Goal: Task Accomplishment & Management: Manage account settings

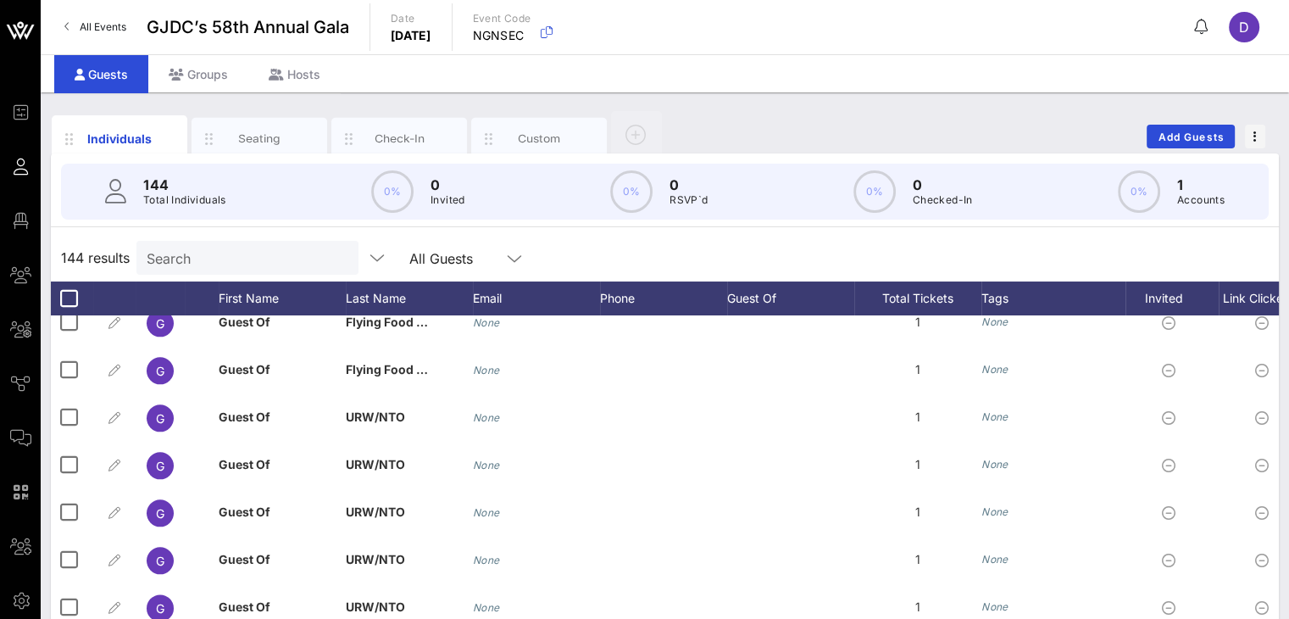
scroll to position [2248, 0]
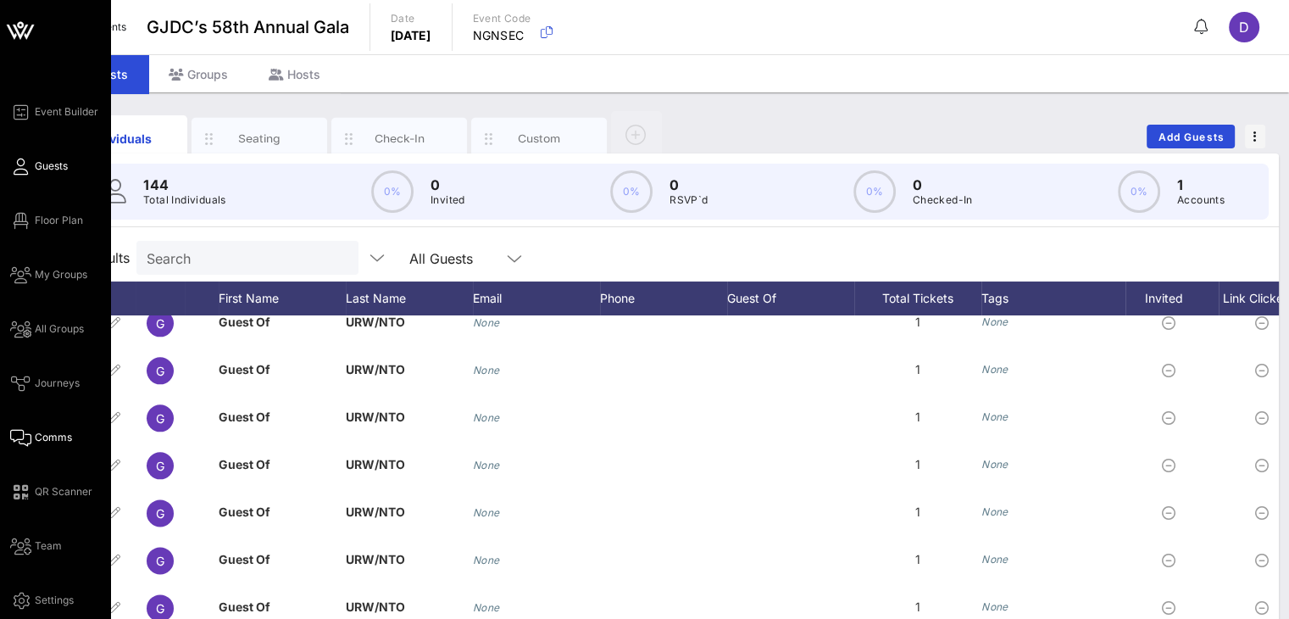
click at [62, 438] on span "Comms" at bounding box center [53, 437] width 37 height 15
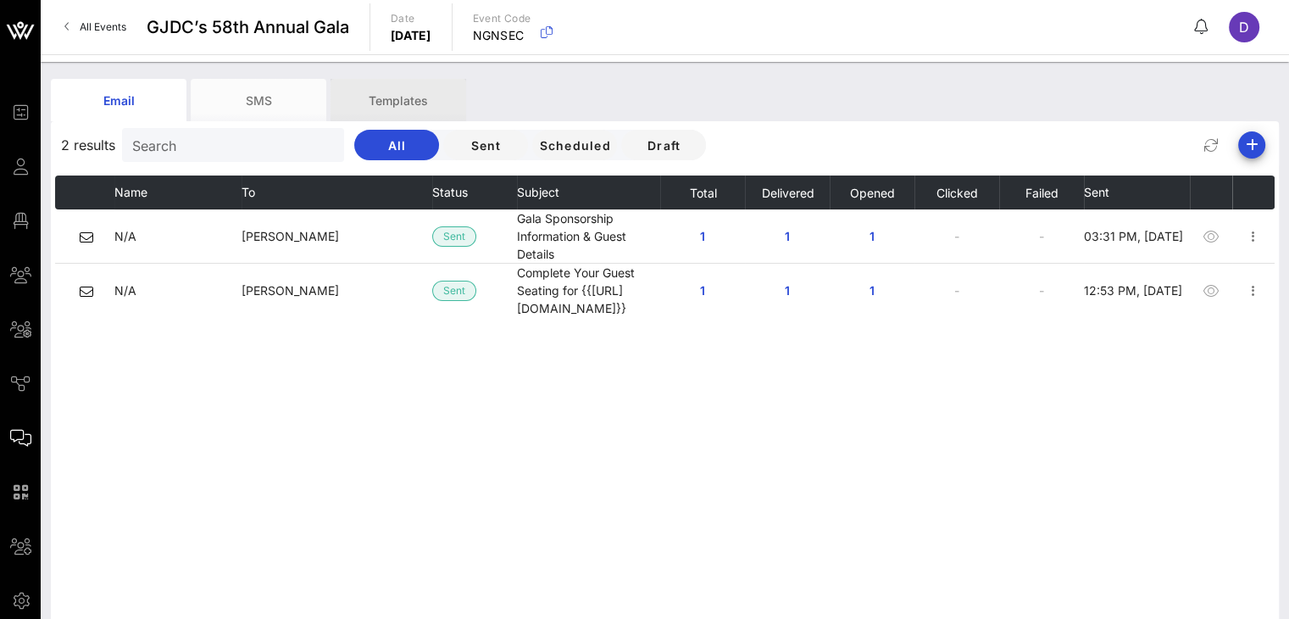
click at [385, 91] on div "Templates" at bounding box center [399, 100] width 136 height 42
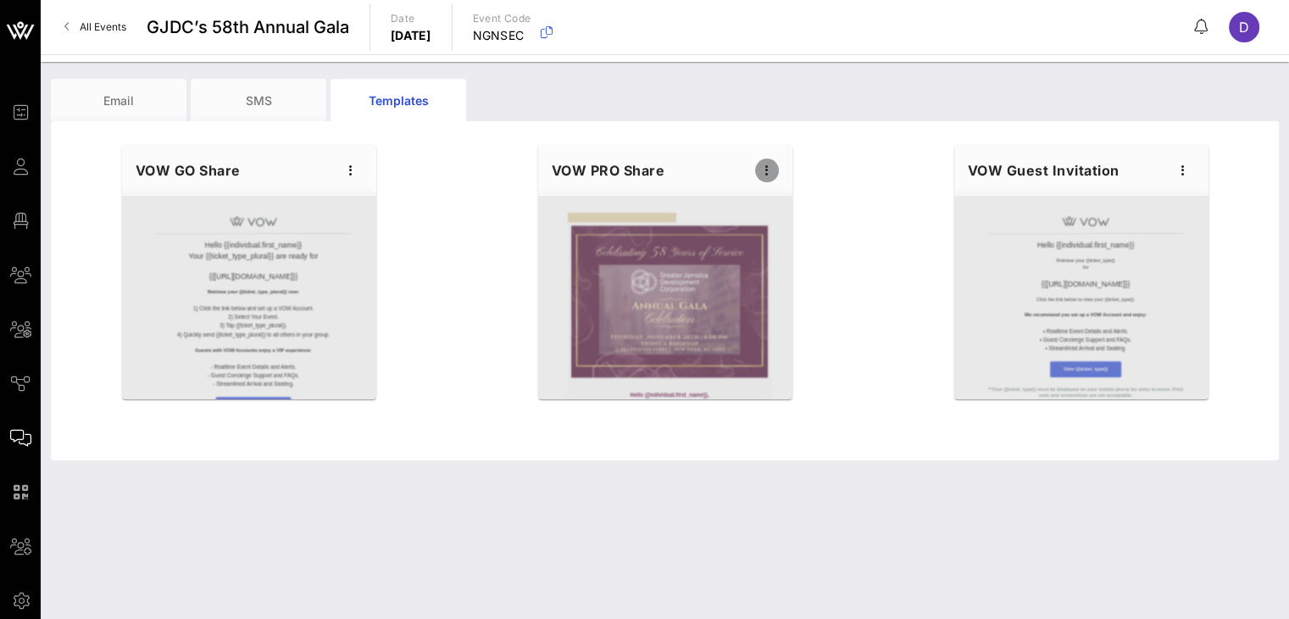
click at [765, 170] on icon "button" at bounding box center [767, 170] width 20 height 20
click at [774, 193] on div "Edit" at bounding box center [792, 199] width 42 height 14
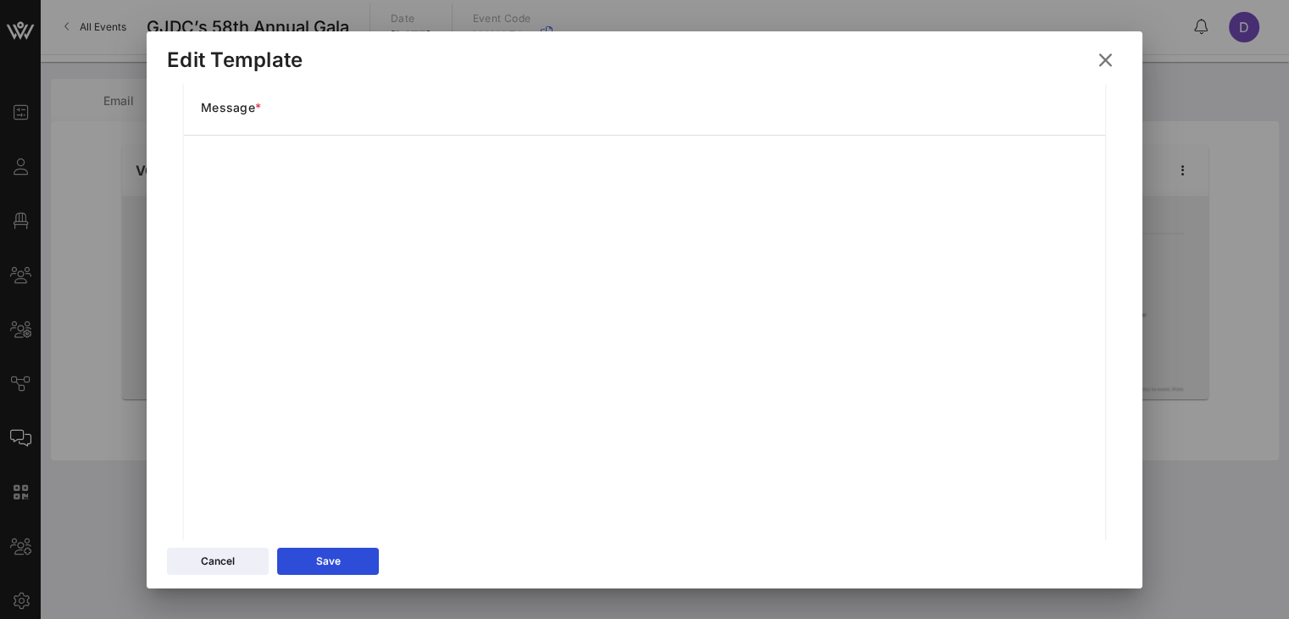
scroll to position [217, 0]
click at [357, 565] on button "Save" at bounding box center [328, 561] width 102 height 27
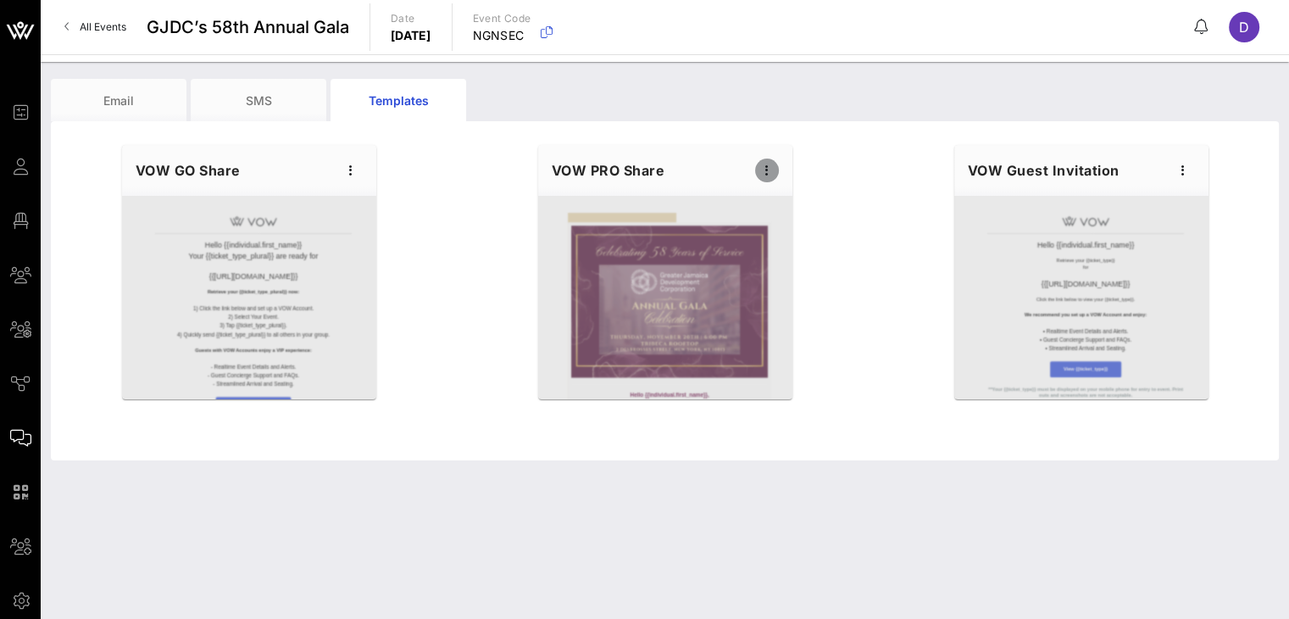
click at [769, 167] on icon "button" at bounding box center [767, 170] width 20 height 20
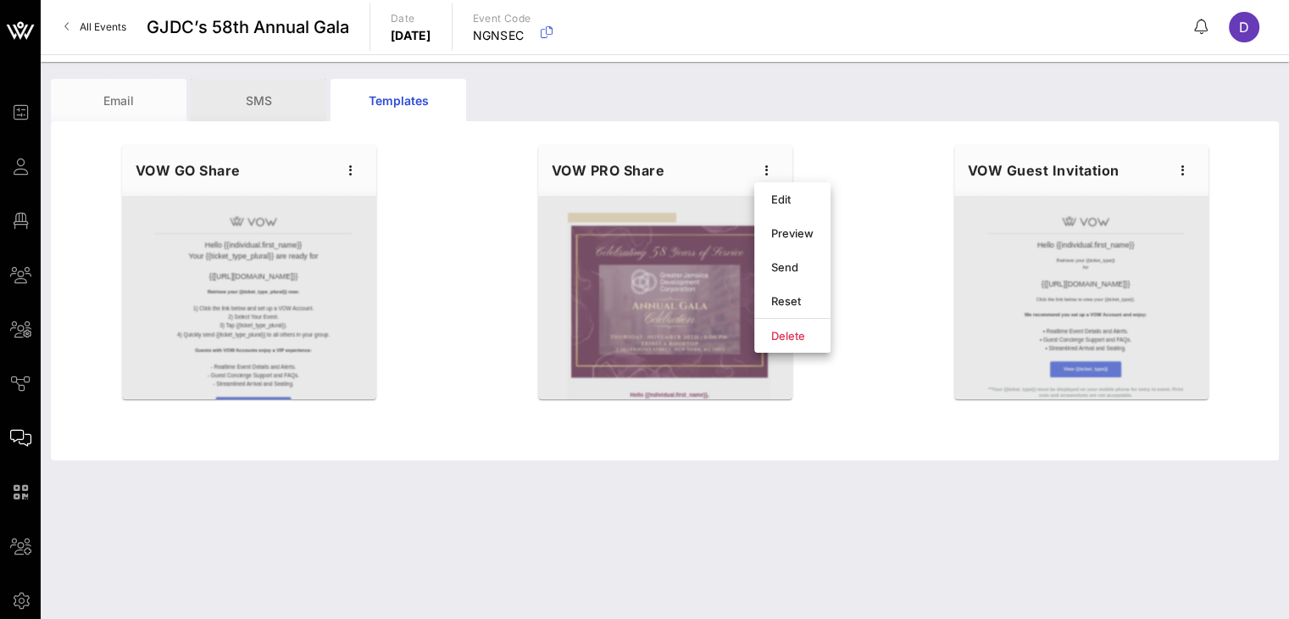
click at [272, 101] on div "SMS" at bounding box center [259, 100] width 136 height 42
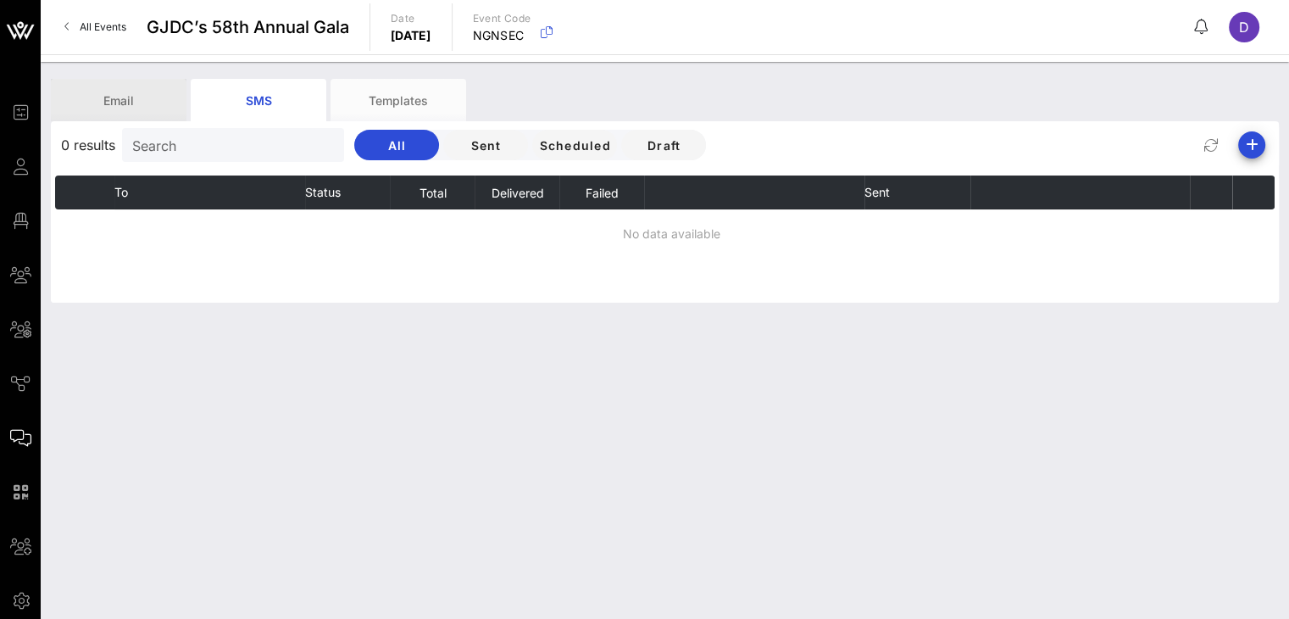
click at [167, 96] on div "Email" at bounding box center [119, 100] width 136 height 42
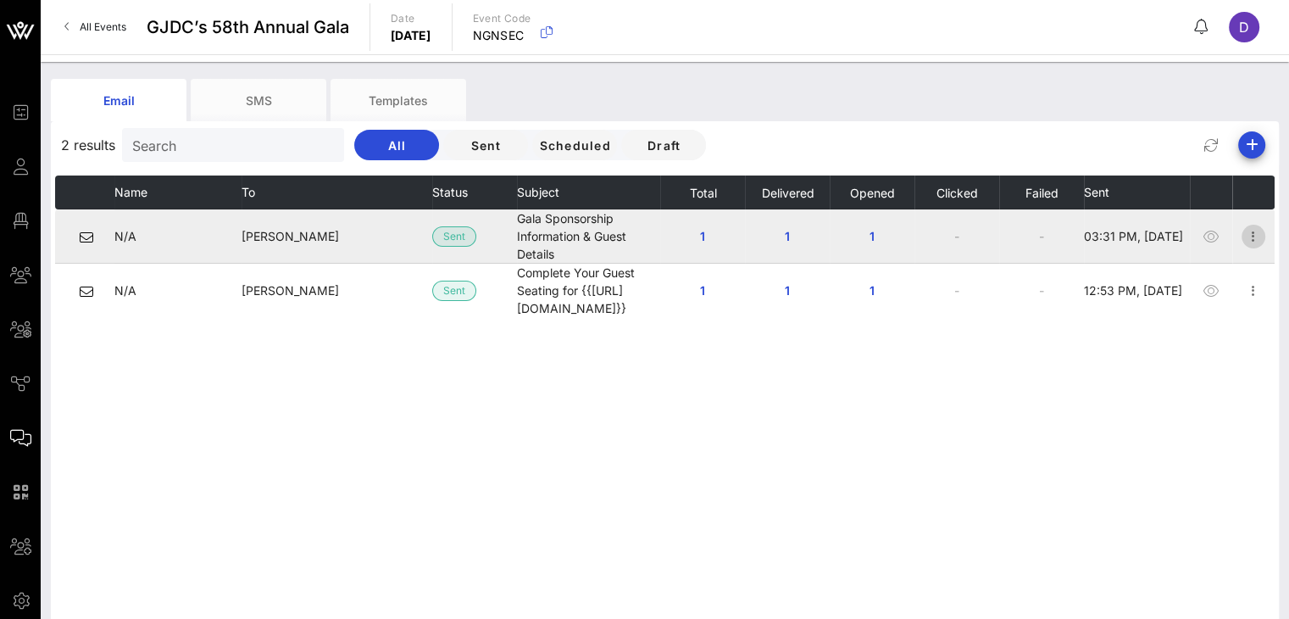
click at [967, 242] on icon "button" at bounding box center [1253, 236] width 20 height 20
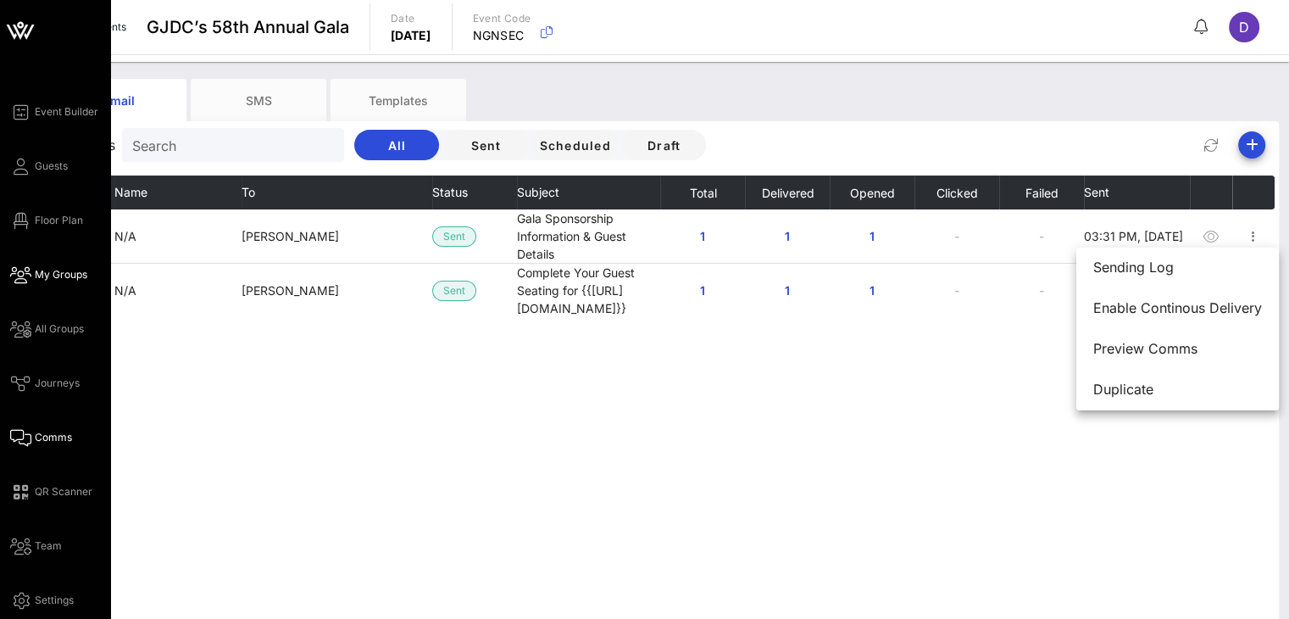
click at [40, 273] on span "My Groups" at bounding box center [61, 274] width 53 height 15
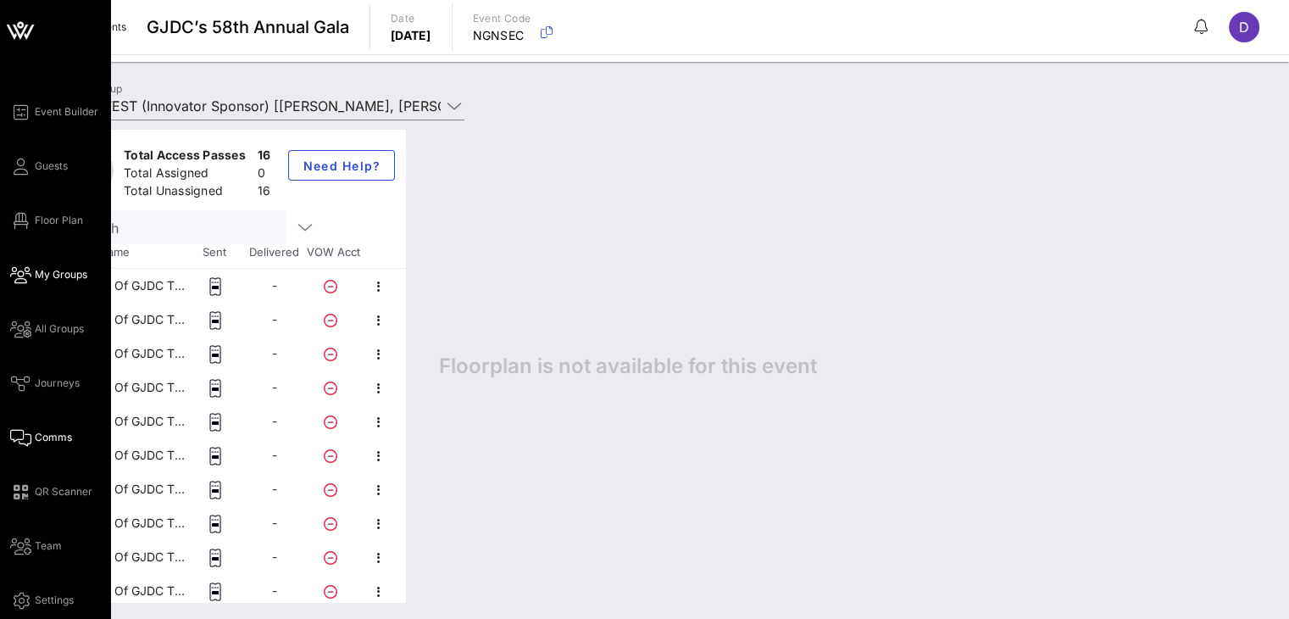
click at [66, 428] on link "Comms" at bounding box center [41, 437] width 62 height 20
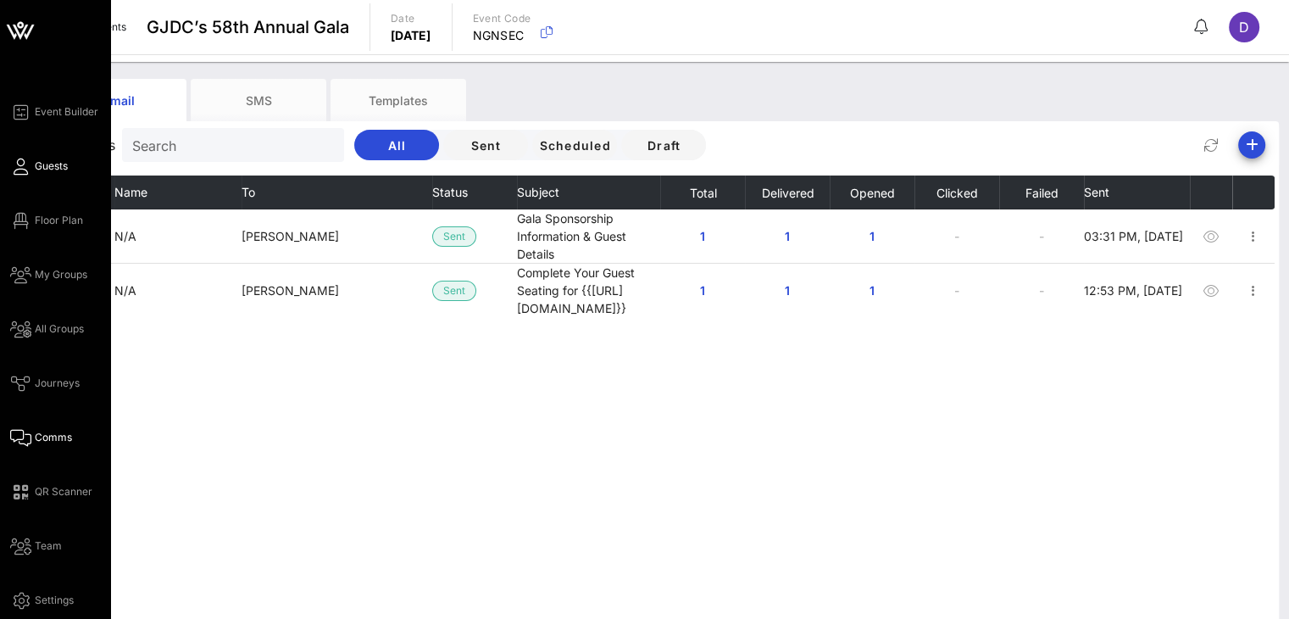
click at [54, 156] on link "Guests" at bounding box center [39, 166] width 58 height 20
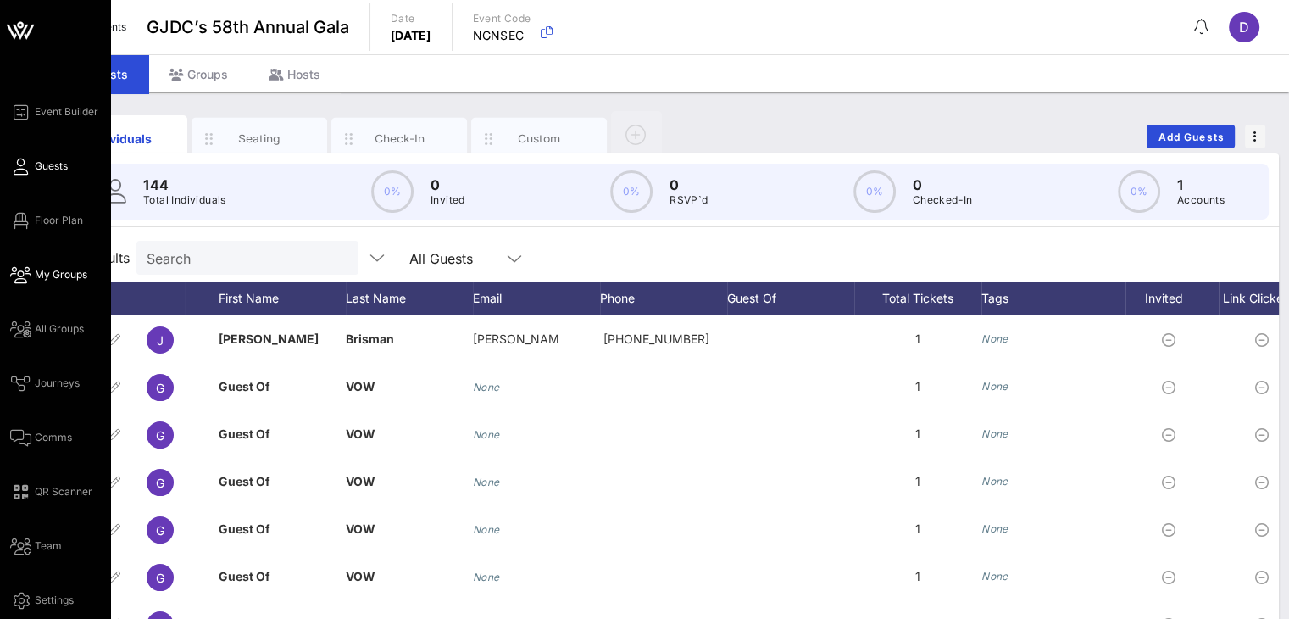
click at [53, 274] on span "My Groups" at bounding box center [61, 274] width 53 height 15
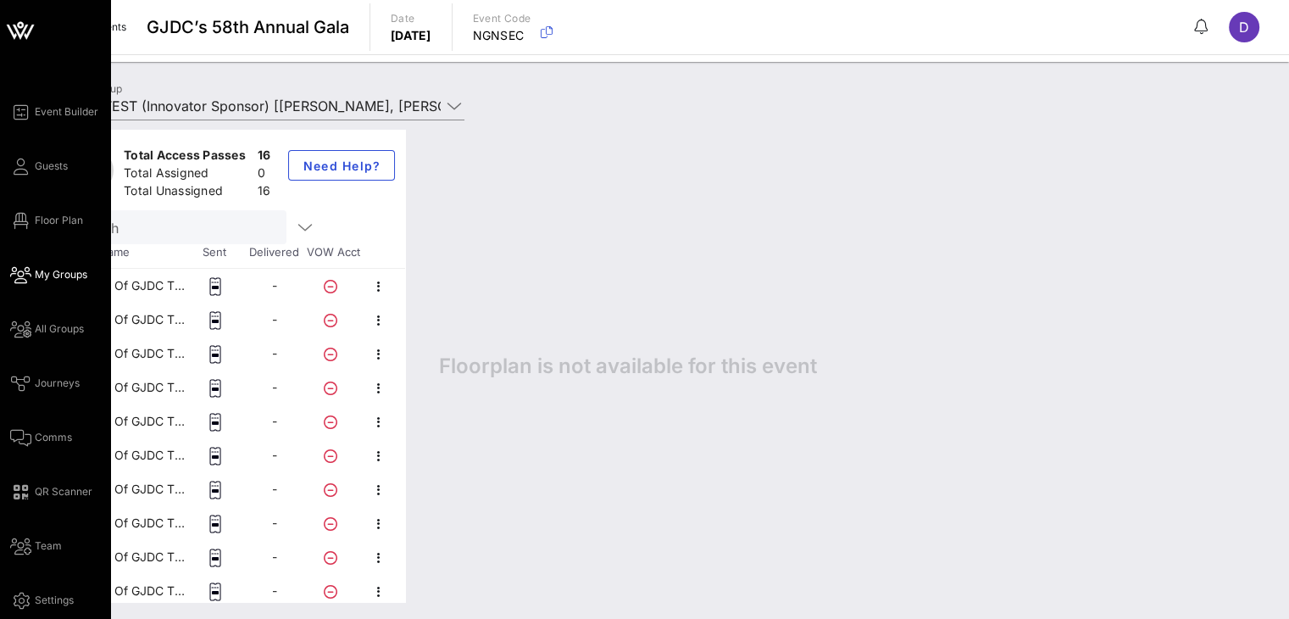
click at [46, 343] on div "Event Builder Guests Floor Plan My Groups All Groups Journeys Comms QR Scanner …" at bounding box center [60, 356] width 100 height 509
click at [51, 170] on span "Guests" at bounding box center [51, 166] width 33 height 15
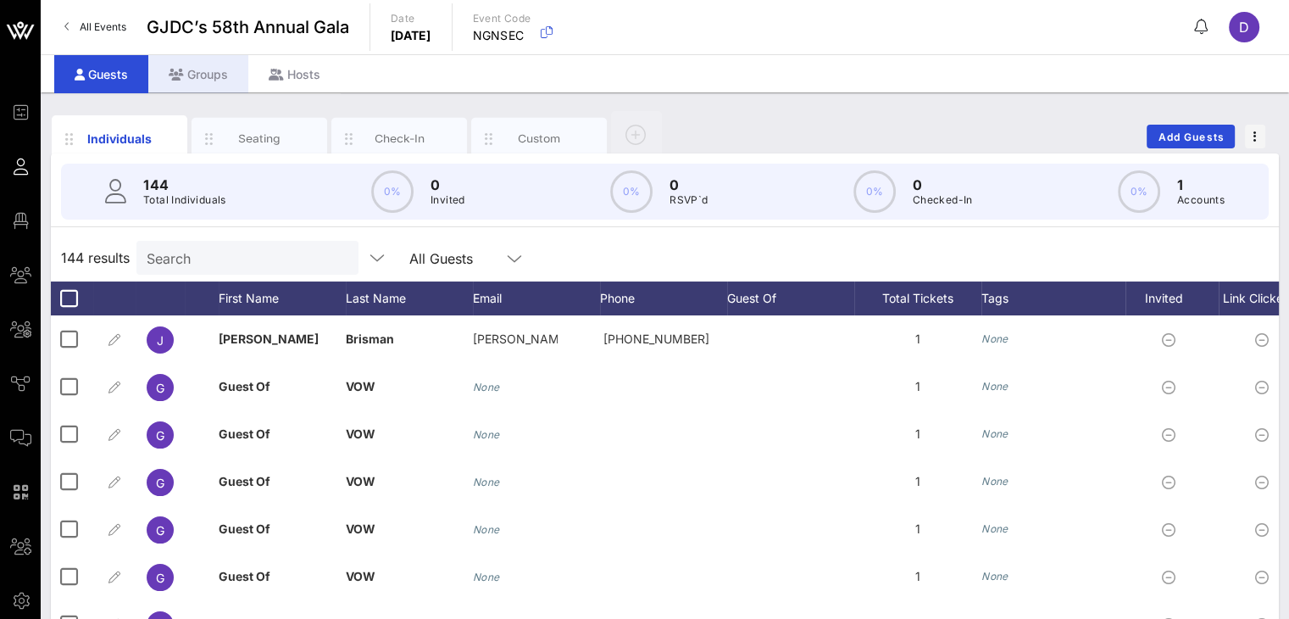
click at [189, 64] on div "Groups" at bounding box center [198, 74] width 100 height 38
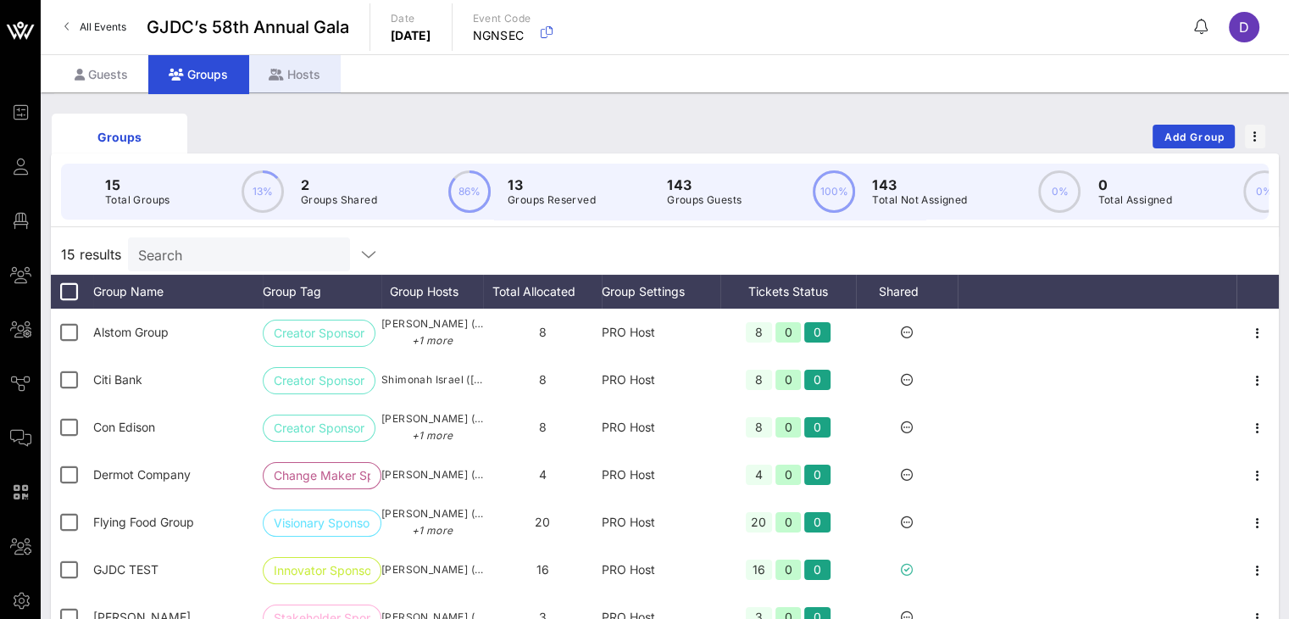
click at [303, 92] on div "Hosts" at bounding box center [294, 74] width 92 height 38
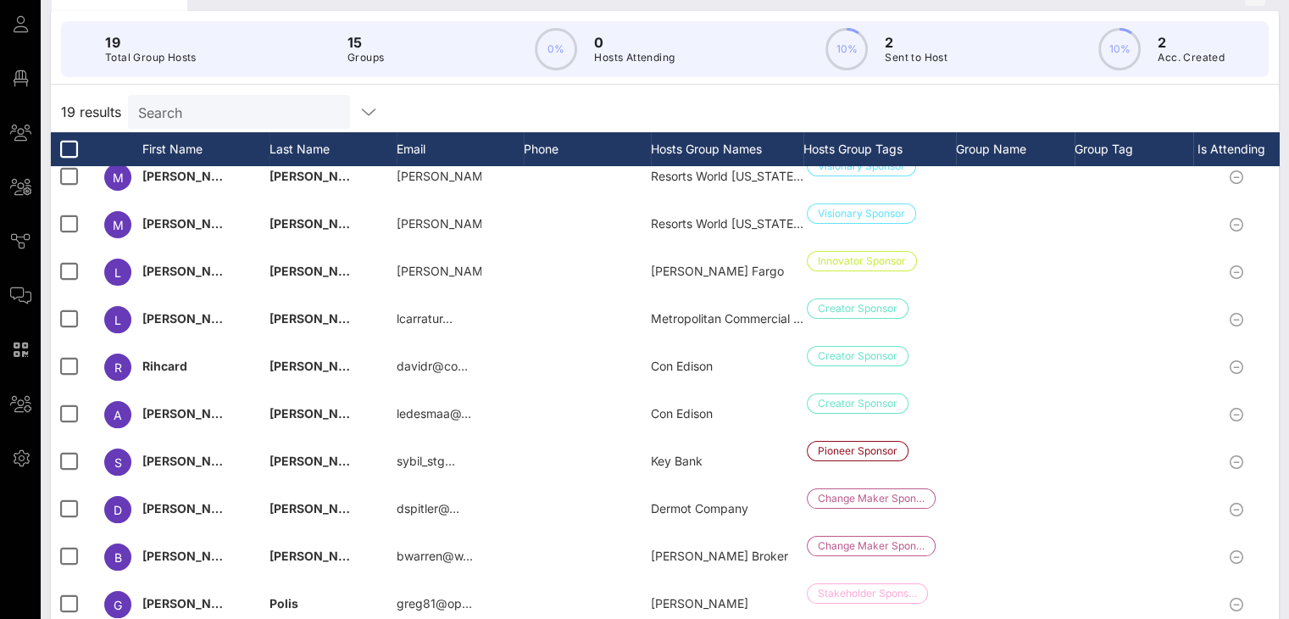
scroll to position [214, 0]
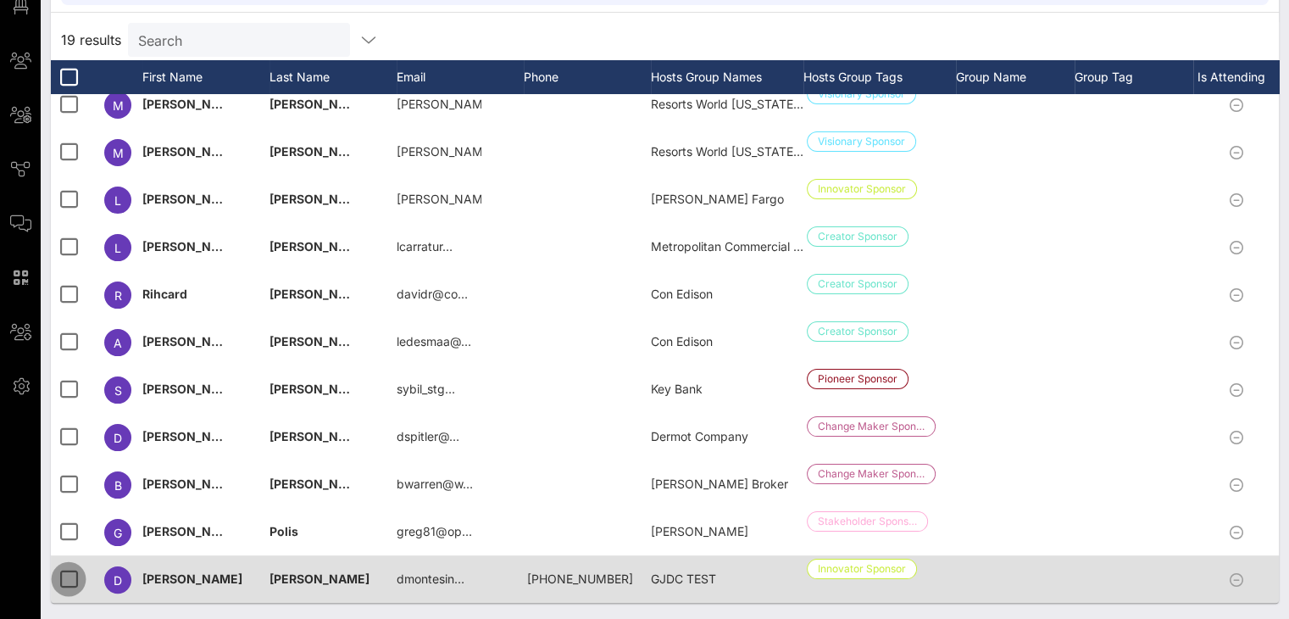
click at [68, 566] on div at bounding box center [68, 579] width 29 height 29
click at [146, 571] on span "[PERSON_NAME]" at bounding box center [192, 578] width 100 height 14
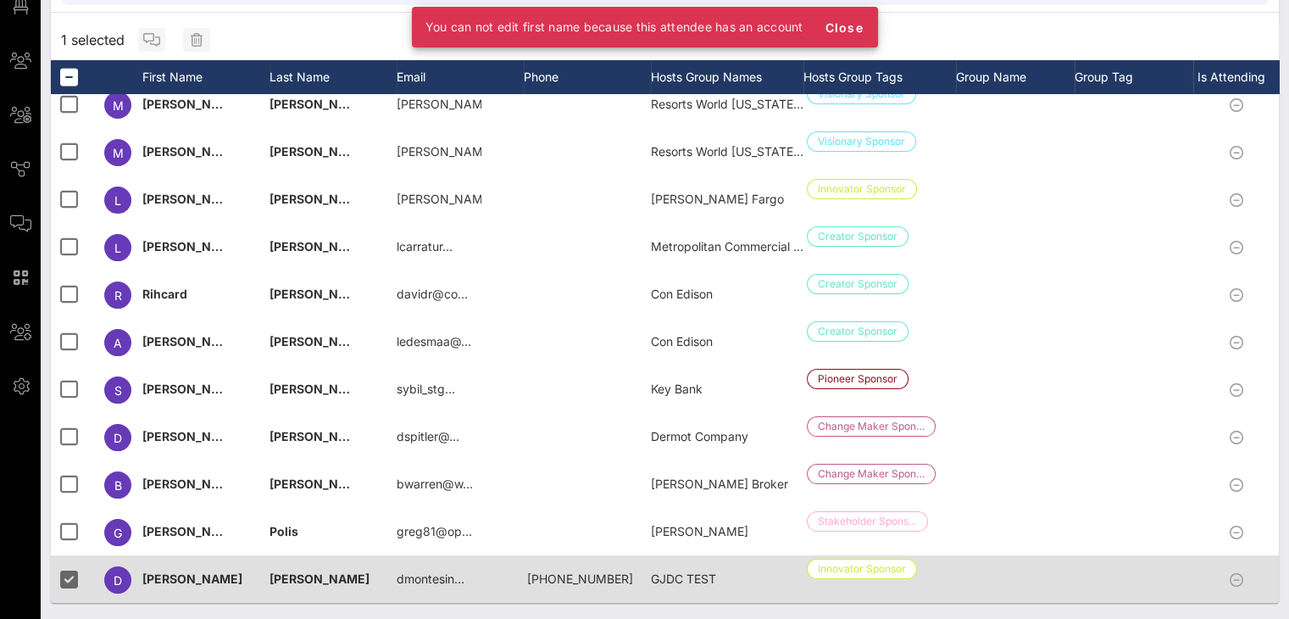
click at [146, 571] on span "[PERSON_NAME]" at bounding box center [192, 578] width 100 height 14
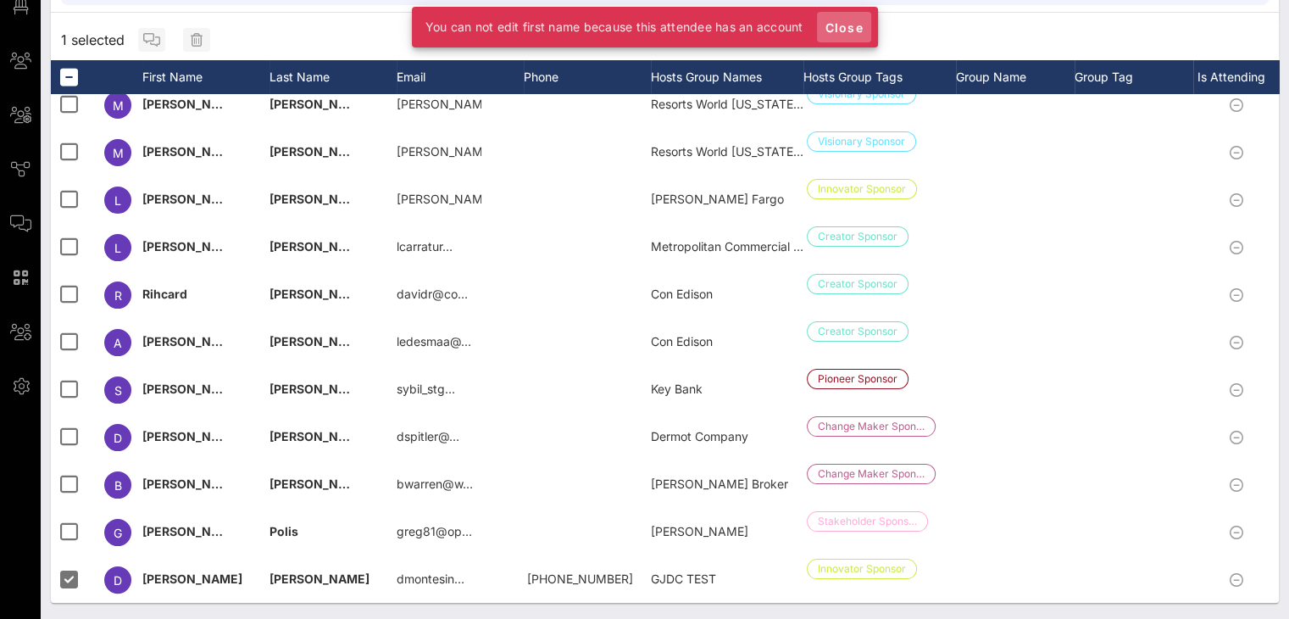
click at [846, 31] on span "Close" at bounding box center [844, 27] width 41 height 14
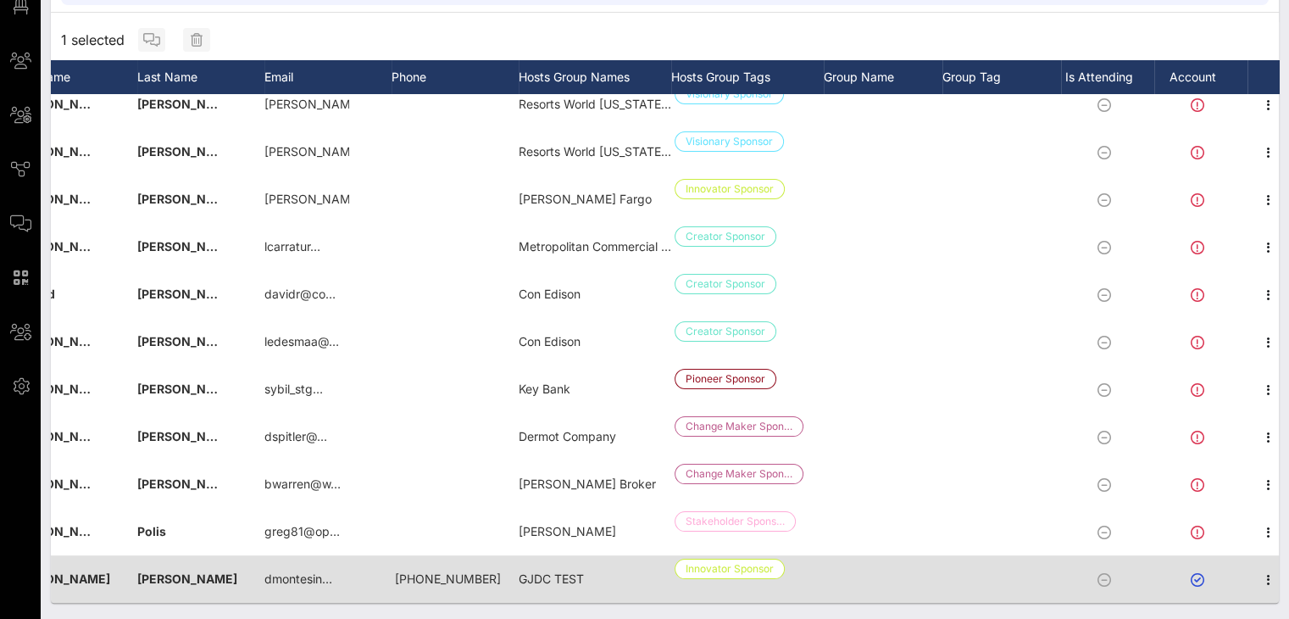
scroll to position [0, 143]
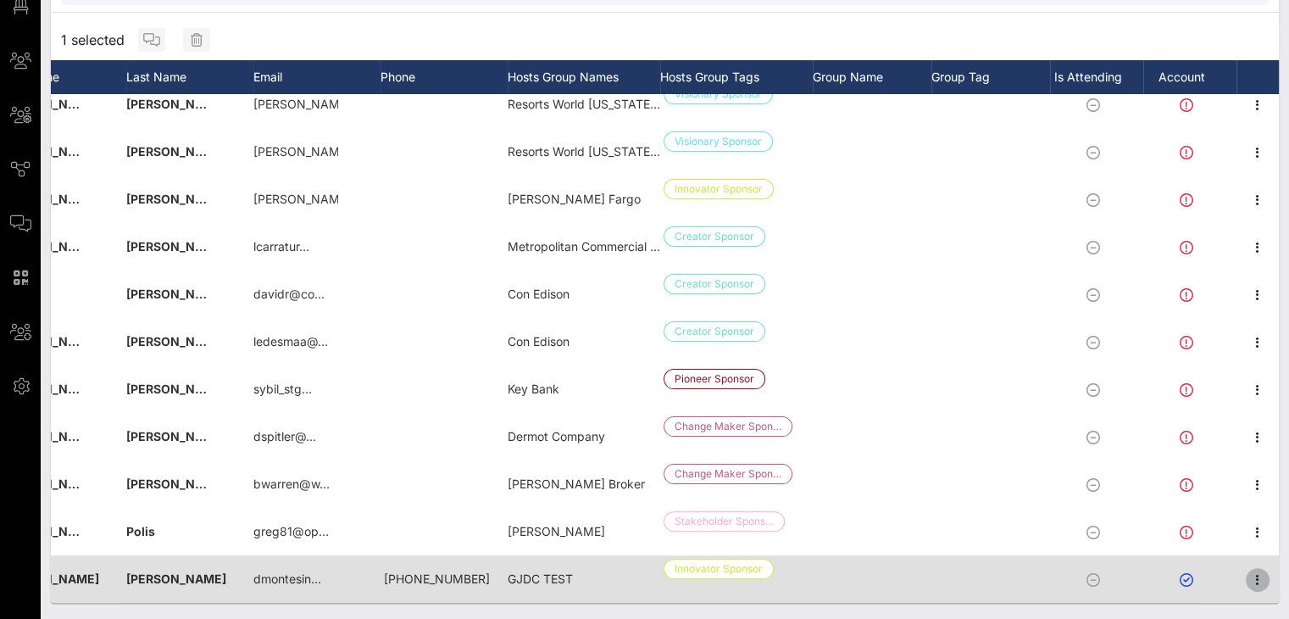
click at [967, 570] on icon "button" at bounding box center [1258, 580] width 20 height 20
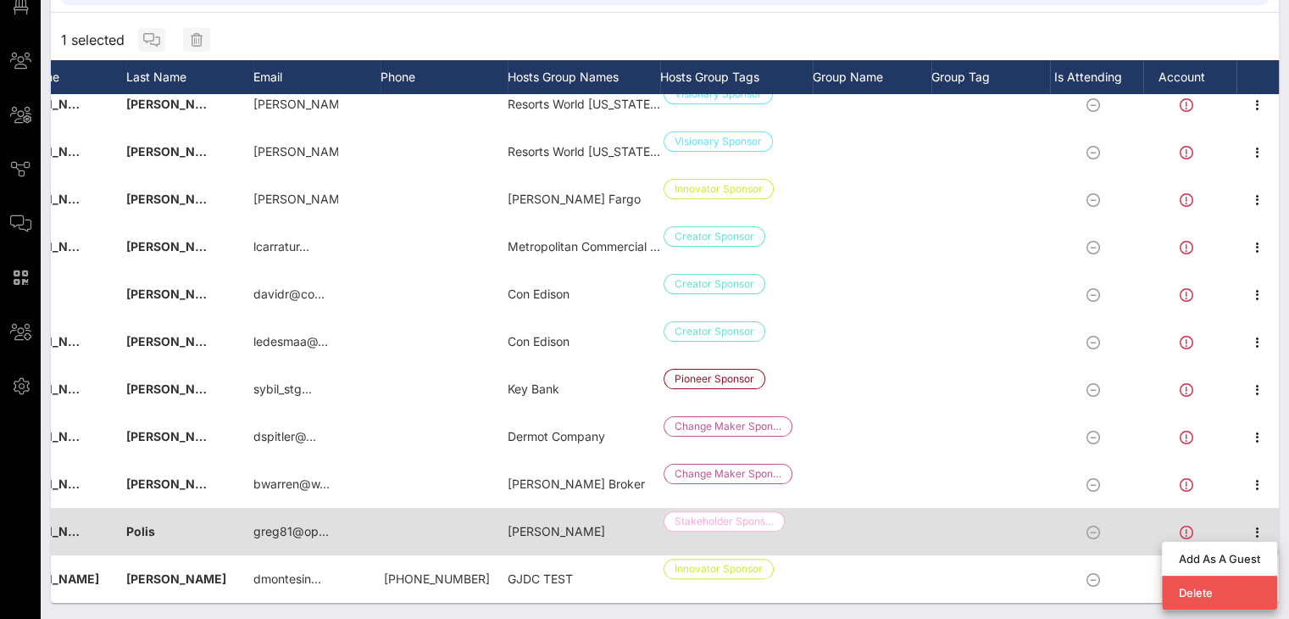
click at [967, 540] on div at bounding box center [1096, 531] width 93 height 47
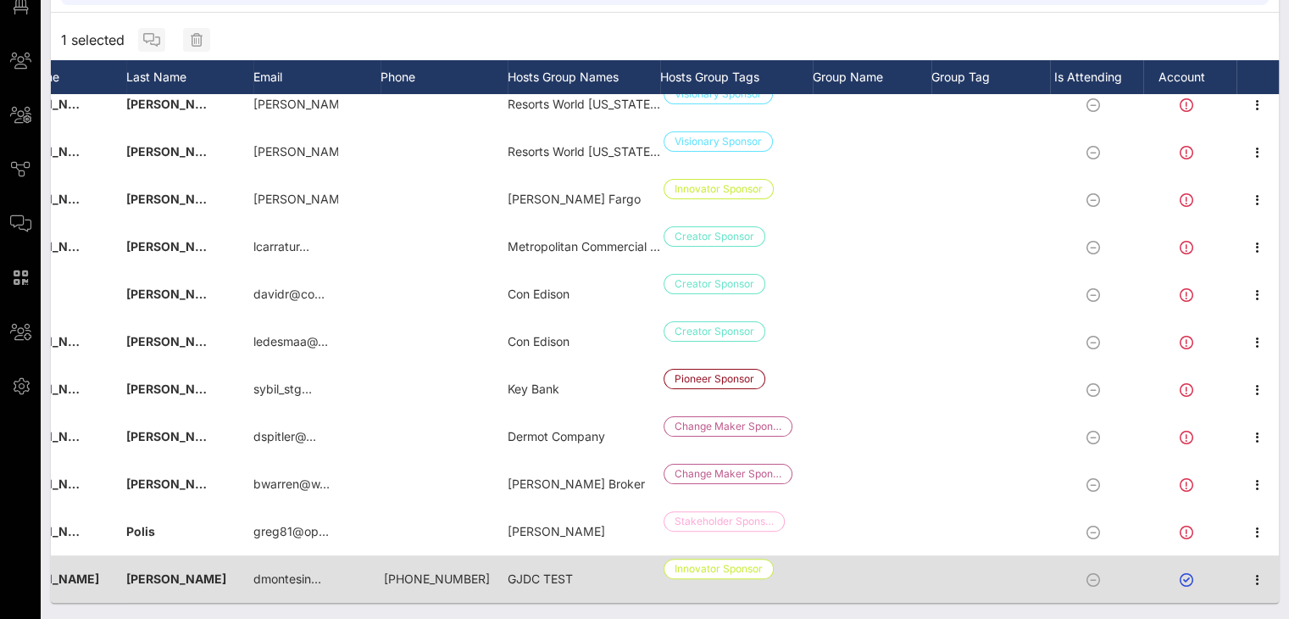
click at [967, 557] on div at bounding box center [1258, 578] width 42 height 47
click at [967, 570] on icon "button" at bounding box center [1258, 580] width 20 height 20
click at [936, 555] on div at bounding box center [991, 578] width 119 height 47
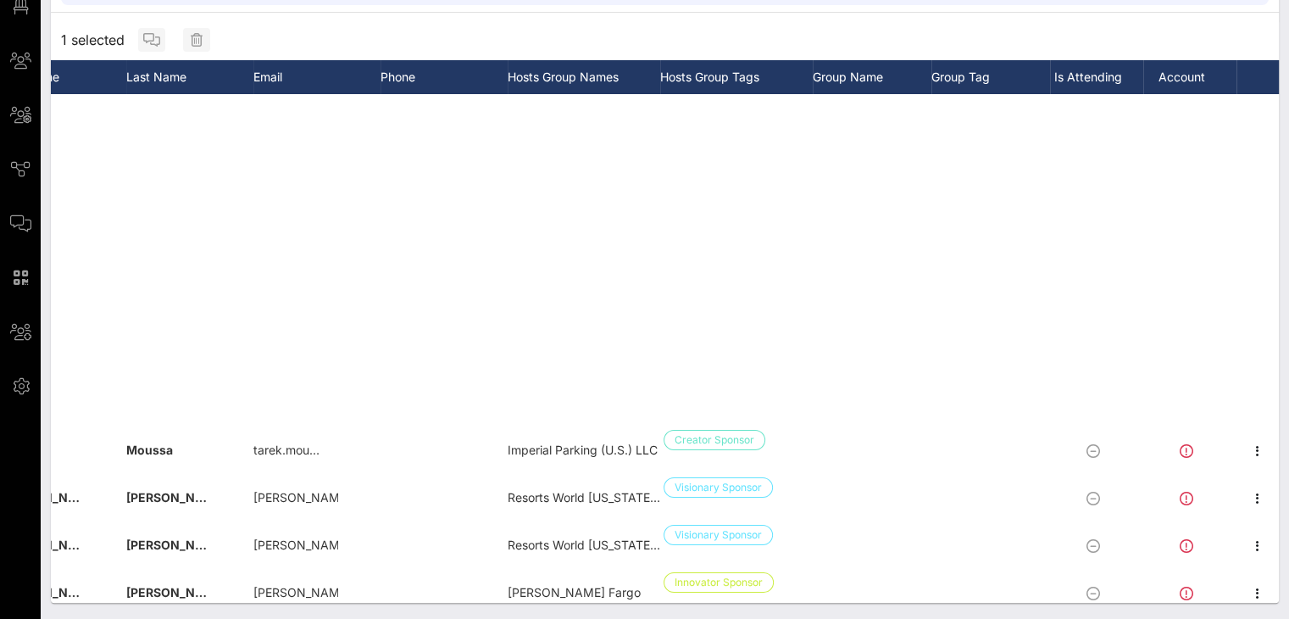
scroll to position [406, 156]
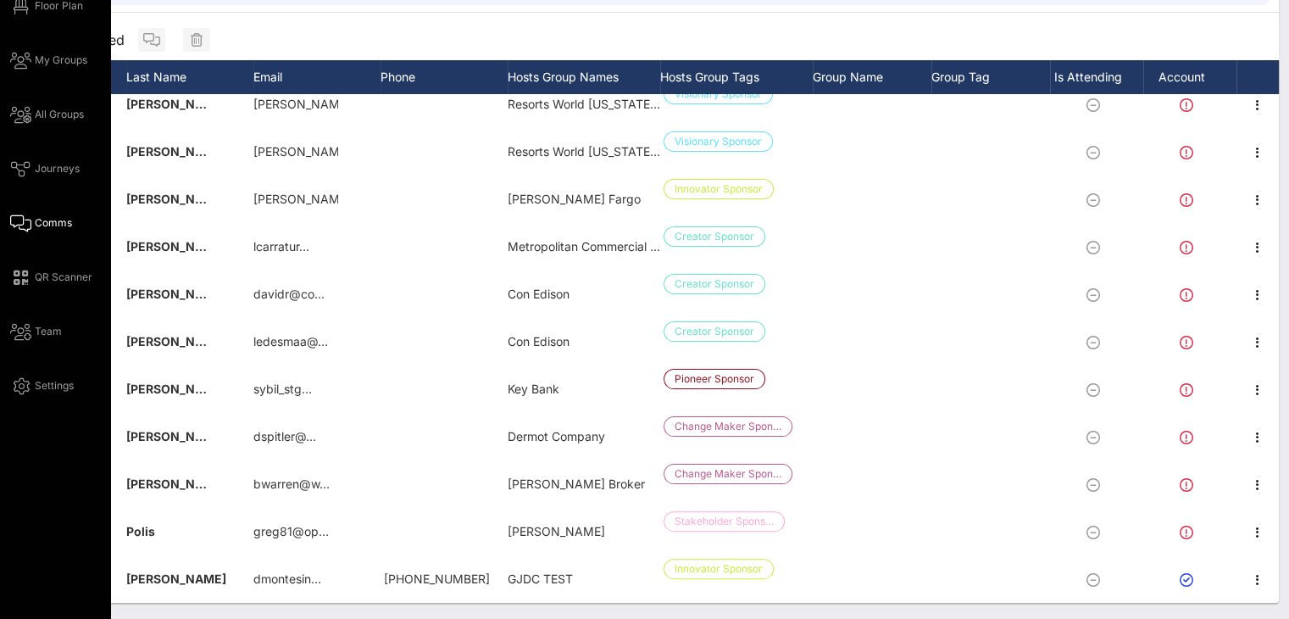
click at [38, 224] on span "Comms" at bounding box center [53, 222] width 37 height 15
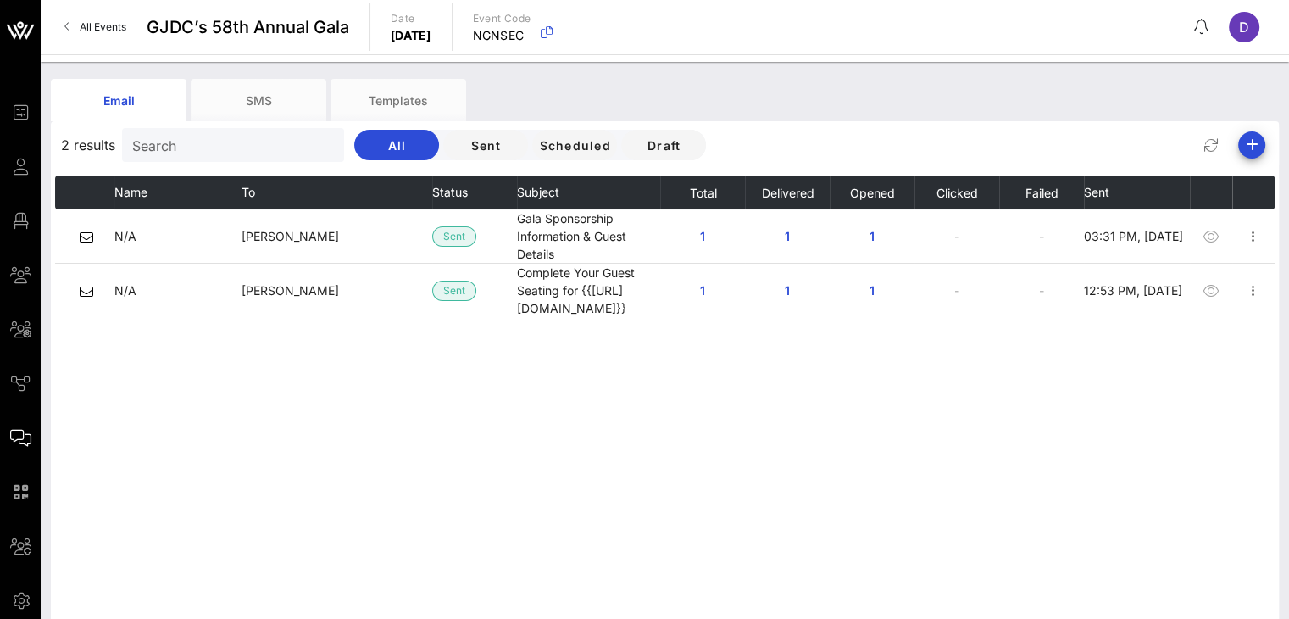
scroll to position [40, 0]
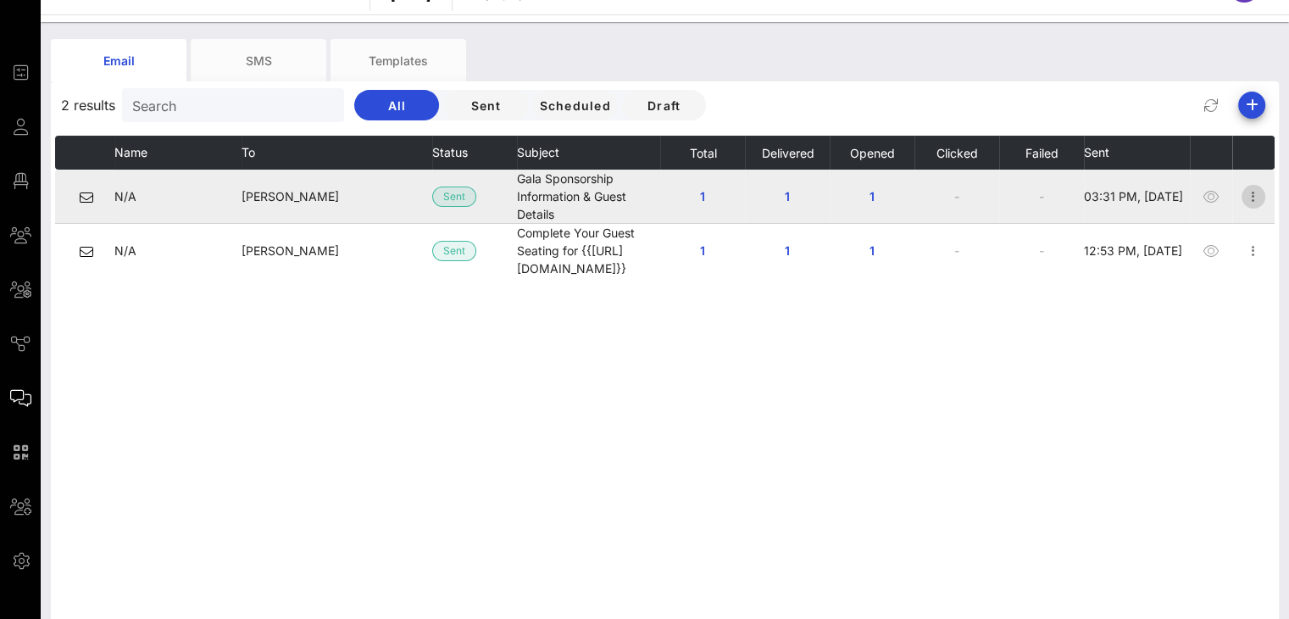
click at [967, 201] on icon "button" at bounding box center [1253, 196] width 20 height 20
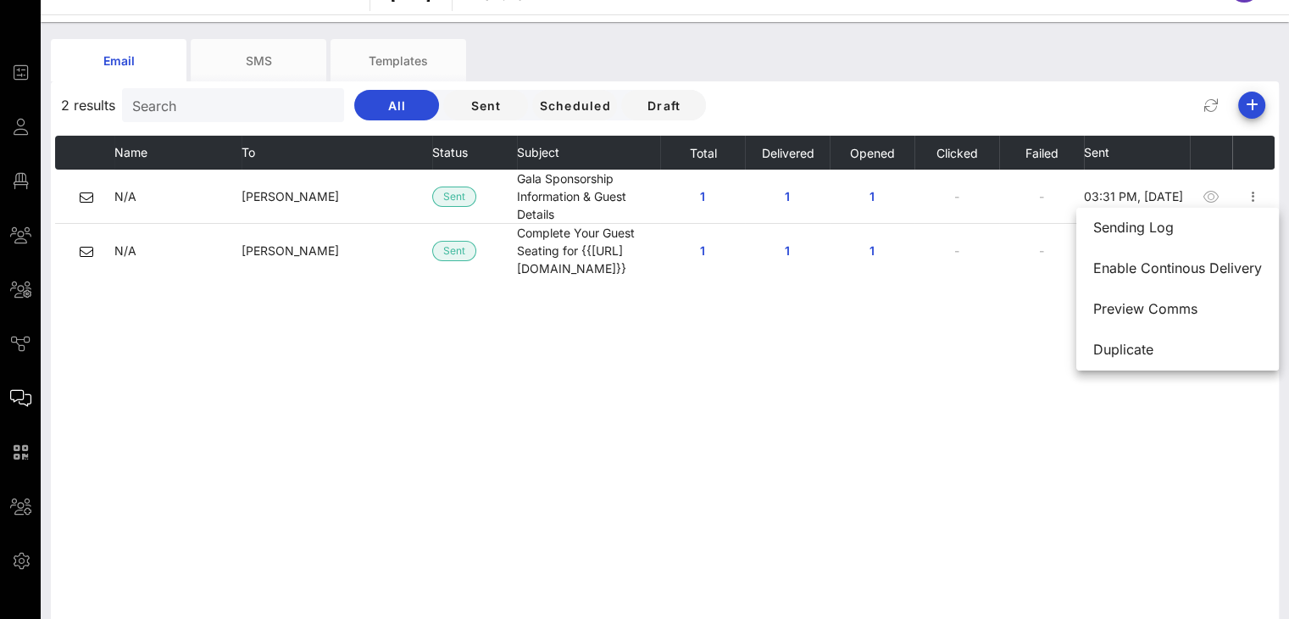
click at [915, 371] on div "Name To Status Subject Total Delivered Opened Clicked Failed Sent N/A Daniela M…" at bounding box center [665, 390] width 1220 height 509
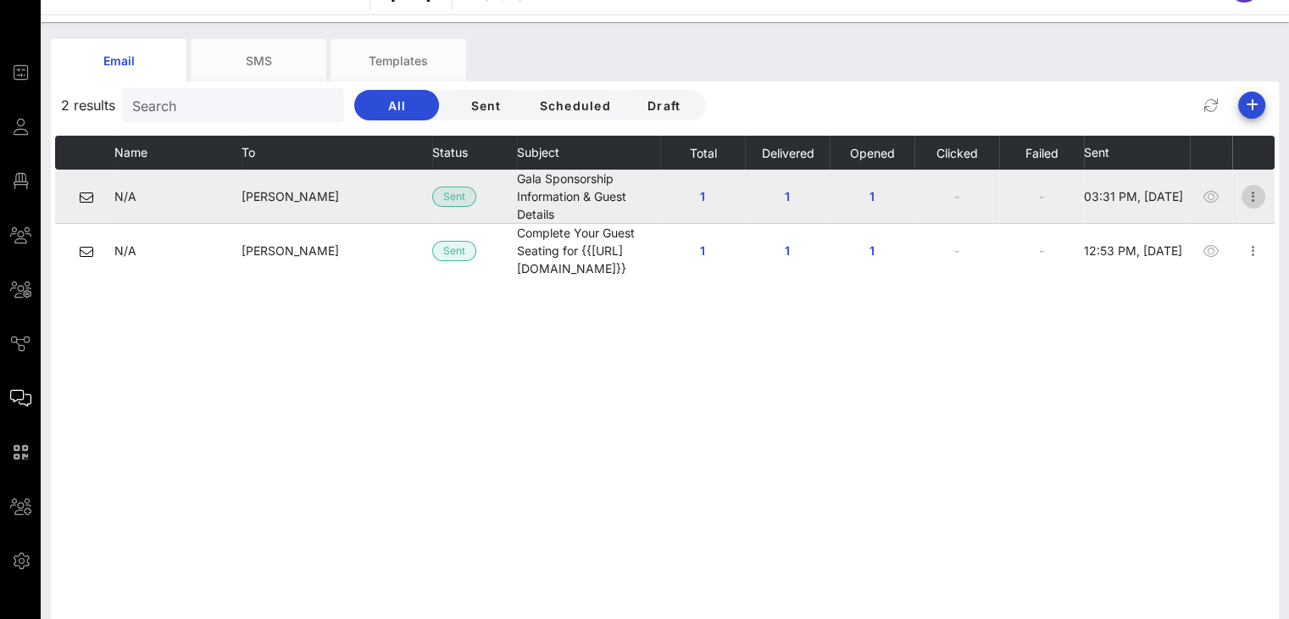
click at [967, 191] on icon "button" at bounding box center [1253, 196] width 20 height 20
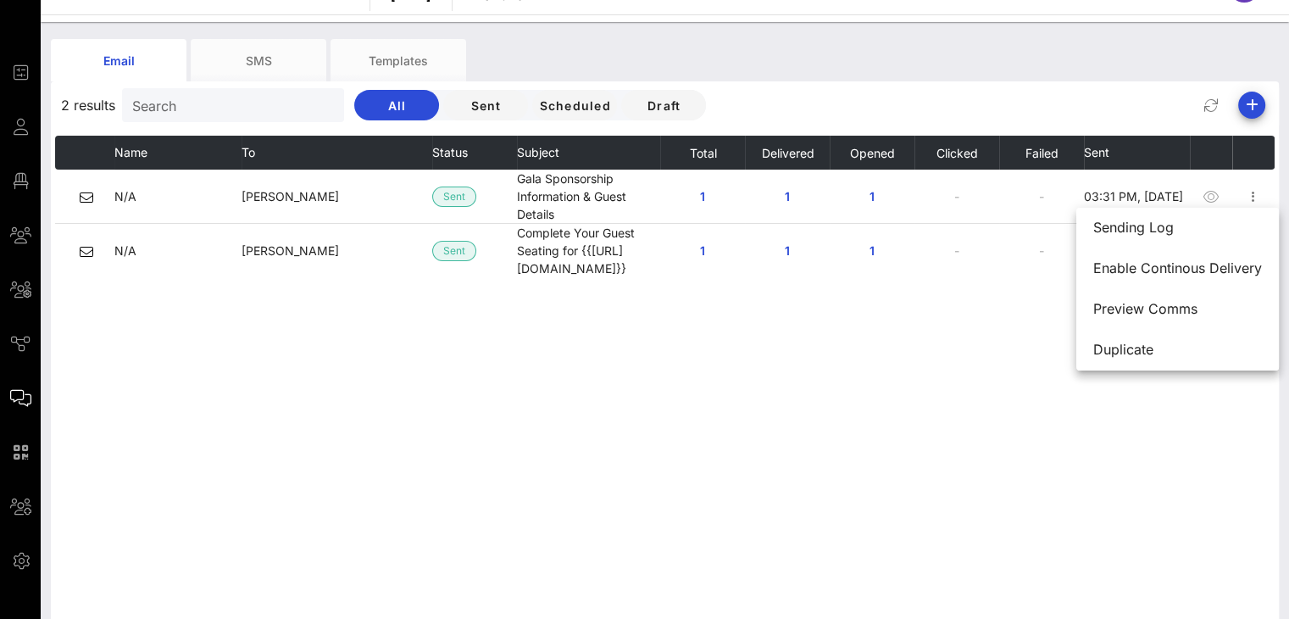
click at [879, 331] on div "Name To Status Subject Total Delivered Opened Clicked Failed Sent N/A Daniela M…" at bounding box center [665, 390] width 1220 height 509
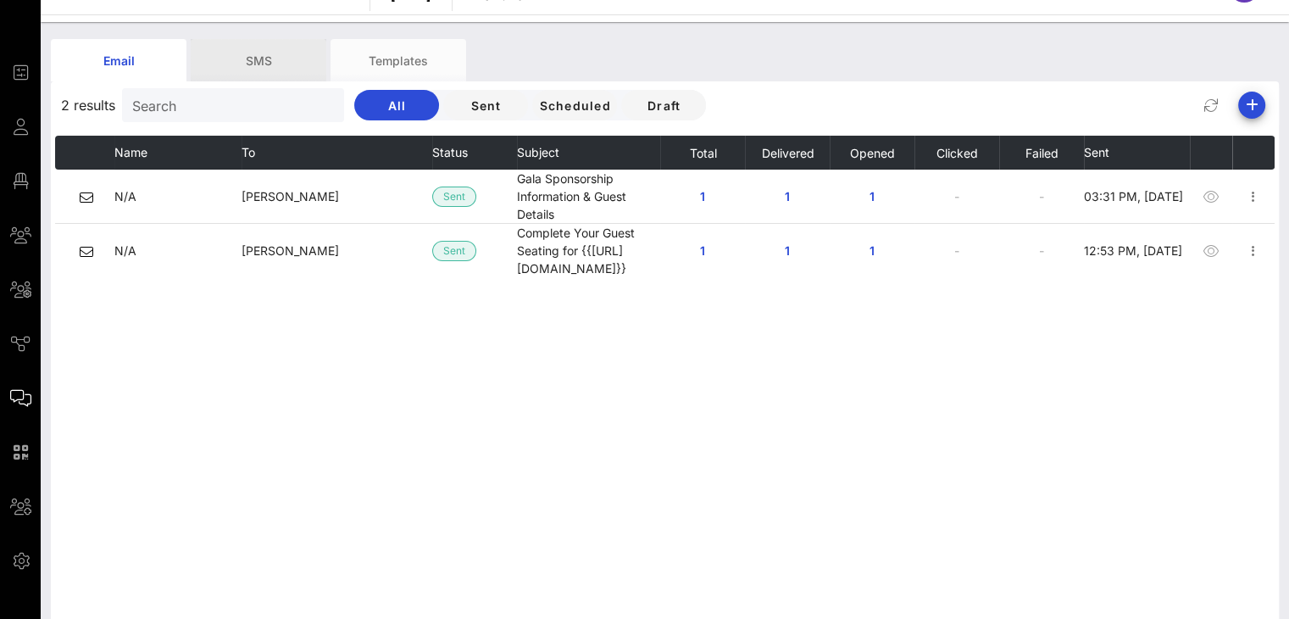
click at [300, 48] on div "SMS" at bounding box center [259, 60] width 136 height 42
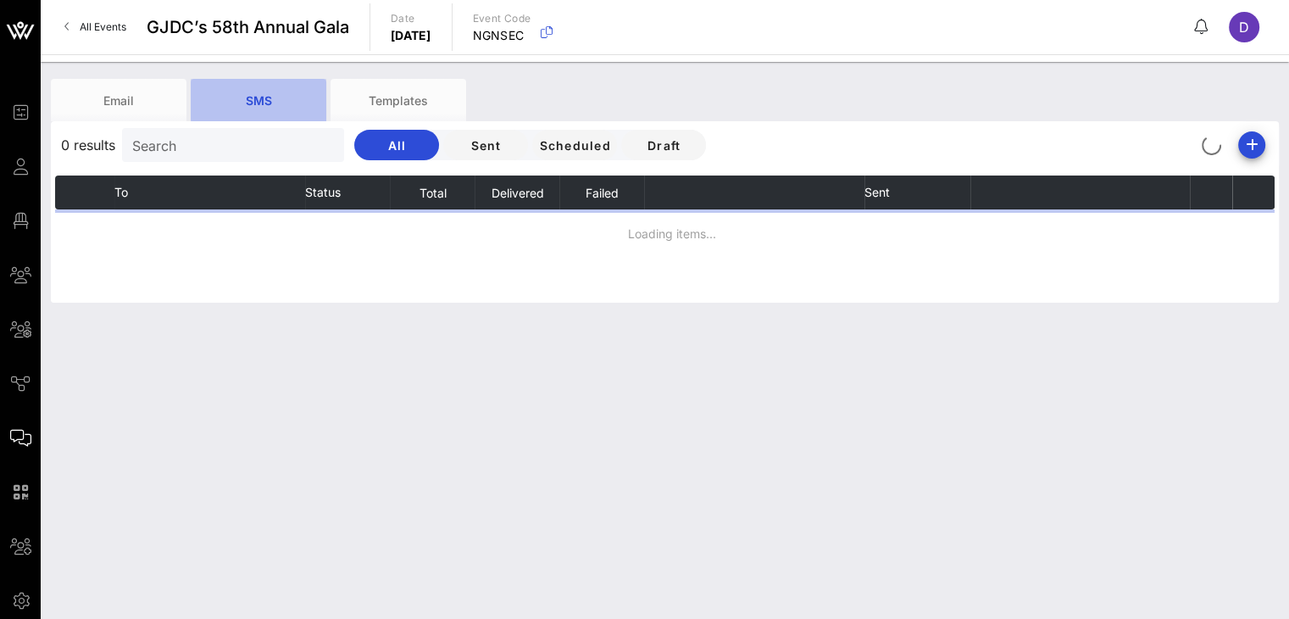
scroll to position [0, 0]
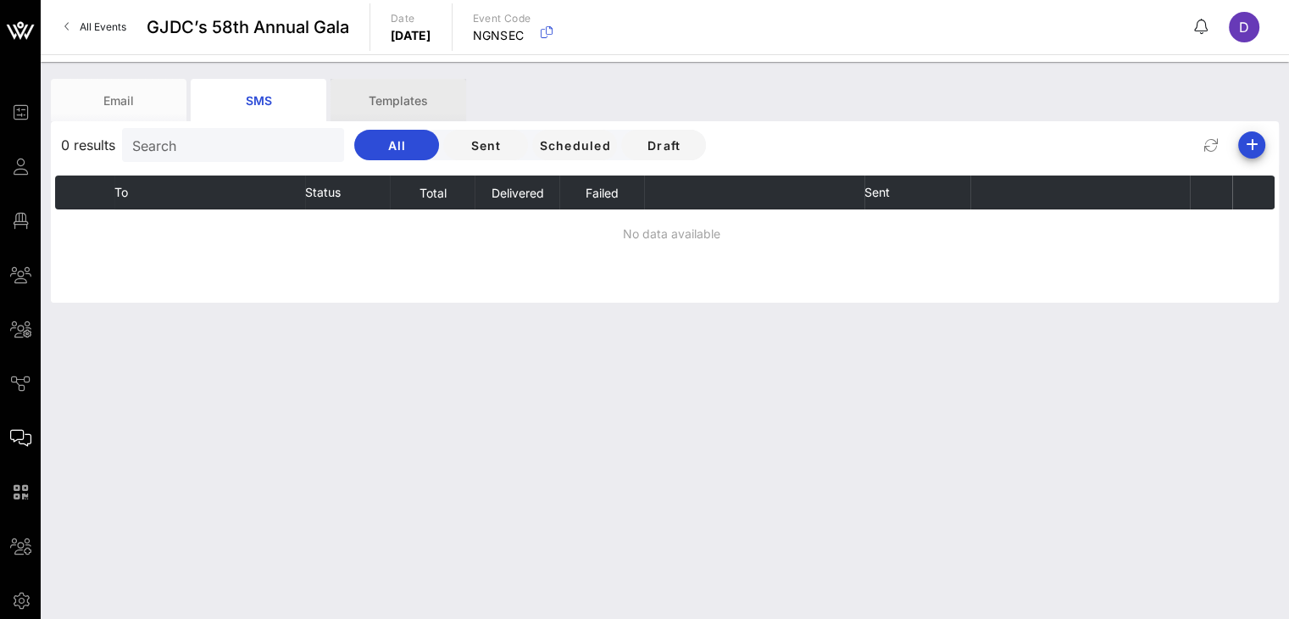
click at [413, 99] on div "Templates" at bounding box center [399, 100] width 136 height 42
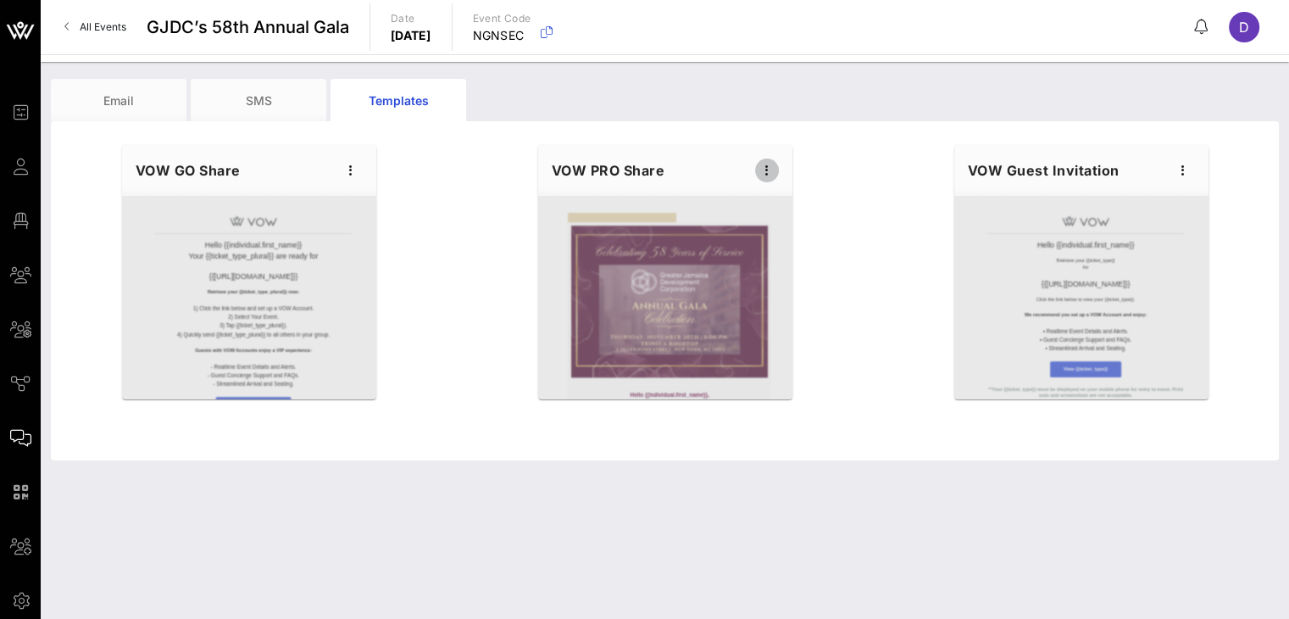
click at [765, 165] on icon "button" at bounding box center [767, 170] width 20 height 20
click at [687, 170] on div "VOW PRO Share" at bounding box center [665, 170] width 254 height 51
click at [638, 170] on div "VOW PRO Share" at bounding box center [665, 170] width 254 height 51
click at [763, 165] on icon "button" at bounding box center [767, 170] width 20 height 20
click at [634, 131] on div "Hello {{individual.first_name}} Your {{ticket_type_plural}} are ready for {{eve…" at bounding box center [665, 290] width 1228 height 339
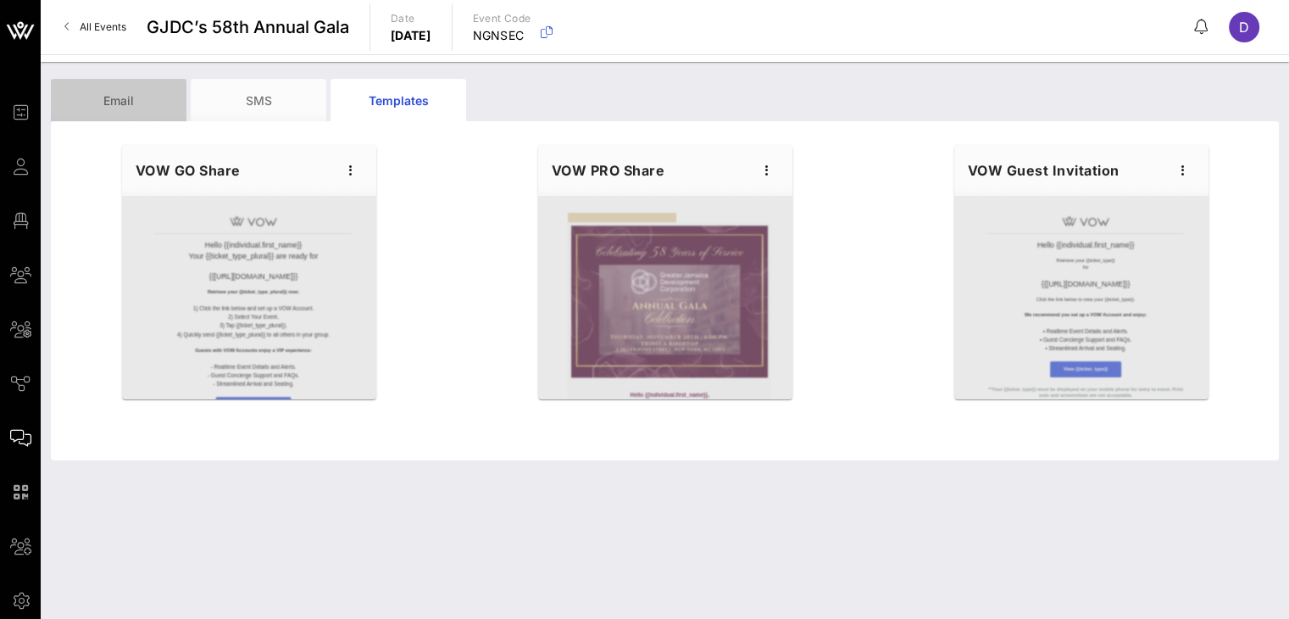
click at [135, 103] on div "Email" at bounding box center [119, 100] width 136 height 42
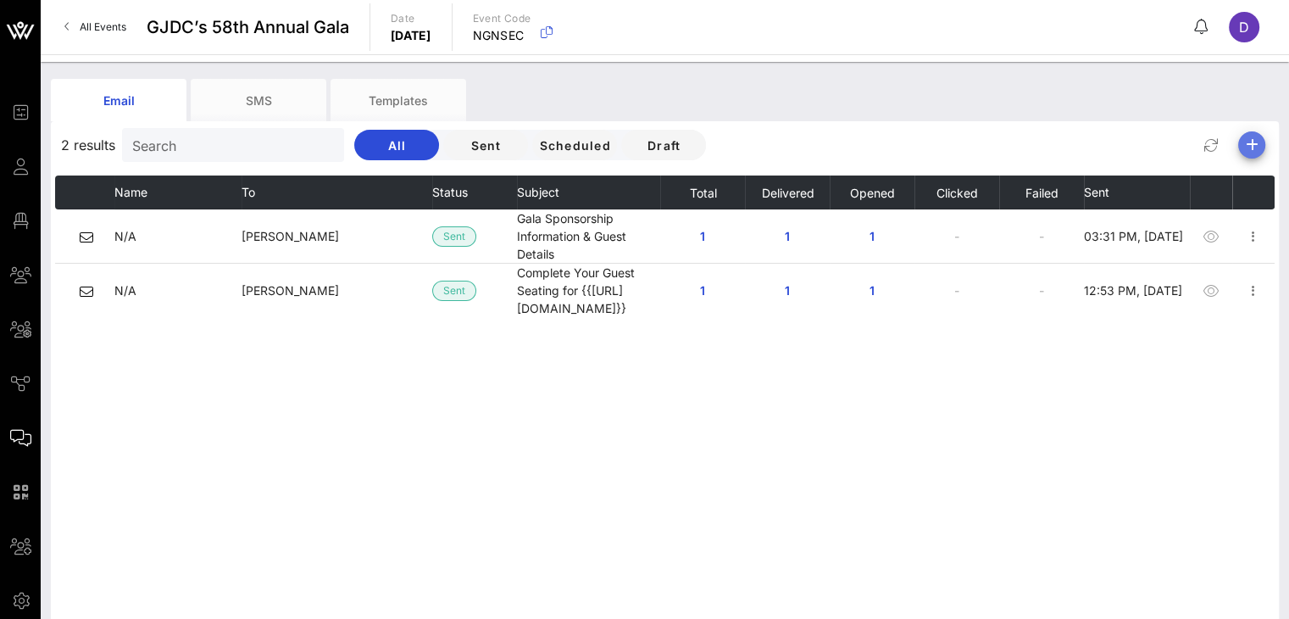
click at [967, 145] on icon "button" at bounding box center [1252, 145] width 20 height 20
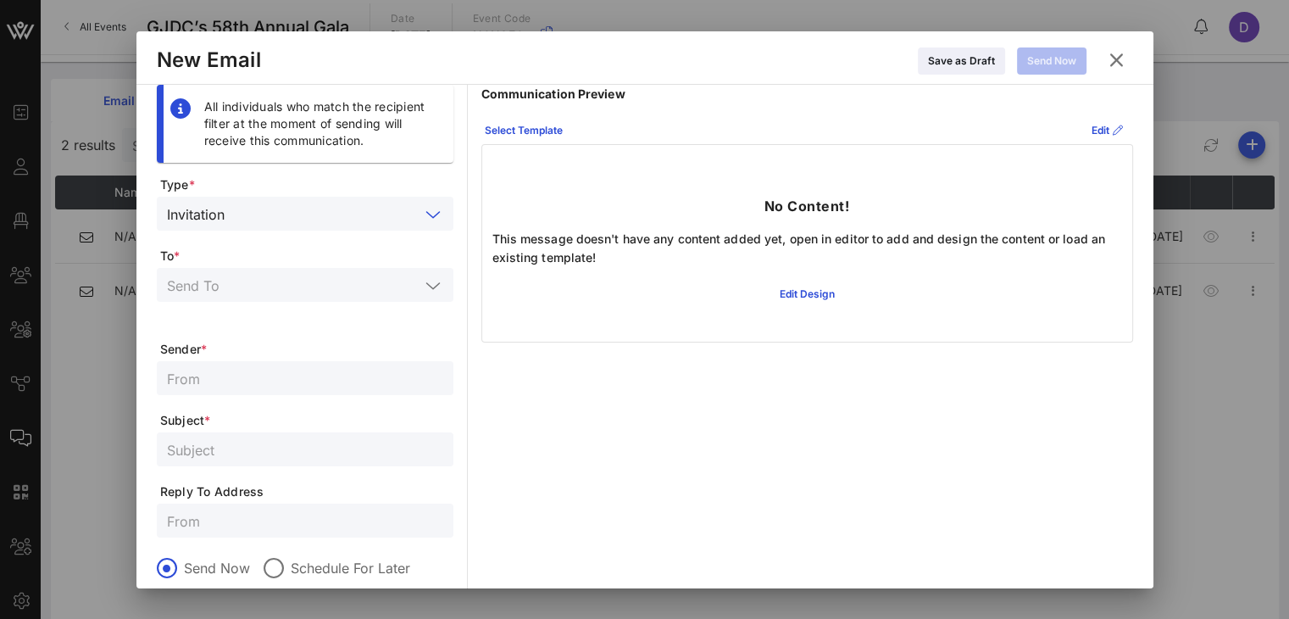
click at [342, 203] on input "text" at bounding box center [325, 214] width 188 height 22
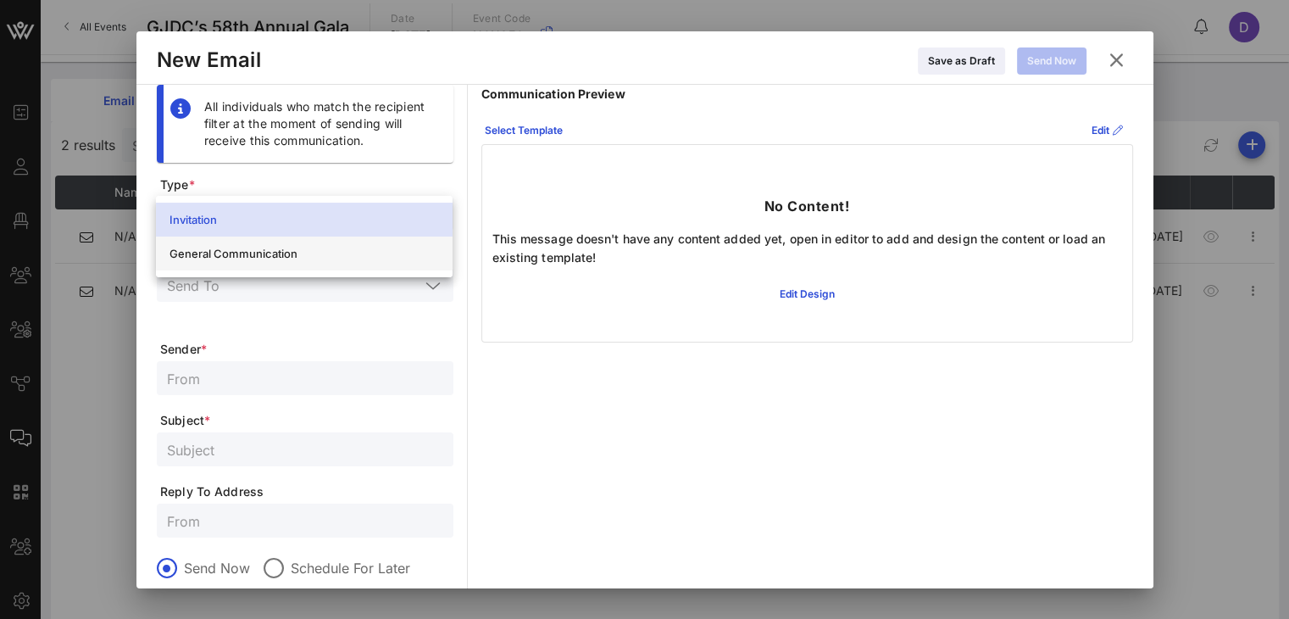
click at [375, 252] on div "General Communication" at bounding box center [305, 254] width 270 height 14
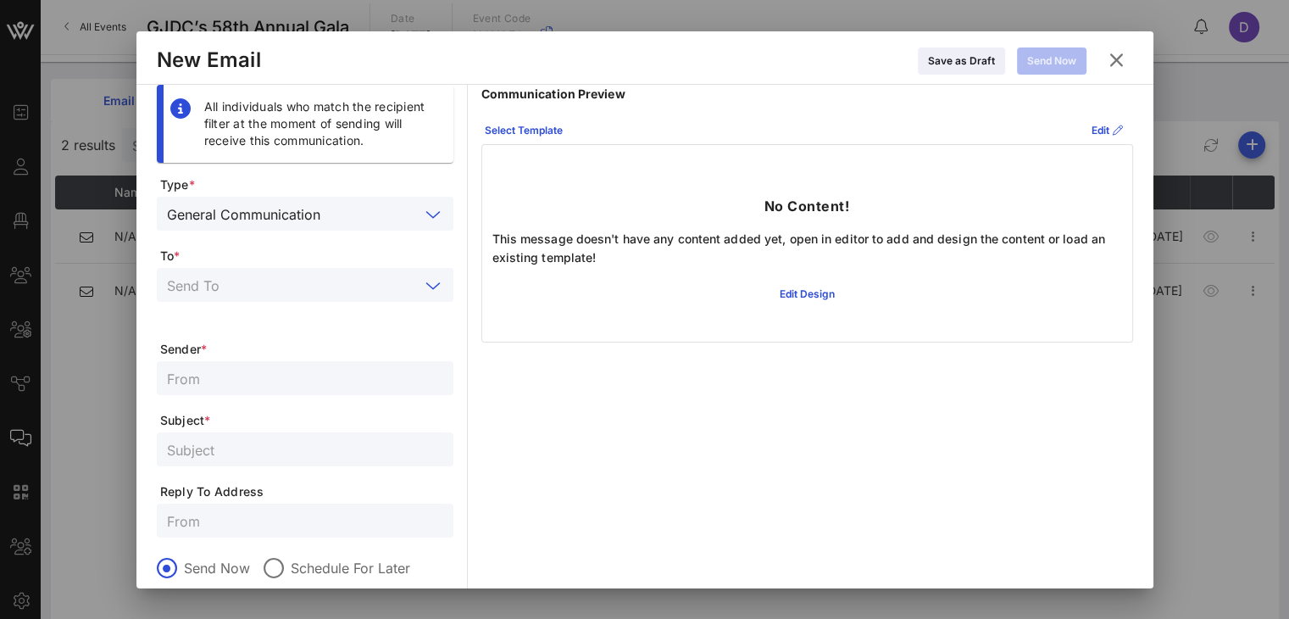
click at [369, 292] on input "text" at bounding box center [293, 285] width 253 height 22
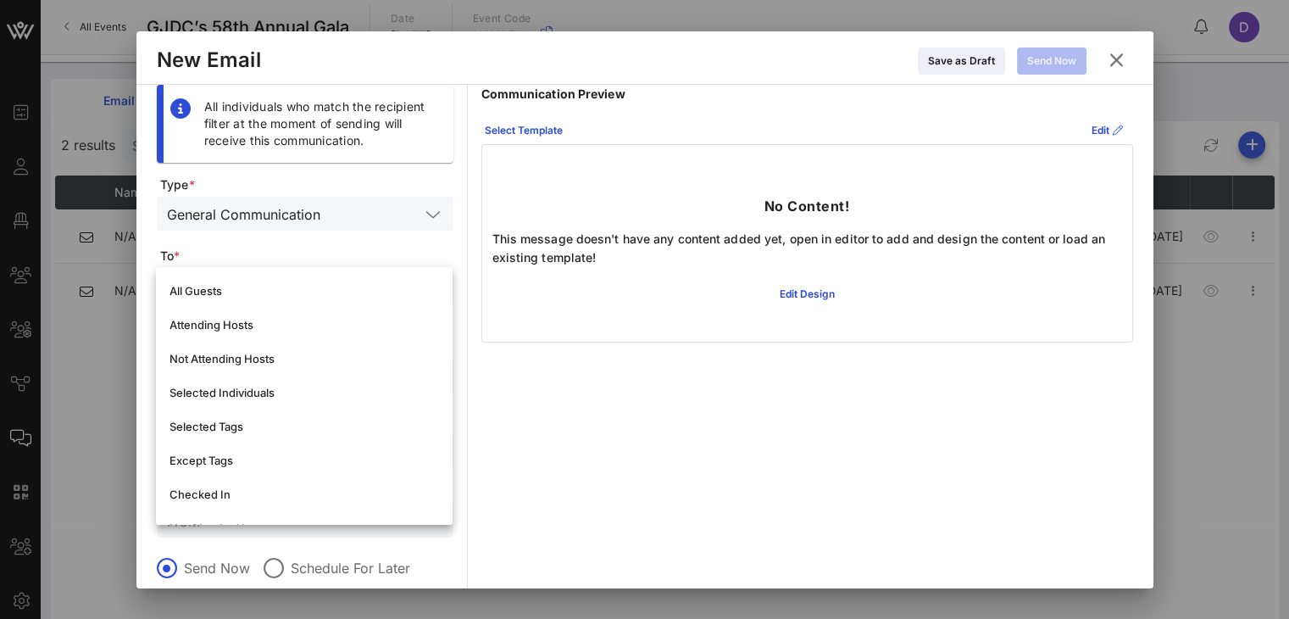
click at [428, 202] on div "General Communication" at bounding box center [305, 214] width 276 height 34
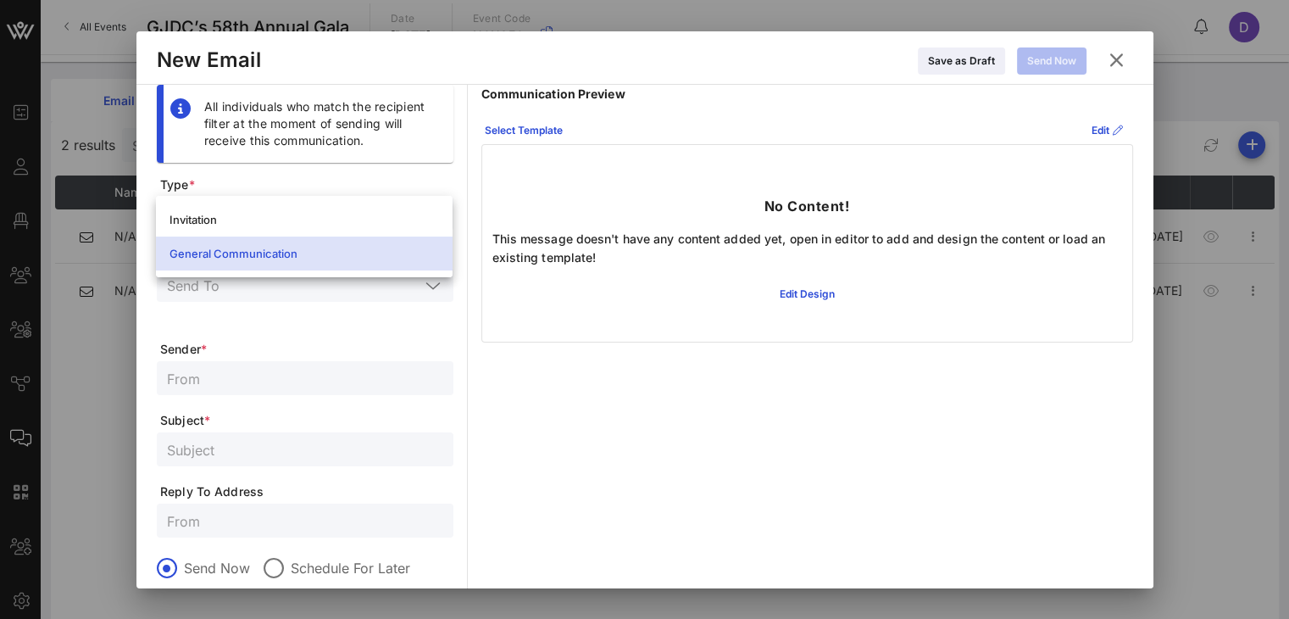
click at [967, 53] on icon at bounding box center [1116, 60] width 23 height 20
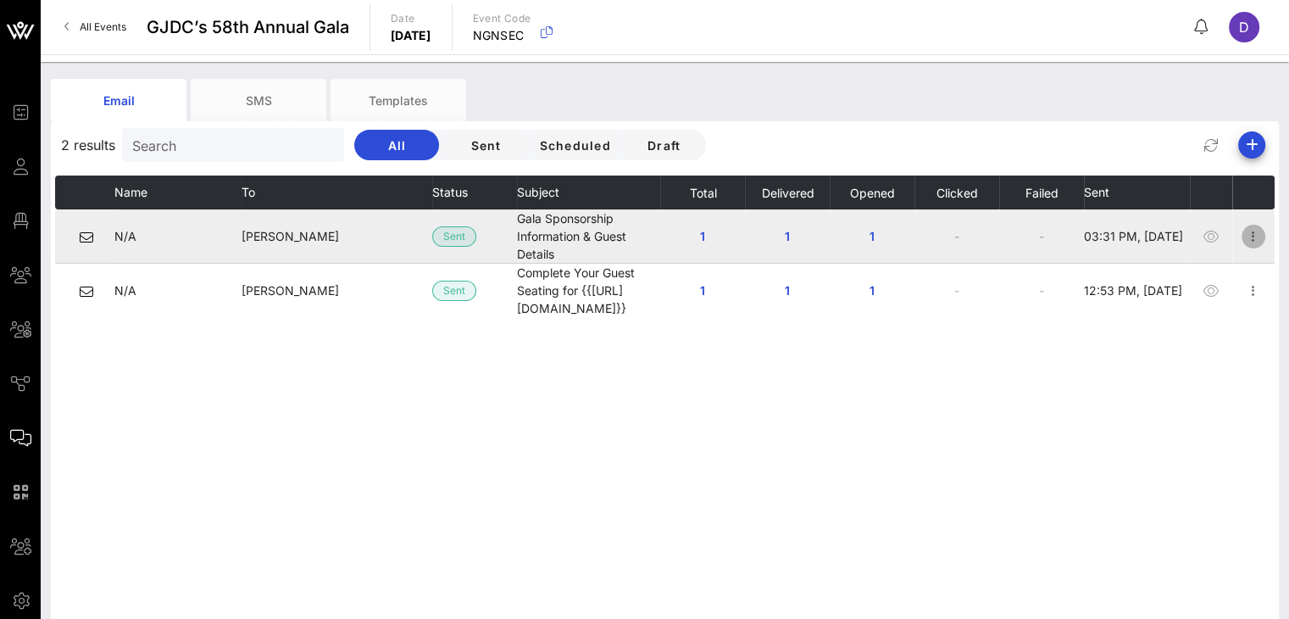
click at [967, 236] on icon "button" at bounding box center [1253, 236] width 20 height 20
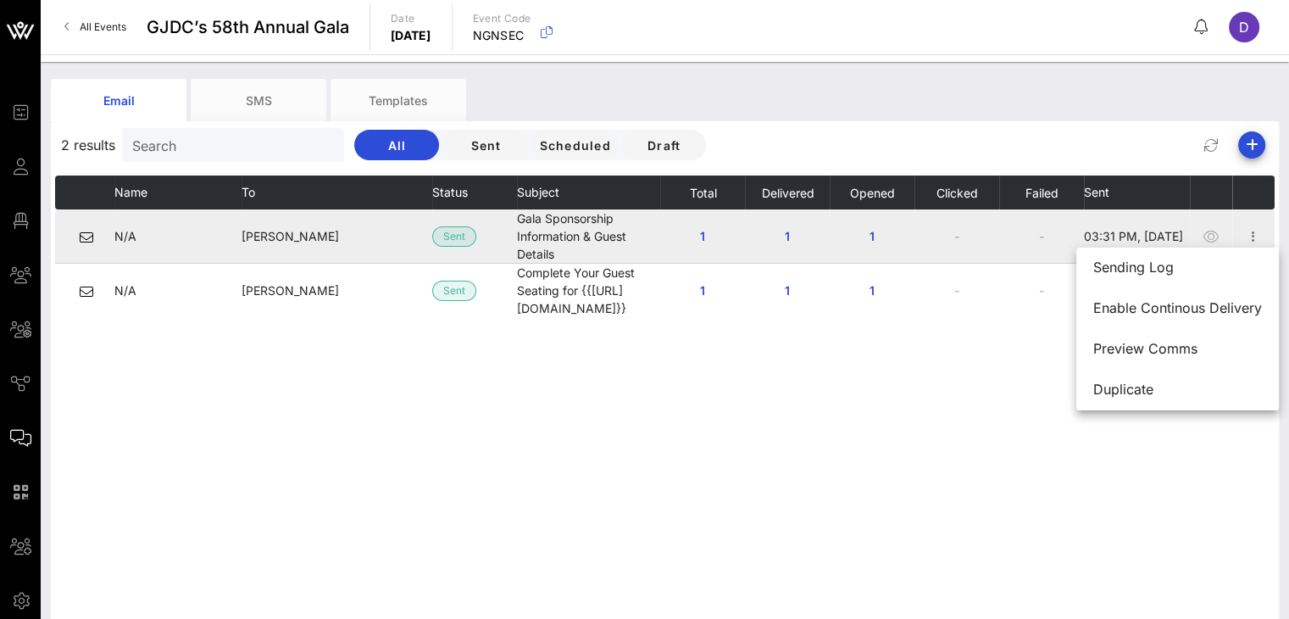
click at [202, 221] on td "N/A" at bounding box center [177, 236] width 127 height 54
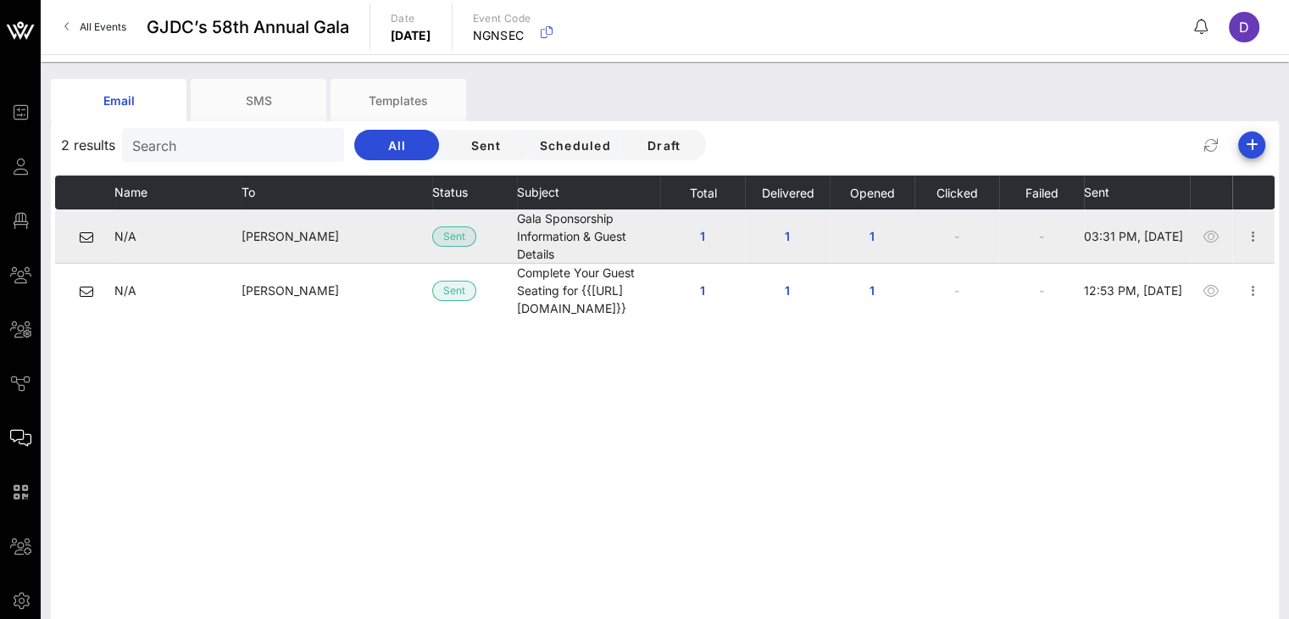
click at [92, 236] on icon at bounding box center [87, 238] width 14 height 14
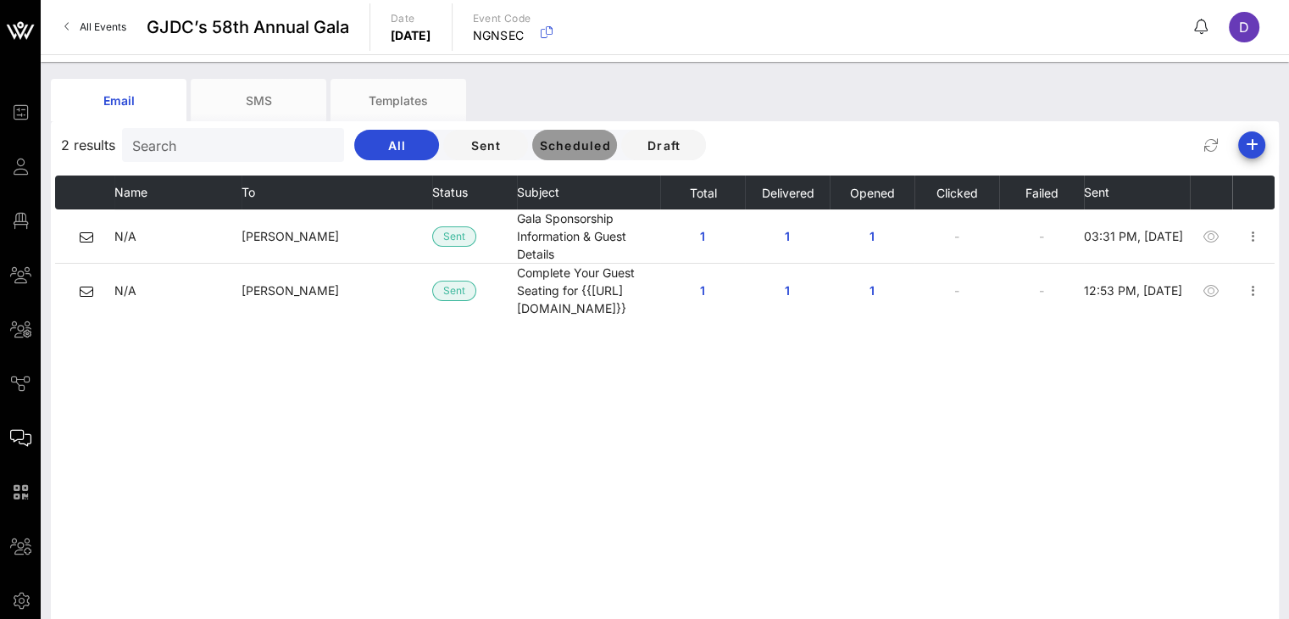
click at [553, 154] on button "Scheduled" at bounding box center [574, 145] width 85 height 31
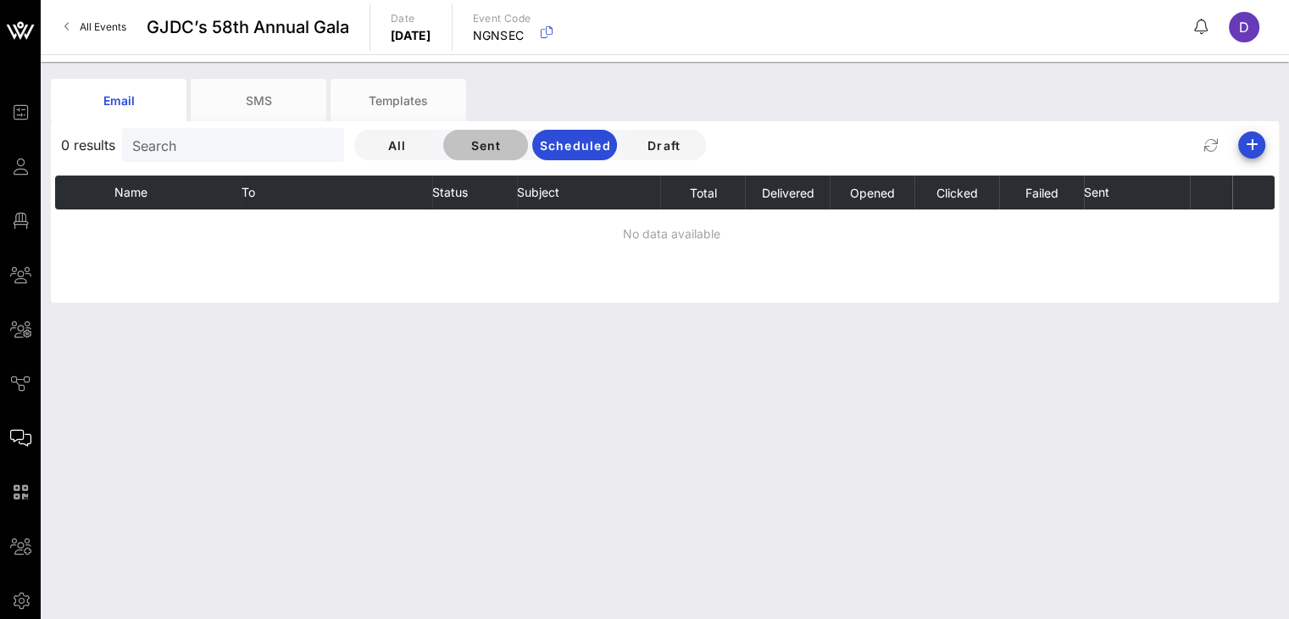
click at [464, 133] on button "Sent" at bounding box center [485, 145] width 85 height 31
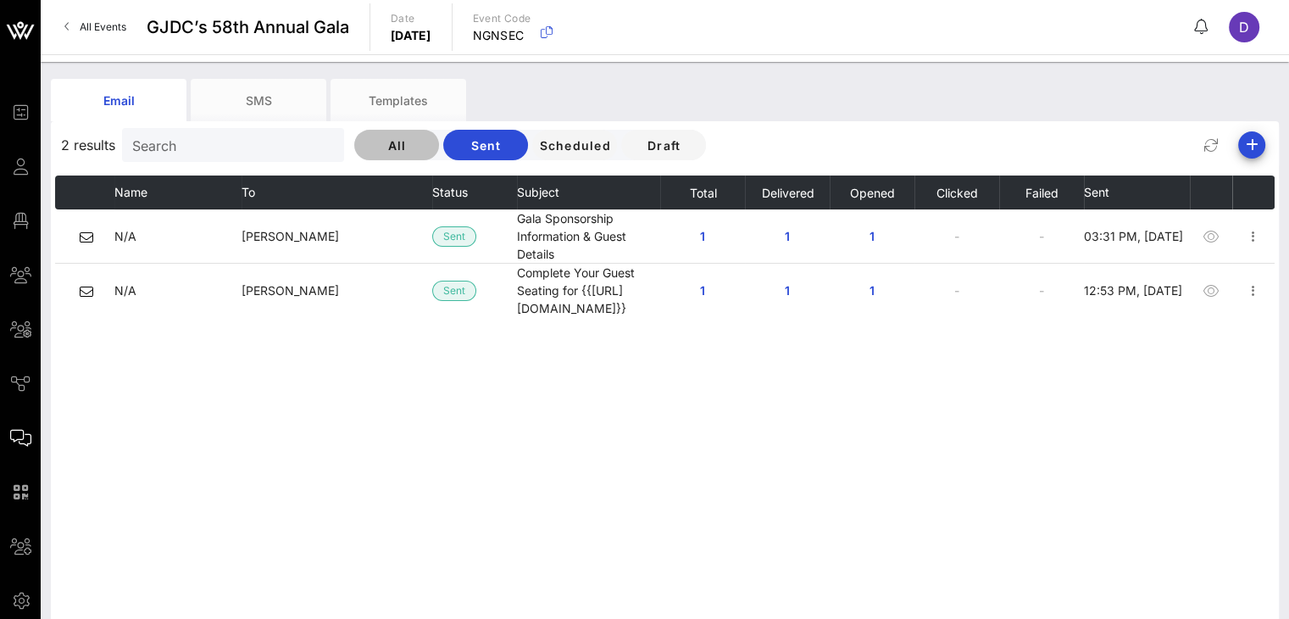
click at [382, 140] on span "All" at bounding box center [397, 145] width 58 height 14
click at [967, 145] on icon "button" at bounding box center [1252, 145] width 20 height 20
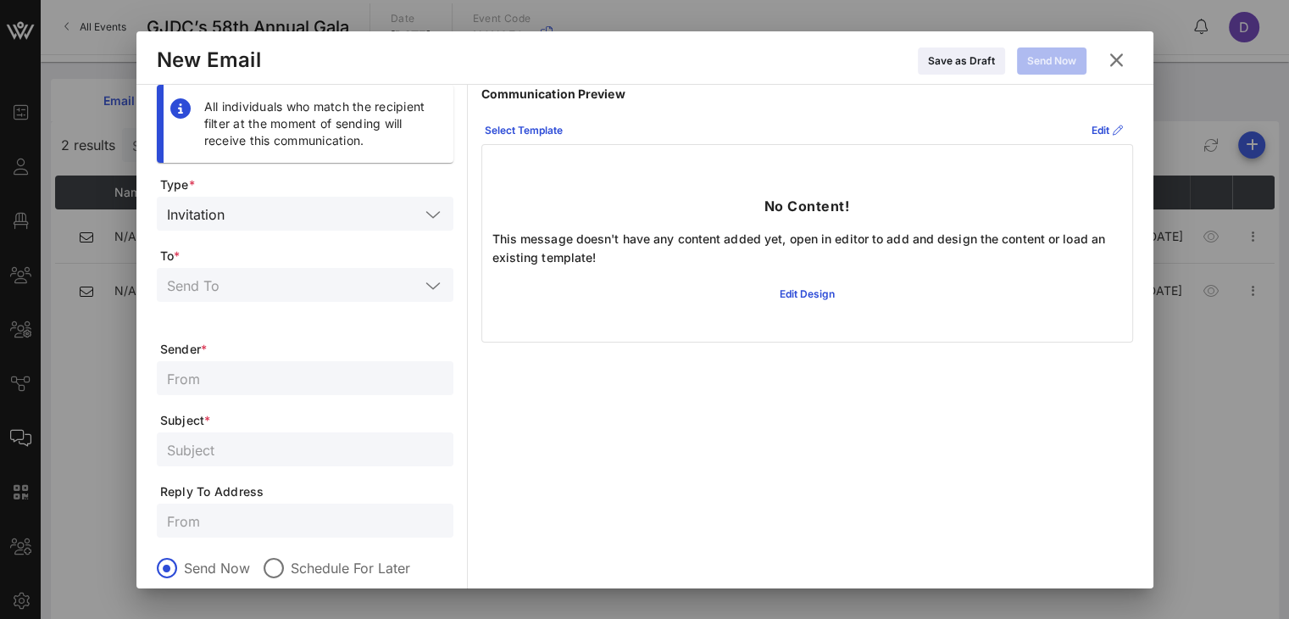
click at [967, 64] on icon at bounding box center [1116, 60] width 23 height 20
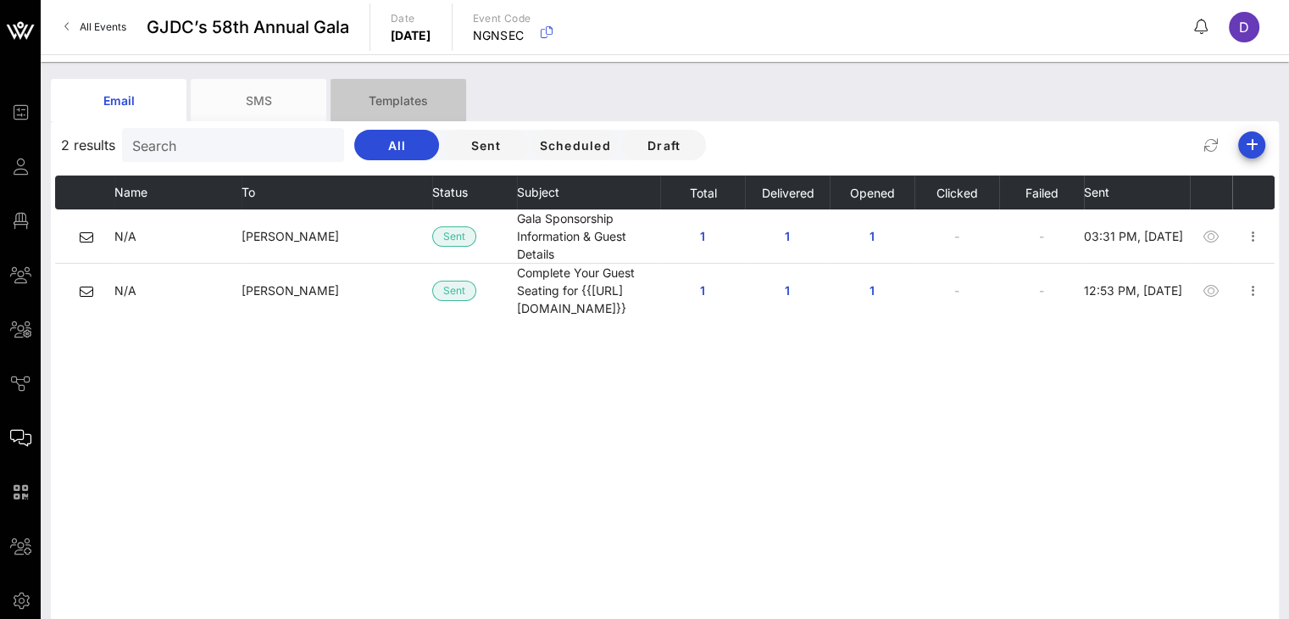
click at [374, 101] on div "Templates" at bounding box center [399, 100] width 136 height 42
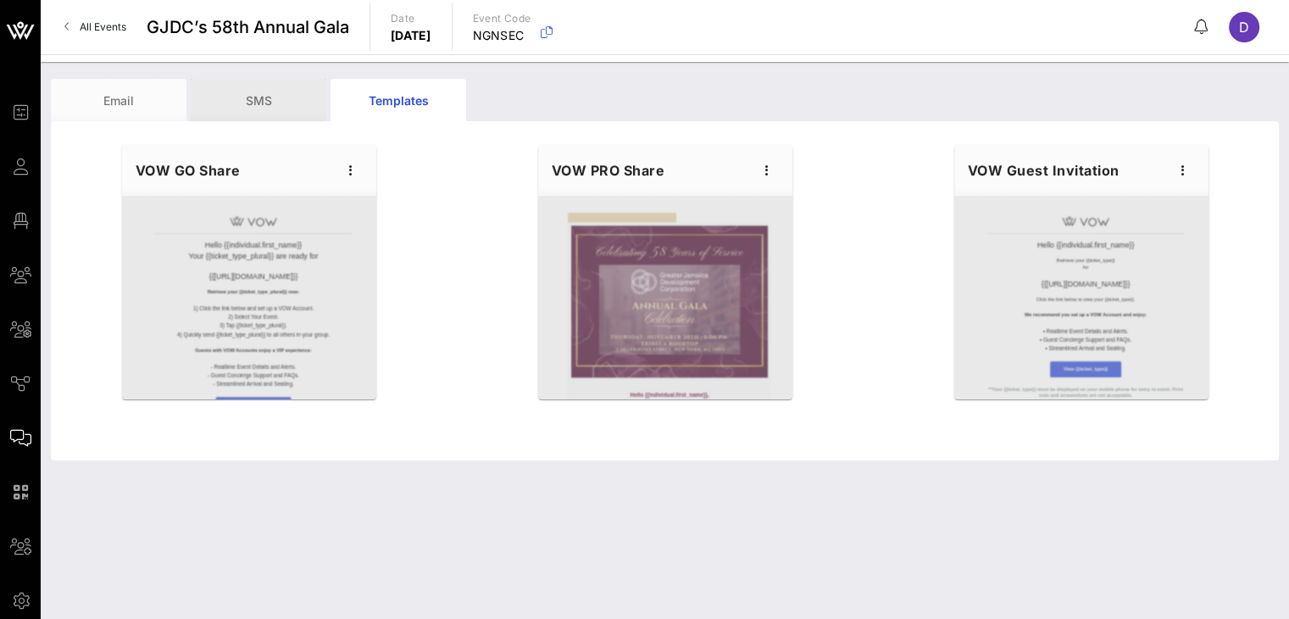
click at [244, 94] on div "SMS" at bounding box center [259, 100] width 136 height 42
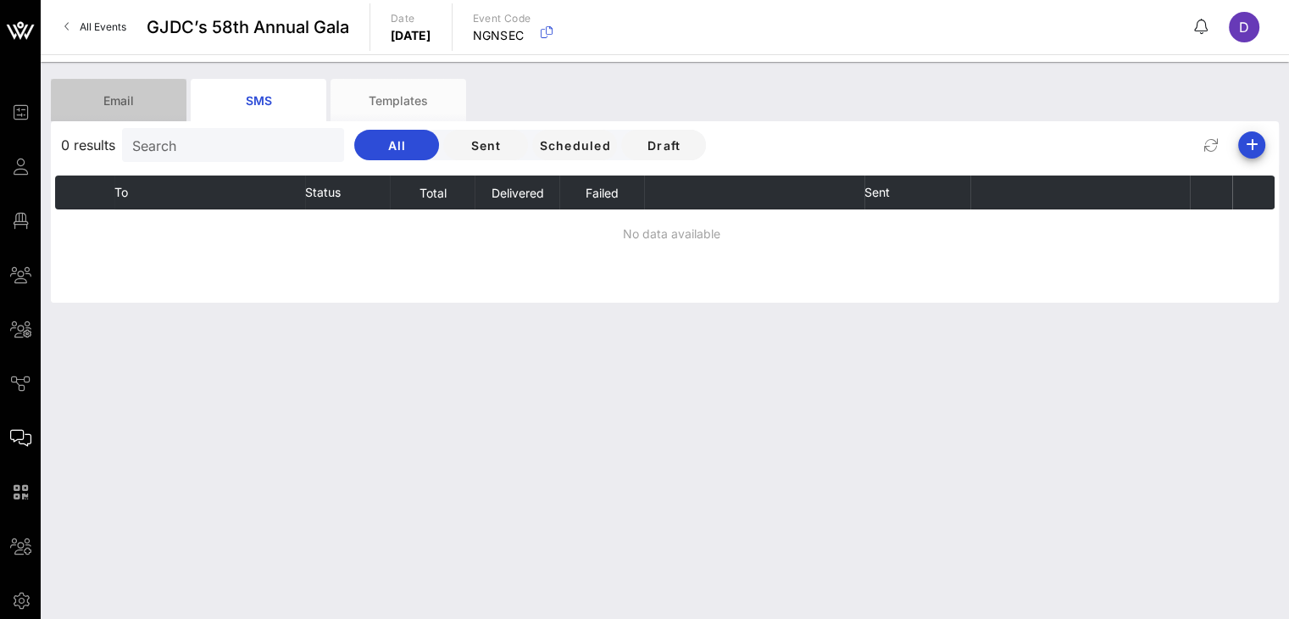
click at [139, 92] on div "Email" at bounding box center [119, 100] width 136 height 42
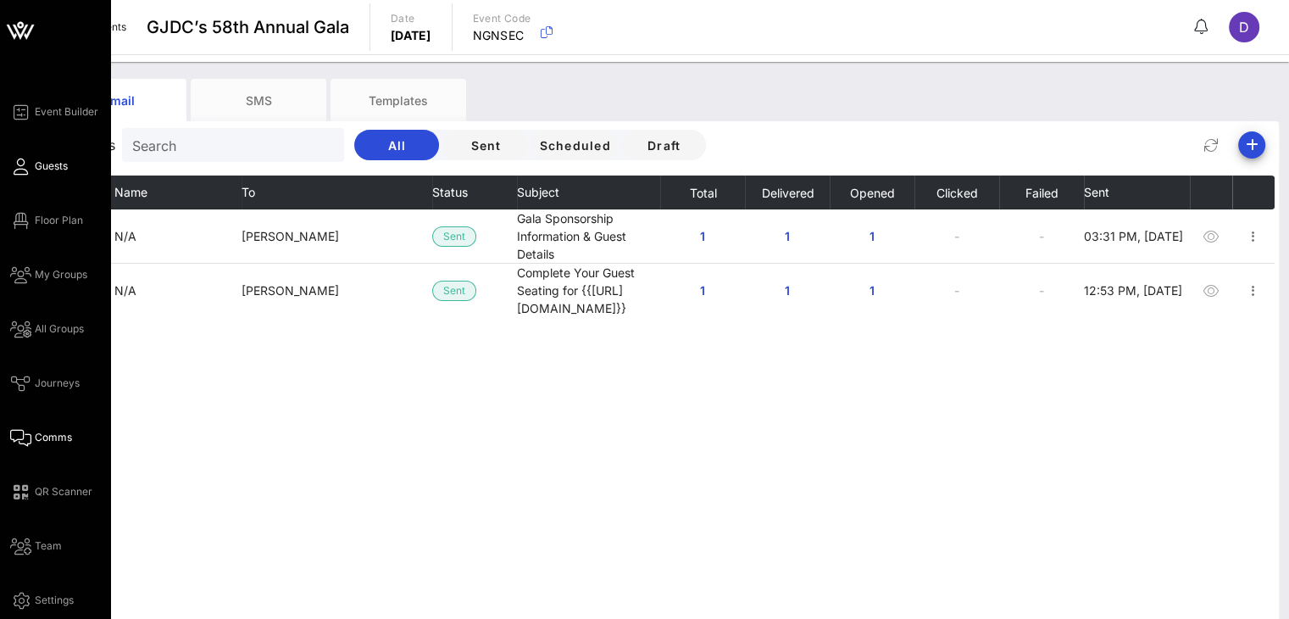
click at [23, 168] on icon at bounding box center [20, 166] width 21 height 3
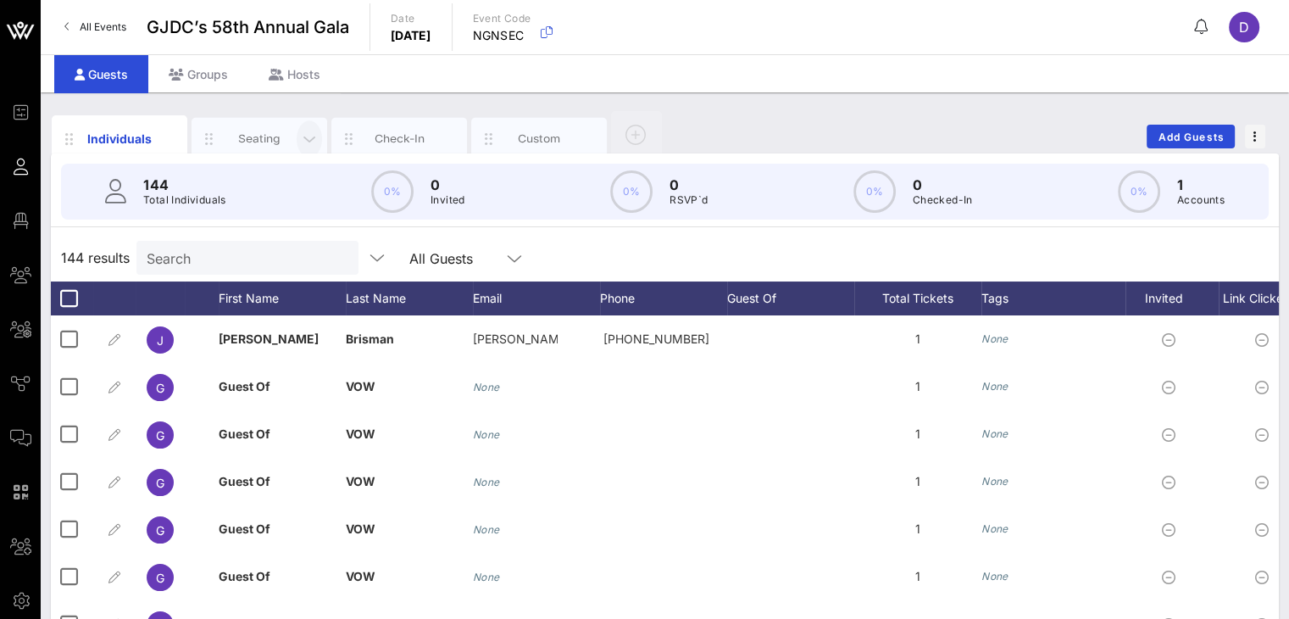
click at [302, 130] on icon "button" at bounding box center [309, 139] width 20 height 19
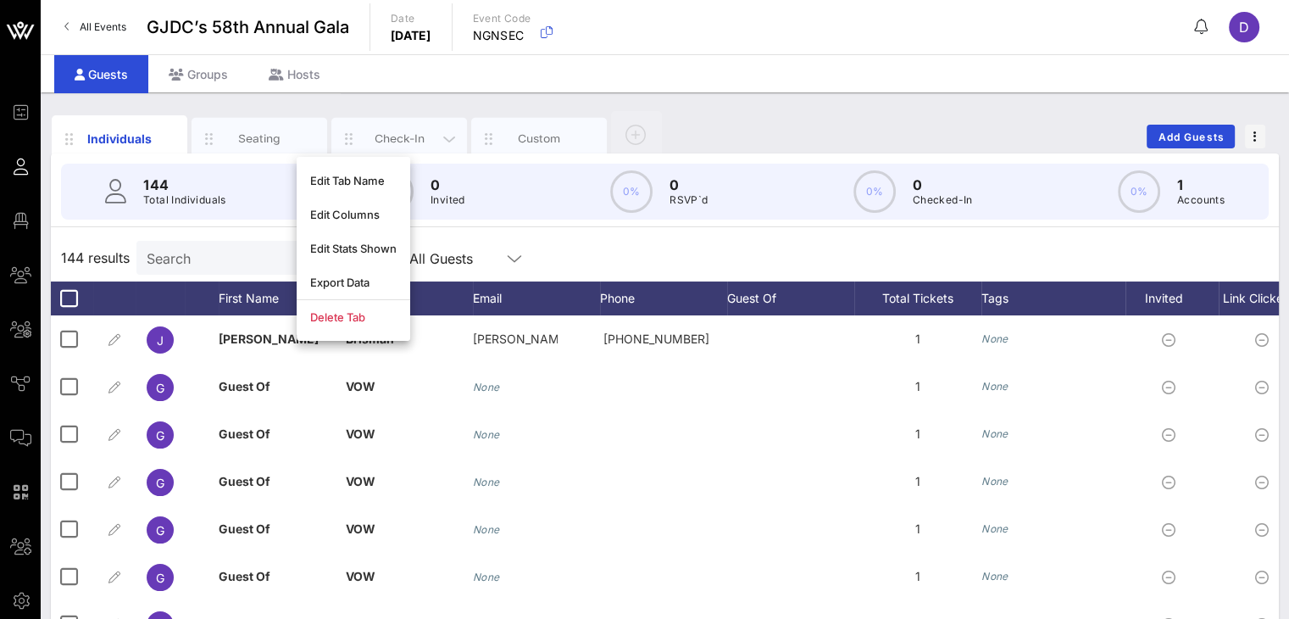
click at [391, 147] on div "Check-In" at bounding box center [399, 139] width 136 height 42
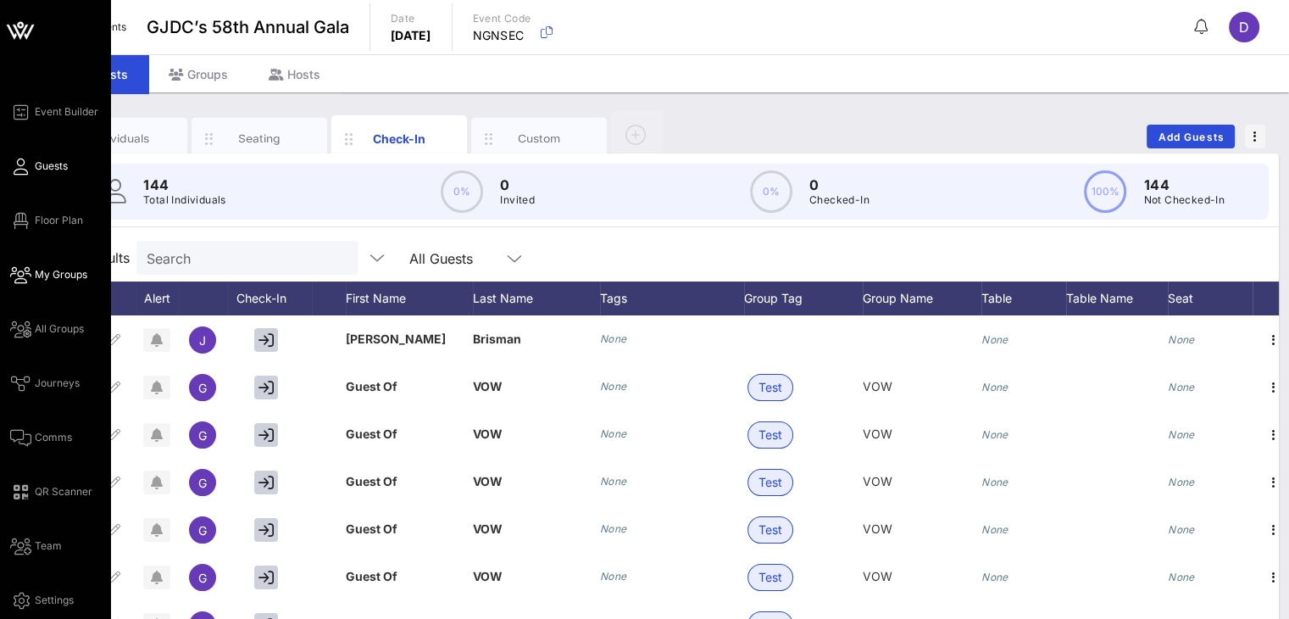
click at [50, 273] on span "My Groups" at bounding box center [61, 274] width 53 height 15
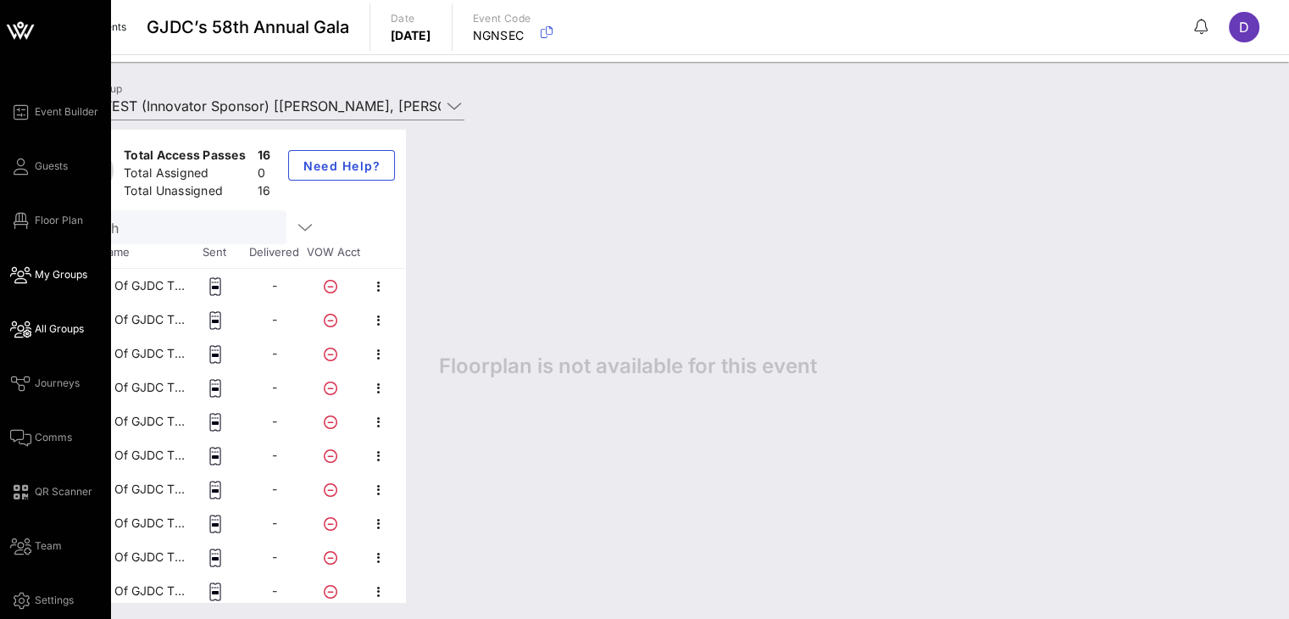
click at [55, 323] on span "All Groups" at bounding box center [59, 328] width 49 height 15
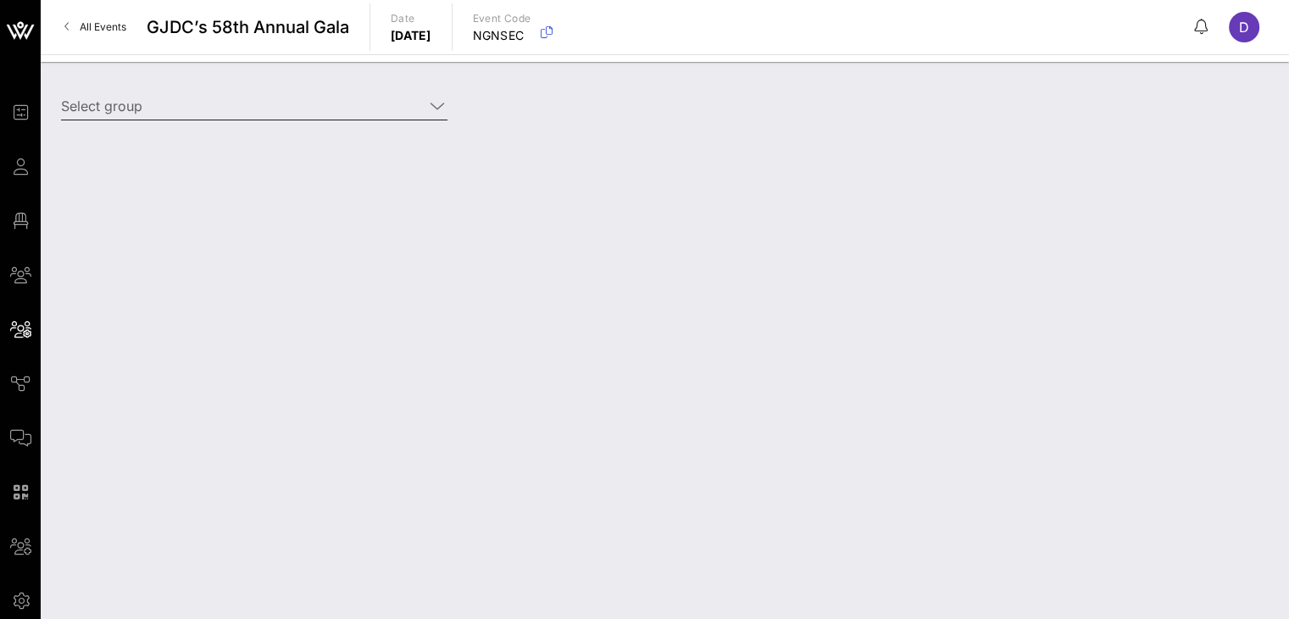
click at [275, 107] on input "Select group" at bounding box center [242, 105] width 363 height 27
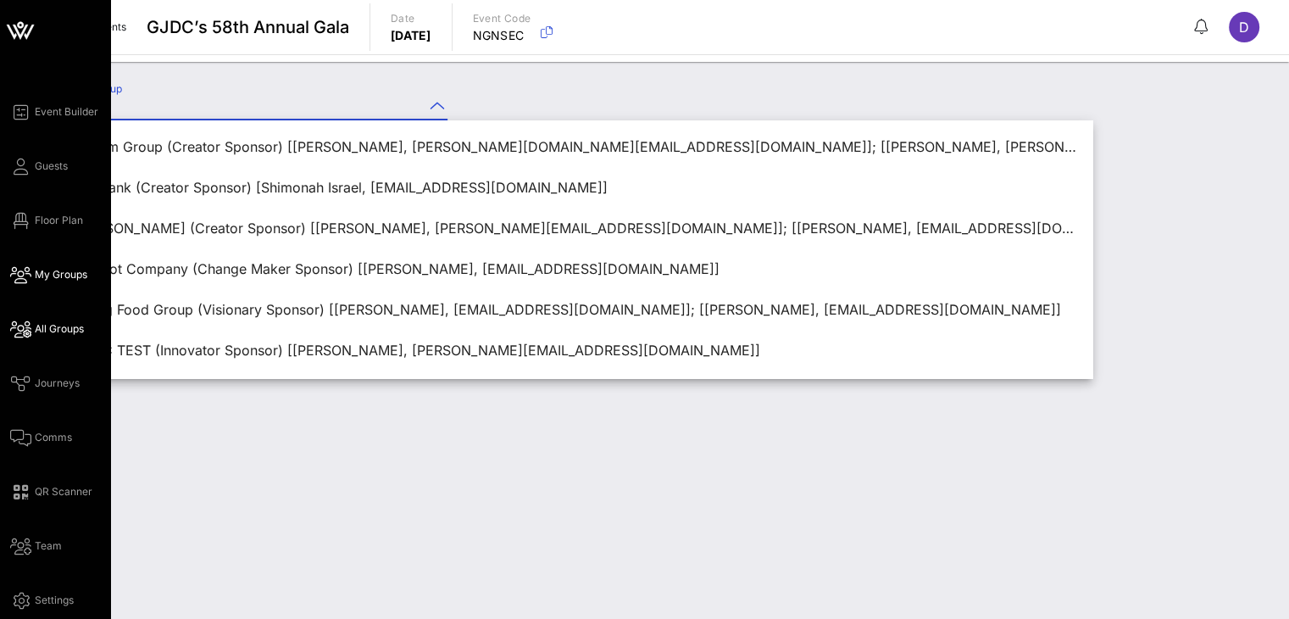
click at [61, 280] on span "My Groups" at bounding box center [61, 274] width 53 height 15
type input "GJDC TEST (Innovator Sponsor) [Daniela Montesino, dmontesino@gjdc.org]"
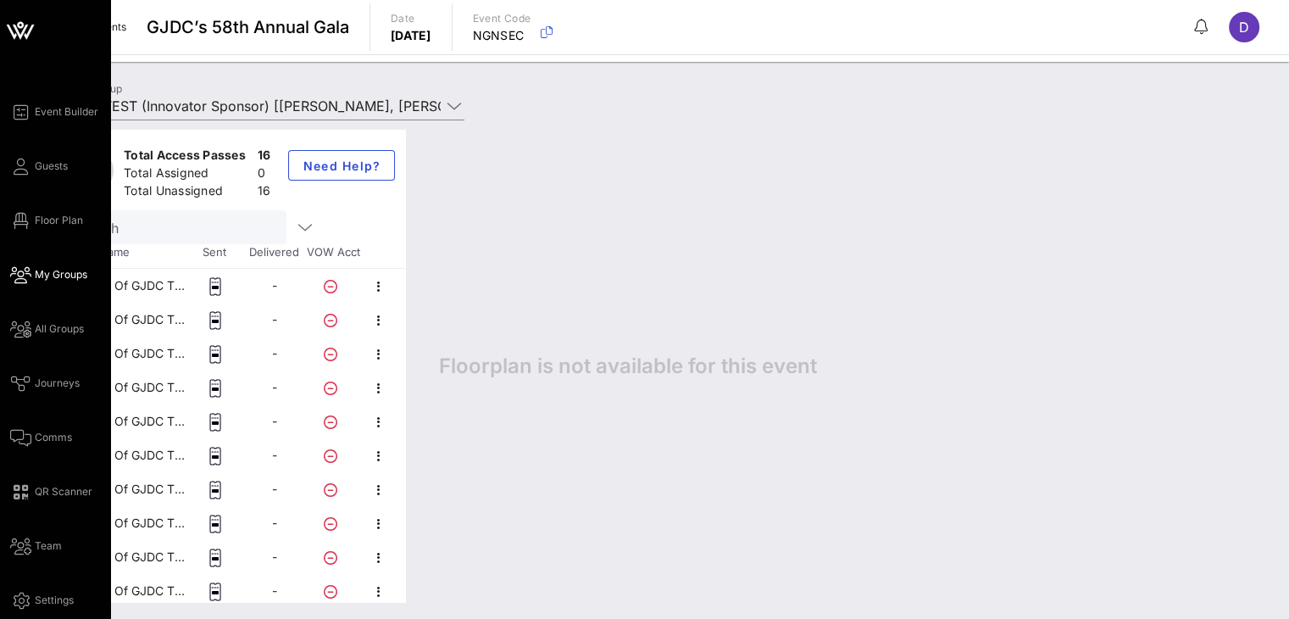
click at [59, 235] on div "Event Builder Guests Floor Plan My Groups All Groups Journeys Comms QR Scanner …" at bounding box center [60, 356] width 100 height 509
click at [44, 162] on span "Guests" at bounding box center [51, 166] width 33 height 15
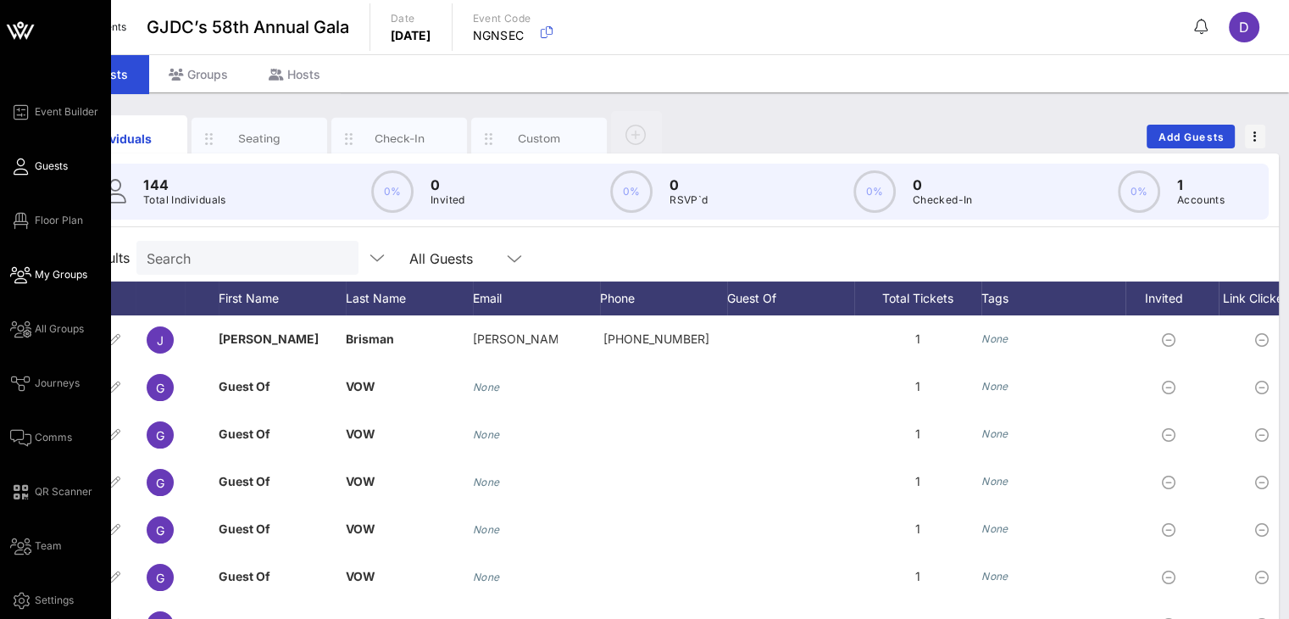
click at [71, 277] on span "My Groups" at bounding box center [61, 274] width 53 height 15
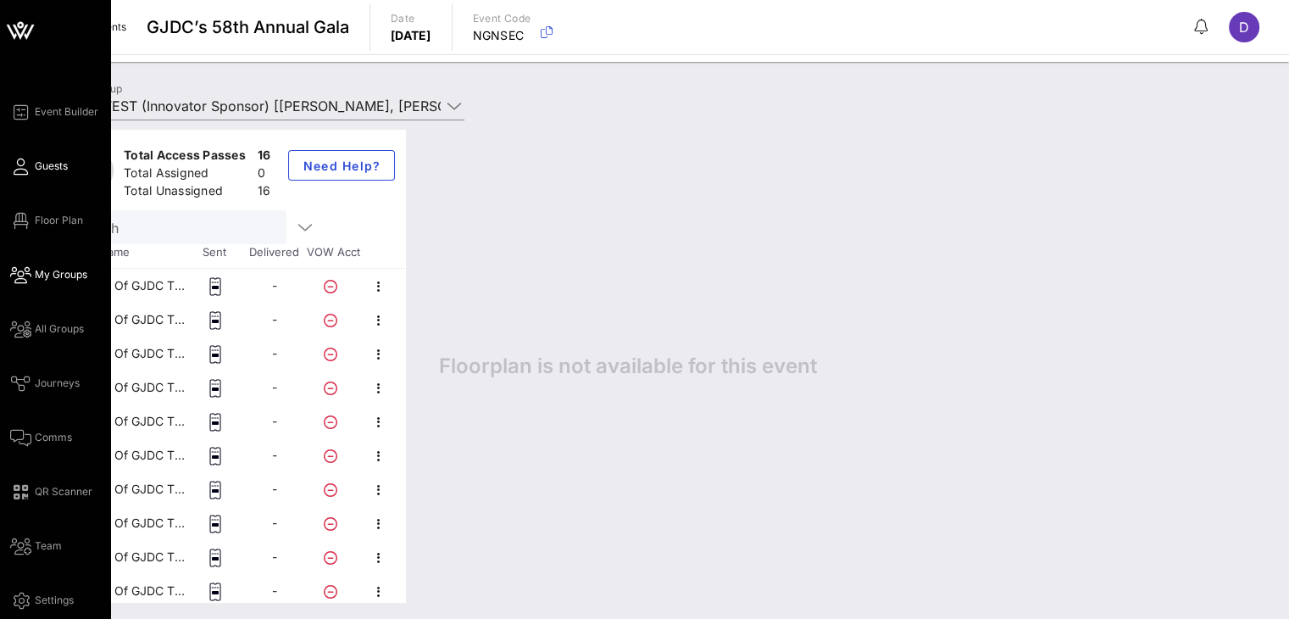
click at [66, 161] on span "Guests" at bounding box center [51, 166] width 33 height 15
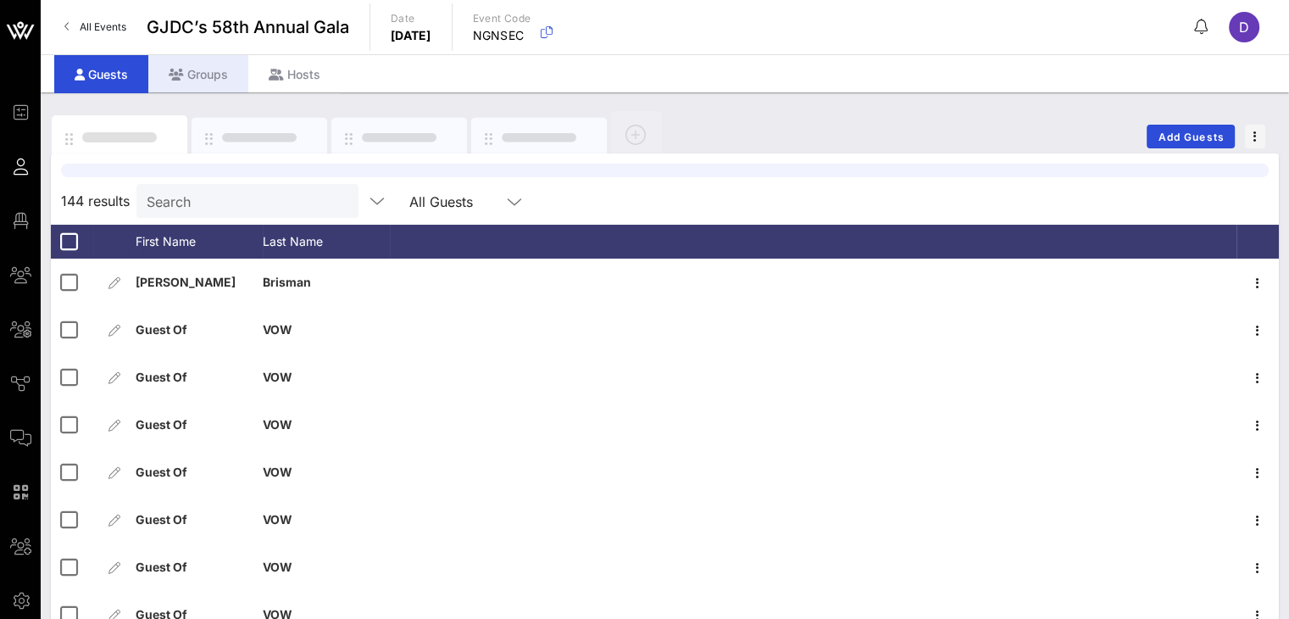
click at [193, 89] on div "Groups" at bounding box center [198, 74] width 100 height 38
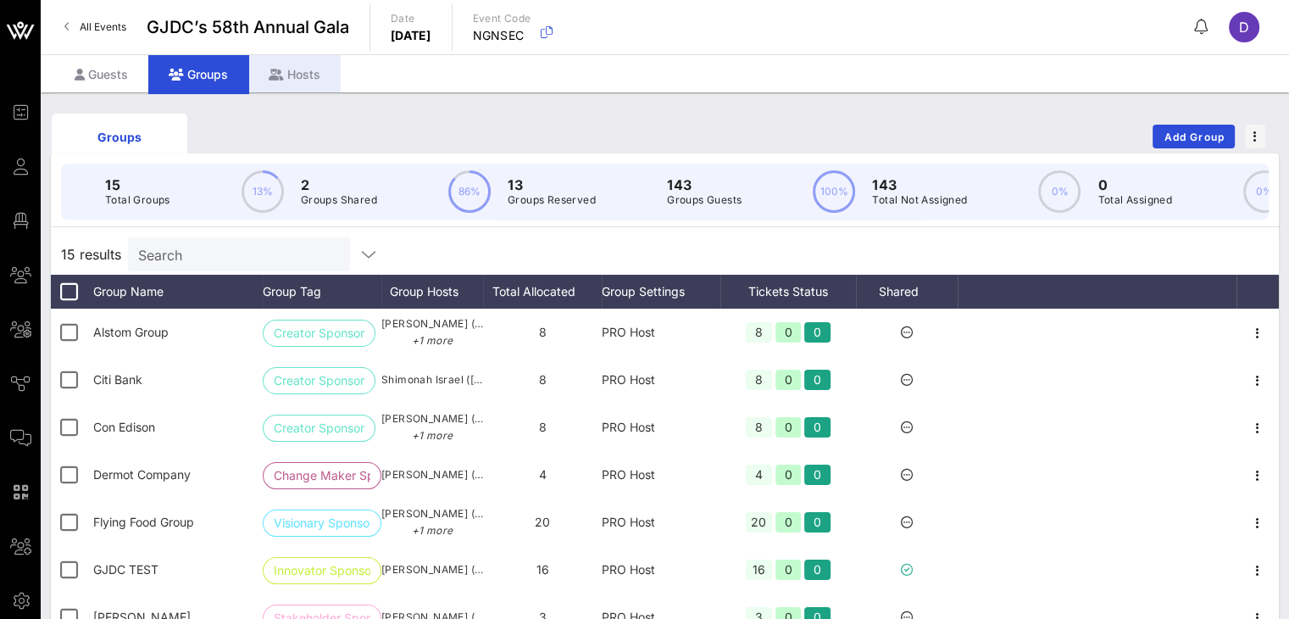
click at [299, 65] on div "Hosts" at bounding box center [294, 74] width 92 height 38
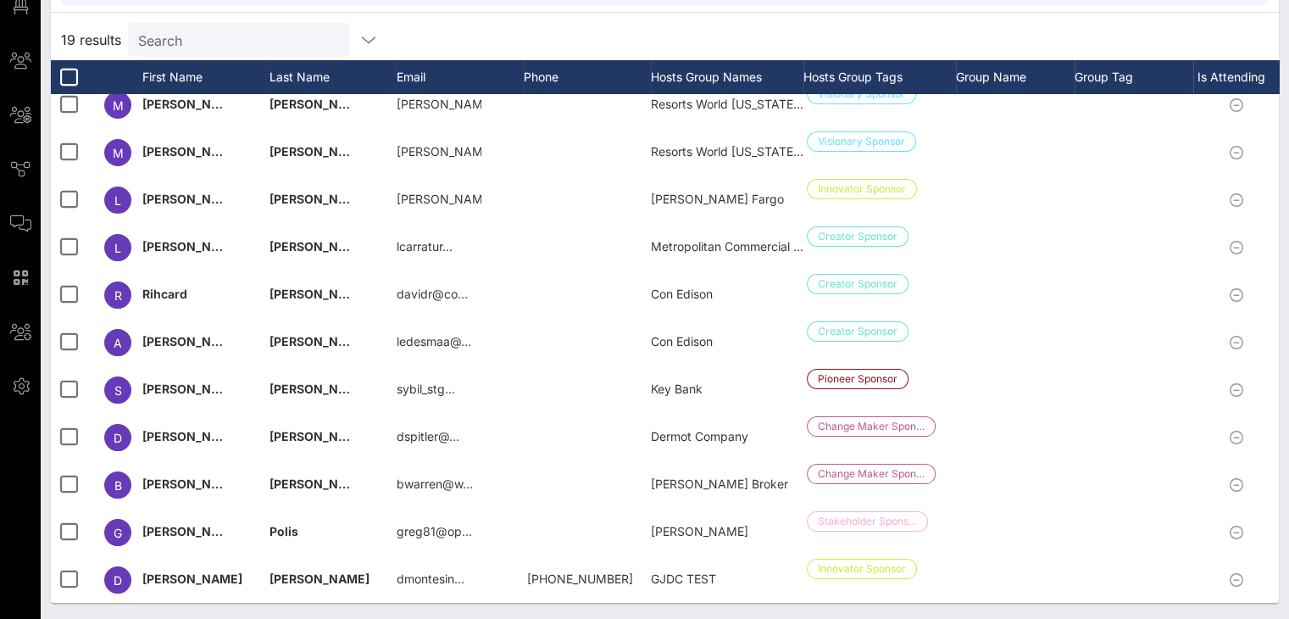
scroll to position [0, 143]
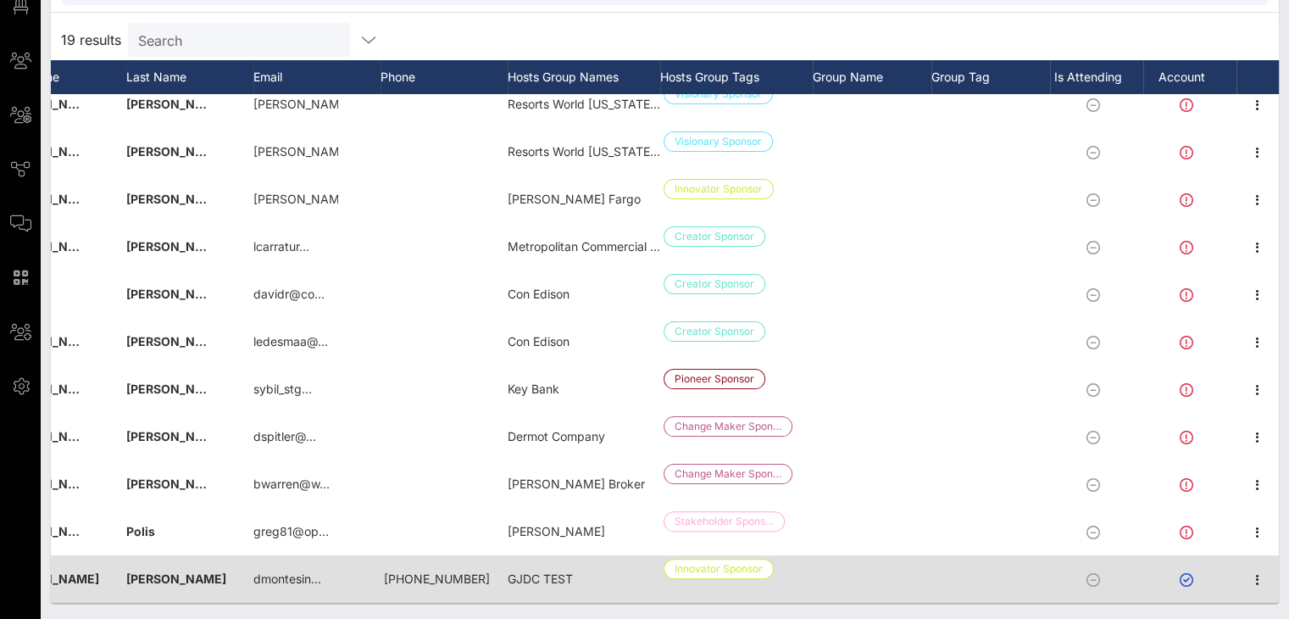
click at [967, 573] on icon at bounding box center [1187, 580] width 14 height 14
click at [967, 570] on icon "button" at bounding box center [1258, 580] width 20 height 20
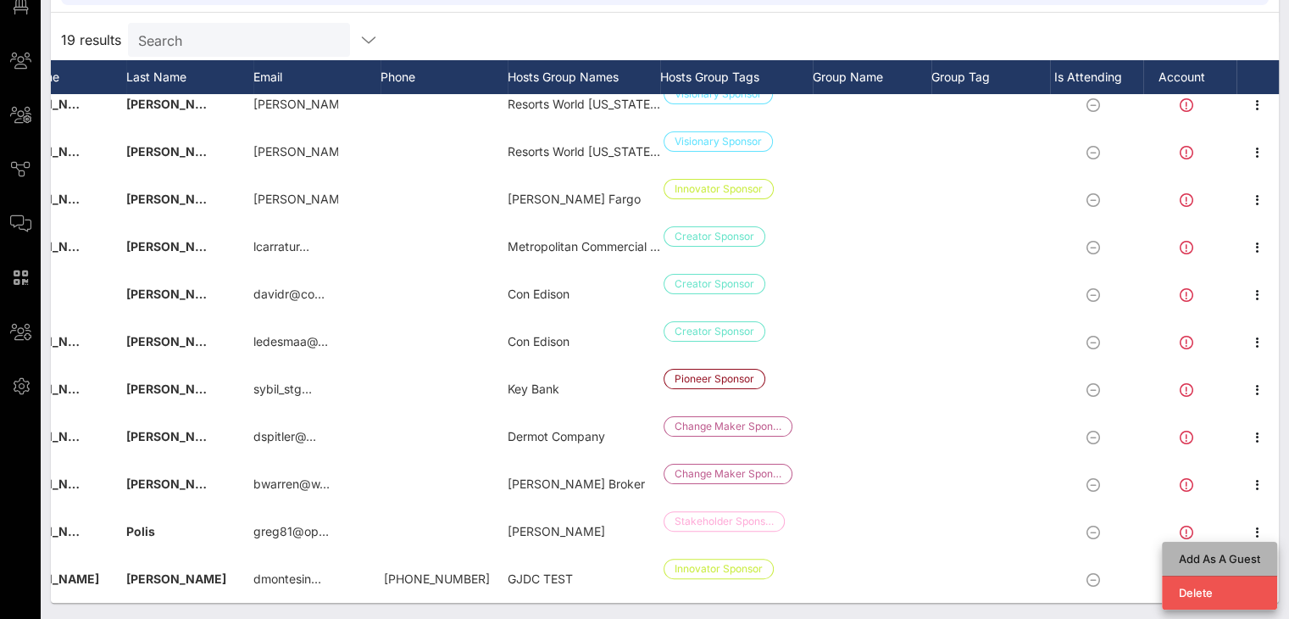
click at [967, 557] on div "Add As A Guest" at bounding box center [1219, 559] width 81 height 14
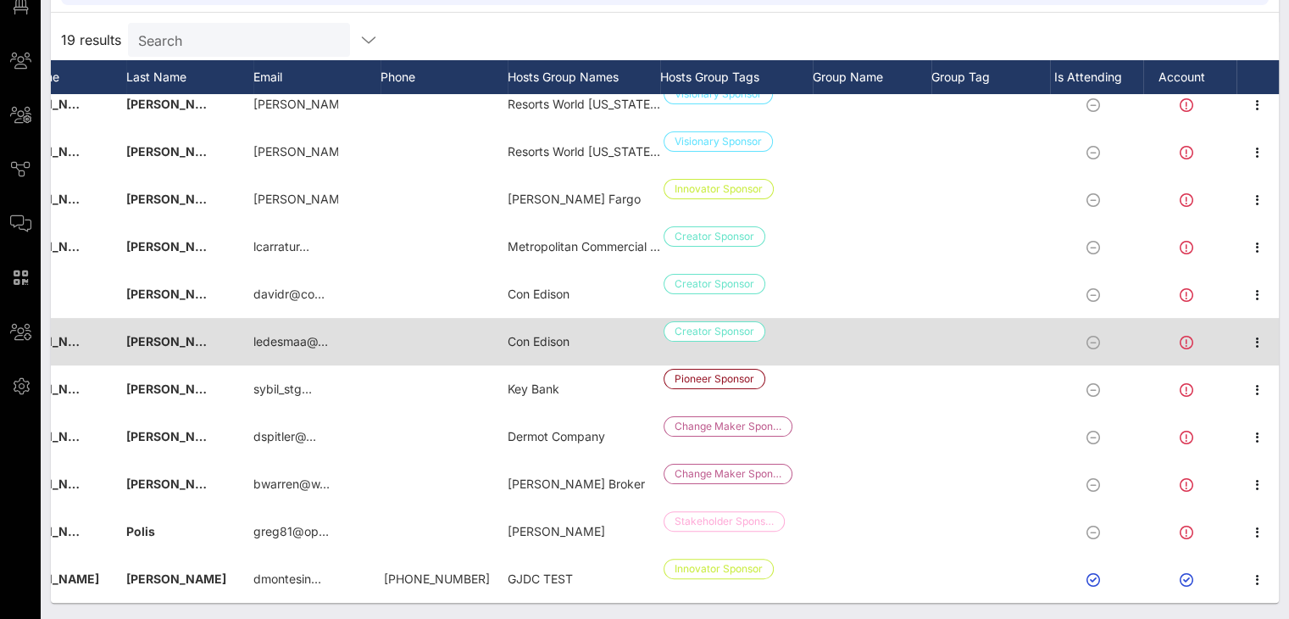
scroll to position [406, 149]
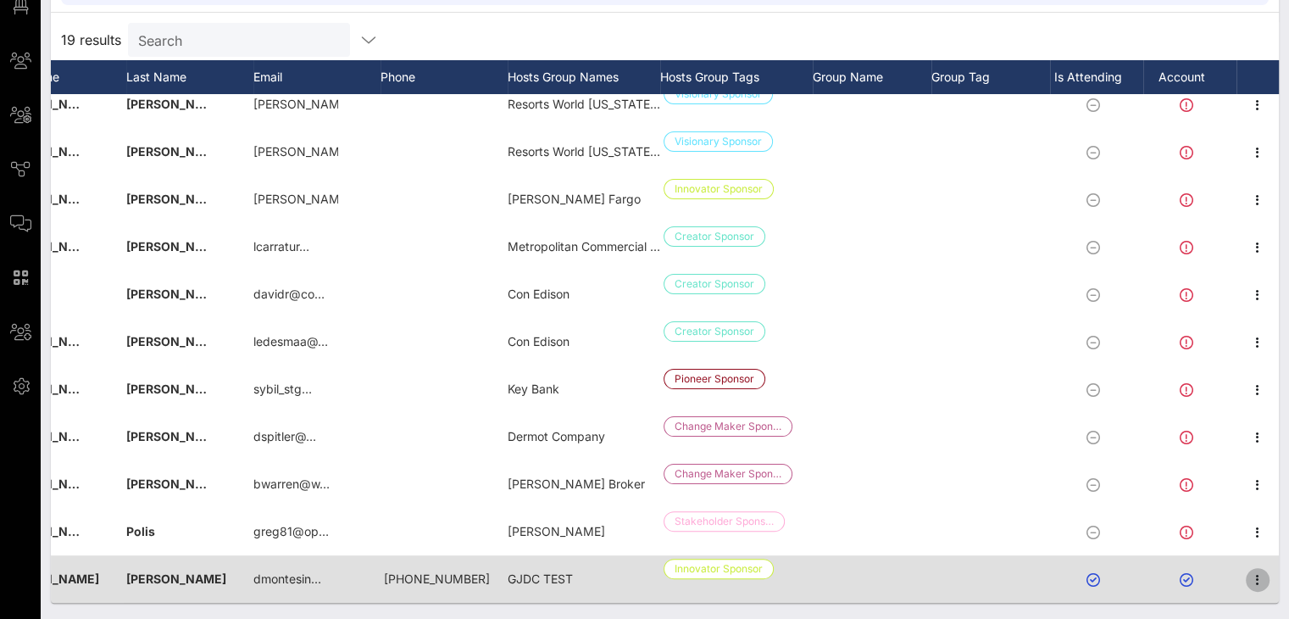
click at [967, 570] on icon "button" at bounding box center [1258, 580] width 20 height 20
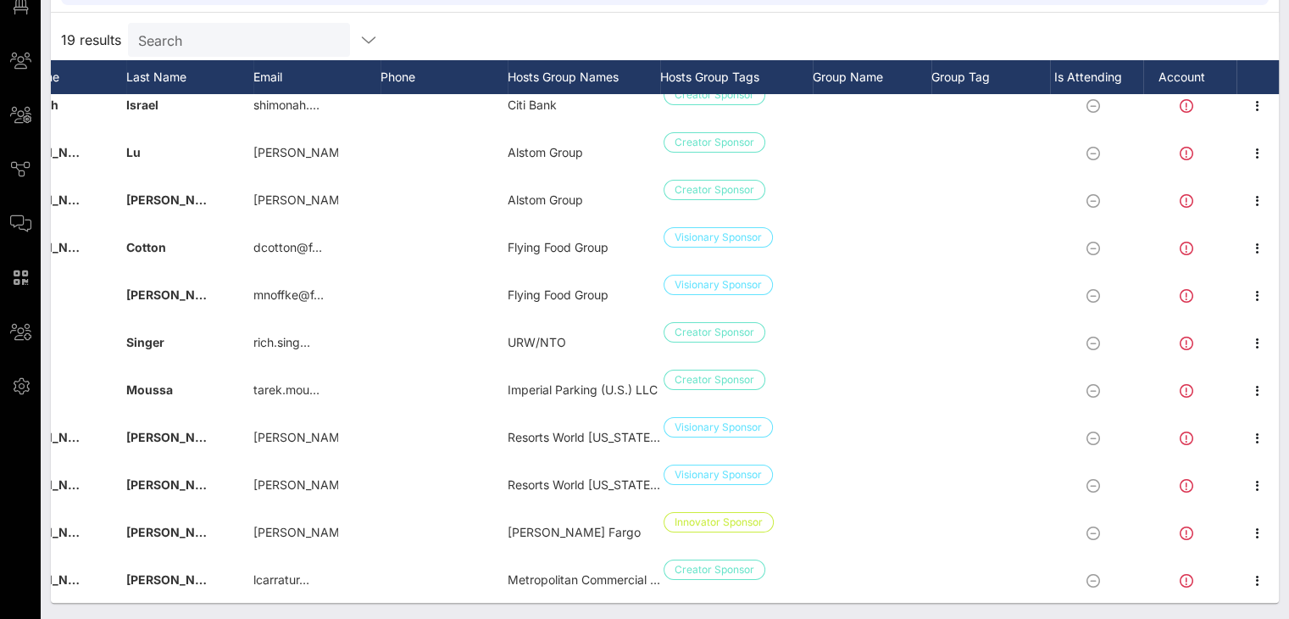
scroll to position [0, 0]
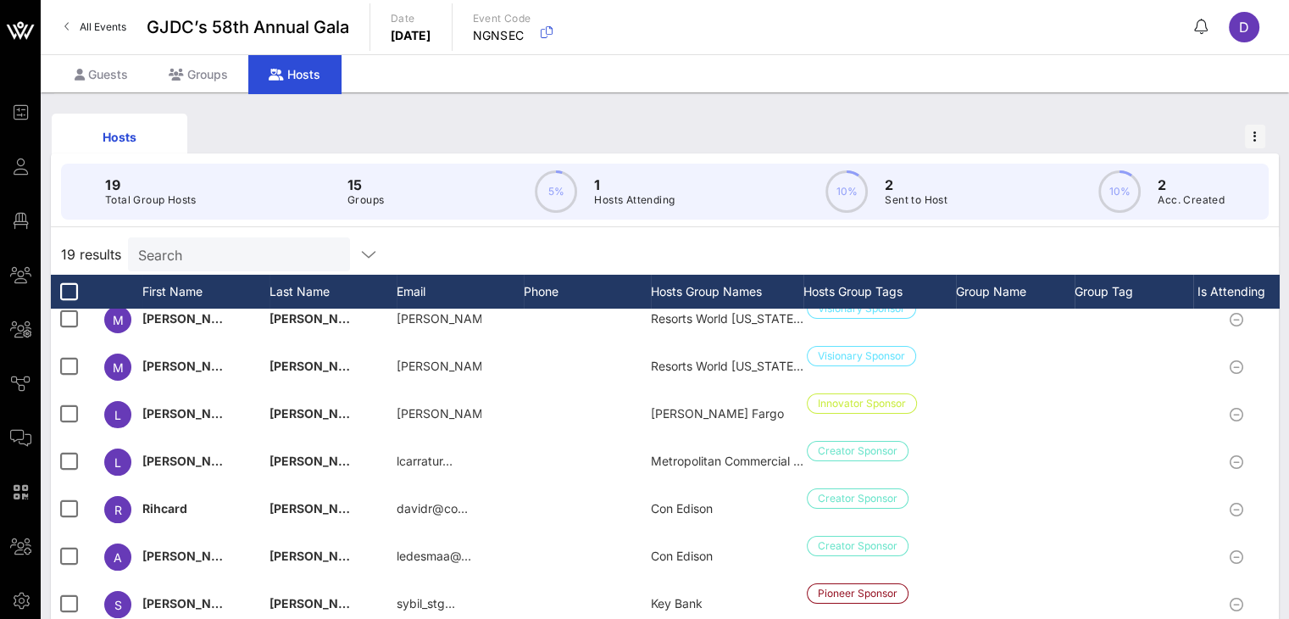
click at [307, 79] on div "Hosts" at bounding box center [294, 74] width 92 height 38
click at [174, 78] on icon at bounding box center [176, 75] width 15 height 12
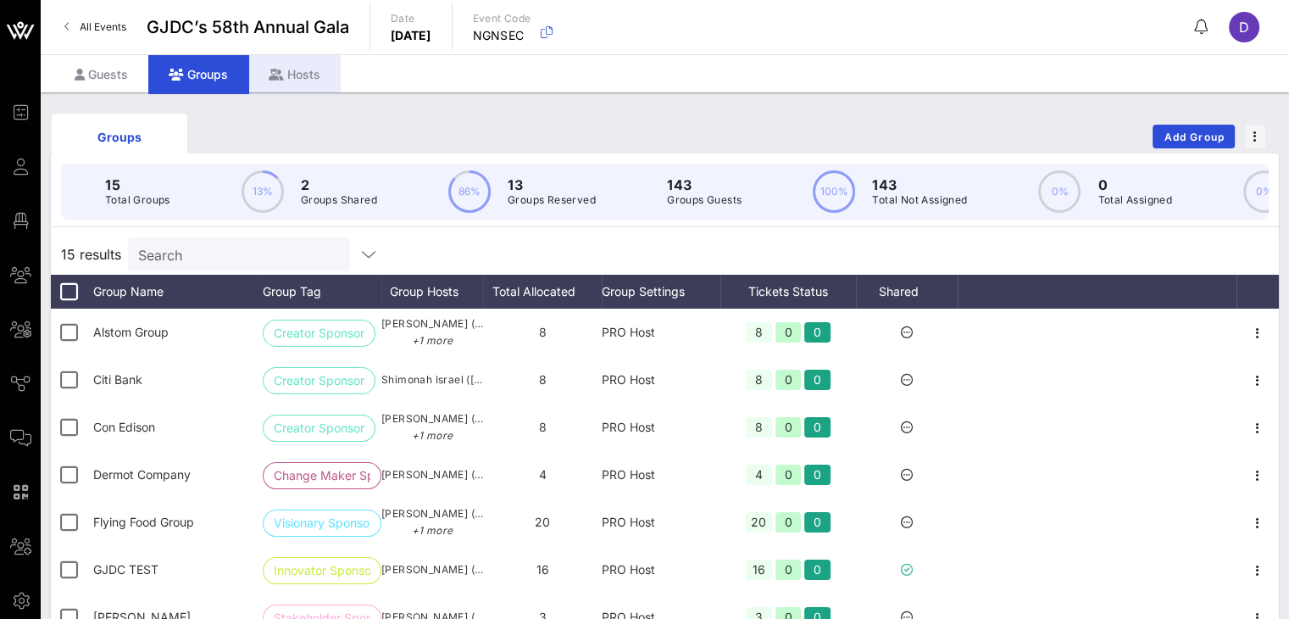
click at [290, 79] on div "Hosts" at bounding box center [294, 74] width 92 height 38
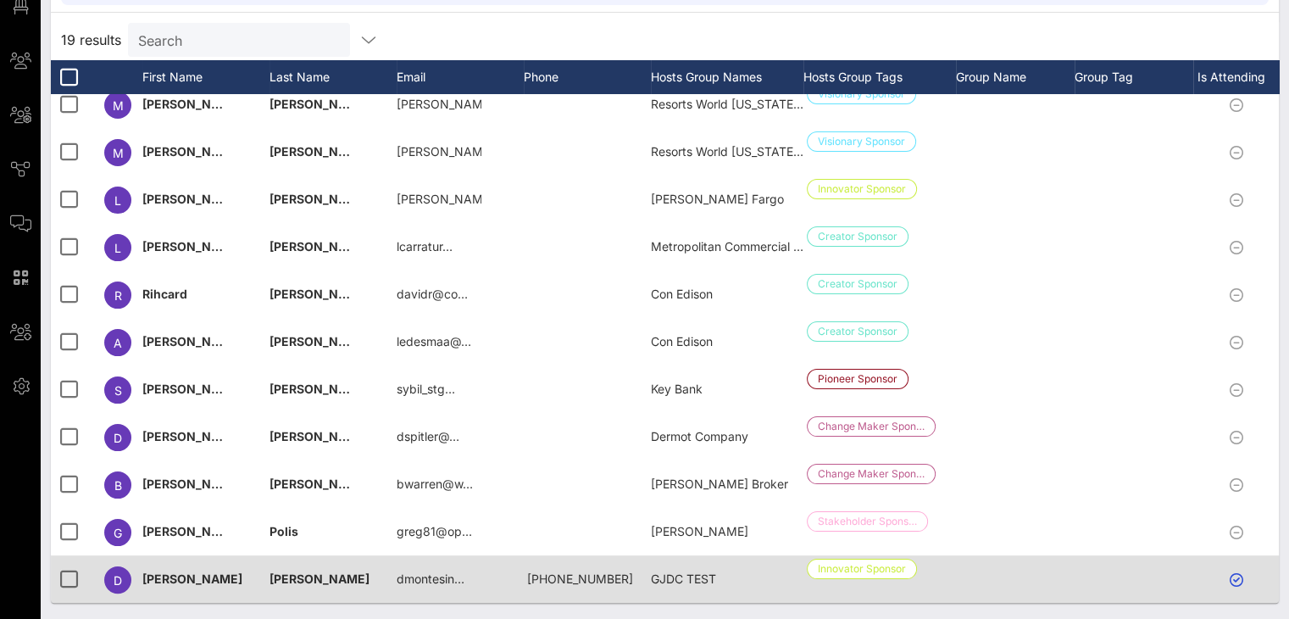
click at [967, 566] on div at bounding box center [1239, 578] width 93 height 47
click at [967, 573] on icon at bounding box center [1237, 580] width 14 height 14
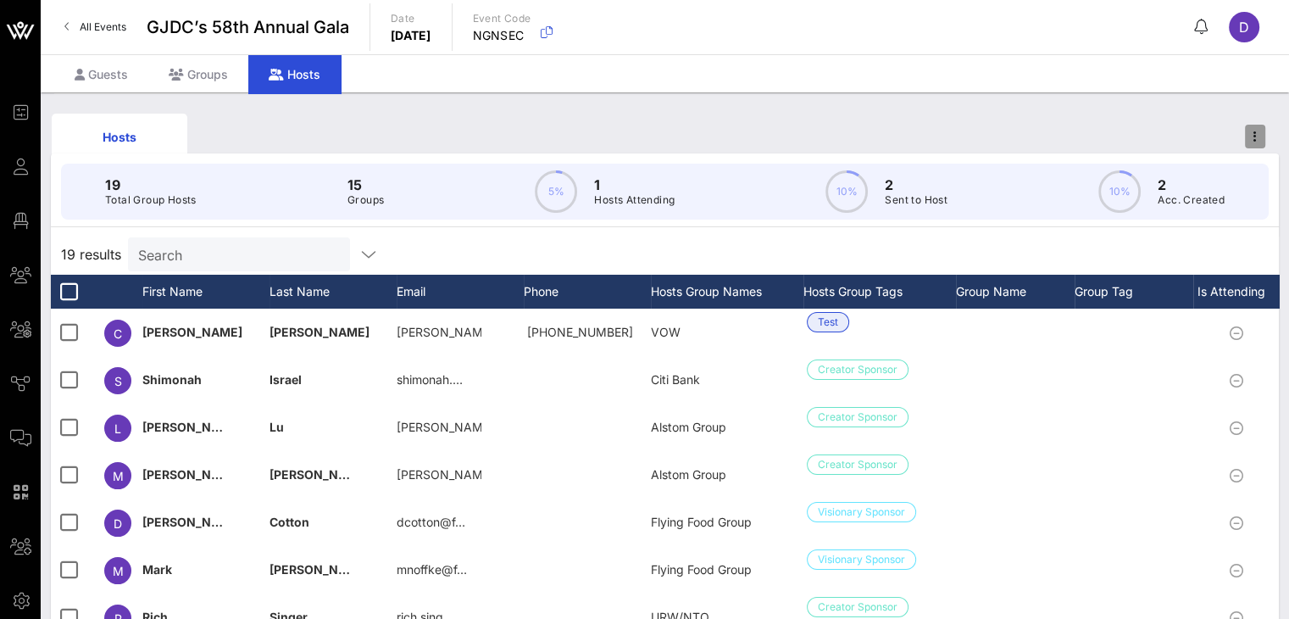
click at [967, 145] on button "button" at bounding box center [1255, 137] width 20 height 24
click at [193, 65] on div "Groups" at bounding box center [198, 74] width 100 height 38
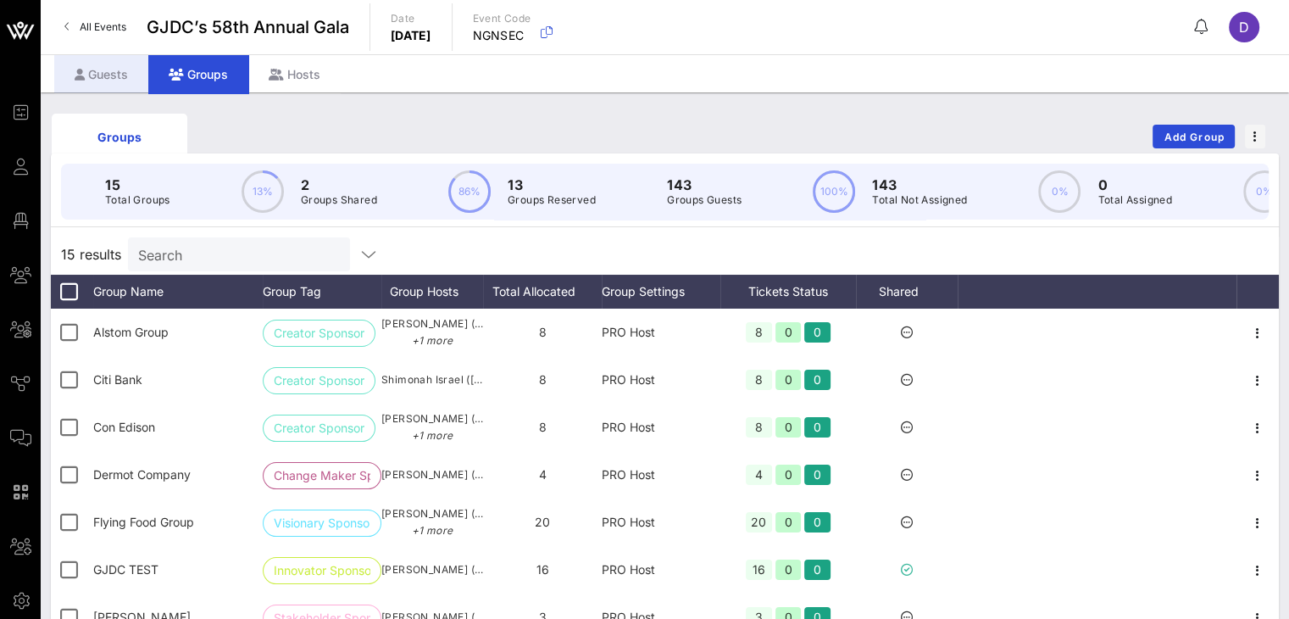
click at [77, 82] on div "Guests" at bounding box center [101, 74] width 94 height 38
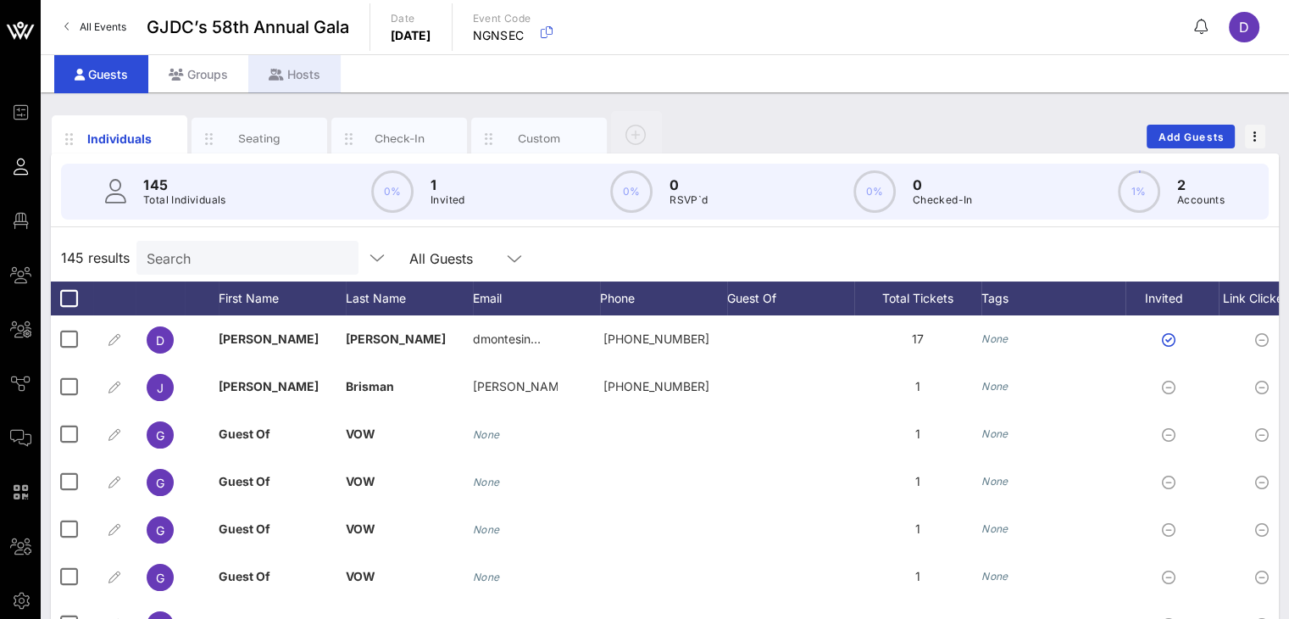
click at [315, 58] on div "Hosts" at bounding box center [294, 74] width 92 height 38
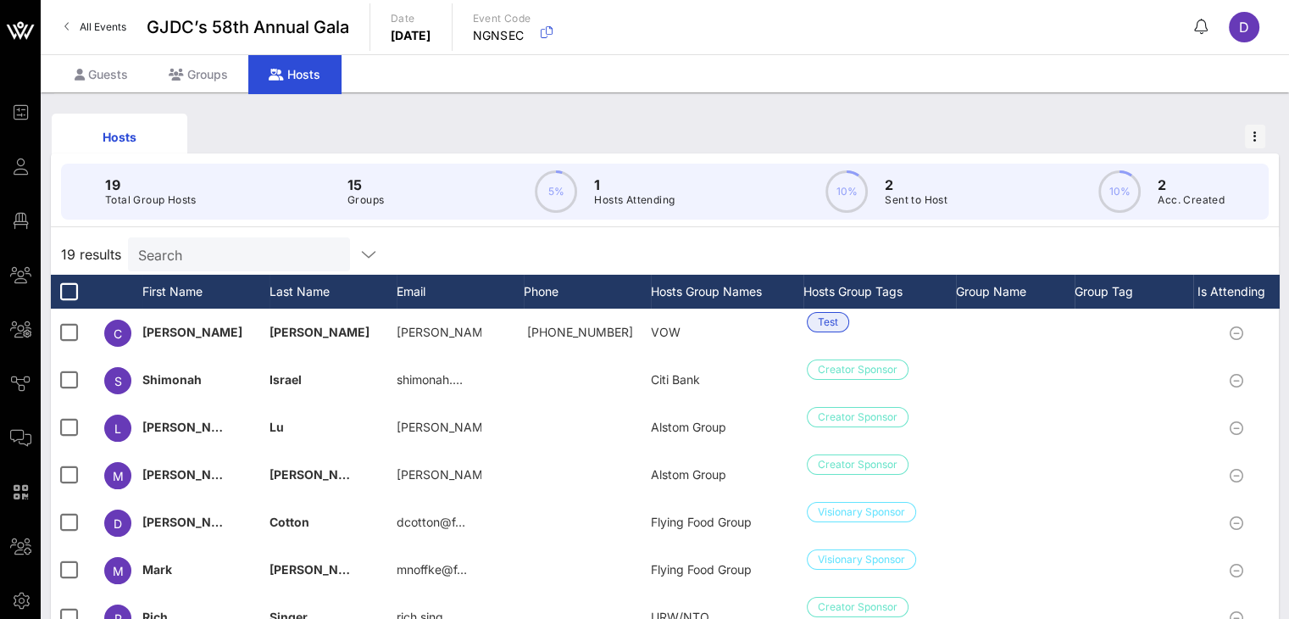
click at [112, 136] on div "Hosts" at bounding box center [119, 137] width 110 height 18
click at [359, 252] on icon "button" at bounding box center [369, 254] width 20 height 20
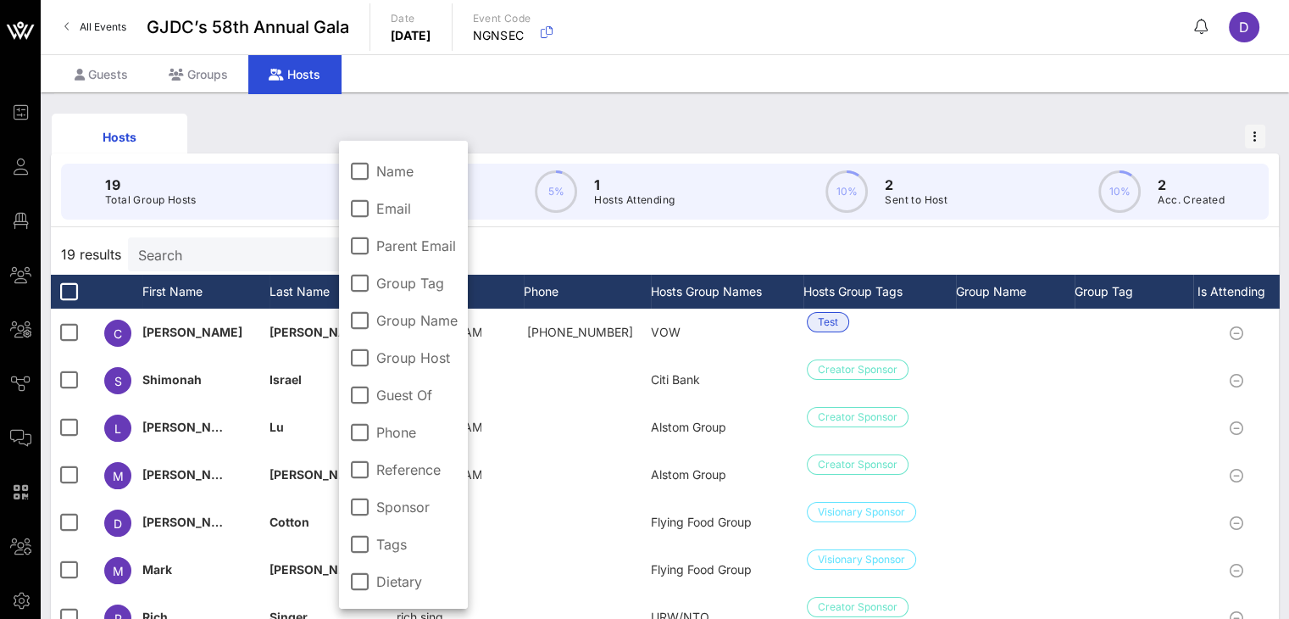
click at [522, 264] on div "19 results Search" at bounding box center [665, 254] width 1228 height 41
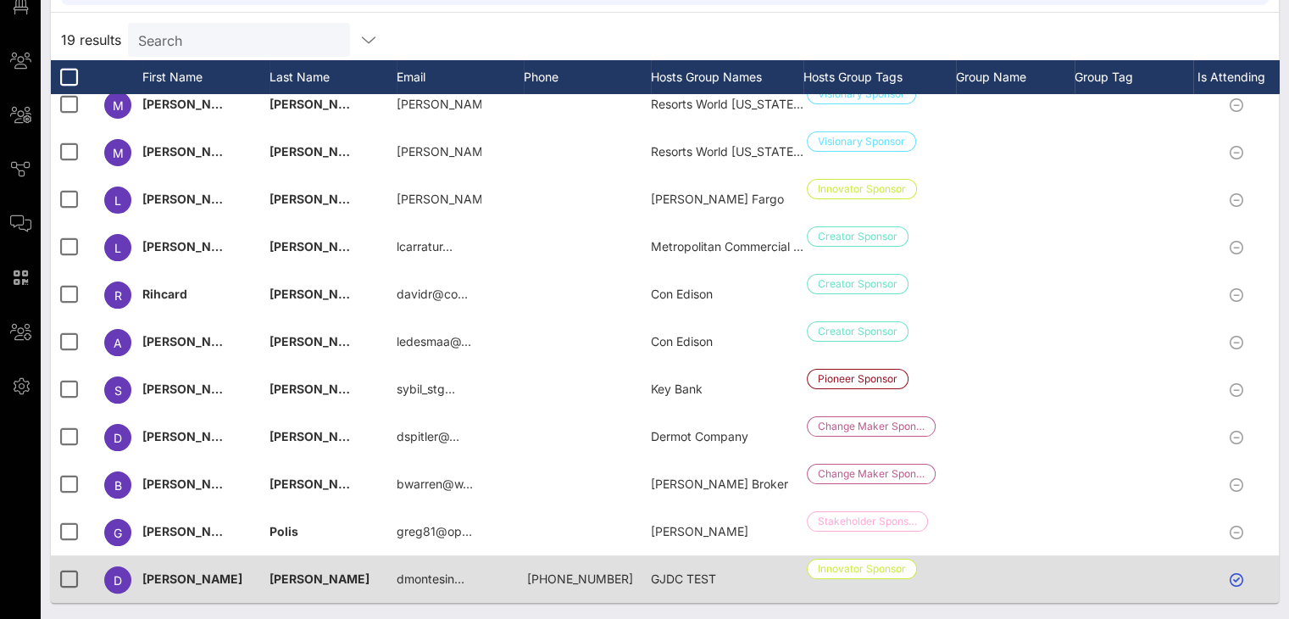
click at [967, 573] on div at bounding box center [1239, 578] width 93 height 47
click at [967, 573] on icon at bounding box center [1237, 580] width 14 height 14
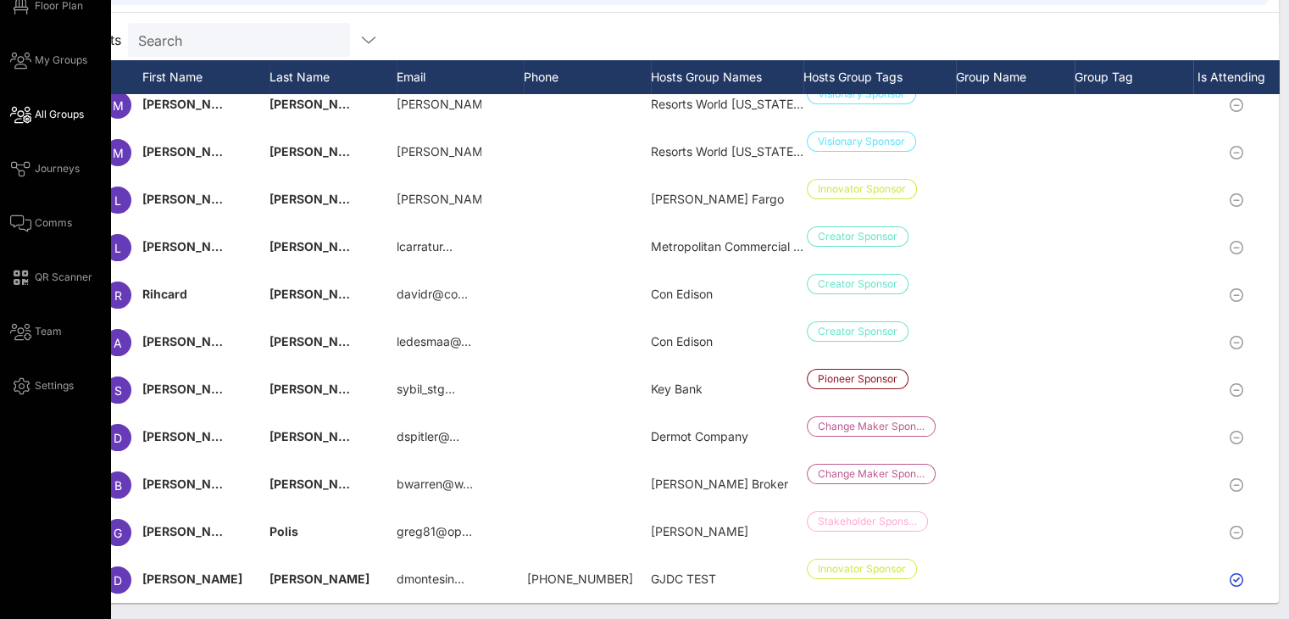
click at [64, 116] on span "All Groups" at bounding box center [59, 114] width 49 height 15
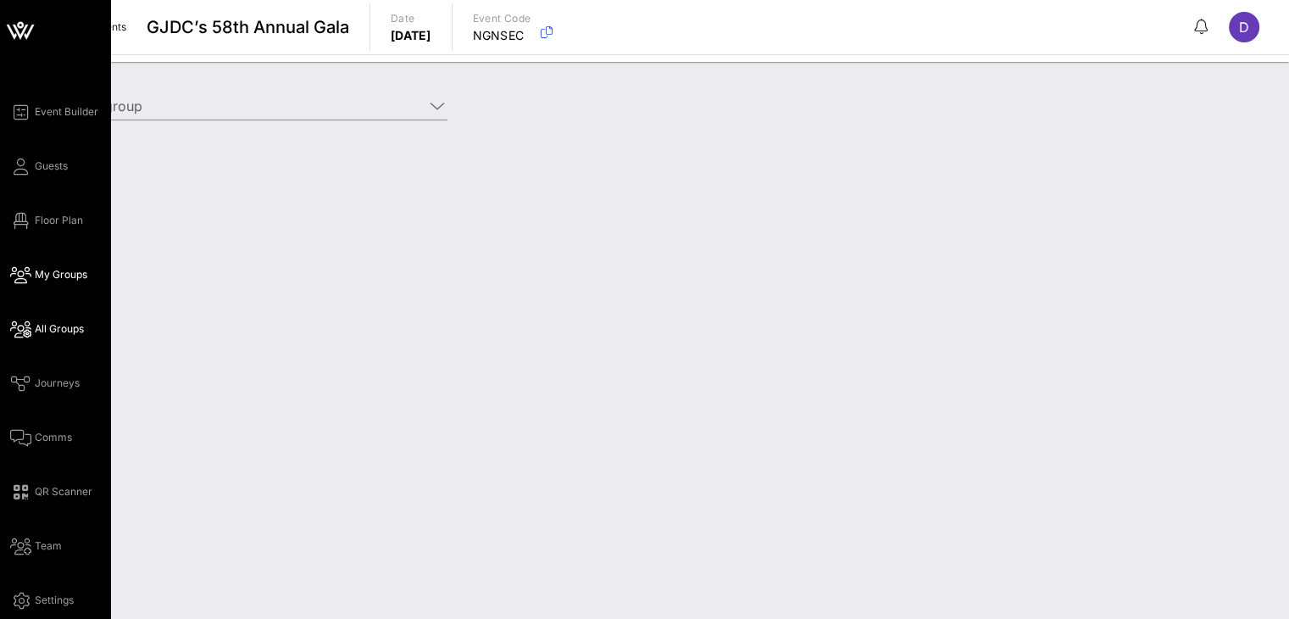
click at [68, 269] on span "My Groups" at bounding box center [61, 274] width 53 height 15
type input "GJDC TEST (Innovator Sponsor) [Daniela Montesino, dmontesino@gjdc.org]"
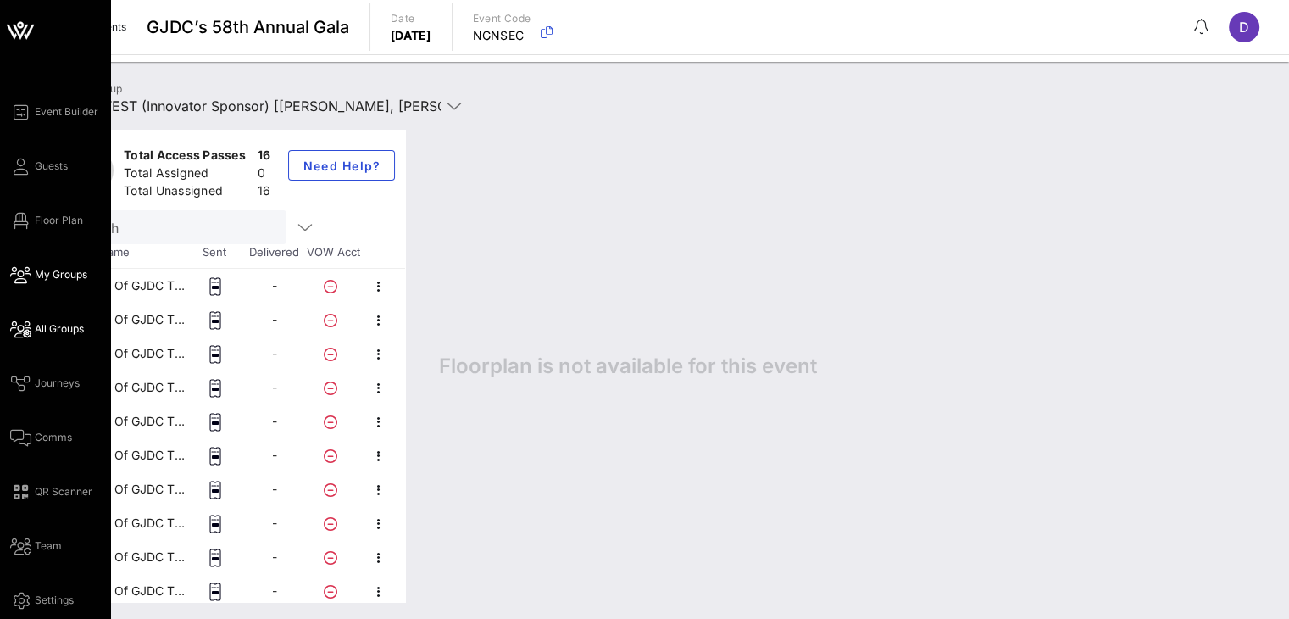
click at [60, 325] on span "All Groups" at bounding box center [59, 328] width 49 height 15
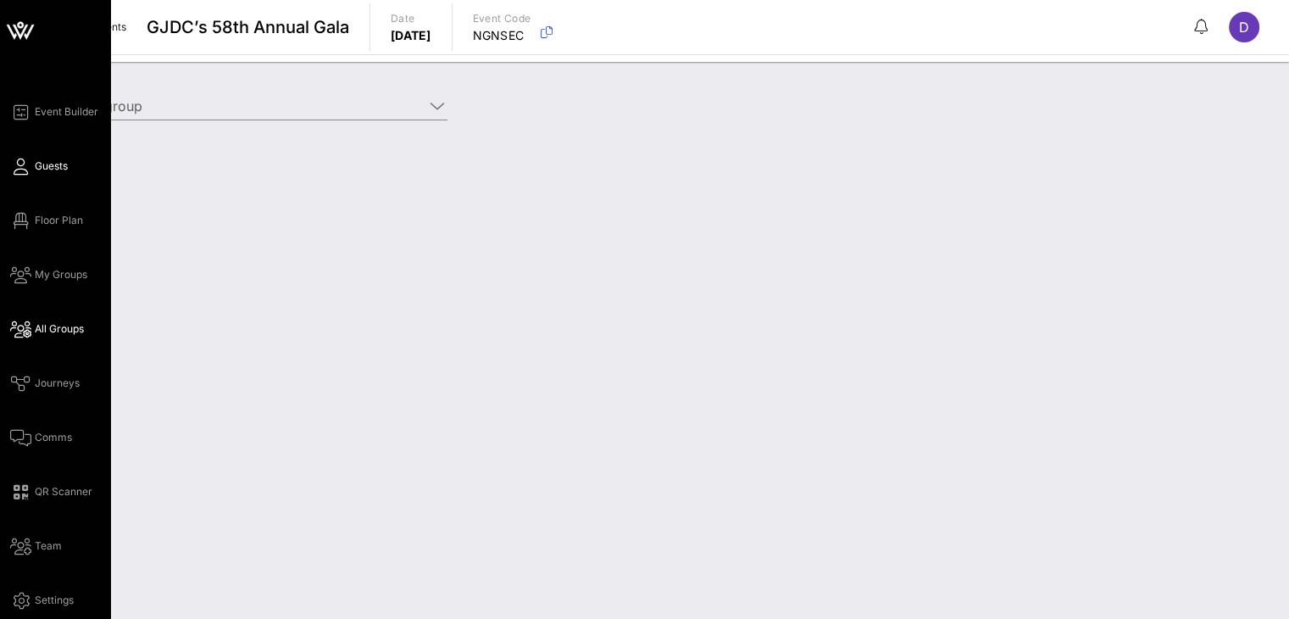
click at [36, 170] on span "Guests" at bounding box center [51, 166] width 33 height 15
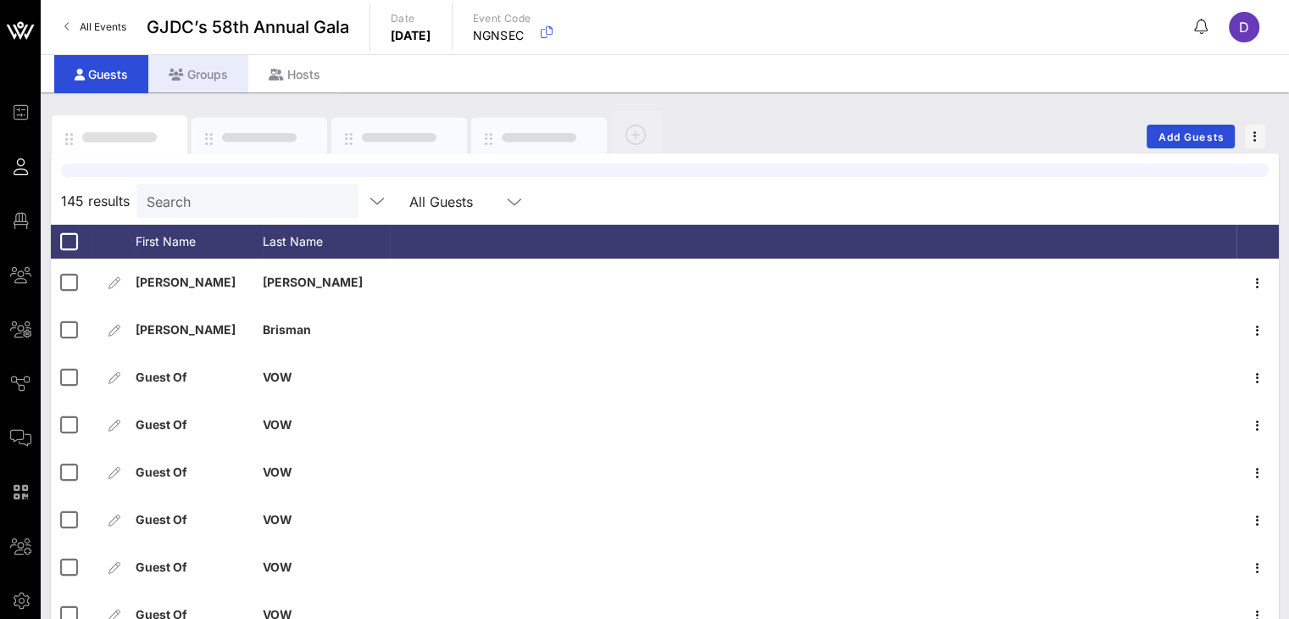
click at [225, 81] on div "Groups" at bounding box center [198, 74] width 100 height 38
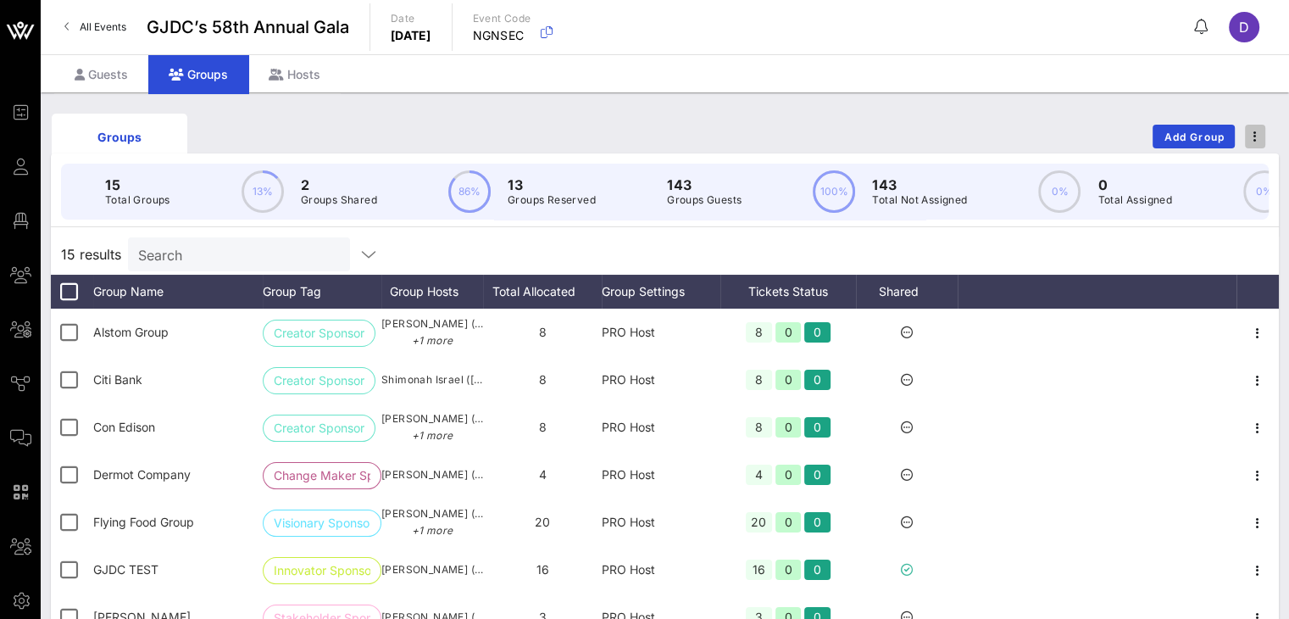
click at [967, 133] on span "button" at bounding box center [1255, 137] width 20 height 12
click at [967, 94] on div "Groups Add Group 15 Total Groups 13% 2 Groups Shared 86% 13 Groups Reserved 143…" at bounding box center [665, 490] width 1249 height 796
click at [278, 79] on icon at bounding box center [276, 75] width 15 height 12
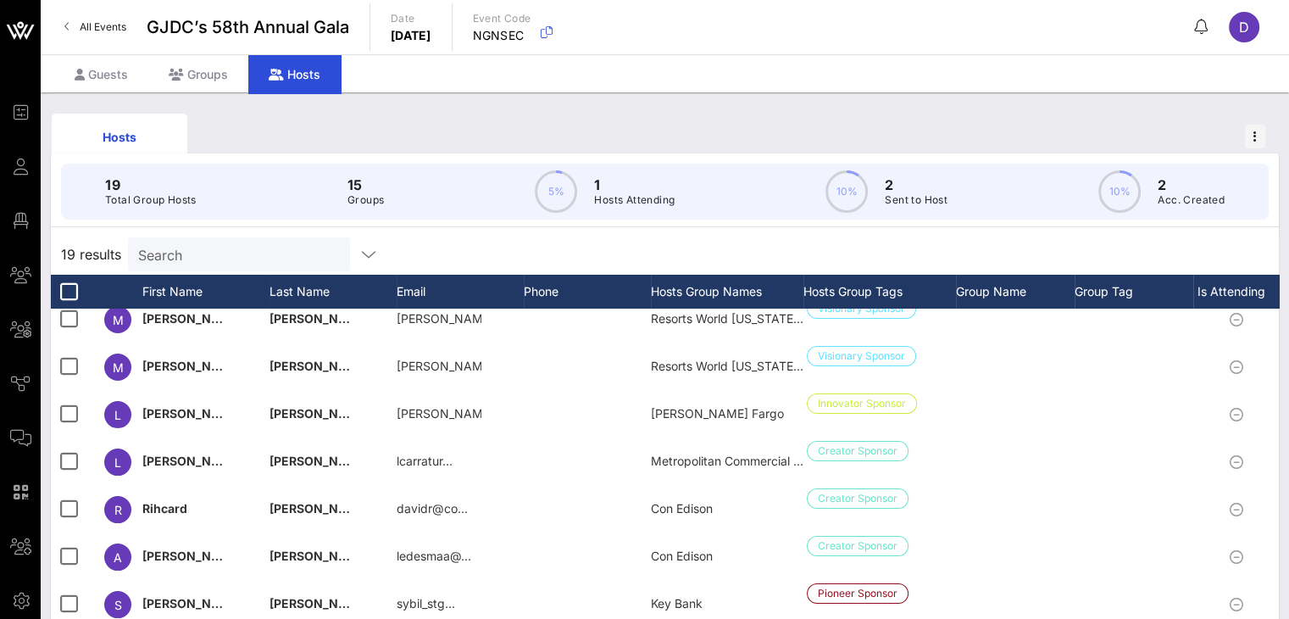
scroll to position [214, 0]
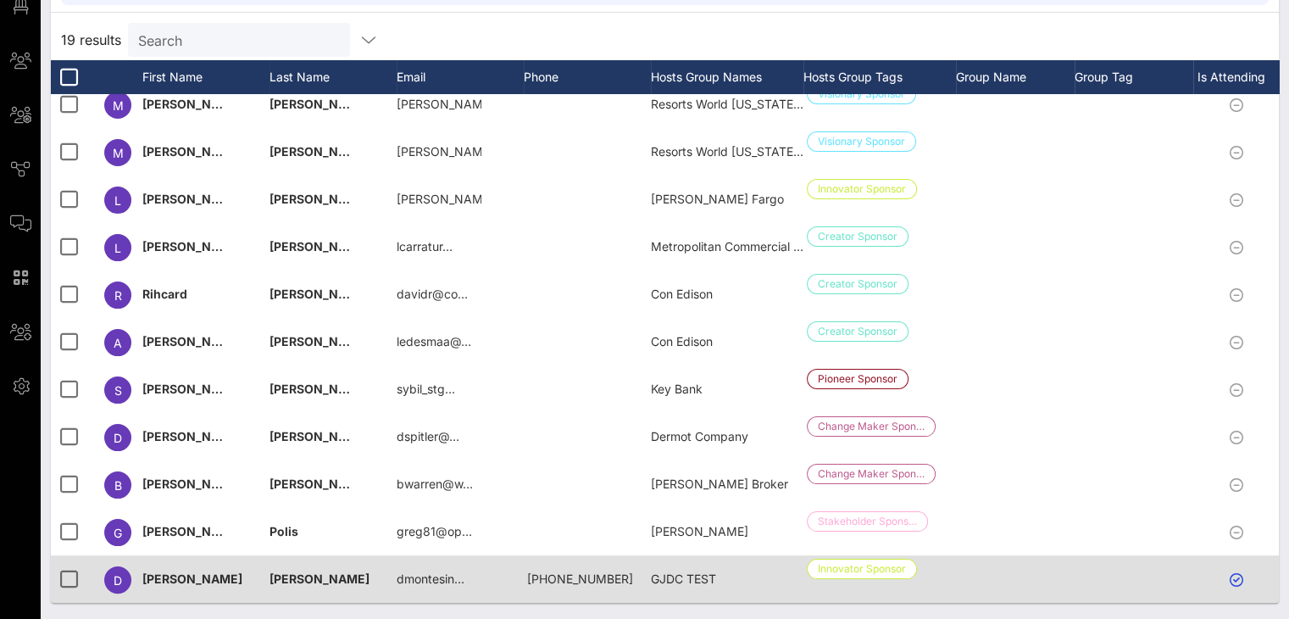
click at [967, 565] on div at bounding box center [1239, 578] width 93 height 47
click at [967, 573] on icon at bounding box center [1237, 580] width 14 height 14
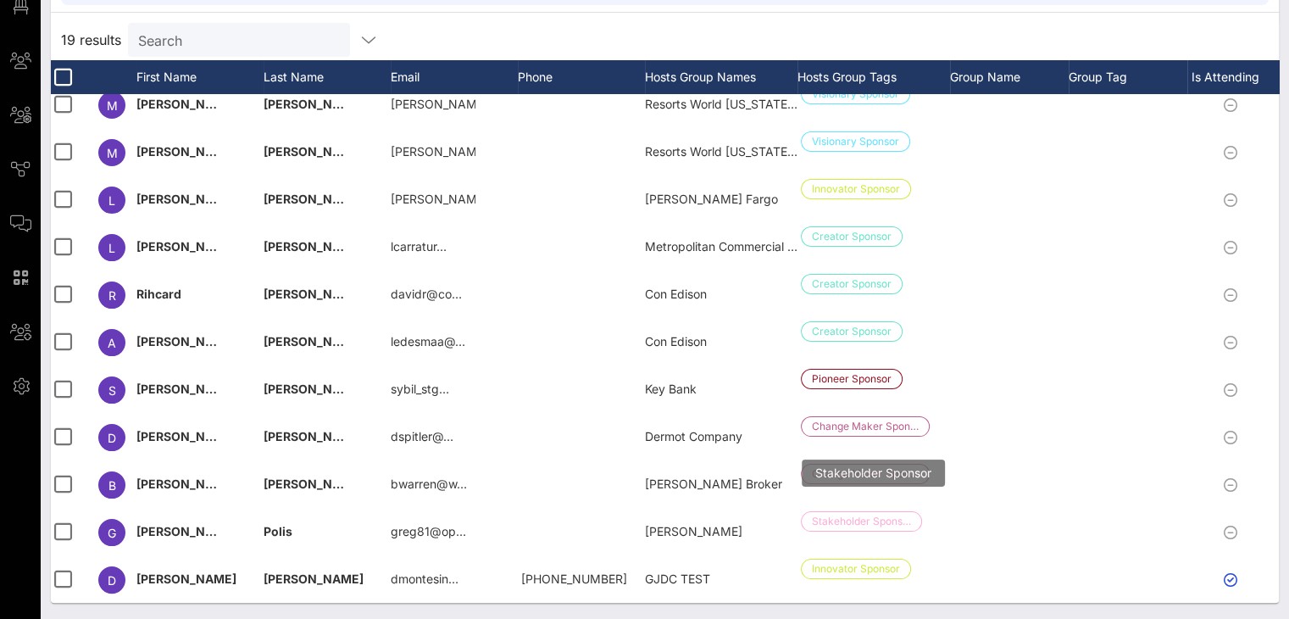
scroll to position [0, 0]
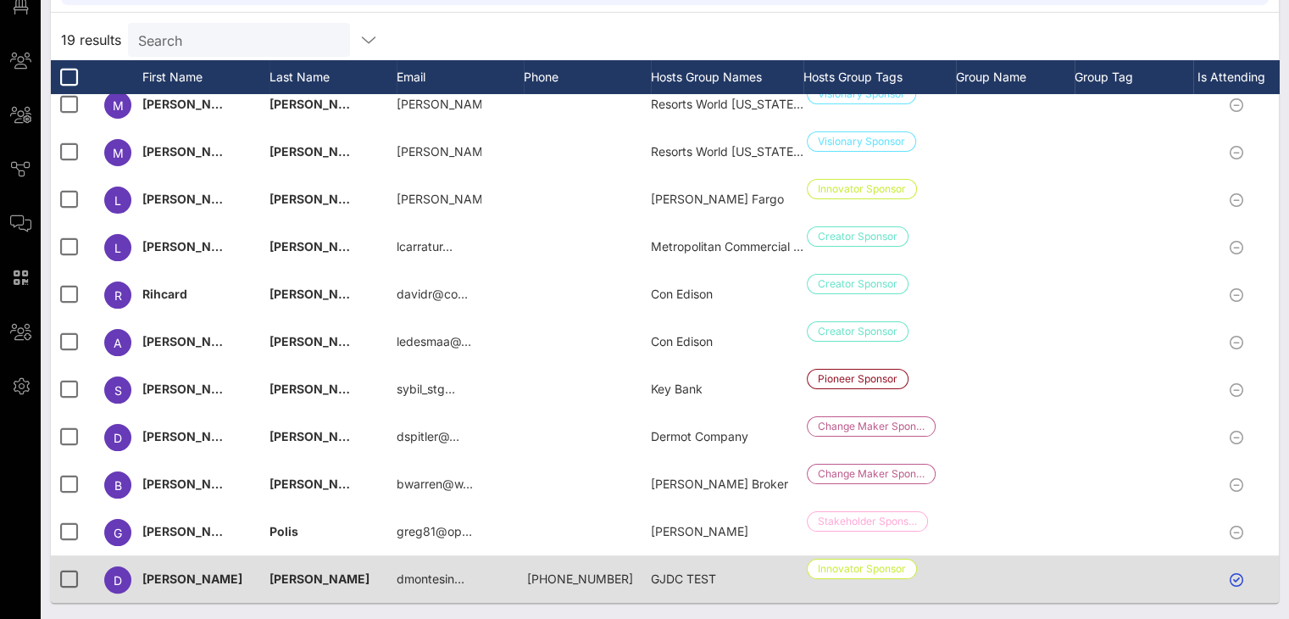
click at [967, 573] on icon at bounding box center [1237, 580] width 14 height 14
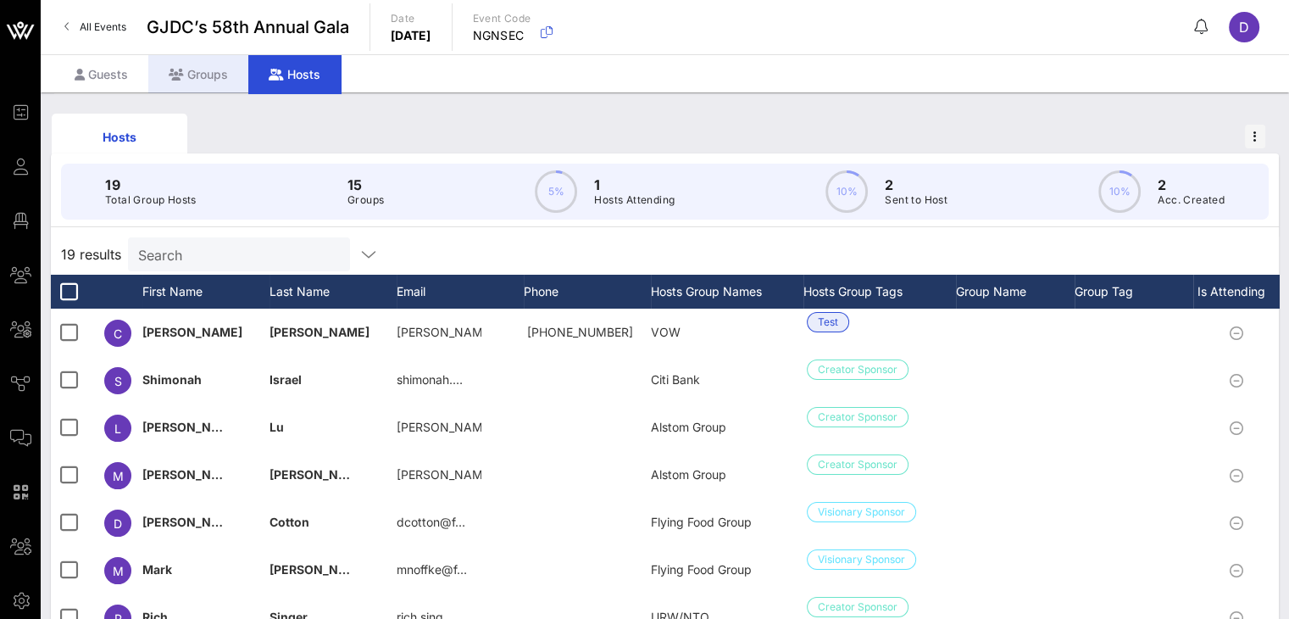
click at [219, 81] on div "Groups" at bounding box center [198, 74] width 100 height 38
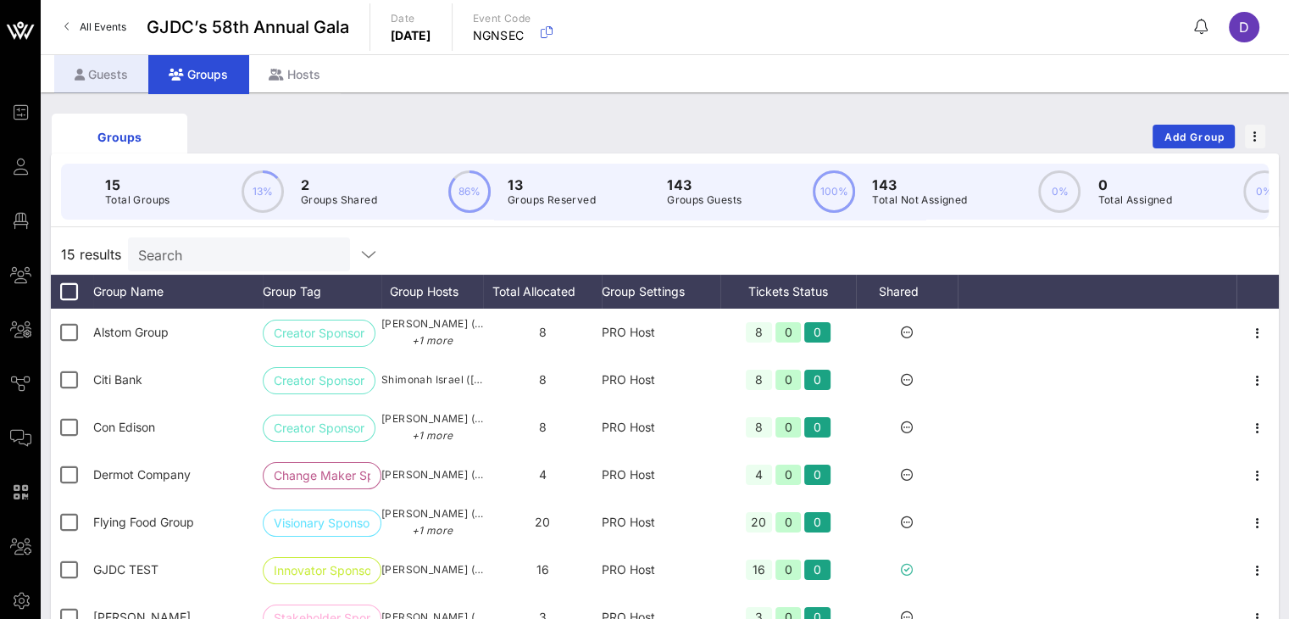
click at [89, 79] on div "Guests" at bounding box center [101, 74] width 94 height 38
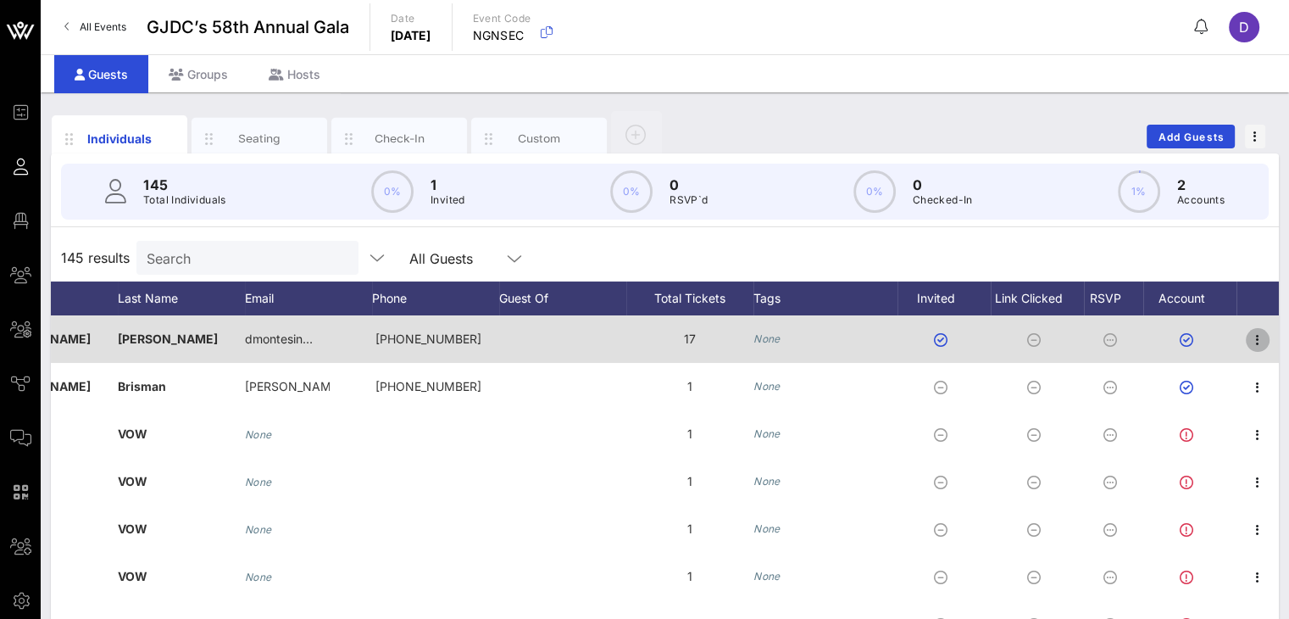
click at [967, 339] on icon "button" at bounding box center [1258, 340] width 20 height 20
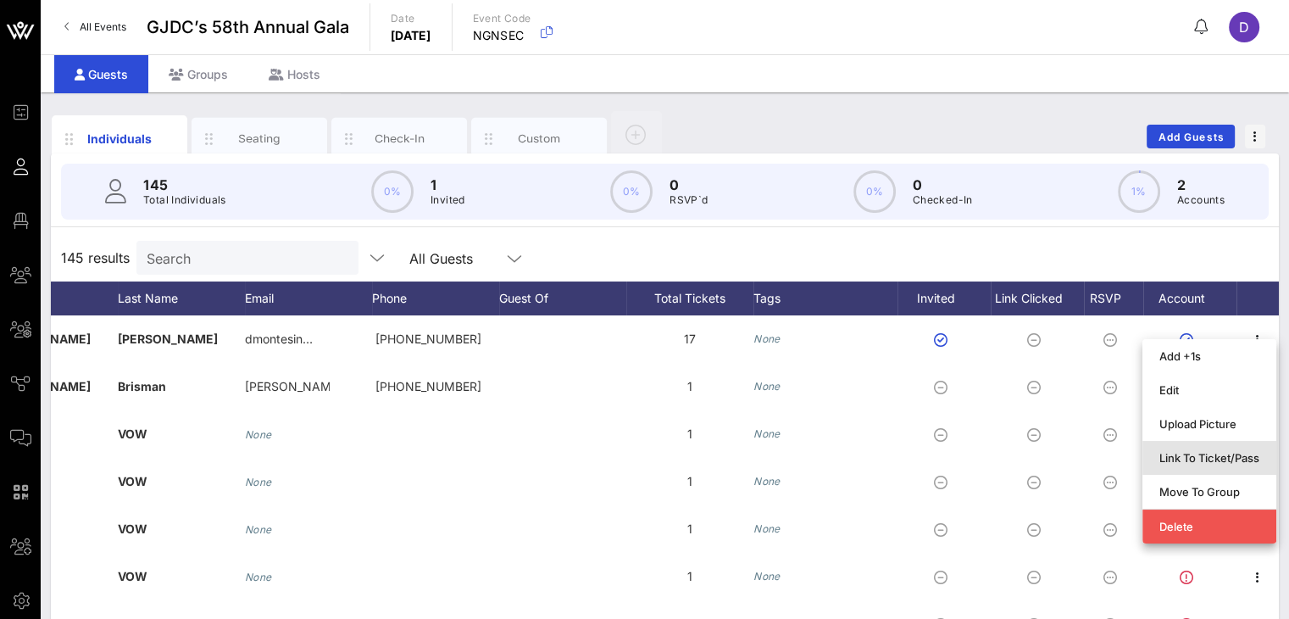
click at [967, 453] on div "Link To Ticket/Pass" at bounding box center [1210, 458] width 100 height 14
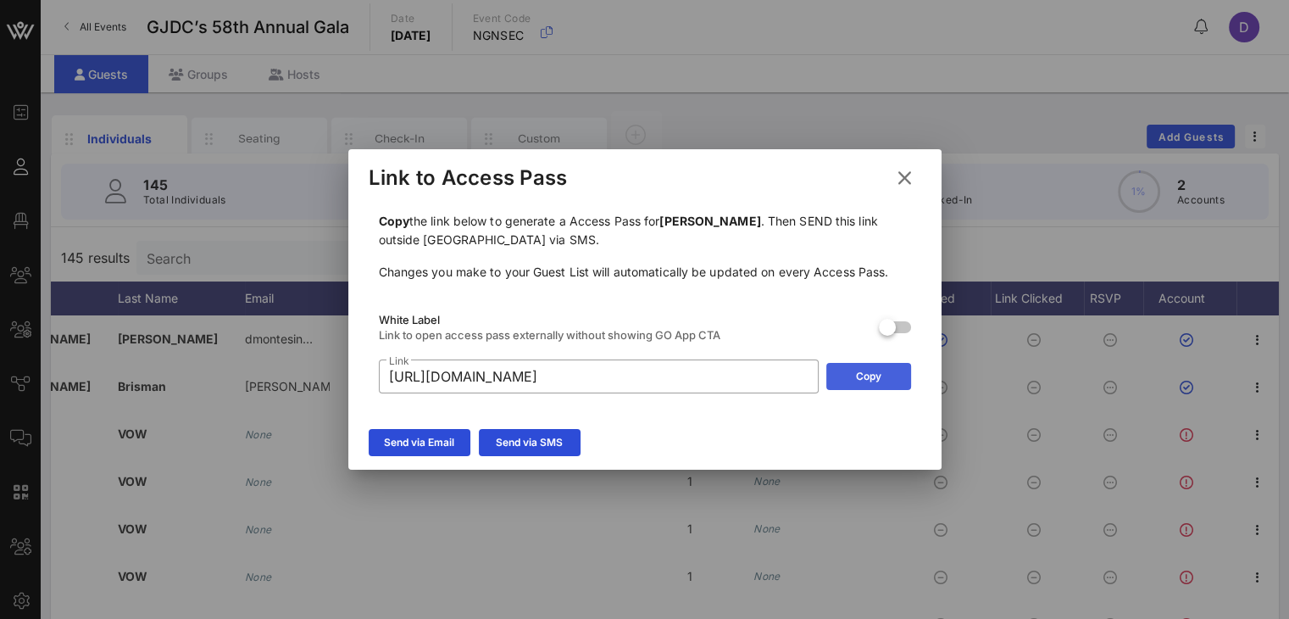
click at [858, 380] on div "Copy" at bounding box center [868, 376] width 25 height 17
click at [903, 175] on icon at bounding box center [905, 177] width 24 height 21
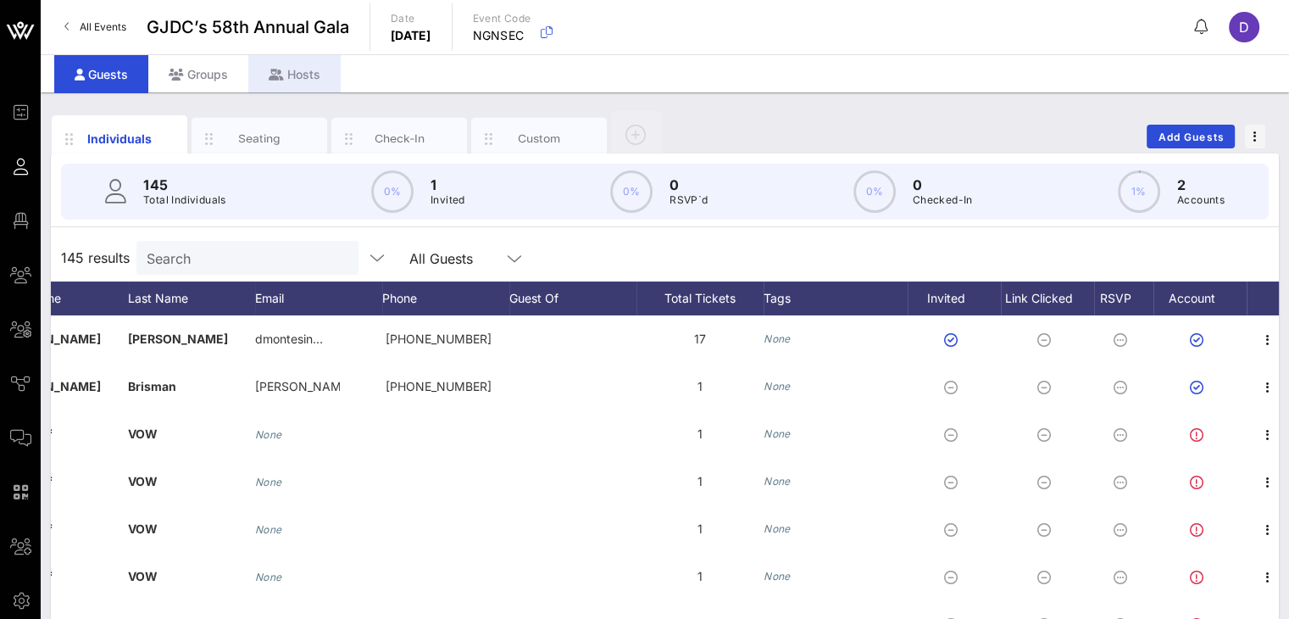
click at [316, 72] on div "Hosts" at bounding box center [294, 74] width 92 height 38
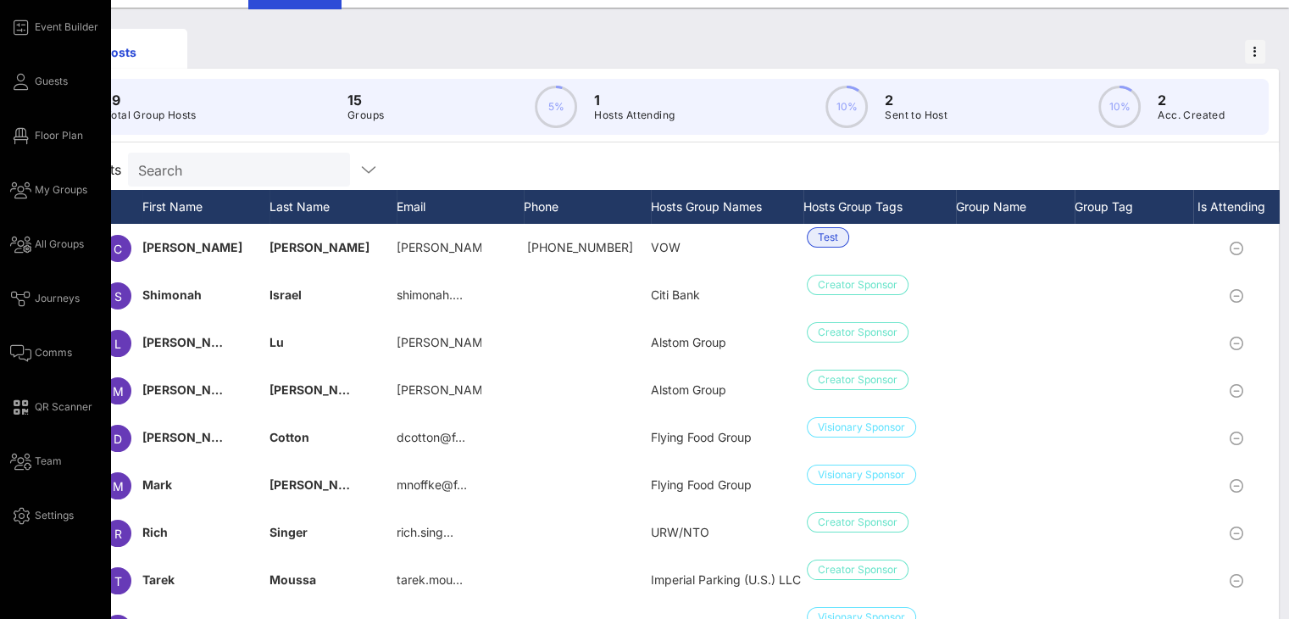
scroll to position [86, 0]
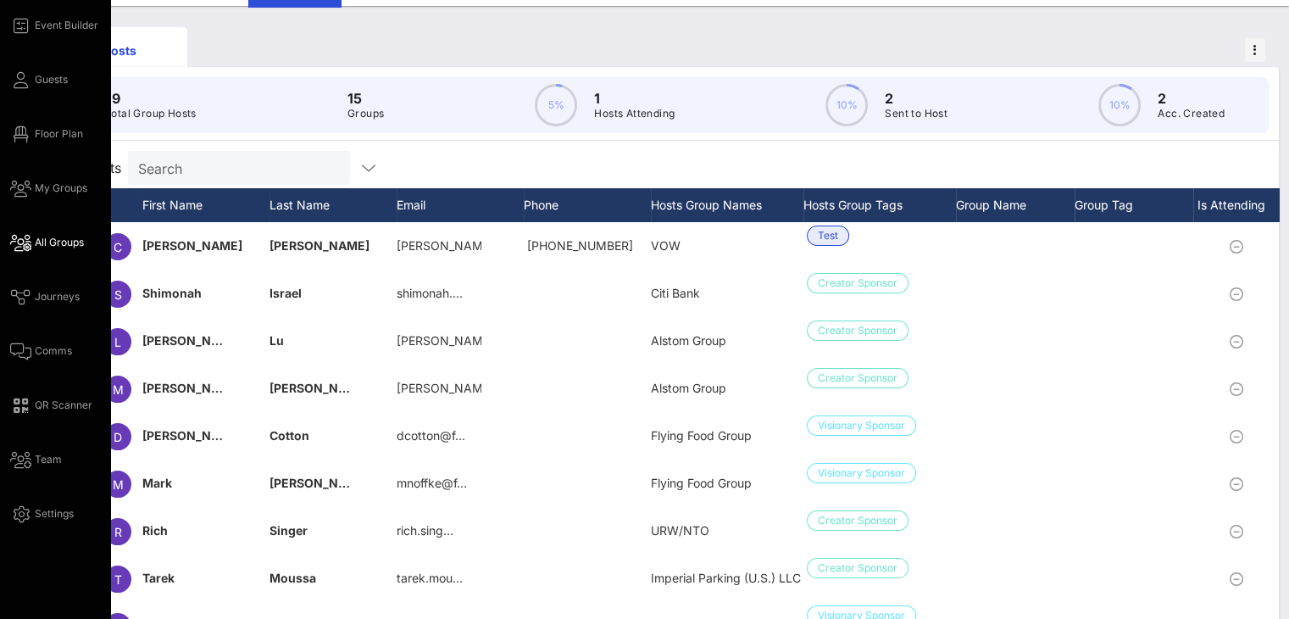
click at [58, 238] on span "All Groups" at bounding box center [59, 242] width 49 height 15
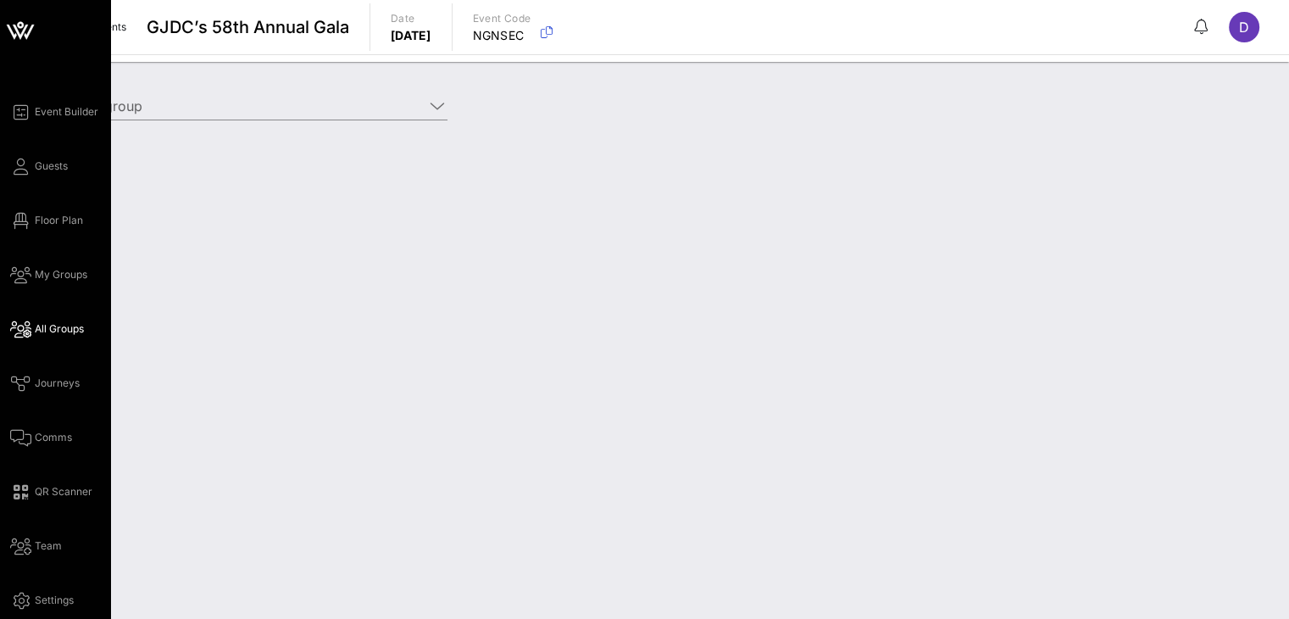
click at [75, 255] on div "Event Builder Guests Floor Plan My Groups All Groups Journeys Comms QR Scanner …" at bounding box center [60, 356] width 100 height 509
click at [64, 283] on link "My Groups" at bounding box center [48, 274] width 77 height 20
type input "GJDC TEST (Innovator Sponsor) [Daniela Montesino, dmontesino@gjdc.org]"
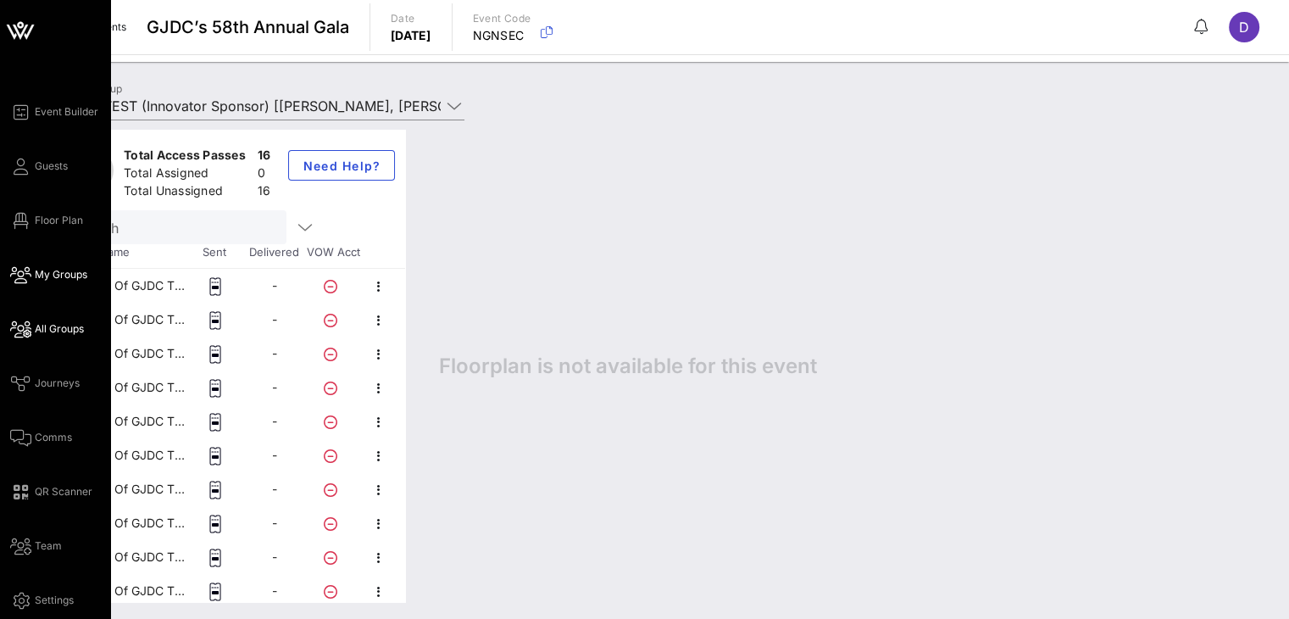
click at [20, 331] on icon at bounding box center [20, 329] width 21 height 3
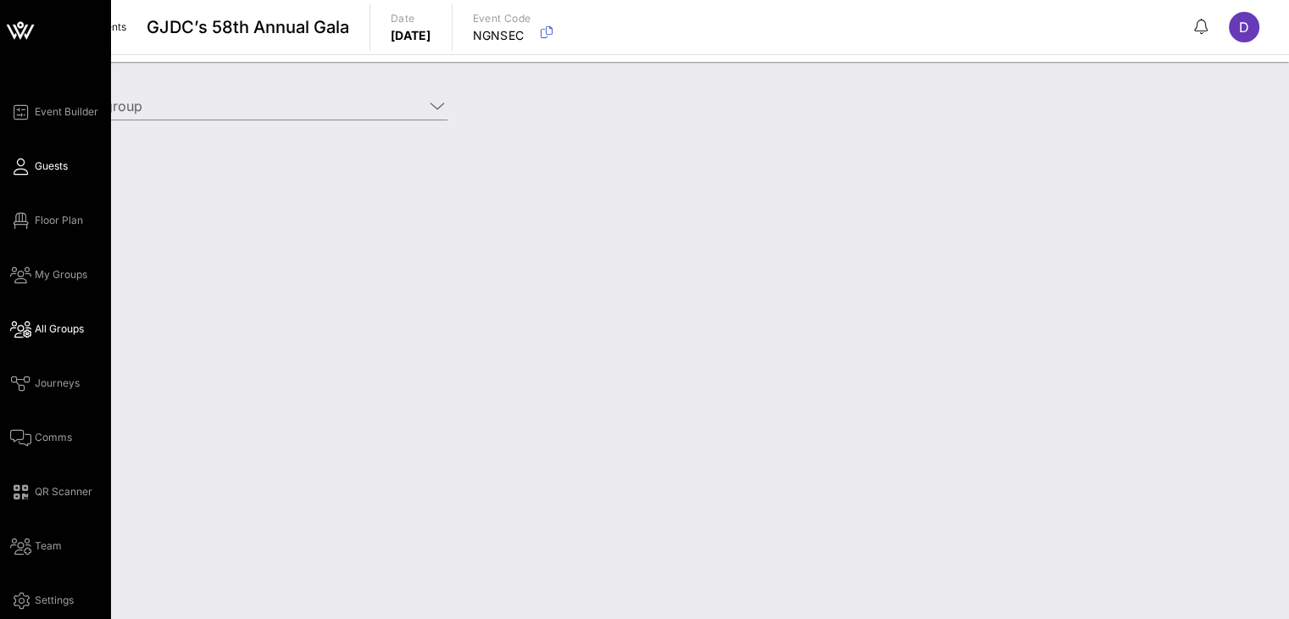
click at [24, 168] on icon at bounding box center [20, 166] width 21 height 3
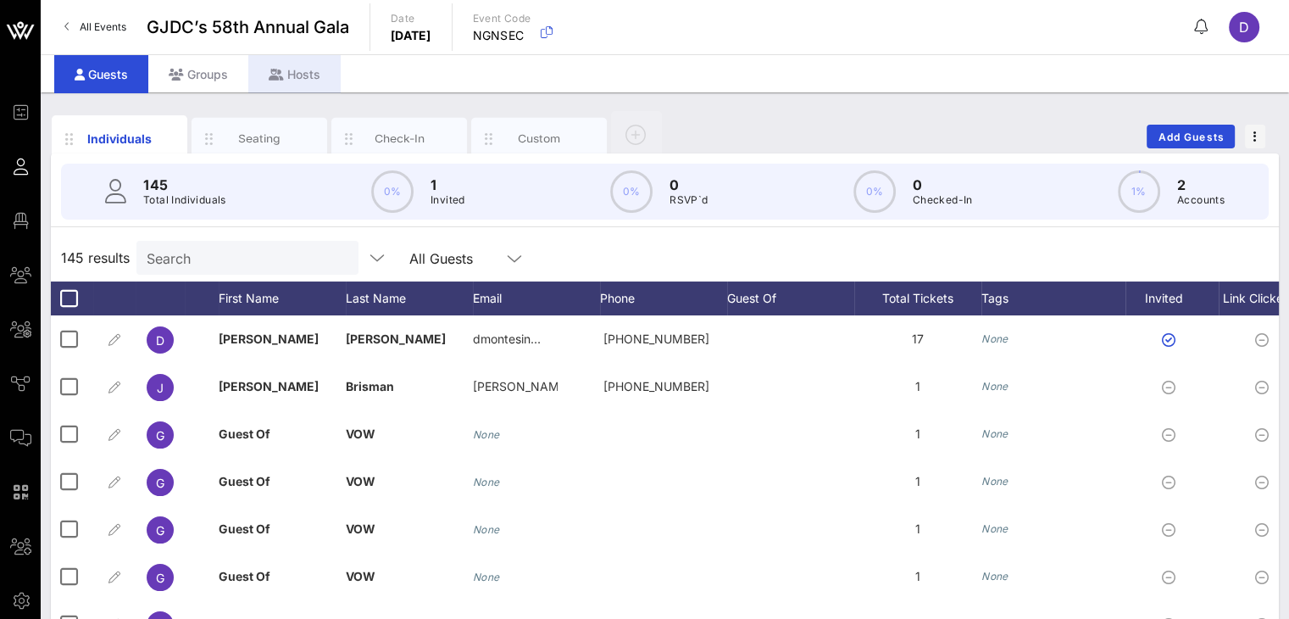
click at [295, 75] on div "Hosts" at bounding box center [294, 74] width 92 height 38
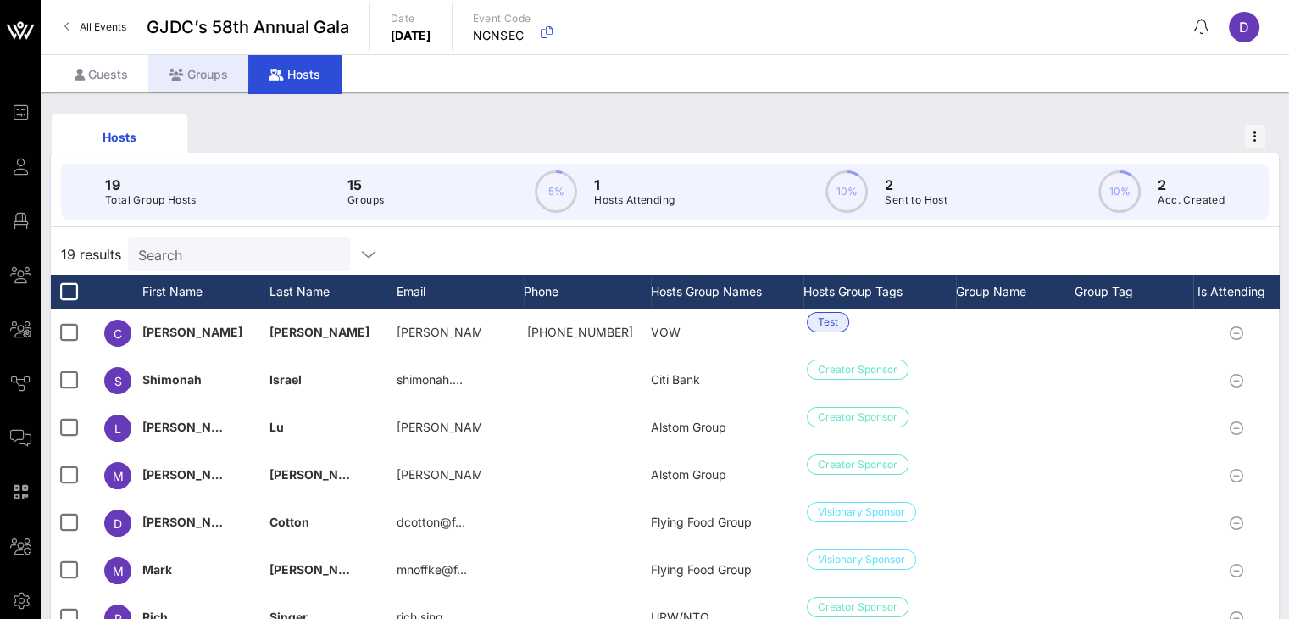
click at [201, 76] on div "Groups" at bounding box center [198, 74] width 100 height 38
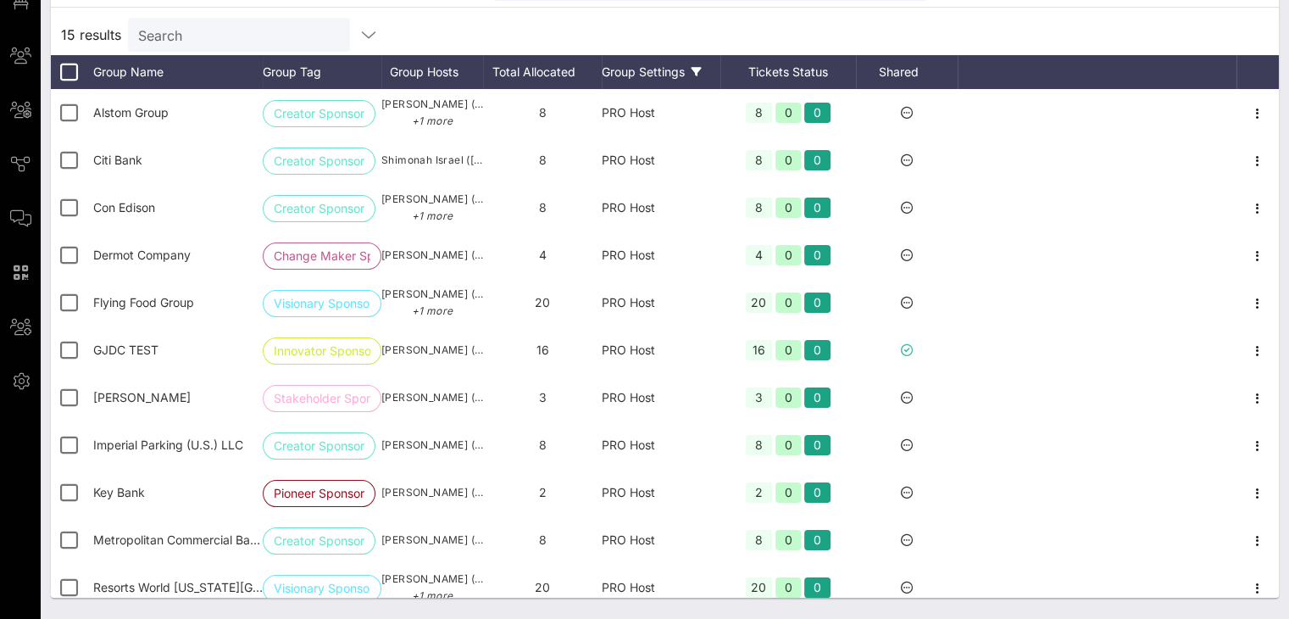
scroll to position [218, 0]
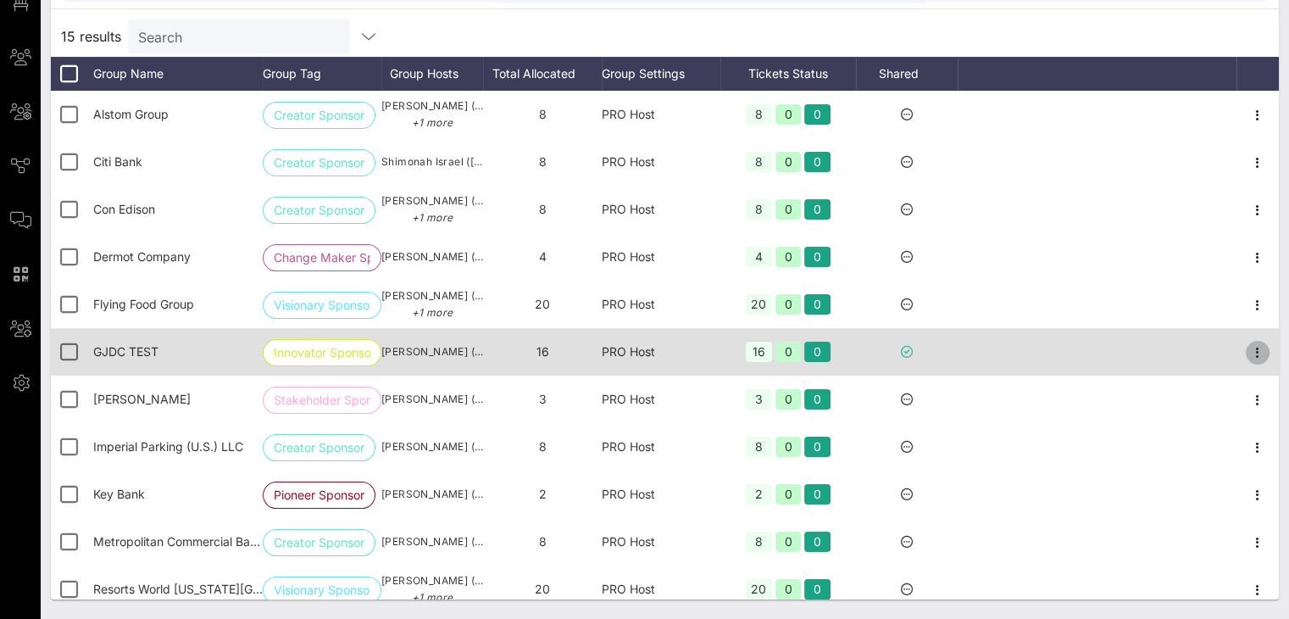
click at [967, 363] on icon "button" at bounding box center [1258, 352] width 20 height 20
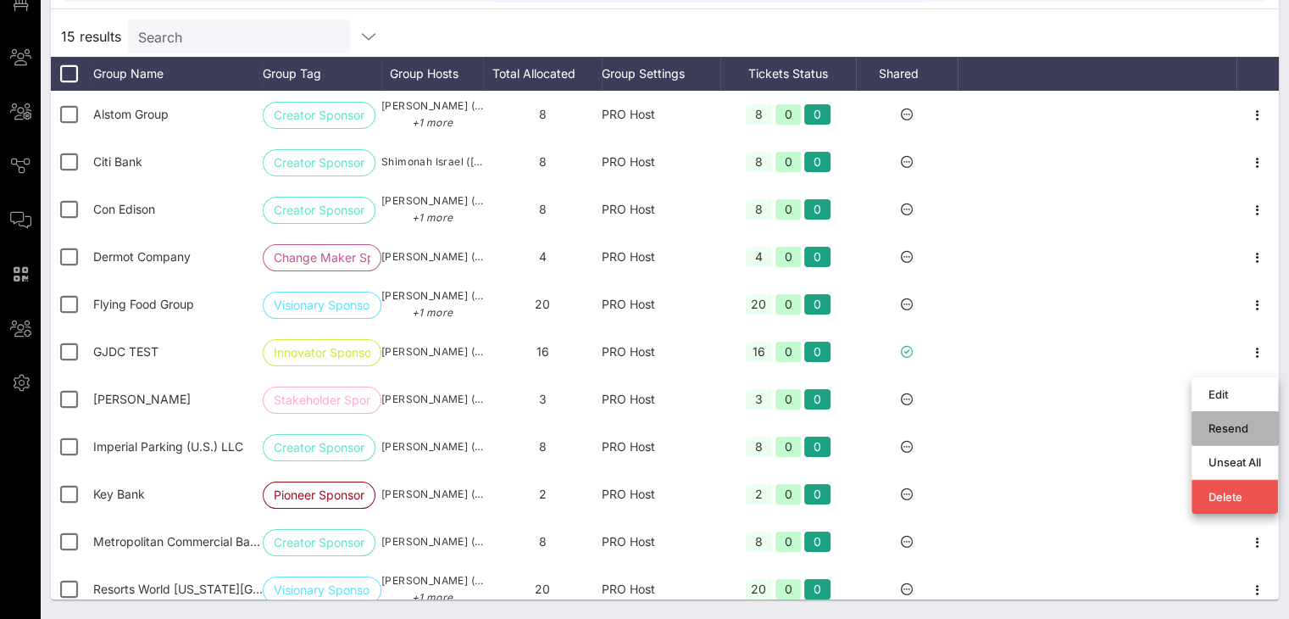
click at [967, 433] on div "Resend" at bounding box center [1235, 428] width 53 height 14
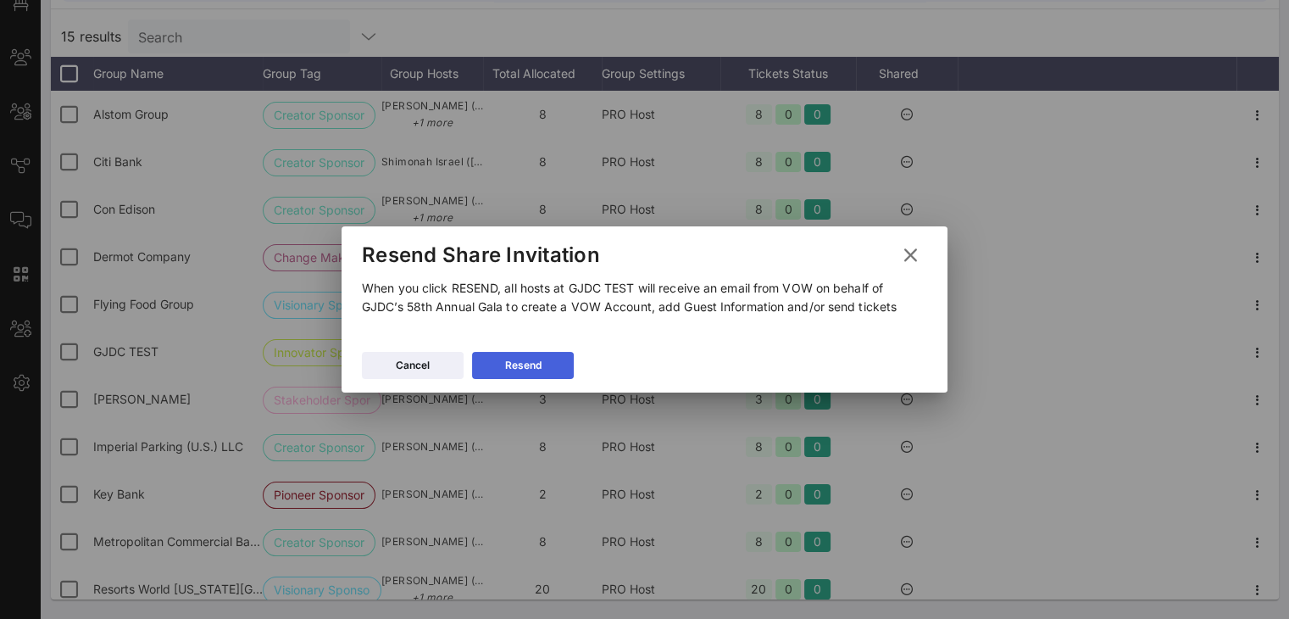
click at [526, 368] on icon at bounding box center [523, 365] width 13 height 11
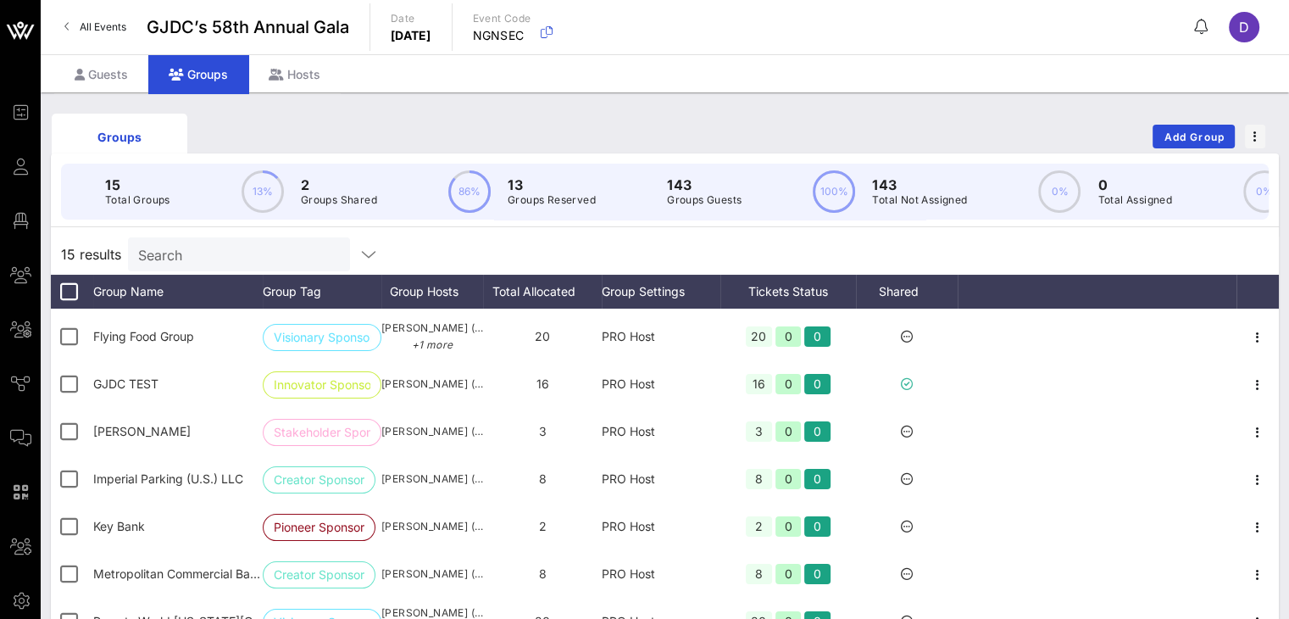
scroll to position [203, 0]
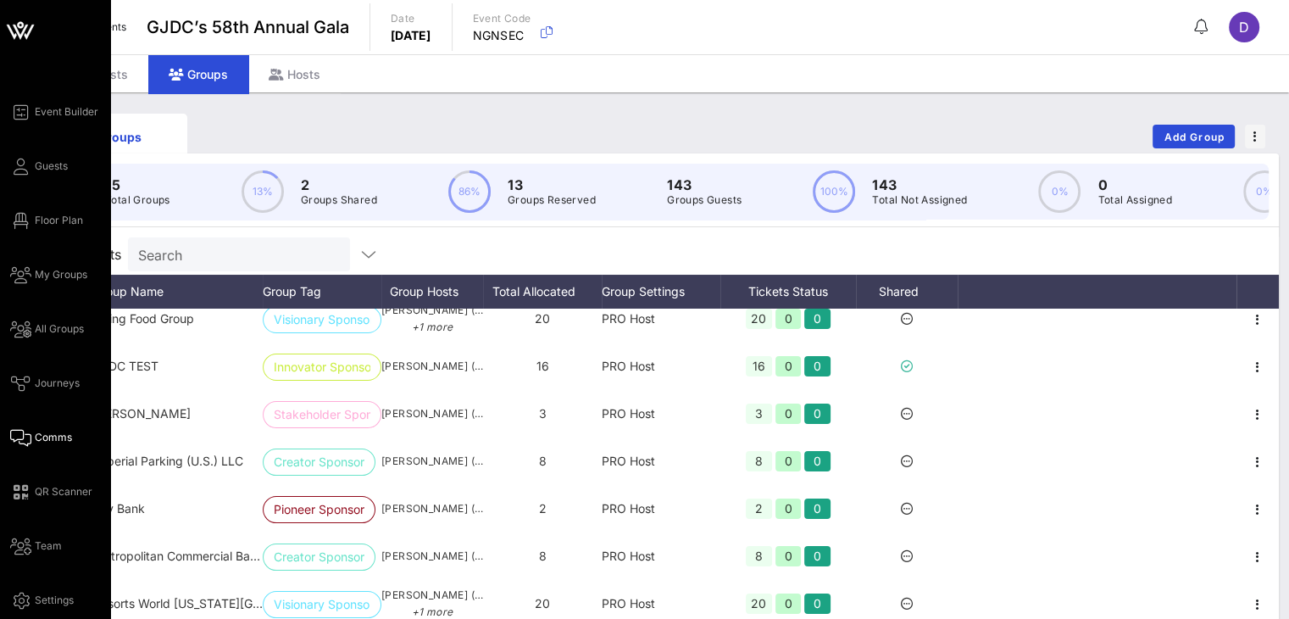
click at [41, 431] on span "Comms" at bounding box center [53, 437] width 37 height 15
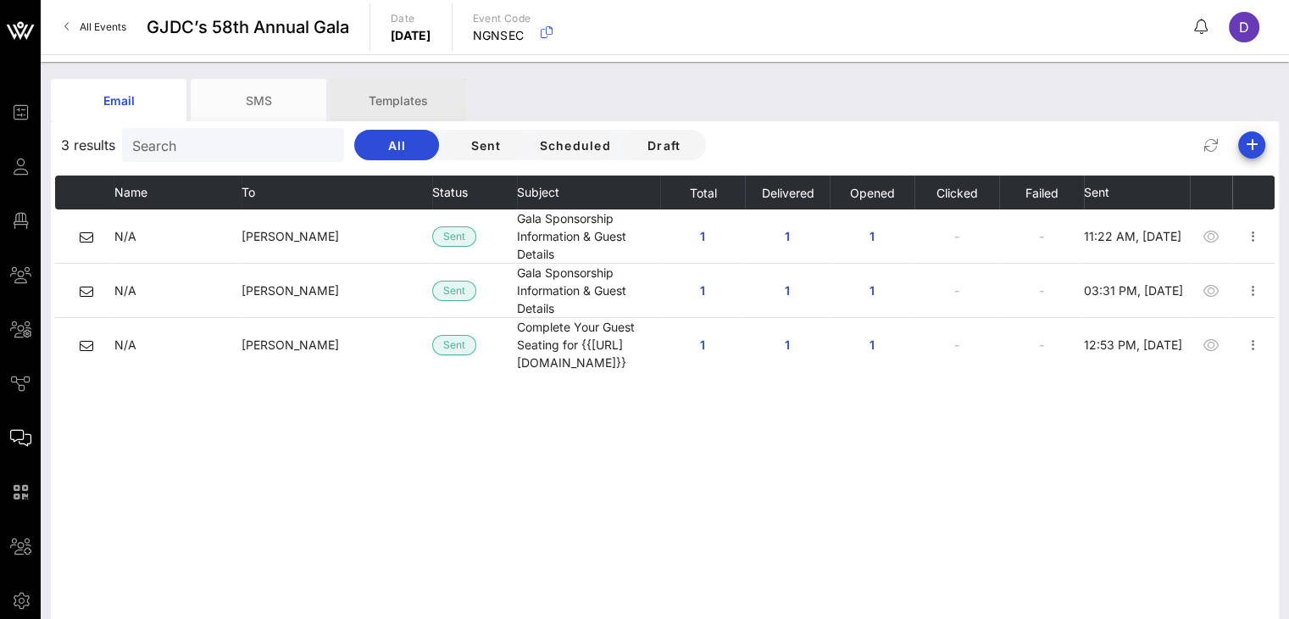
click at [426, 87] on div "Templates" at bounding box center [399, 100] width 136 height 42
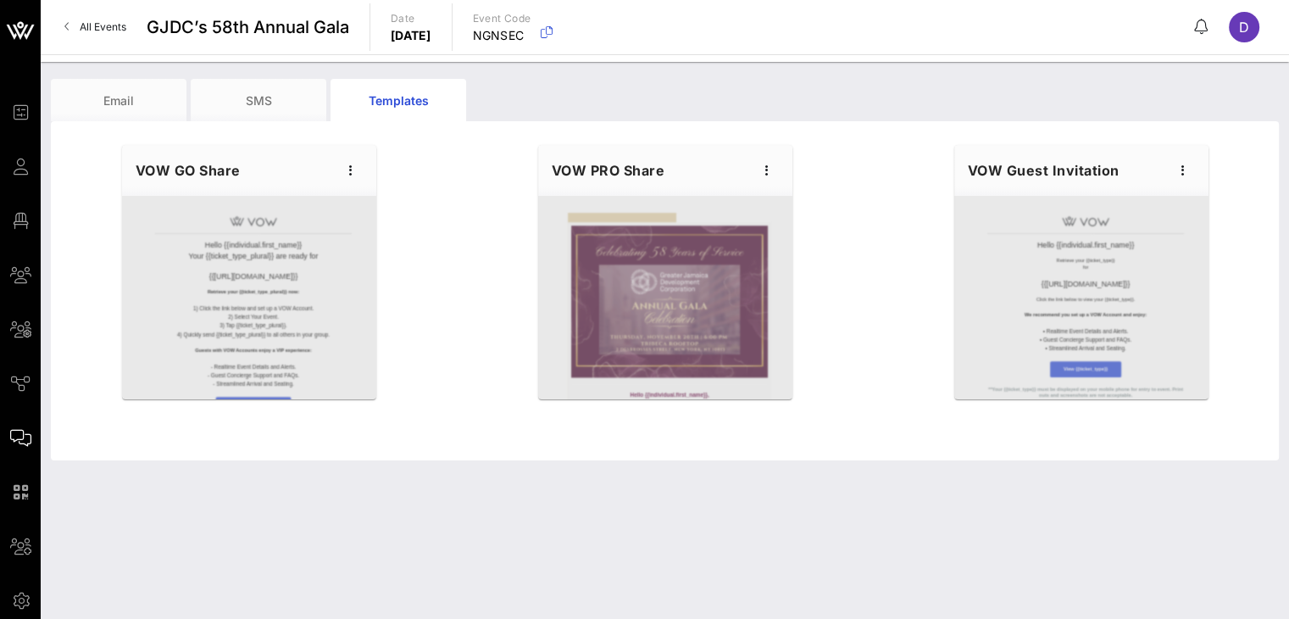
click at [773, 181] on div "VOW PRO Share" at bounding box center [665, 170] width 254 height 51
click at [765, 174] on icon "button" at bounding box center [767, 170] width 20 height 20
click at [774, 203] on div "Edit" at bounding box center [792, 199] width 42 height 14
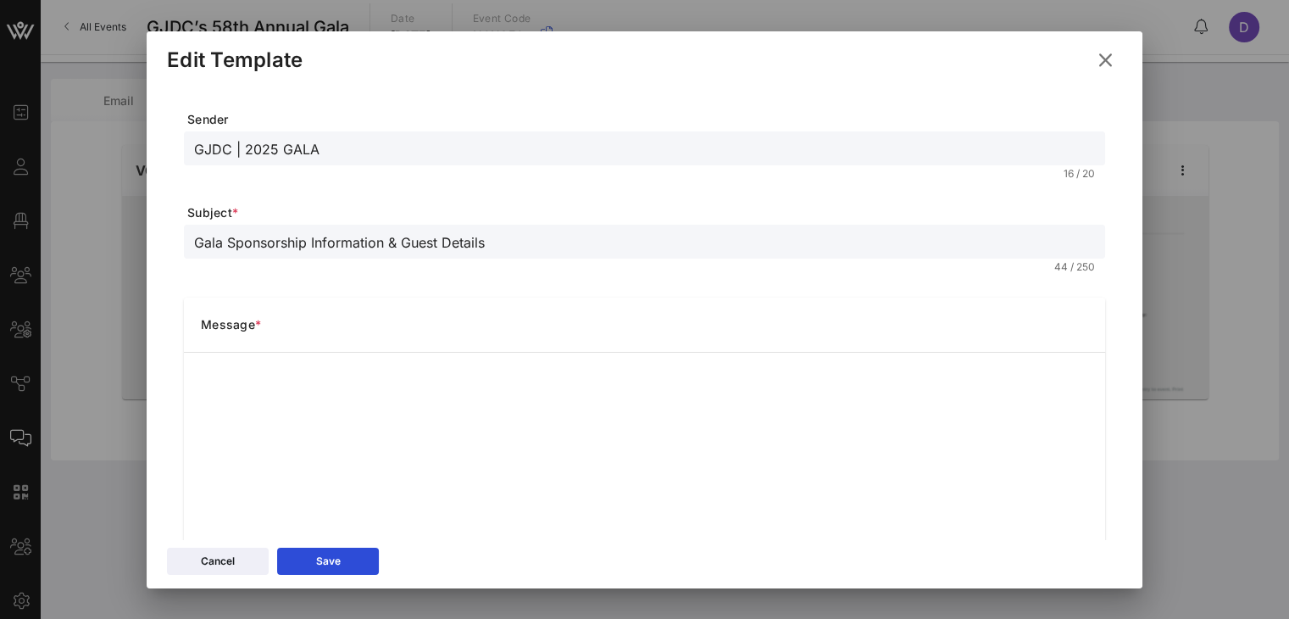
click at [967, 64] on icon at bounding box center [1106, 60] width 30 height 31
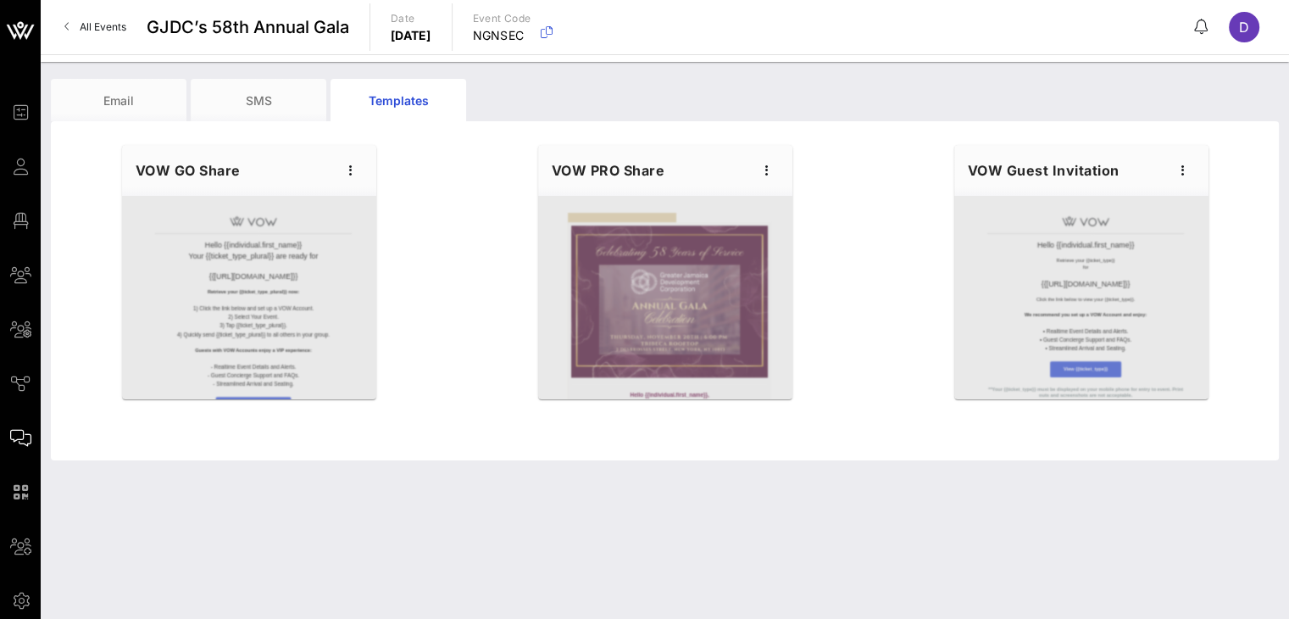
click at [776, 157] on div "VOW PRO Share" at bounding box center [665, 170] width 254 height 51
click at [765, 172] on icon "button" at bounding box center [767, 170] width 20 height 20
click at [772, 204] on div "Edit" at bounding box center [792, 199] width 42 height 14
type input "GJDC | 2025 GALA"
type input "Gala Sponsorship Information & Guest Details"
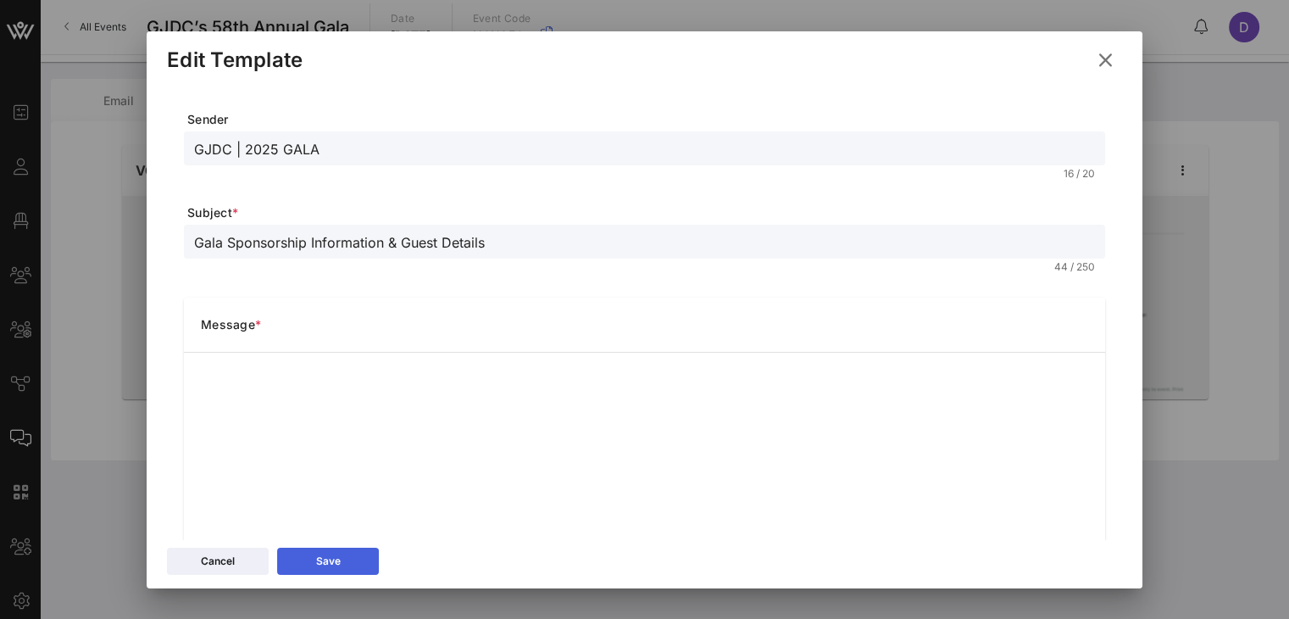
click at [342, 567] on button "Save" at bounding box center [328, 561] width 102 height 27
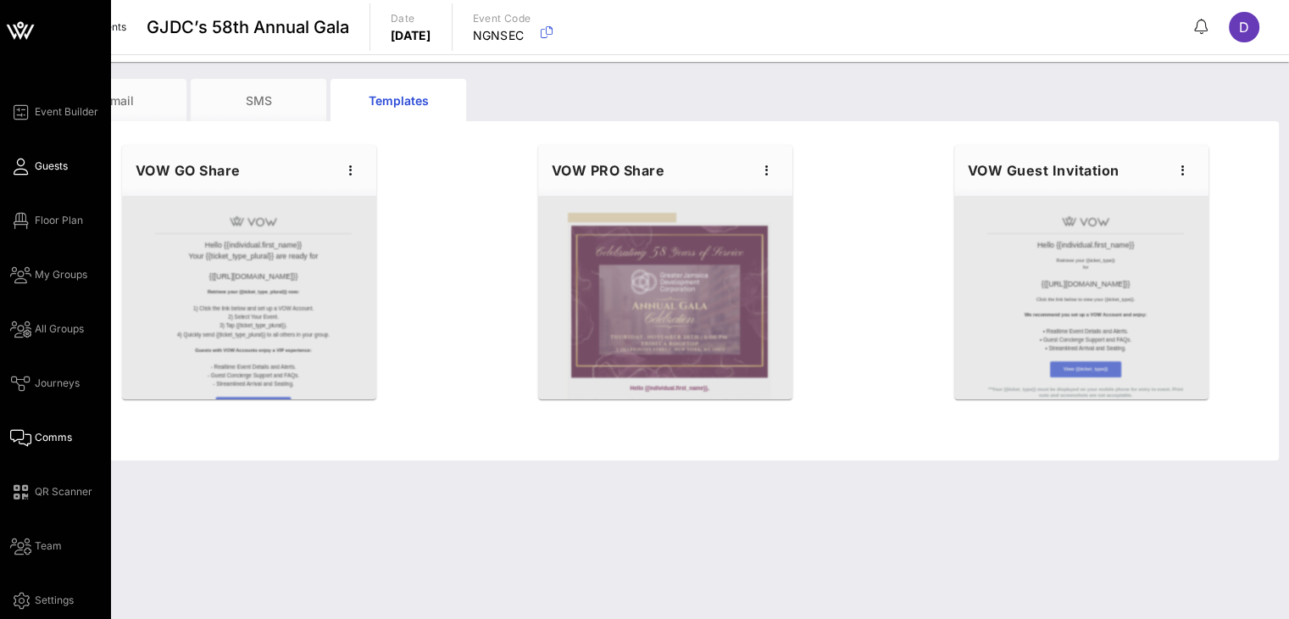
click at [30, 164] on link "Guests" at bounding box center [39, 166] width 58 height 20
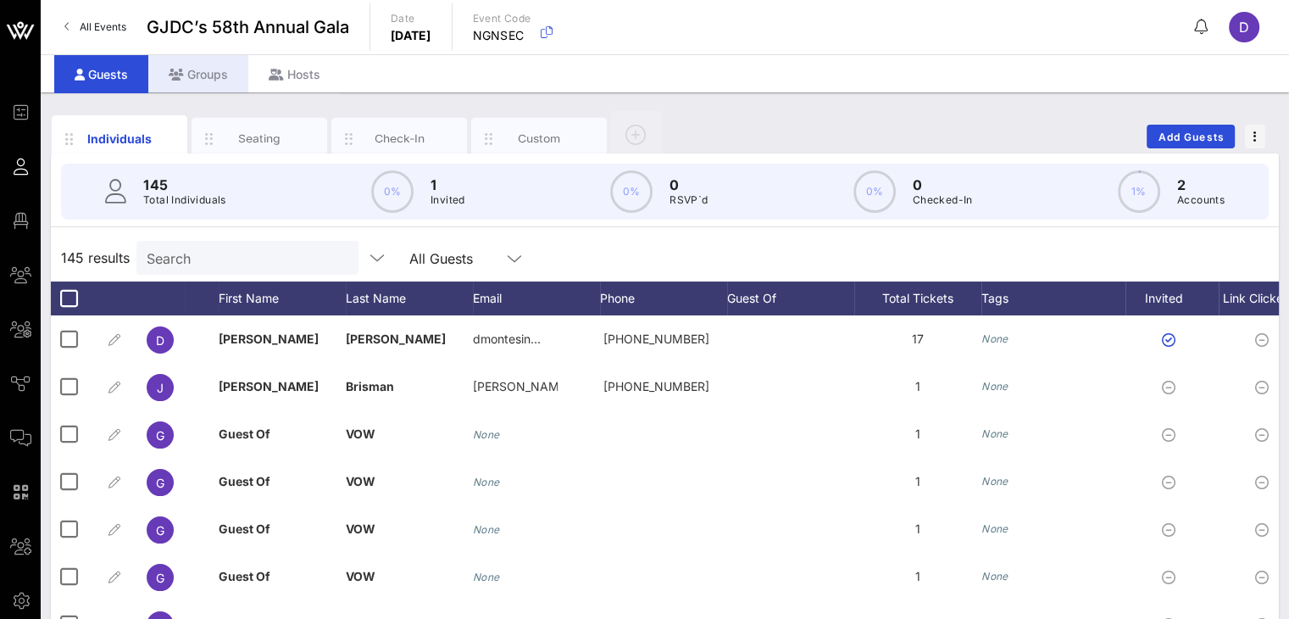
click at [239, 74] on div "Groups" at bounding box center [198, 74] width 100 height 38
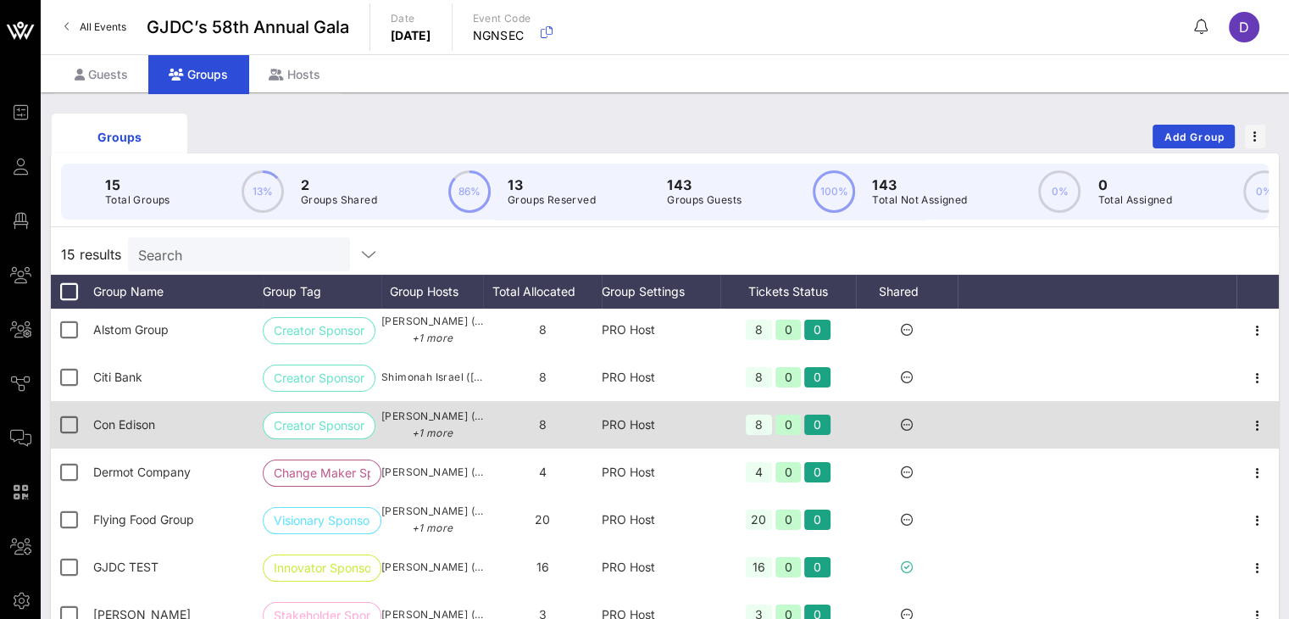
scroll to position [47, 0]
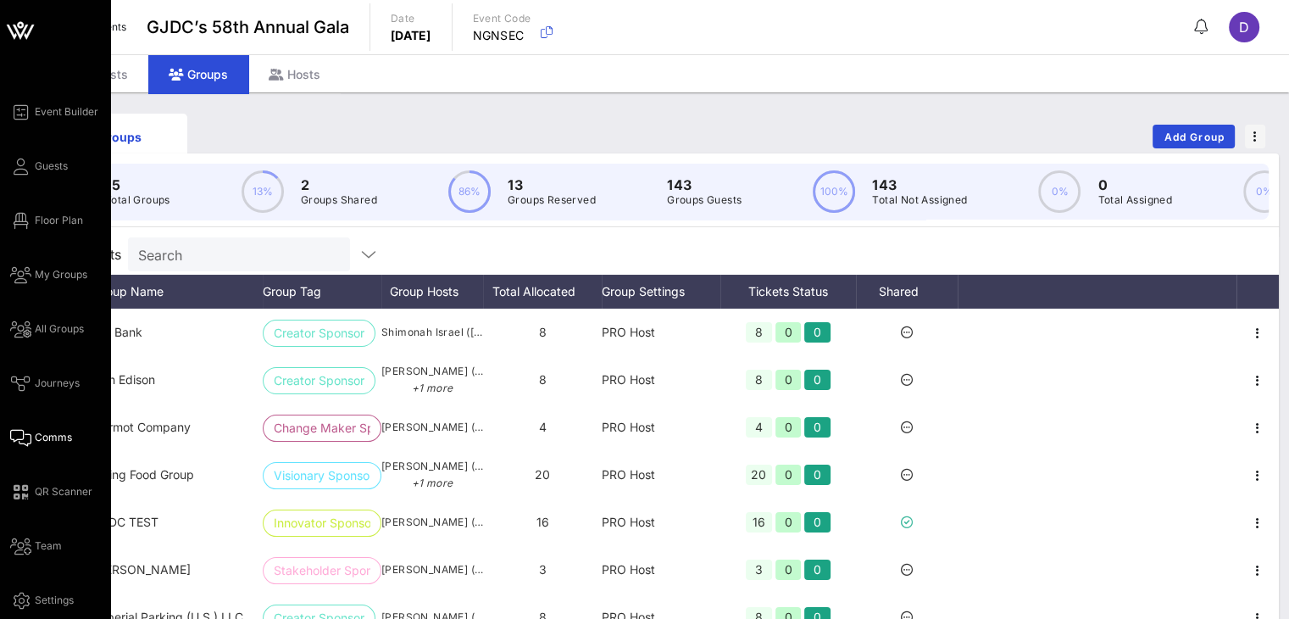
click at [56, 444] on span "Comms" at bounding box center [53, 437] width 37 height 15
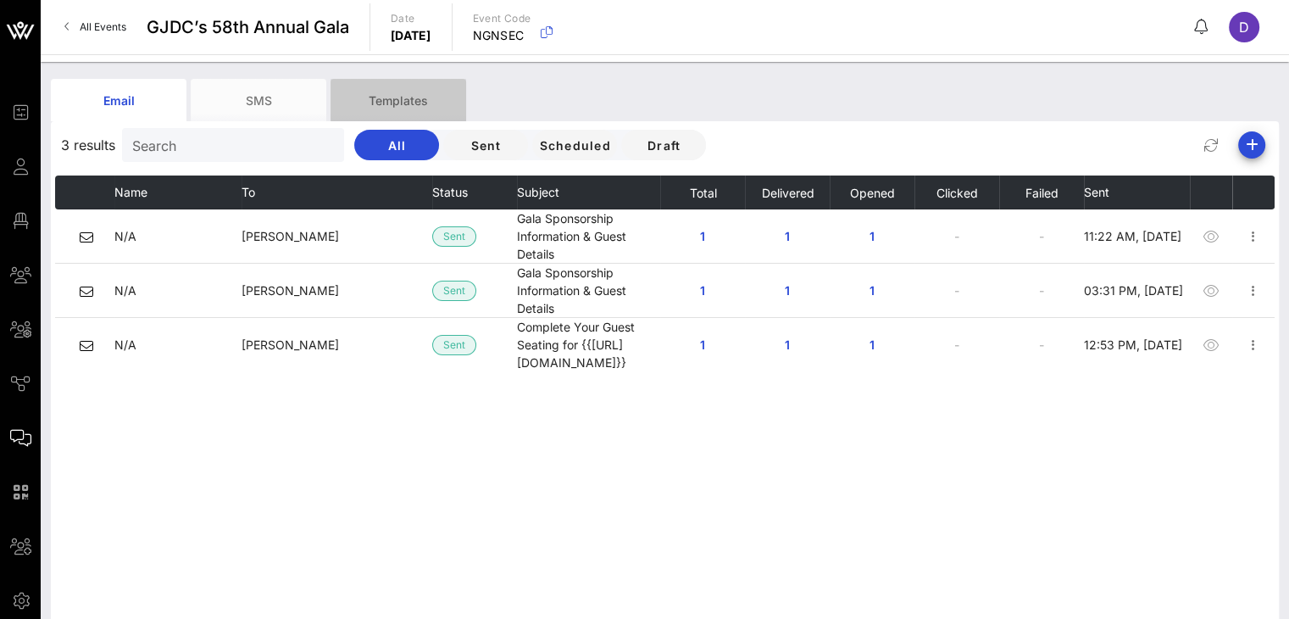
click at [390, 106] on div "Templates" at bounding box center [399, 100] width 136 height 42
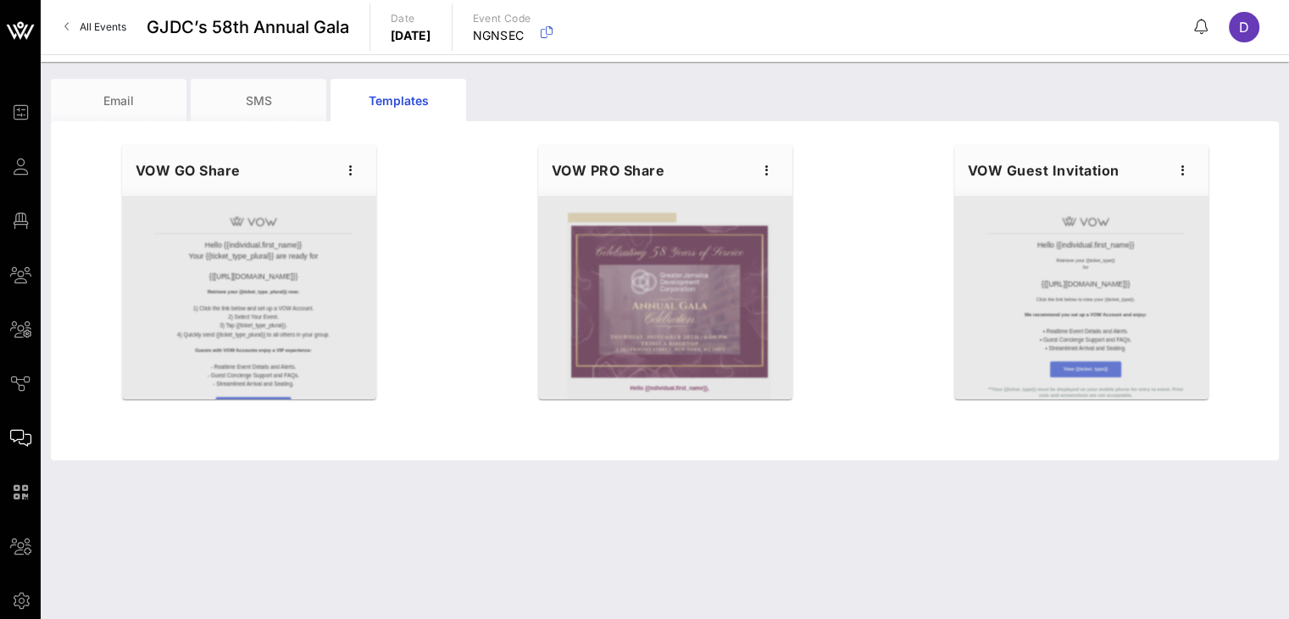
click at [967, 225] on div at bounding box center [1081, 297] width 254 height 203
click at [967, 168] on icon "button" at bounding box center [1183, 170] width 20 height 20
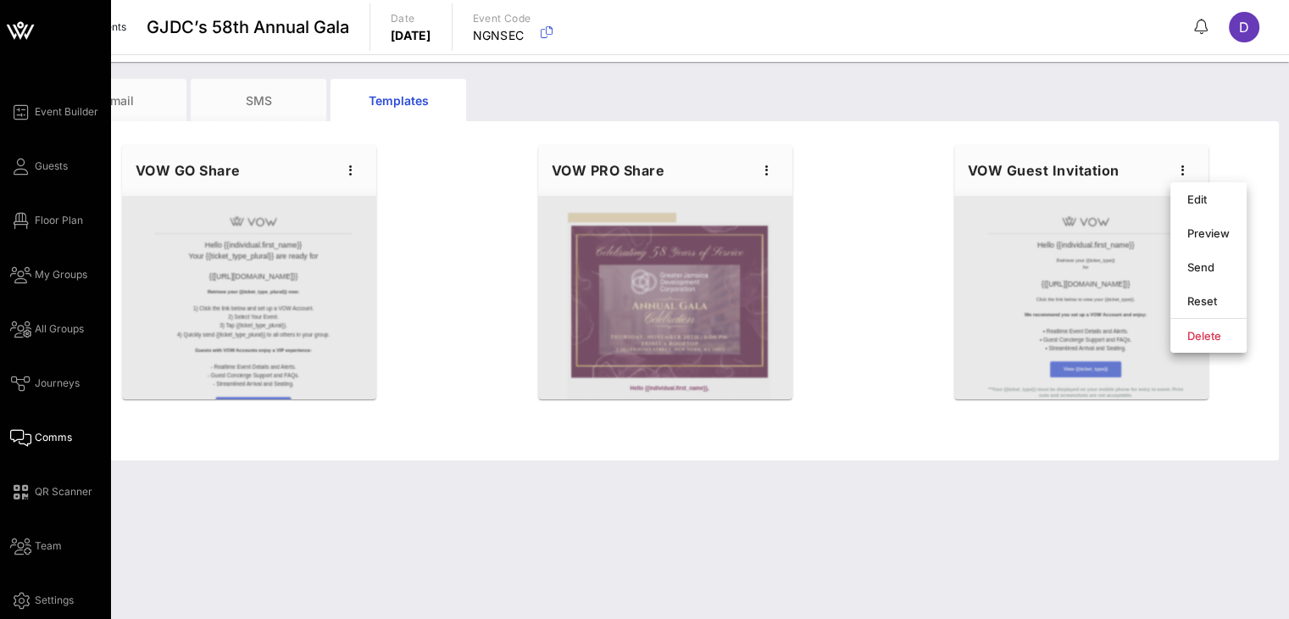
click at [68, 174] on div "Event Builder Guests Floor Plan My Groups All Groups Journeys Comms QR Scanner …" at bounding box center [60, 356] width 100 height 509
click at [54, 175] on link "Guests" at bounding box center [39, 166] width 58 height 20
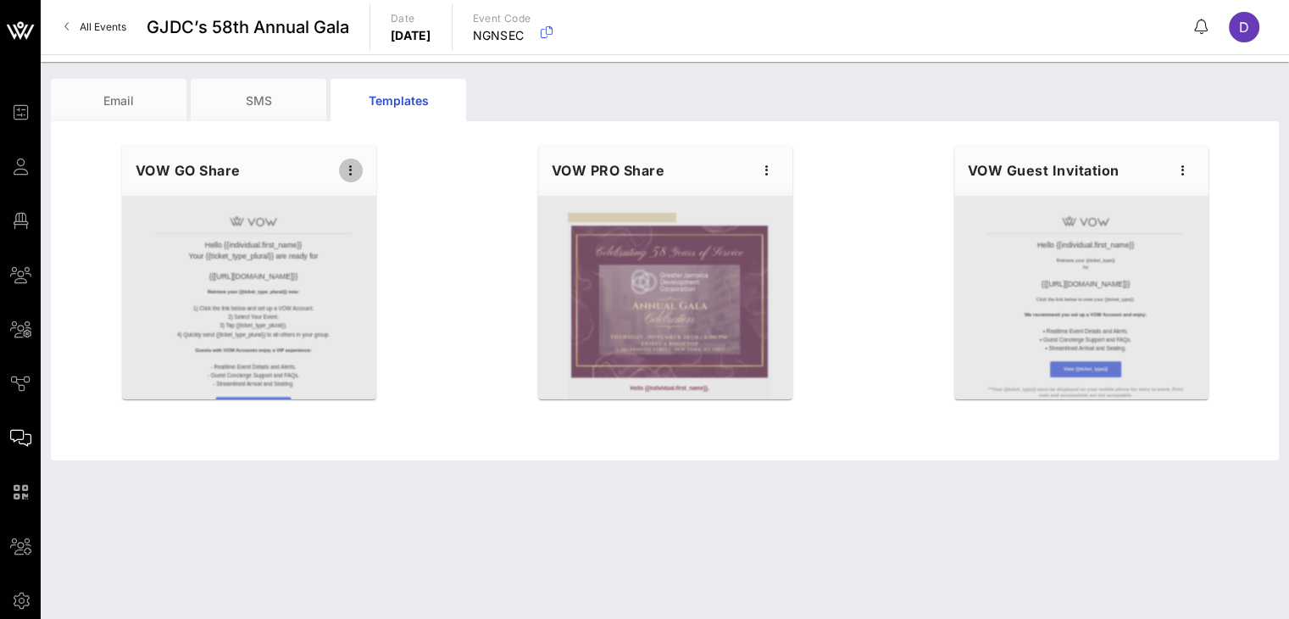
click at [348, 167] on icon "button" at bounding box center [351, 170] width 20 height 20
click at [370, 212] on div "Edit" at bounding box center [376, 199] width 42 height 27
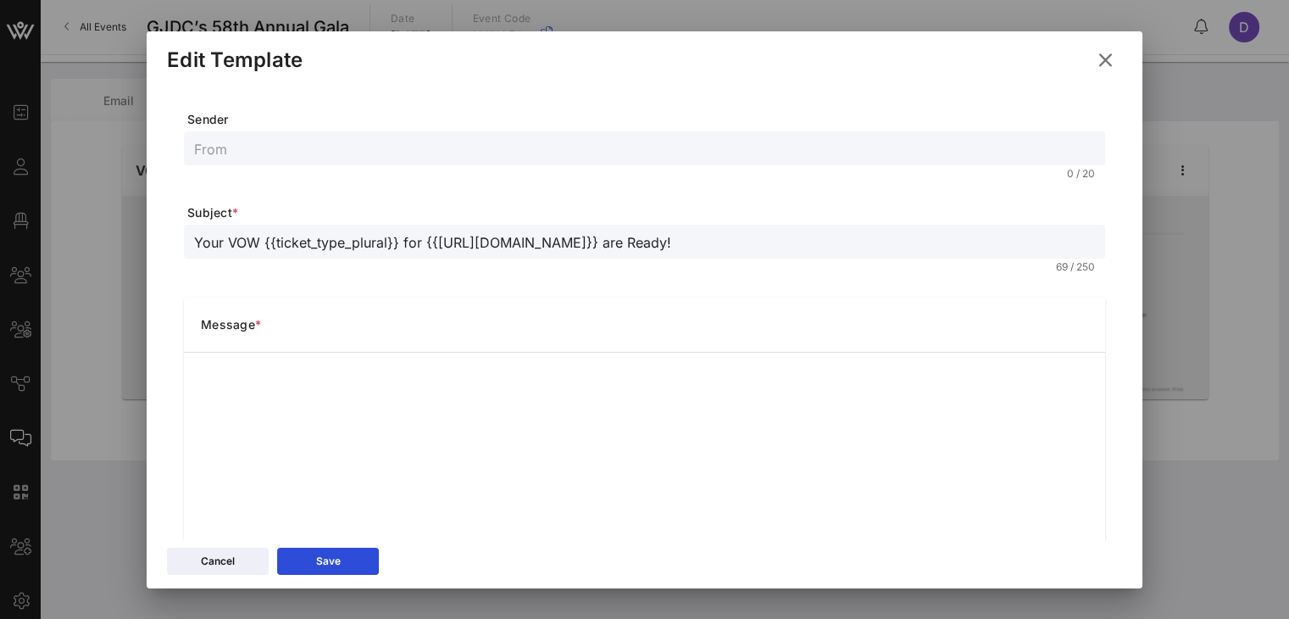
click at [967, 70] on button at bounding box center [1105, 60] width 33 height 31
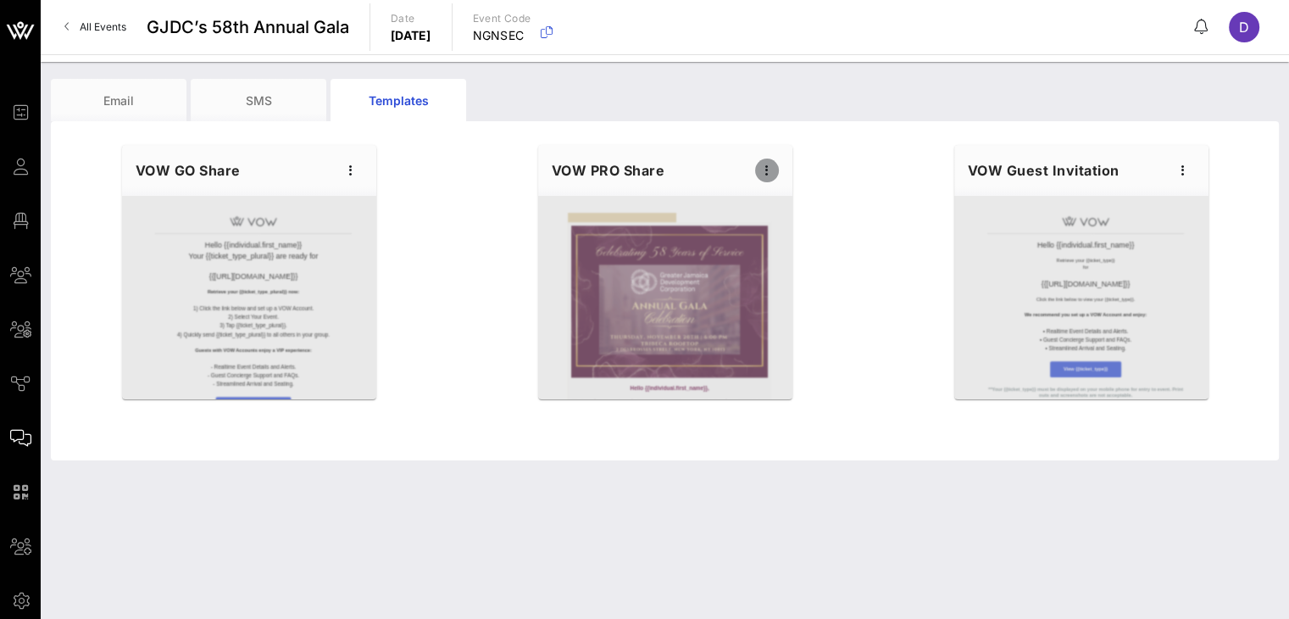
drag, startPoint x: 771, startPoint y: 170, endPoint x: 762, endPoint y: 171, distance: 9.4
click at [762, 171] on icon "button" at bounding box center [767, 170] width 20 height 20
drag, startPoint x: 672, startPoint y: 282, endPoint x: 784, endPoint y: 238, distance: 120.3
click at [784, 238] on div "Preview" at bounding box center [792, 233] width 42 height 14
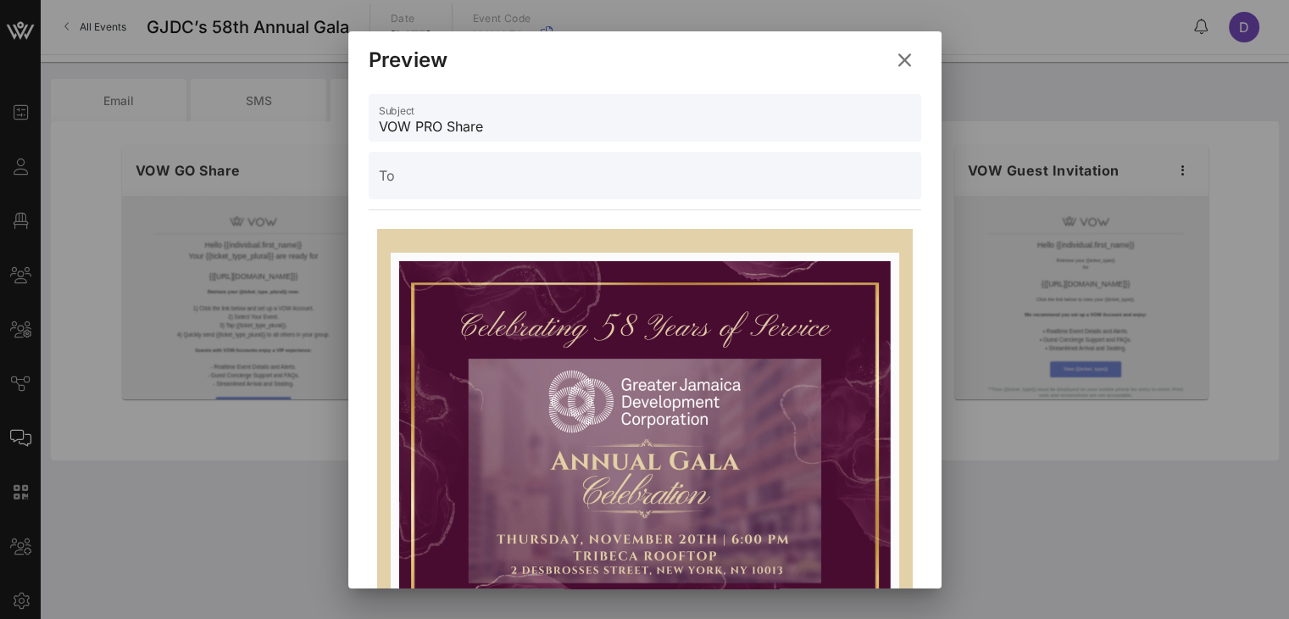
click at [904, 58] on icon at bounding box center [904, 60] width 29 height 30
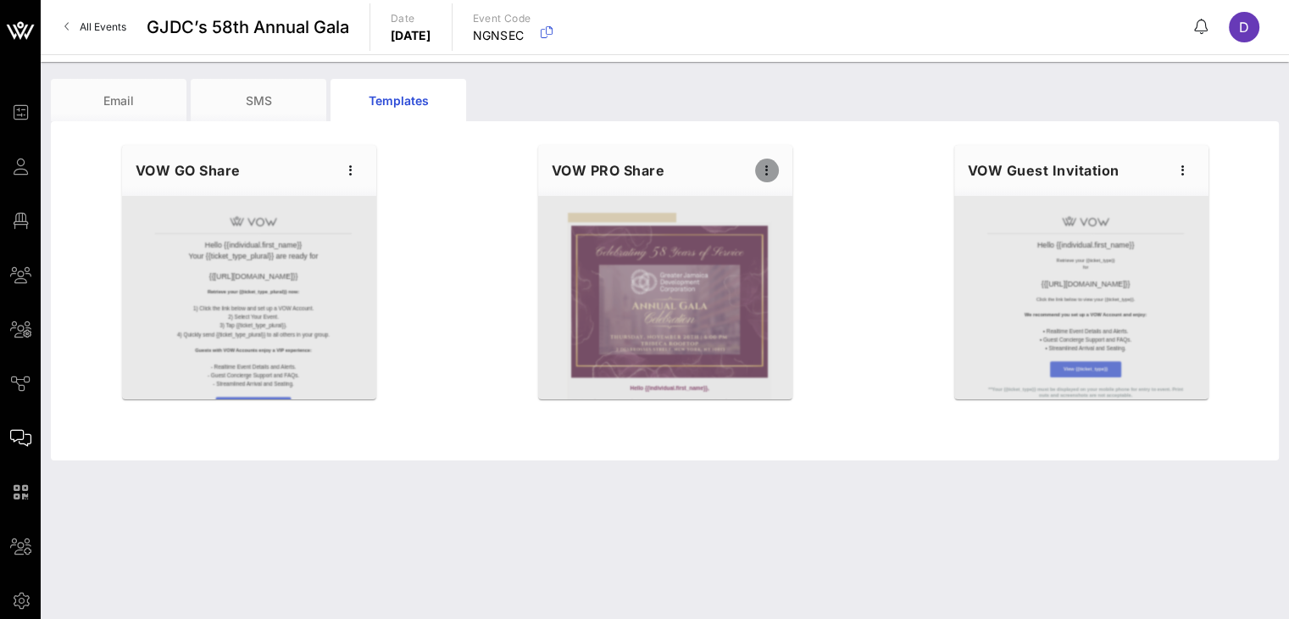
click at [766, 171] on icon "button" at bounding box center [767, 170] width 20 height 20
click at [782, 203] on div "Edit" at bounding box center [792, 199] width 42 height 14
type input "GJDC | 2025 GALA"
type input "Gala Sponsorship Information & Guest Details"
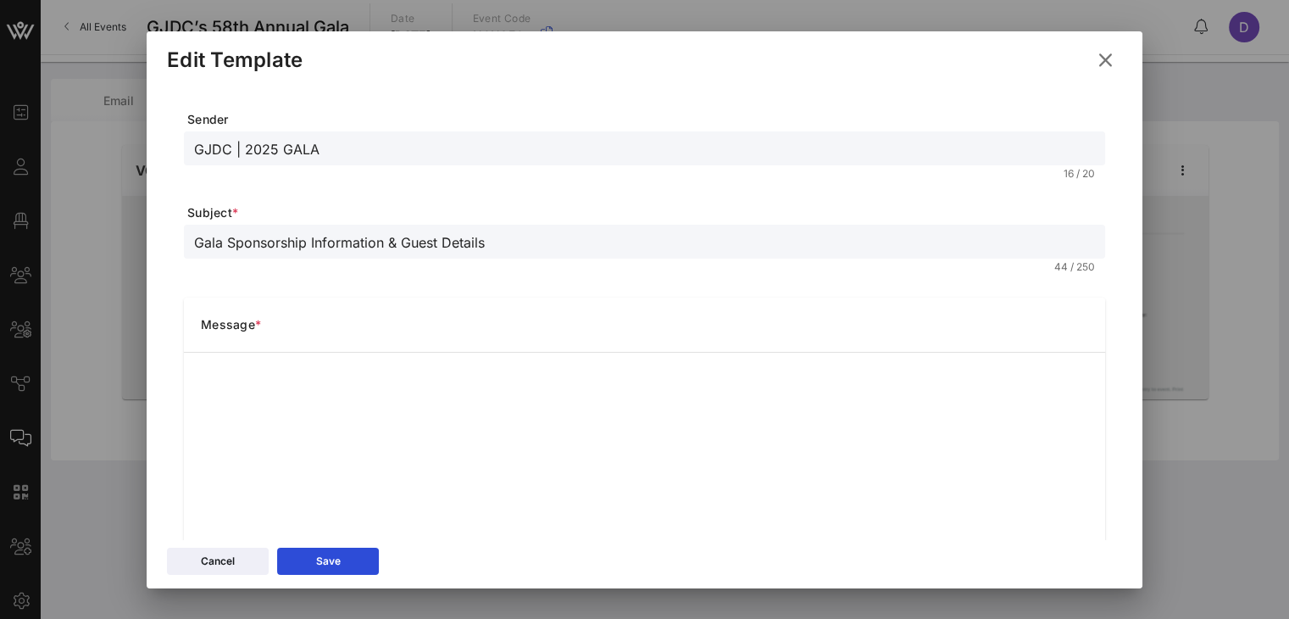
click at [967, 53] on button at bounding box center [1105, 60] width 33 height 31
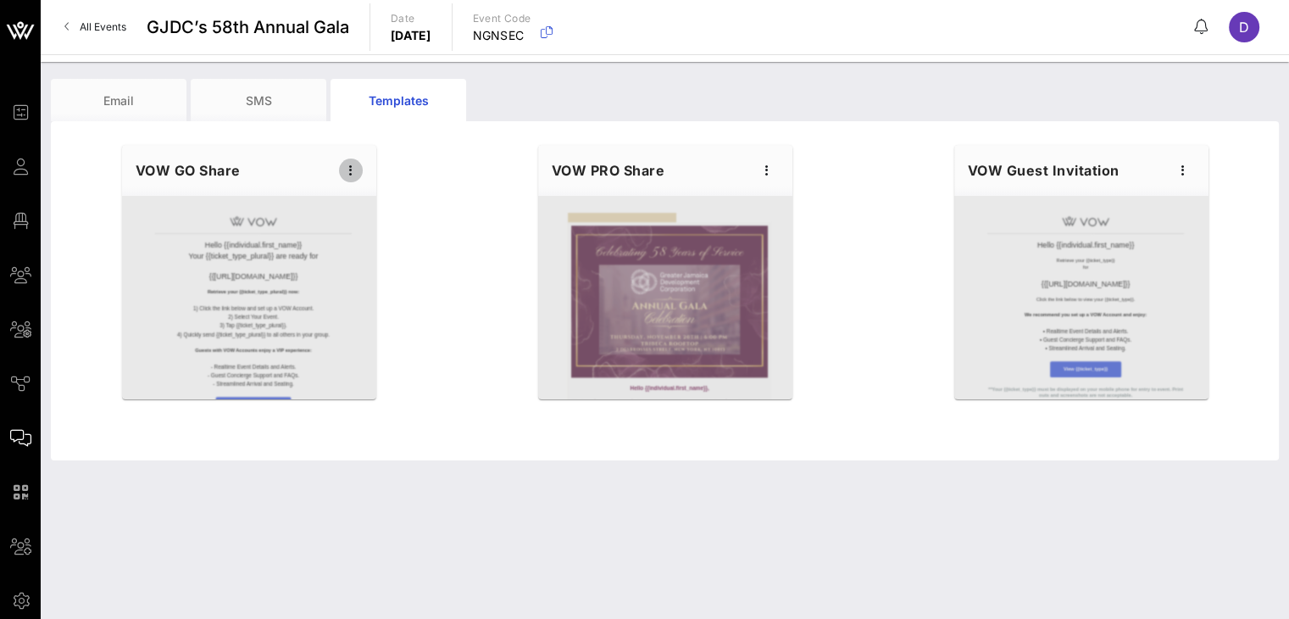
click at [342, 162] on icon "button" at bounding box center [351, 170] width 20 height 20
click at [359, 199] on div "Edit" at bounding box center [376, 199] width 42 height 14
type input "Your VOW {{ticket_type_plural}} for {{event_details.name}} are Ready!"
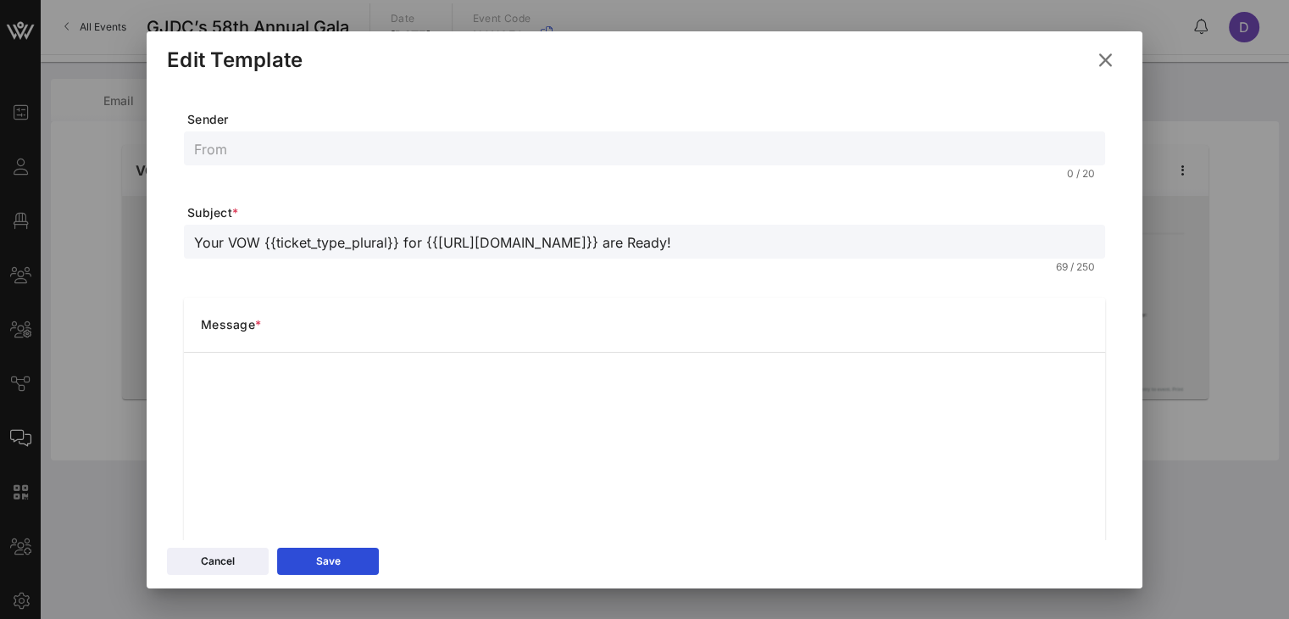
scroll to position [271, 0]
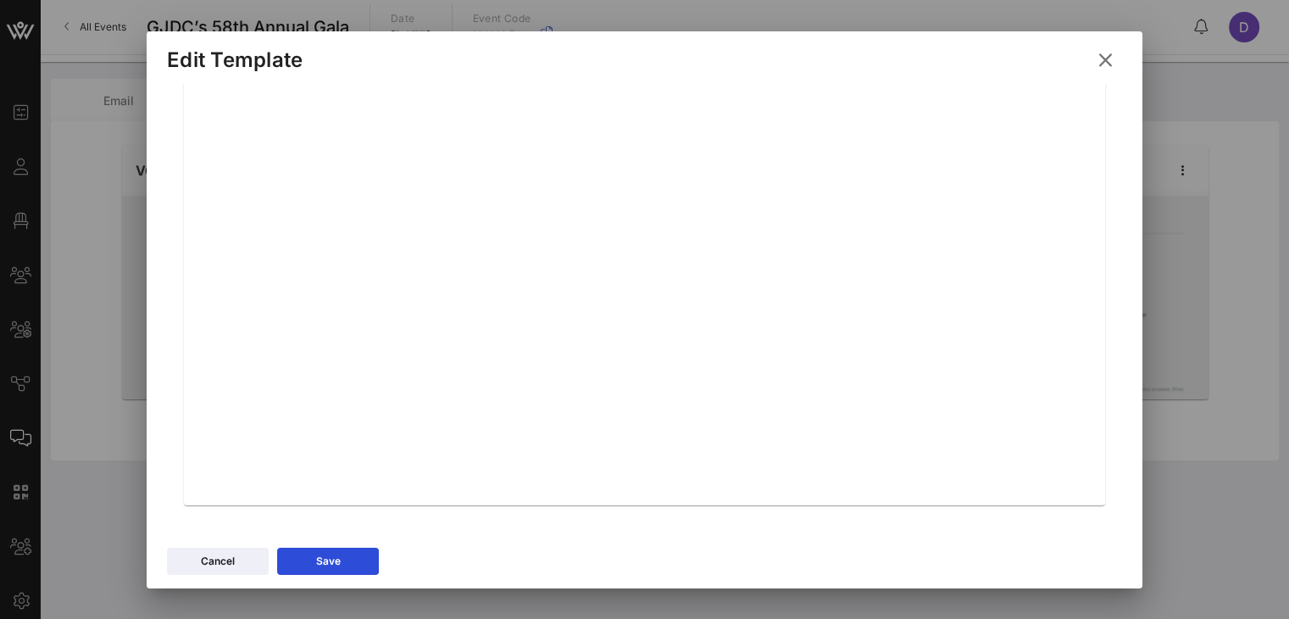
click at [967, 61] on icon at bounding box center [1106, 59] width 29 height 27
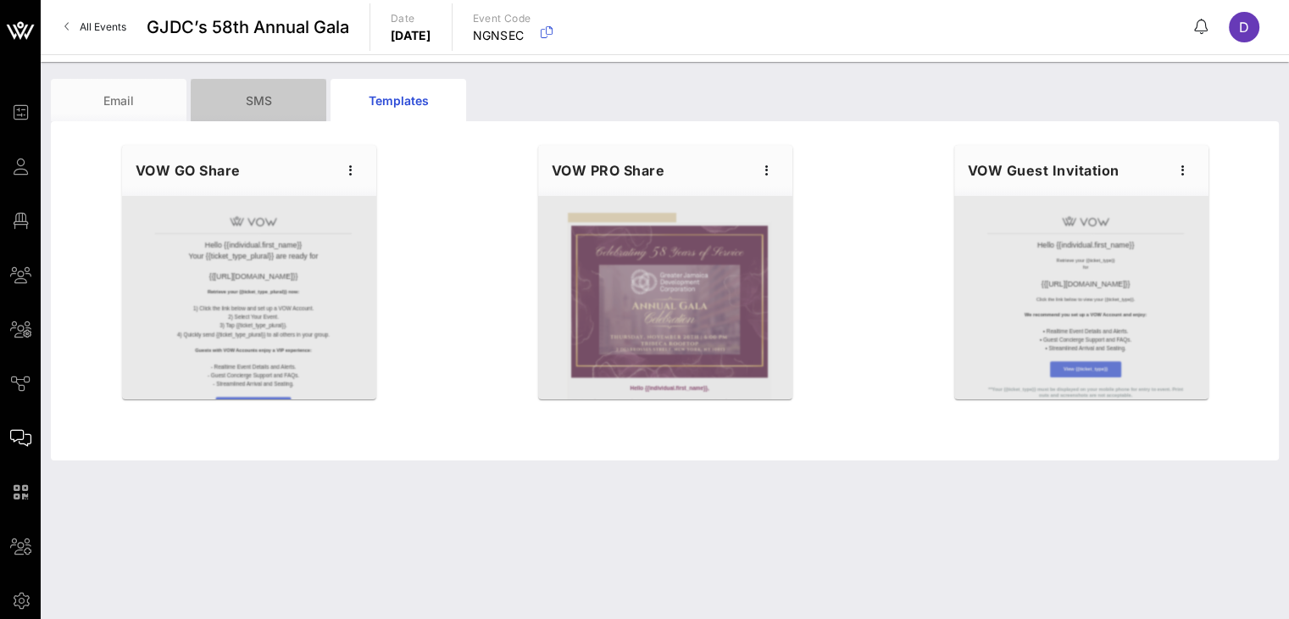
click at [281, 91] on div "SMS" at bounding box center [259, 100] width 136 height 42
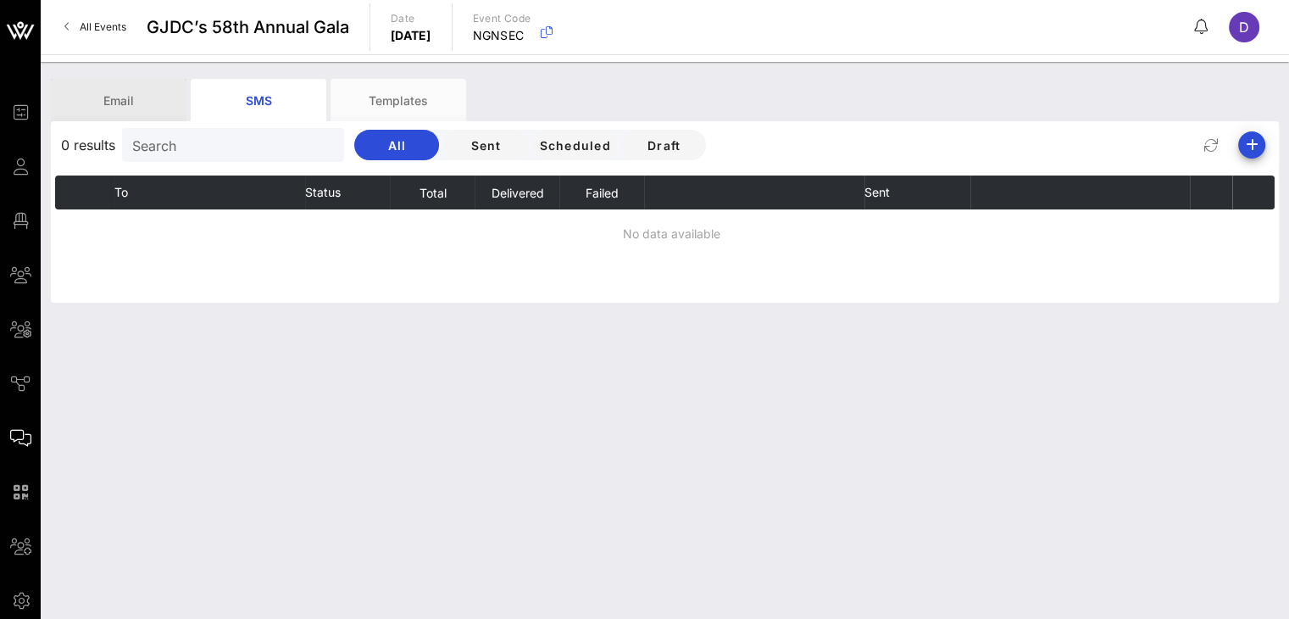
click at [166, 86] on div "Email" at bounding box center [119, 100] width 136 height 42
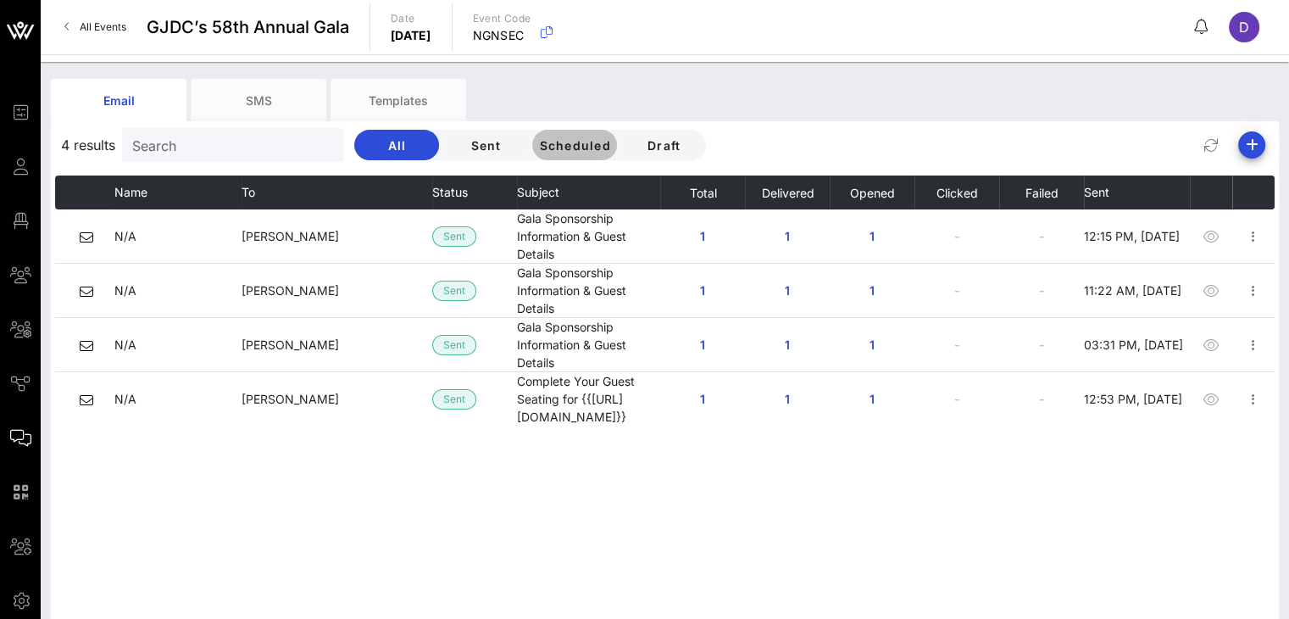
click at [548, 151] on span "Scheduled" at bounding box center [574, 145] width 72 height 14
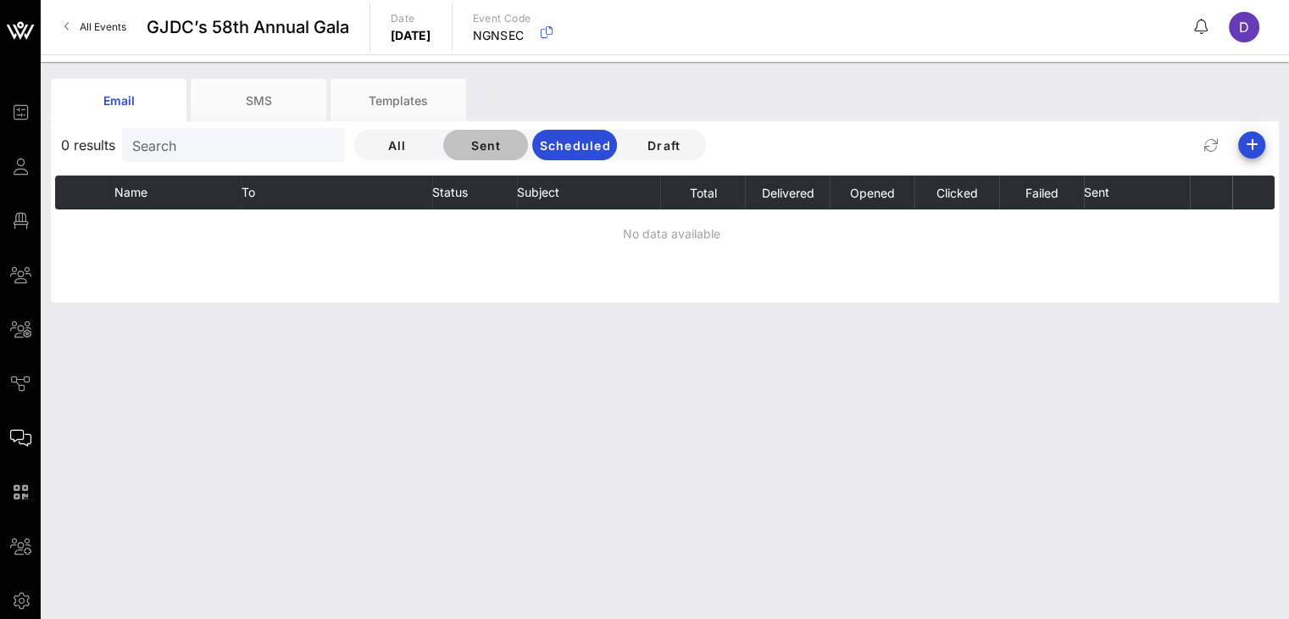
click at [471, 150] on span "Sent" at bounding box center [486, 145] width 58 height 14
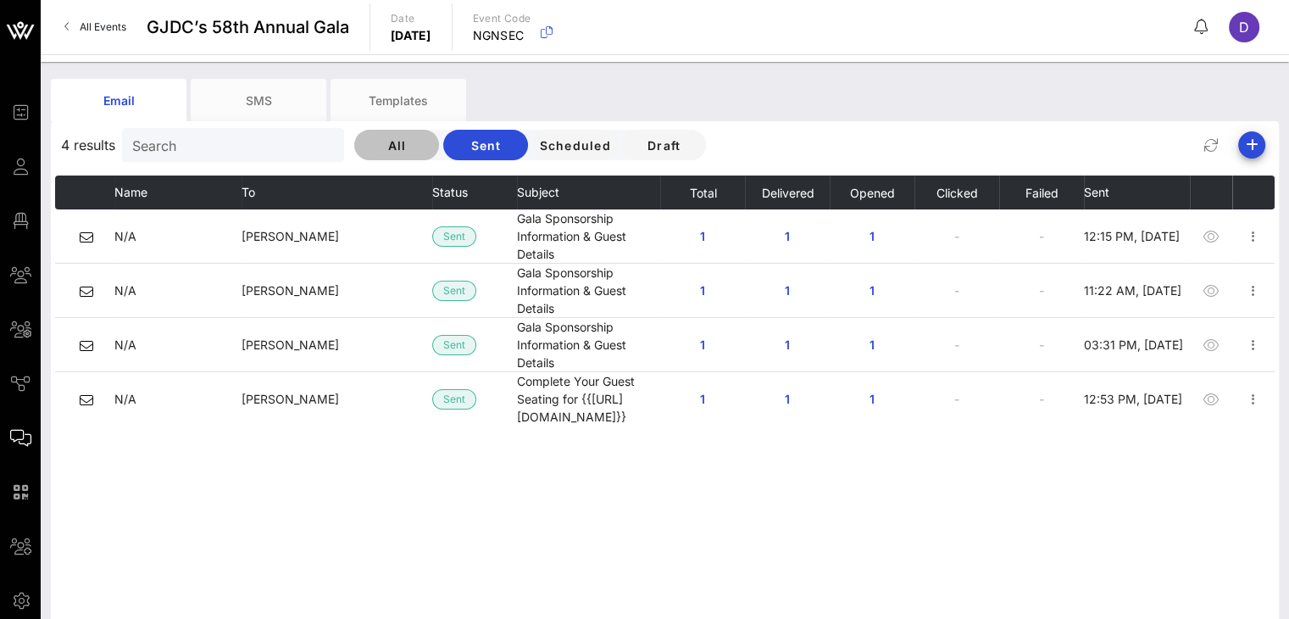
click at [393, 153] on button "All" at bounding box center [396, 145] width 85 height 31
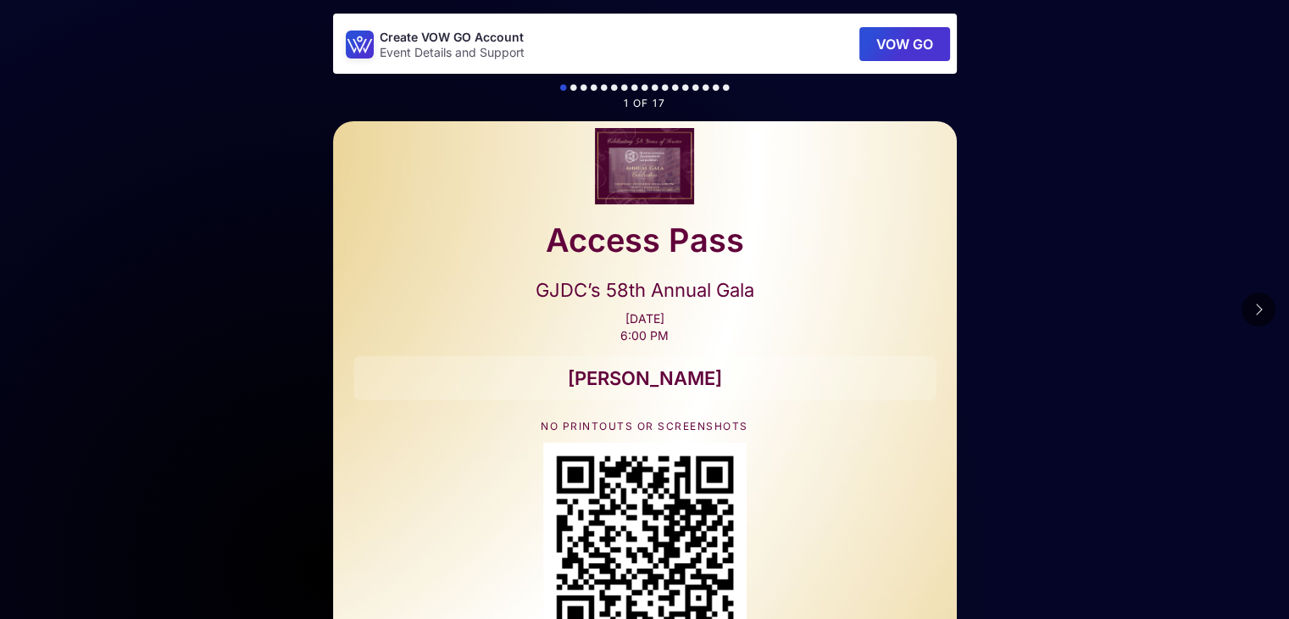
scroll to position [185, 0]
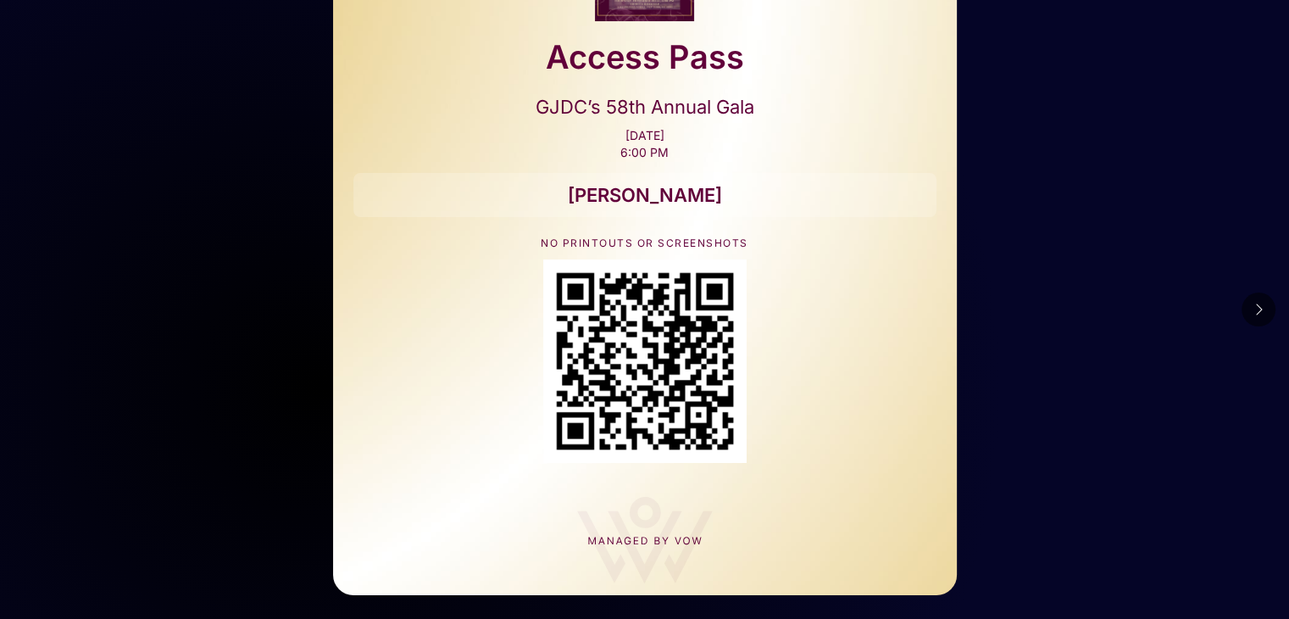
click at [1259, 309] on icon at bounding box center [1258, 310] width 8 height 14
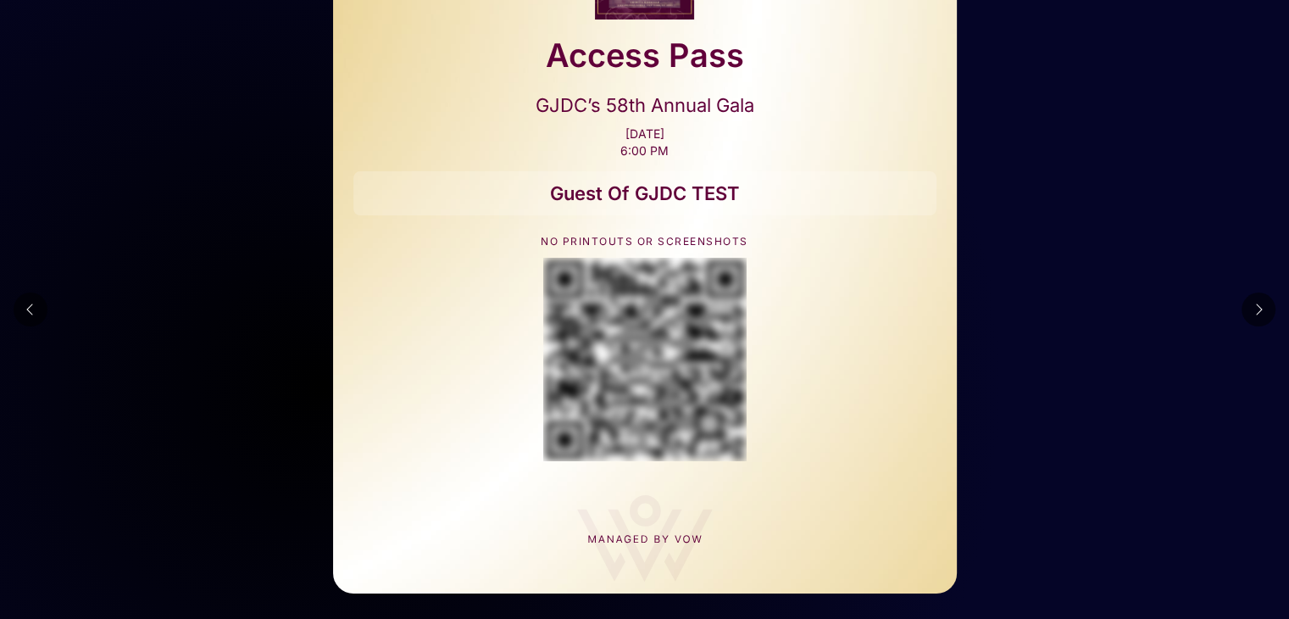
scroll to position [0, 0]
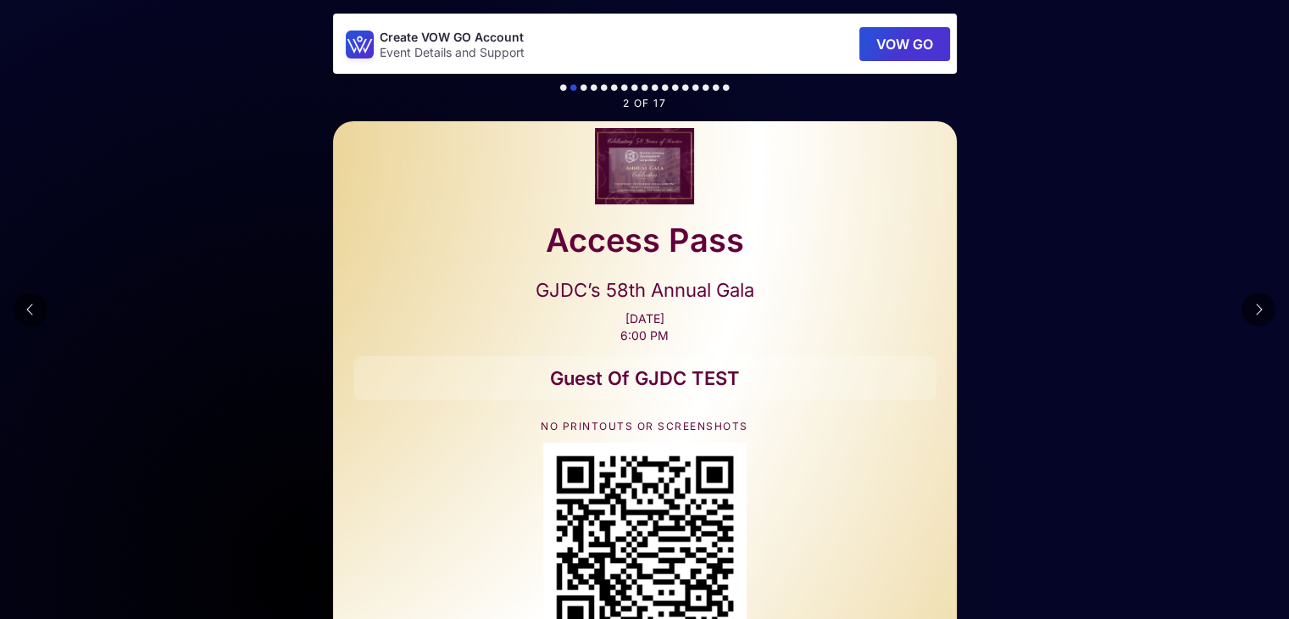
click at [40, 299] on button at bounding box center [31, 309] width 34 height 34
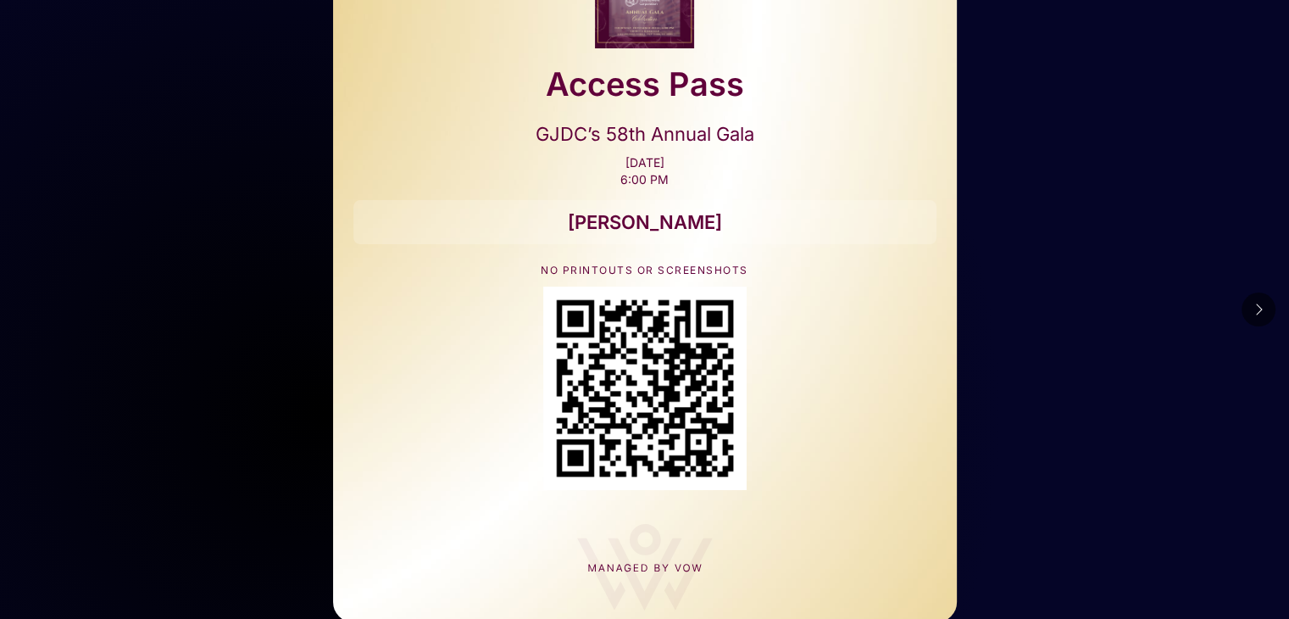
scroll to position [155, 0]
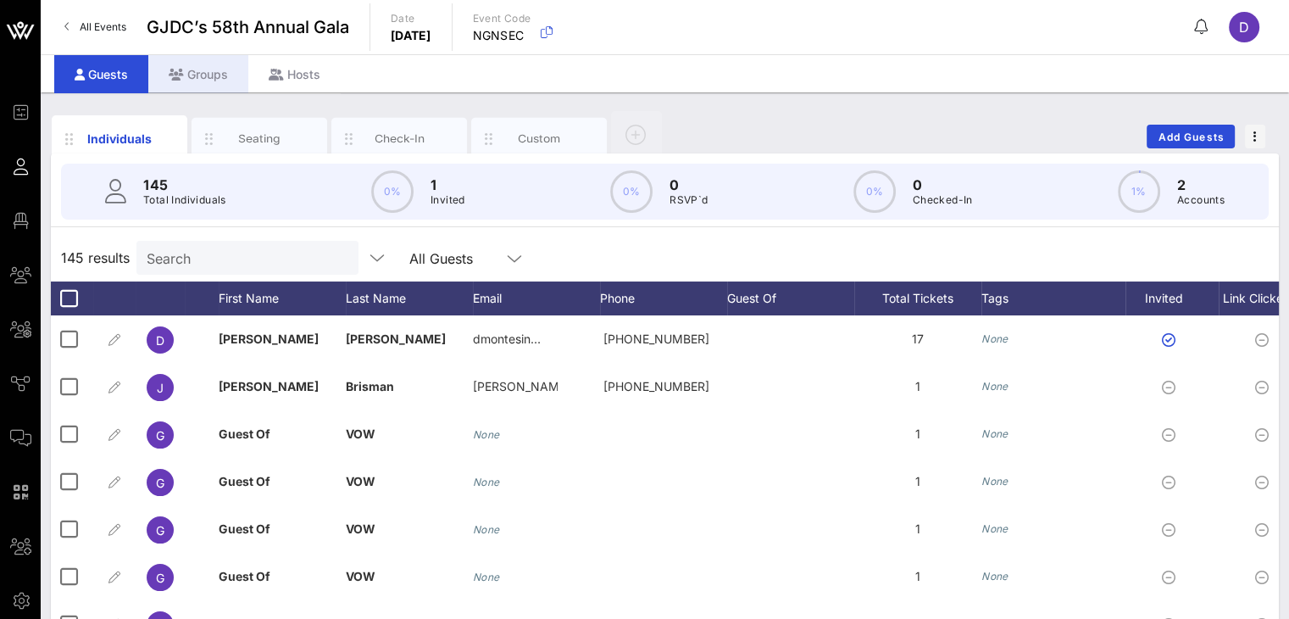
click at [196, 59] on div "Groups" at bounding box center [198, 74] width 100 height 38
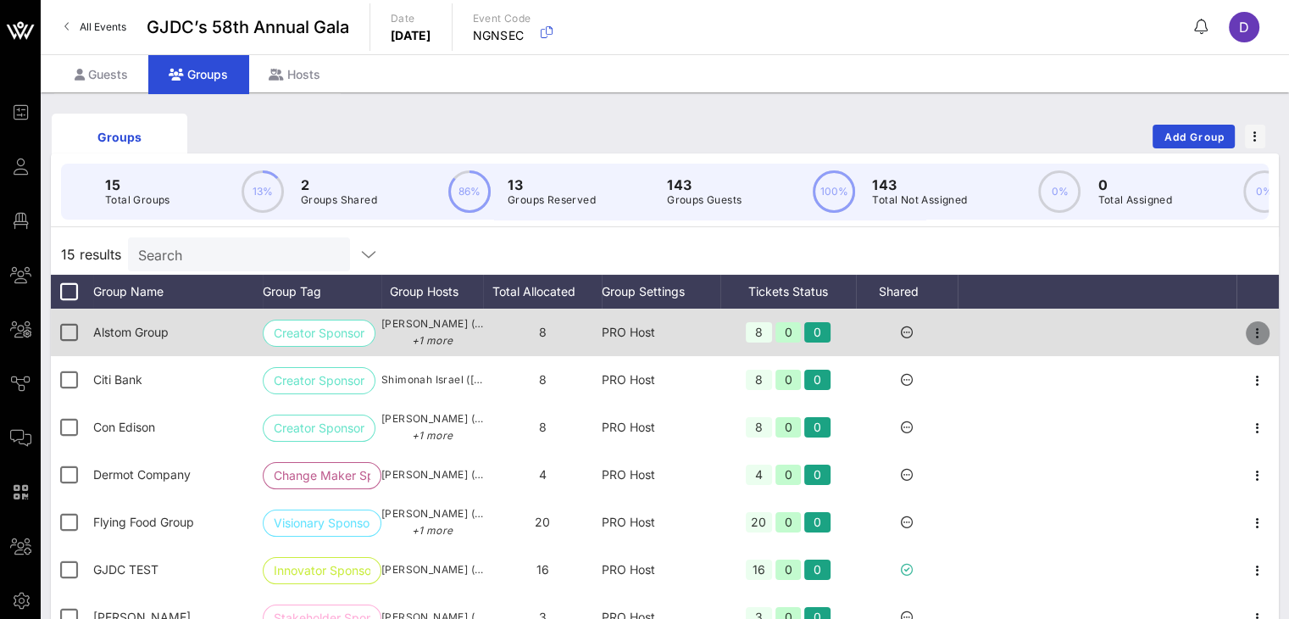
click at [1248, 343] on icon "button" at bounding box center [1258, 333] width 20 height 20
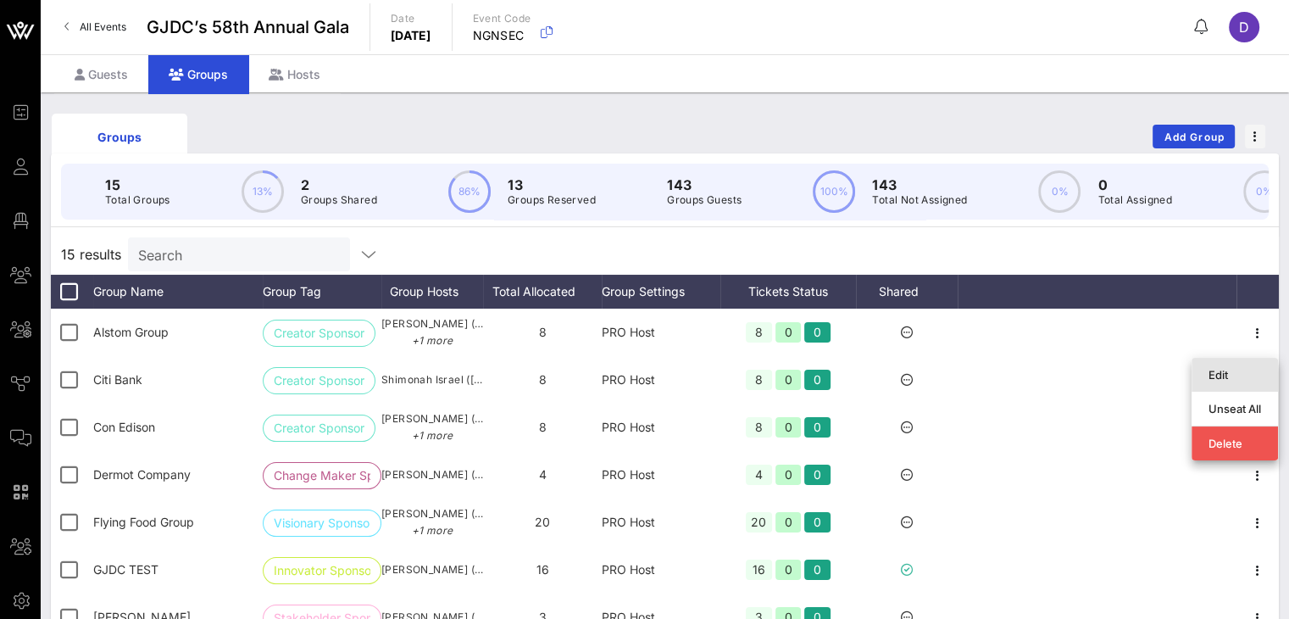
click at [1217, 375] on div "Edit" at bounding box center [1235, 375] width 53 height 14
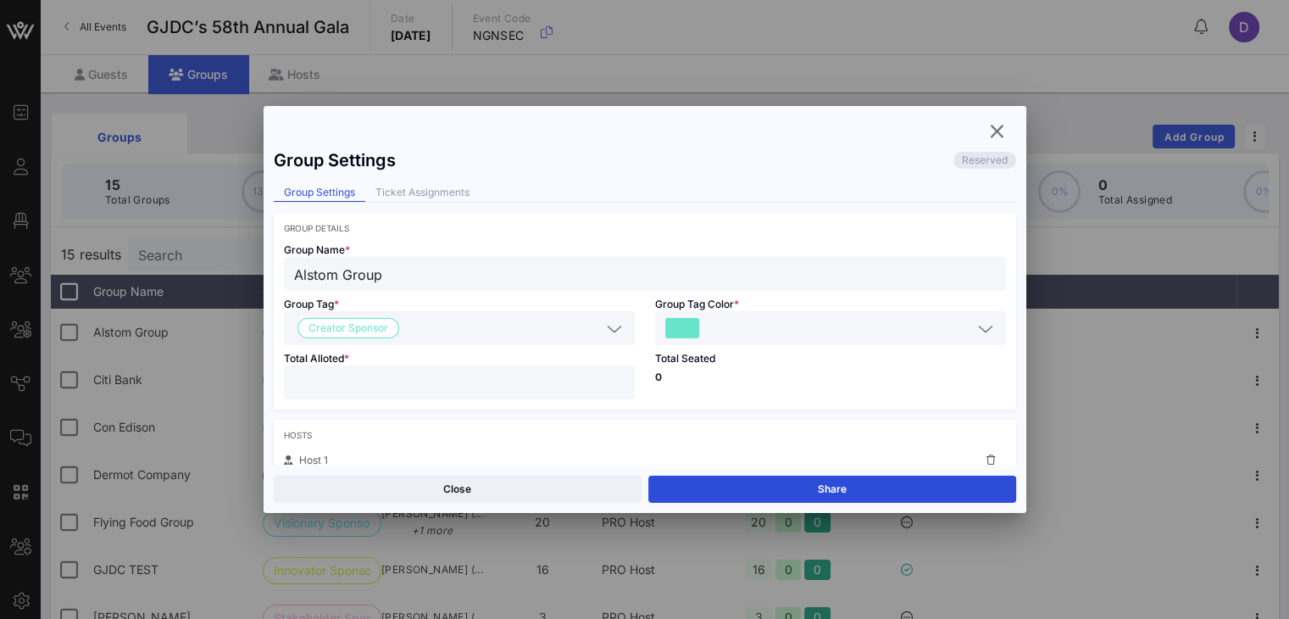
scroll to position [697, 0]
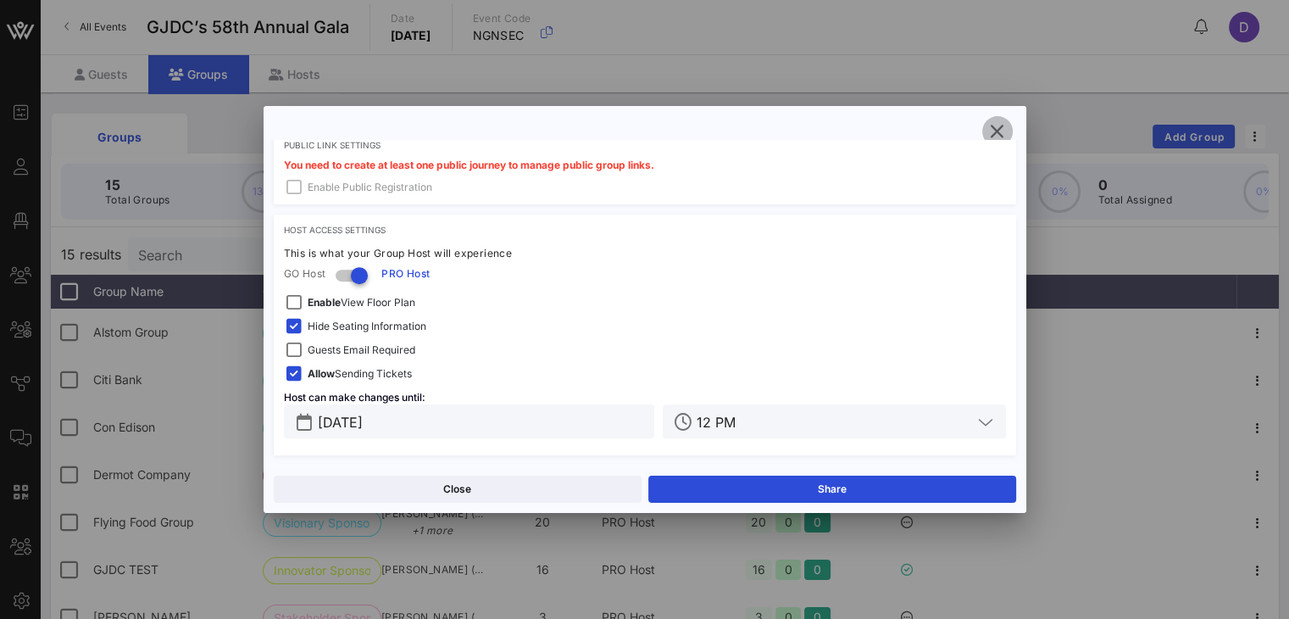
click at [1002, 133] on icon "button" at bounding box center [997, 131] width 20 height 20
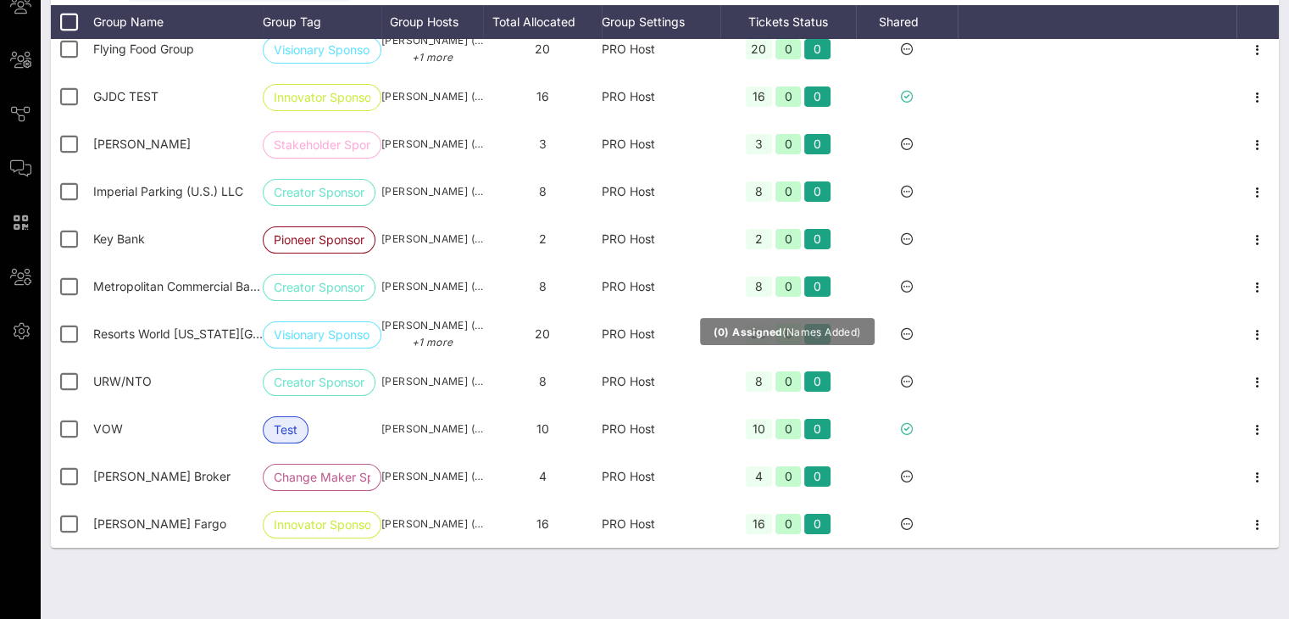
scroll to position [0, 0]
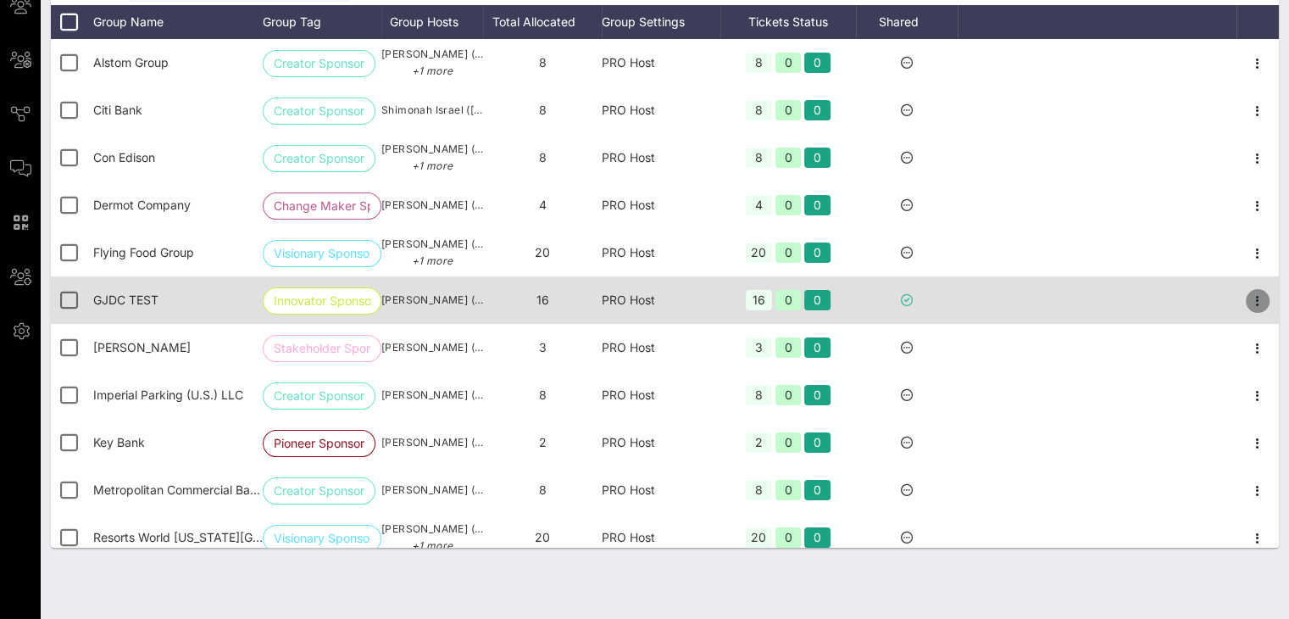
click at [1248, 301] on icon "button" at bounding box center [1258, 301] width 20 height 20
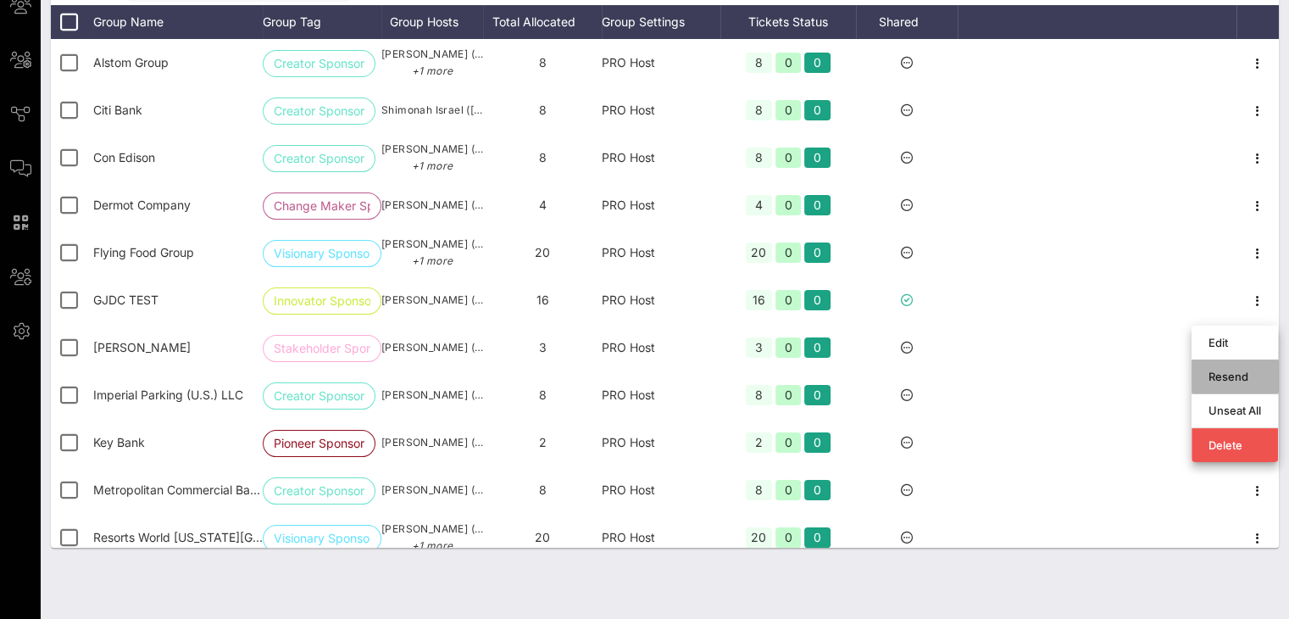
click at [1249, 370] on div "Resend" at bounding box center [1235, 377] width 53 height 14
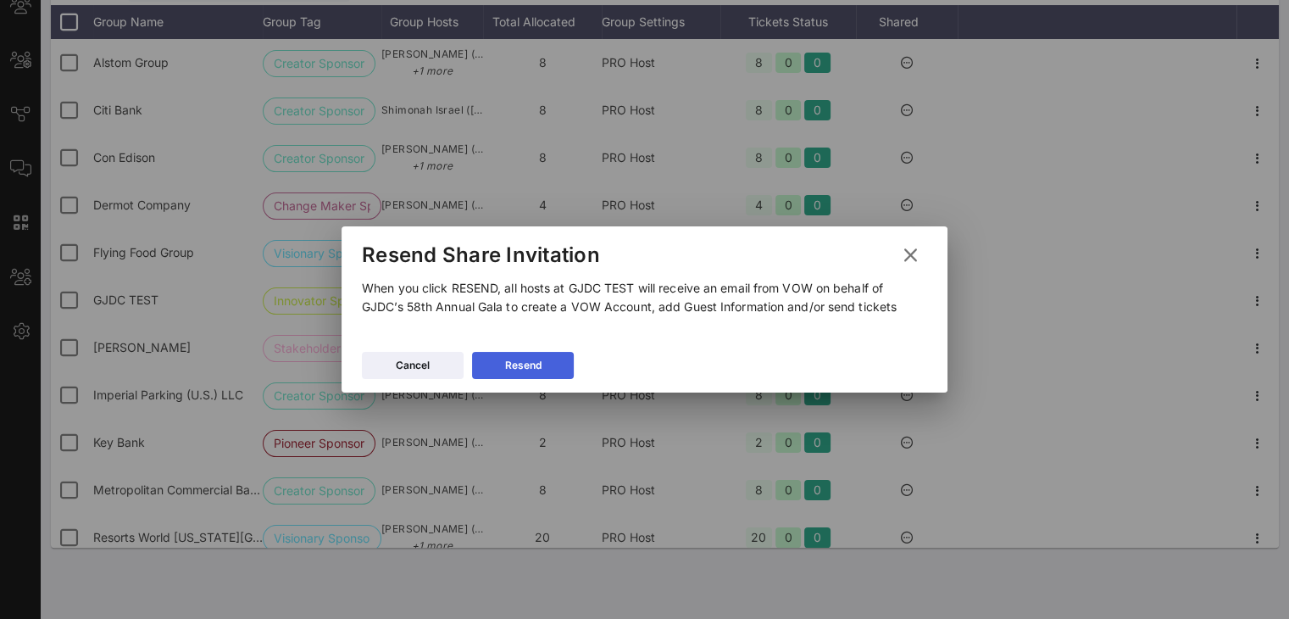
click at [513, 365] on div "Resend" at bounding box center [523, 365] width 36 height 17
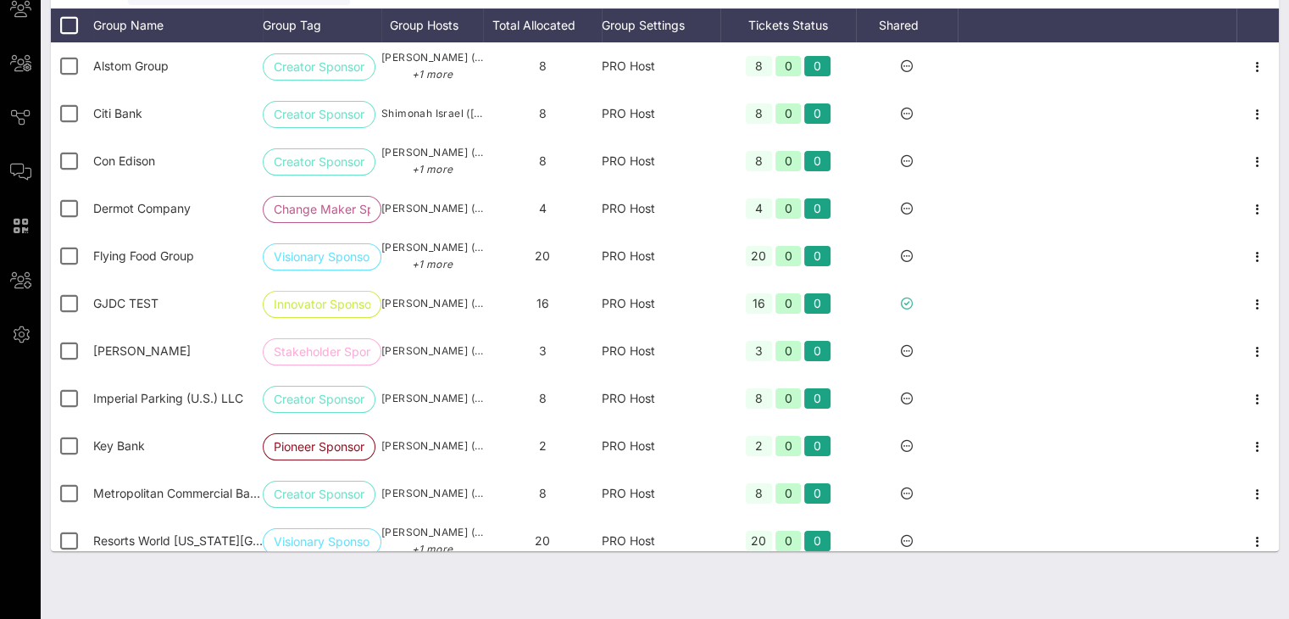
scroll to position [281, 0]
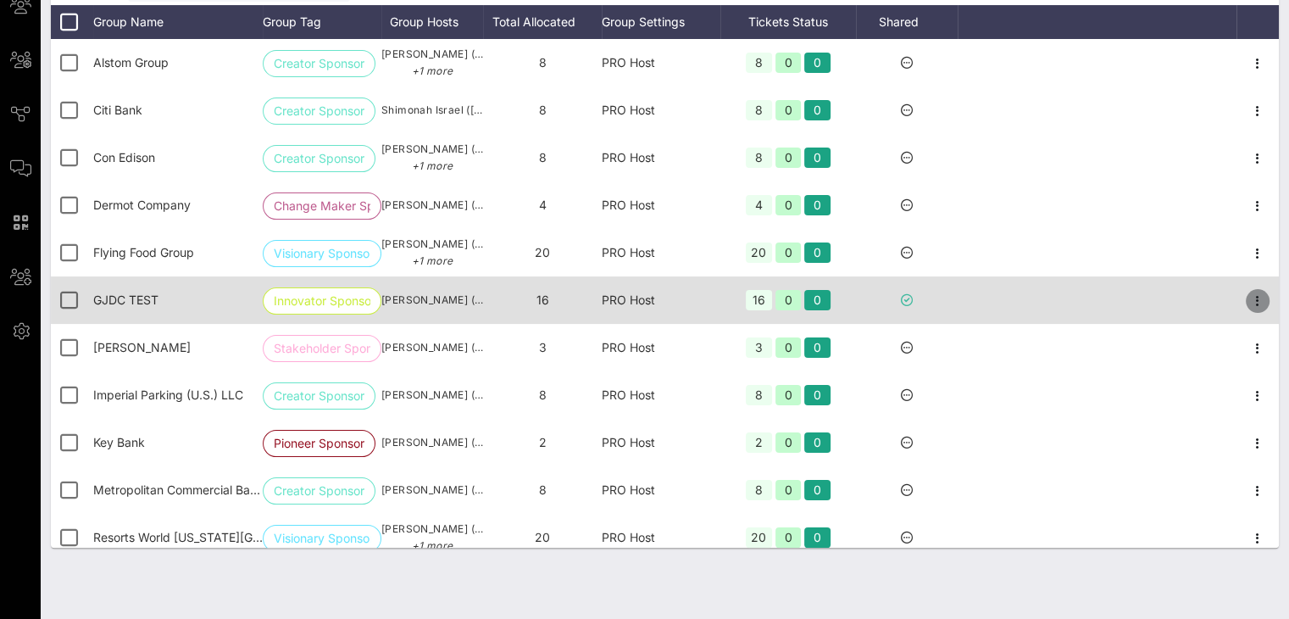
click at [1248, 302] on icon "button" at bounding box center [1258, 301] width 20 height 20
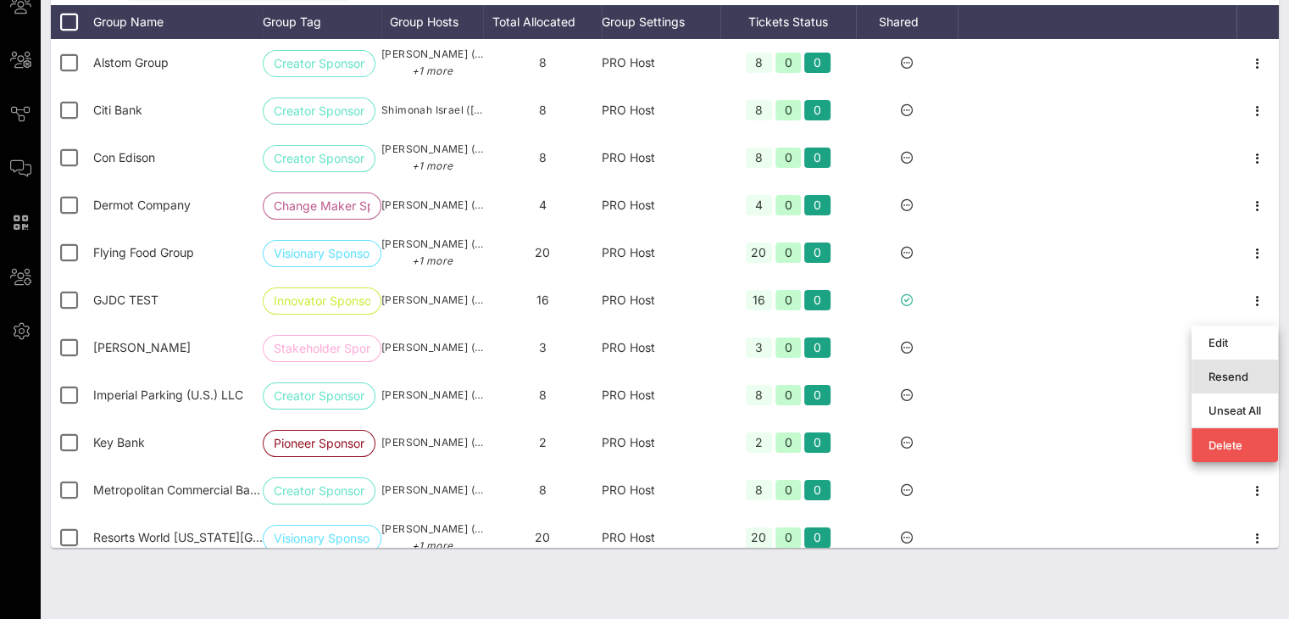
click at [1238, 370] on div "Resend" at bounding box center [1235, 377] width 53 height 14
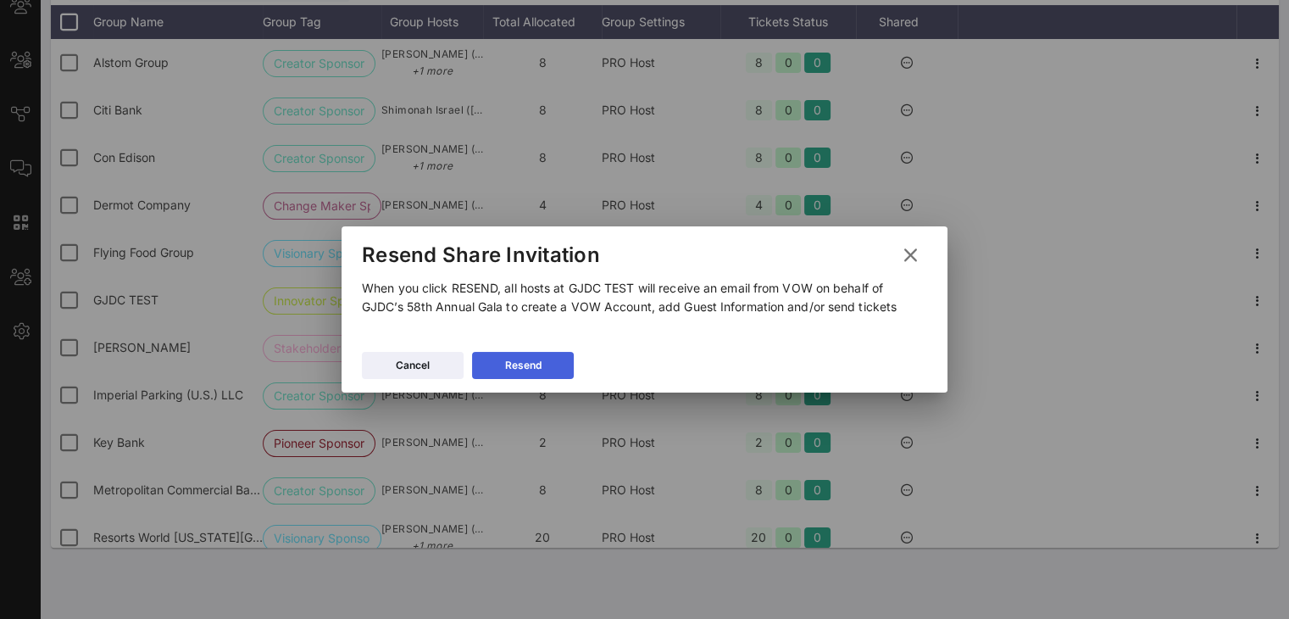
click at [521, 373] on div "Resend" at bounding box center [523, 365] width 36 height 17
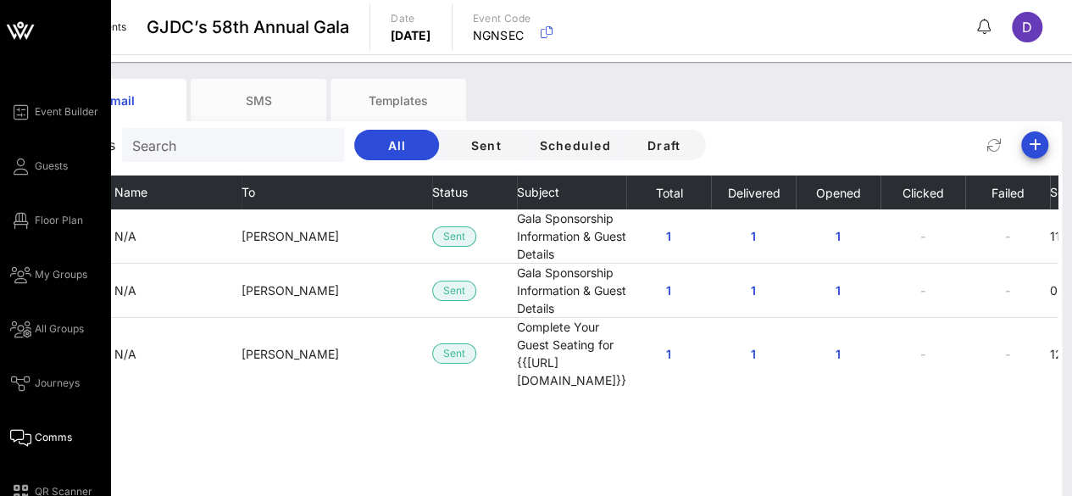
click at [44, 431] on span "Comms" at bounding box center [53, 437] width 37 height 15
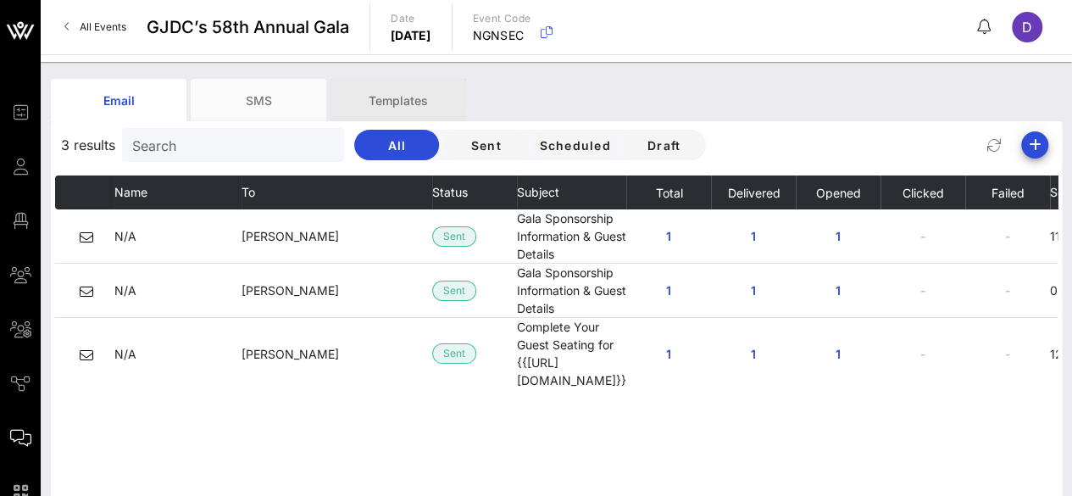
click at [385, 89] on div "Templates" at bounding box center [399, 100] width 136 height 42
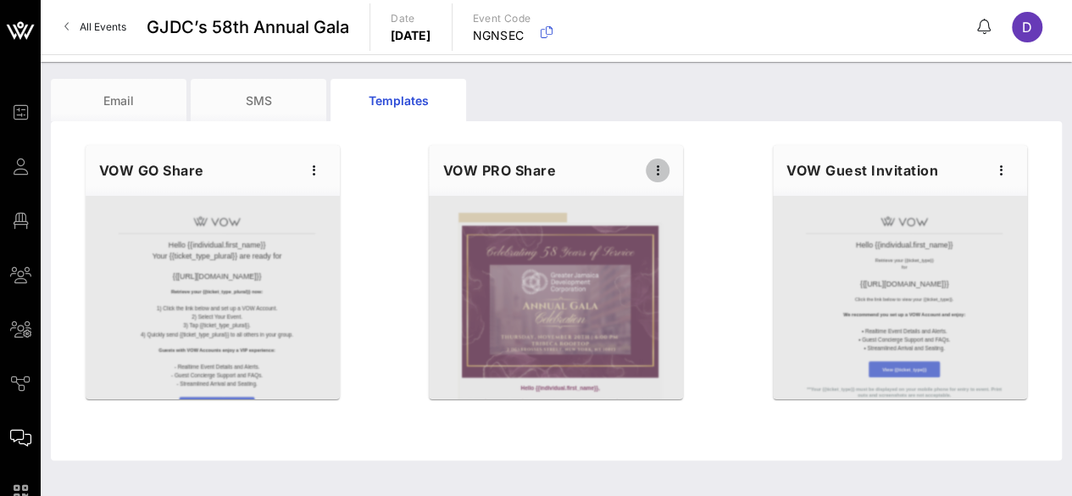
click at [651, 169] on icon "button" at bounding box center [658, 170] width 20 height 20
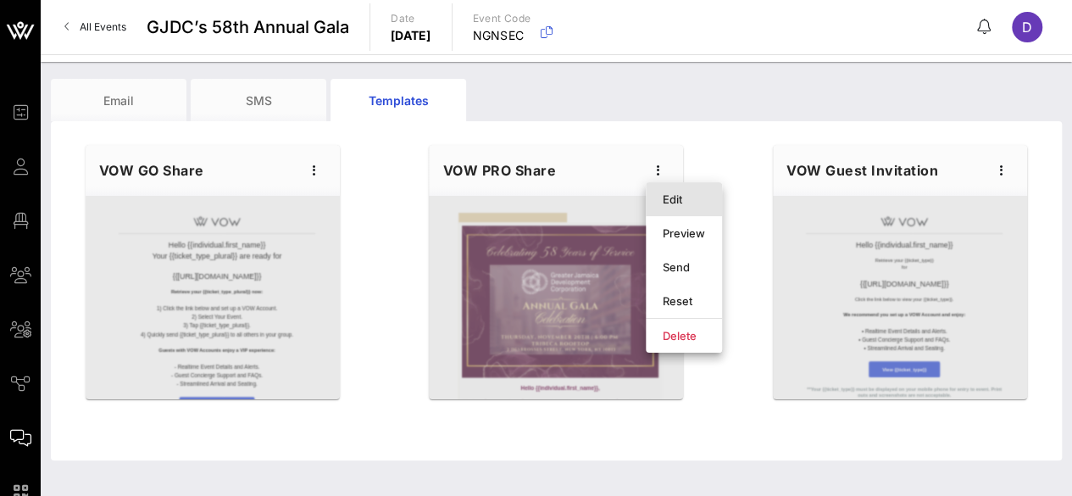
click at [663, 201] on div "Edit" at bounding box center [684, 199] width 42 height 14
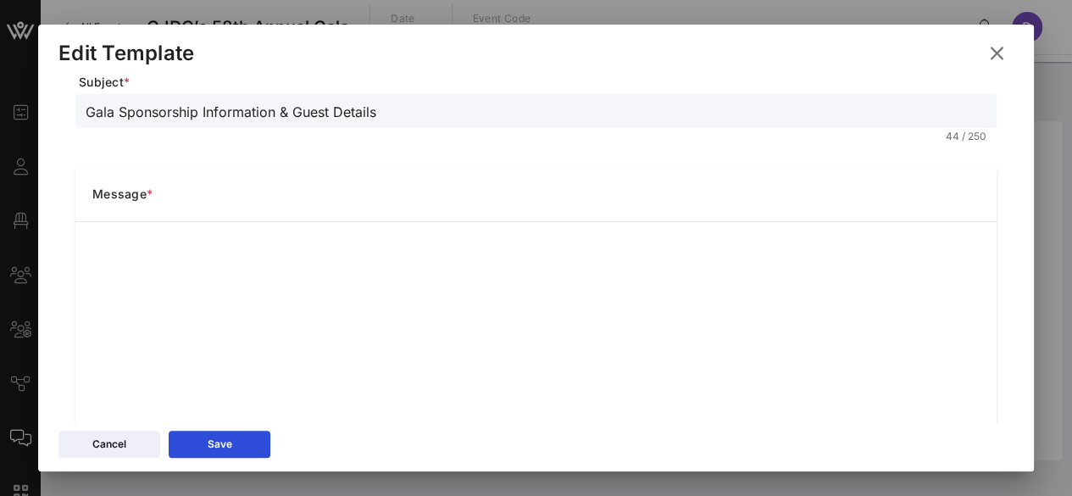
scroll to position [126, 0]
click at [983, 58] on button at bounding box center [997, 53] width 33 height 31
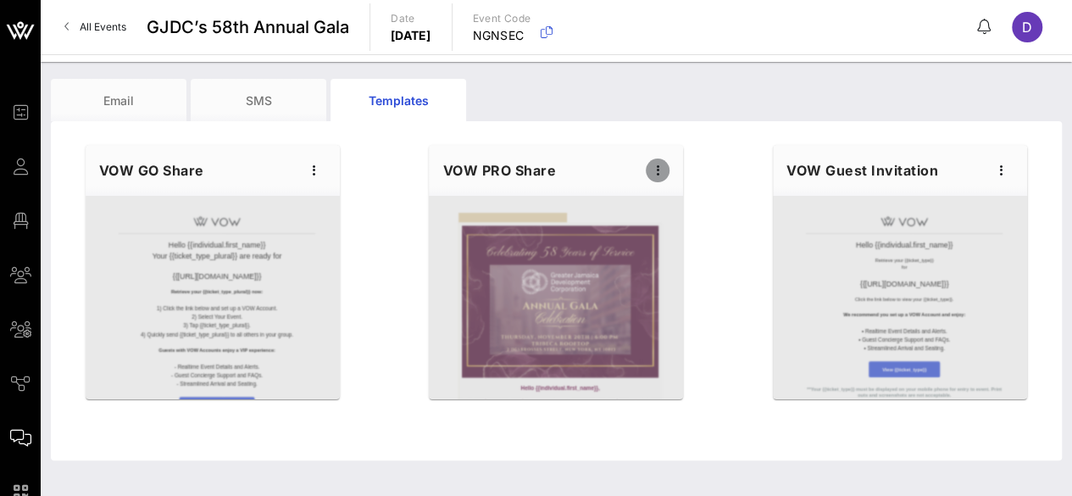
click at [661, 173] on icon "button" at bounding box center [658, 170] width 20 height 20
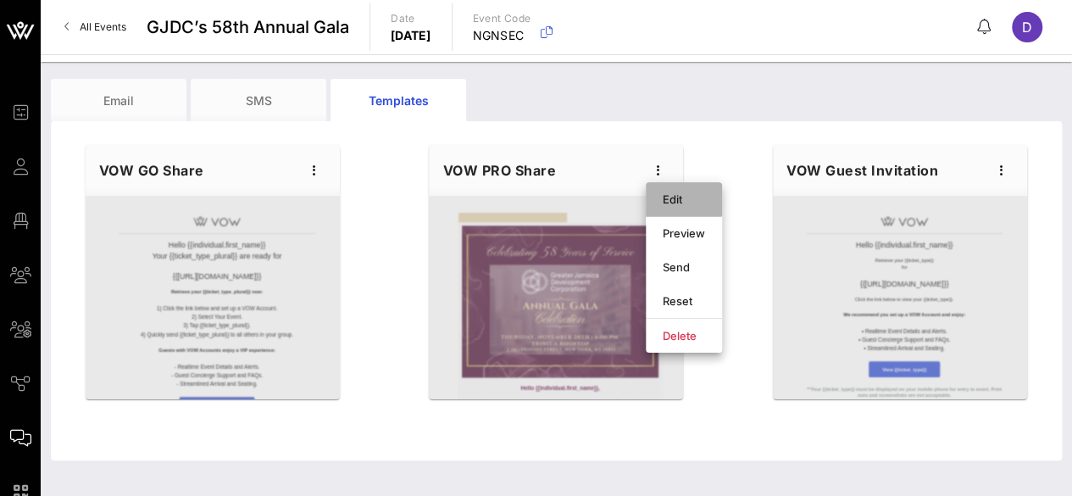
click at [673, 207] on div "Edit" at bounding box center [684, 199] width 42 height 27
type input "GJDC | 2025 GALA"
type input "Gala Sponsorship Information & Guest Details"
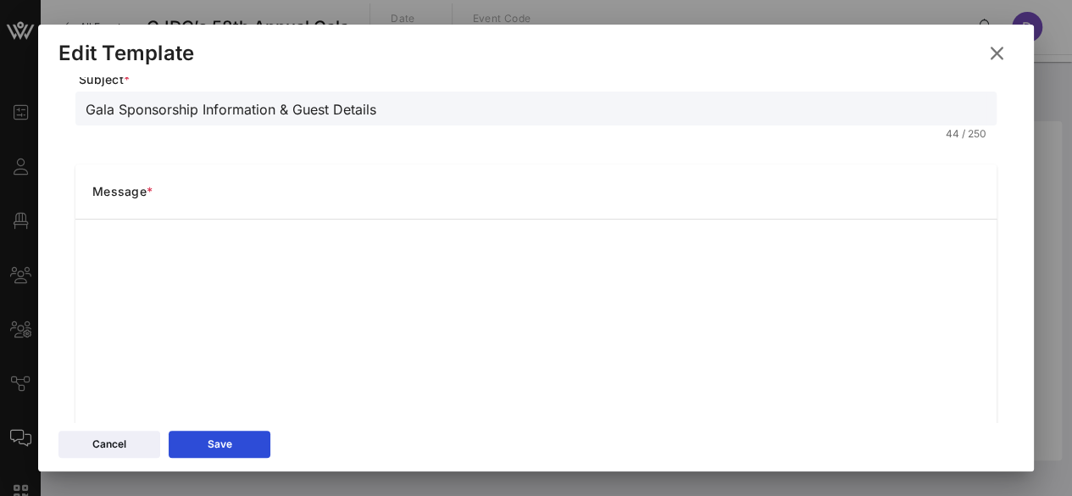
click at [527, 145] on div "Gala Sponsorship Information & Guest Details 44 / 250" at bounding box center [535, 120] width 921 height 56
click at [220, 446] on icon at bounding box center [219, 443] width 11 height 13
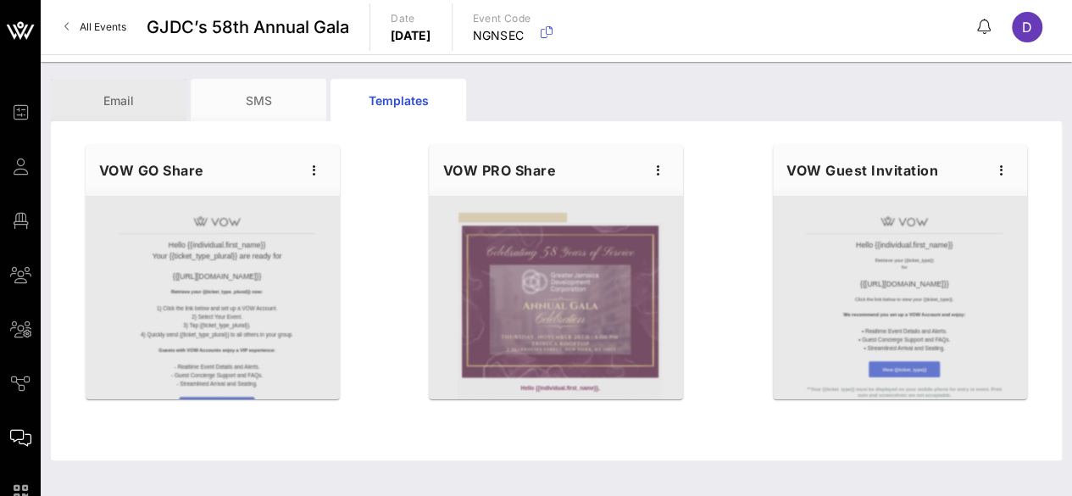
click at [169, 87] on div "Email" at bounding box center [119, 100] width 136 height 42
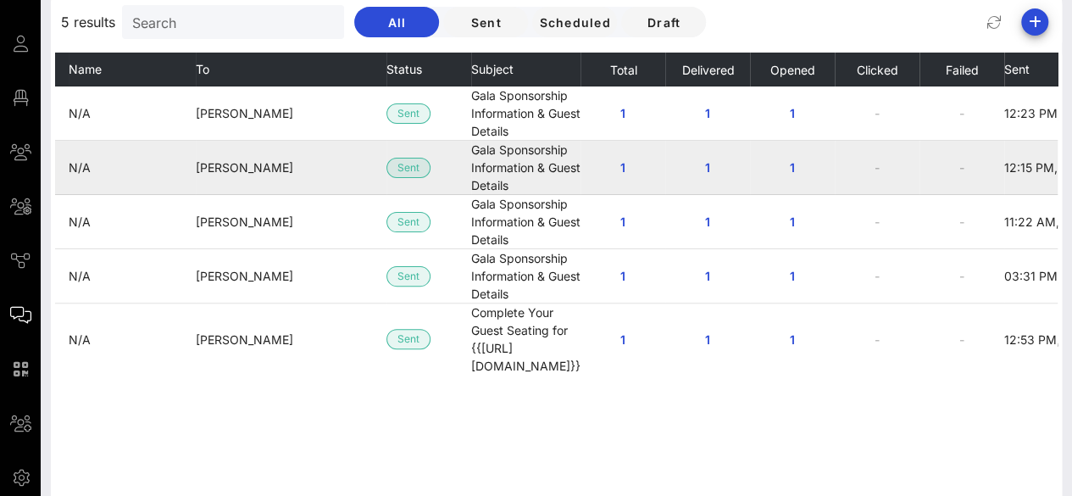
scroll to position [0, 0]
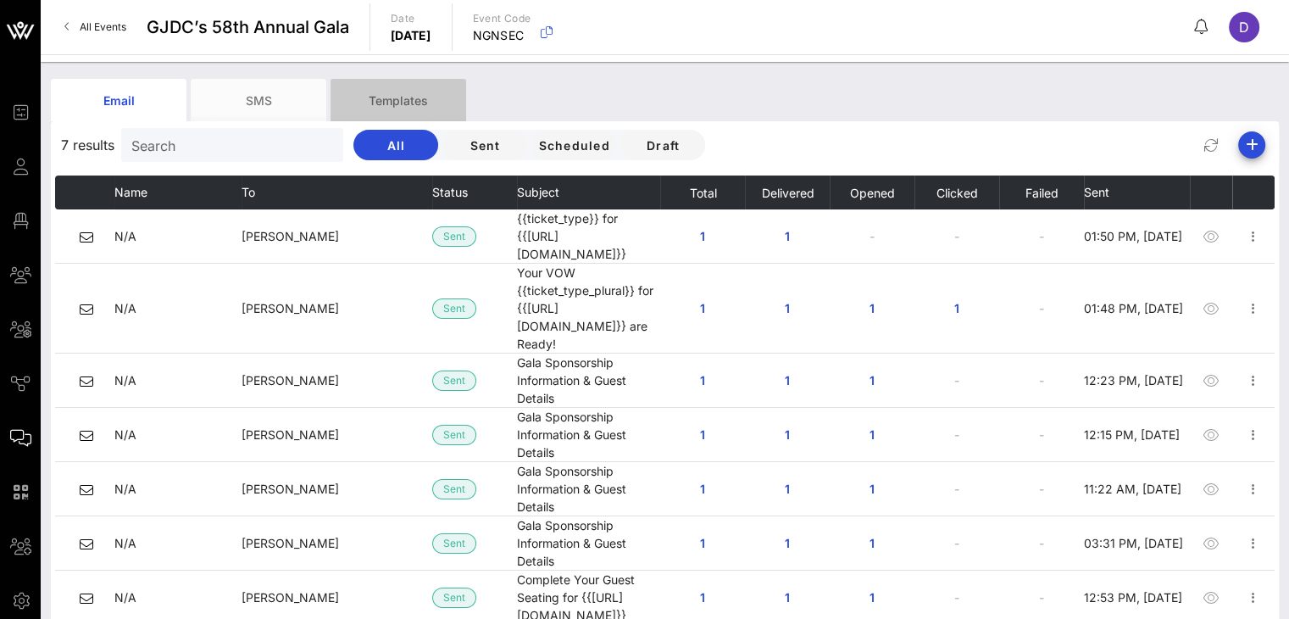
click at [403, 92] on div "Templates" at bounding box center [399, 100] width 136 height 42
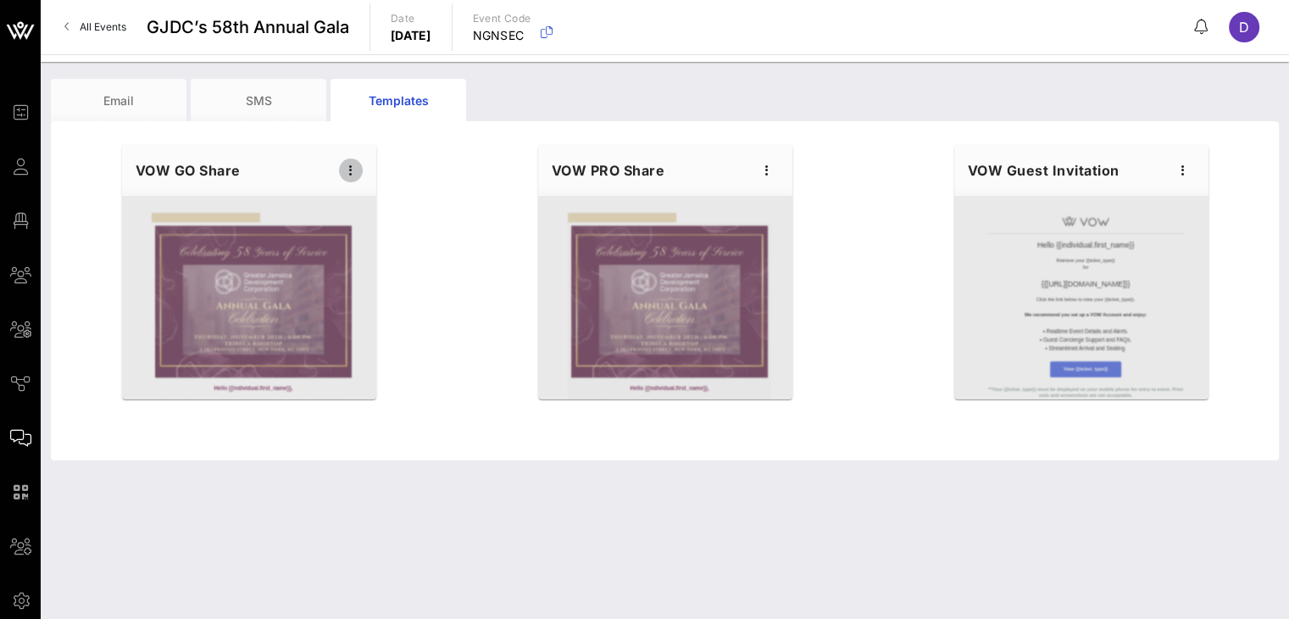
click at [348, 170] on icon "button" at bounding box center [351, 170] width 20 height 20
click at [373, 197] on div "Edit" at bounding box center [376, 199] width 42 height 14
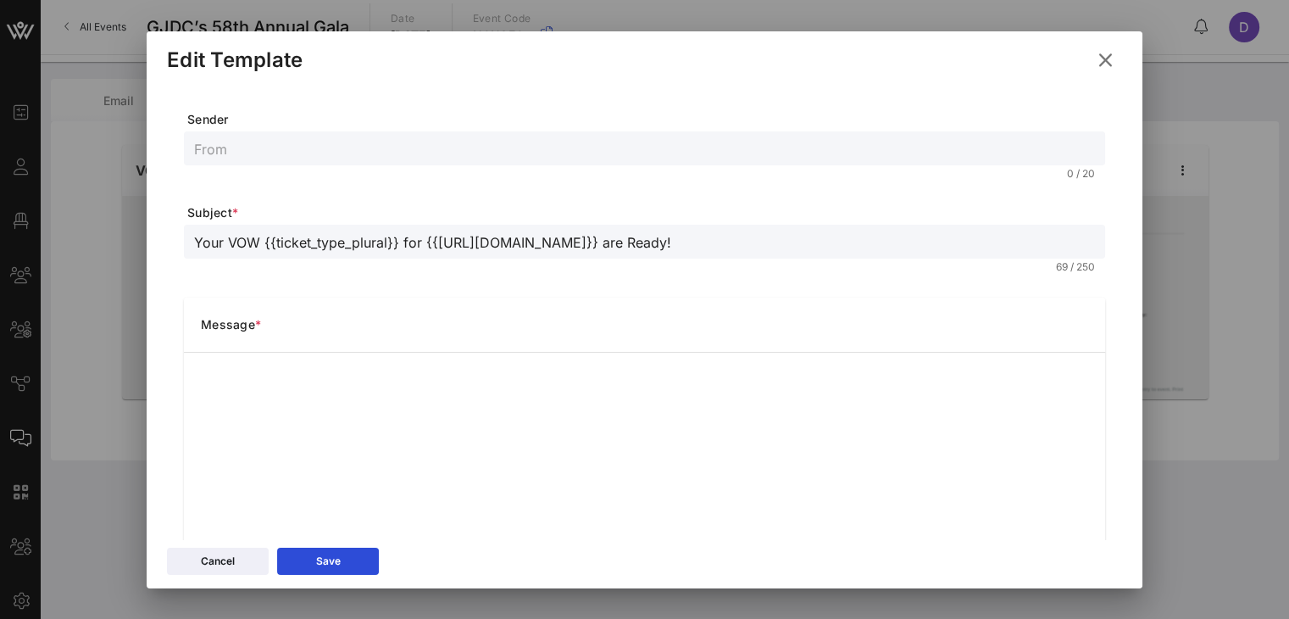
click at [1108, 58] on icon at bounding box center [1105, 59] width 27 height 25
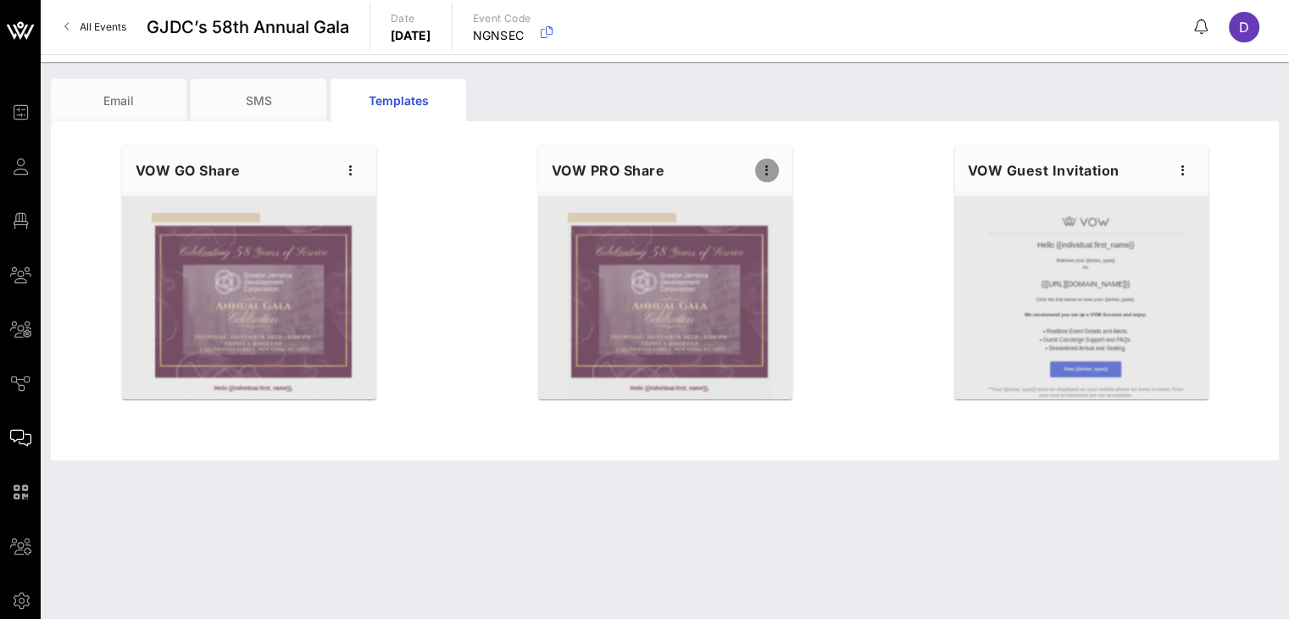
click at [768, 173] on icon "button" at bounding box center [767, 170] width 20 height 20
click at [773, 204] on div "Edit" at bounding box center [792, 199] width 42 height 14
type input "GJDC | 2025 GALA"
type input "Gala Sponsorship Information & Guest Details"
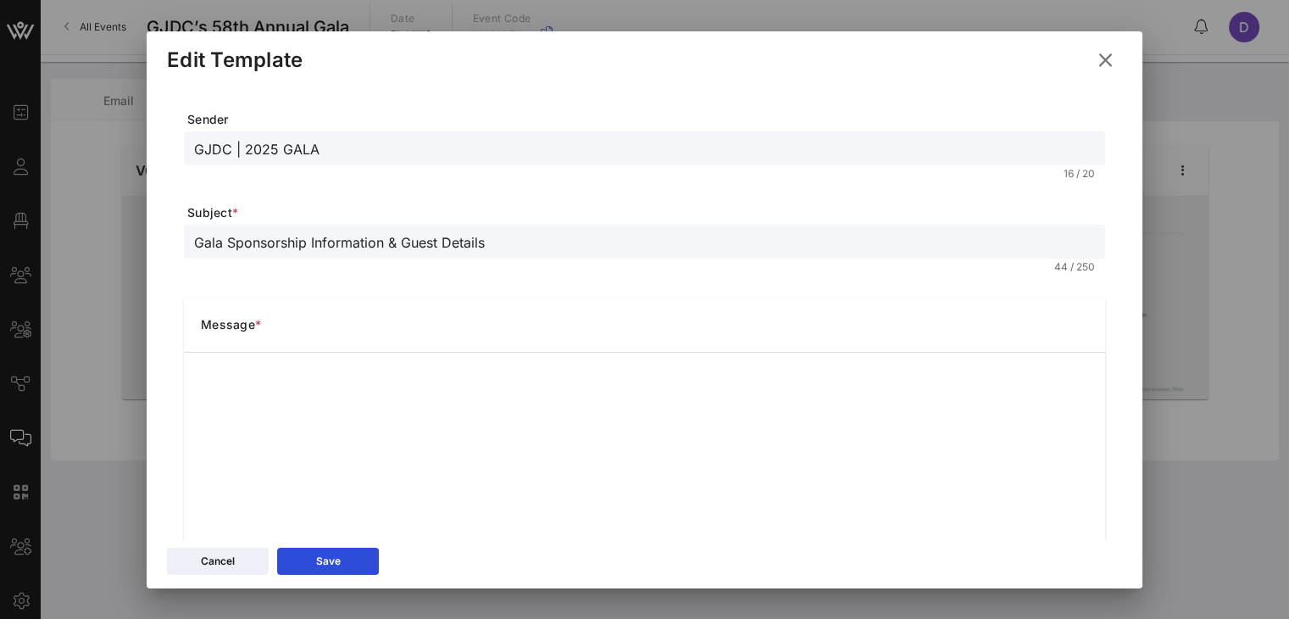
click at [346, 233] on input "Gala Sponsorship Information & Guest Details" at bounding box center [644, 242] width 901 height 22
click at [1233, 392] on div at bounding box center [644, 309] width 1289 height 619
click at [1100, 63] on icon at bounding box center [1106, 60] width 29 height 30
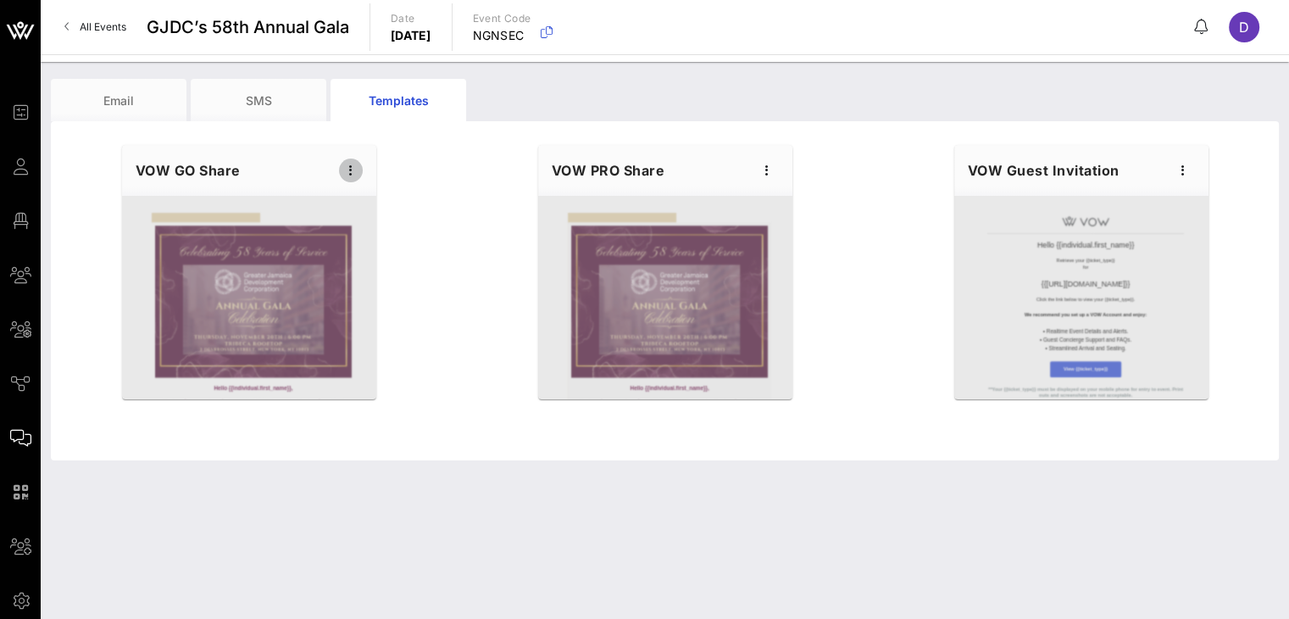
click at [345, 173] on icon "button" at bounding box center [351, 170] width 20 height 20
click at [369, 204] on div "Edit" at bounding box center [376, 199] width 42 height 14
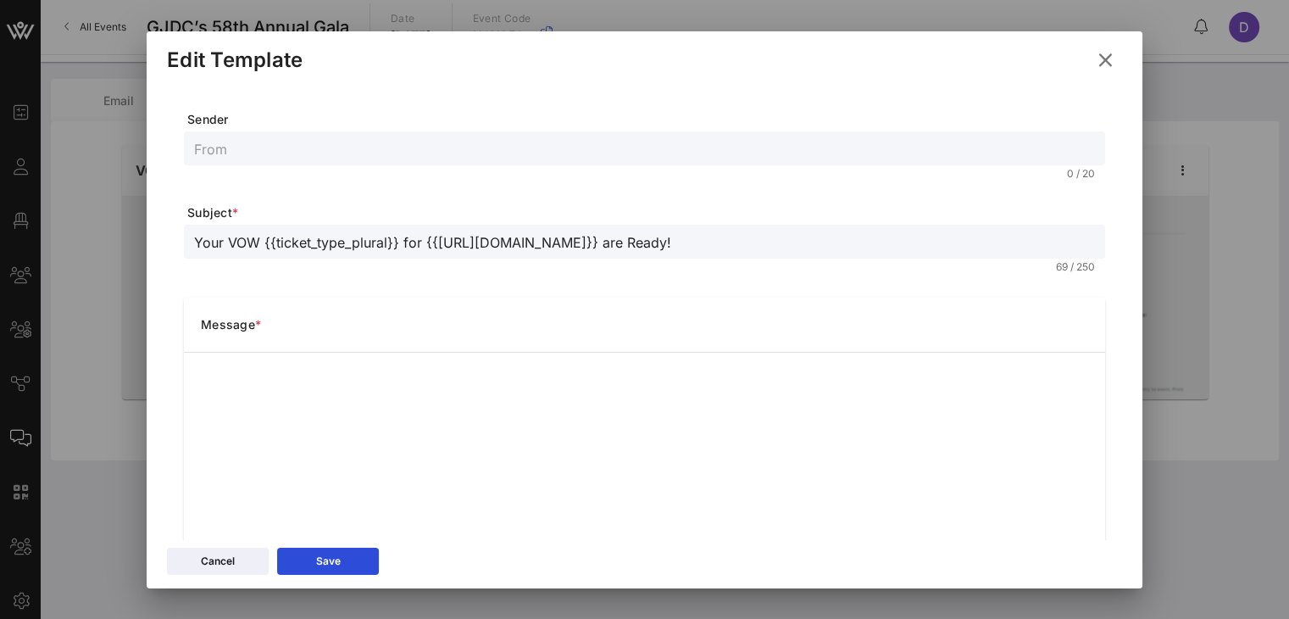
click at [374, 239] on input "Your VOW {{ticket_type_plural}} for {{event_details.name}} are Ready!" at bounding box center [644, 242] width 901 height 22
paste input "Gala Sponsorship Information & Guest Details"
type input "Gala Sponsorship Information & Guest Details"
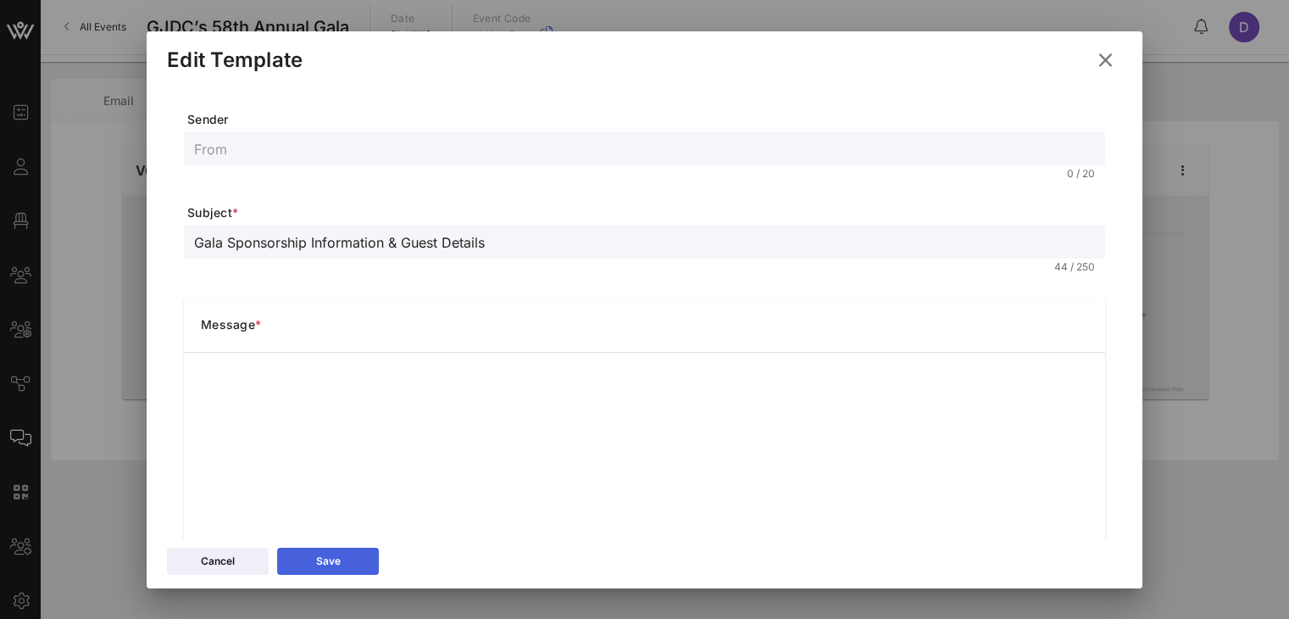
click at [345, 563] on button "Save" at bounding box center [328, 561] width 102 height 27
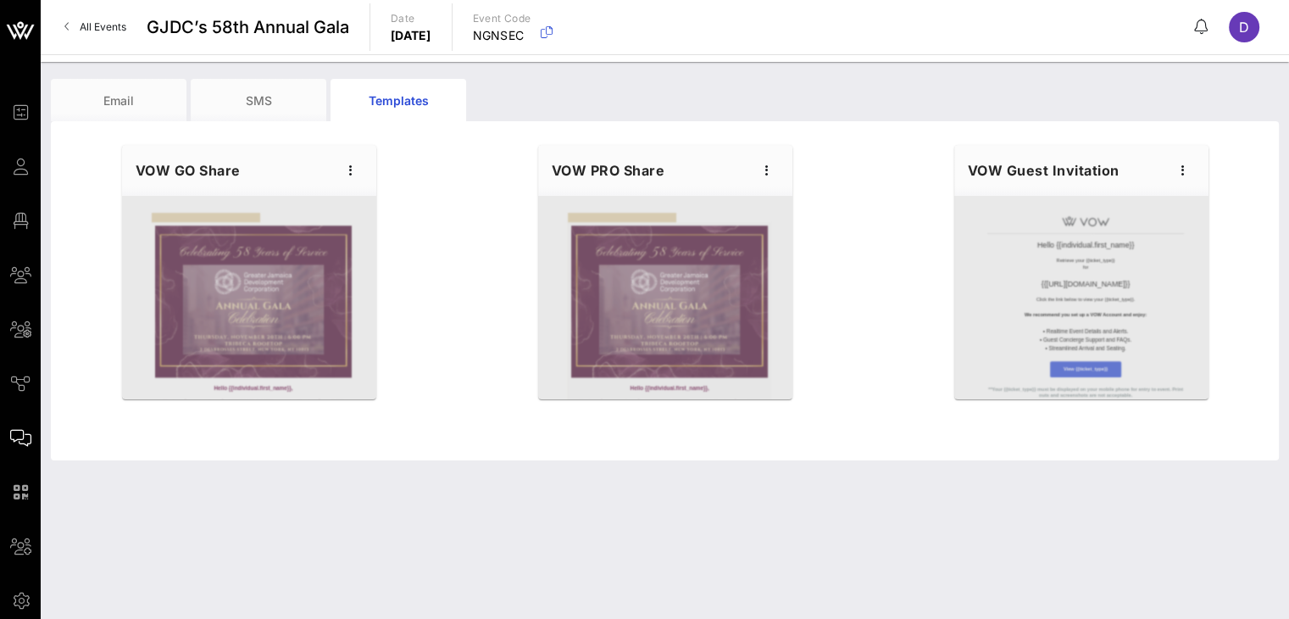
drag, startPoint x: 770, startPoint y: 168, endPoint x: 704, endPoint y: 314, distance: 159.7
drag, startPoint x: 704, startPoint y: 314, endPoint x: 650, endPoint y: 170, distance: 153.2
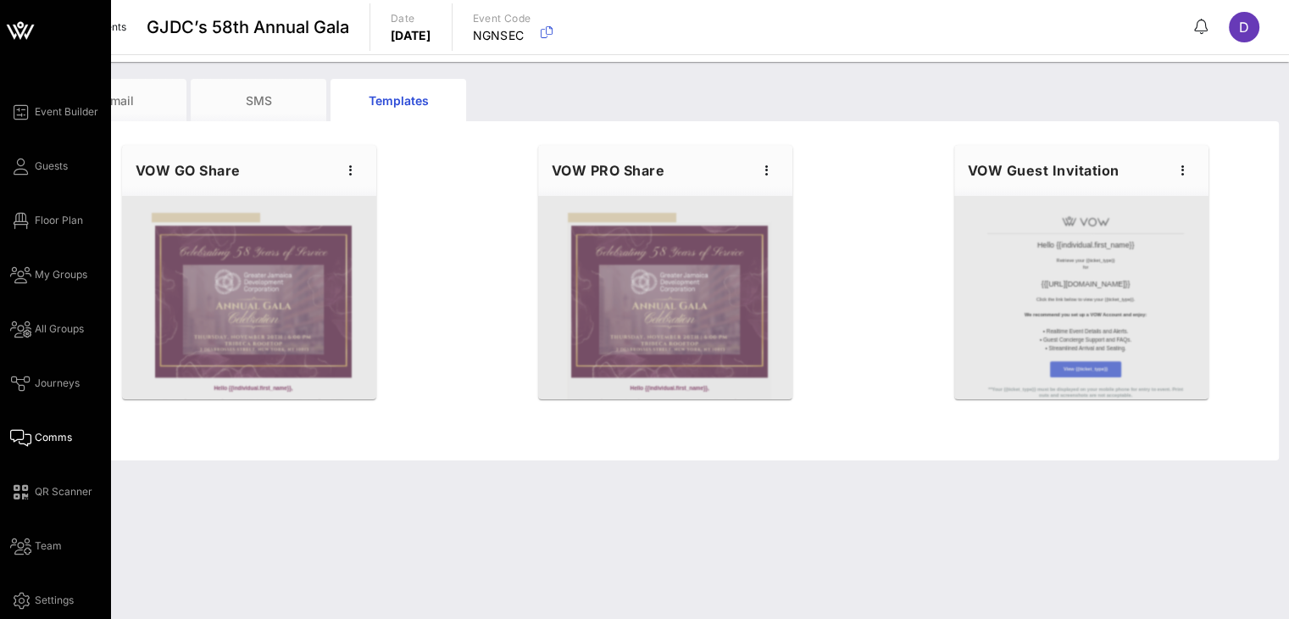
drag, startPoint x: 650, startPoint y: 170, endPoint x: 24, endPoint y: 432, distance: 678.9
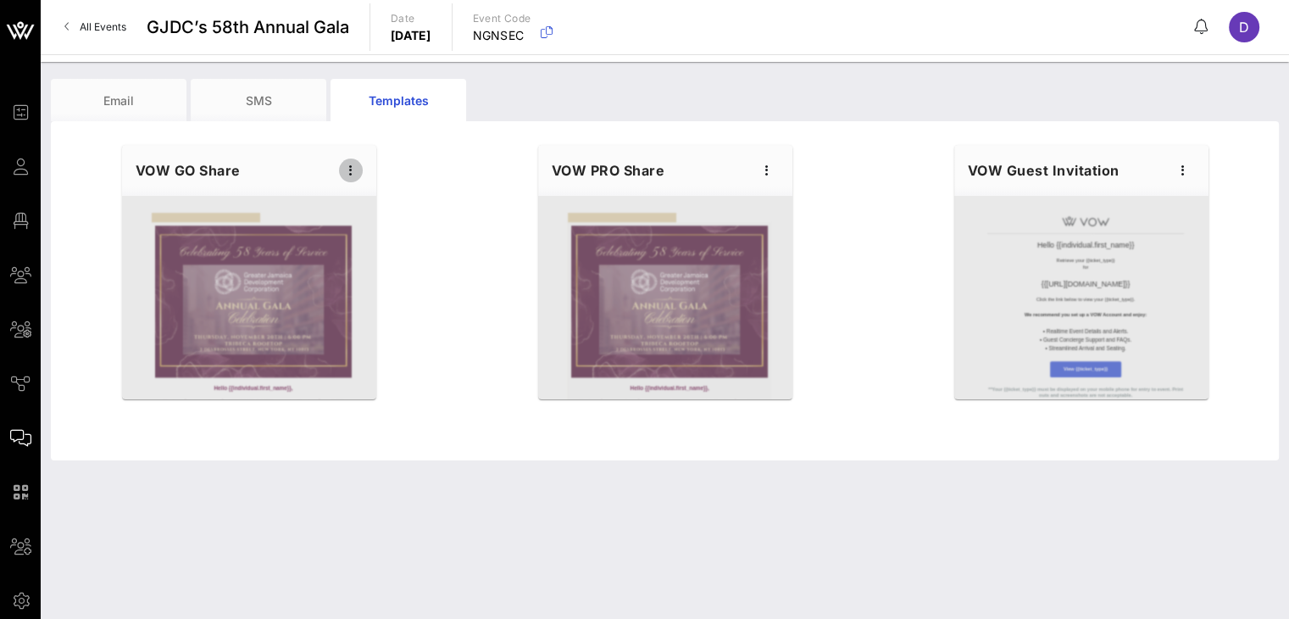
click at [347, 174] on icon "button" at bounding box center [351, 170] width 20 height 20
click at [366, 200] on div "Edit" at bounding box center [376, 199] width 42 height 14
type input "Gala Sponsorship Information & Guest Details"
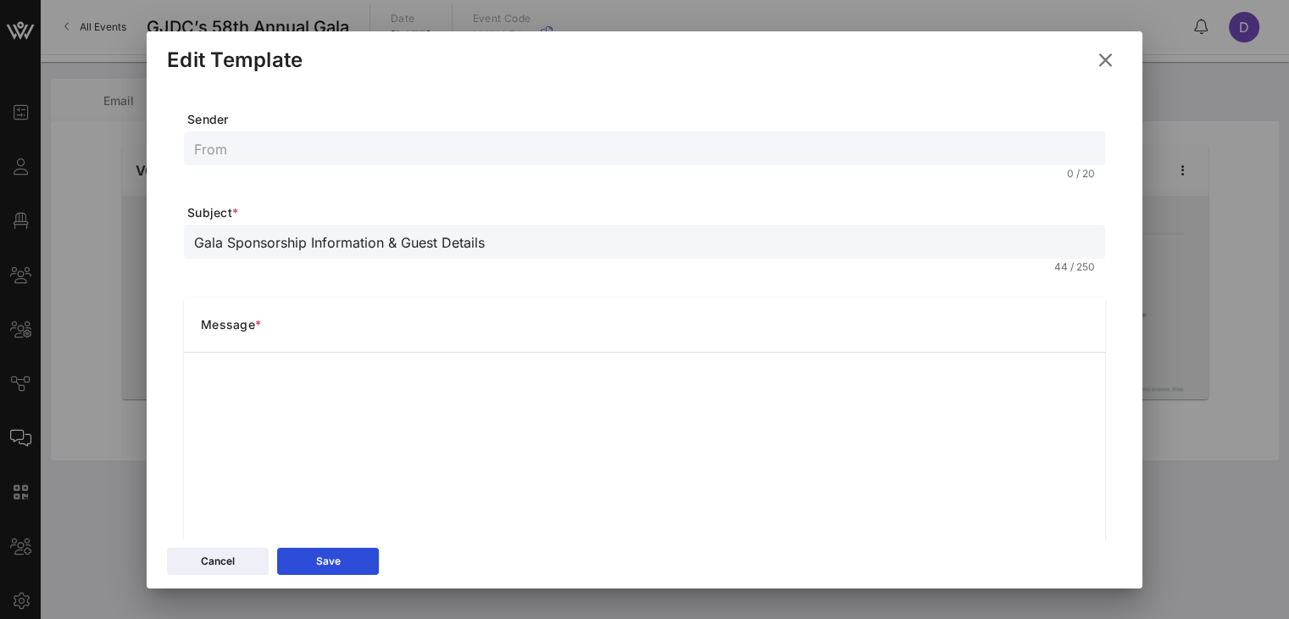
click at [831, 137] on input "text" at bounding box center [644, 148] width 901 height 22
paste input "GJDC | 2025 GALA"
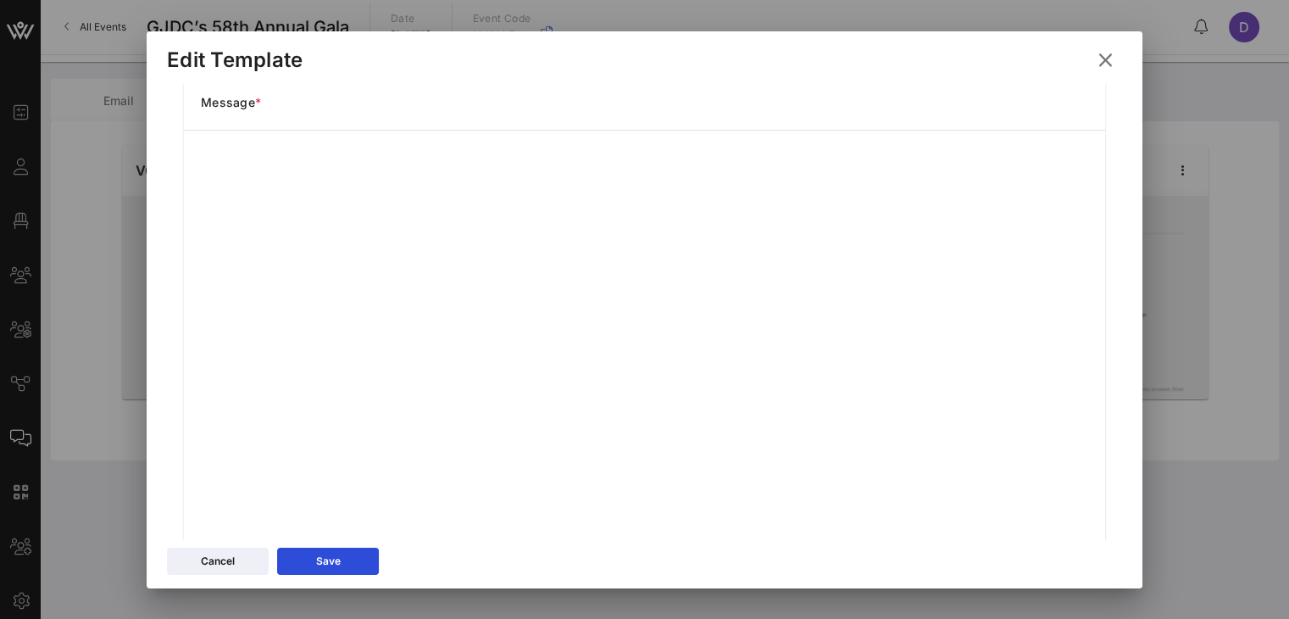
scroll to position [271, 0]
type input "GJDC | 2025 GALA"
click at [350, 556] on button "Save" at bounding box center [328, 561] width 102 height 27
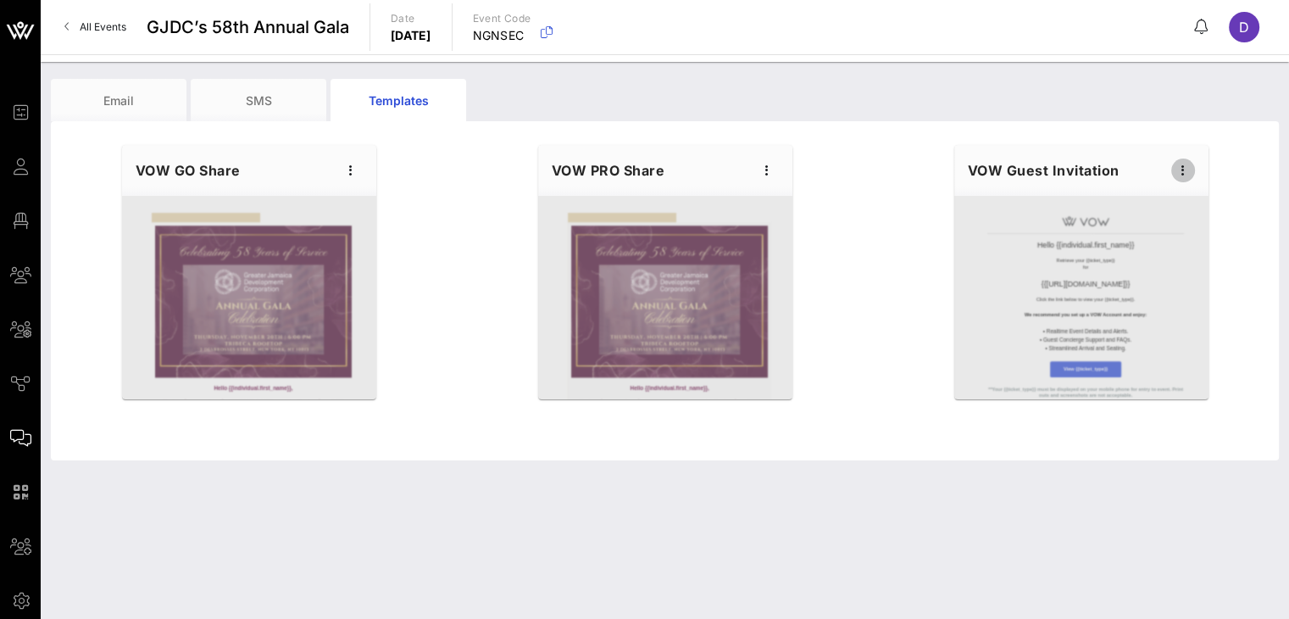
click at [1183, 172] on icon "button" at bounding box center [1183, 170] width 20 height 20
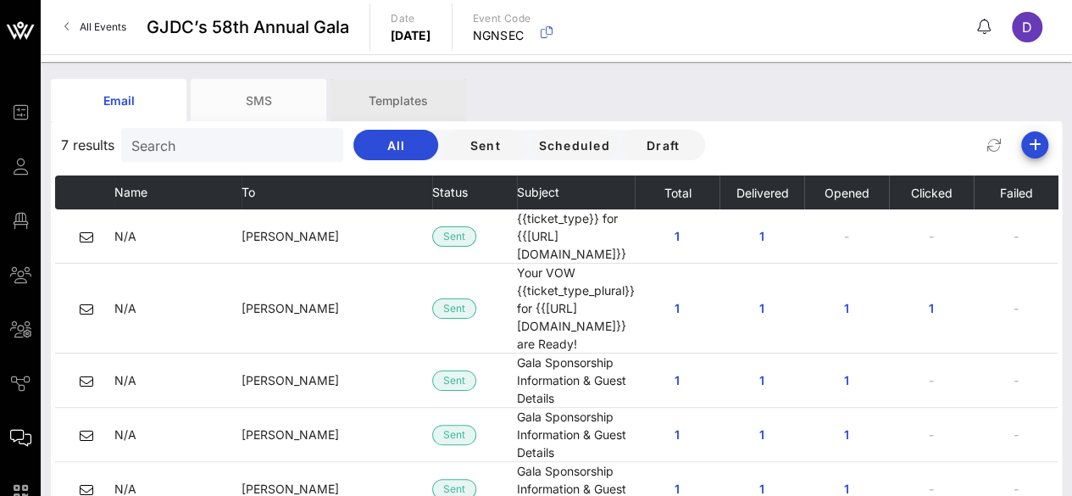
click at [414, 102] on div "Templates" at bounding box center [399, 100] width 136 height 42
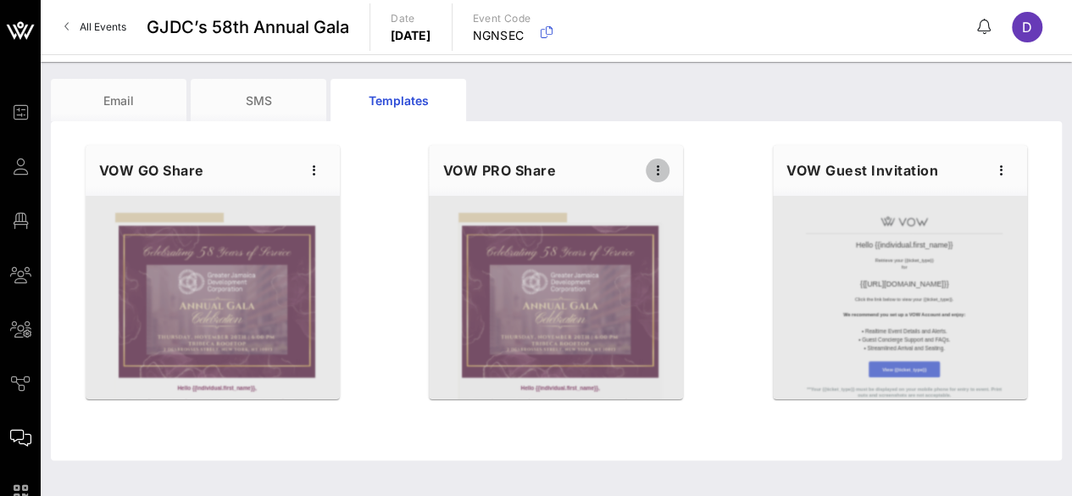
click at [665, 170] on icon "button" at bounding box center [658, 170] width 20 height 20
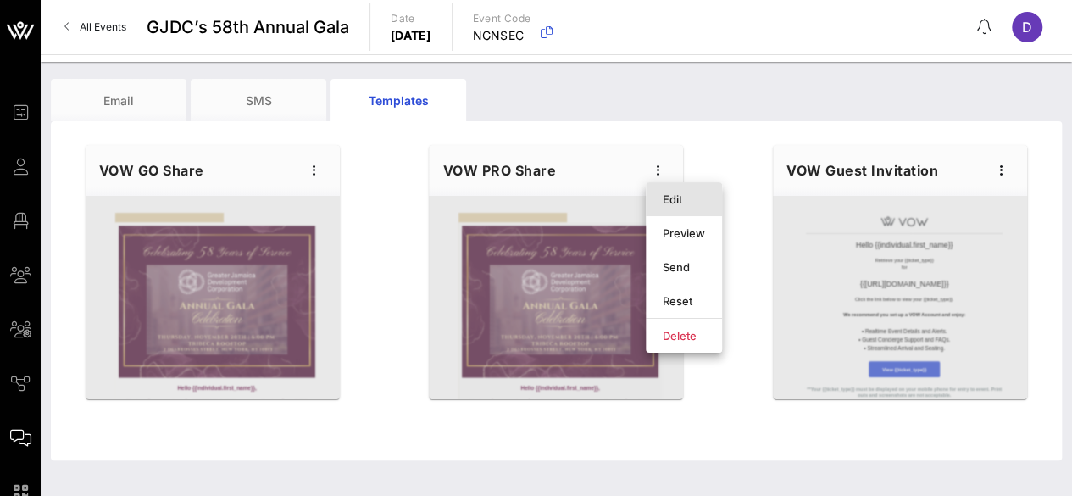
click at [673, 197] on div "Edit" at bounding box center [684, 199] width 42 height 14
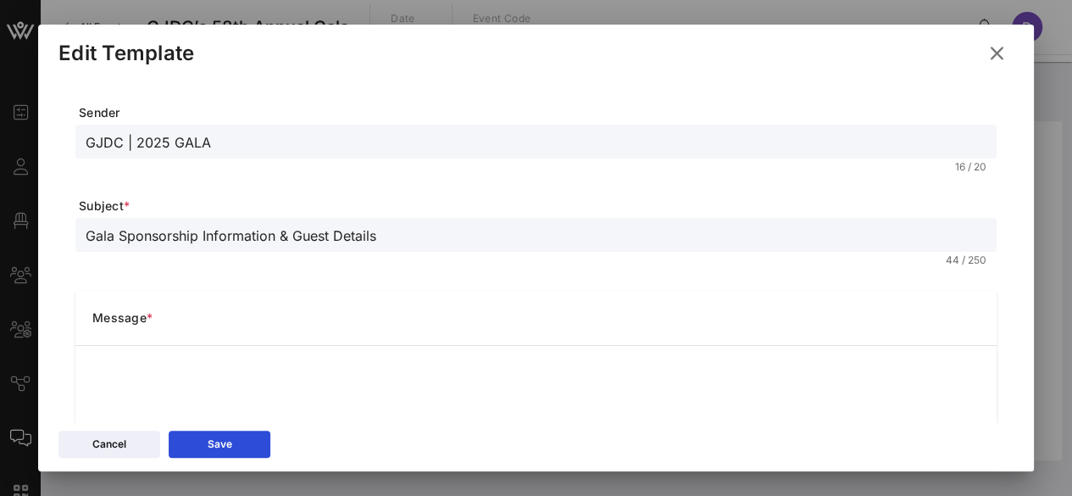
click at [234, 147] on input "GJDC | 2025 GALA" at bounding box center [536, 142] width 901 height 22
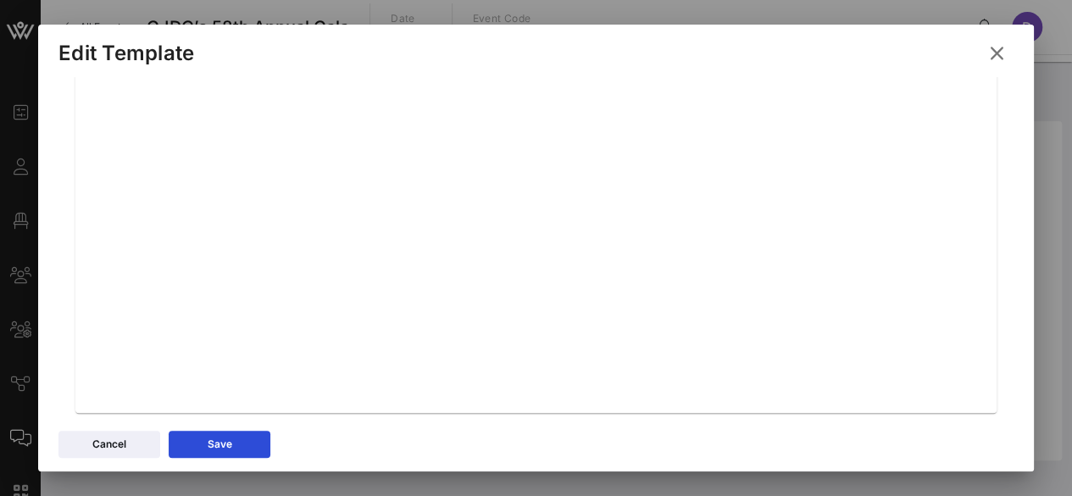
scroll to position [381, 0]
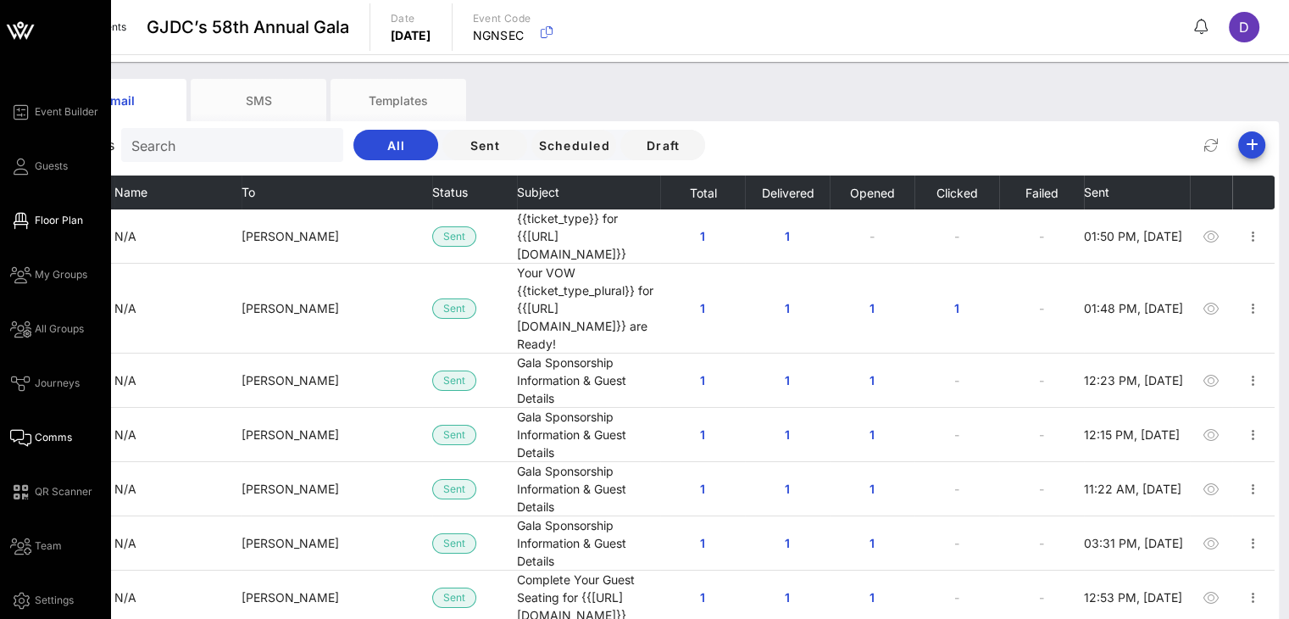
click at [42, 219] on span "Floor Plan" at bounding box center [59, 220] width 48 height 15
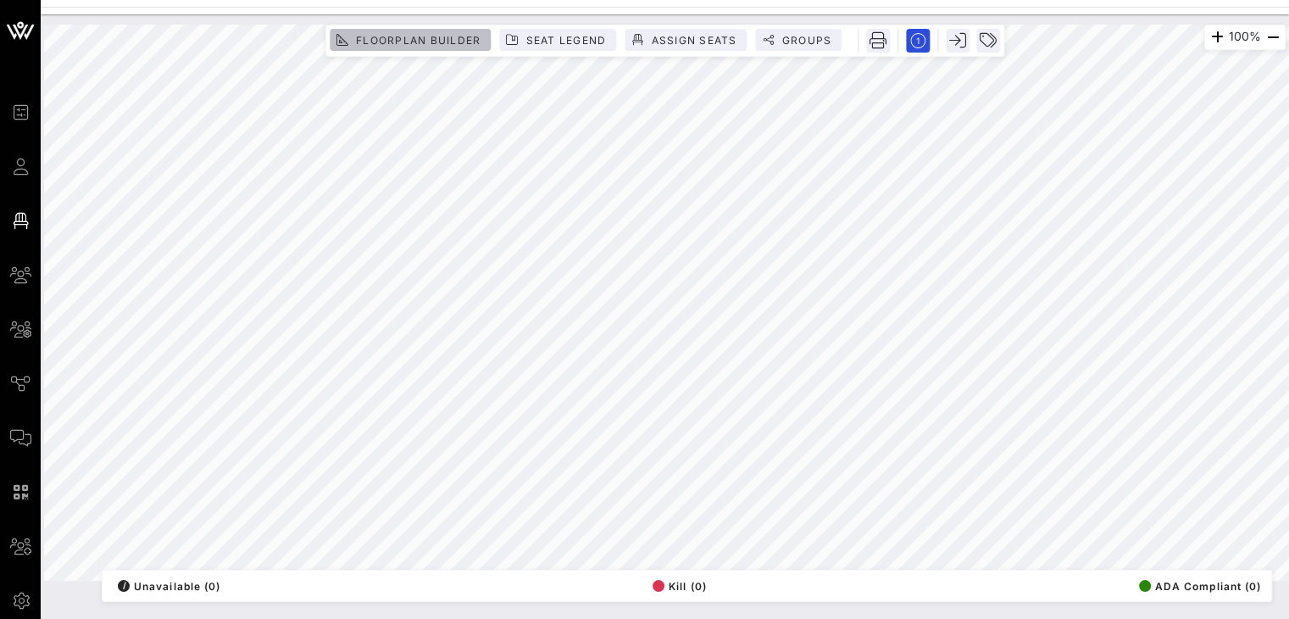
click at [463, 42] on span "Floorplan Builder" at bounding box center [417, 40] width 125 height 13
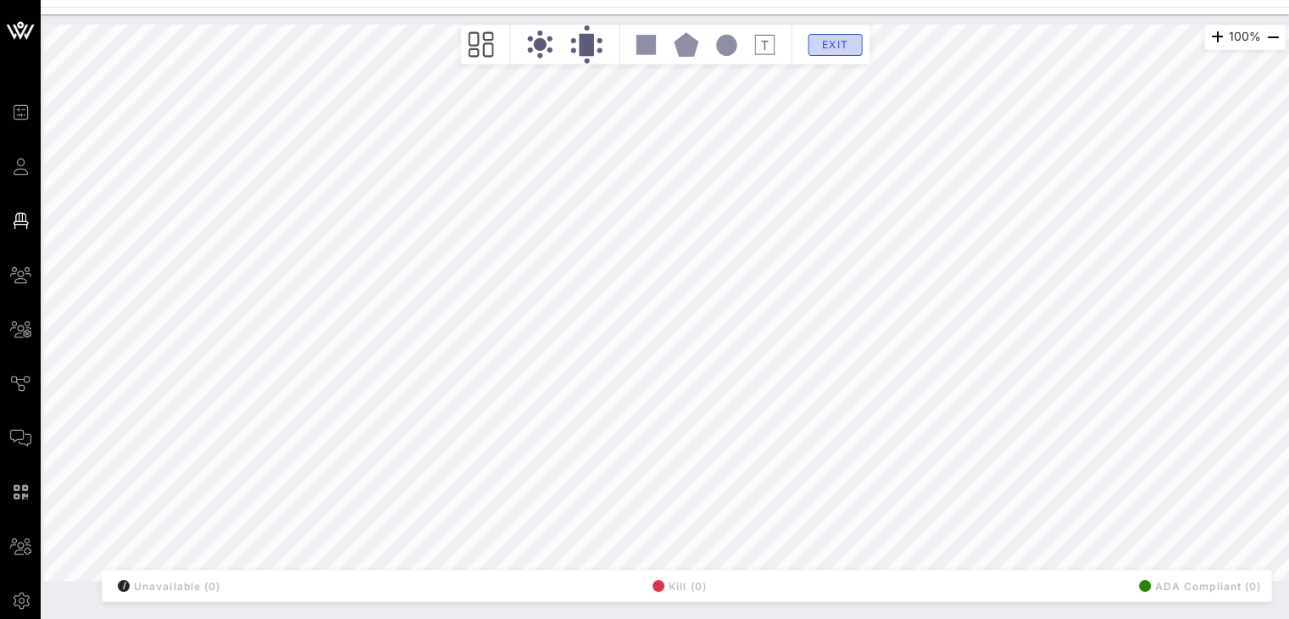
click at [831, 44] on span "Exit" at bounding box center [835, 44] width 32 height 13
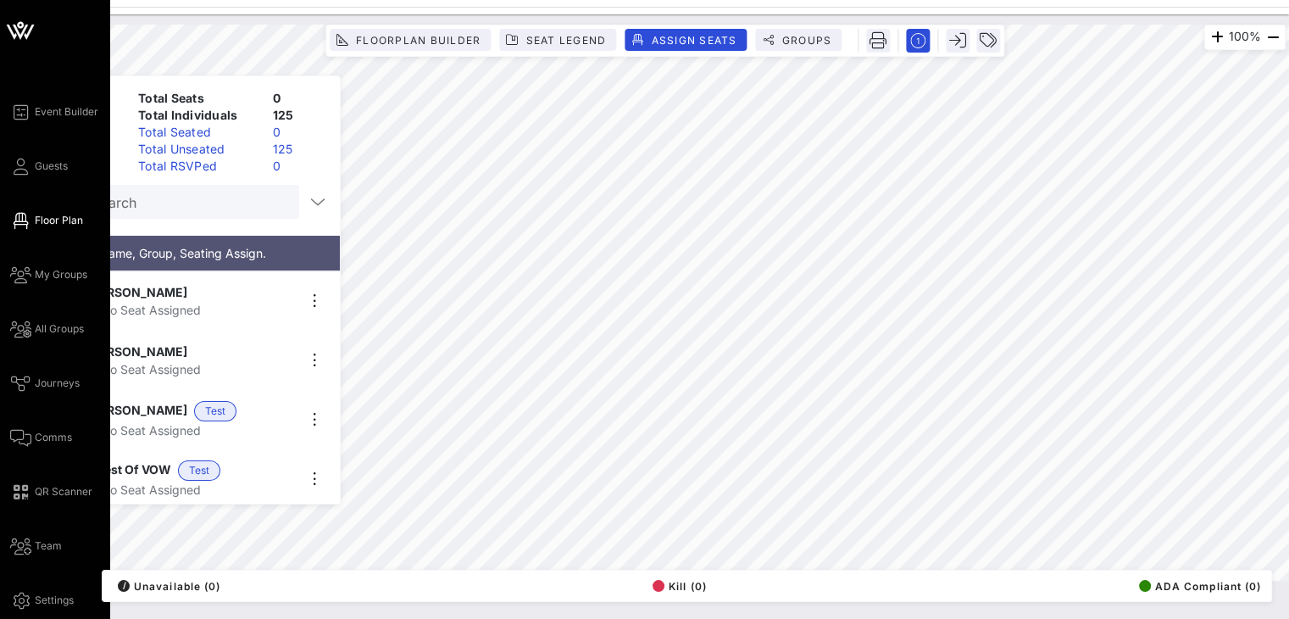
click at [58, 176] on div "Event Builder Guests Floor Plan My Groups All Groups Journeys Comms QR Scanner …" at bounding box center [60, 356] width 100 height 509
click at [54, 157] on link "Guests" at bounding box center [39, 166] width 58 height 20
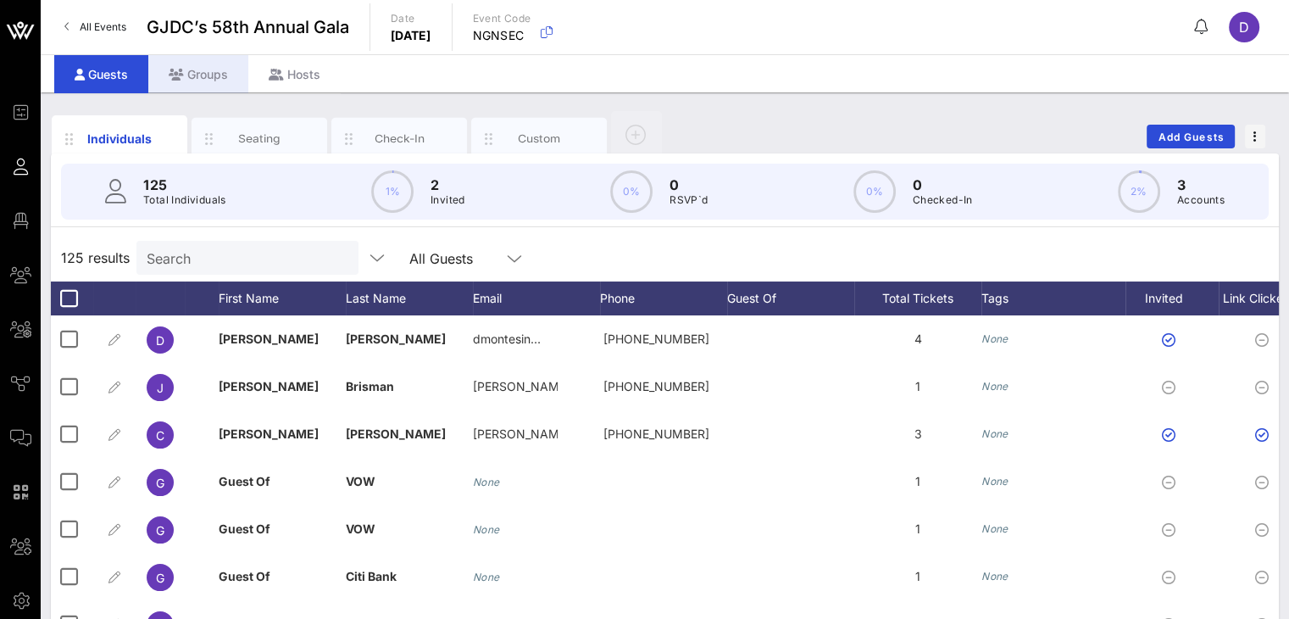
click at [210, 75] on div "Groups" at bounding box center [198, 74] width 100 height 38
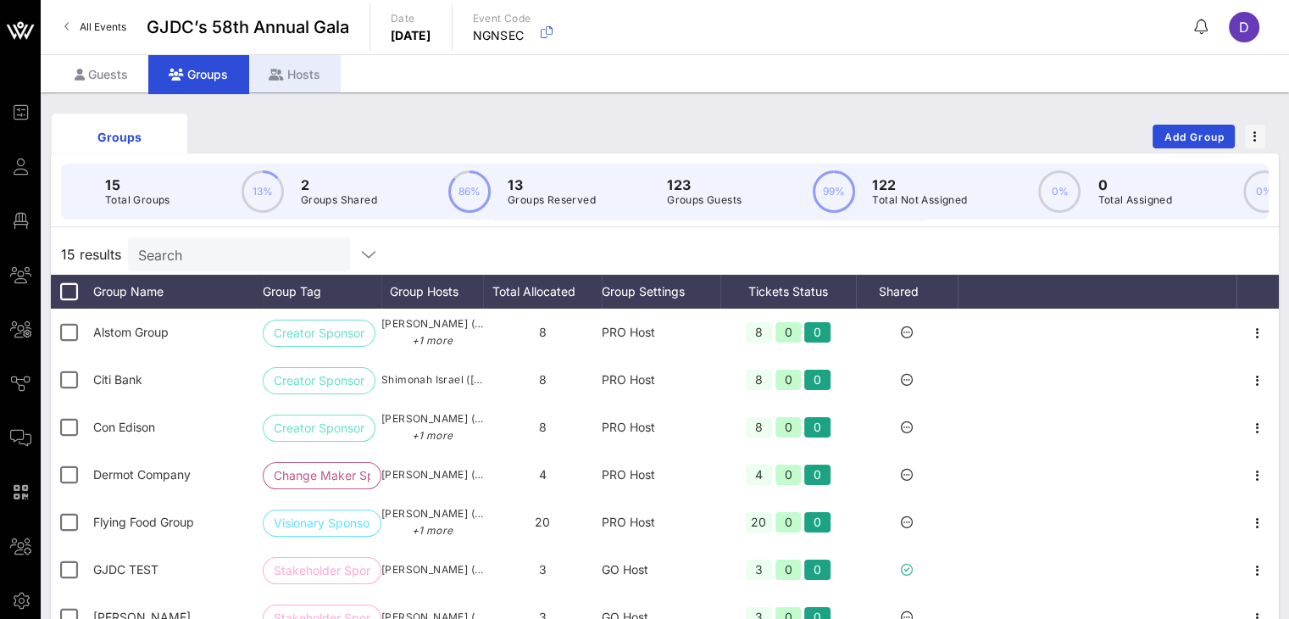
click at [295, 62] on div "Hosts" at bounding box center [294, 74] width 92 height 38
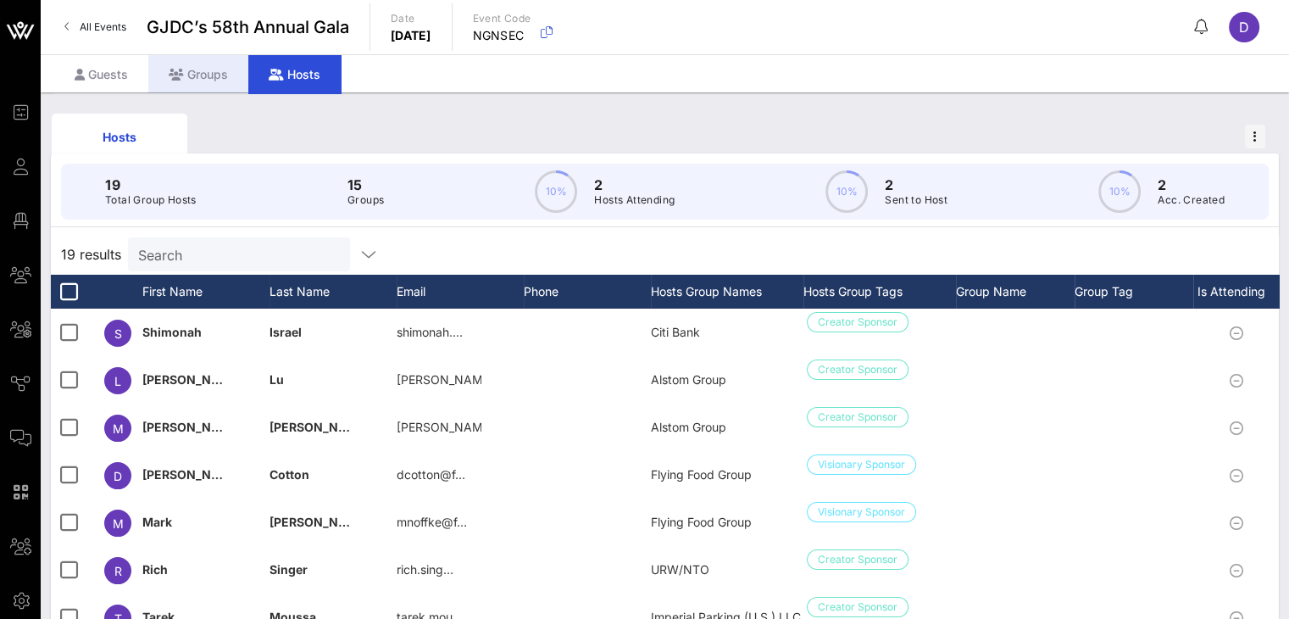
click at [224, 73] on div "Groups" at bounding box center [198, 74] width 100 height 38
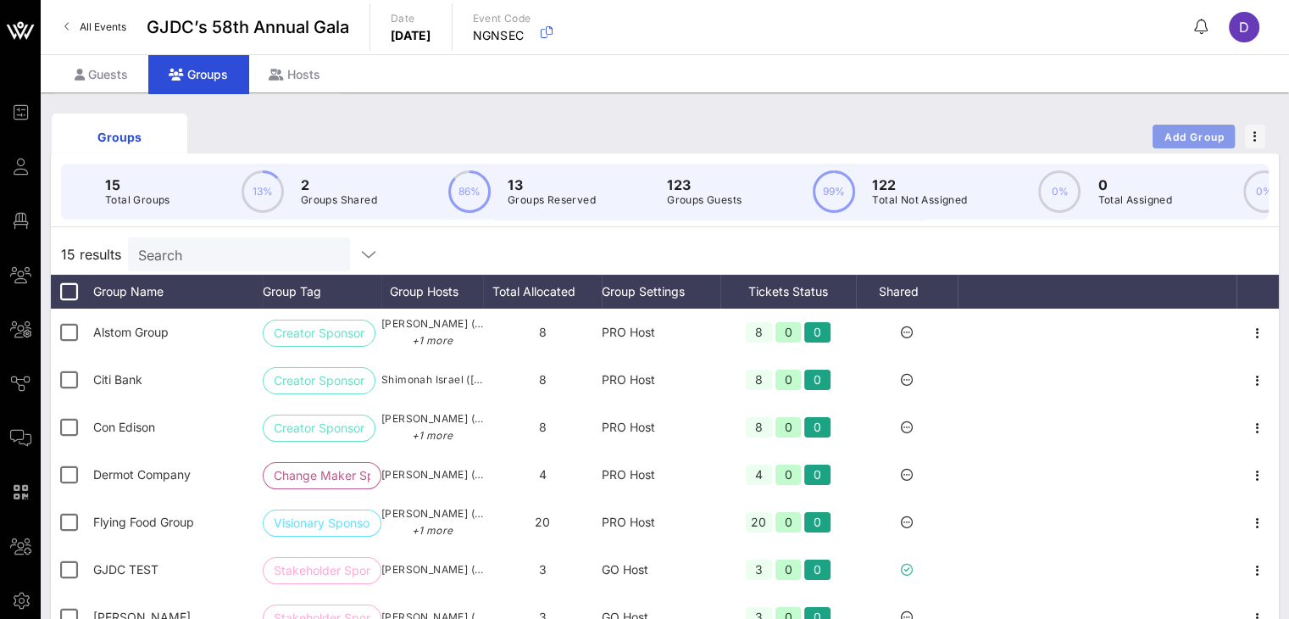
click at [1191, 137] on span "Add Group" at bounding box center [1194, 137] width 61 height 13
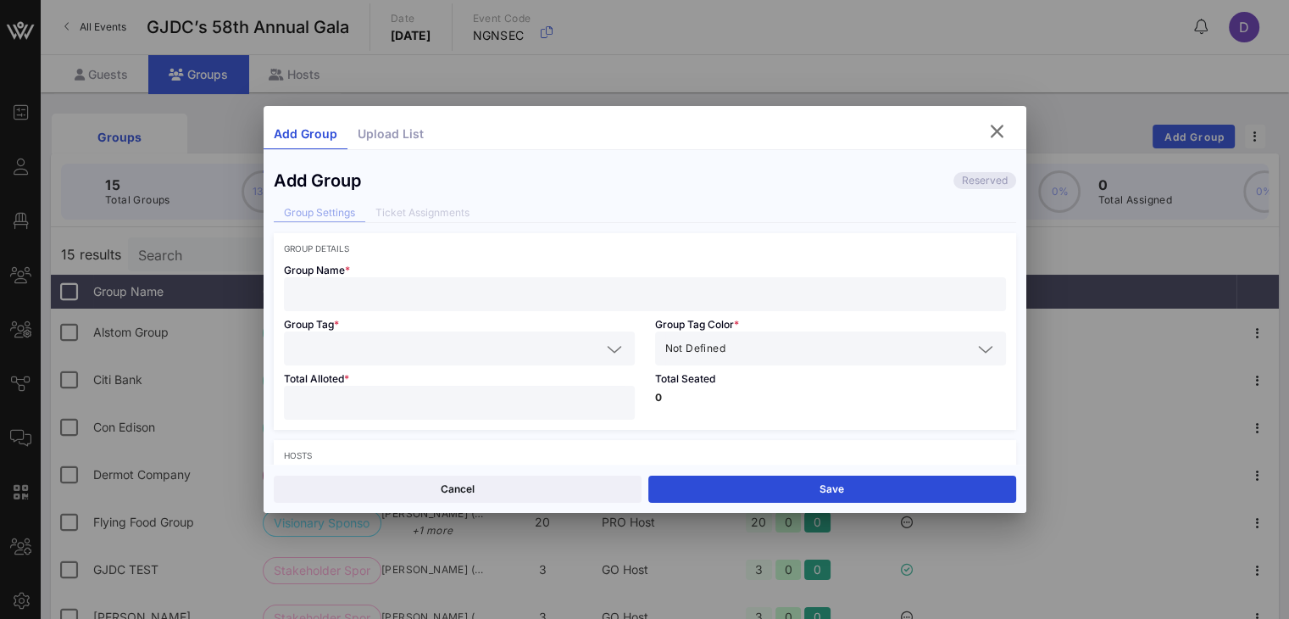
click at [371, 279] on div at bounding box center [645, 294] width 702 height 34
type input "Ericka Keller"
click at [319, 358] on input "text" at bounding box center [447, 348] width 307 height 22
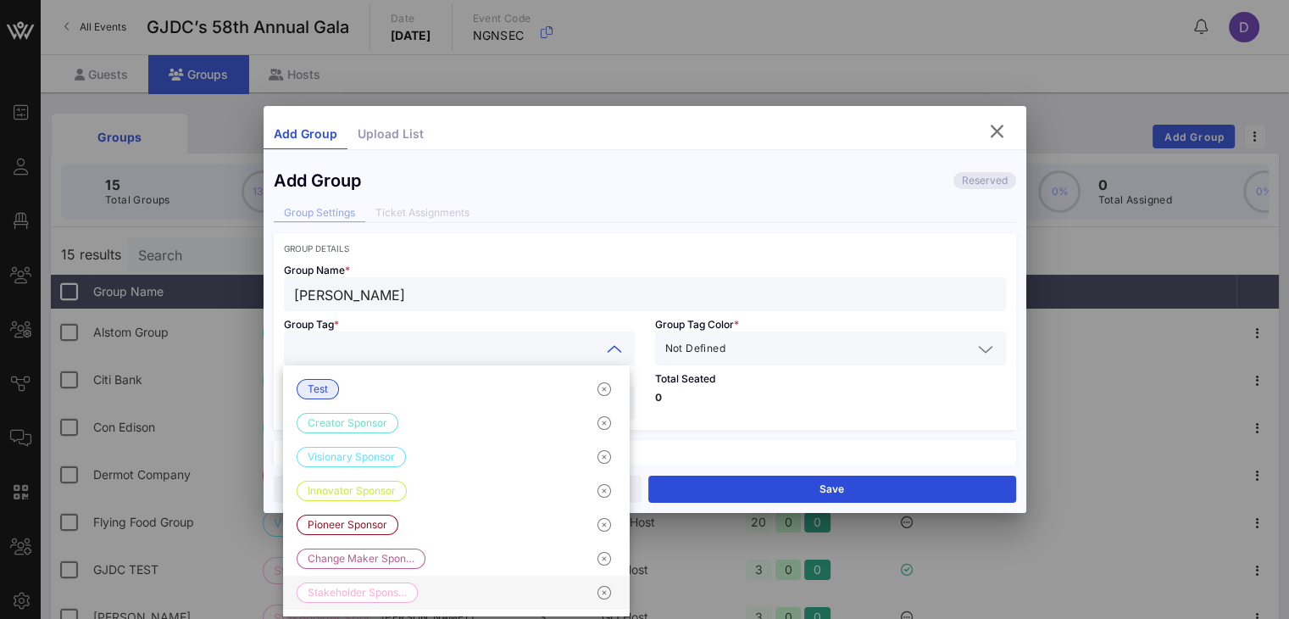
click at [419, 598] on div "Stakeholder Spons…" at bounding box center [456, 593] width 347 height 34
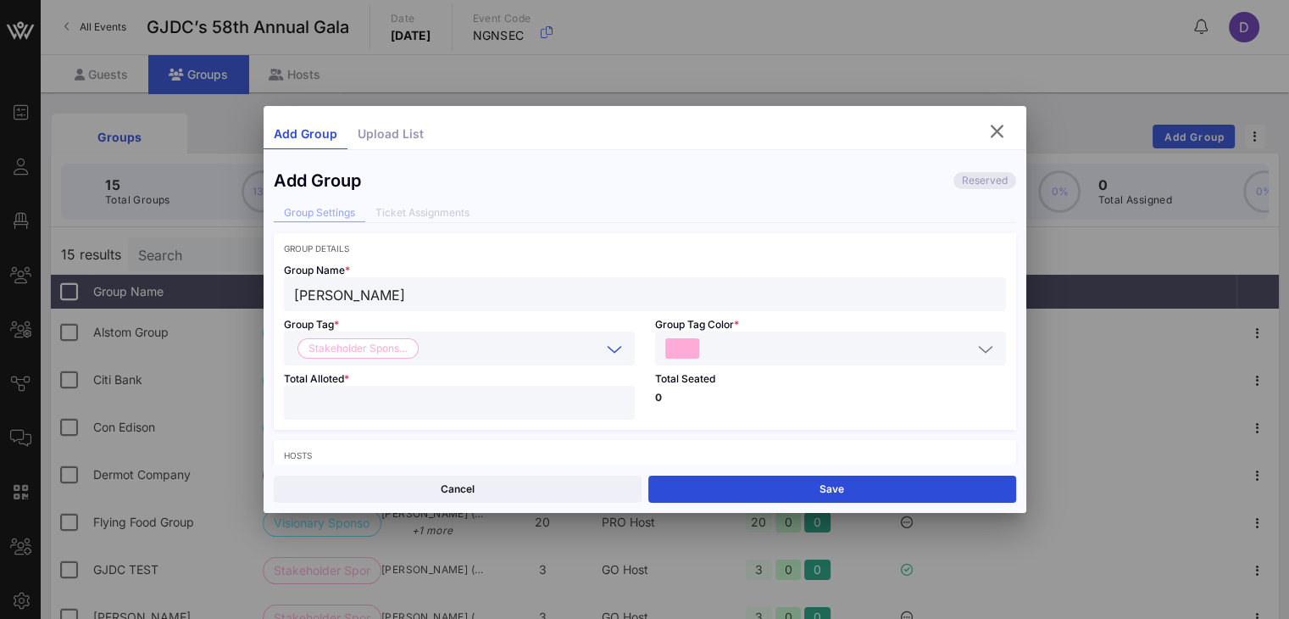
click at [559, 408] on input "number" at bounding box center [459, 403] width 331 height 22
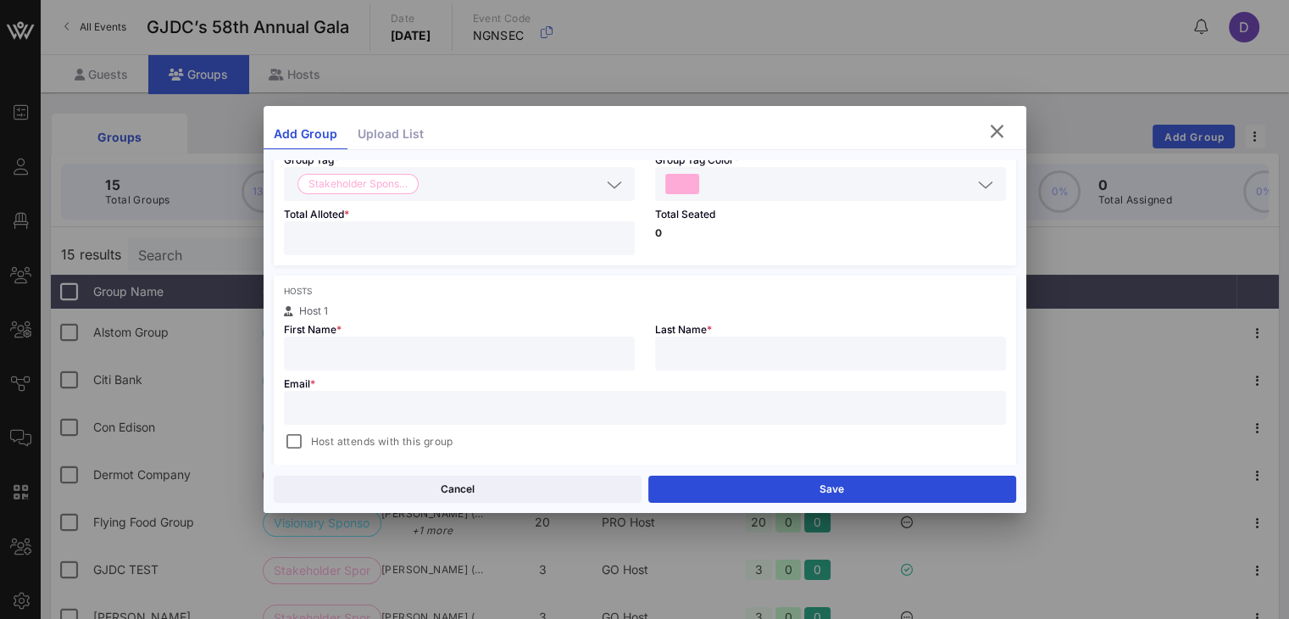
scroll to position [166, 0]
type input "*"
click at [553, 356] on input "text" at bounding box center [459, 352] width 331 height 22
type input "Ericka"
click at [801, 355] on input "text" at bounding box center [830, 352] width 331 height 22
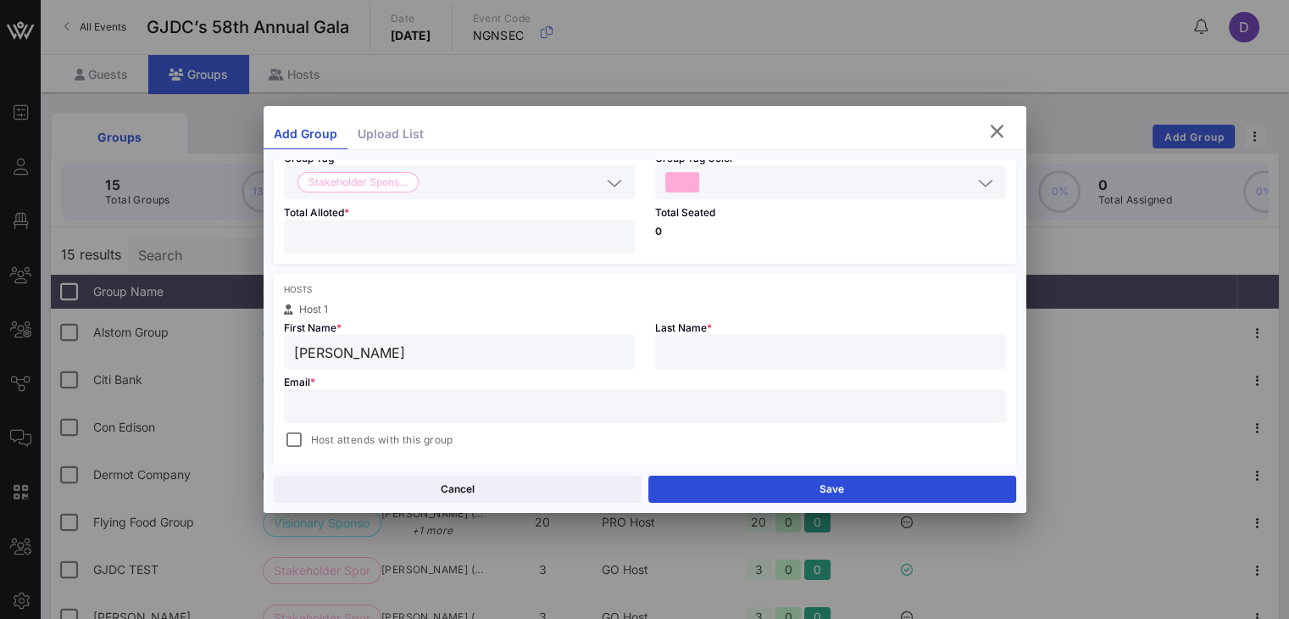
type input "k"
type input "Keller"
click at [782, 408] on input "text" at bounding box center [645, 406] width 702 height 22
click at [384, 421] on div at bounding box center [645, 406] width 702 height 34
paste input "info@brisabuilders.com"
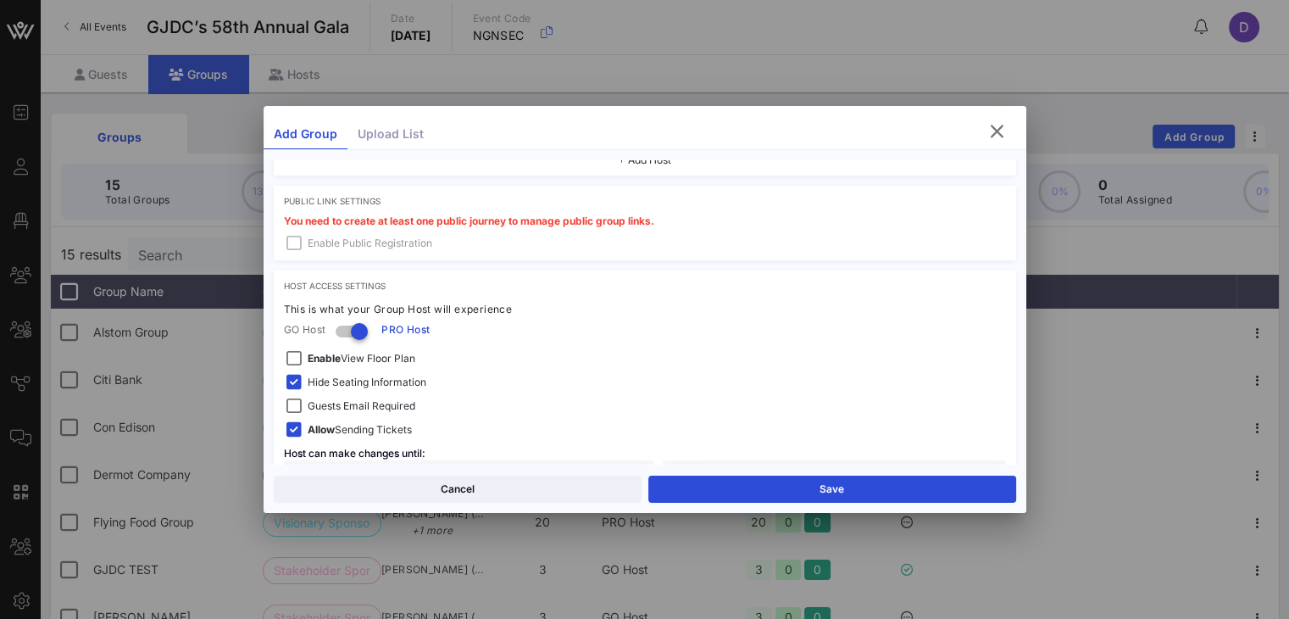
scroll to position [537, 0]
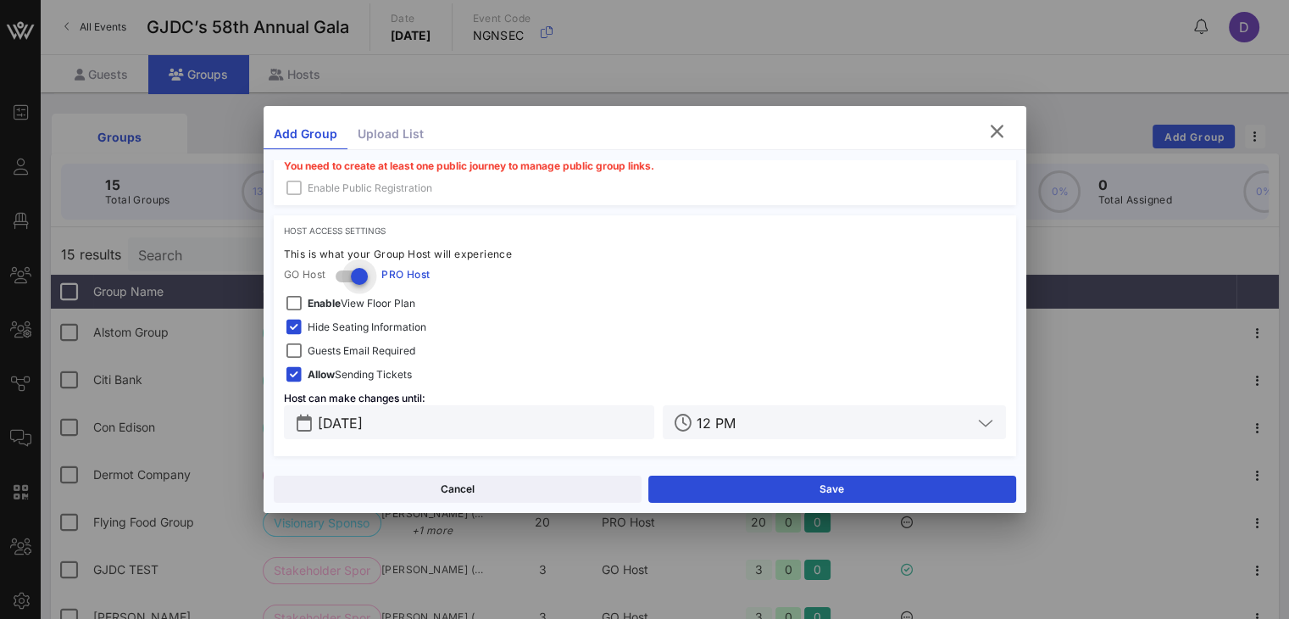
type input "info@brisabuilders.com"
click at [359, 277] on div at bounding box center [359, 276] width 29 height 29
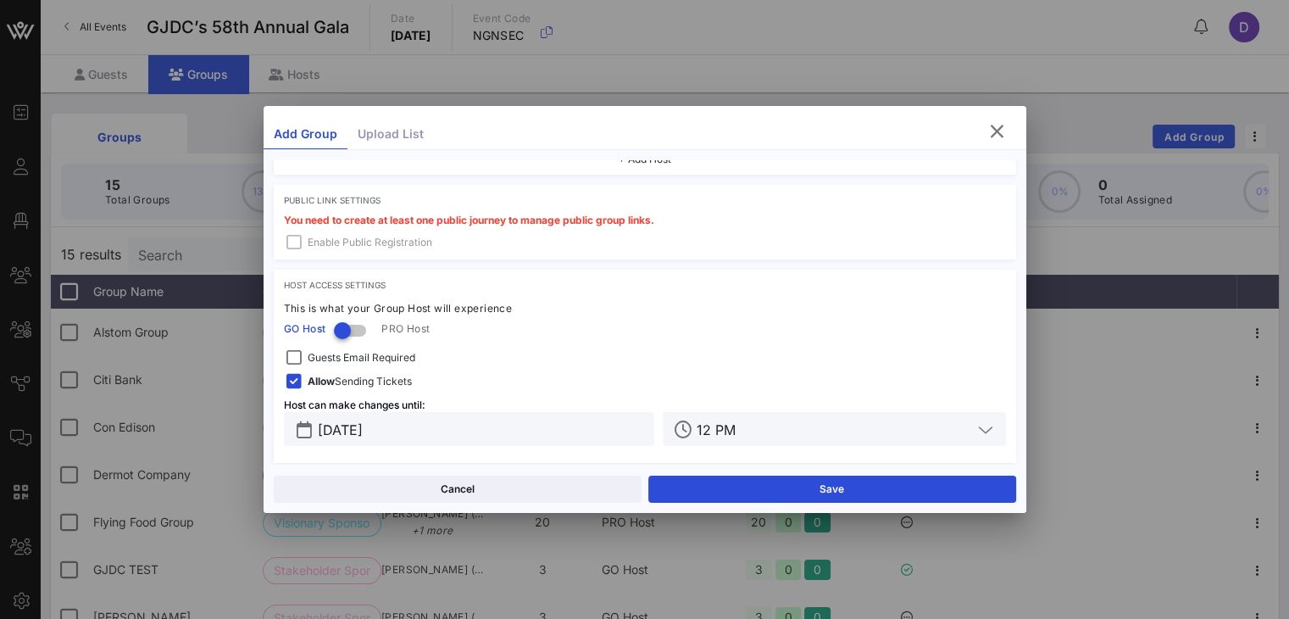
scroll to position [478, 0]
click at [375, 382] on span "Allow Sending Tickets" at bounding box center [360, 385] width 104 height 17
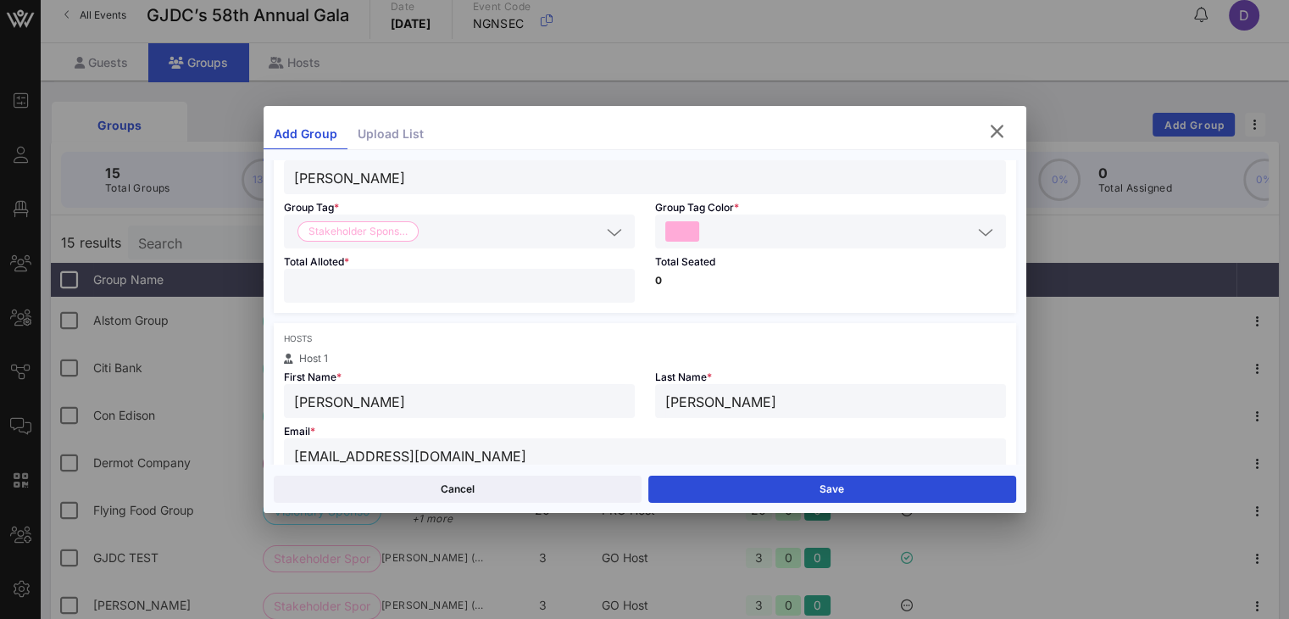
scroll to position [0, 0]
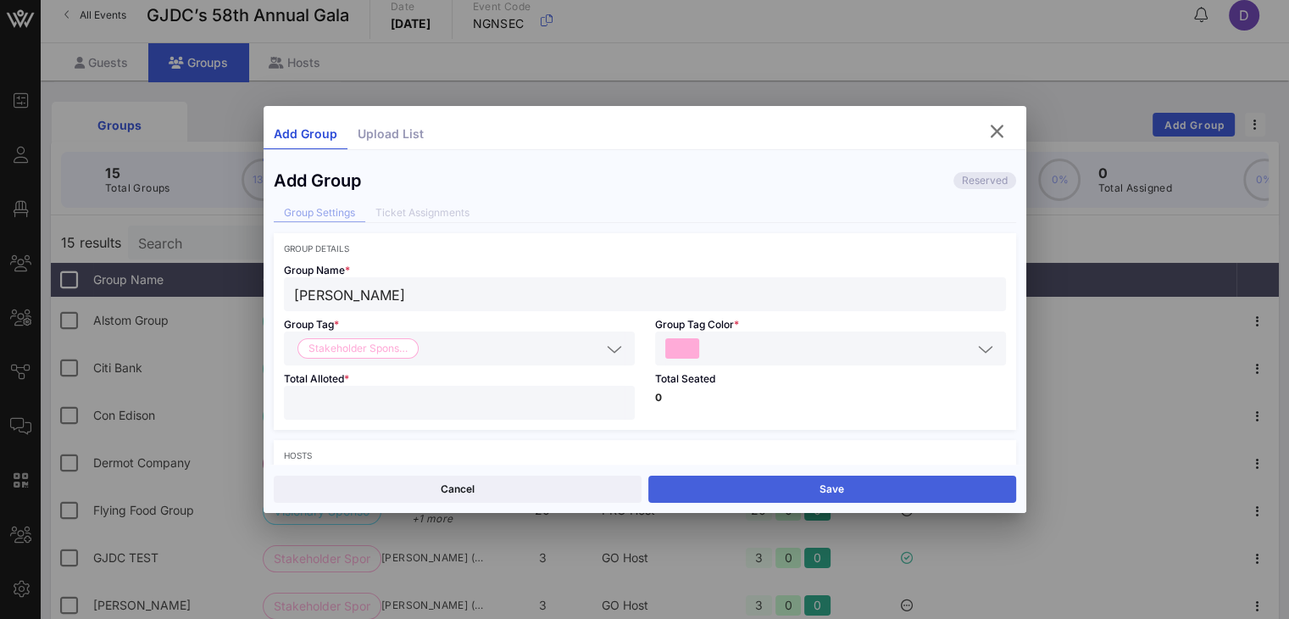
click at [721, 484] on button "Save" at bounding box center [832, 489] width 368 height 27
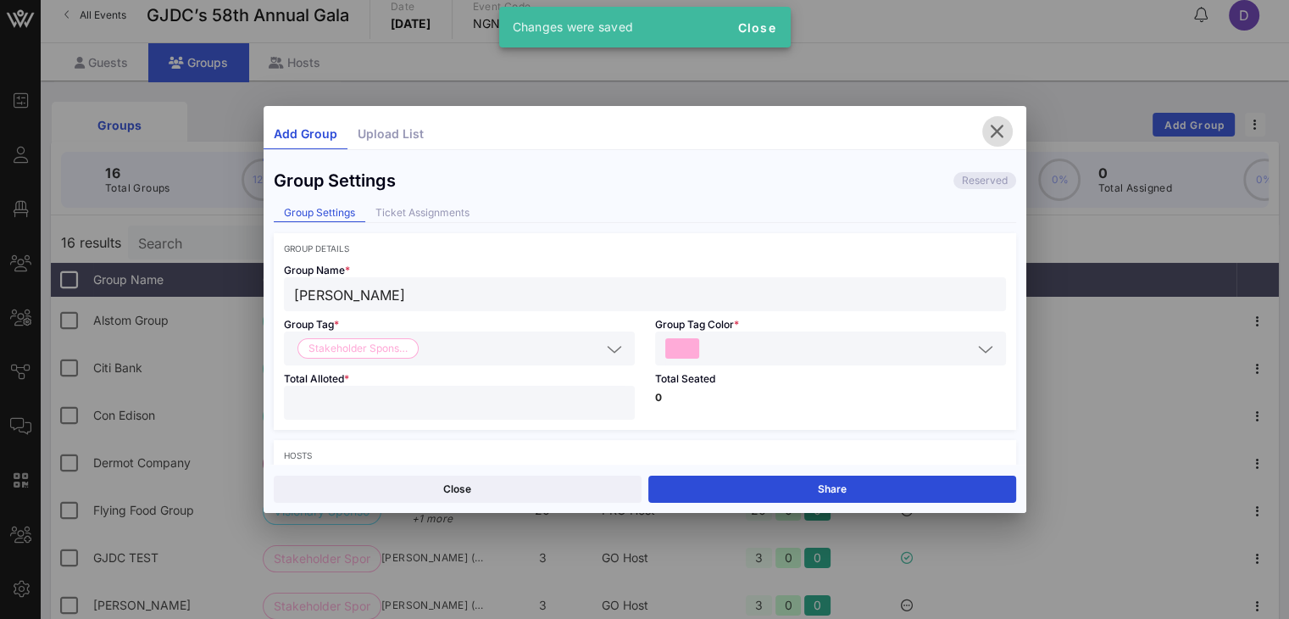
click at [998, 127] on icon "button" at bounding box center [997, 131] width 20 height 20
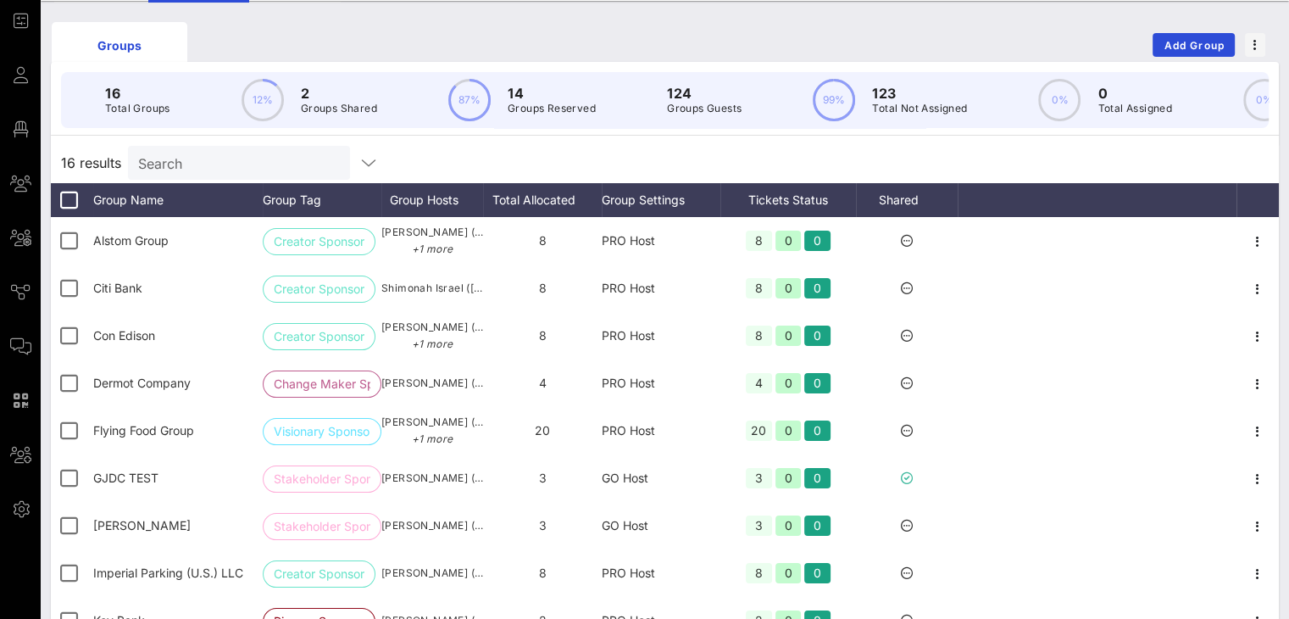
scroll to position [42, 0]
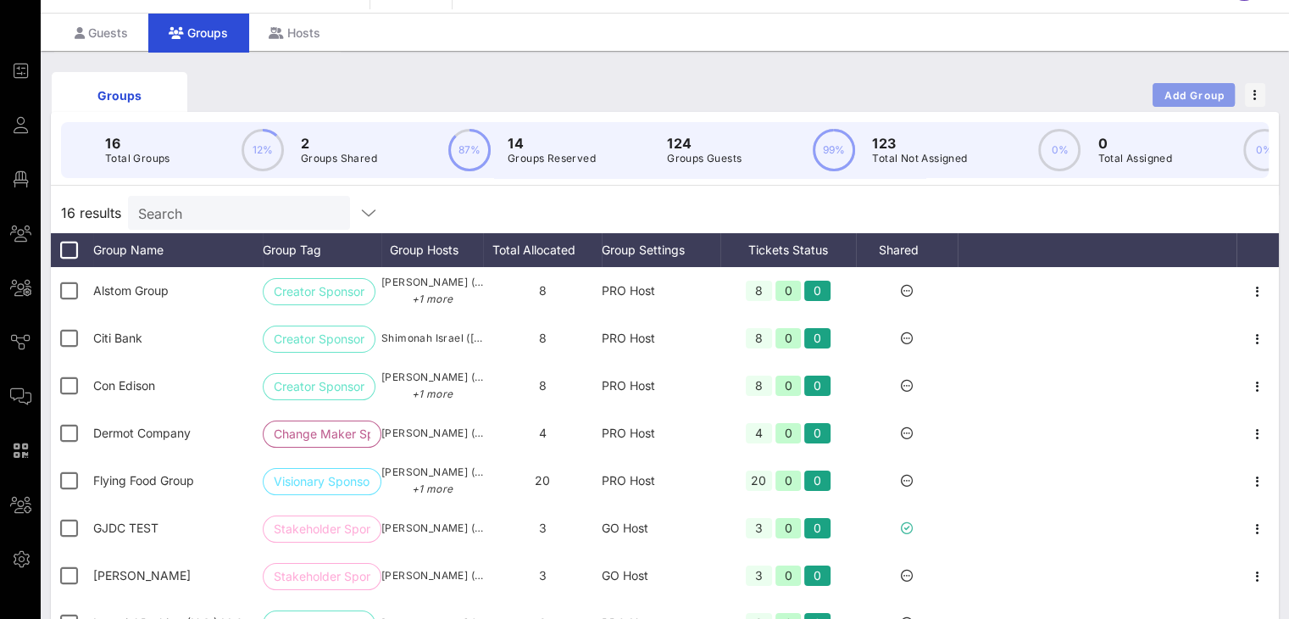
click at [1190, 97] on span "Add Group" at bounding box center [1194, 95] width 61 height 13
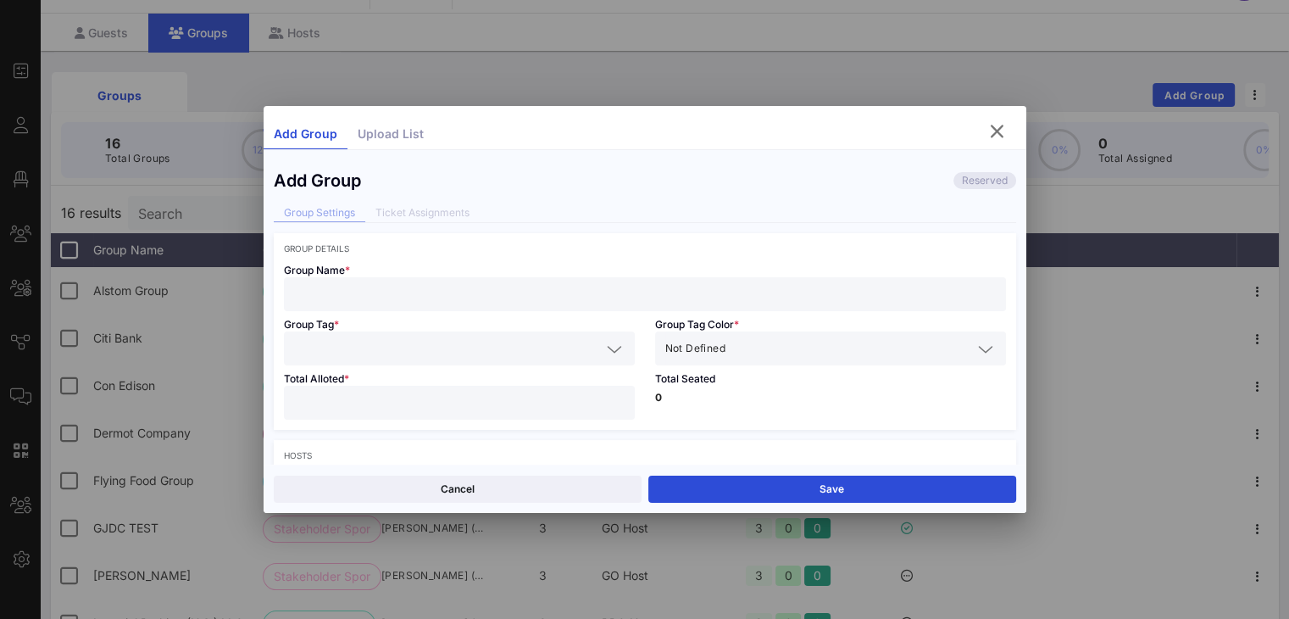
click at [414, 294] on input "text" at bounding box center [645, 294] width 702 height 22
click at [414, 296] on input "text" at bounding box center [645, 294] width 702 height 22
click at [610, 295] on input "text" at bounding box center [645, 294] width 702 height 22
paste input "Port Authority NY/NJ"
type input "Port Authority NY/NJ"
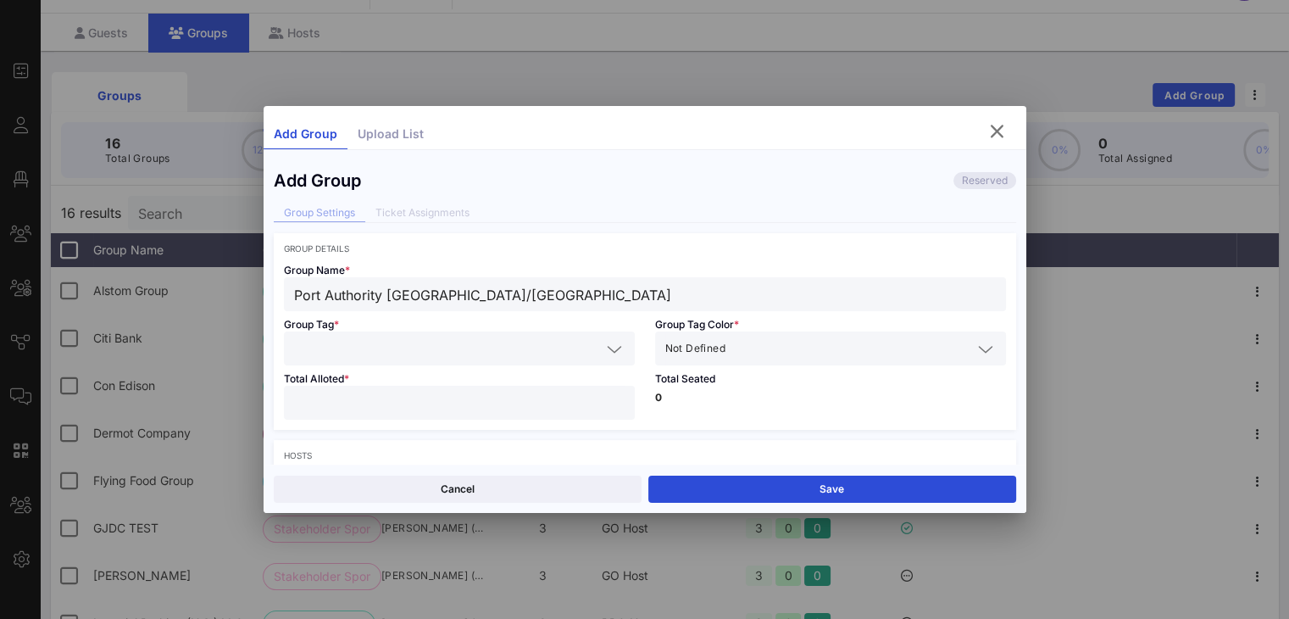
click at [607, 349] on icon at bounding box center [614, 349] width 15 height 20
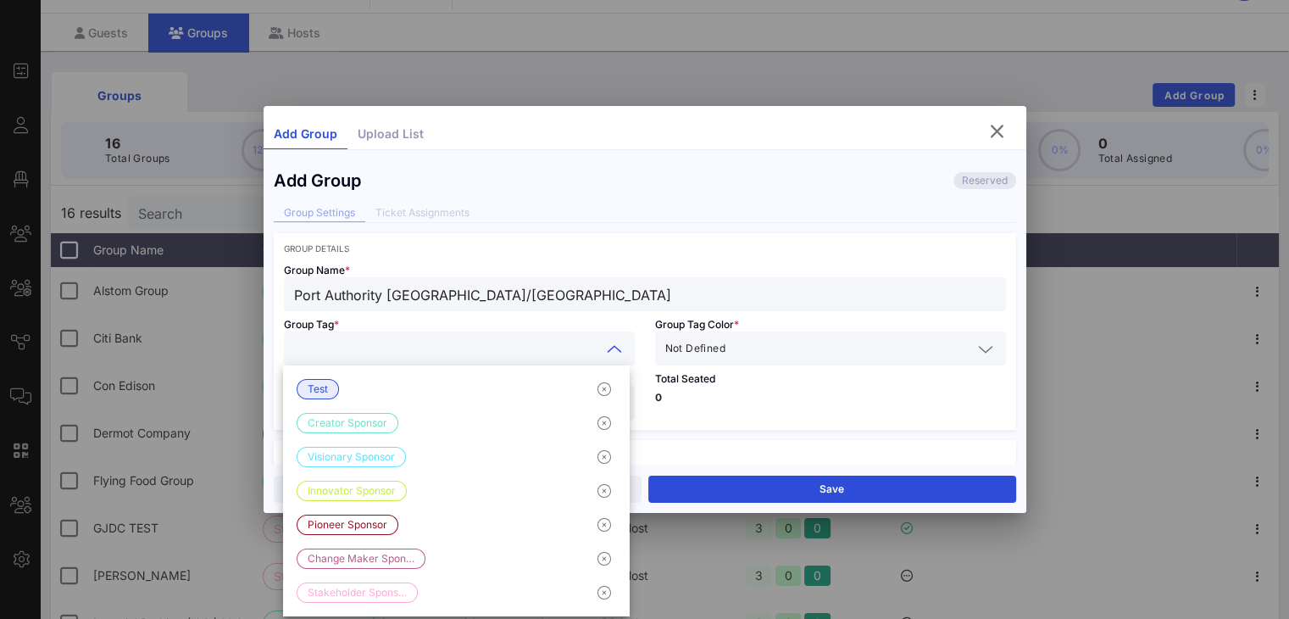
click at [527, 347] on input "text" at bounding box center [447, 348] width 307 height 22
click at [601, 344] on div at bounding box center [613, 349] width 24 height 20
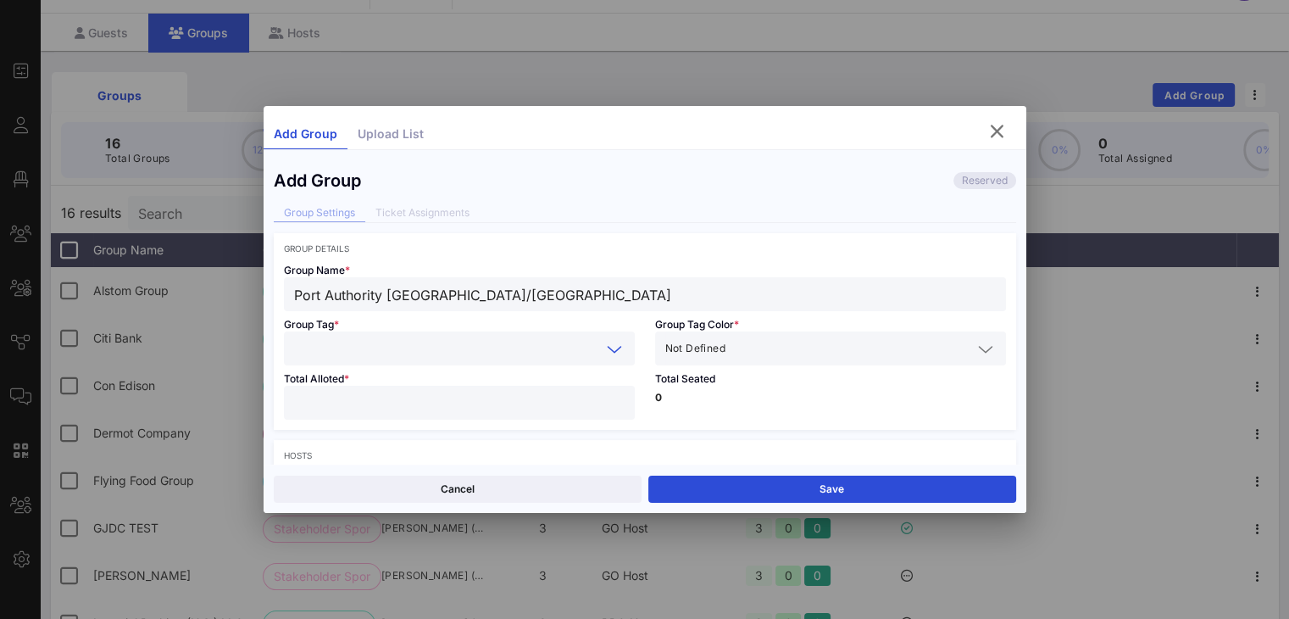
click at [607, 345] on icon at bounding box center [614, 349] width 15 height 20
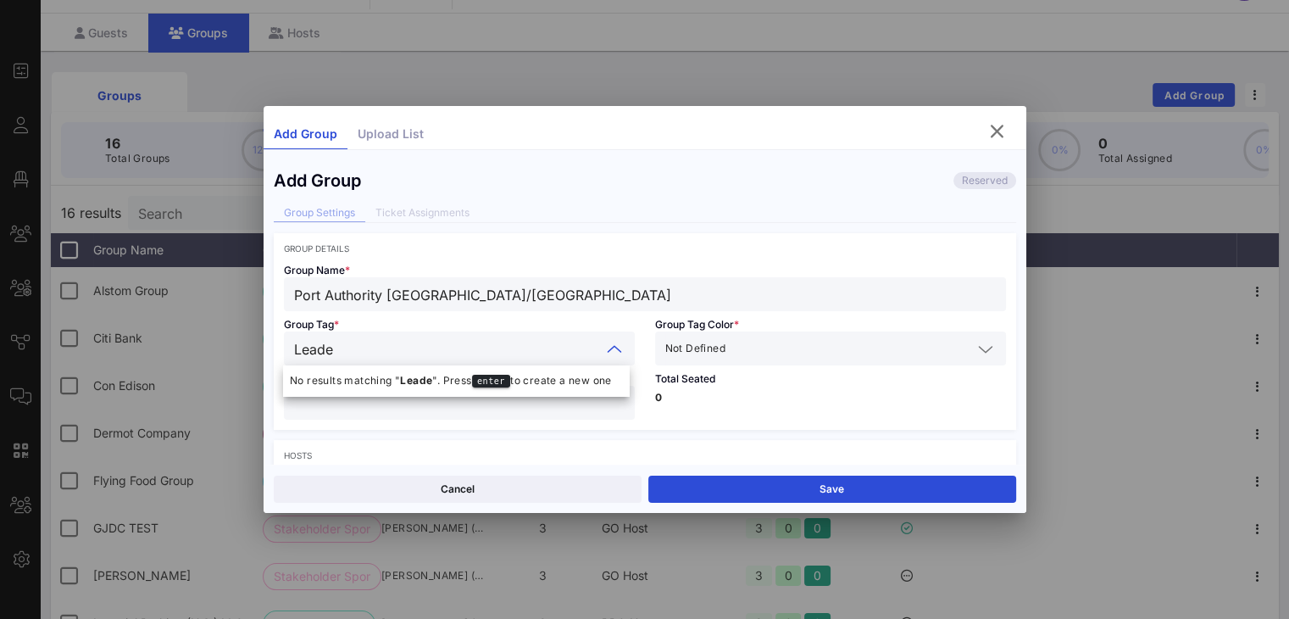
type input "Leader"
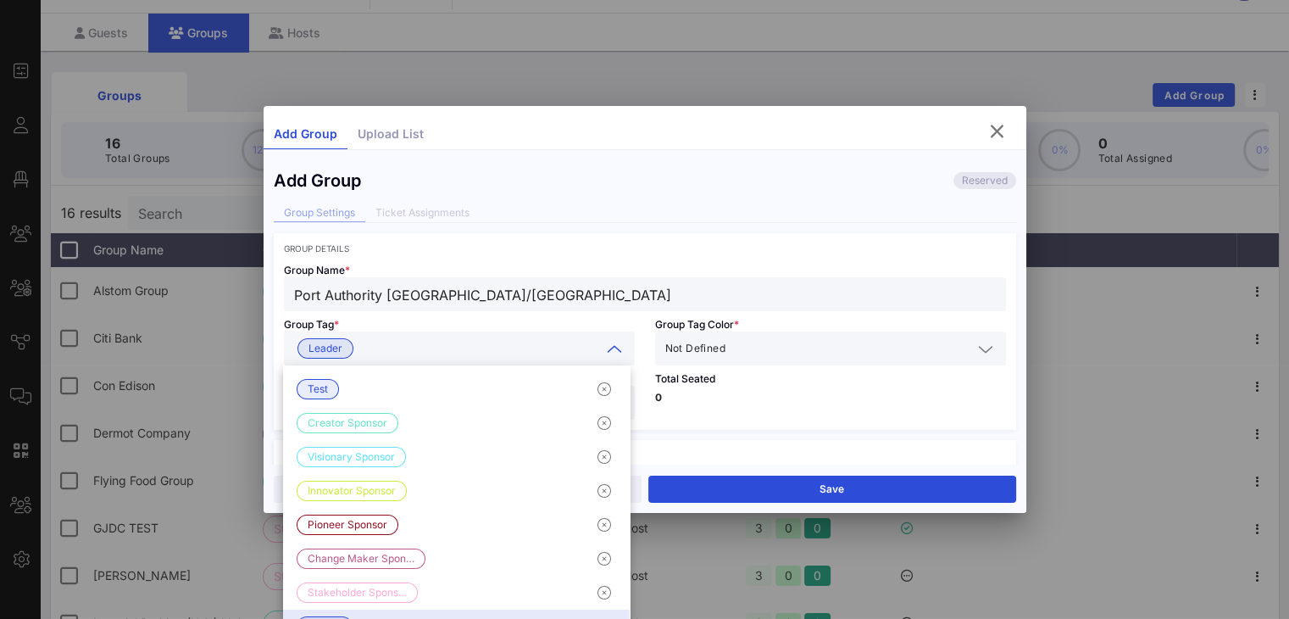
click at [698, 350] on span "Not Defined" at bounding box center [695, 348] width 60 height 17
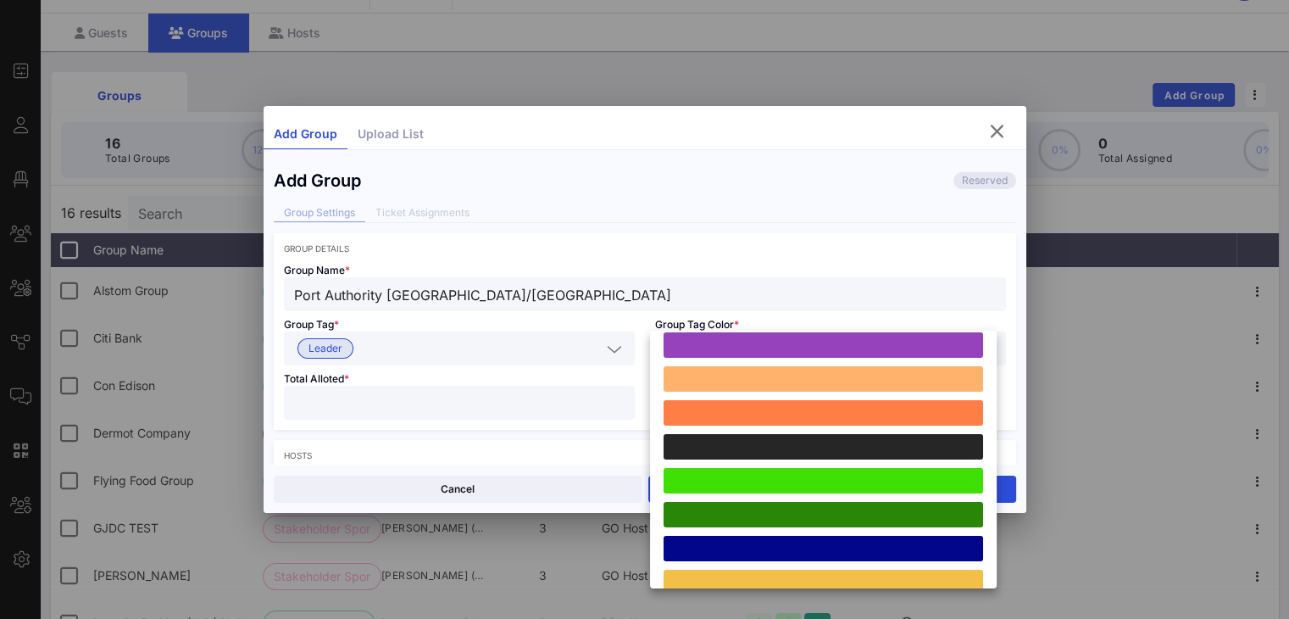
scroll to position [314, 0]
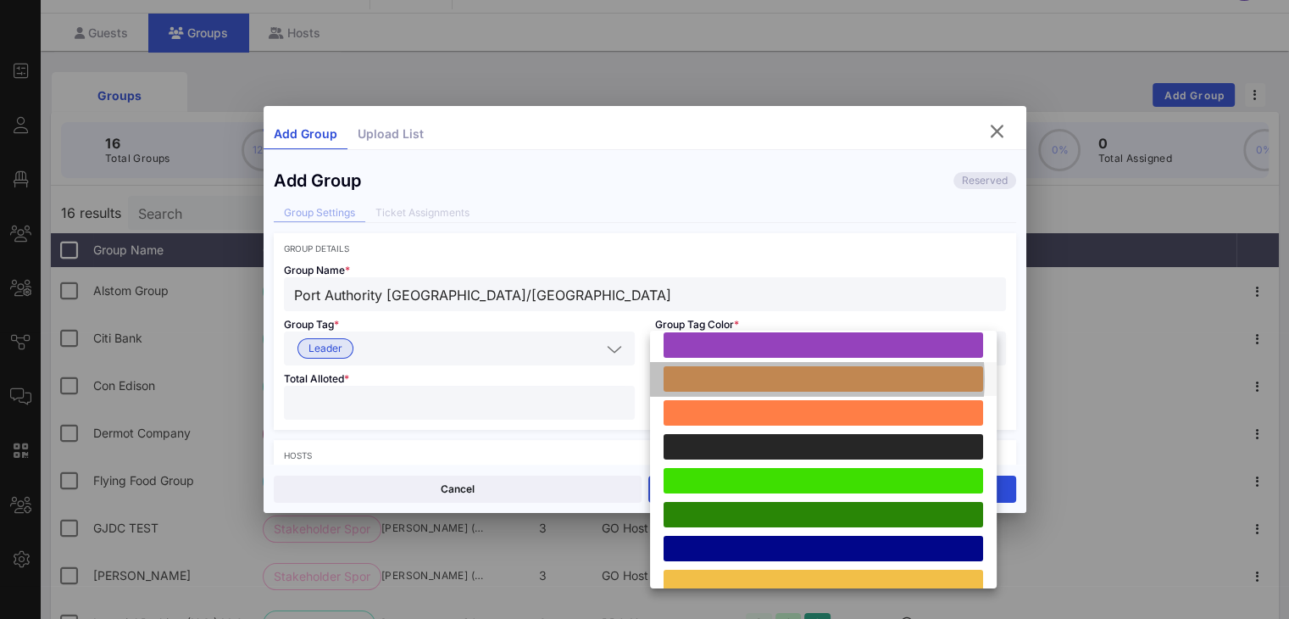
click at [767, 378] on div at bounding box center [824, 378] width 320 height 25
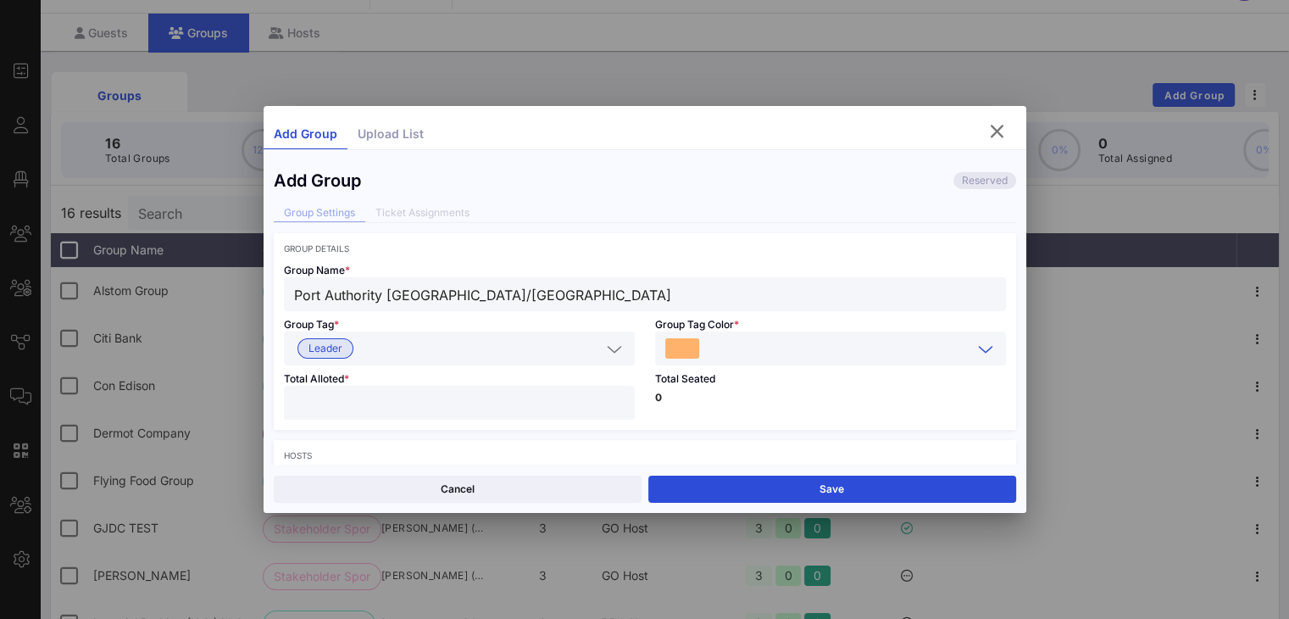
click at [583, 399] on input "number" at bounding box center [459, 403] width 331 height 22
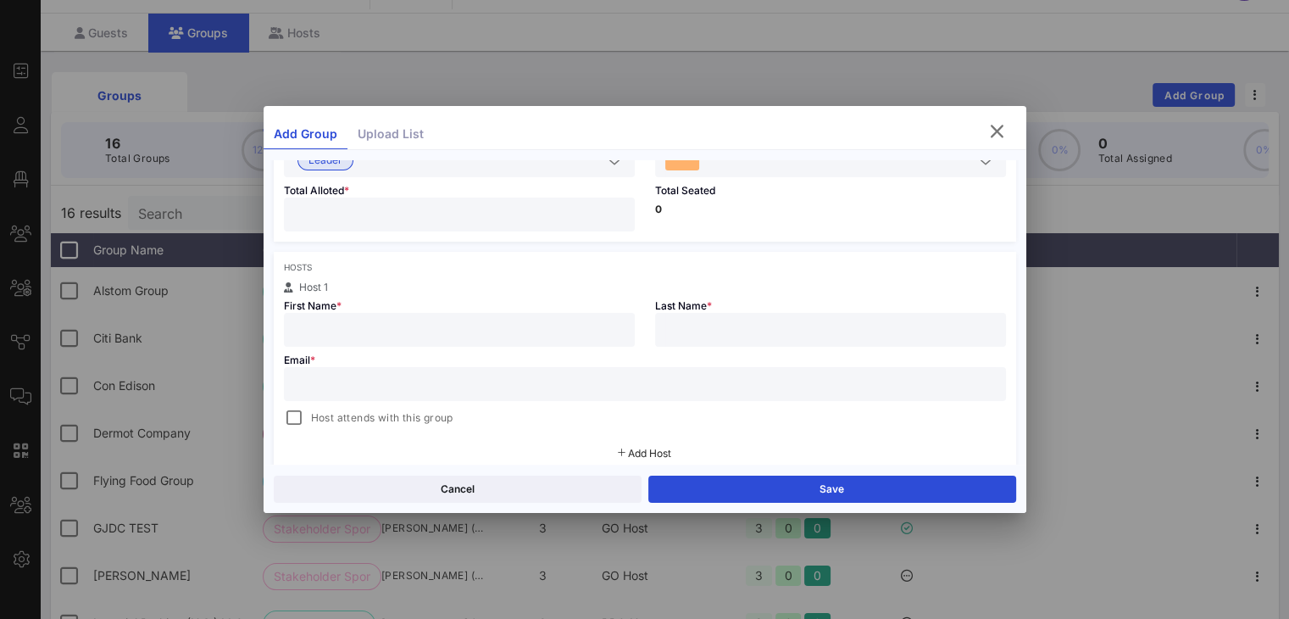
scroll to position [152, 0]
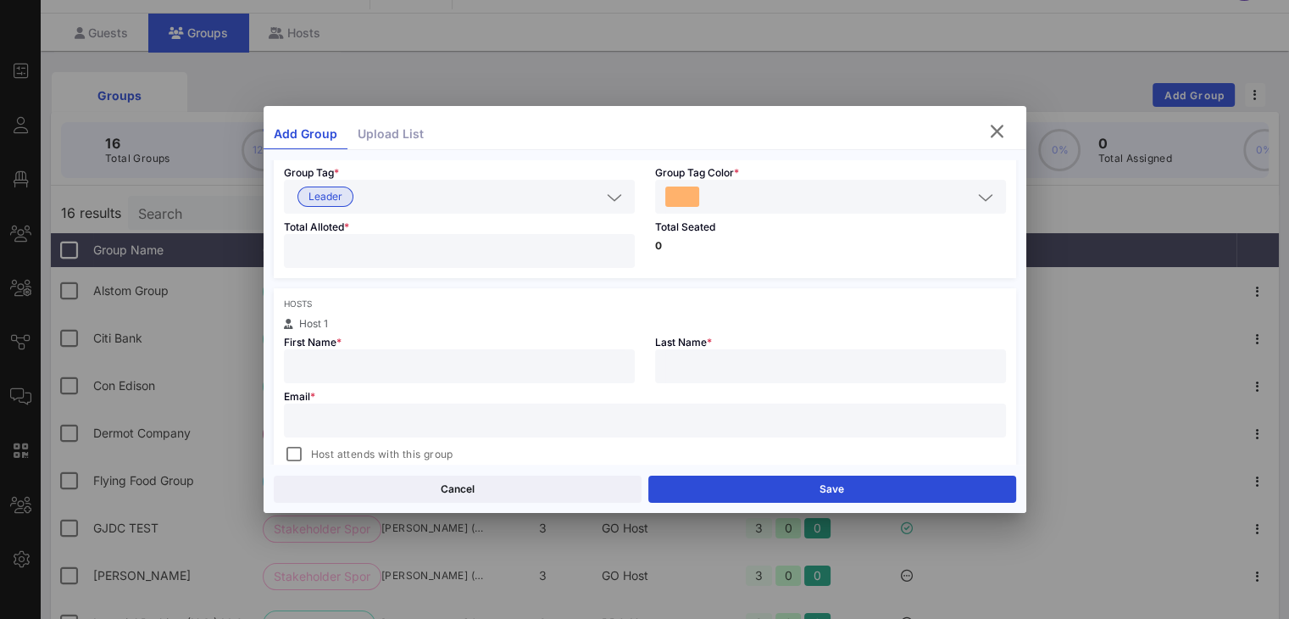
type input "*"
click at [476, 373] on input "text" at bounding box center [459, 366] width 331 height 22
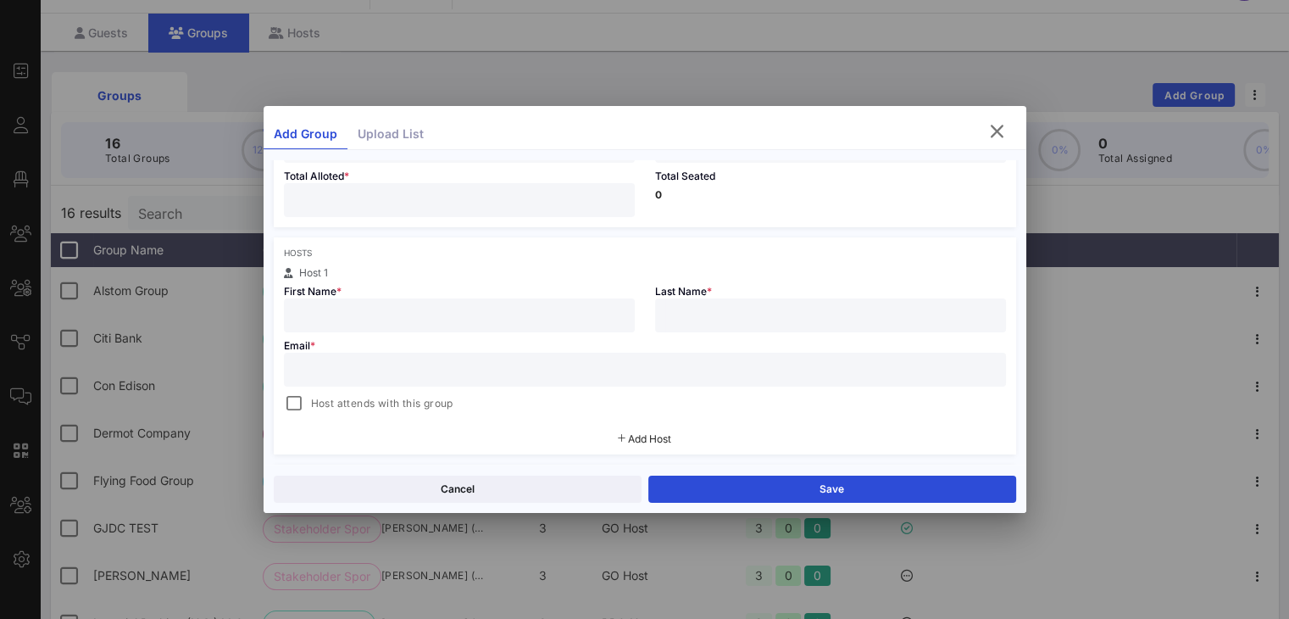
scroll to position [227, 0]
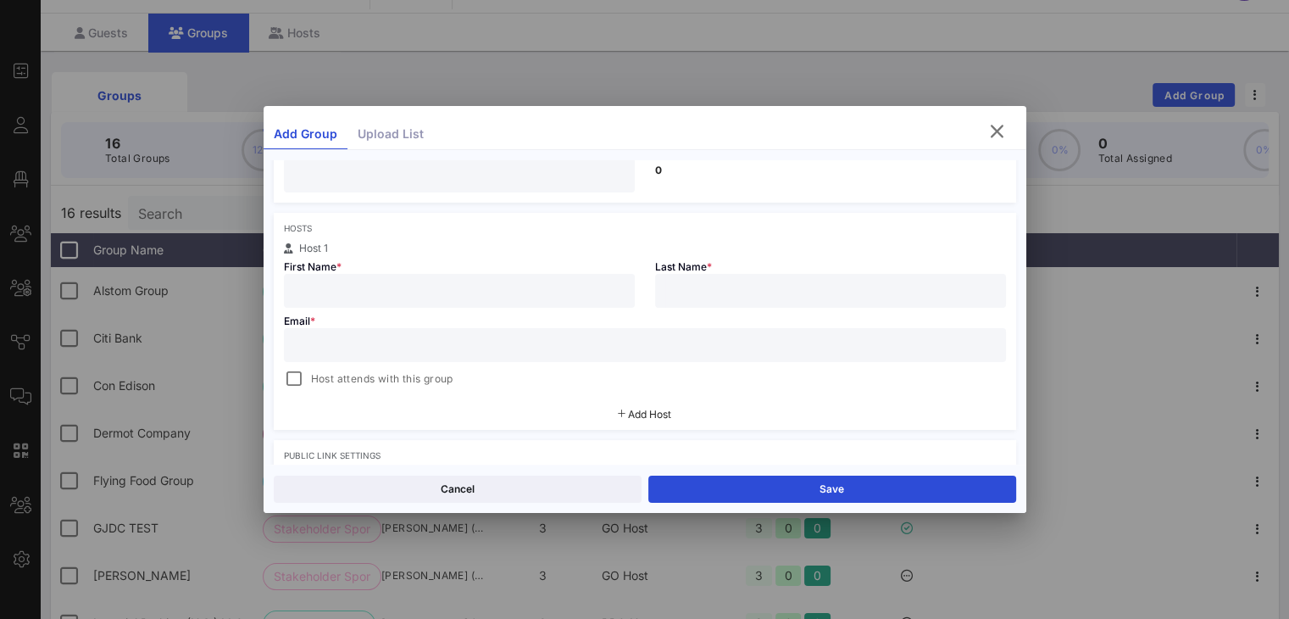
click at [592, 286] on input "text" at bounding box center [459, 291] width 331 height 22
paste input "Akshar Patel"
drag, startPoint x: 376, startPoint y: 291, endPoint x: 343, endPoint y: 289, distance: 33.1
click at [343, 289] on input "Akshar Patel" at bounding box center [459, 291] width 331 height 22
type input "Akshar"
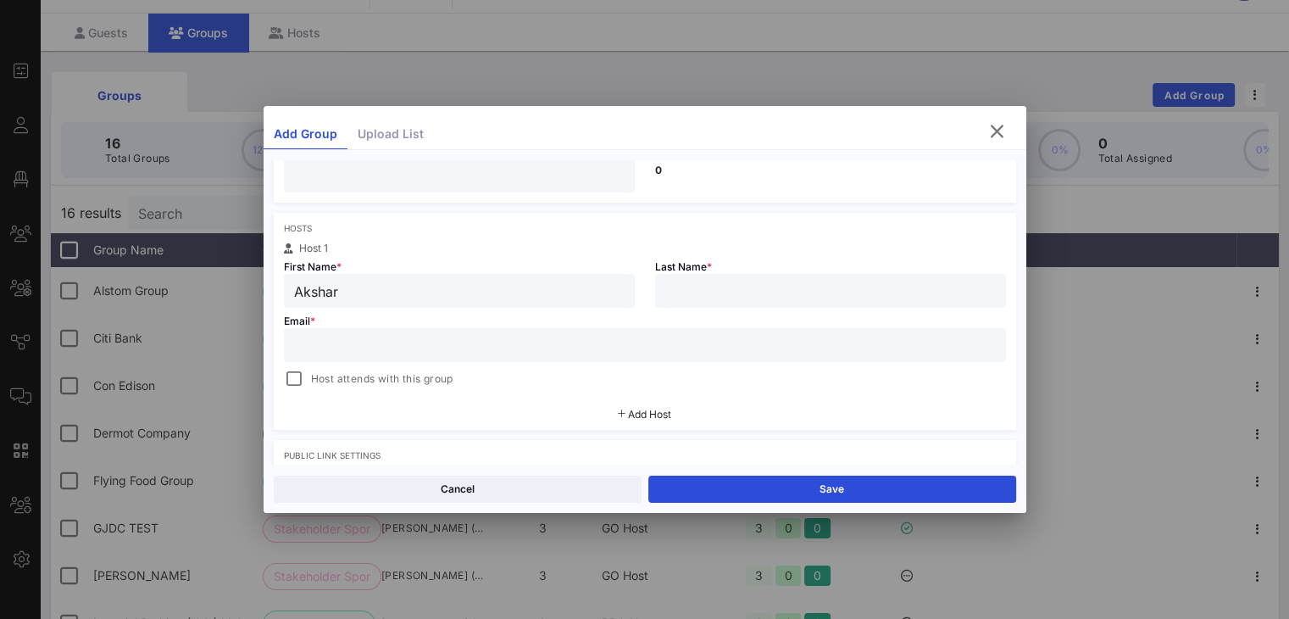
click at [734, 275] on div at bounding box center [830, 291] width 331 height 34
paste input "Patel"
type input "Patel"
click at [543, 346] on input "text" at bounding box center [645, 345] width 702 height 22
paste input "Patel"
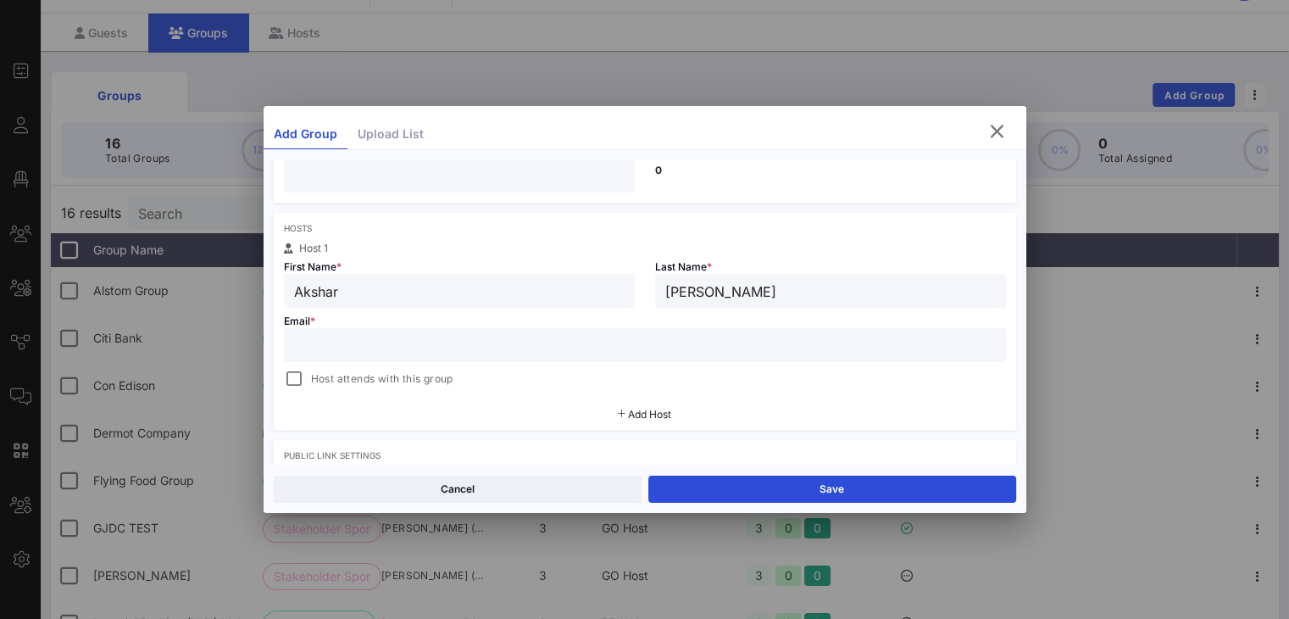
type input "Patel"
click at [516, 341] on input "Patel" at bounding box center [645, 345] width 702 height 22
click at [774, 345] on input "text" at bounding box center [645, 345] width 702 height 22
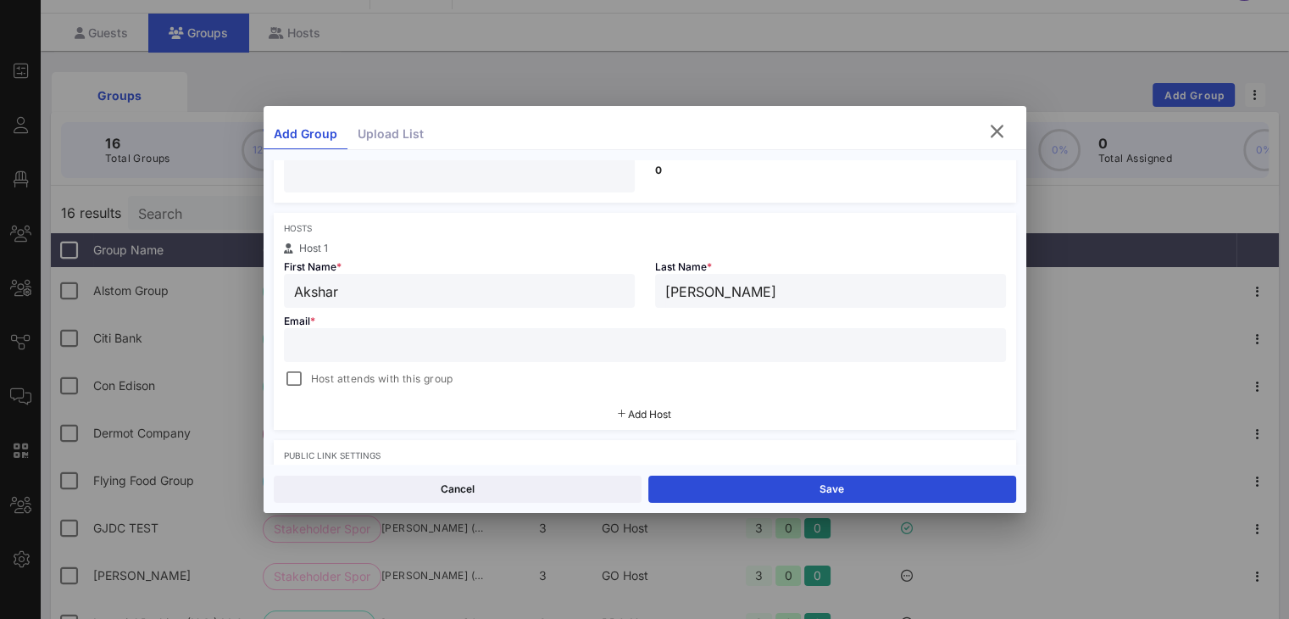
paste input "akspatel@panynj.gov"
type input "akspatel@panynj.gov"
click at [431, 377] on span "Host attends with this group" at bounding box center [382, 378] width 142 height 17
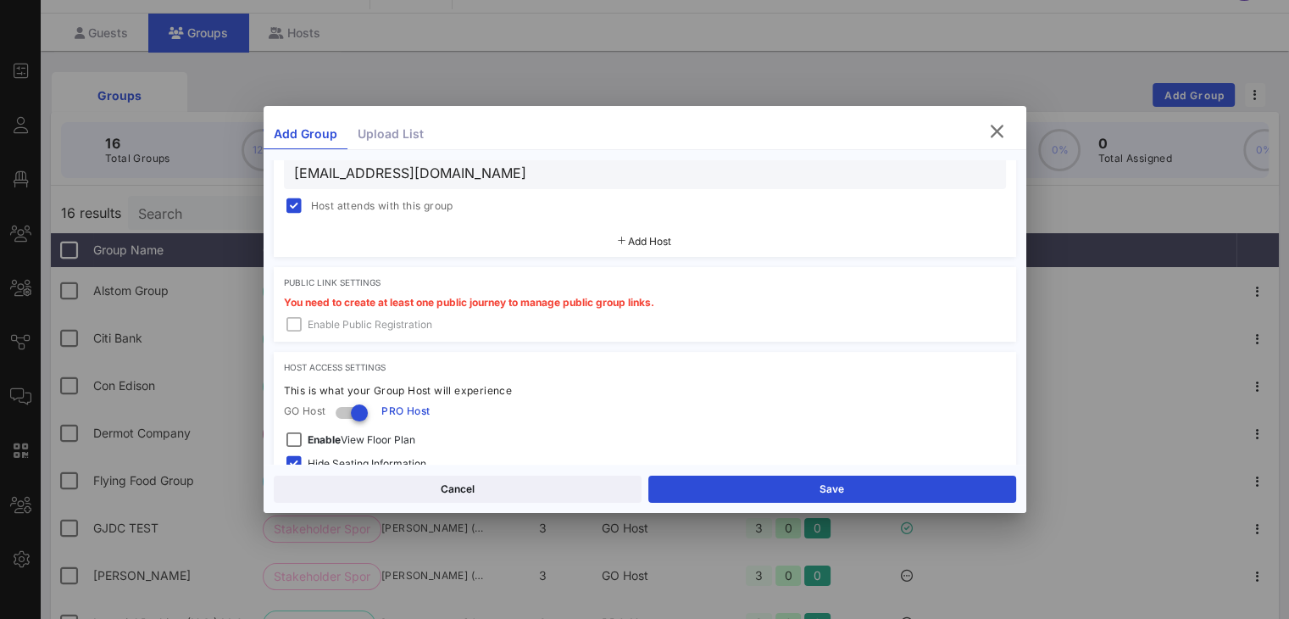
scroll to position [509, 0]
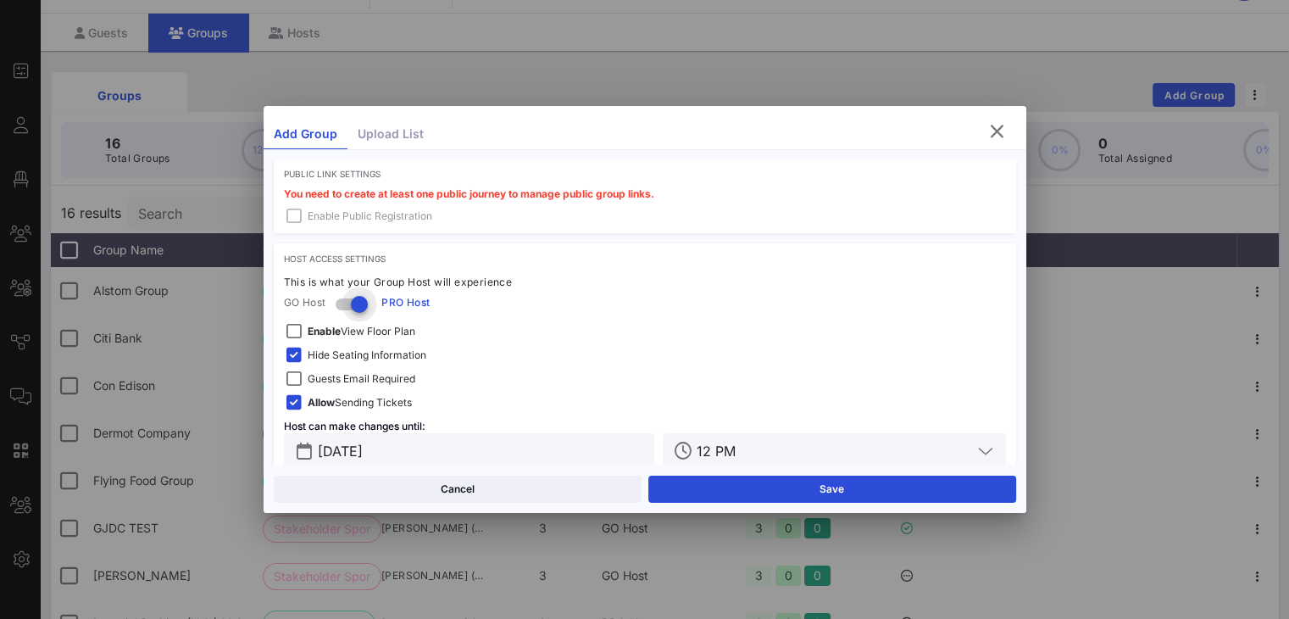
click at [355, 299] on div at bounding box center [359, 304] width 29 height 29
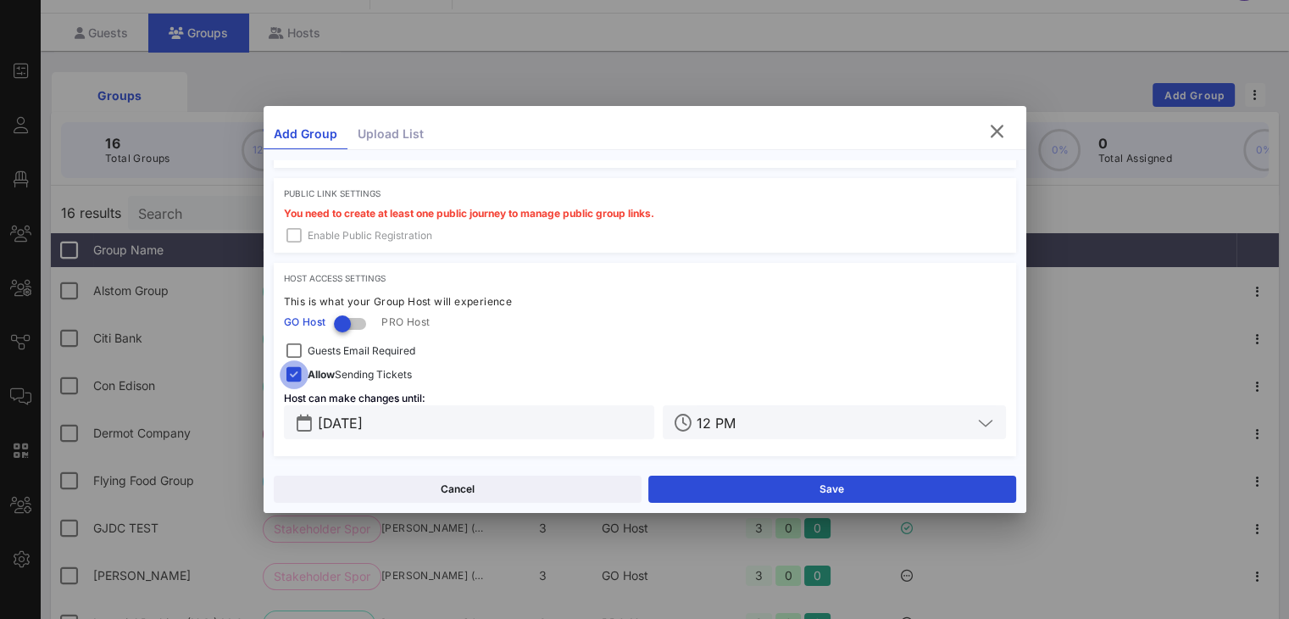
click at [300, 369] on div at bounding box center [294, 375] width 24 height 24
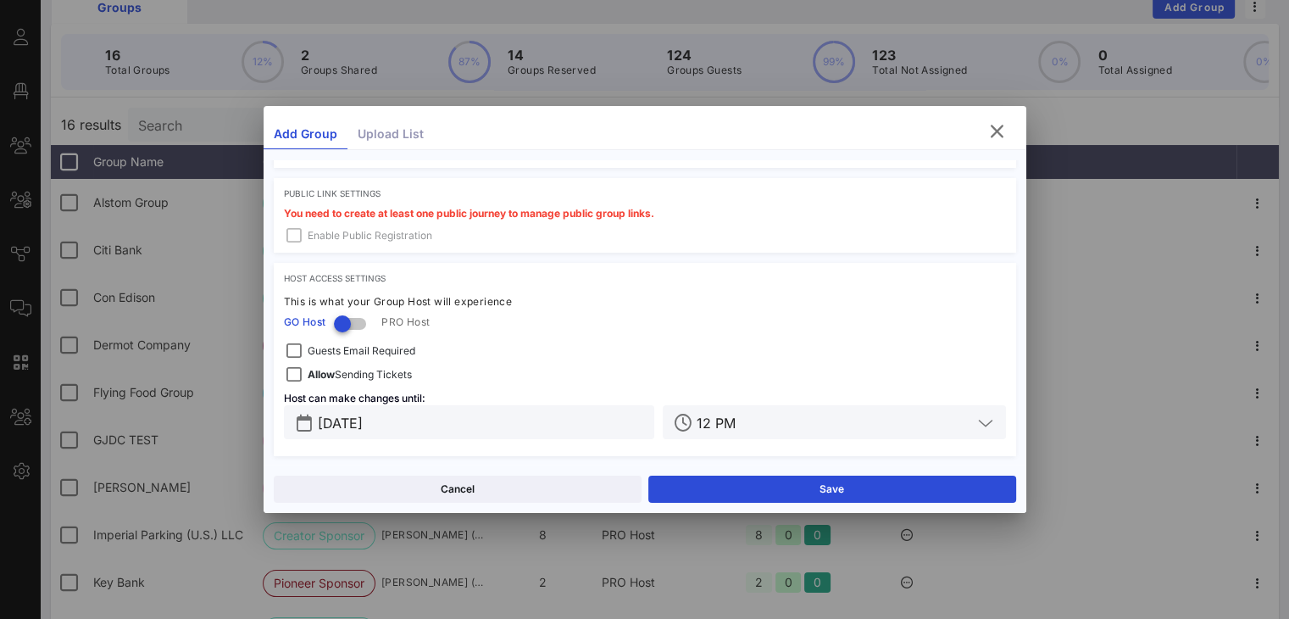
scroll to position [129, 0]
click at [346, 321] on div at bounding box center [342, 323] width 29 height 29
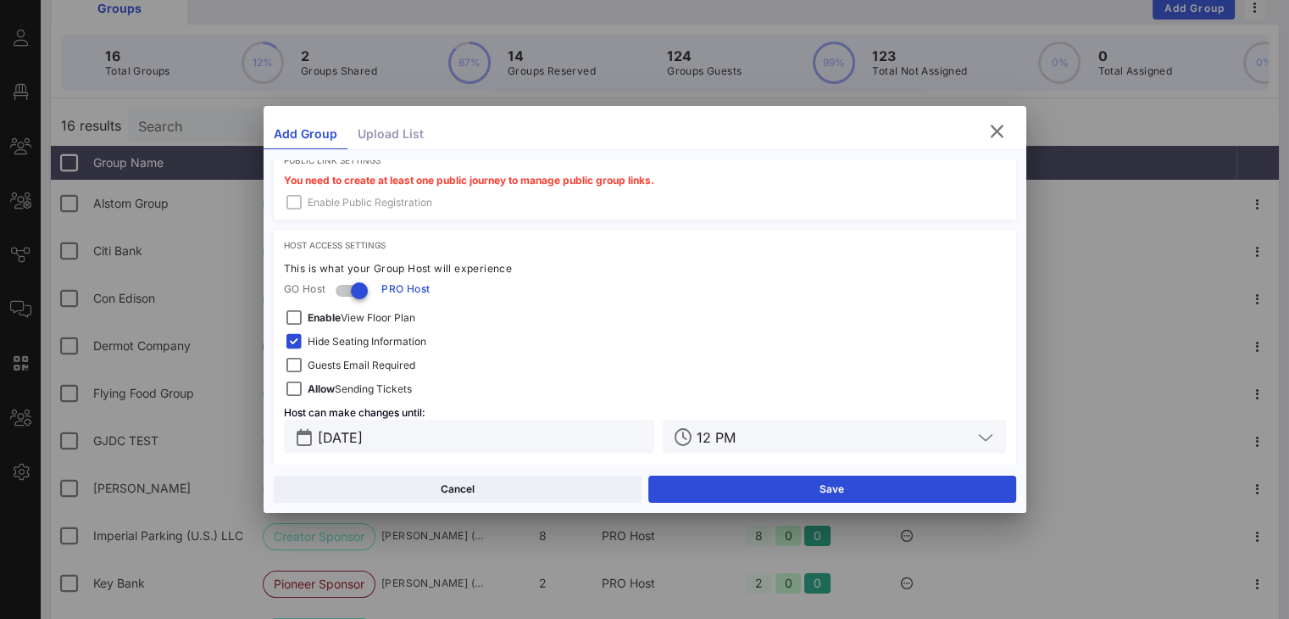
scroll to position [521, 0]
click at [346, 387] on span "Allow Sending Tickets" at bounding box center [360, 389] width 104 height 17
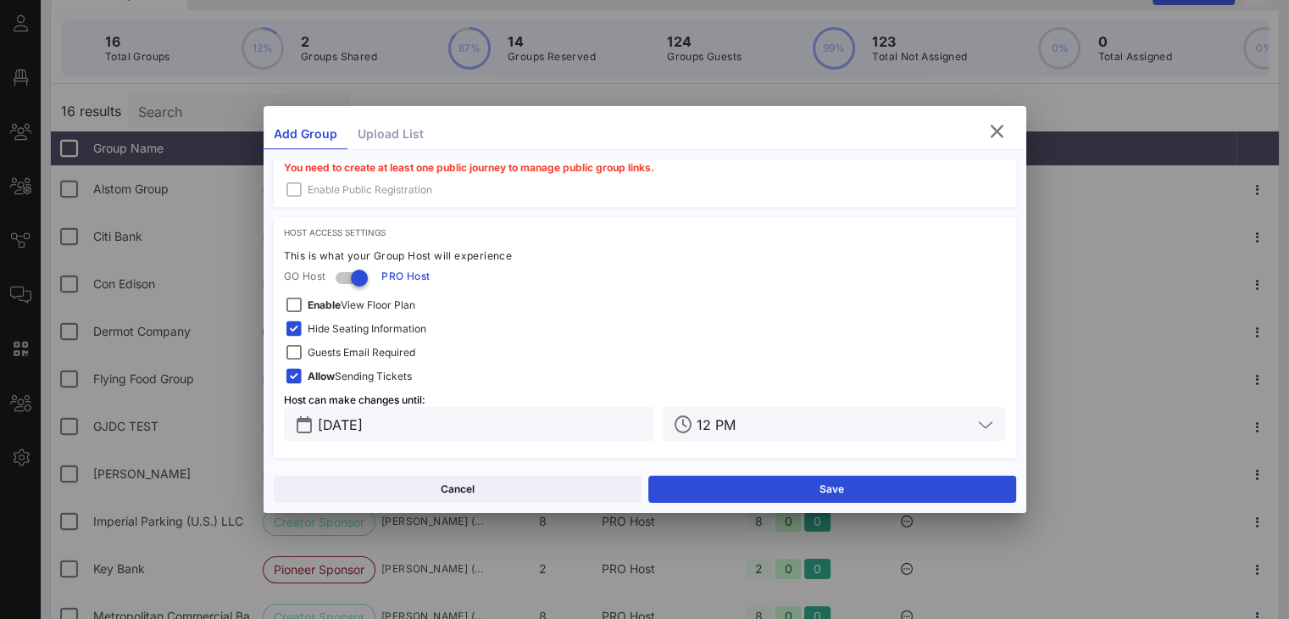
scroll to position [537, 0]
click at [394, 320] on span "Hide Seating Information" at bounding box center [367, 327] width 119 height 17
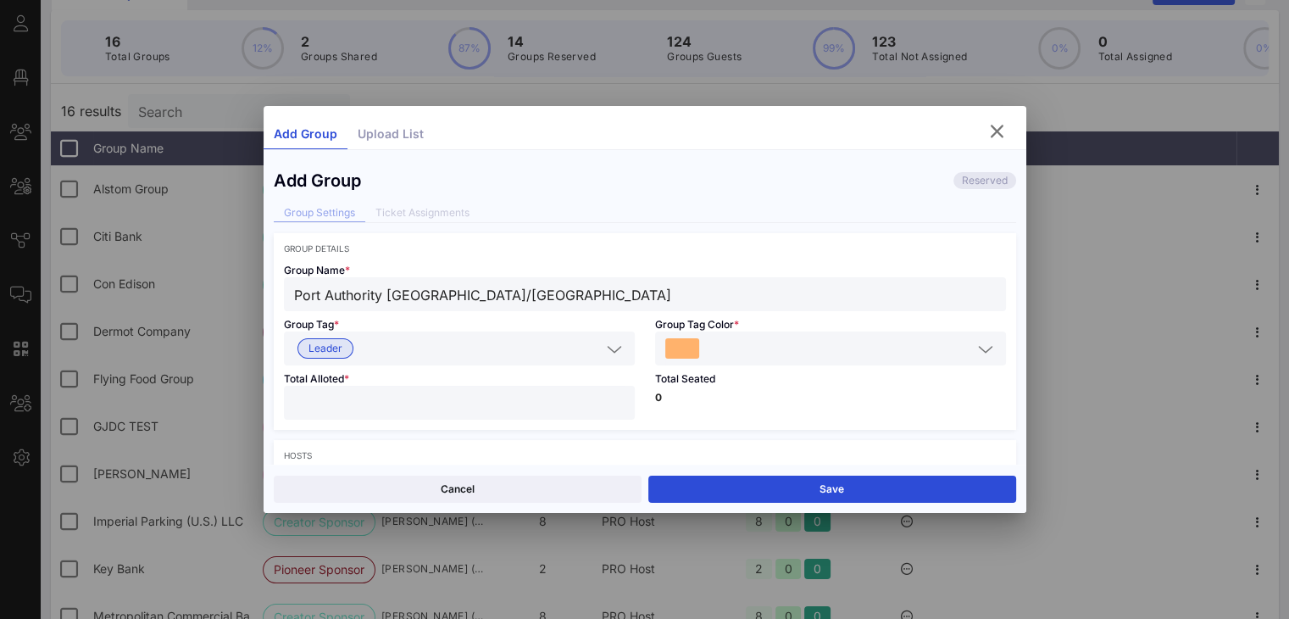
scroll to position [2, 0]
click at [615, 354] on icon at bounding box center [614, 347] width 15 height 20
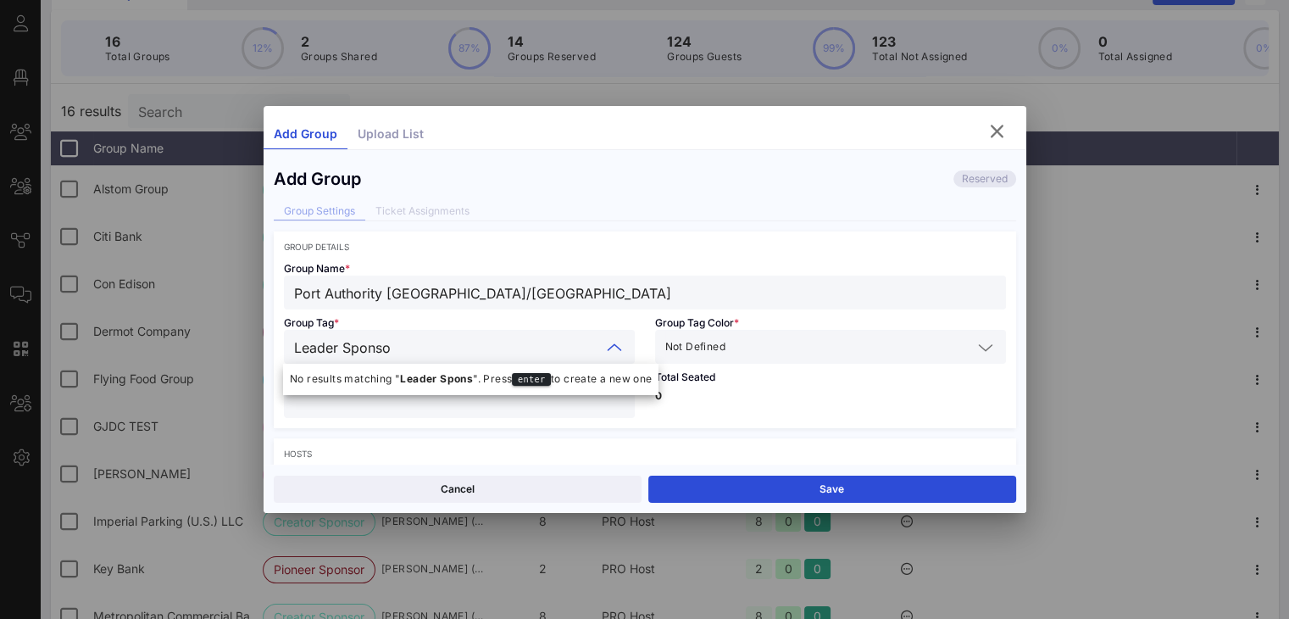
type input "Leader Sponsor"
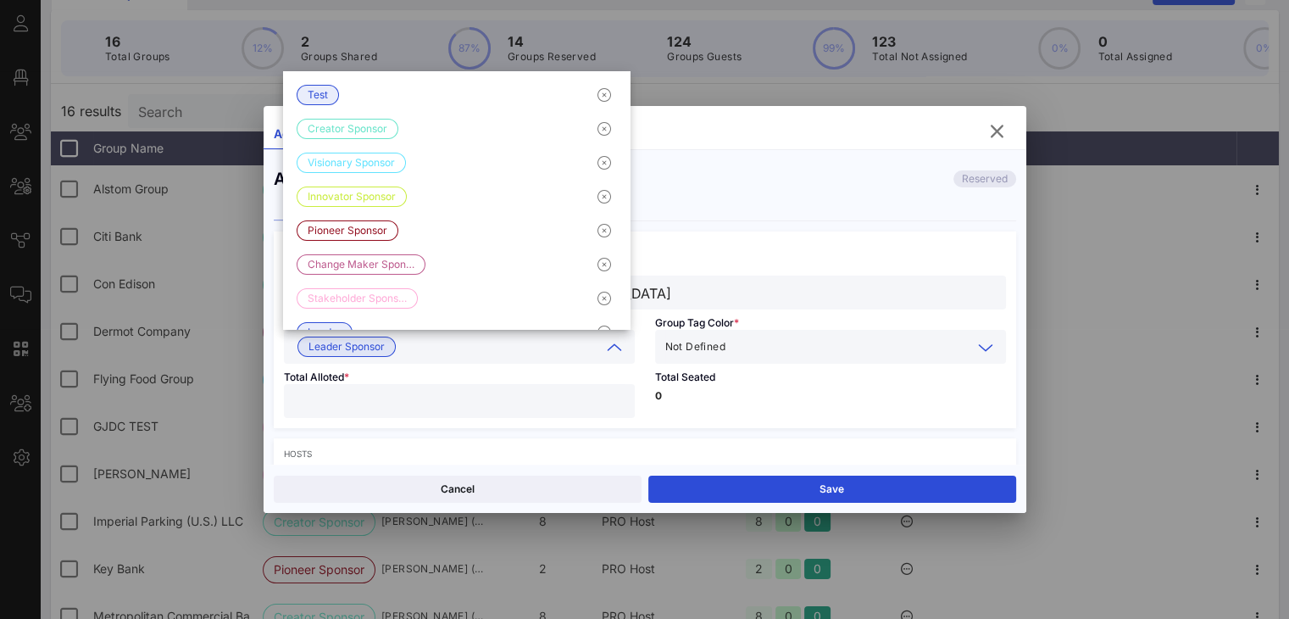
click at [729, 350] on input "text" at bounding box center [850, 347] width 243 height 22
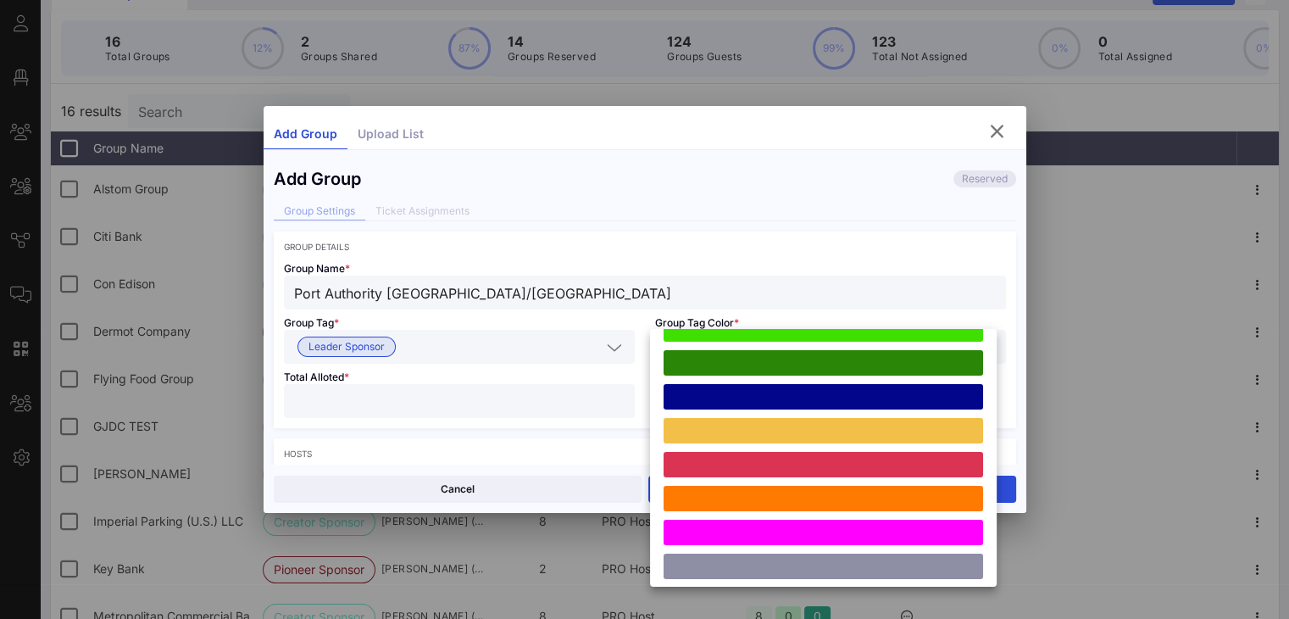
scroll to position [468, 0]
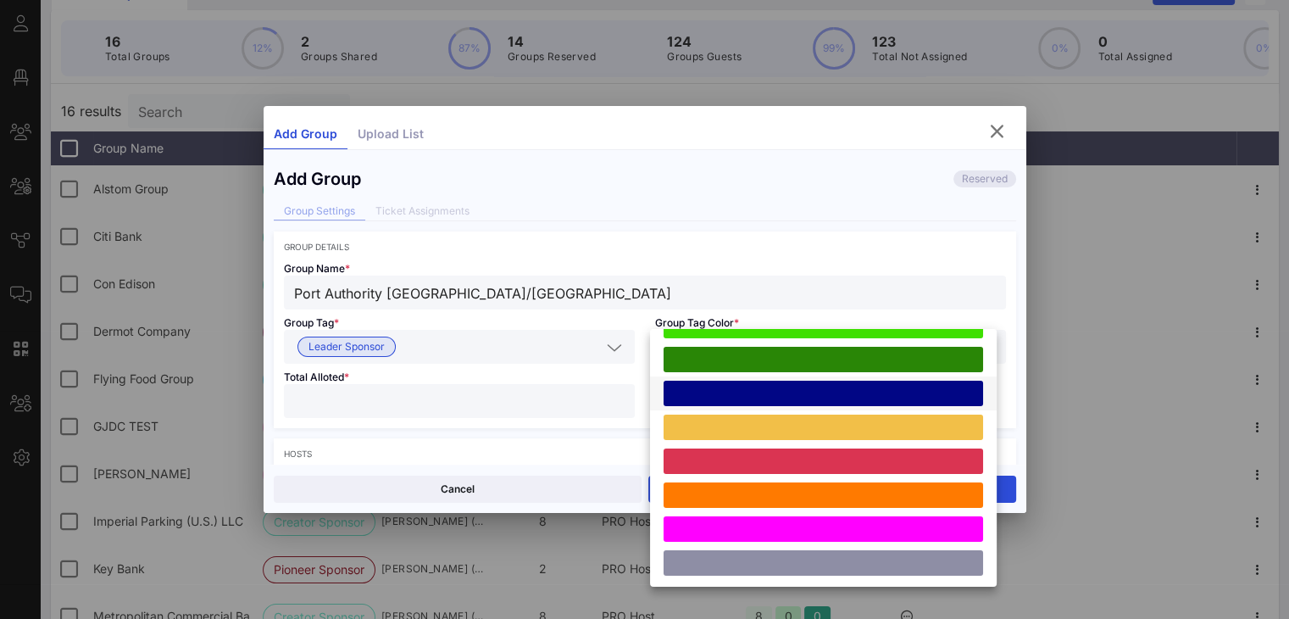
click at [719, 387] on div at bounding box center [824, 393] width 320 height 25
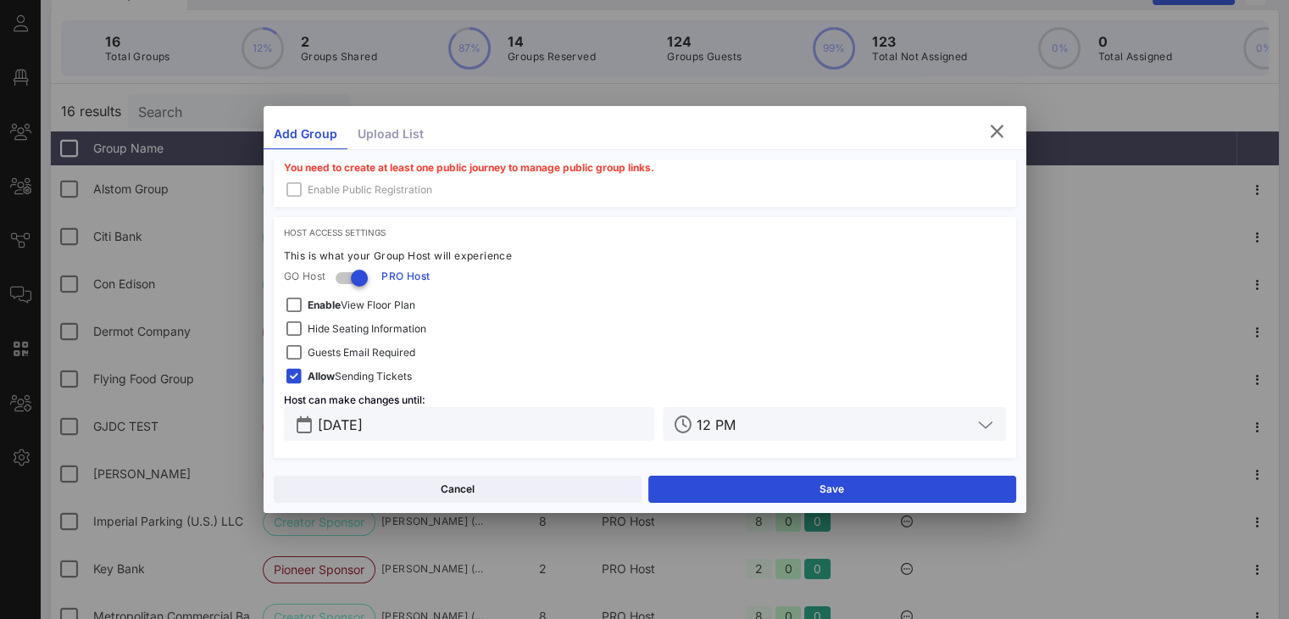
scroll to position [537, 0]
click at [331, 325] on span "Hide Seating Information" at bounding box center [367, 327] width 119 height 17
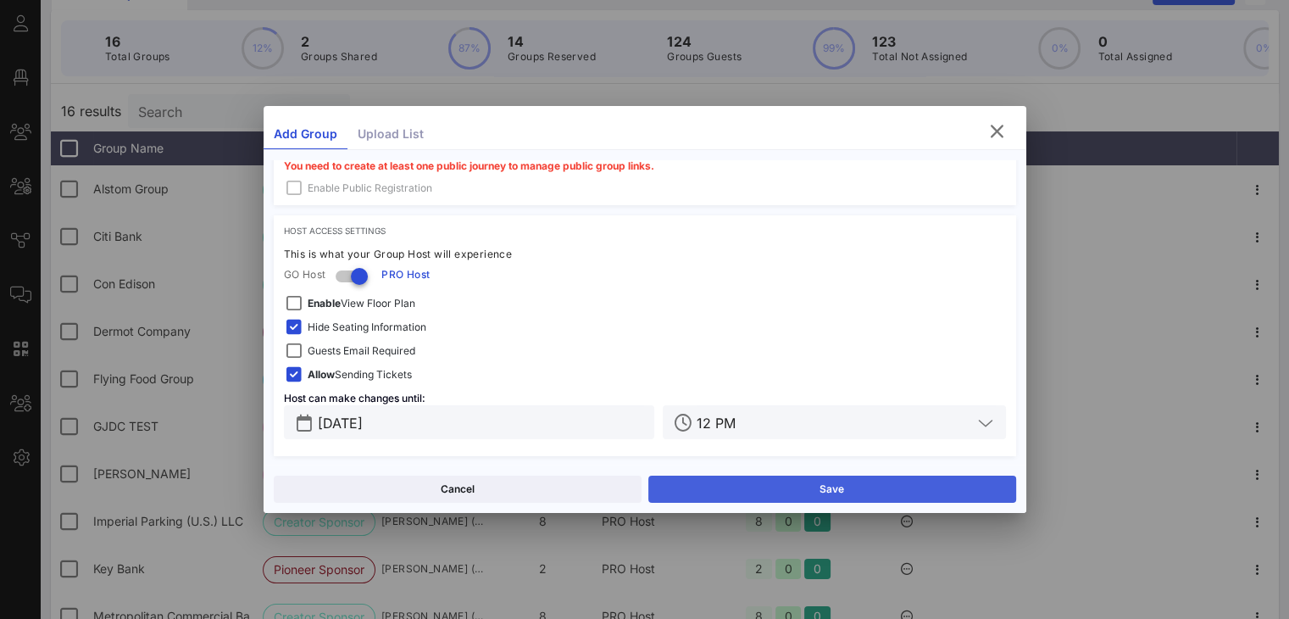
click at [743, 485] on button "Save" at bounding box center [832, 489] width 368 height 27
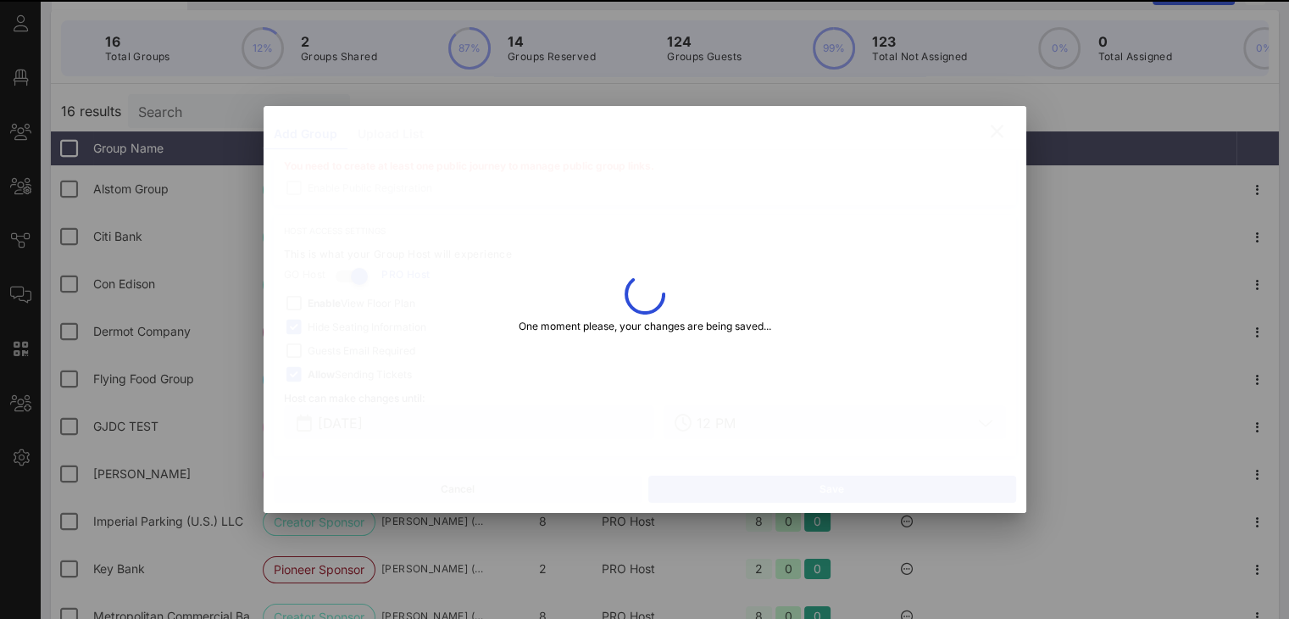
type input "Akshar"
type input "Patel"
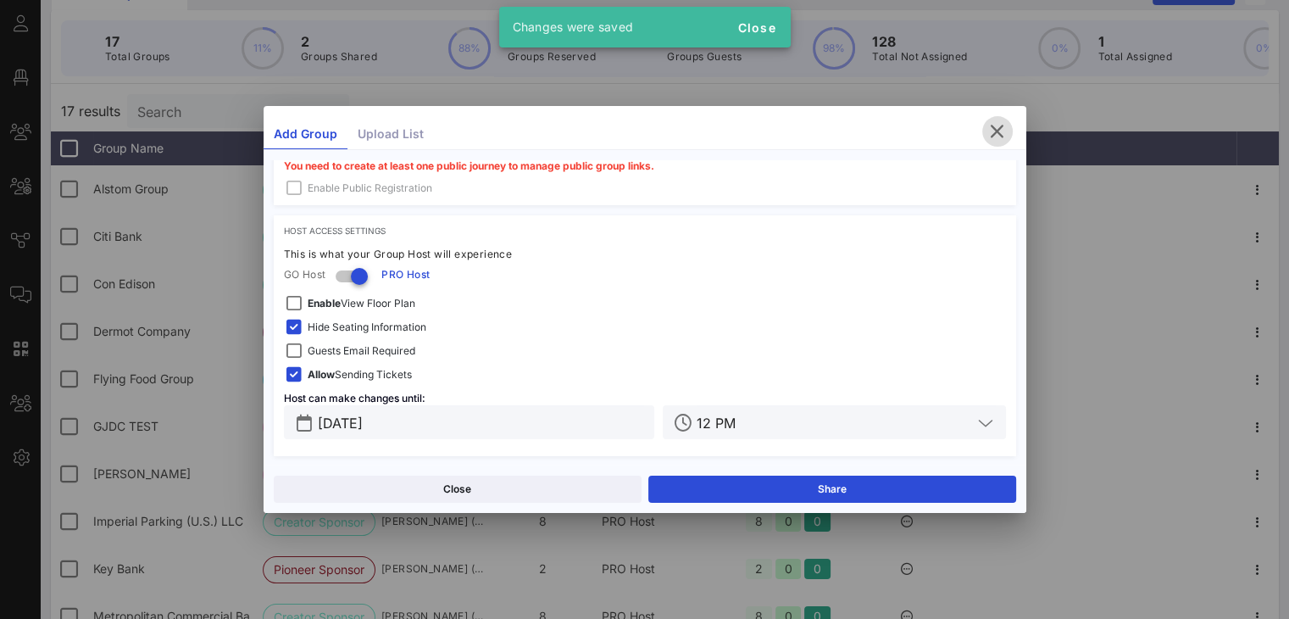
click at [1000, 132] on icon "button" at bounding box center [997, 131] width 20 height 20
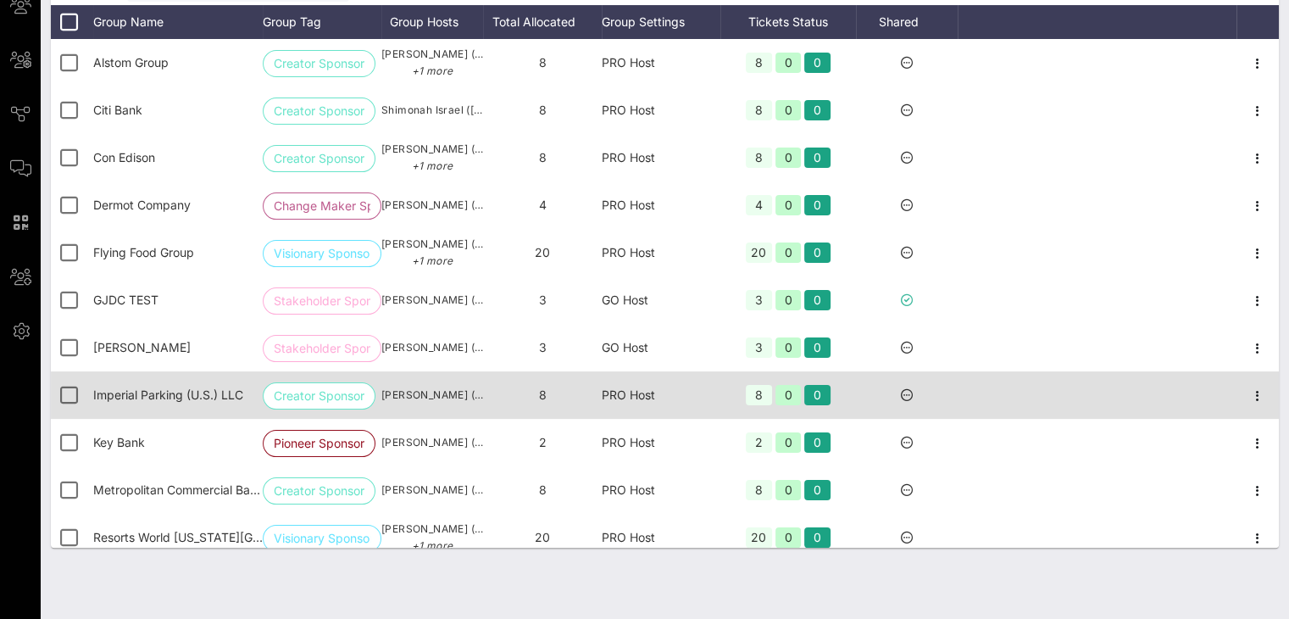
scroll to position [0, 0]
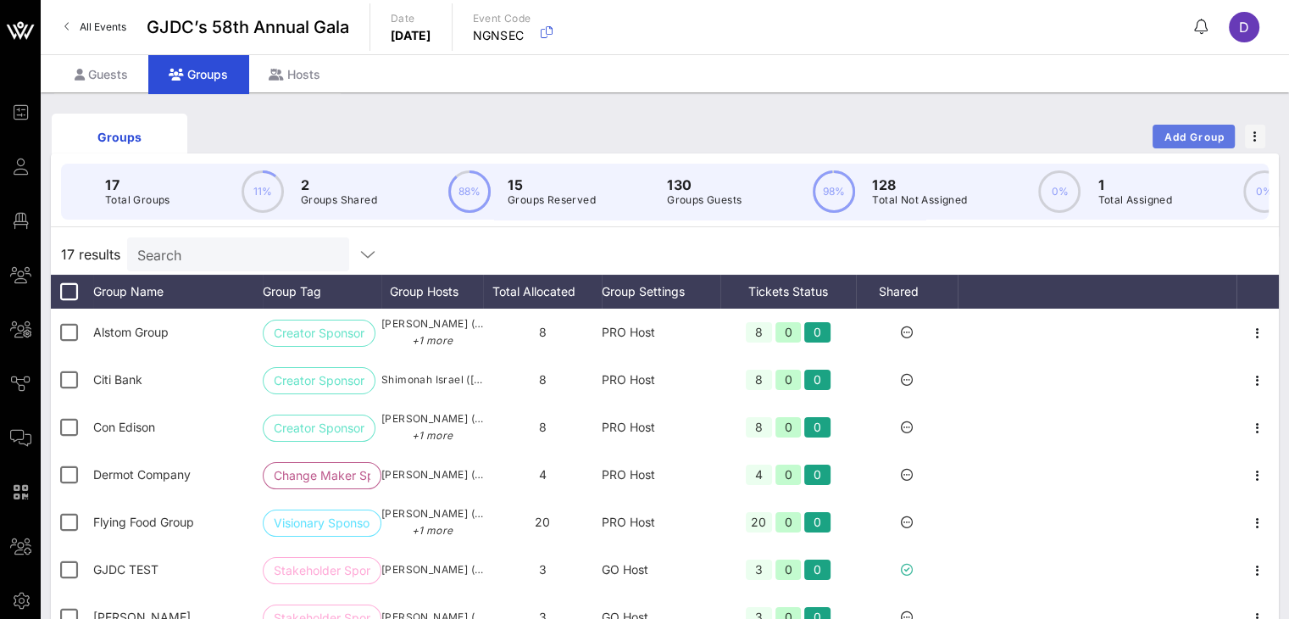
click at [1191, 136] on span "Add Group" at bounding box center [1194, 137] width 61 height 13
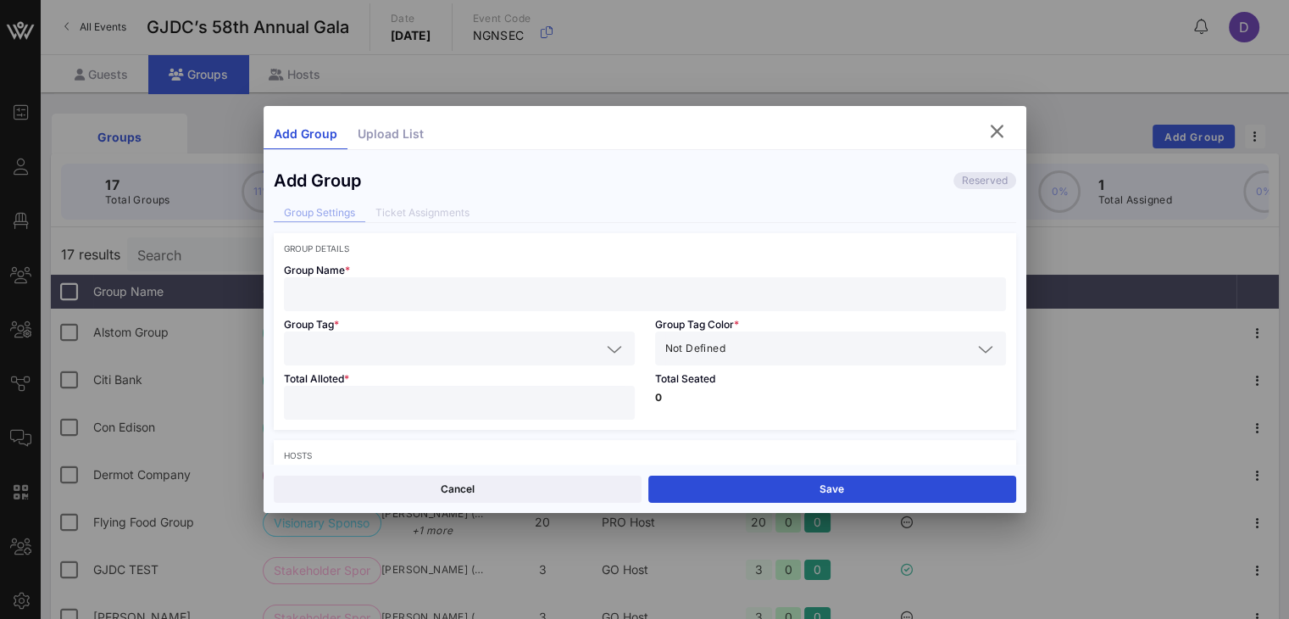
click at [364, 283] on input "text" at bounding box center [645, 294] width 702 height 22
type input "[PERSON_NAME]"
click at [366, 343] on input "text" at bounding box center [447, 348] width 307 height 22
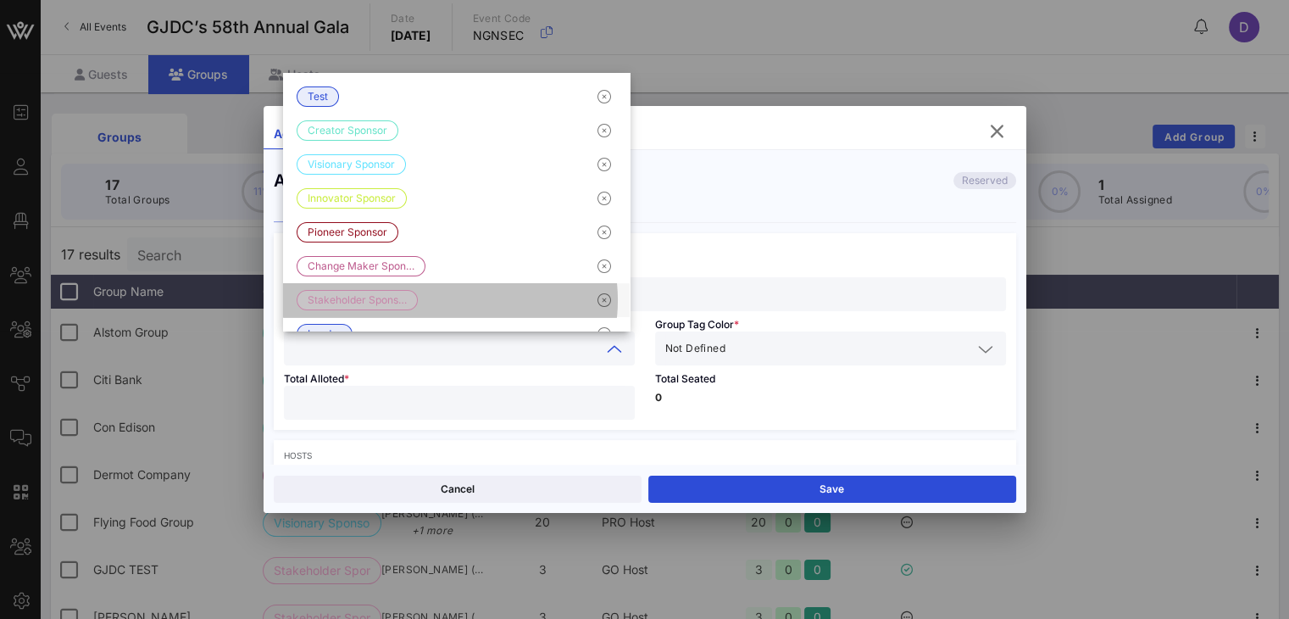
click at [371, 292] on span "Stakeholder Spons…" at bounding box center [357, 300] width 99 height 19
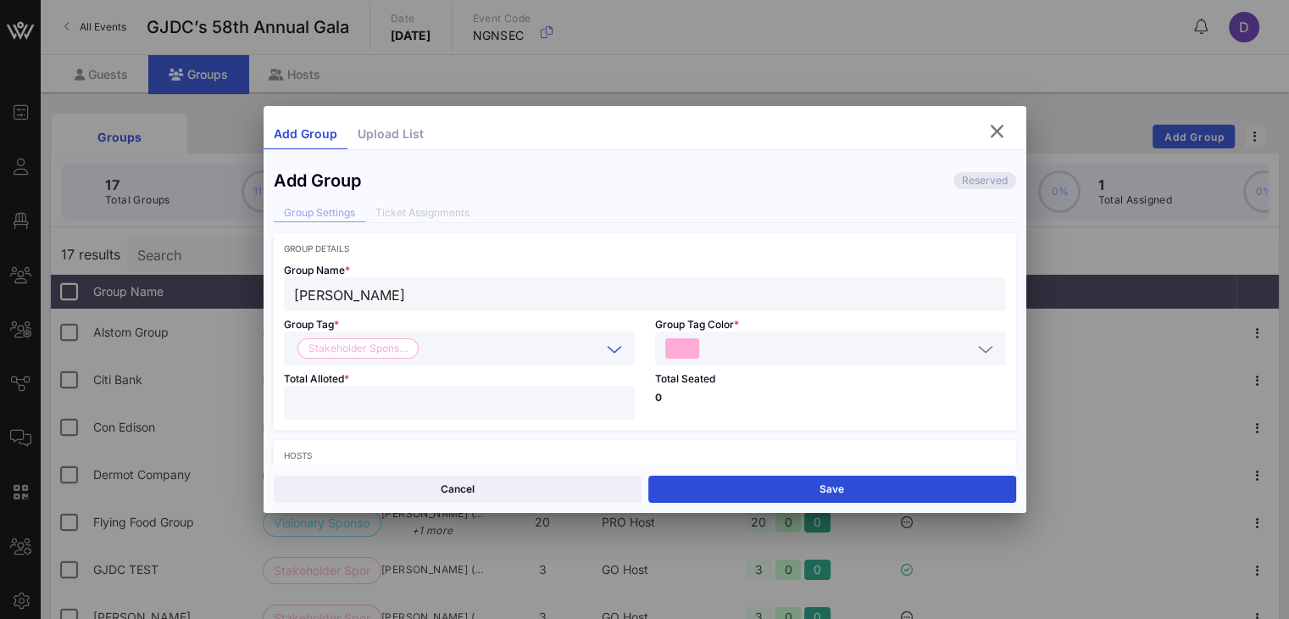
click at [575, 401] on input "number" at bounding box center [459, 403] width 331 height 22
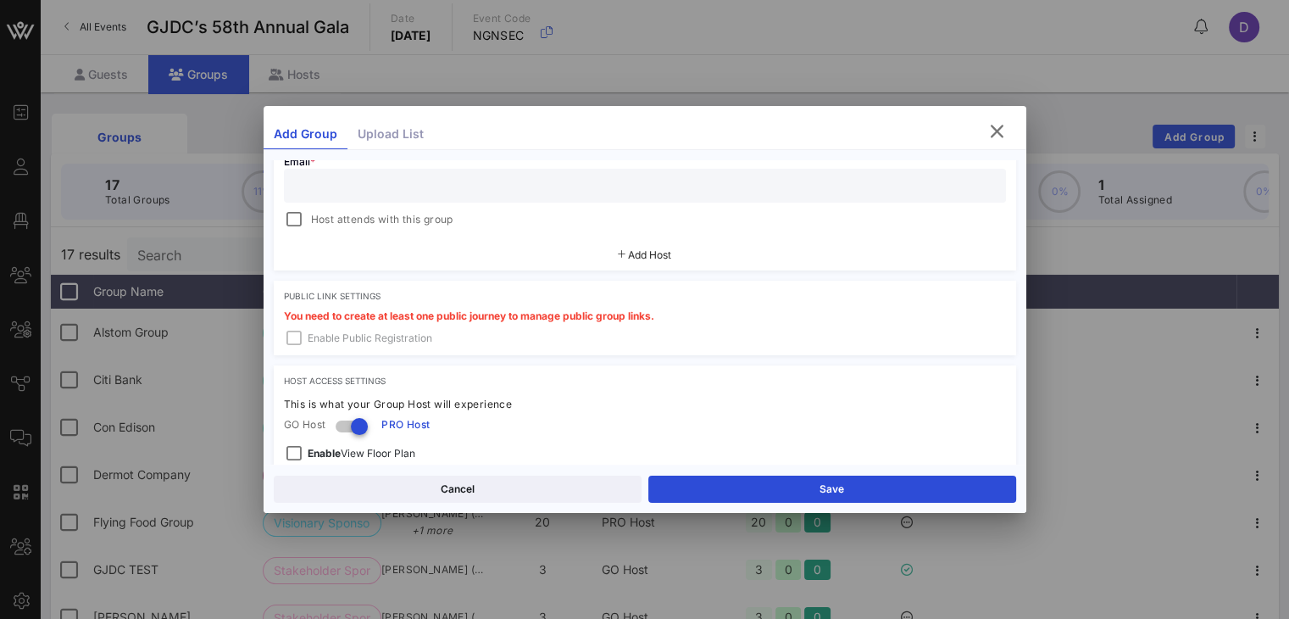
scroll to position [387, 0]
type input "*"
click at [396, 216] on span "Host attends with this group" at bounding box center [382, 219] width 142 height 17
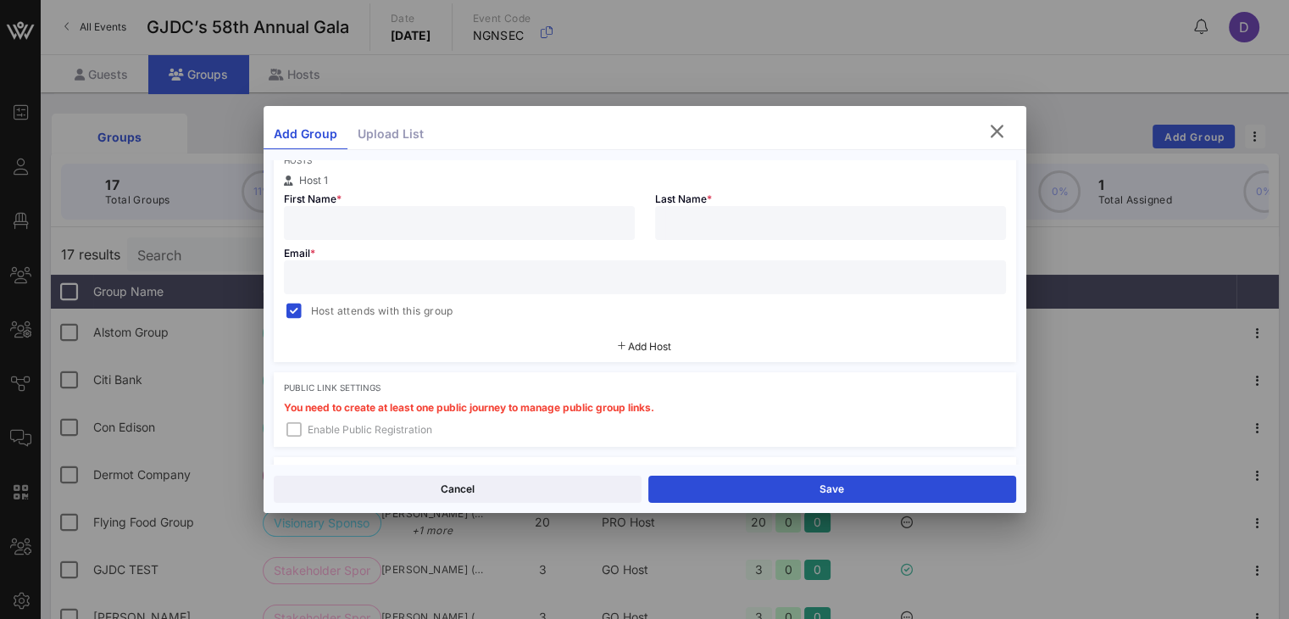
scroll to position [232, 0]
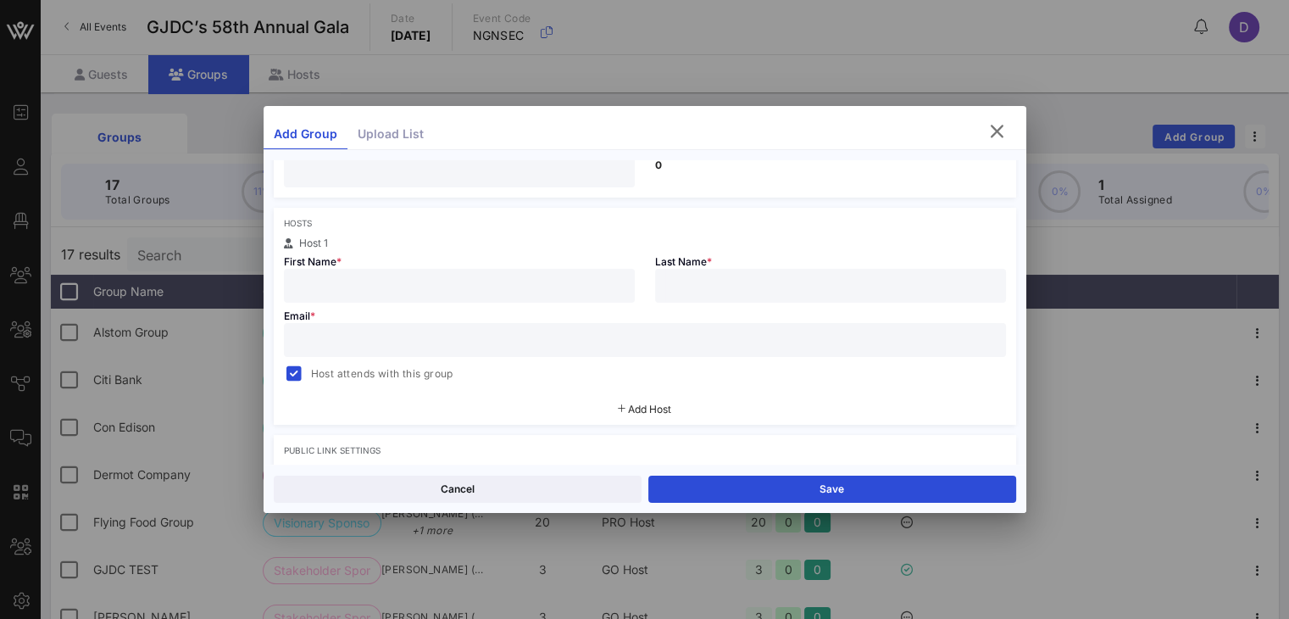
click at [426, 284] on input "text" at bounding box center [459, 286] width 331 height 22
click at [426, 285] on input "text" at bounding box center [459, 286] width 331 height 22
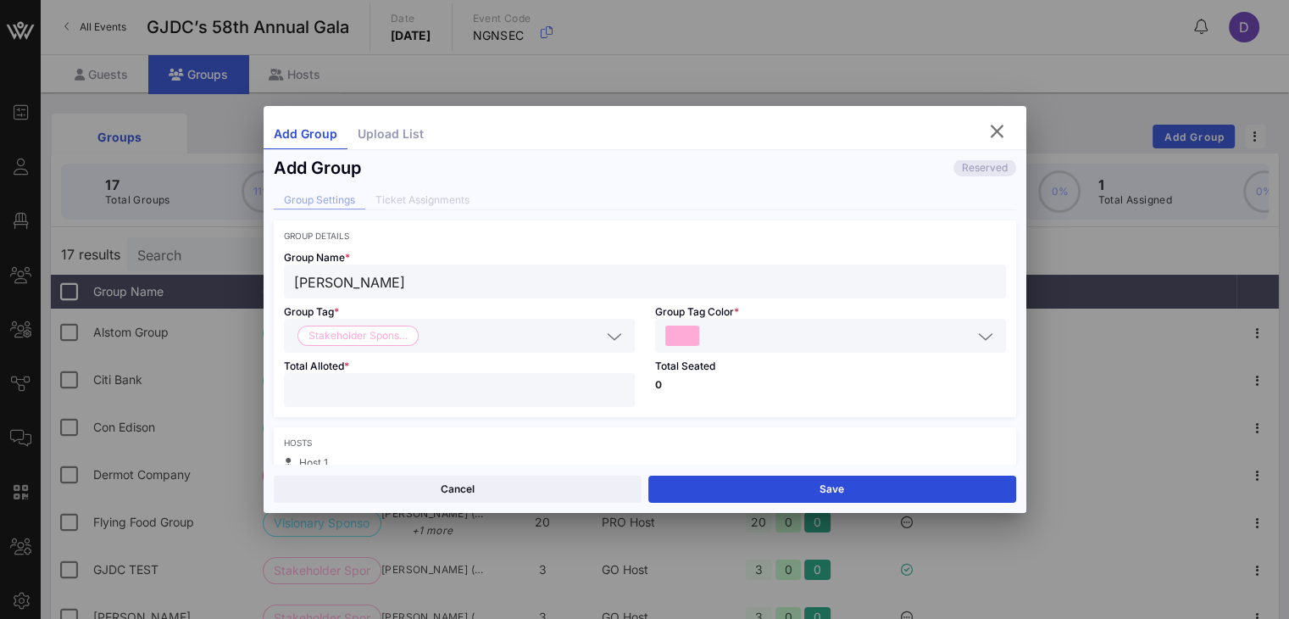
scroll to position [0, 0]
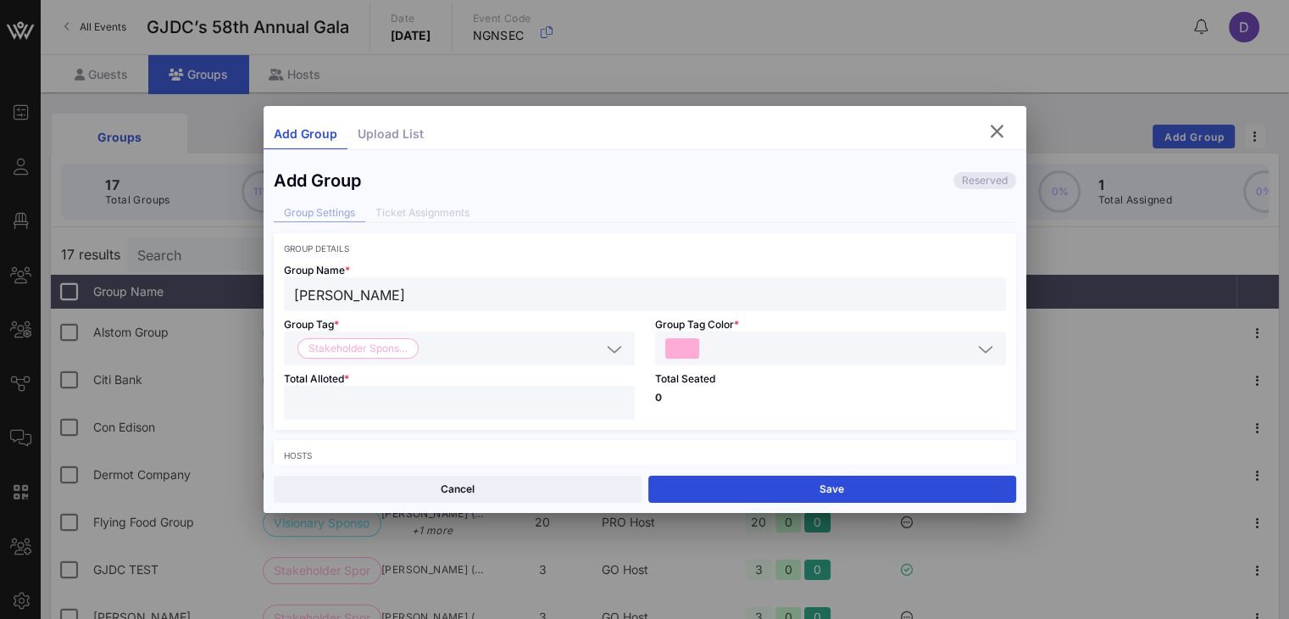
drag, startPoint x: 341, startPoint y: 289, endPoint x: 329, endPoint y: 289, distance: 11.9
click at [329, 289] on input "[PERSON_NAME]" at bounding box center [645, 294] width 702 height 22
drag, startPoint x: 346, startPoint y: 293, endPoint x: 265, endPoint y: 292, distance: 80.5
click at [265, 292] on div "Add Group Reserved Group Settings Ticket Assignments Group Details Group Name *…" at bounding box center [645, 312] width 763 height 304
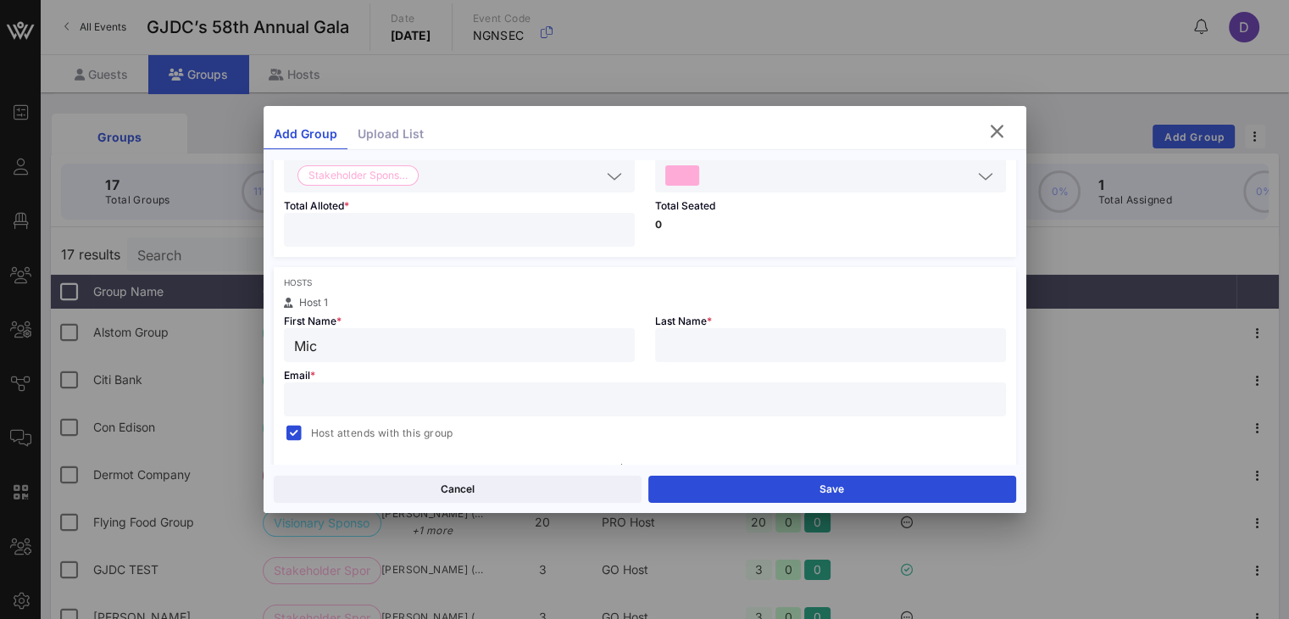
scroll to position [175, 0]
drag, startPoint x: 318, startPoint y: 345, endPoint x: 286, endPoint y: 348, distance: 31.5
click at [286, 348] on div "Mic" at bounding box center [459, 343] width 351 height 34
paste input "hael"
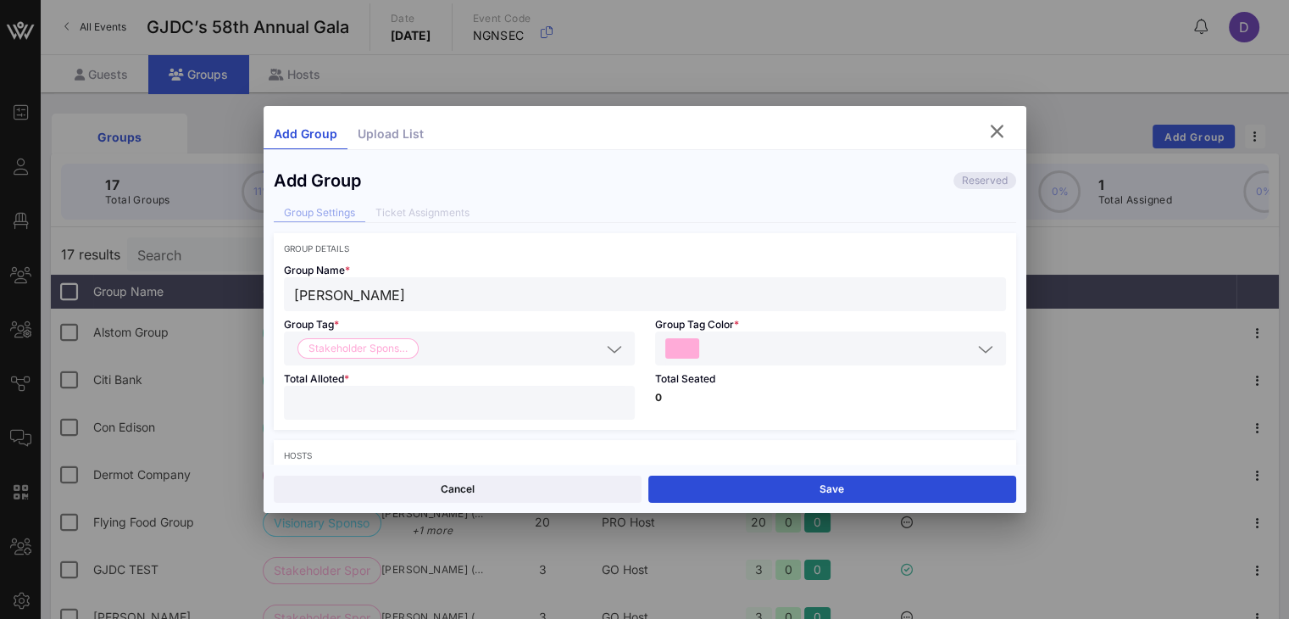
scroll to position [0, 0]
type input "Michael"
click at [441, 275] on div "Group Name * Michael Lehmann" at bounding box center [645, 282] width 743 height 58
drag, startPoint x: 441, startPoint y: 294, endPoint x: 350, endPoint y: 291, distance: 90.8
click at [350, 291] on input "[PERSON_NAME]" at bounding box center [645, 294] width 702 height 22
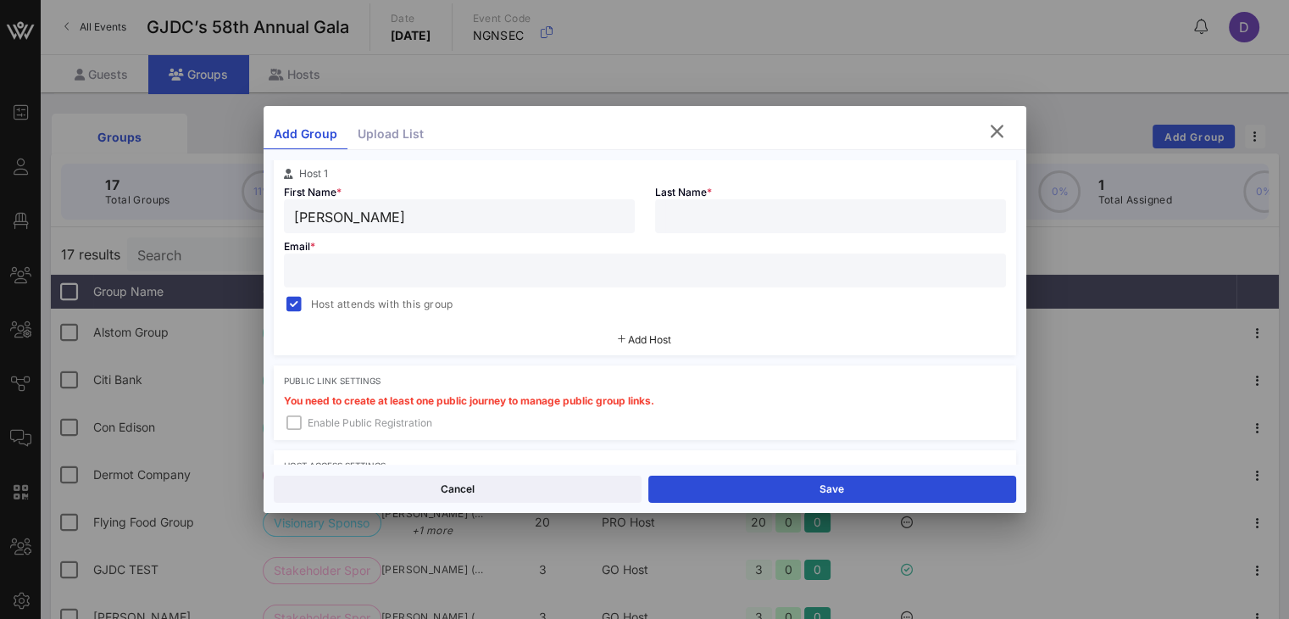
scroll to position [315, 0]
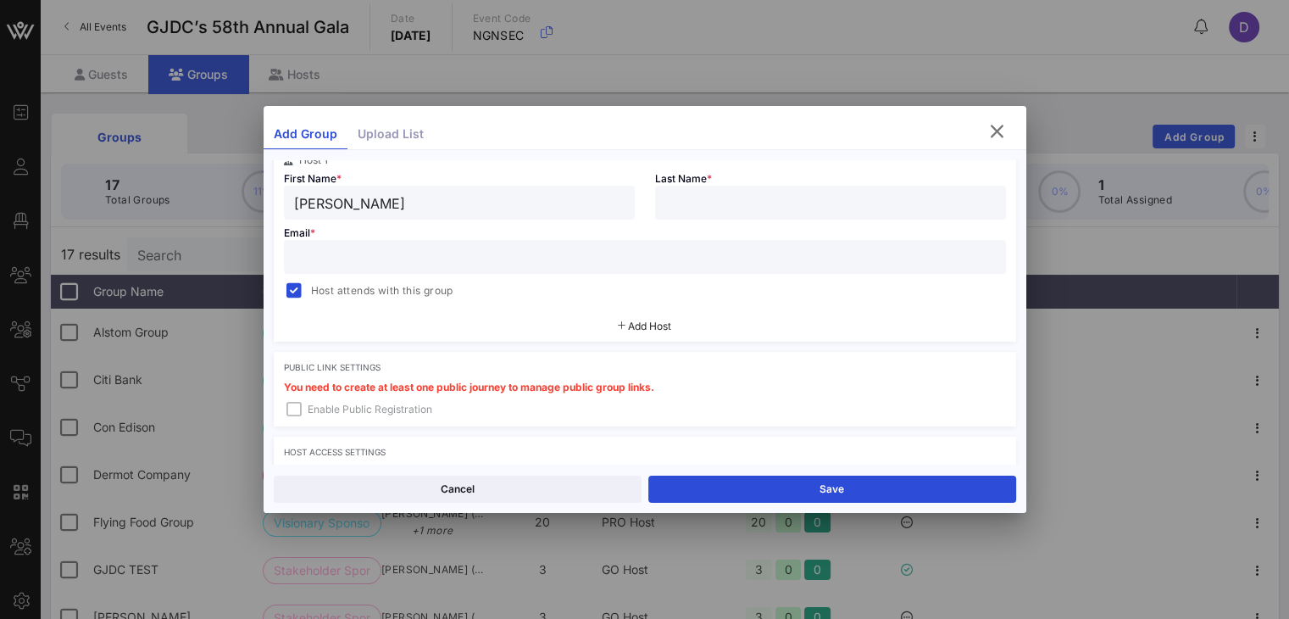
click at [677, 194] on input "text" at bounding box center [830, 203] width 331 height 22
paste input "Lehmann"
type input "Lehmann"
click at [841, 255] on input "text" at bounding box center [645, 257] width 702 height 22
paste input "Lehmann"
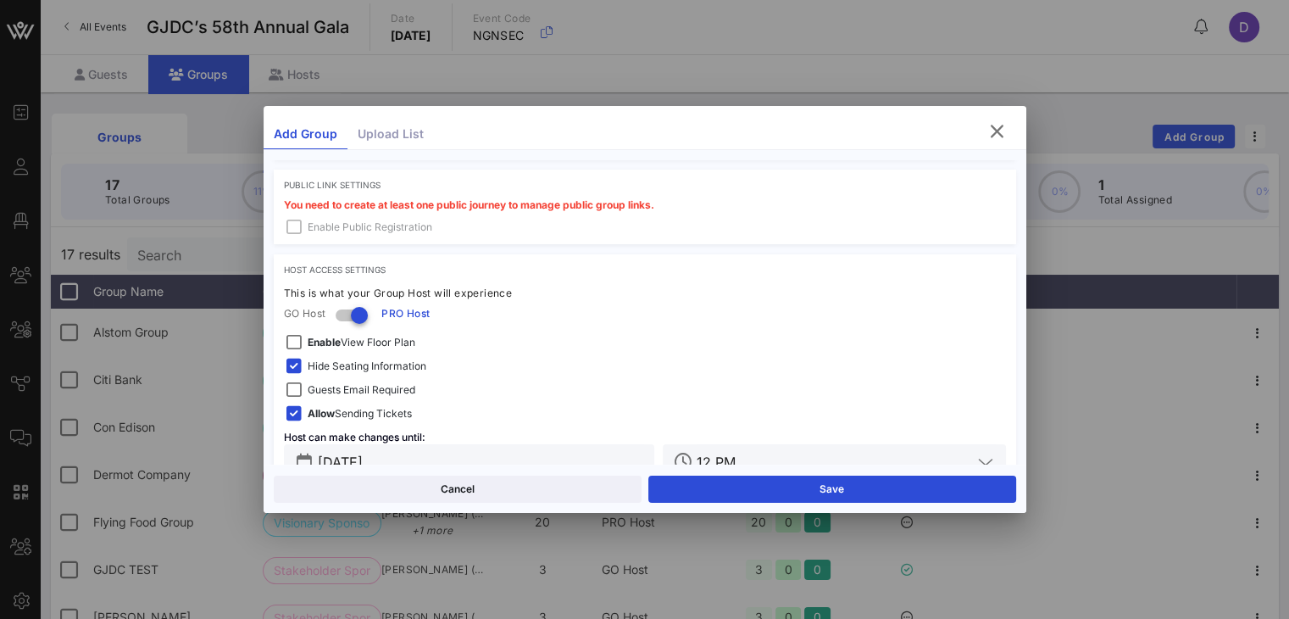
scroll to position [537, 0]
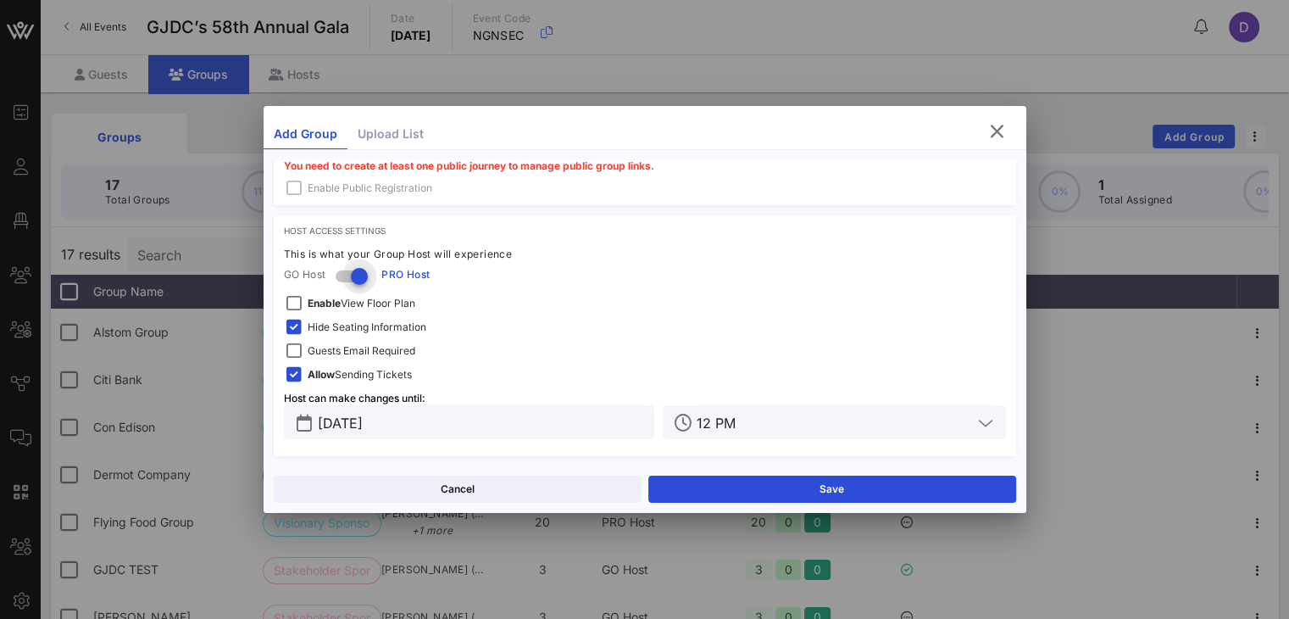
click at [358, 279] on div at bounding box center [359, 276] width 29 height 29
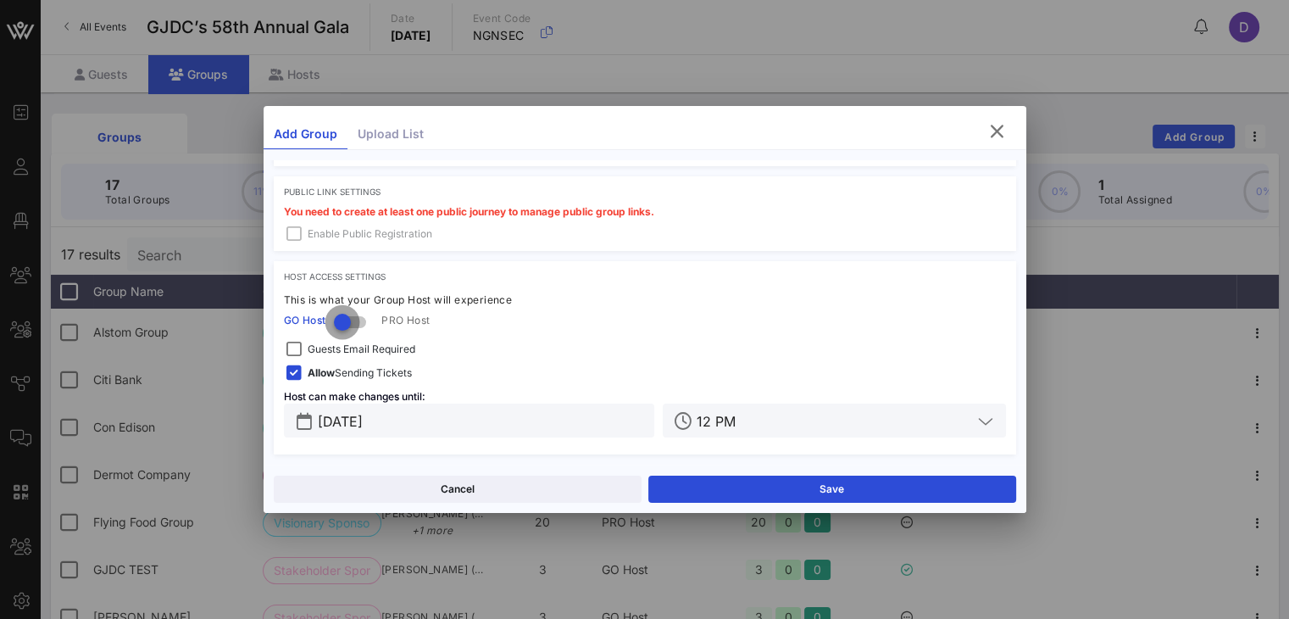
scroll to position [489, 0]
click at [403, 369] on span "Allow Sending Tickets" at bounding box center [360, 374] width 104 height 17
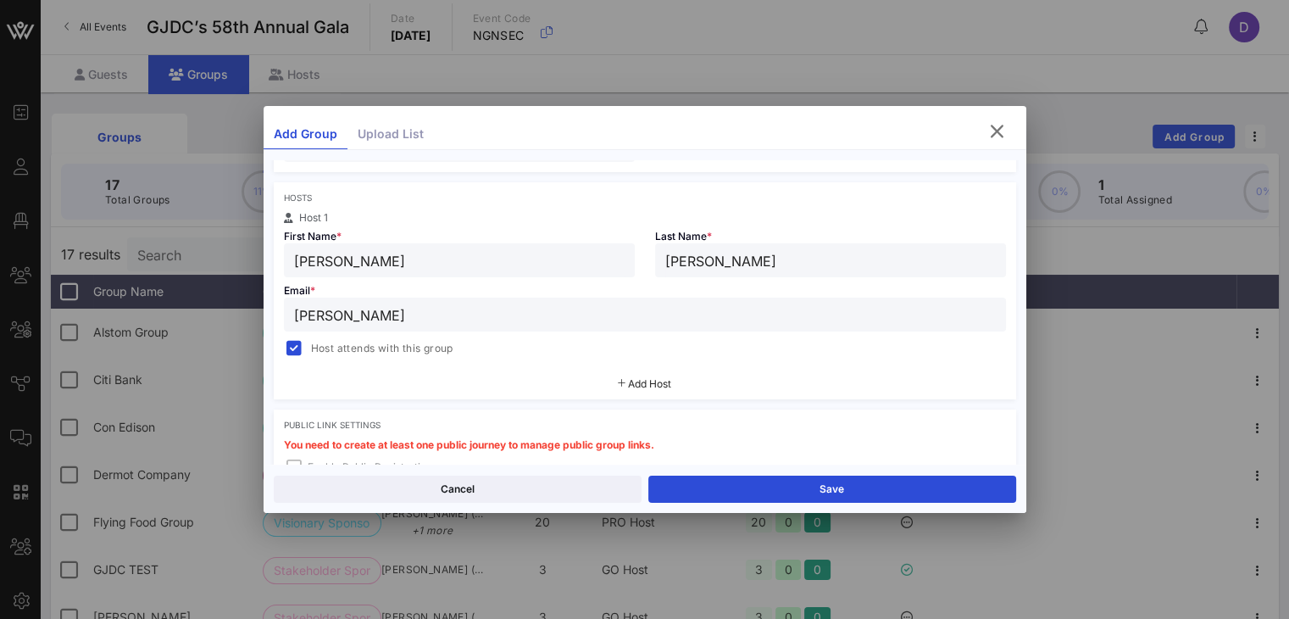
scroll to position [259, 0]
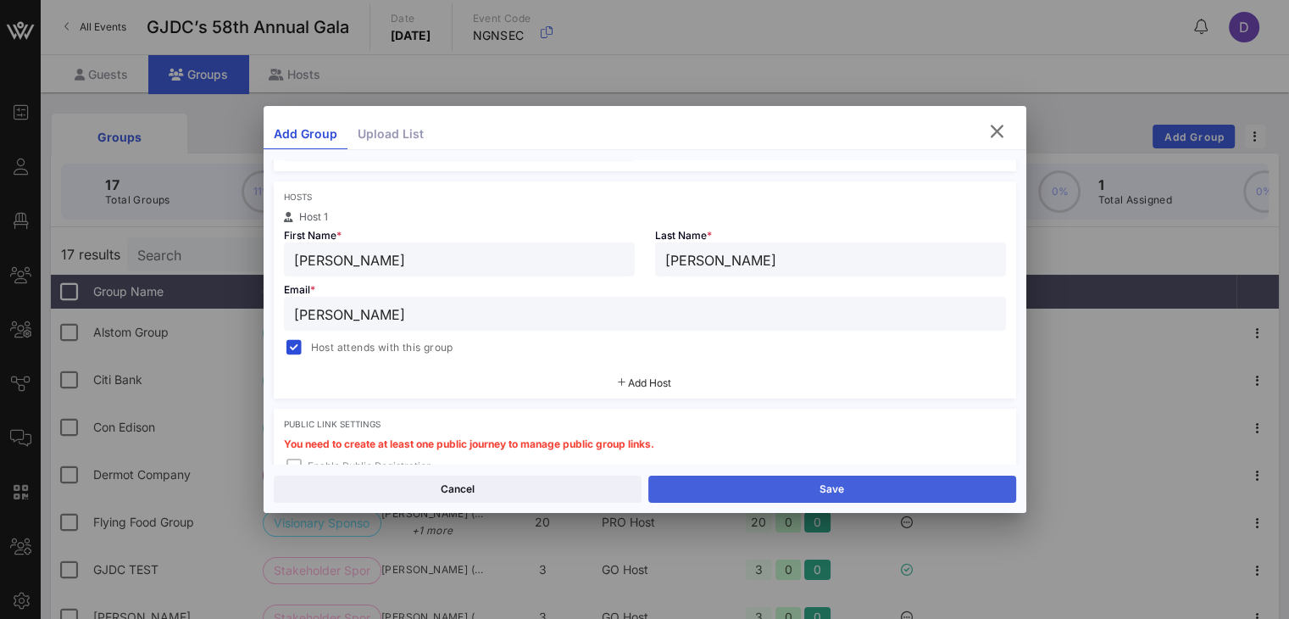
click at [876, 486] on button "Save" at bounding box center [832, 489] width 368 height 27
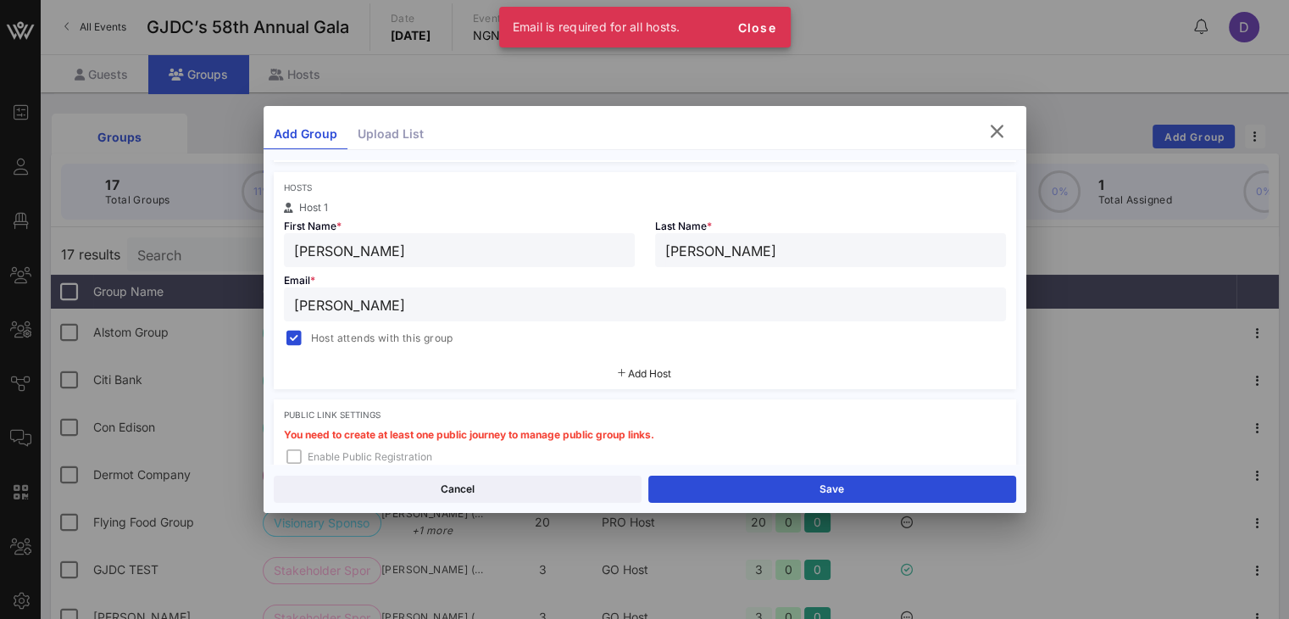
scroll to position [253, 0]
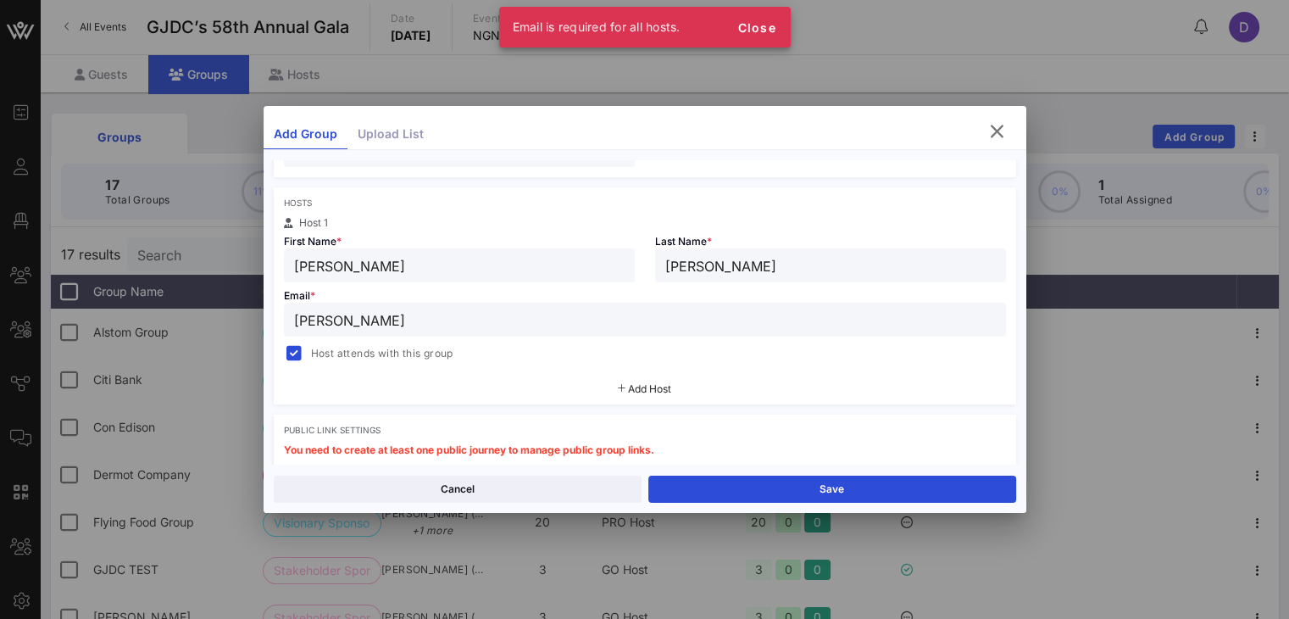
click at [796, 303] on div "Lehmann" at bounding box center [645, 320] width 702 height 34
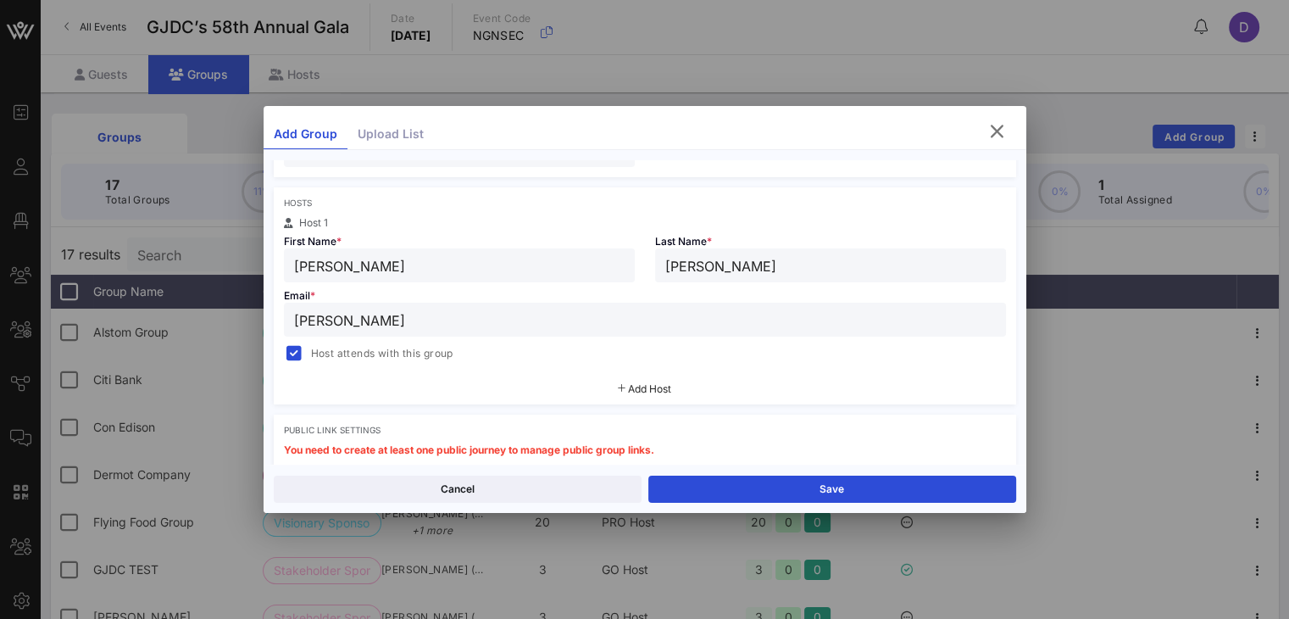
click at [668, 313] on input "Lehmann" at bounding box center [645, 320] width 702 height 22
paste input "trufflehunter16@gmail.com"
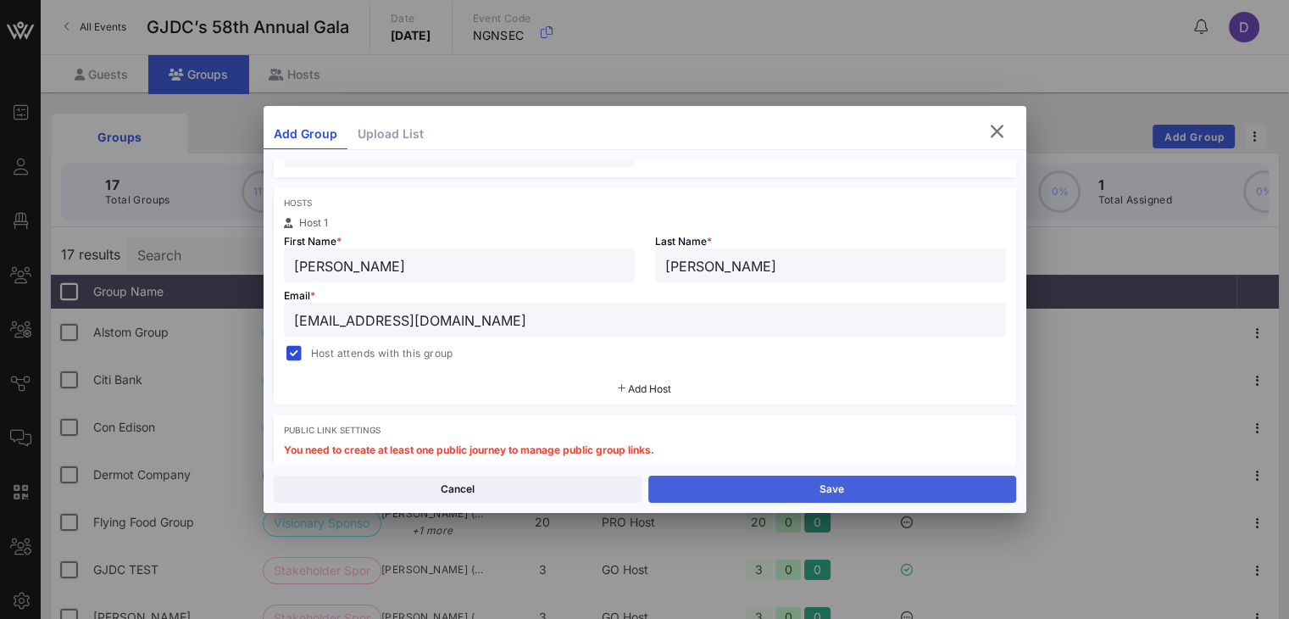
type input "trufflehunter16@gmail.com"
click at [790, 476] on button "Save" at bounding box center [832, 489] width 368 height 27
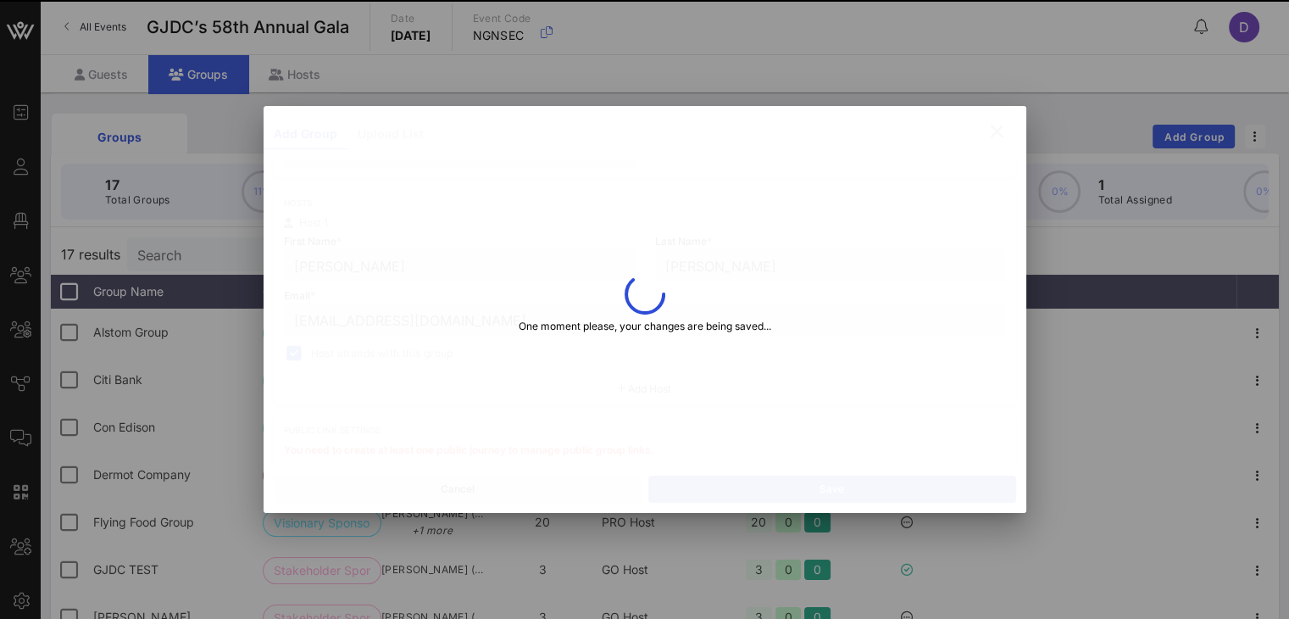
type input "Michael"
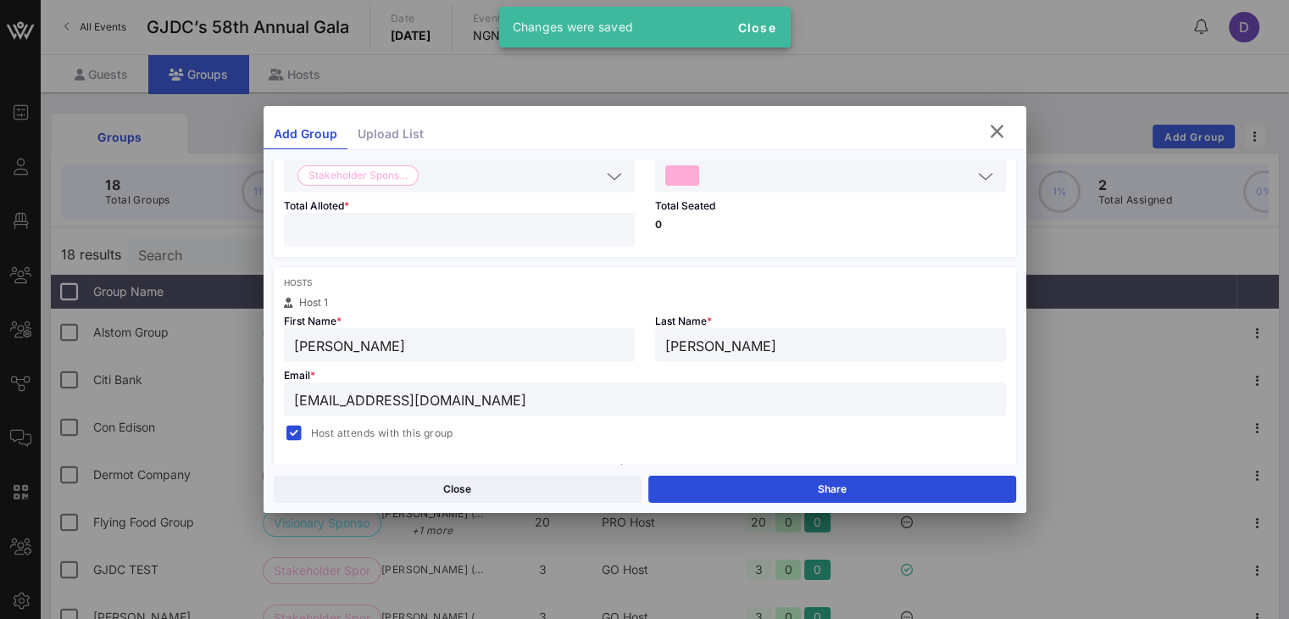
scroll to position [0, 0]
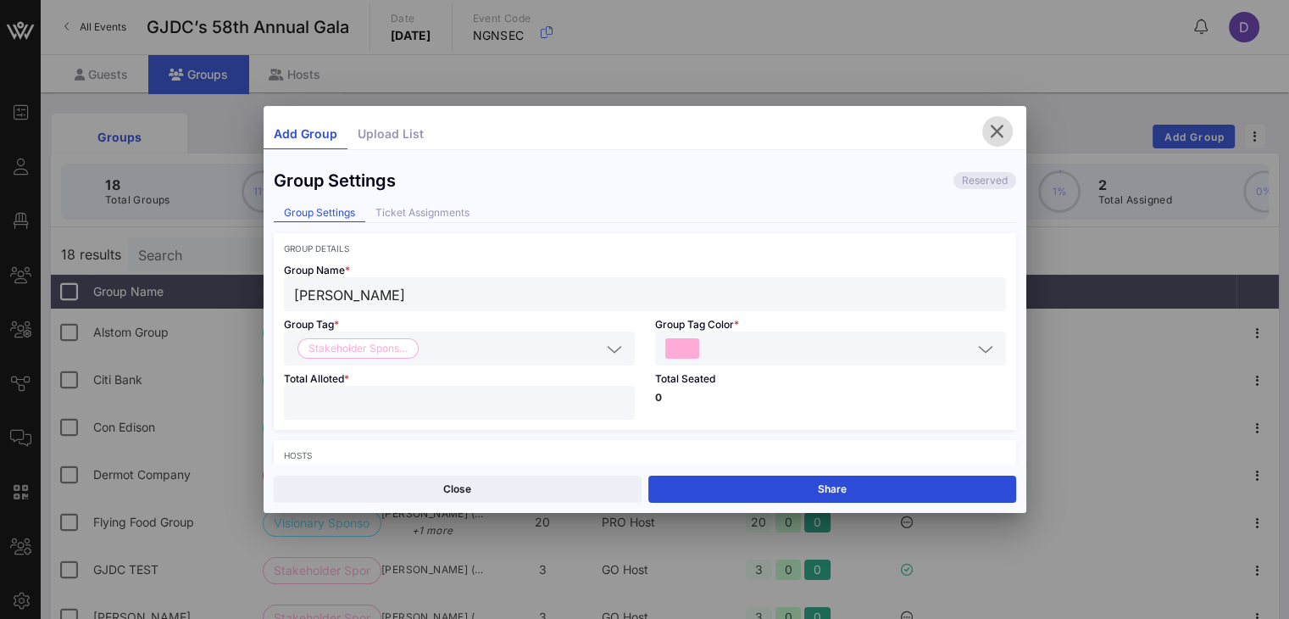
click at [1002, 130] on icon "button" at bounding box center [997, 131] width 20 height 20
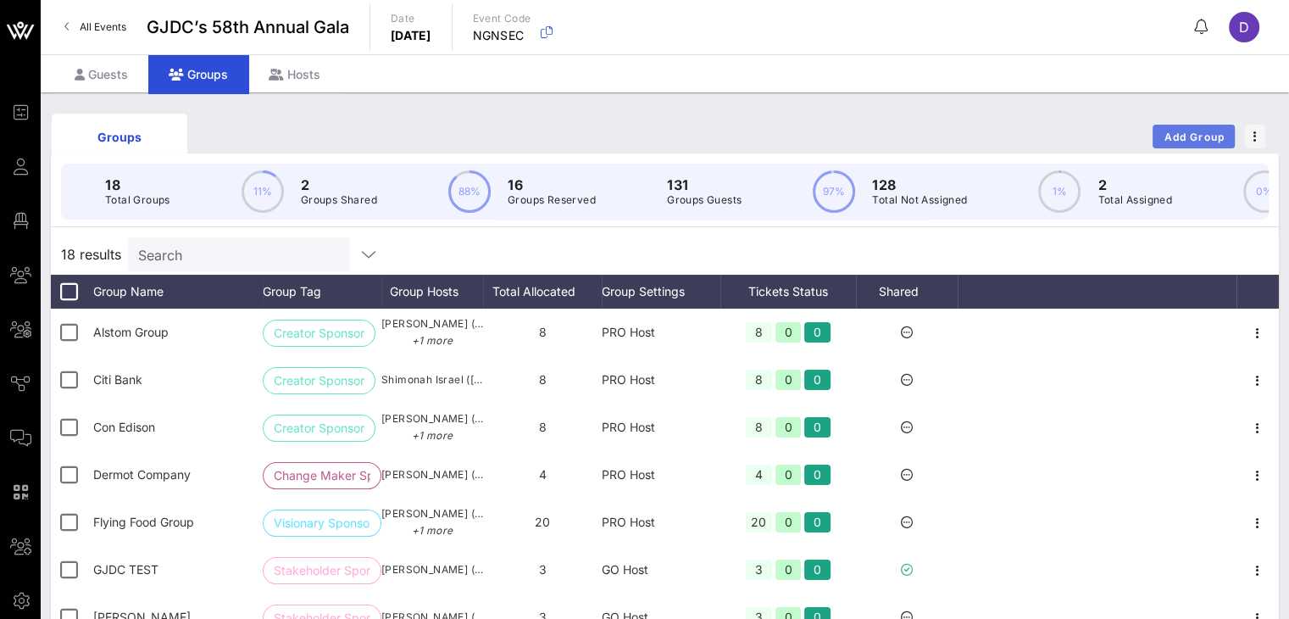
click at [1177, 131] on span "Add Group" at bounding box center [1194, 137] width 61 height 13
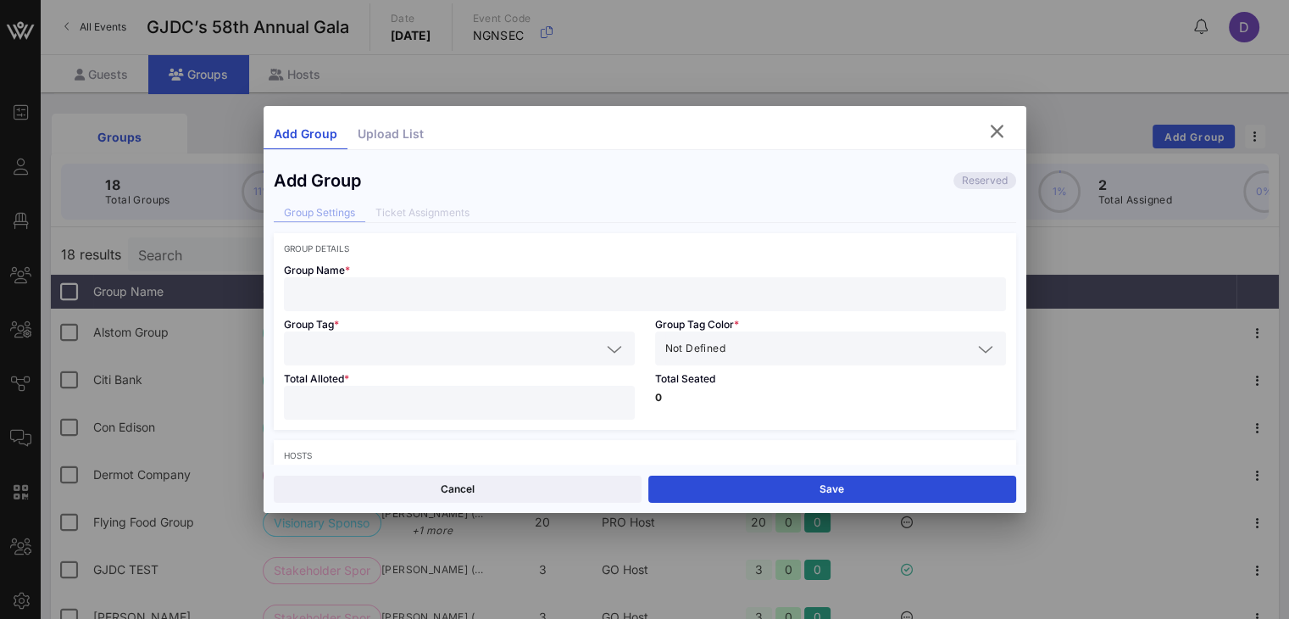
click at [519, 298] on input "text" at bounding box center [645, 294] width 702 height 22
type input "JFK Millennium Partners"
click at [436, 358] on input "text" at bounding box center [447, 348] width 307 height 22
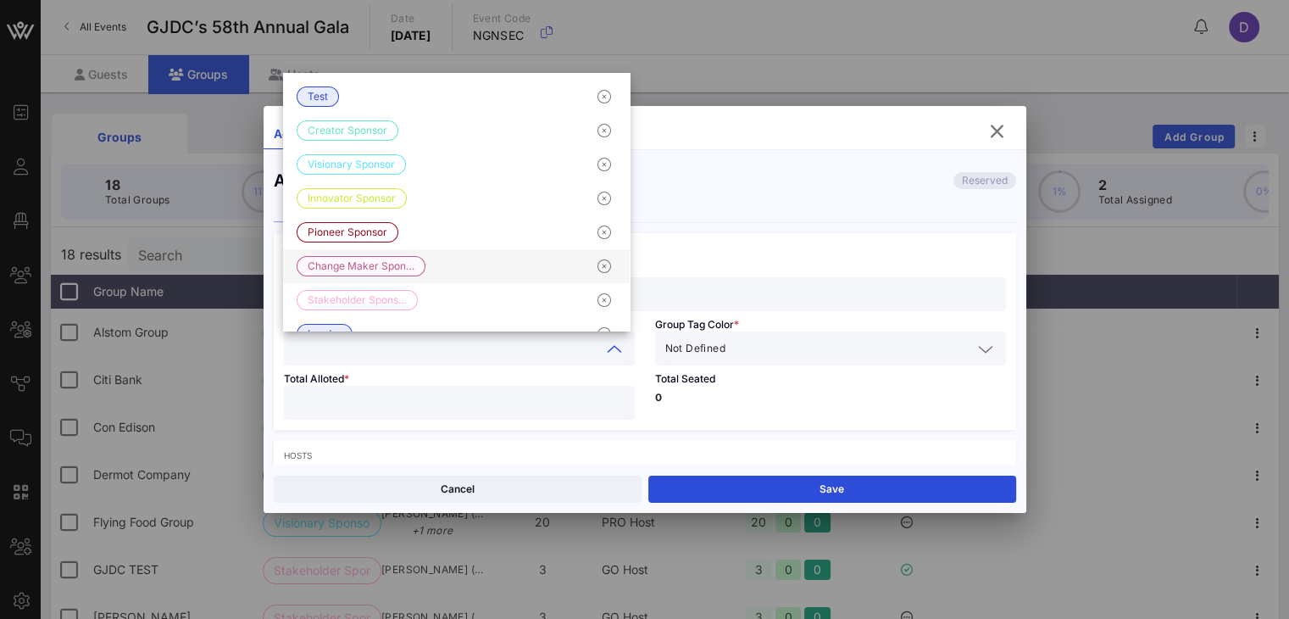
click at [340, 265] on span "Change Maker Spon…" at bounding box center [361, 266] width 107 height 19
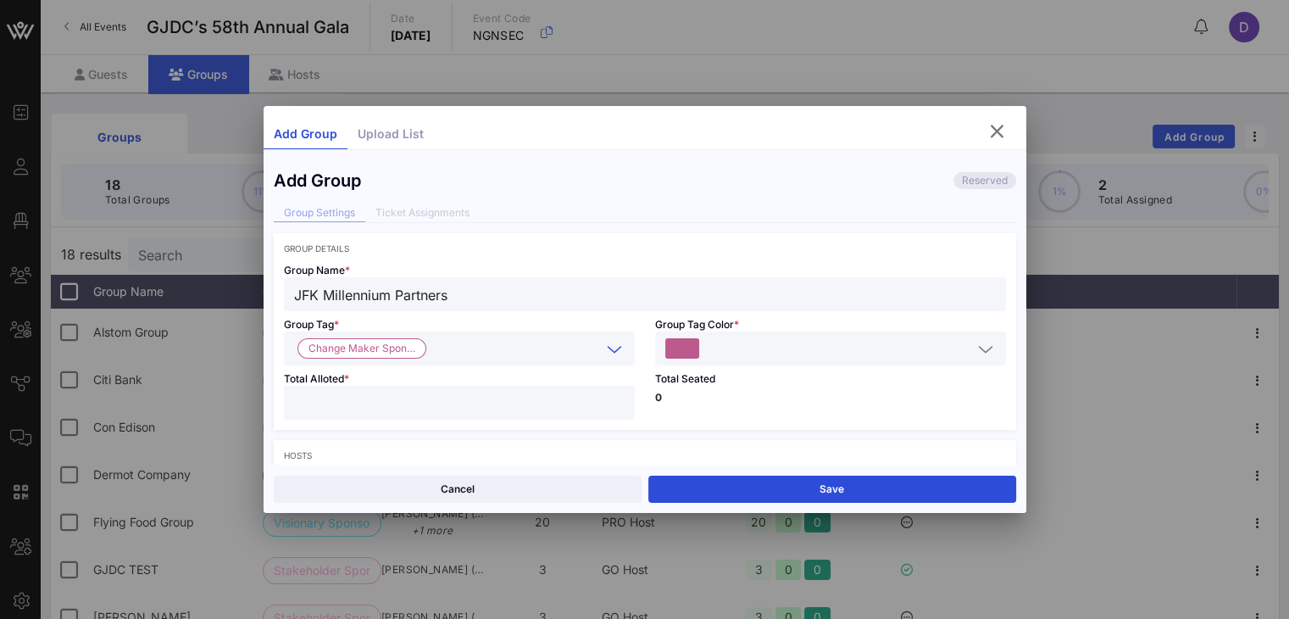
click at [497, 404] on input "number" at bounding box center [459, 403] width 331 height 22
click at [514, 425] on div "Total Alloted *" at bounding box center [459, 397] width 371 height 64
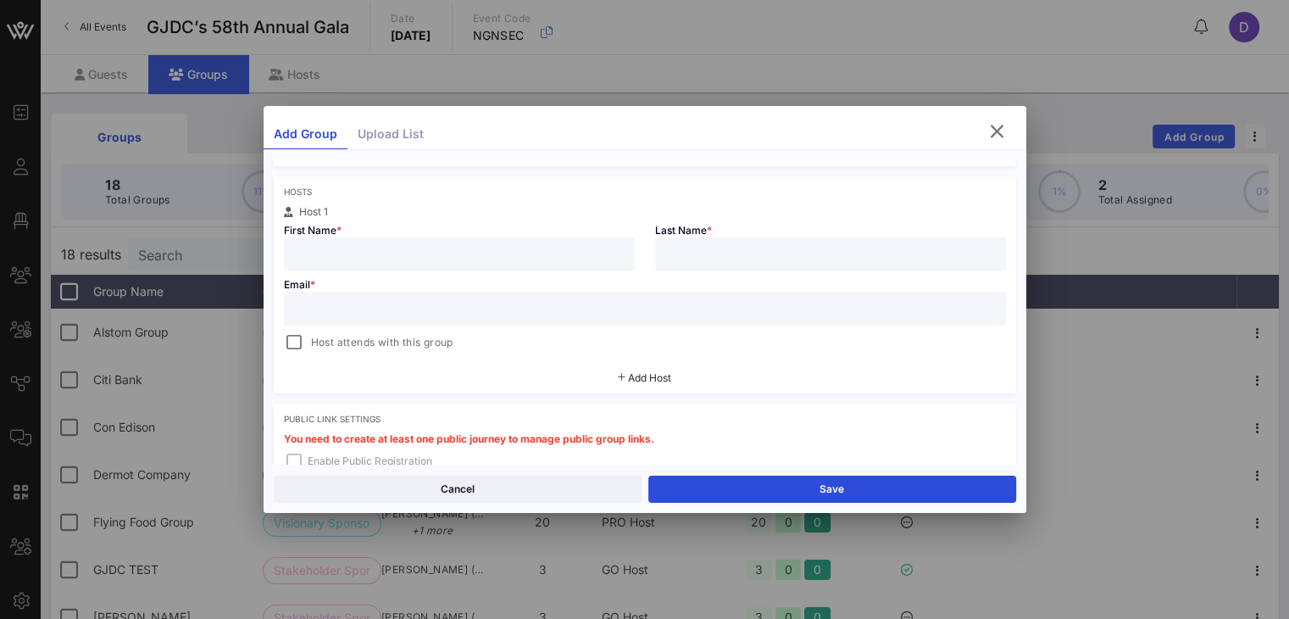
scroll to position [267, 0]
type input "*"
click at [549, 259] on input "text" at bounding box center [459, 251] width 331 height 22
click at [353, 343] on span "Host attends with this group" at bounding box center [382, 339] width 142 height 17
click at [464, 253] on input "text" at bounding box center [459, 251] width 331 height 22
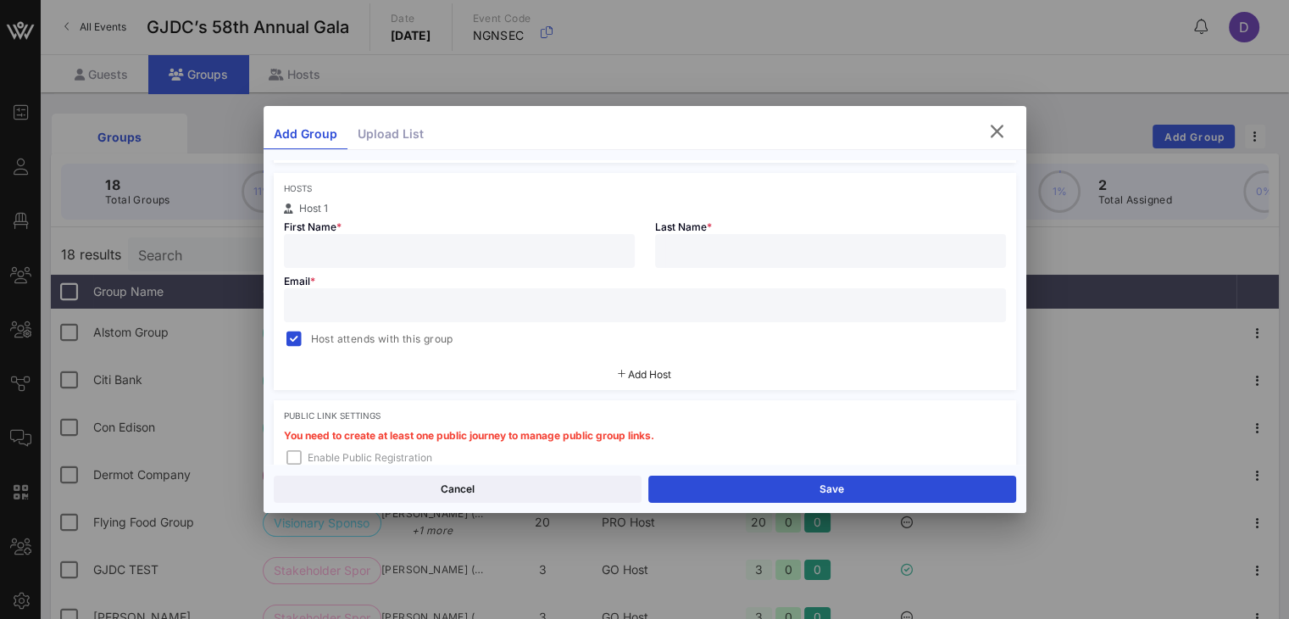
click at [578, 262] on div at bounding box center [459, 251] width 331 height 34
paste input "Philana Potter"
drag, startPoint x: 498, startPoint y: 248, endPoint x: 342, endPoint y: 254, distance: 155.2
click at [342, 254] on input "Philana Potter" at bounding box center [459, 251] width 331 height 22
type input "Philana"
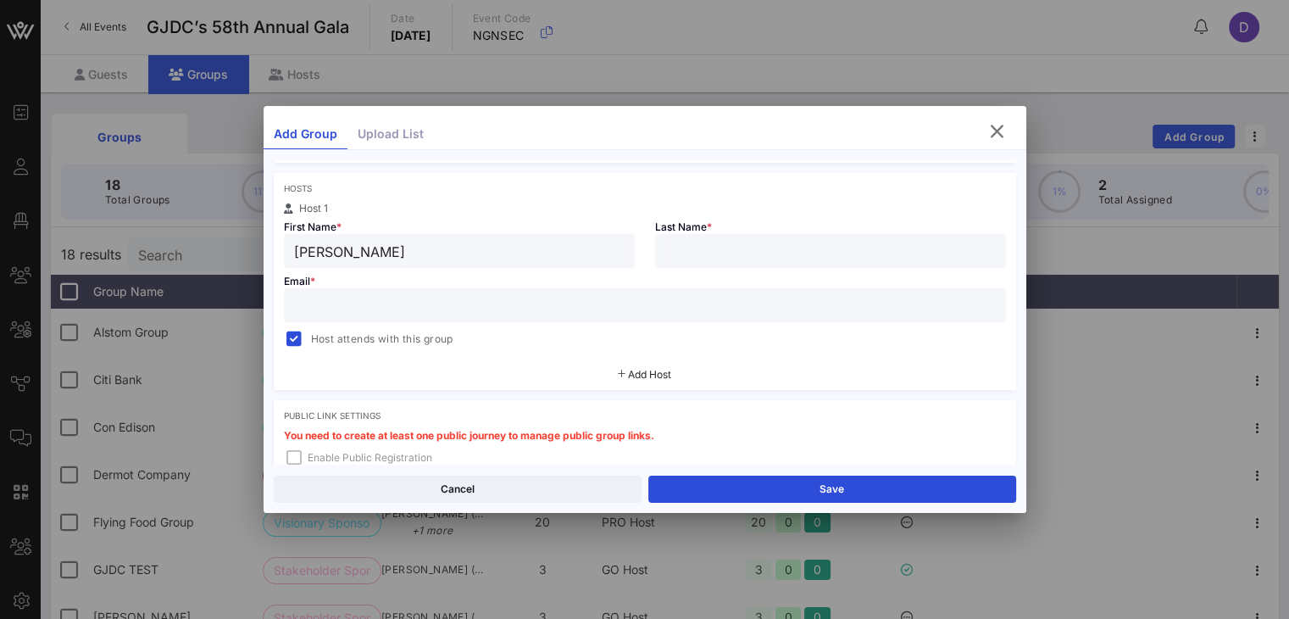
click at [837, 245] on input "text" at bounding box center [830, 251] width 331 height 22
paste input "Potter"
type input "Potter"
click at [834, 294] on input "text" at bounding box center [645, 305] width 702 height 22
paste input "ppotter@vantagegroup.com"
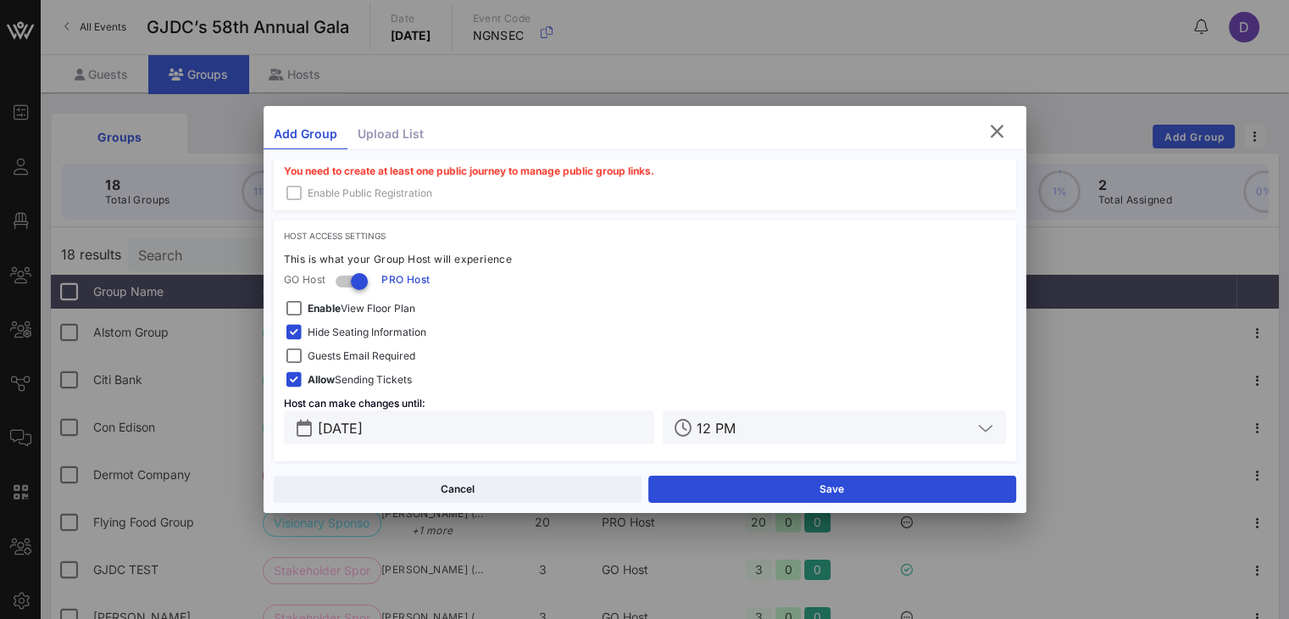
scroll to position [537, 0]
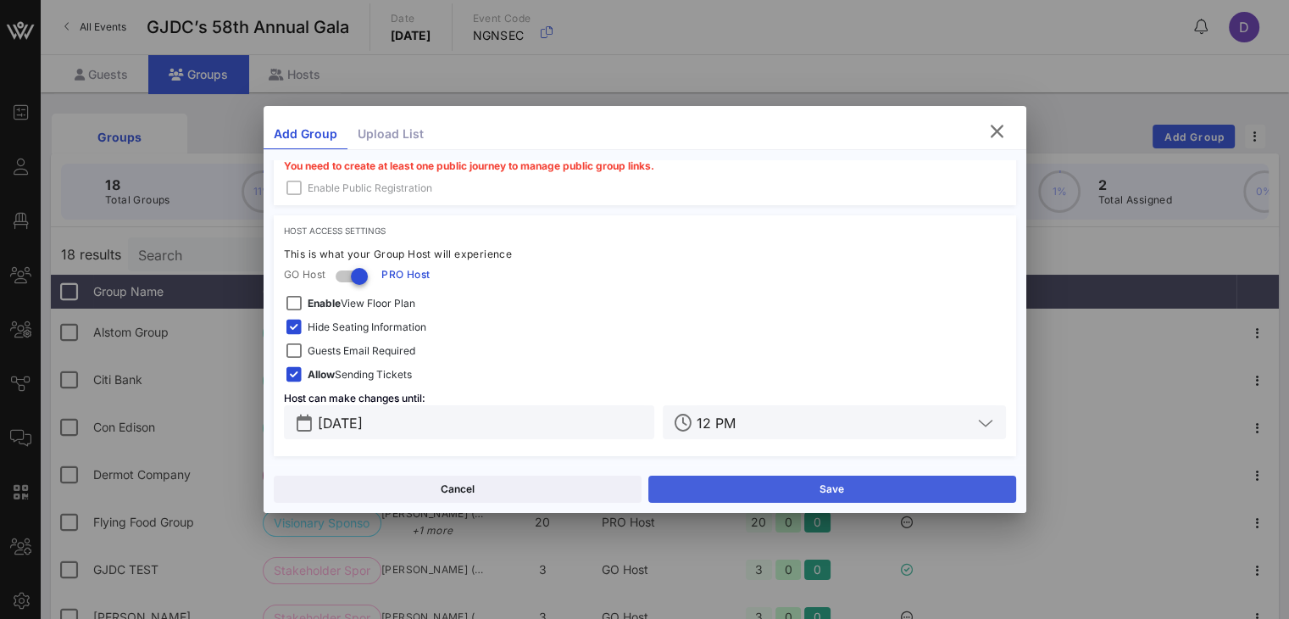
type input "ppotter@vantagegroup.com"
click at [720, 490] on button "Save" at bounding box center [832, 489] width 368 height 27
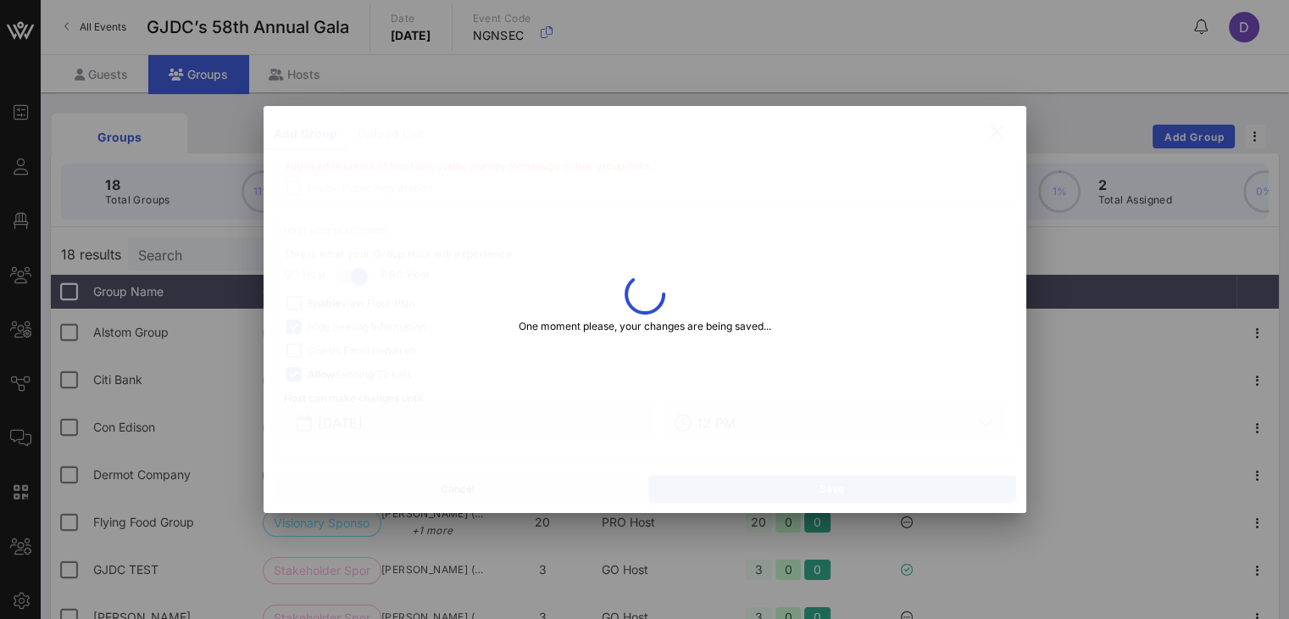
type input "Philana"
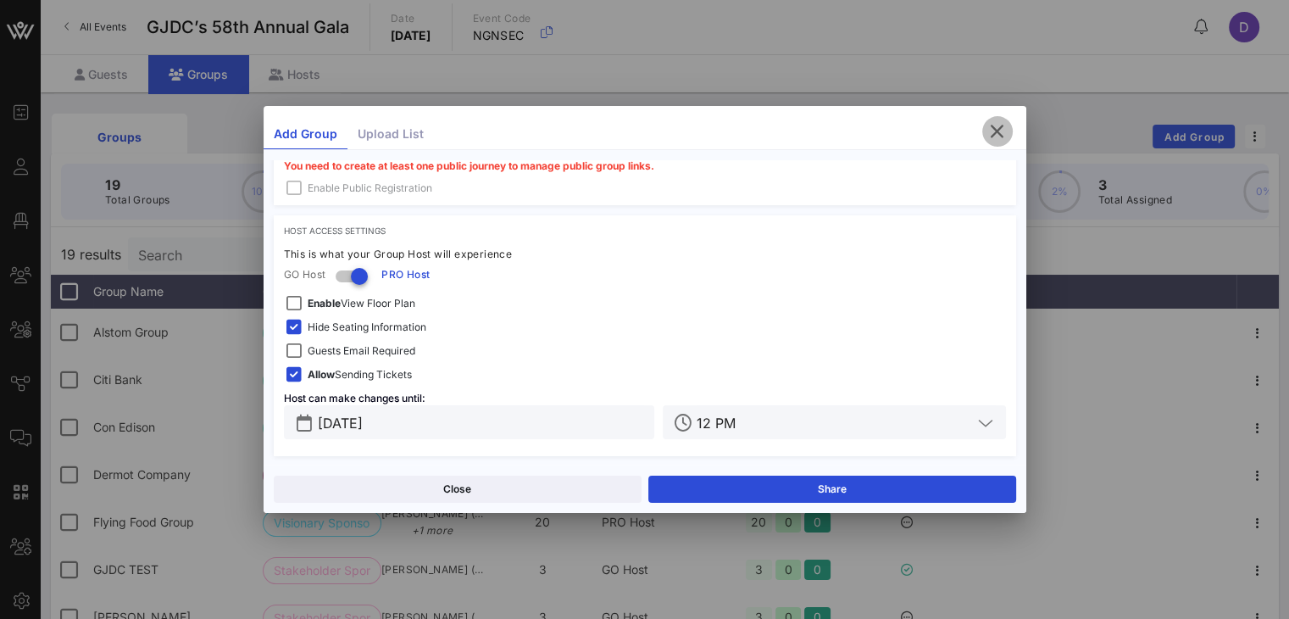
click at [996, 132] on icon "button" at bounding box center [997, 131] width 20 height 20
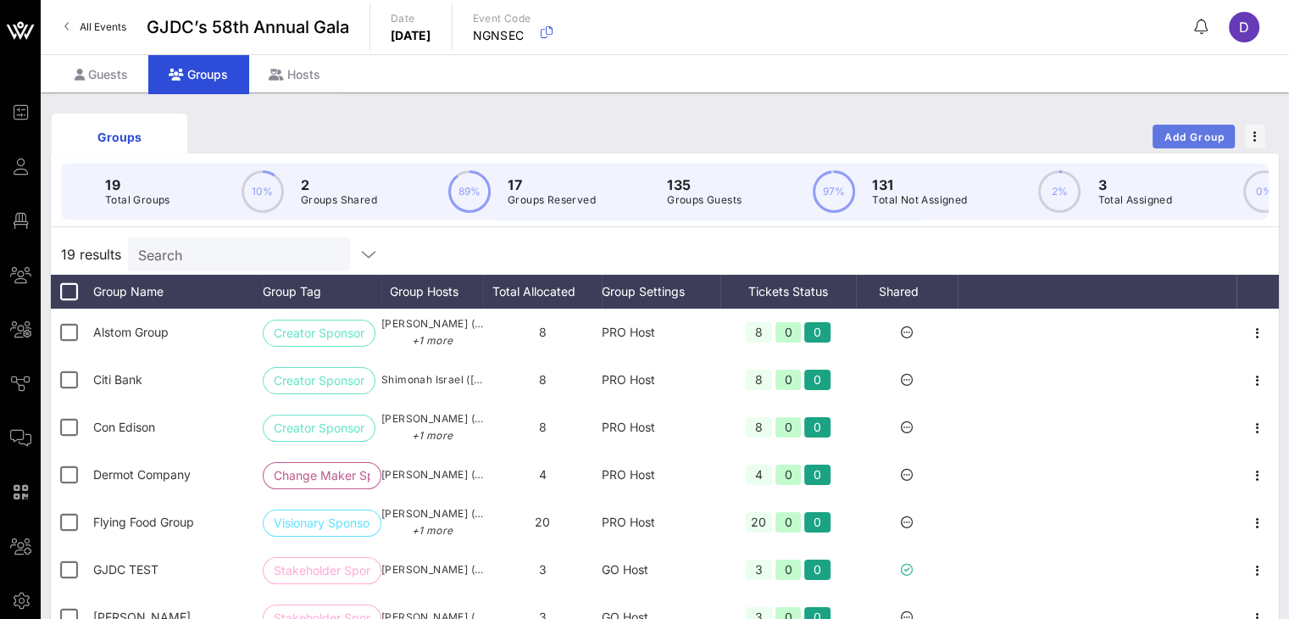
click at [1199, 135] on span "Add Group" at bounding box center [1194, 137] width 61 height 13
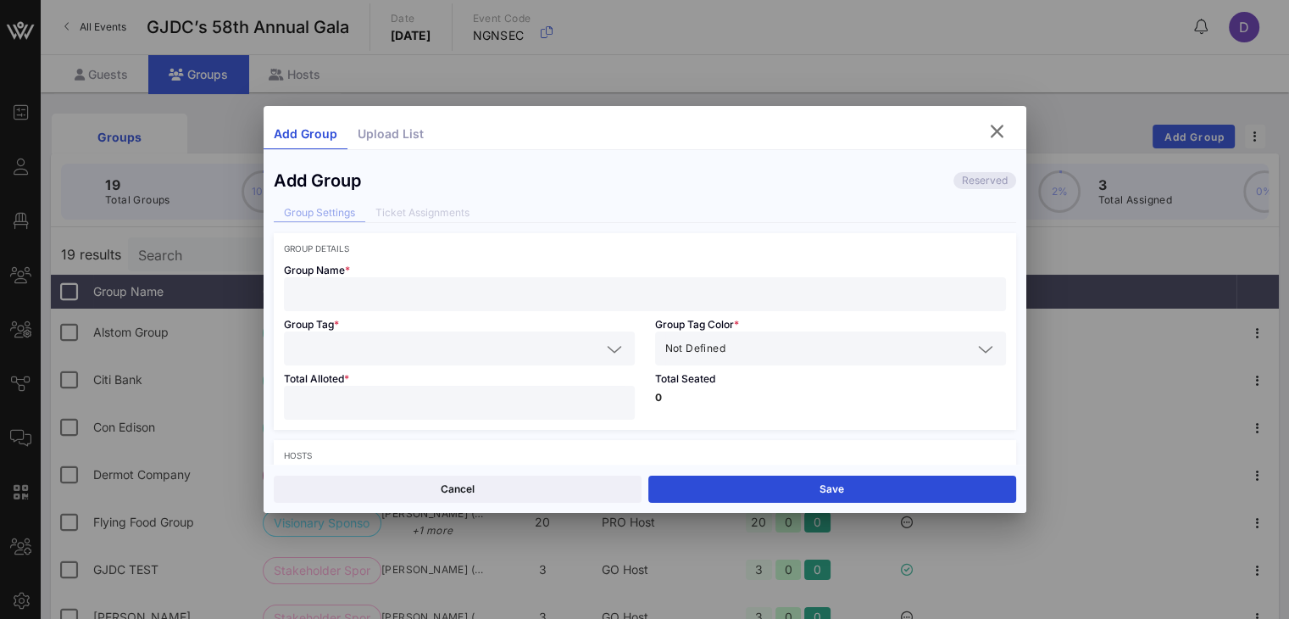
click at [450, 299] on input "text" at bounding box center [645, 294] width 702 height 22
type input "American Airlines"
click at [414, 341] on input "text" at bounding box center [447, 348] width 307 height 22
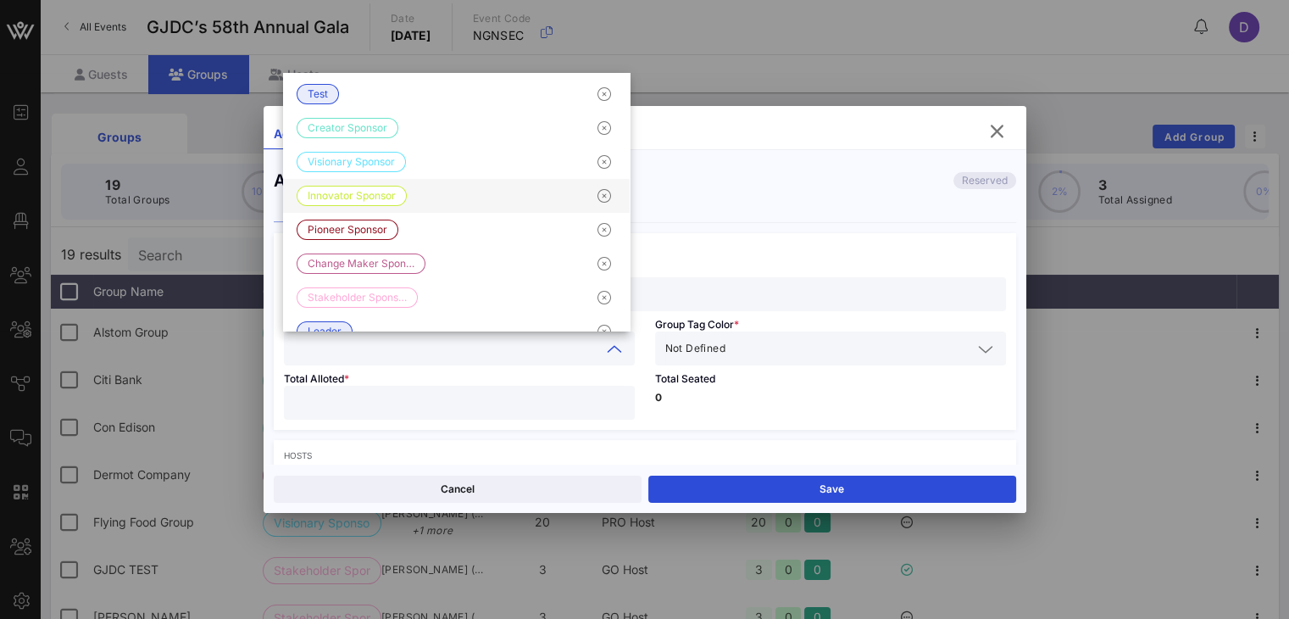
scroll to position [0, 0]
click at [349, 401] on input "number" at bounding box center [459, 403] width 331 height 22
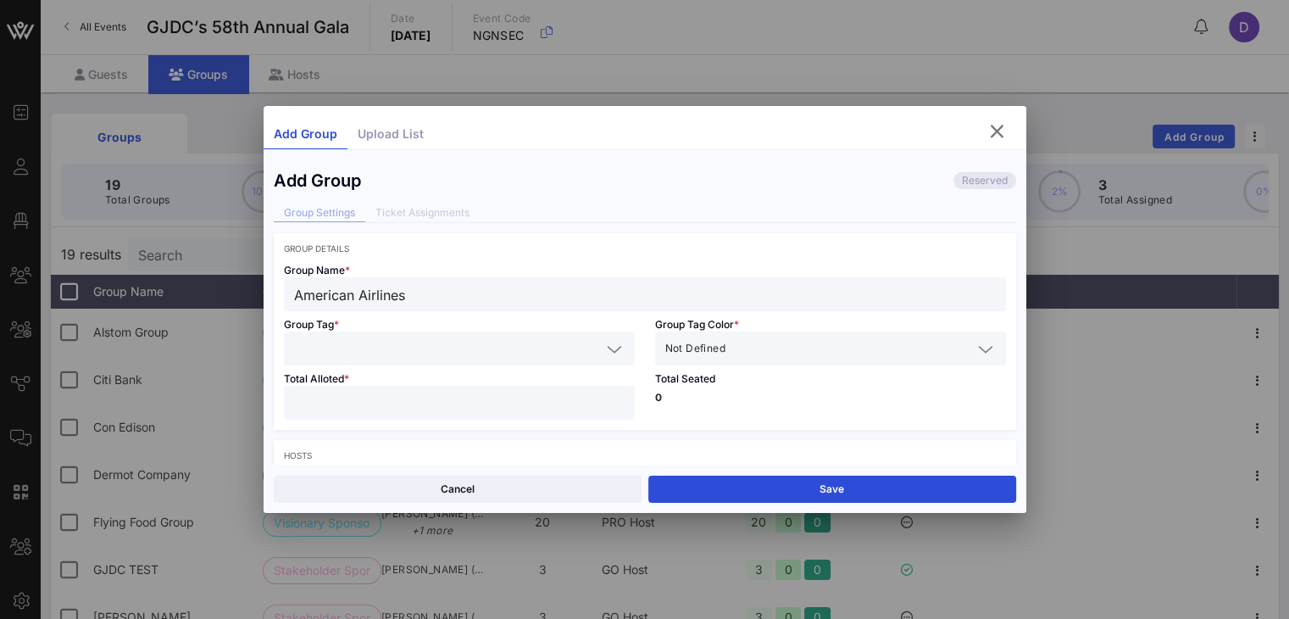
click at [348, 357] on input "text" at bounding box center [447, 348] width 307 height 22
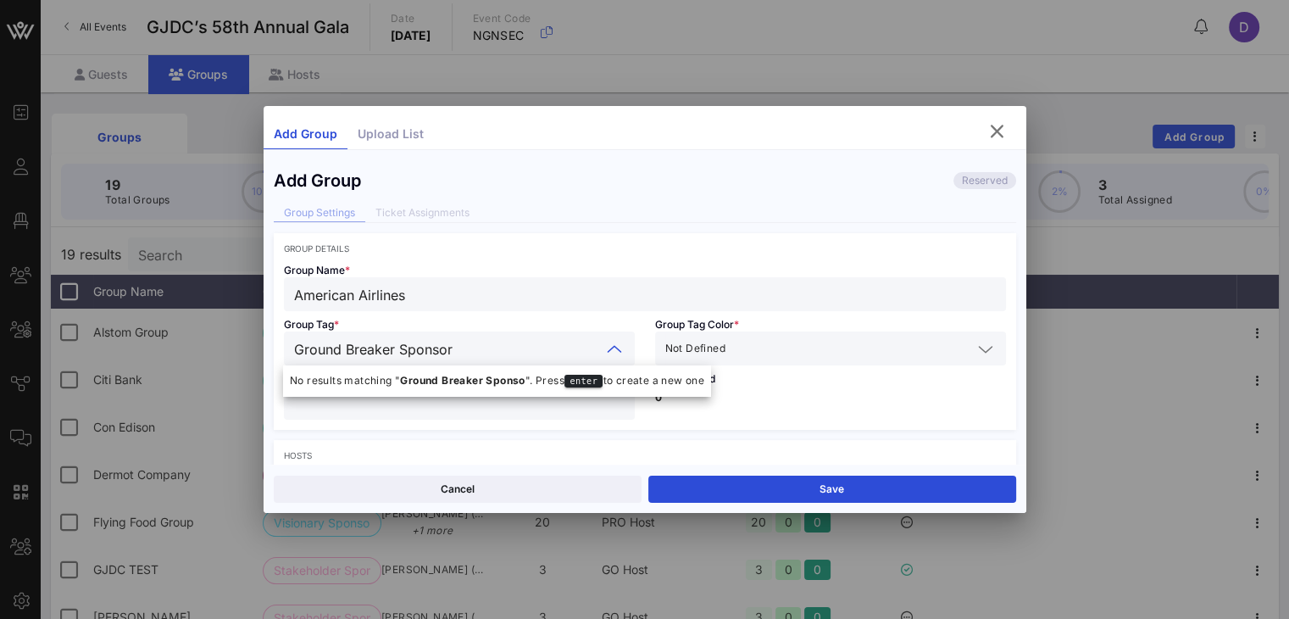
type input "Ground Breaker Sponsor"
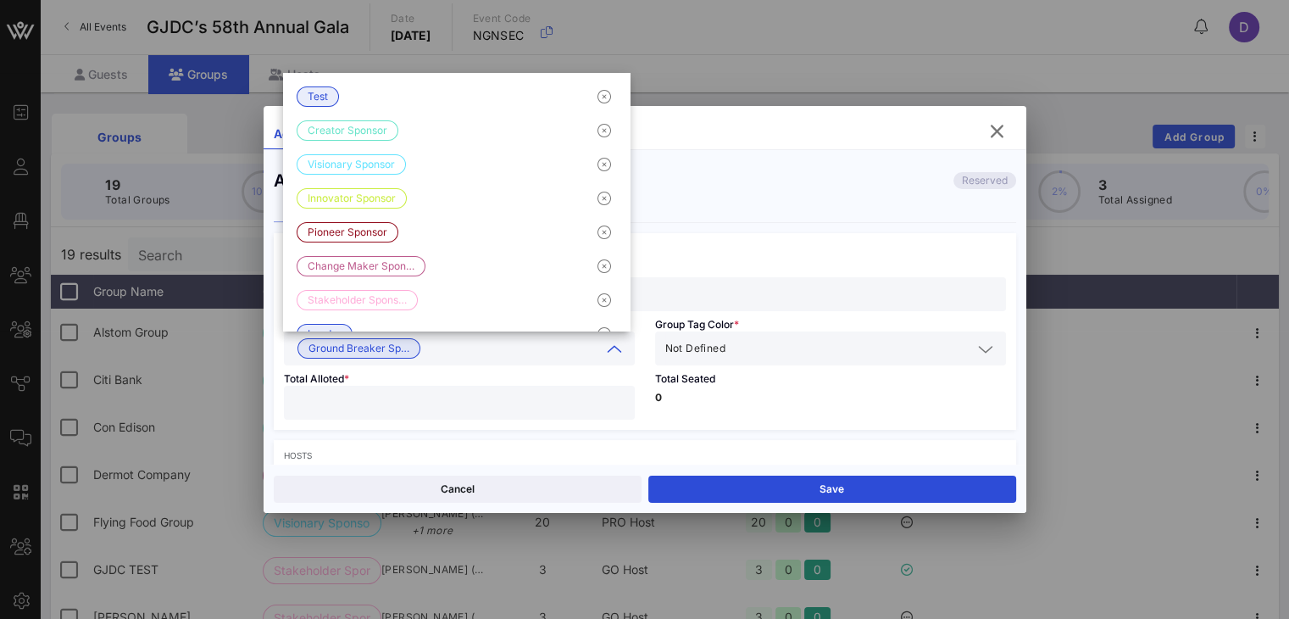
click at [703, 367] on div "Total Seated 0" at bounding box center [830, 397] width 371 height 64
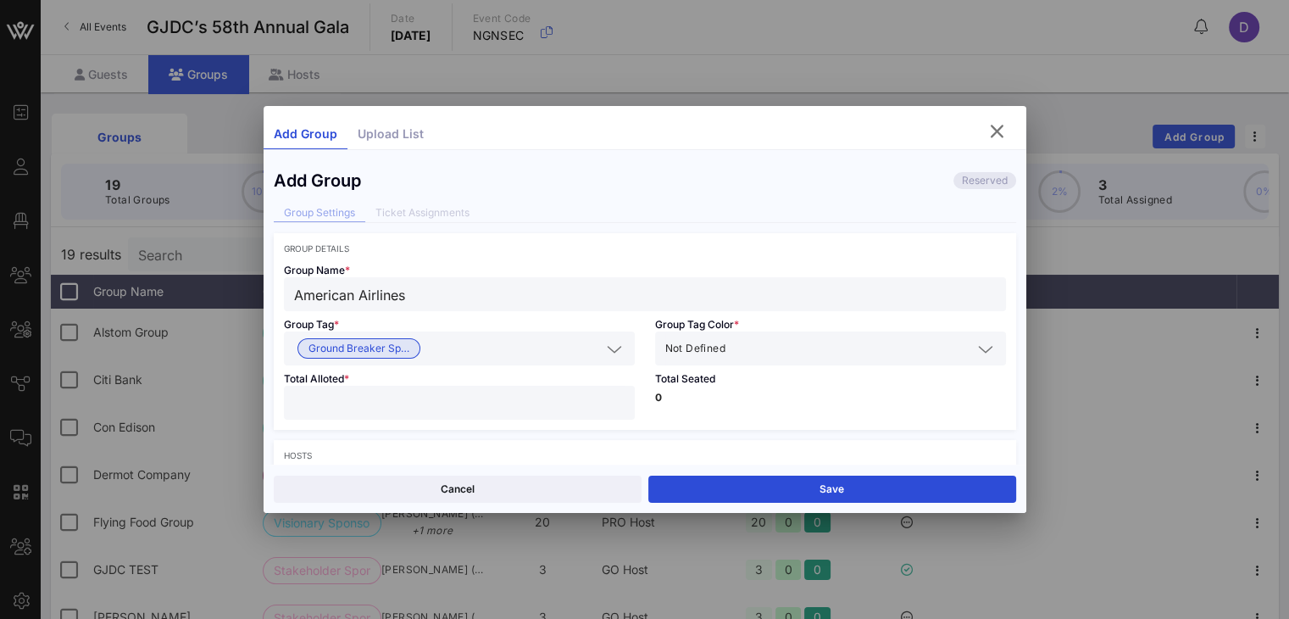
click at [697, 353] on span "Not Defined" at bounding box center [695, 348] width 60 height 17
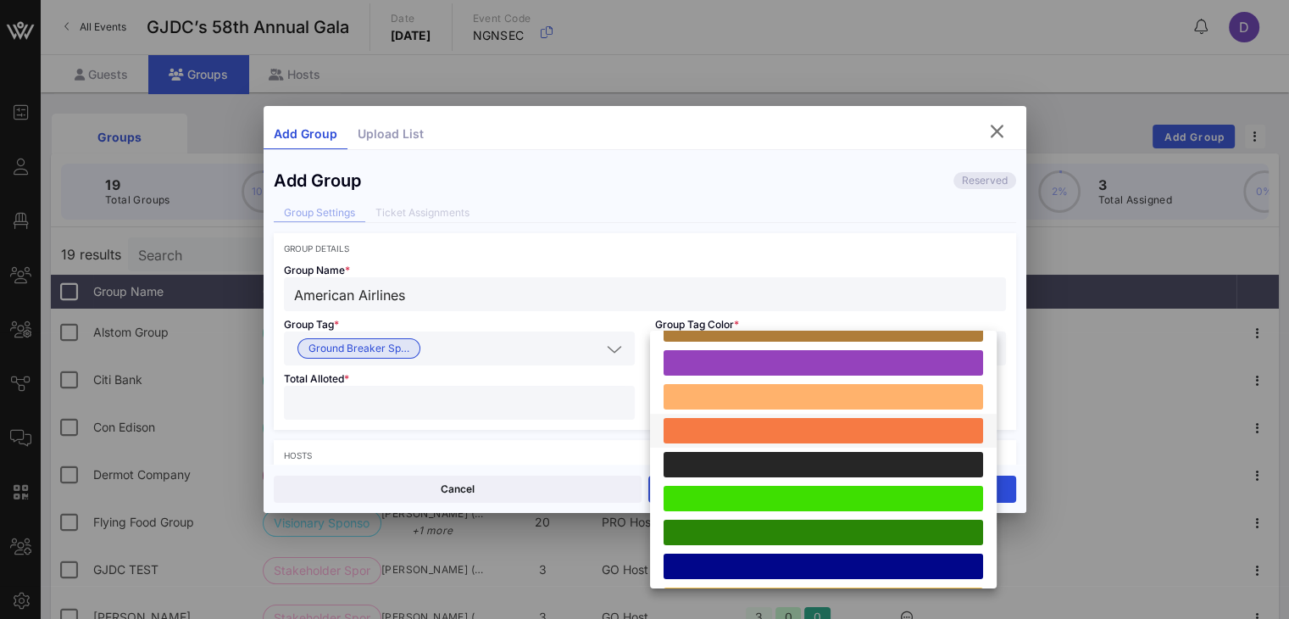
scroll to position [298, 0]
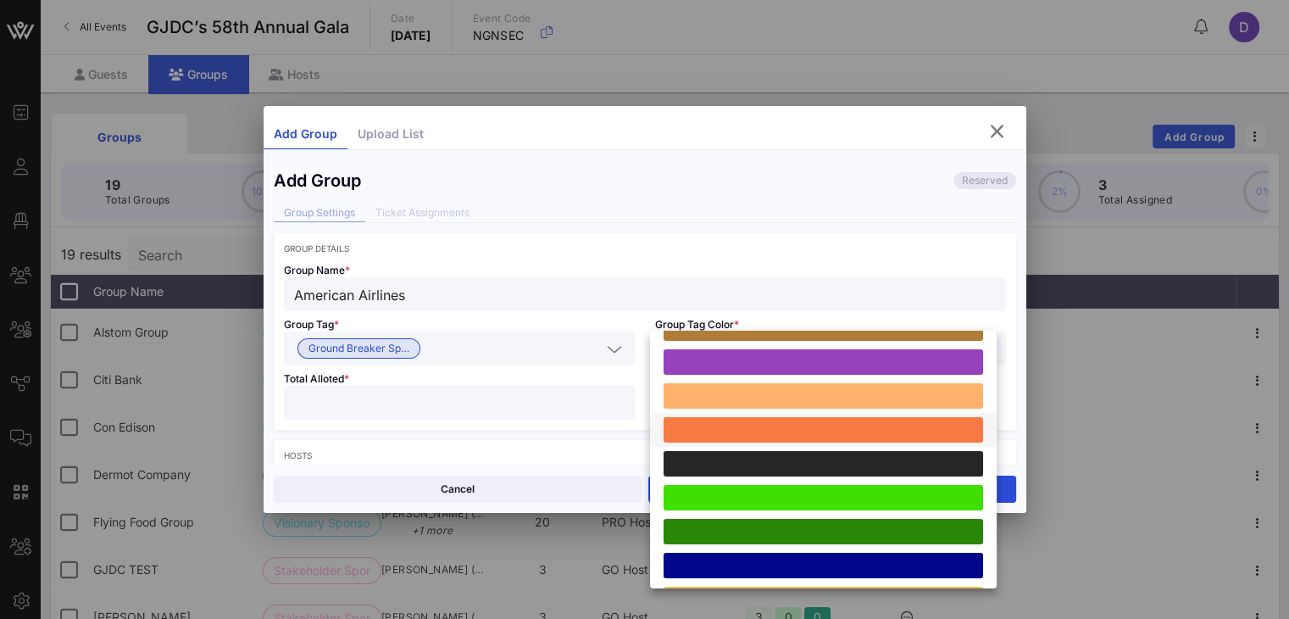
click at [754, 426] on div at bounding box center [824, 429] width 320 height 25
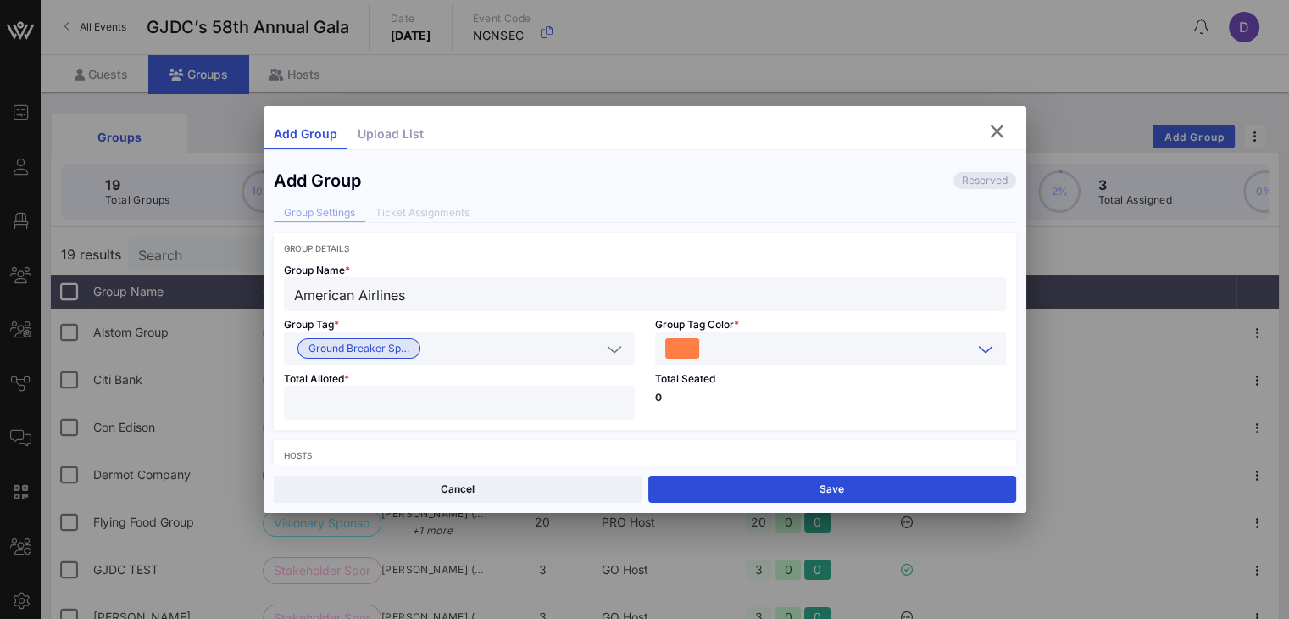
click at [585, 398] on input "number" at bounding box center [459, 403] width 331 height 22
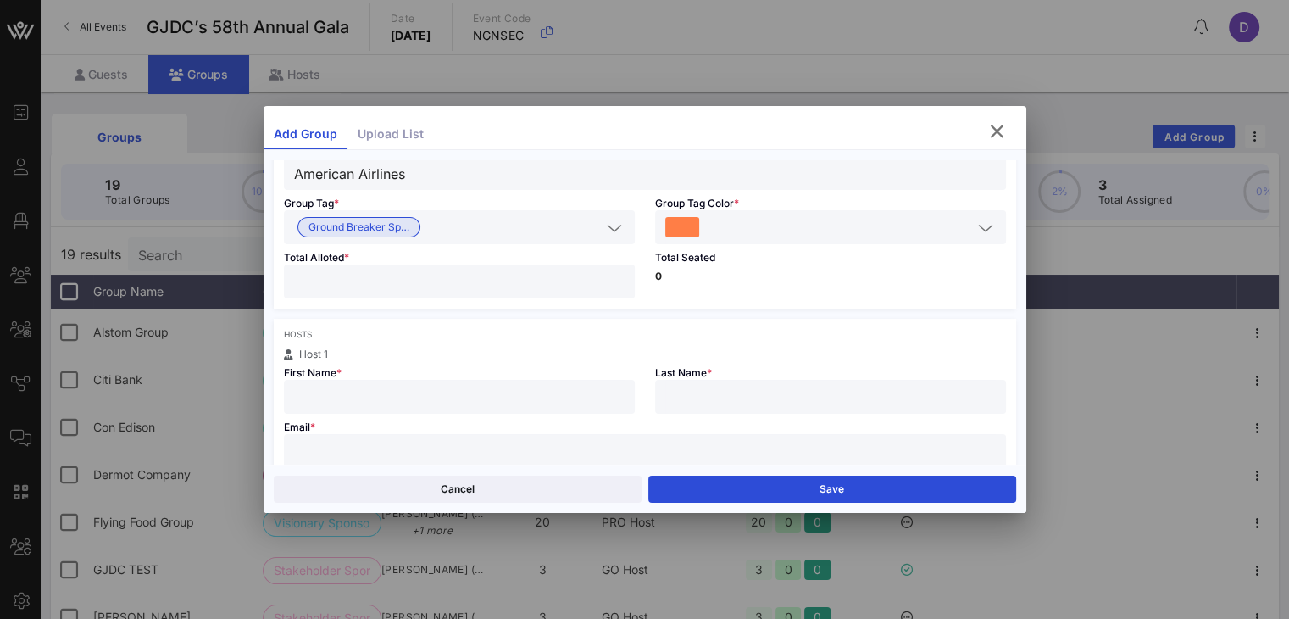
scroll to position [166, 0]
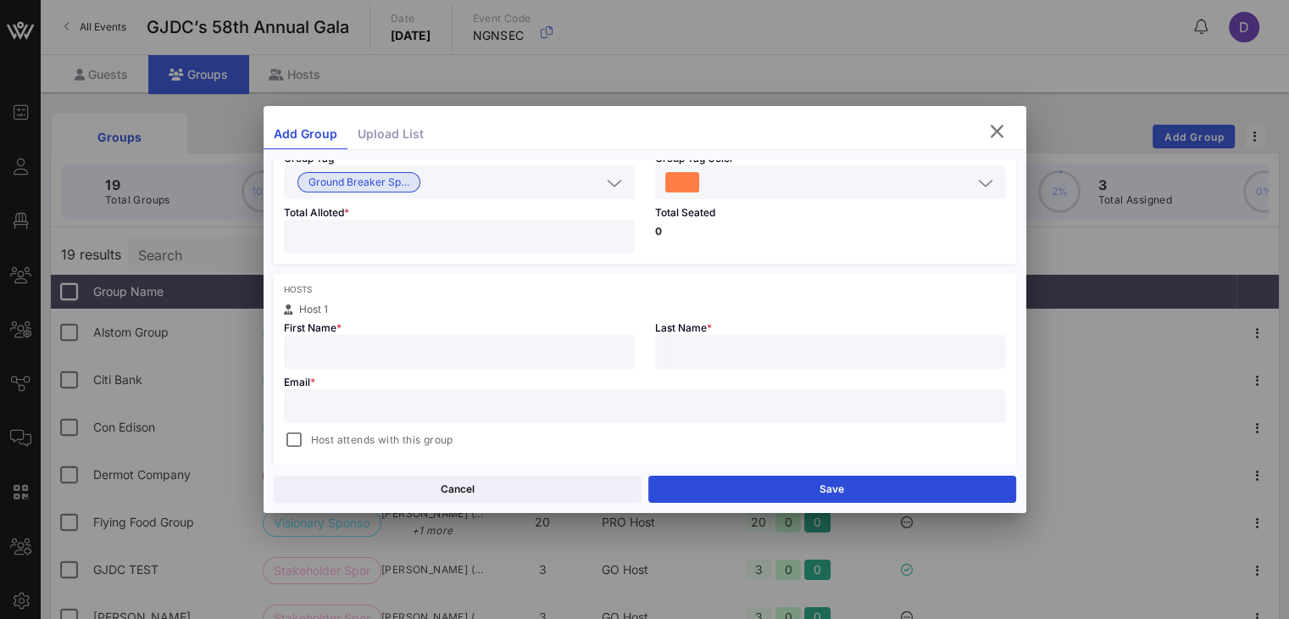
type input "**"
click at [556, 341] on input "text" at bounding box center [459, 352] width 331 height 22
type input "Obi"
click at [588, 352] on input "Obi" at bounding box center [459, 352] width 331 height 22
paste input "Obie Kernodle"
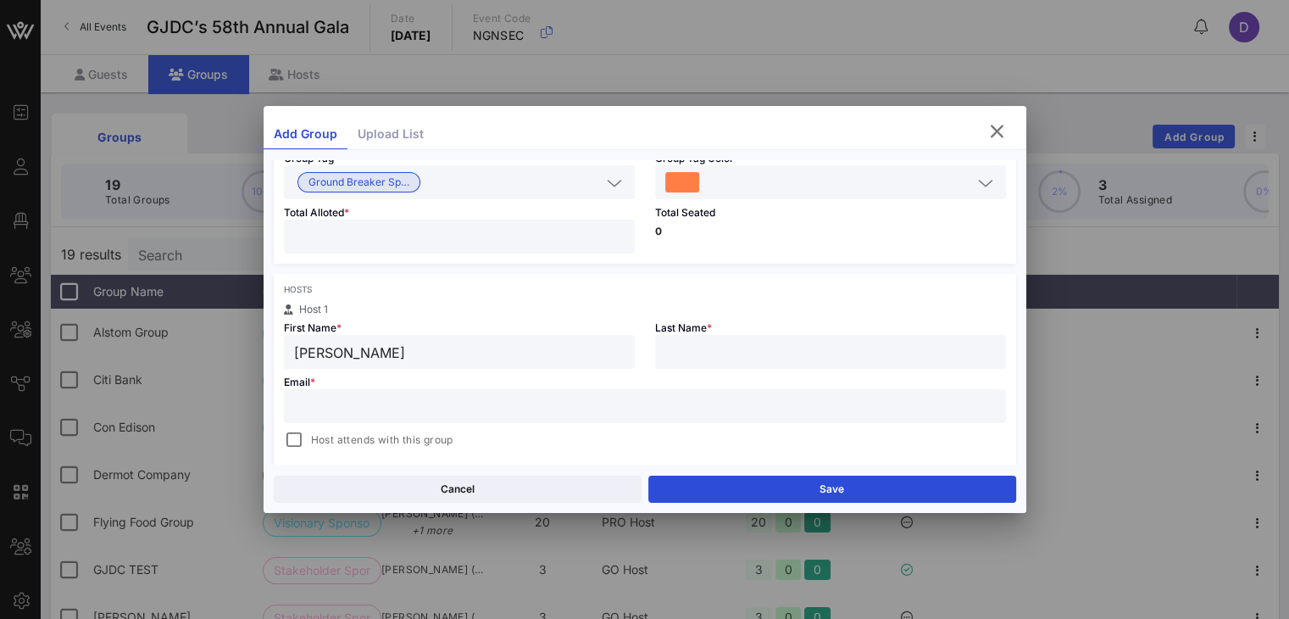
drag, startPoint x: 434, startPoint y: 360, endPoint x: 329, endPoint y: 353, distance: 105.3
click at [329, 353] on input "Obie Kernodle" at bounding box center [459, 352] width 331 height 22
type input "Obie"
click at [781, 344] on input "text" at bounding box center [830, 352] width 331 height 22
paste input "Kernodle"
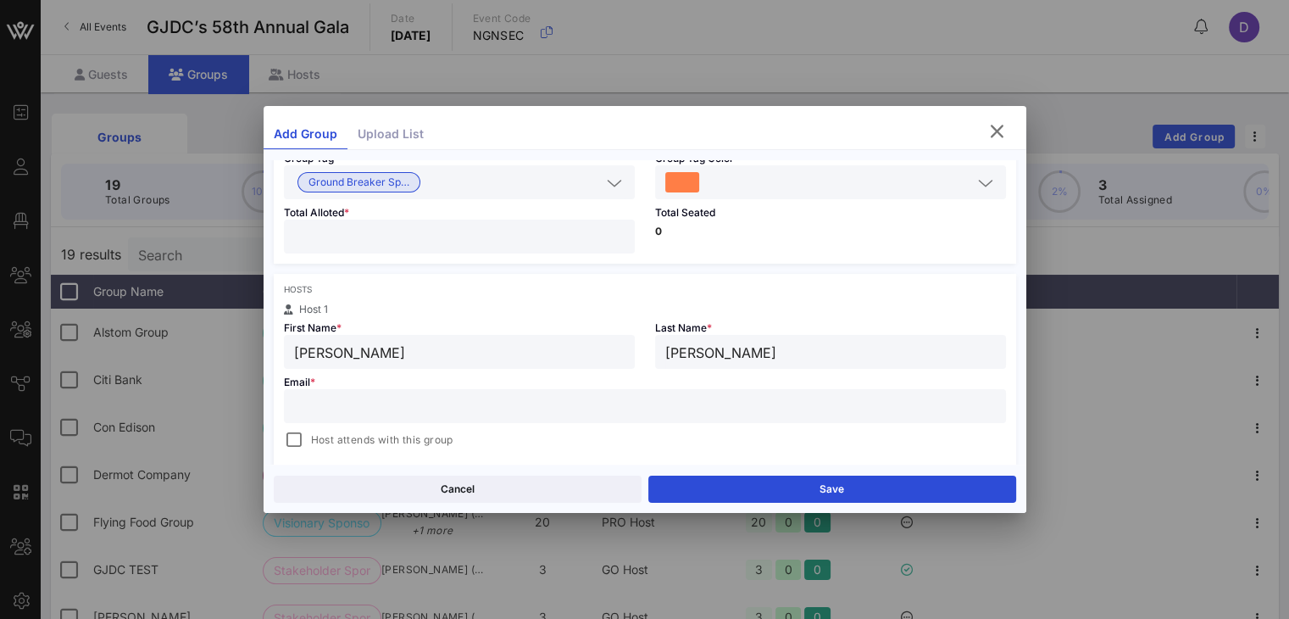
type input "Kernodle"
click at [566, 430] on div "Host attends with this group" at bounding box center [645, 440] width 722 height 20
click at [569, 399] on input "text" at bounding box center [645, 406] width 702 height 22
paste input "obra.kernodle@aa.com"
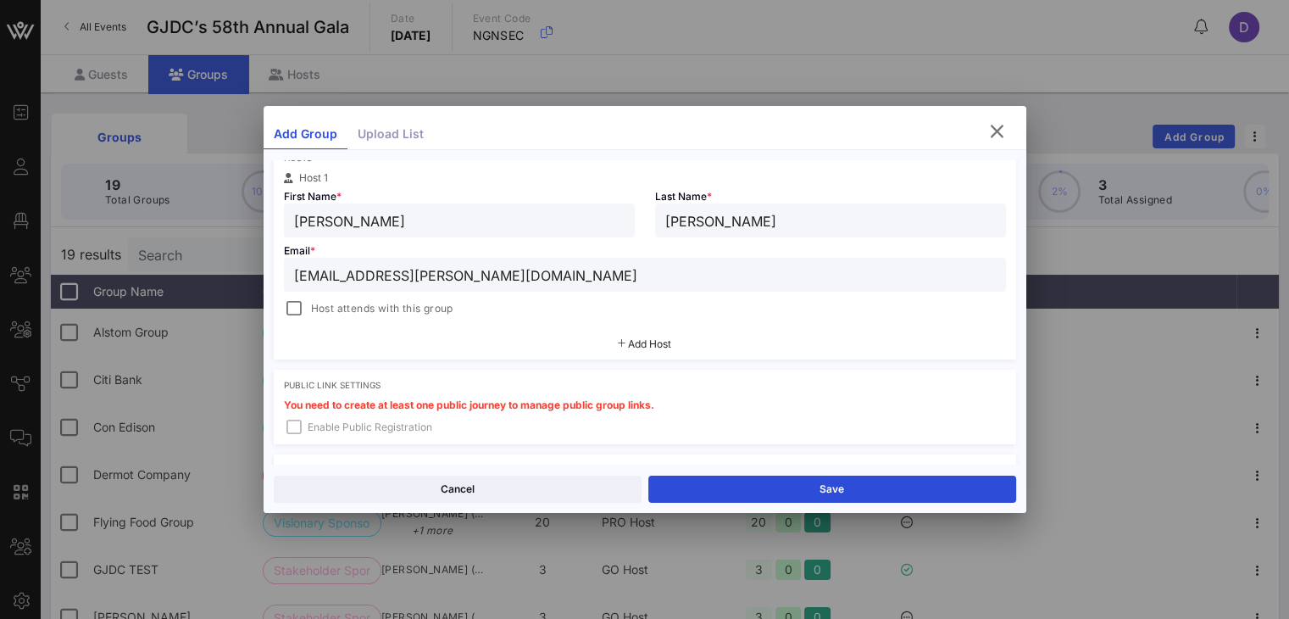
scroll to position [302, 0]
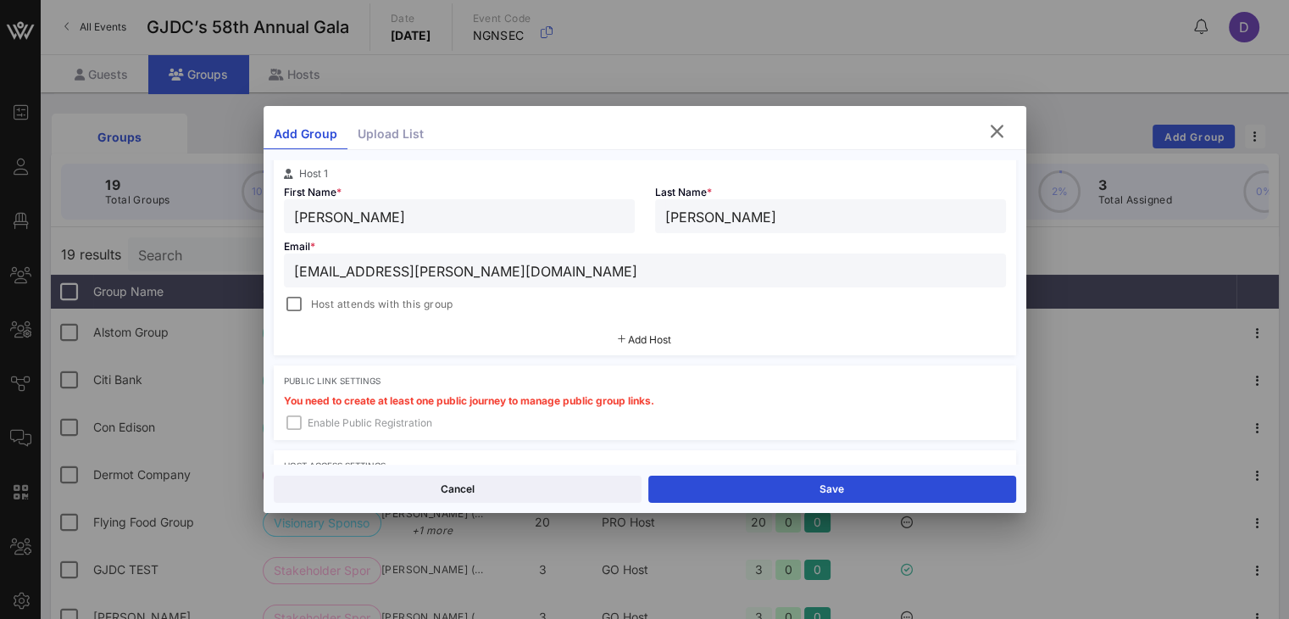
type input "obra.kernodle@aa.com"
click at [388, 303] on span "Host attends with this group" at bounding box center [382, 304] width 142 height 17
click at [439, 301] on span "Host attends with this group" at bounding box center [382, 304] width 142 height 17
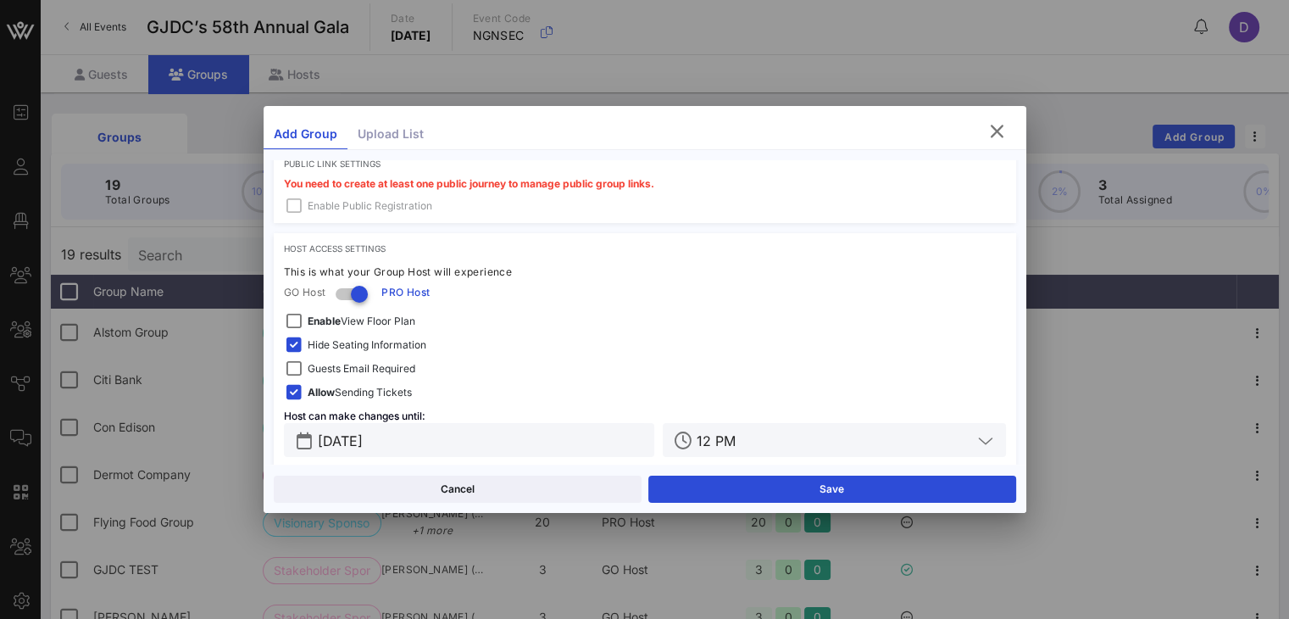
scroll to position [537, 0]
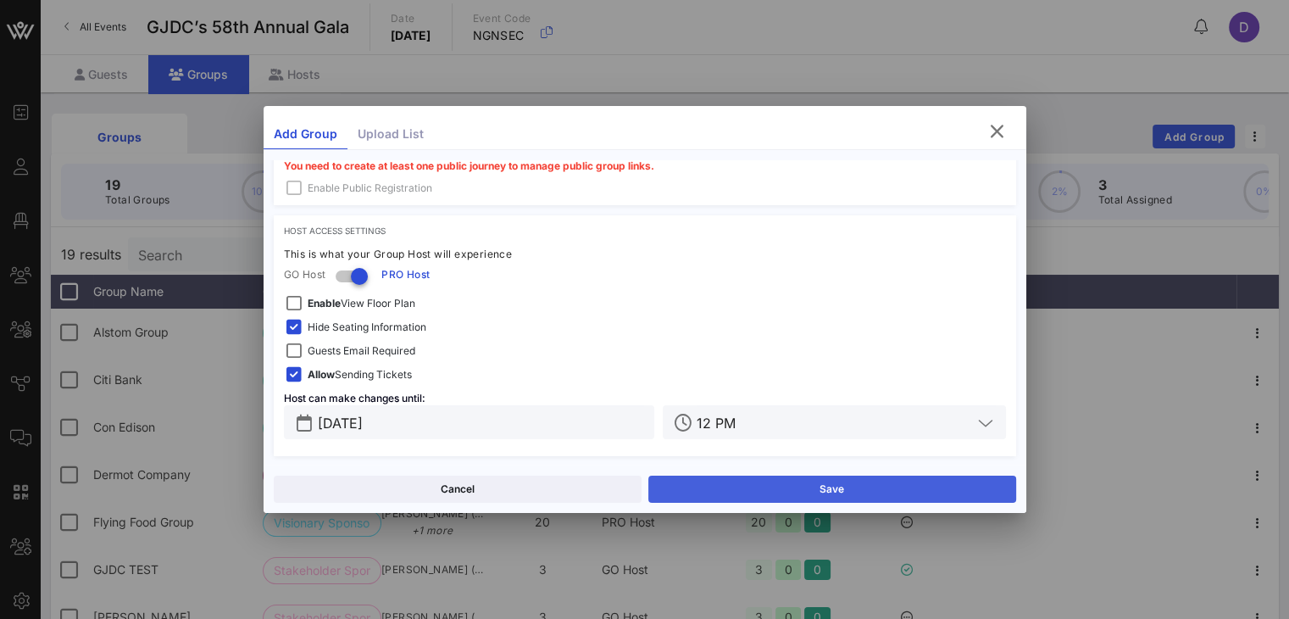
click at [790, 488] on button "Save" at bounding box center [832, 489] width 368 height 27
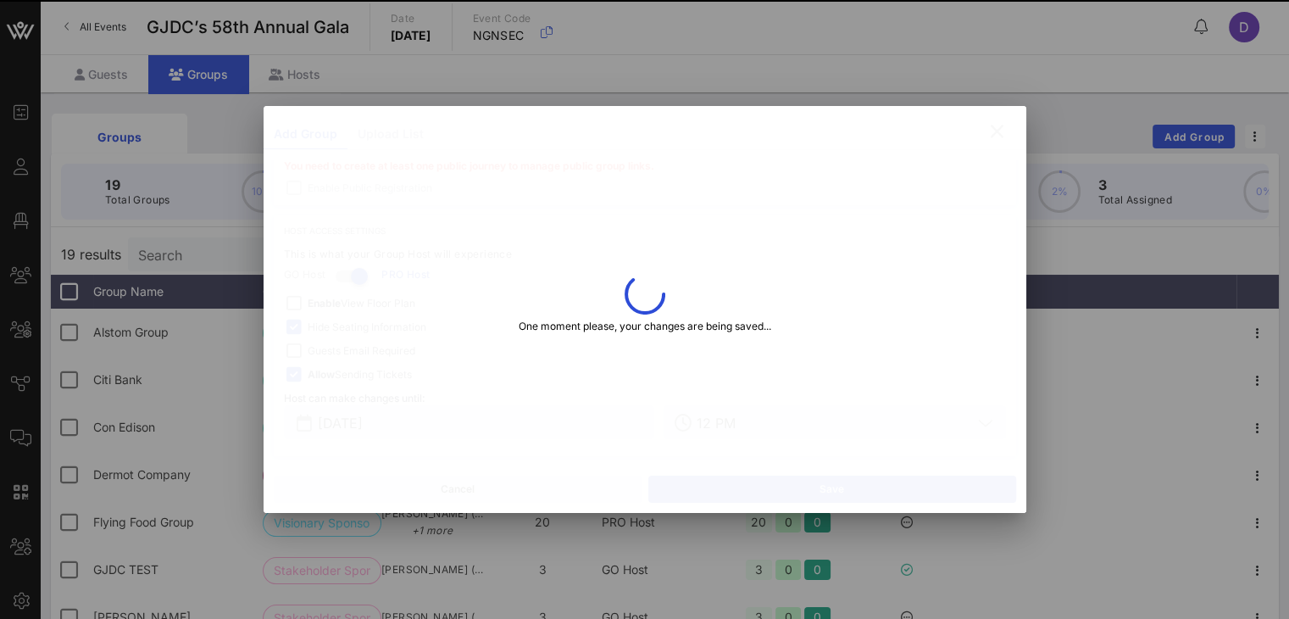
type input "American Airlines"
type input "Obie"
type input "Kernodle"
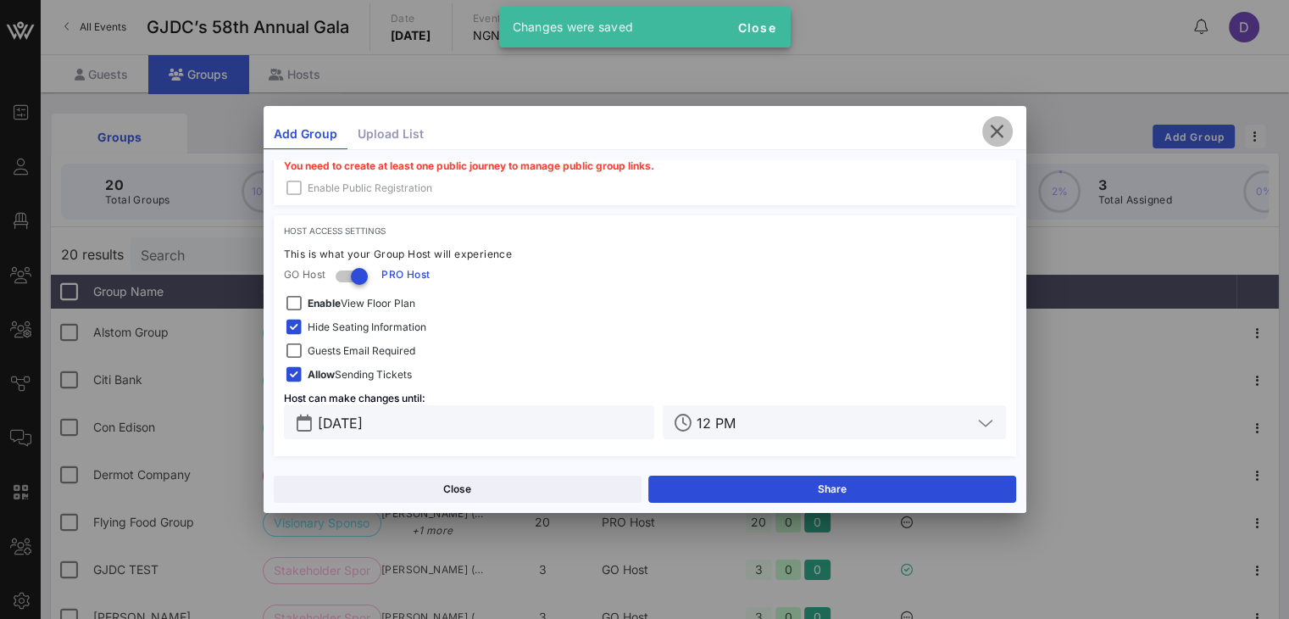
click at [1002, 135] on icon "button" at bounding box center [997, 131] width 20 height 20
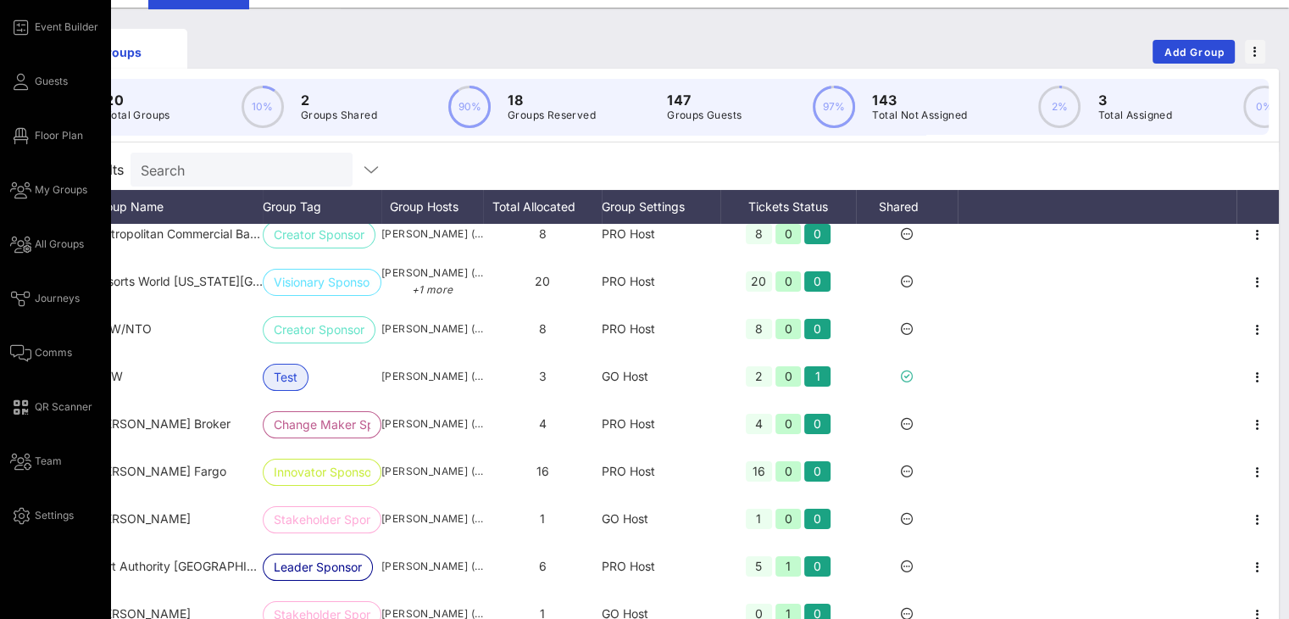
scroll to position [85, 0]
click at [30, 130] on link "Floor Plan" at bounding box center [46, 135] width 73 height 20
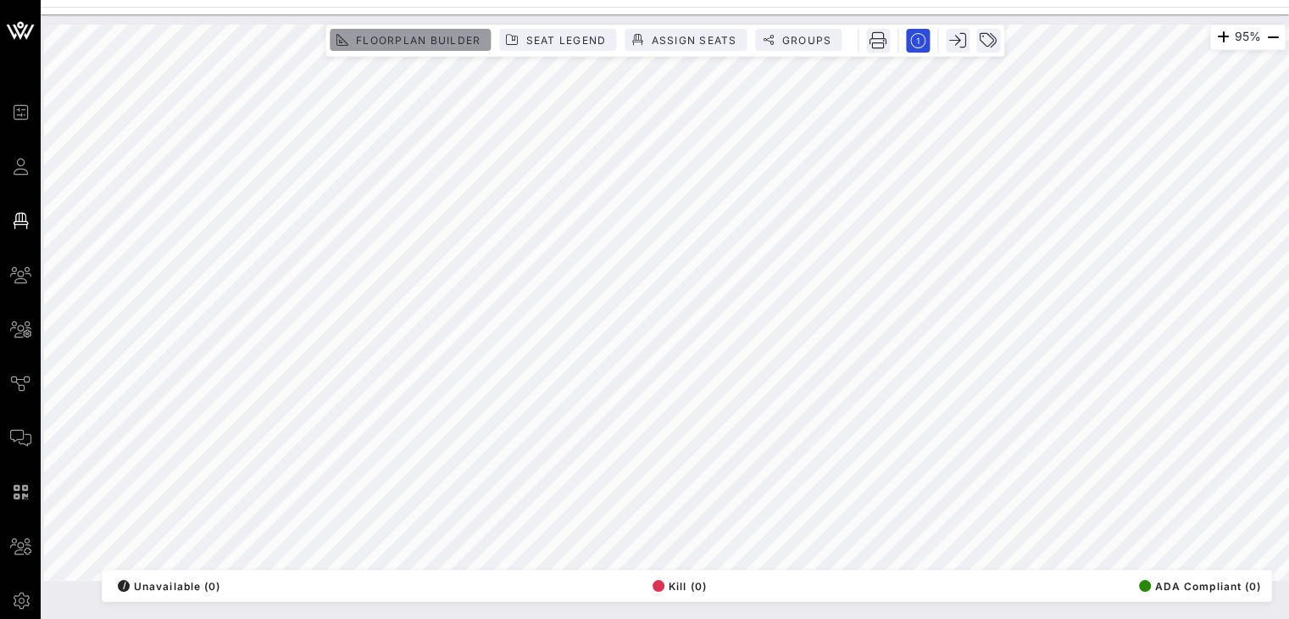
click at [437, 42] on span "Floorplan Builder" at bounding box center [417, 40] width 125 height 13
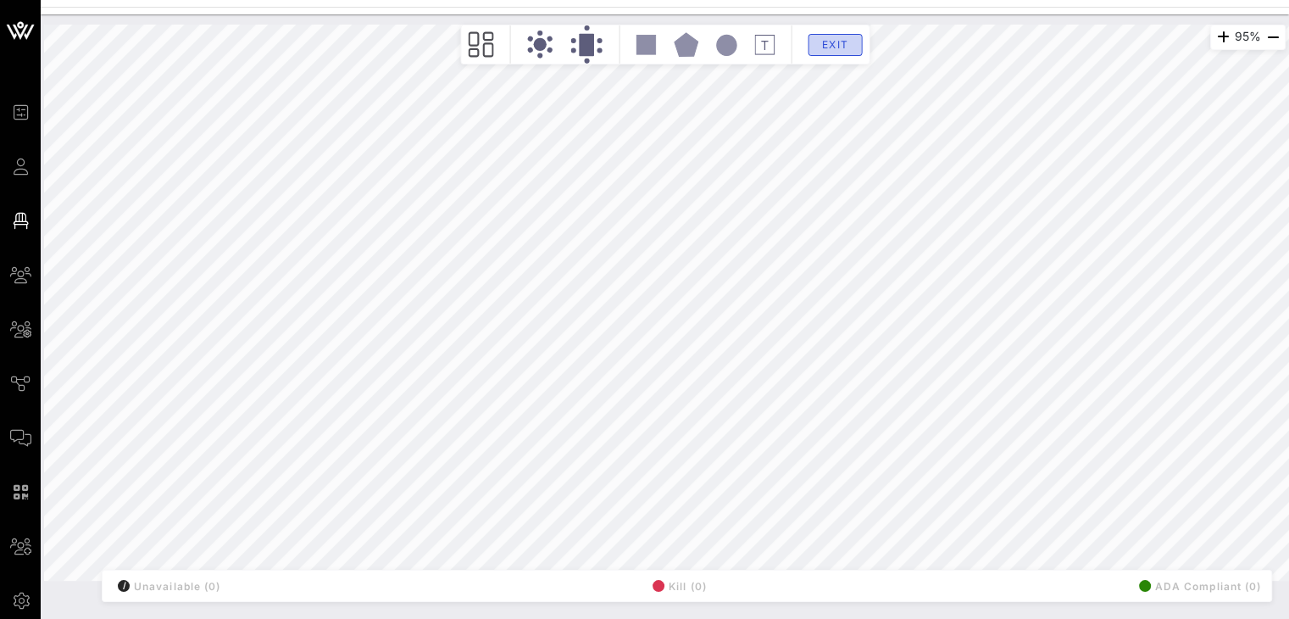
click at [831, 42] on span "Exit" at bounding box center [835, 44] width 32 height 13
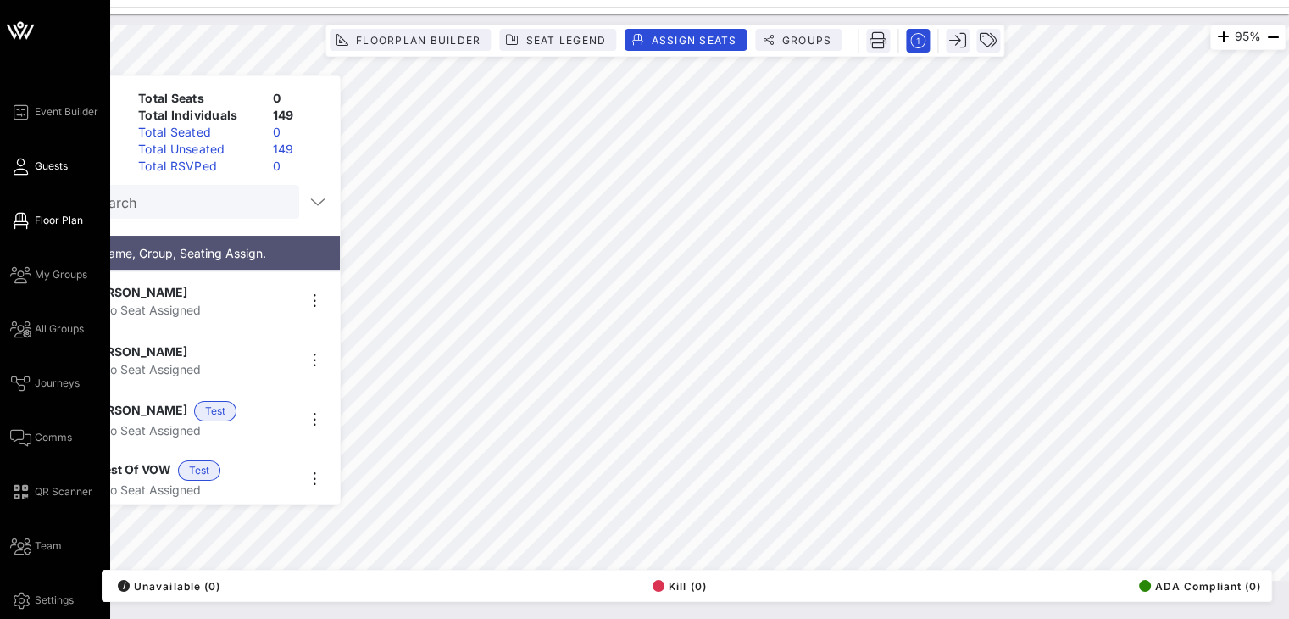
click at [28, 167] on icon at bounding box center [20, 166] width 21 height 3
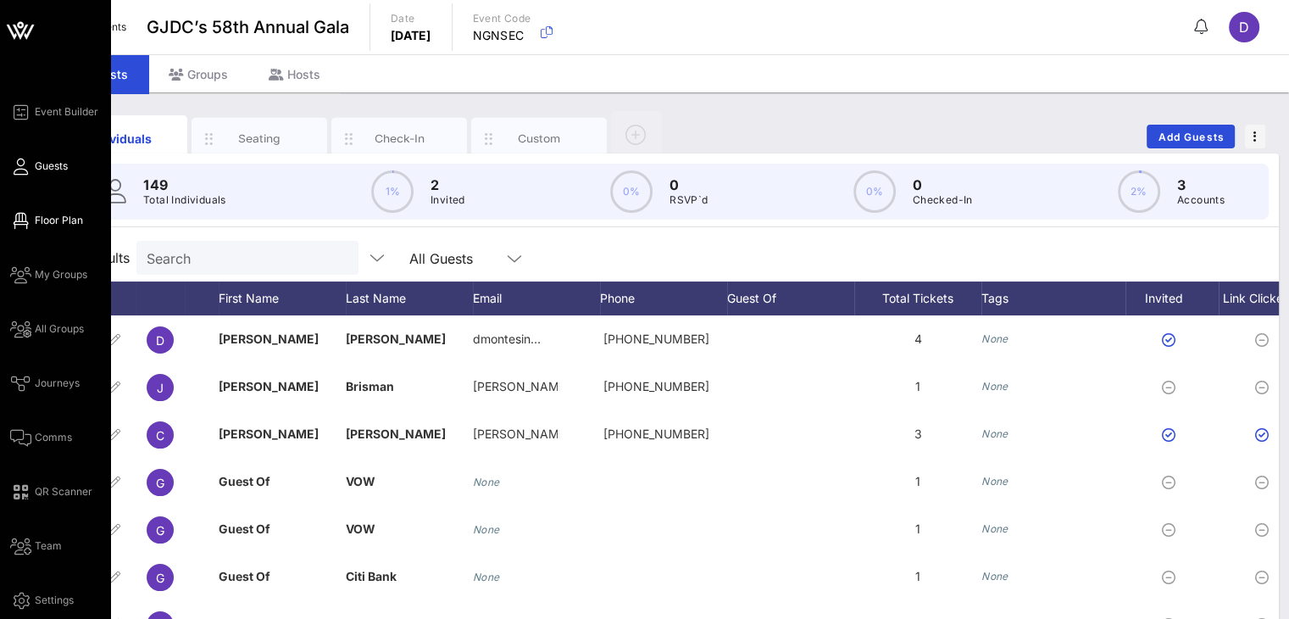
click at [55, 222] on span "Floor Plan" at bounding box center [59, 220] width 48 height 15
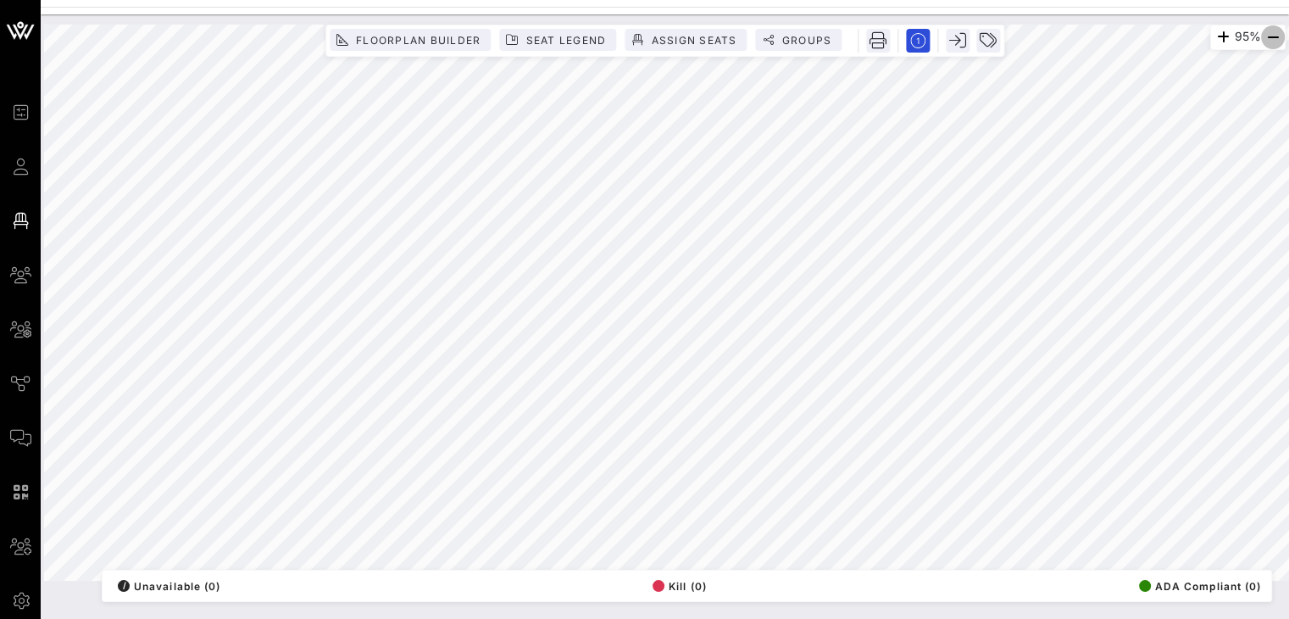
click at [1266, 38] on icon "button" at bounding box center [1273, 37] width 20 height 20
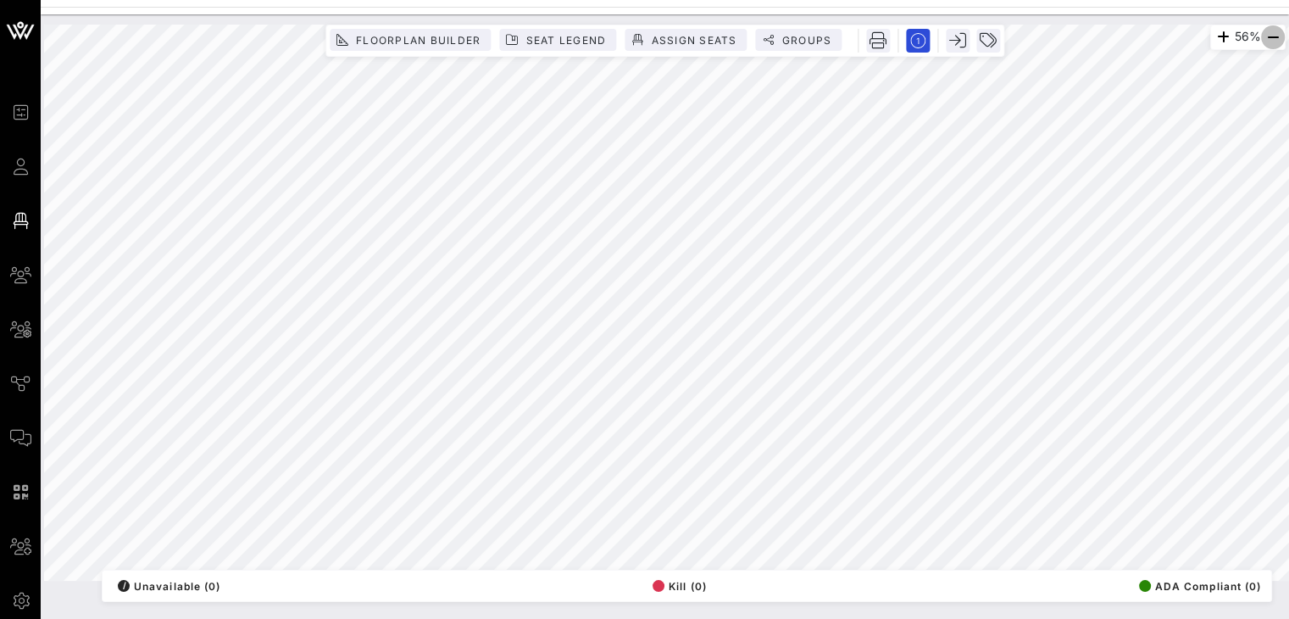
click at [1266, 38] on icon "button" at bounding box center [1273, 37] width 20 height 20
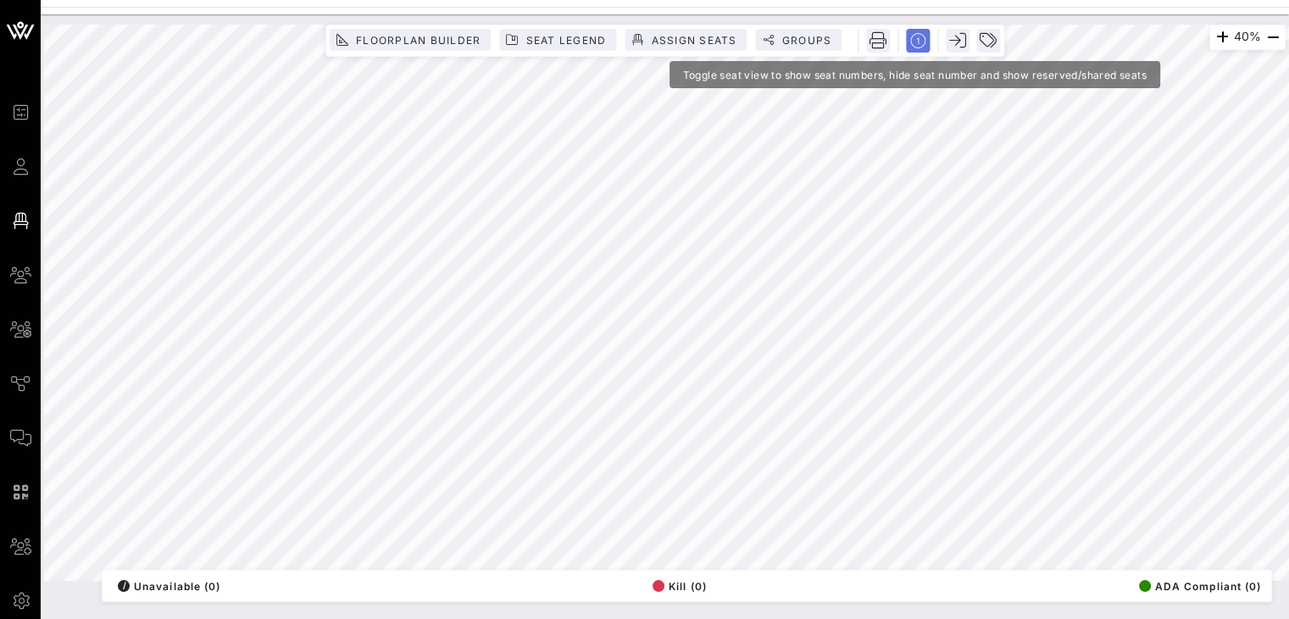
click at [912, 35] on circle "button" at bounding box center [918, 41] width 14 height 14
click at [923, 39] on rect "button" at bounding box center [918, 40] width 29 height 29
click at [923, 40] on icon "button" at bounding box center [917, 40] width 15 height 15
click at [923, 38] on rect "button" at bounding box center [918, 40] width 29 height 29
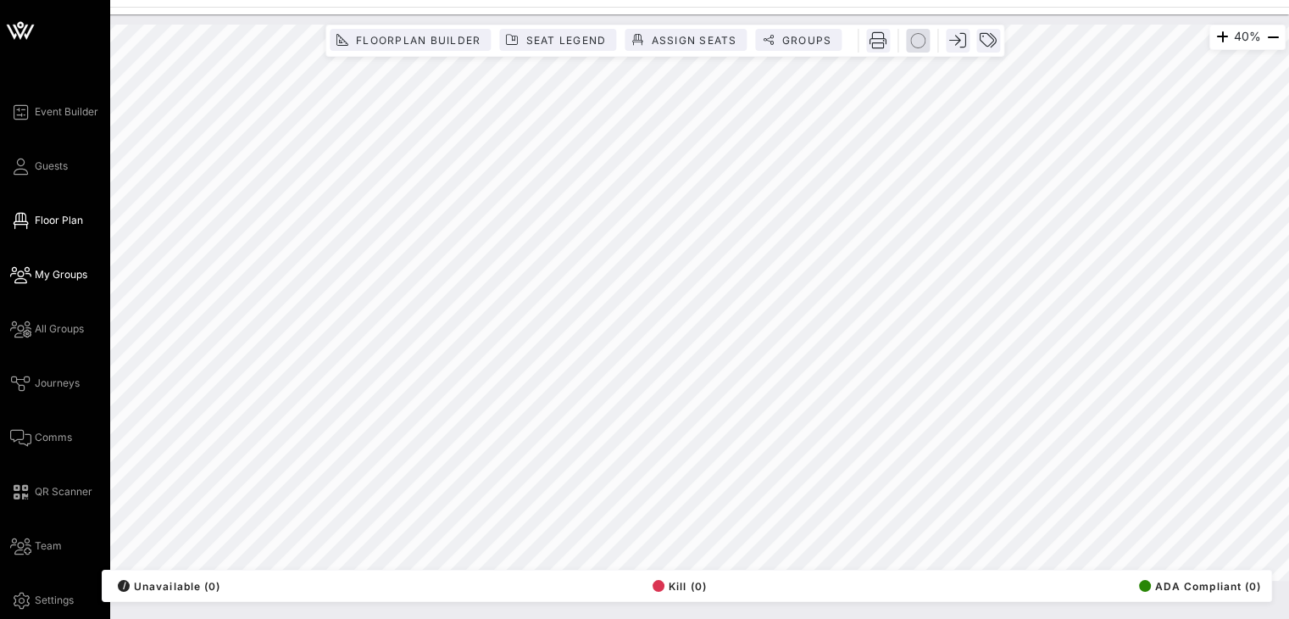
click at [60, 275] on span "My Groups" at bounding box center [61, 274] width 53 height 15
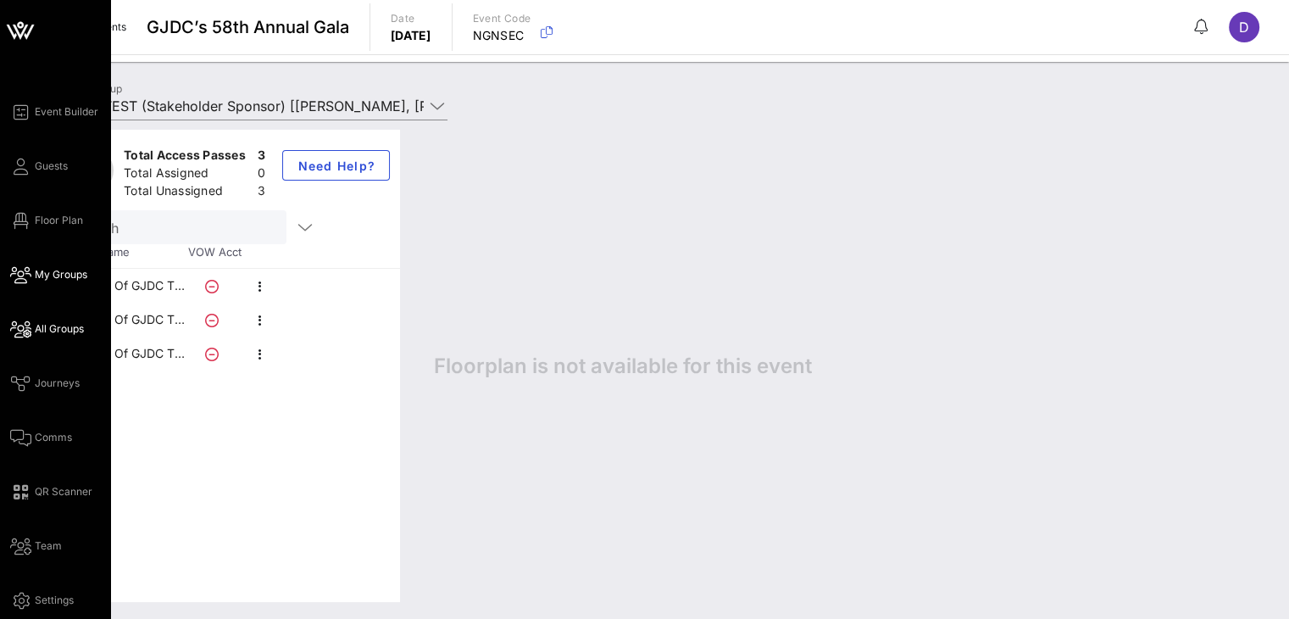
click at [31, 328] on icon at bounding box center [20, 329] width 21 height 3
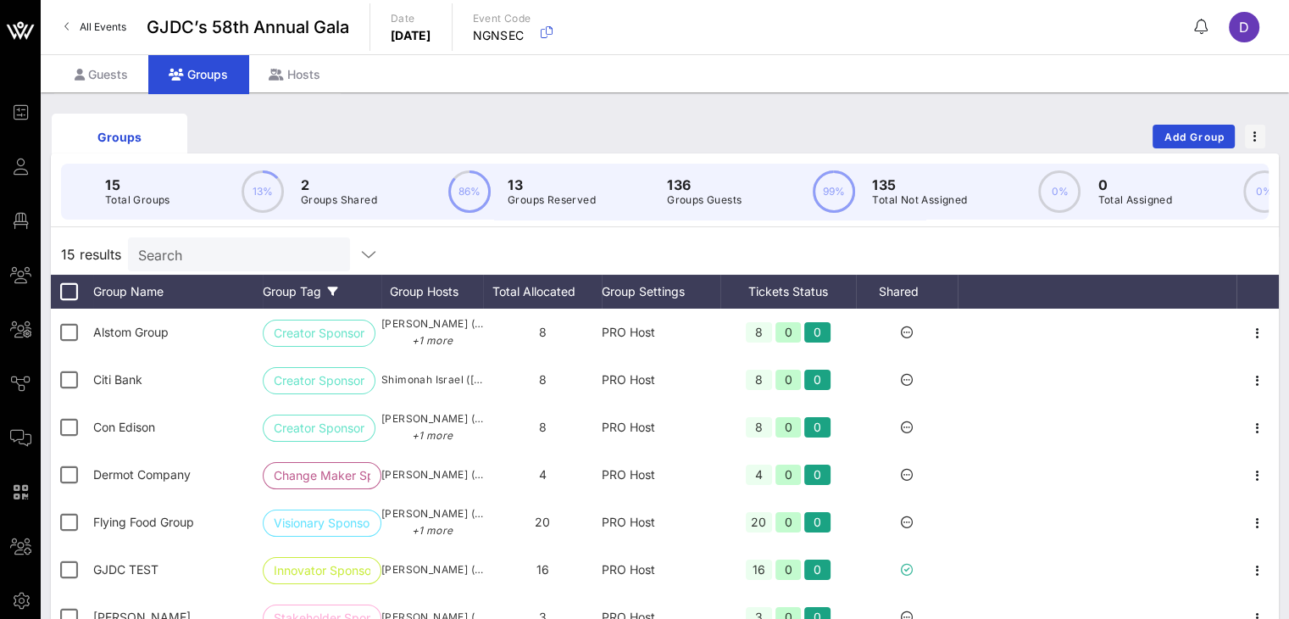
click at [328, 297] on icon at bounding box center [333, 291] width 10 height 10
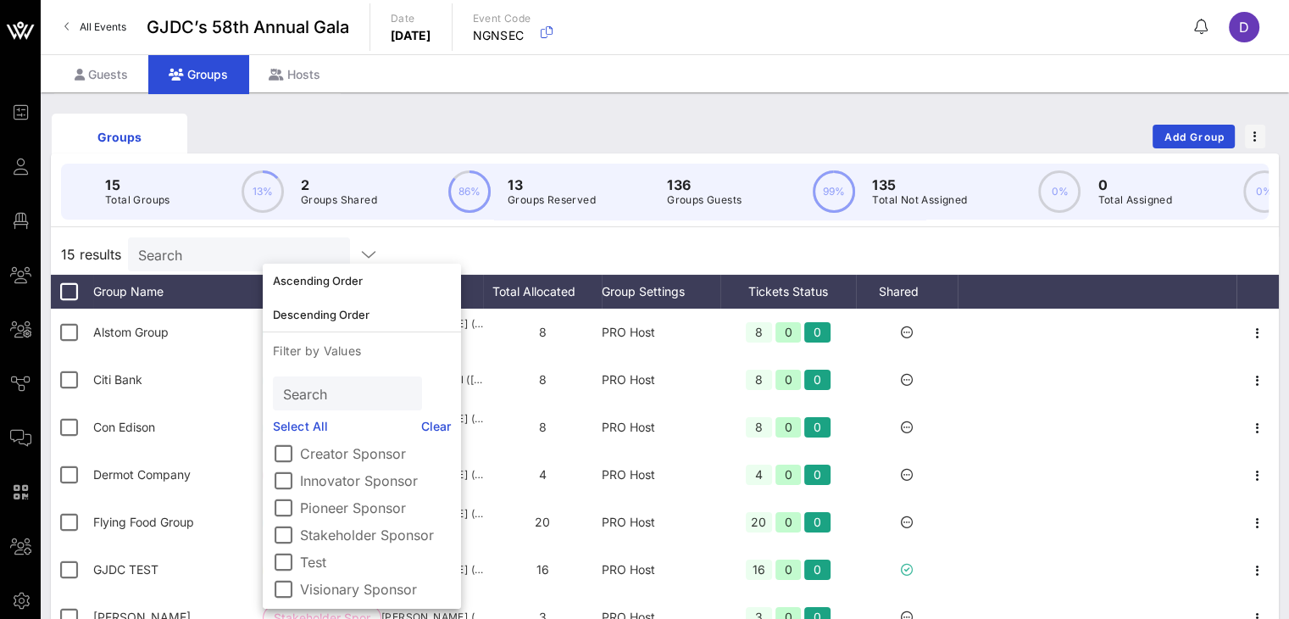
scroll to position [31, 0]
click at [321, 533] on label "Stakeholder Sponsor" at bounding box center [375, 534] width 151 height 17
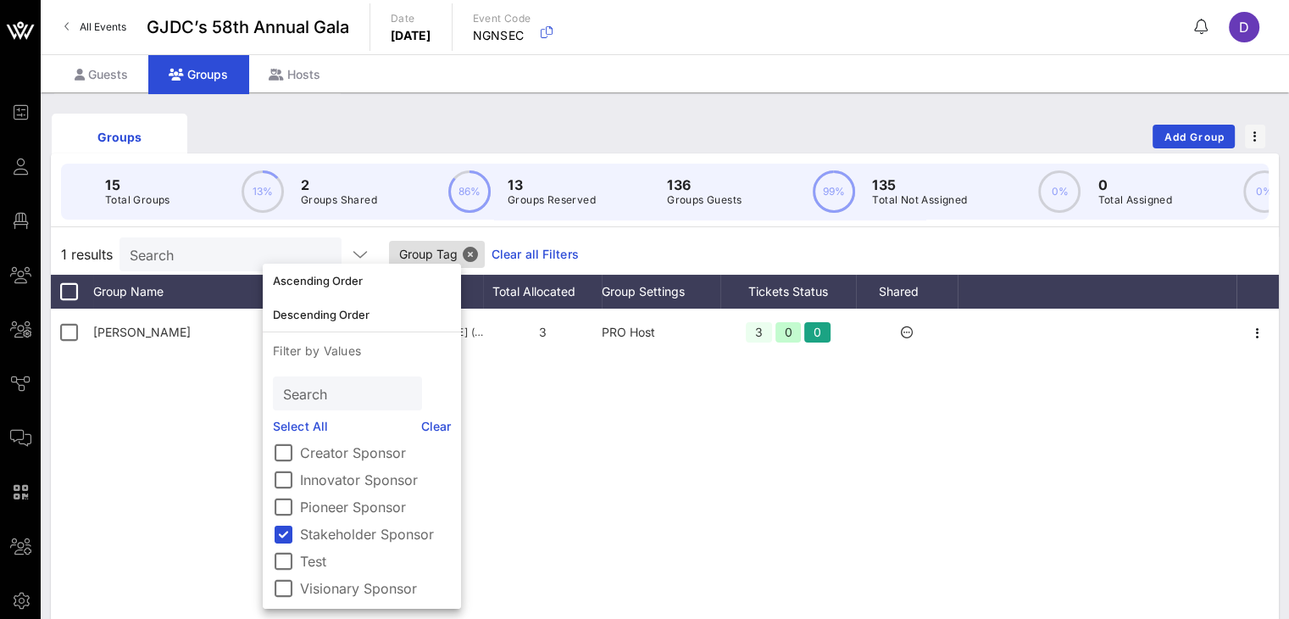
click at [748, 455] on div "[PERSON_NAME] Stakeholder Spons… [PERSON_NAME] ([EMAIL_ADDRESS][DOMAIN_NAME]) 3…" at bounding box center [665, 563] width 1228 height 509
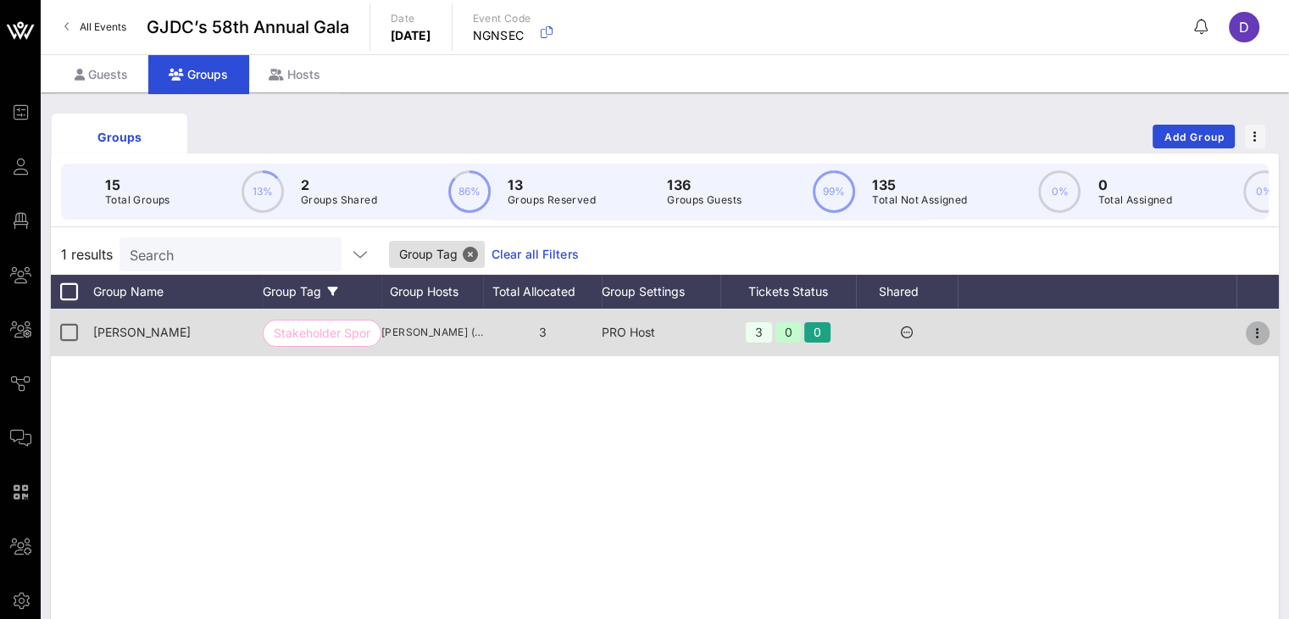
click at [1256, 343] on icon "button" at bounding box center [1258, 333] width 20 height 20
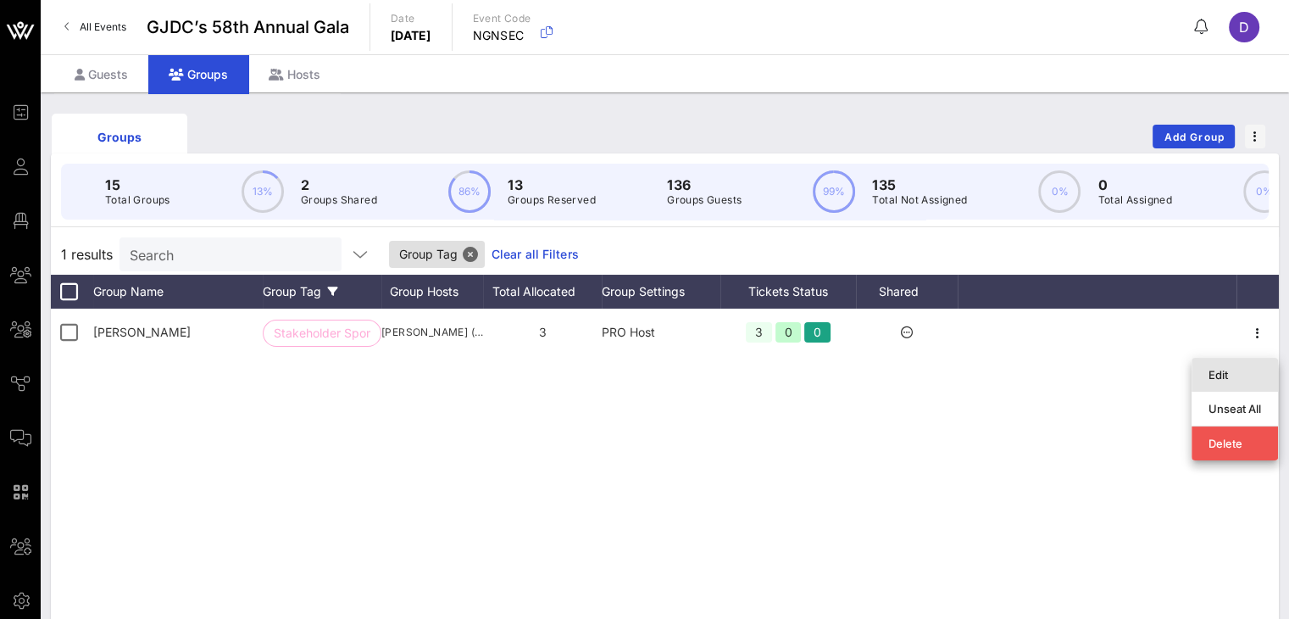
click at [1247, 375] on div "Edit" at bounding box center [1235, 375] width 53 height 14
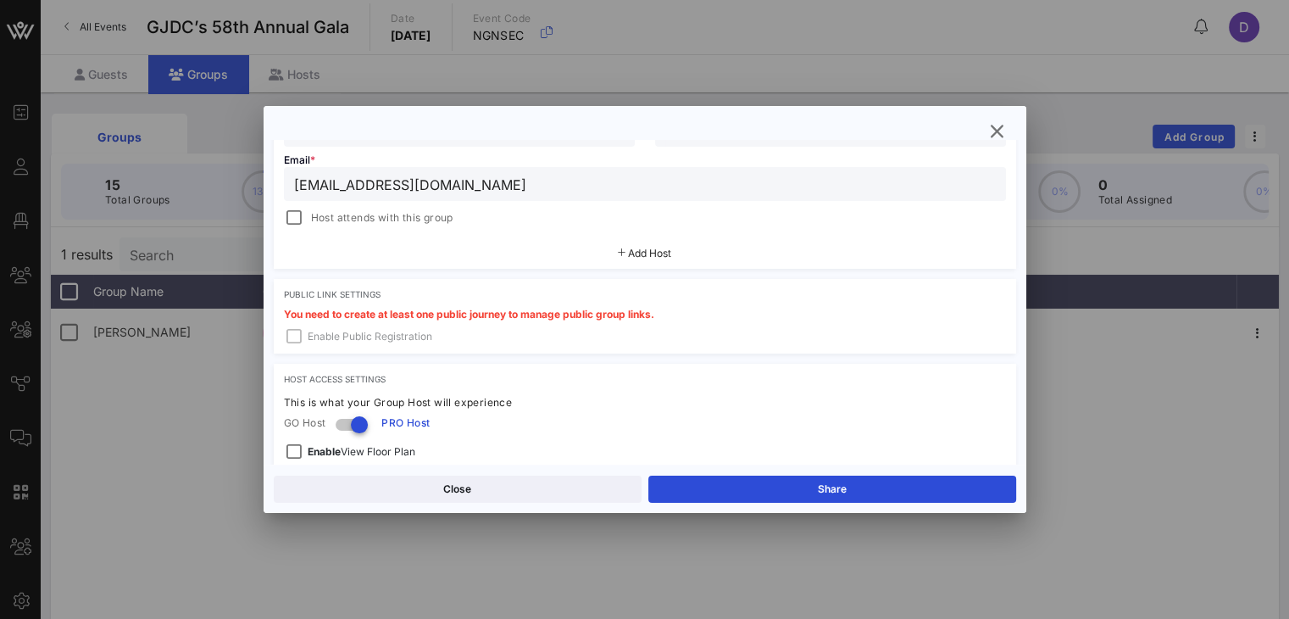
scroll to position [517, 0]
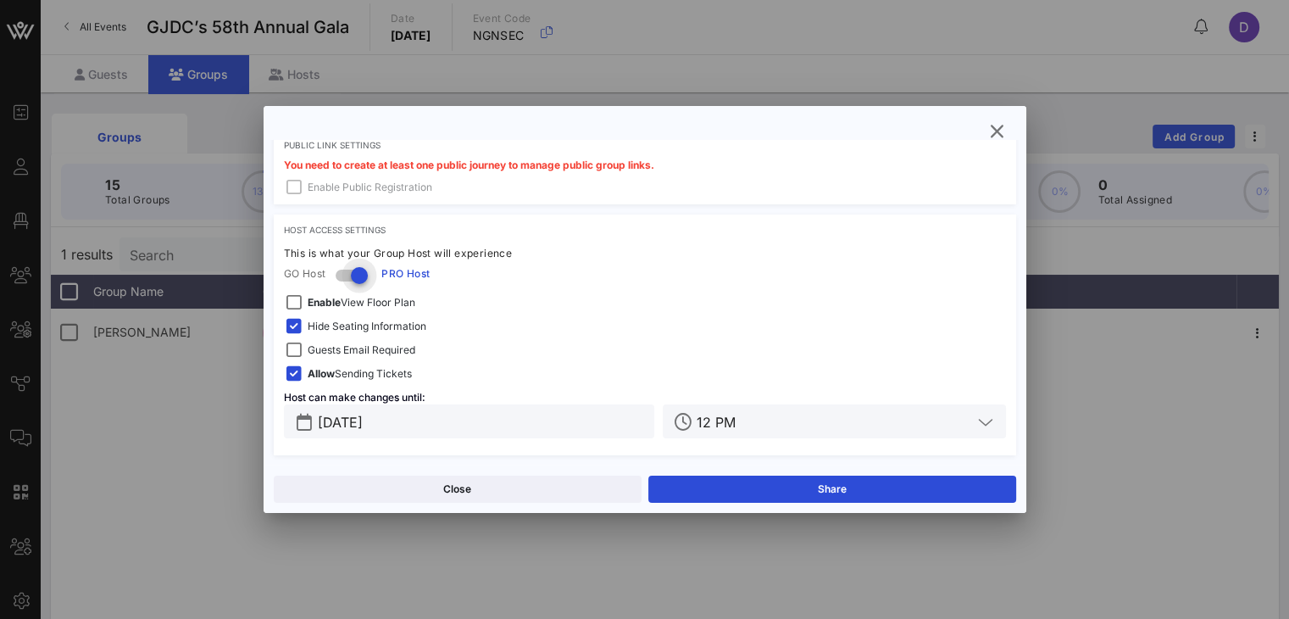
click at [360, 275] on div at bounding box center [359, 275] width 29 height 29
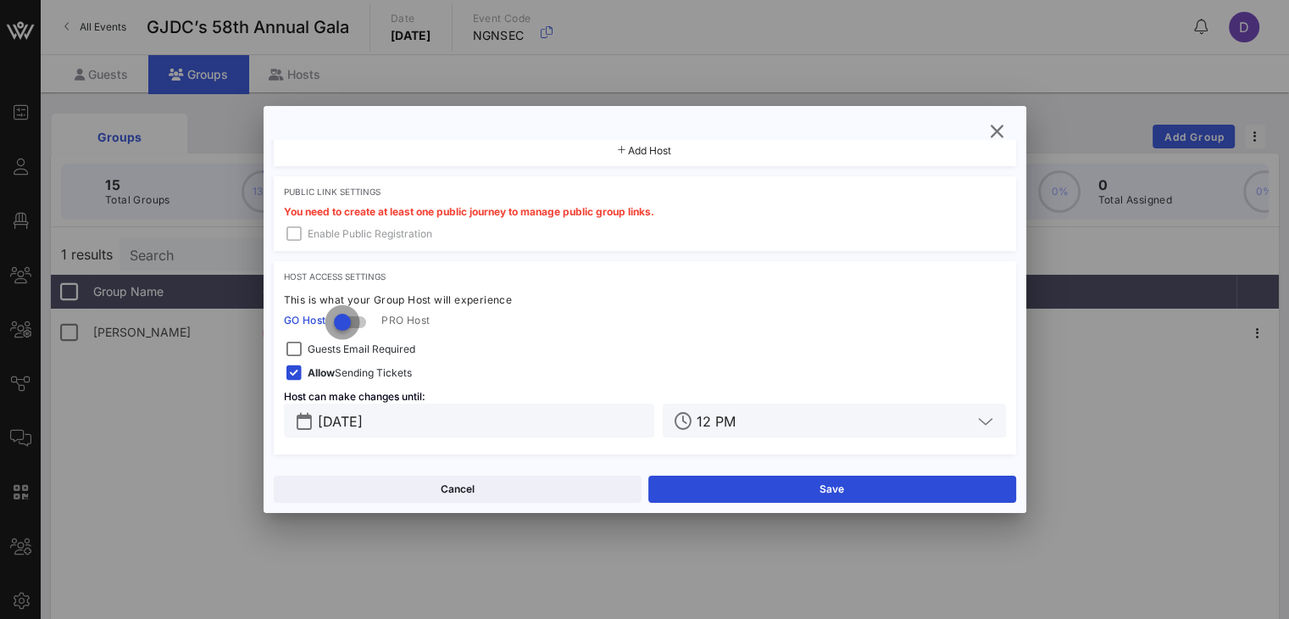
scroll to position [470, 0]
click at [373, 374] on span "Allow Sending Tickets" at bounding box center [360, 373] width 104 height 17
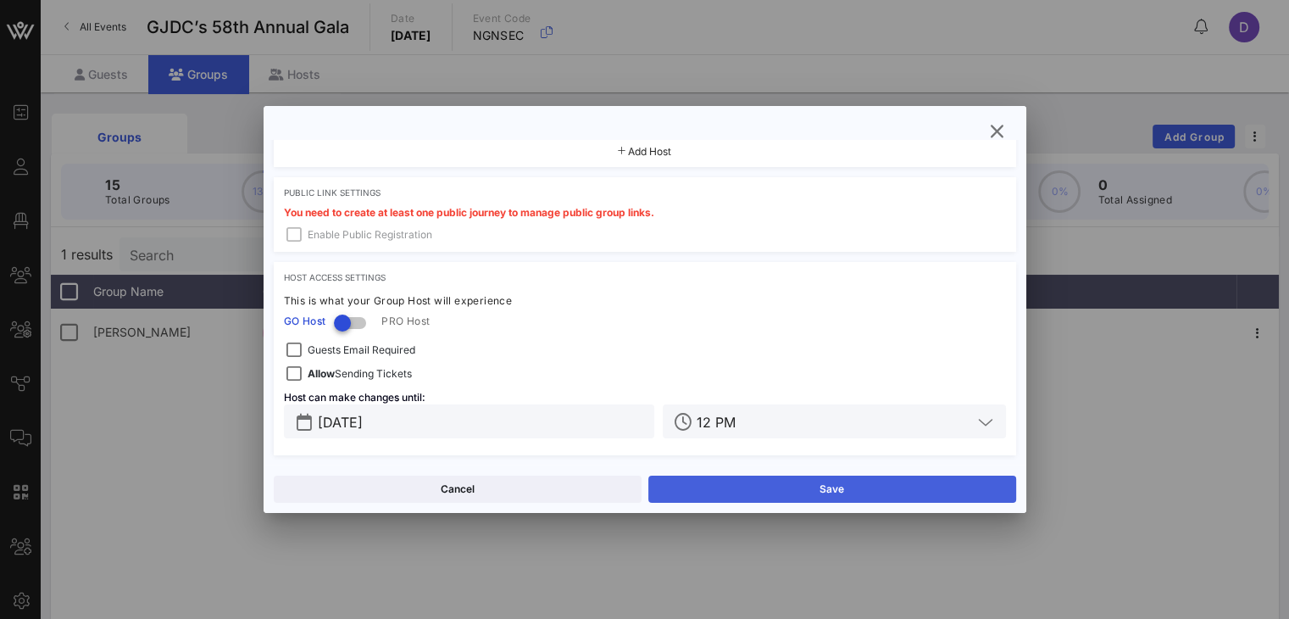
click at [888, 485] on button "Save" at bounding box center [832, 489] width 368 height 27
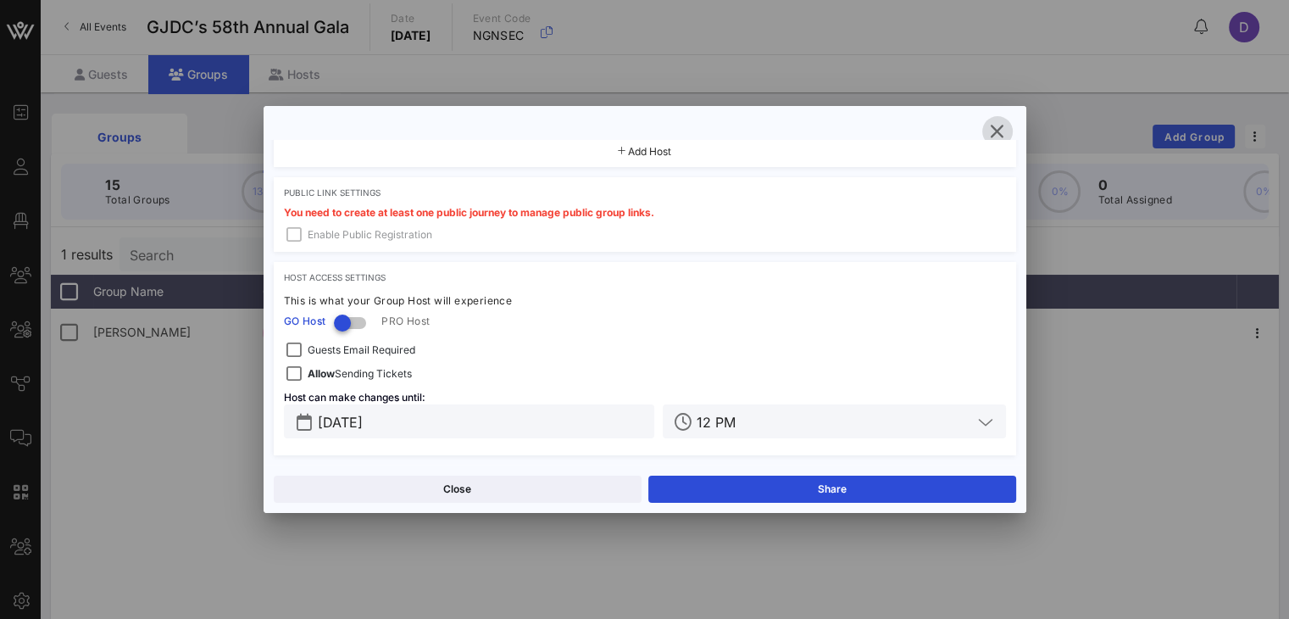
click at [999, 132] on icon "button" at bounding box center [997, 131] width 20 height 20
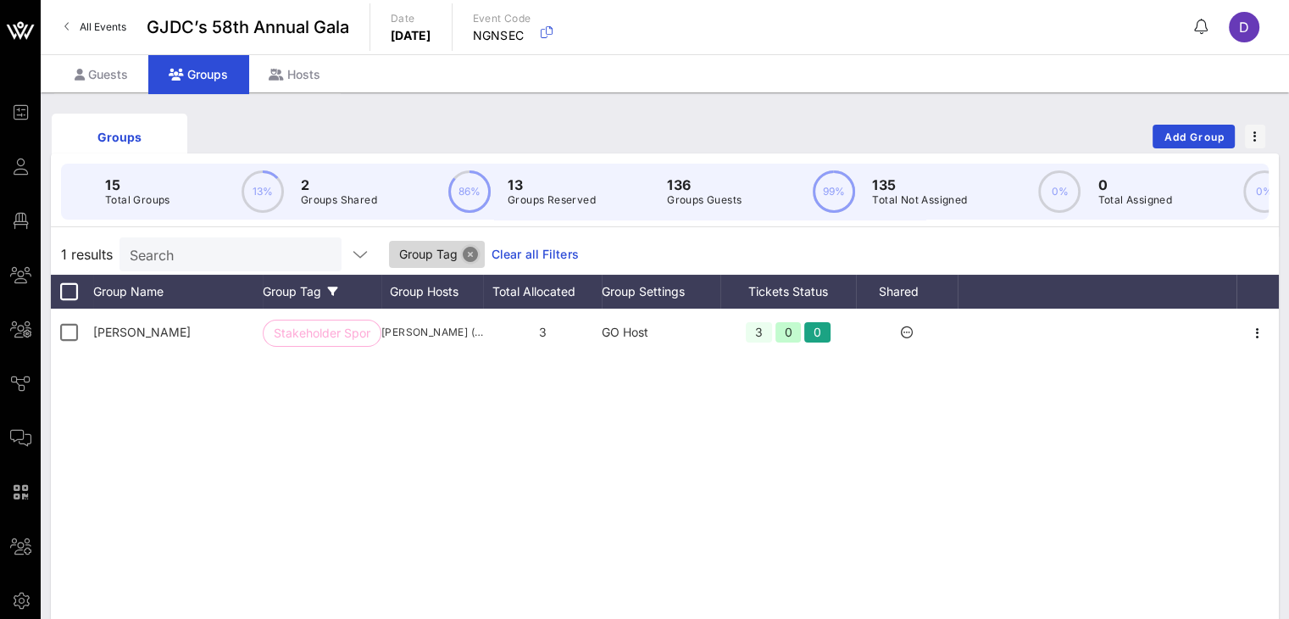
click at [463, 262] on button "Close" at bounding box center [470, 254] width 15 height 15
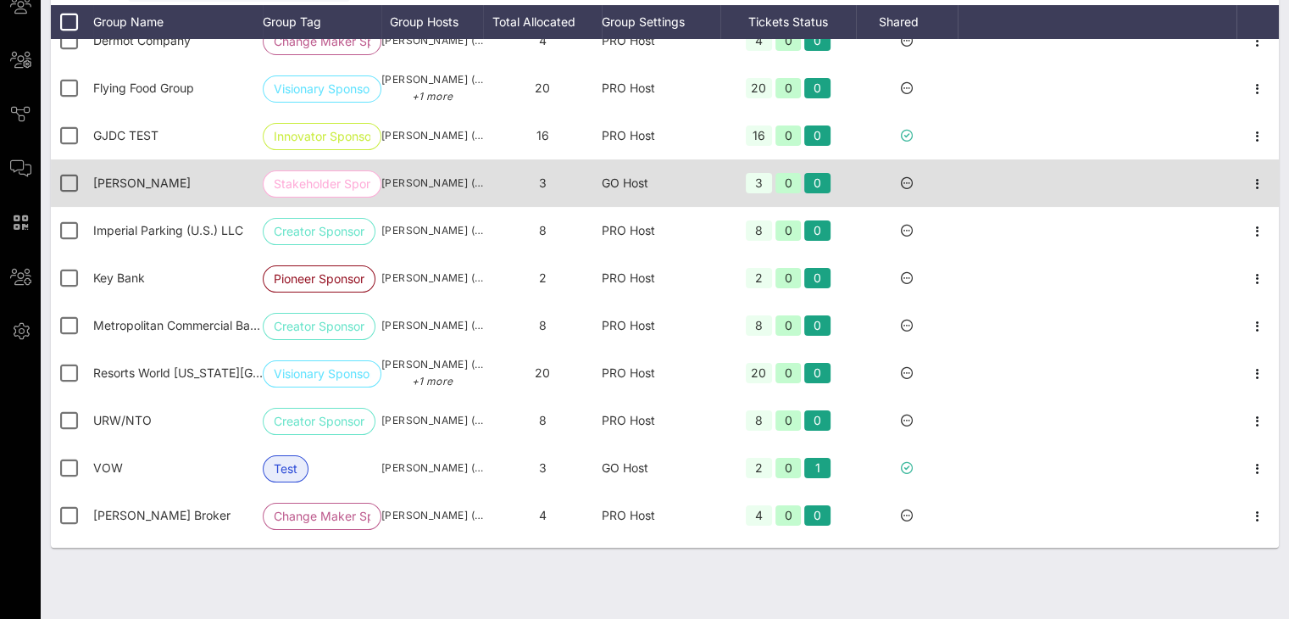
scroll to position [163, 0]
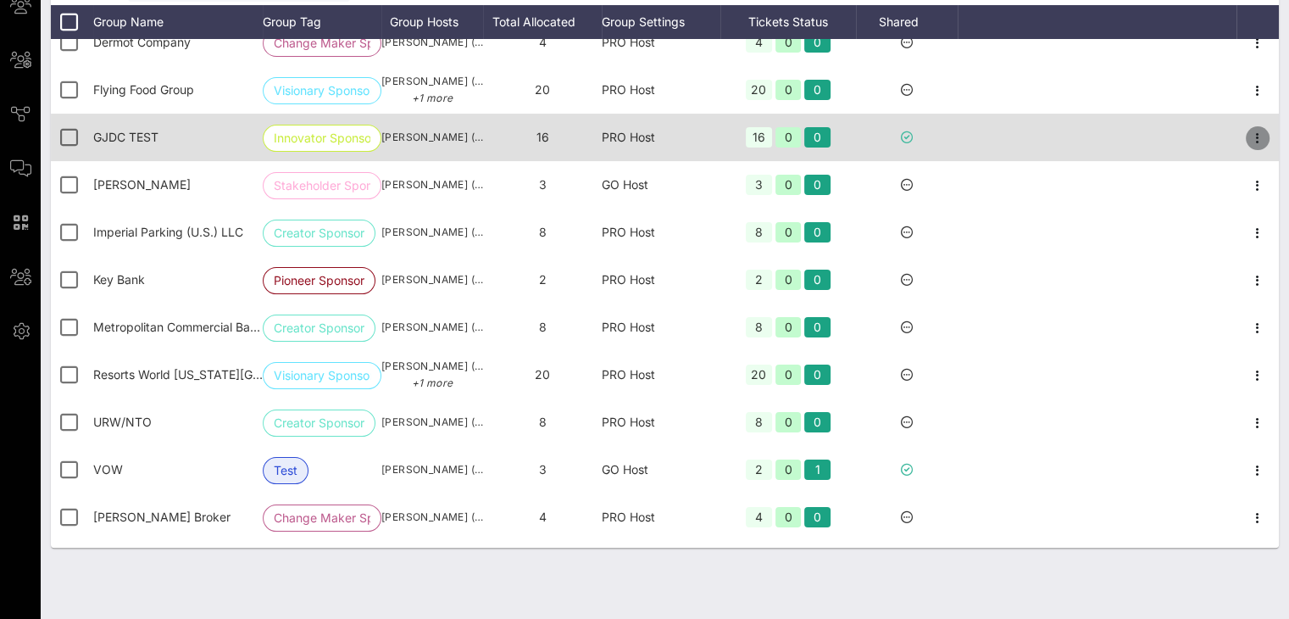
click at [1248, 142] on icon "button" at bounding box center [1258, 138] width 20 height 20
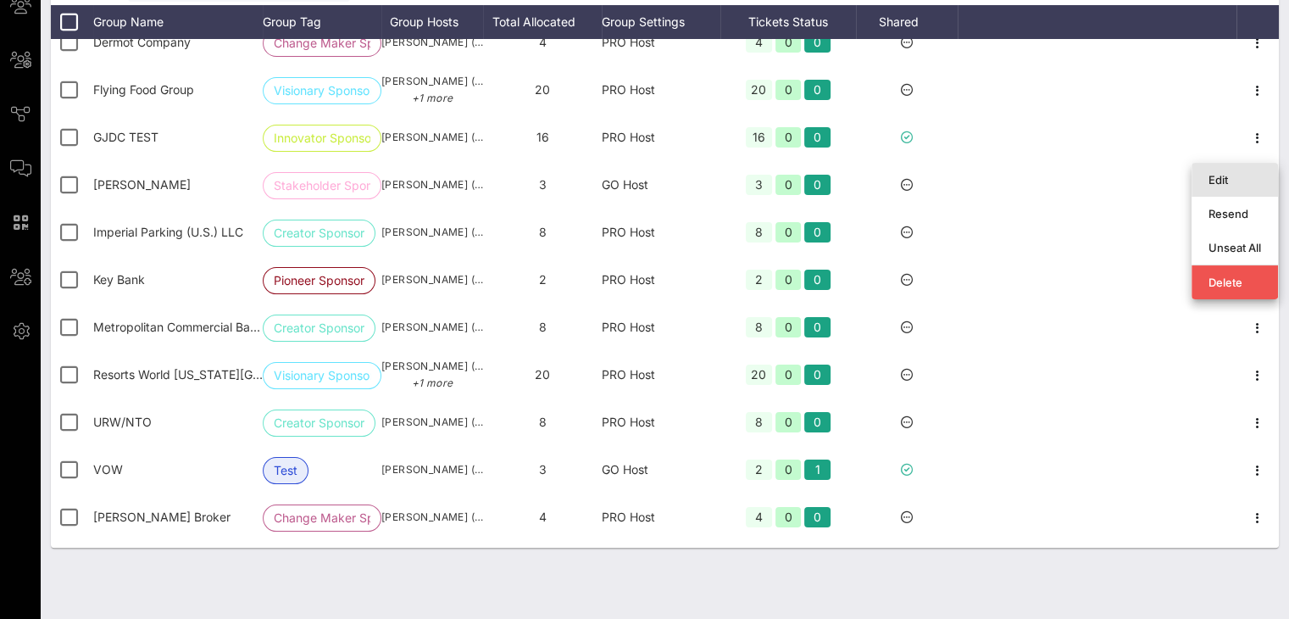
click at [1226, 173] on div "Edit" at bounding box center [1235, 180] width 53 height 14
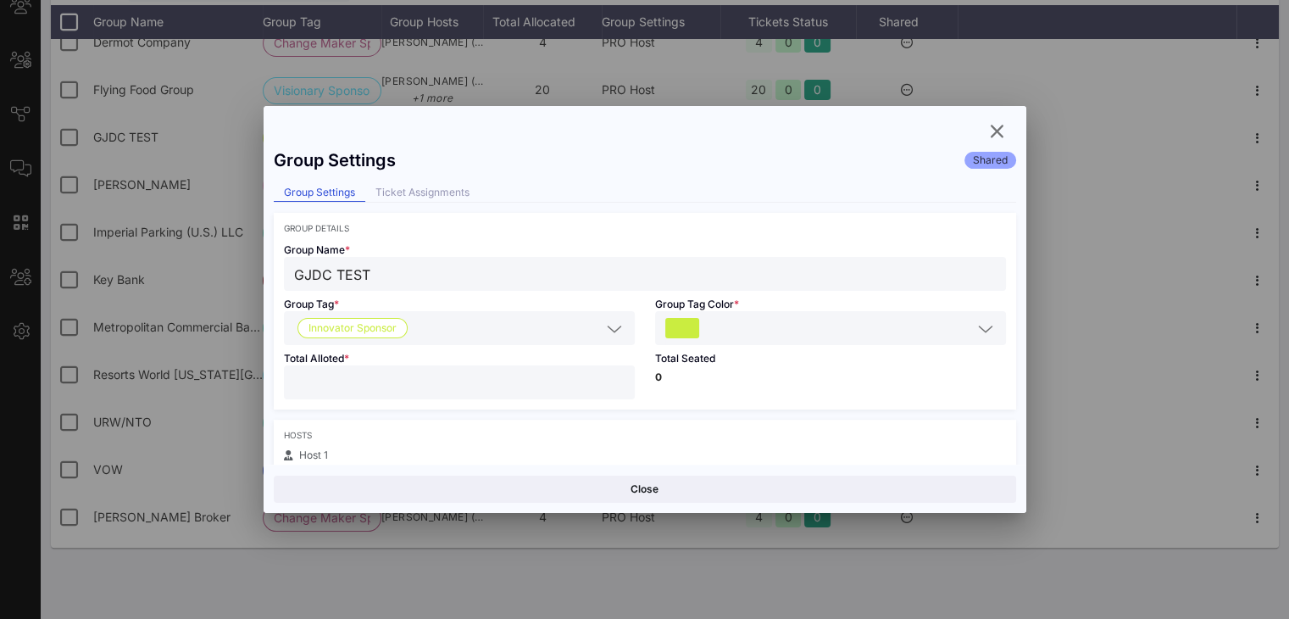
click at [429, 377] on input "**" at bounding box center [459, 382] width 331 height 22
drag, startPoint x: 429, startPoint y: 377, endPoint x: 210, endPoint y: 420, distance: 222.8
click at [210, 420] on div "Event Builder Guests Floor Plan My Groups All Groups Journeys Comms QR Scanner …" at bounding box center [644, 174] width 1289 height 888
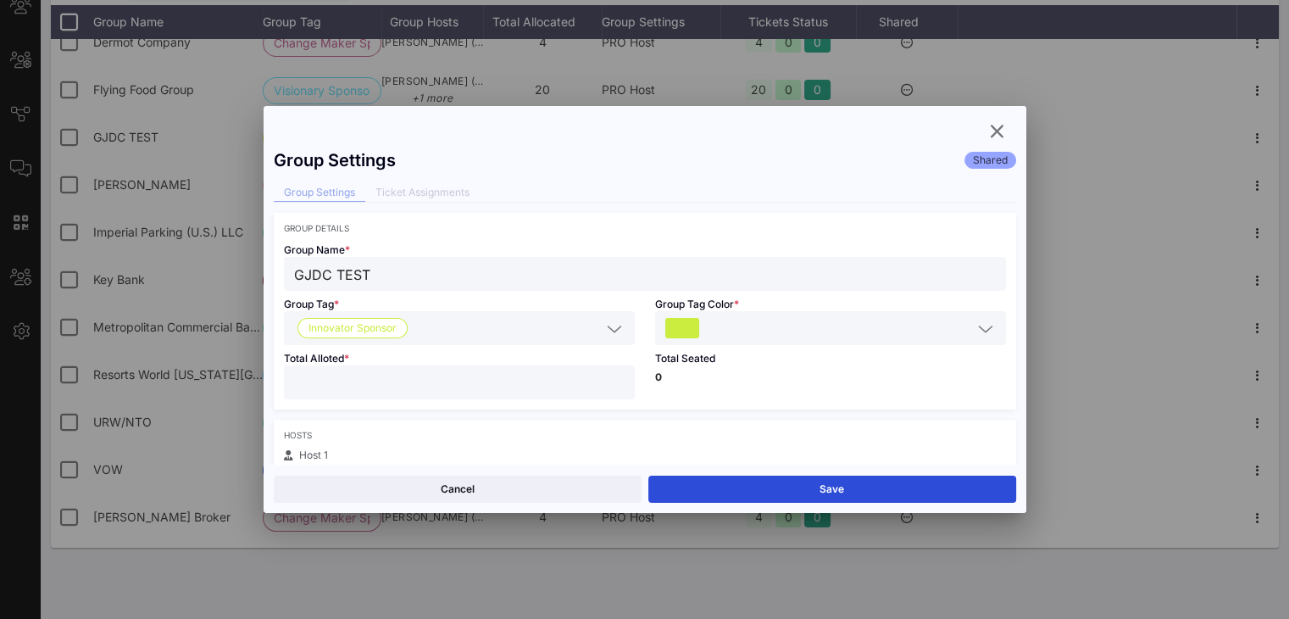
type input "*"
click at [773, 334] on input "text" at bounding box center [838, 328] width 270 height 22
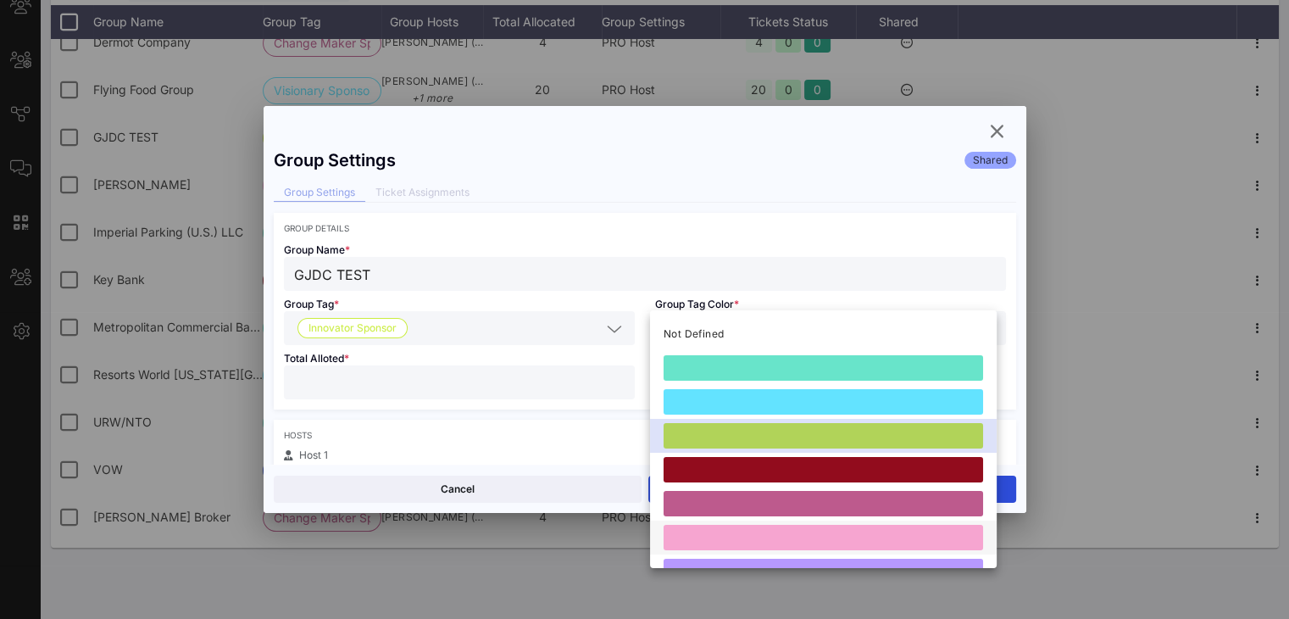
click at [733, 535] on div at bounding box center [824, 537] width 320 height 25
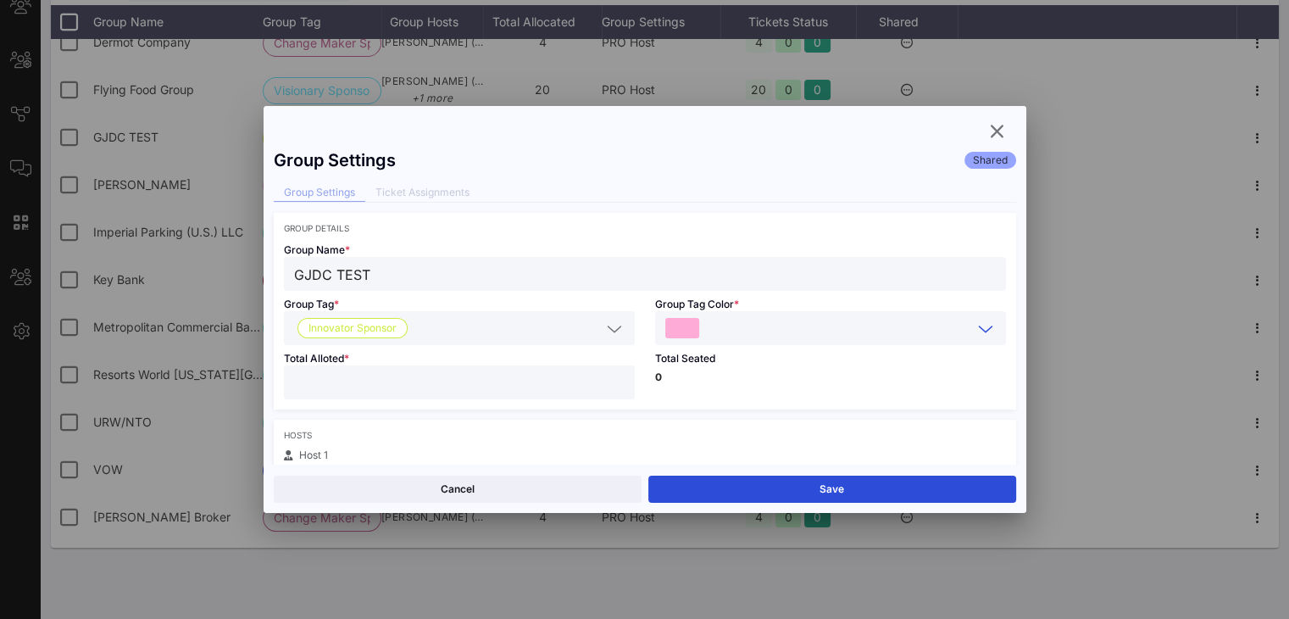
click at [611, 331] on icon at bounding box center [614, 329] width 15 height 20
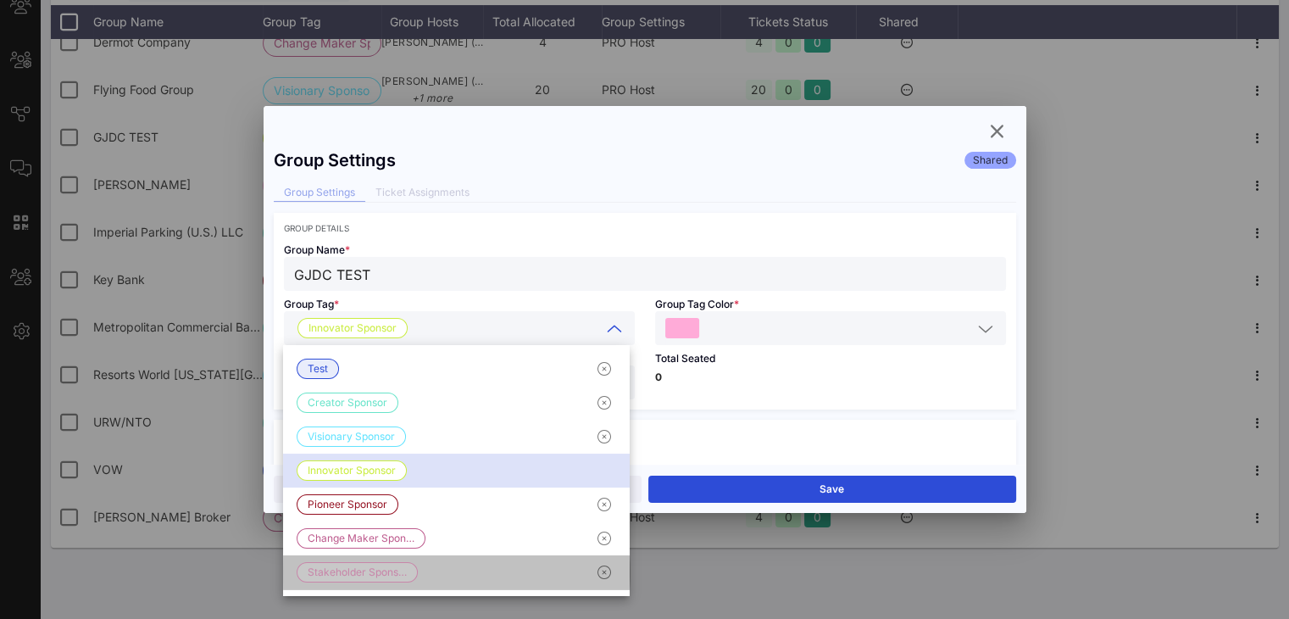
click at [428, 567] on div "Stakeholder Spons…" at bounding box center [456, 572] width 347 height 34
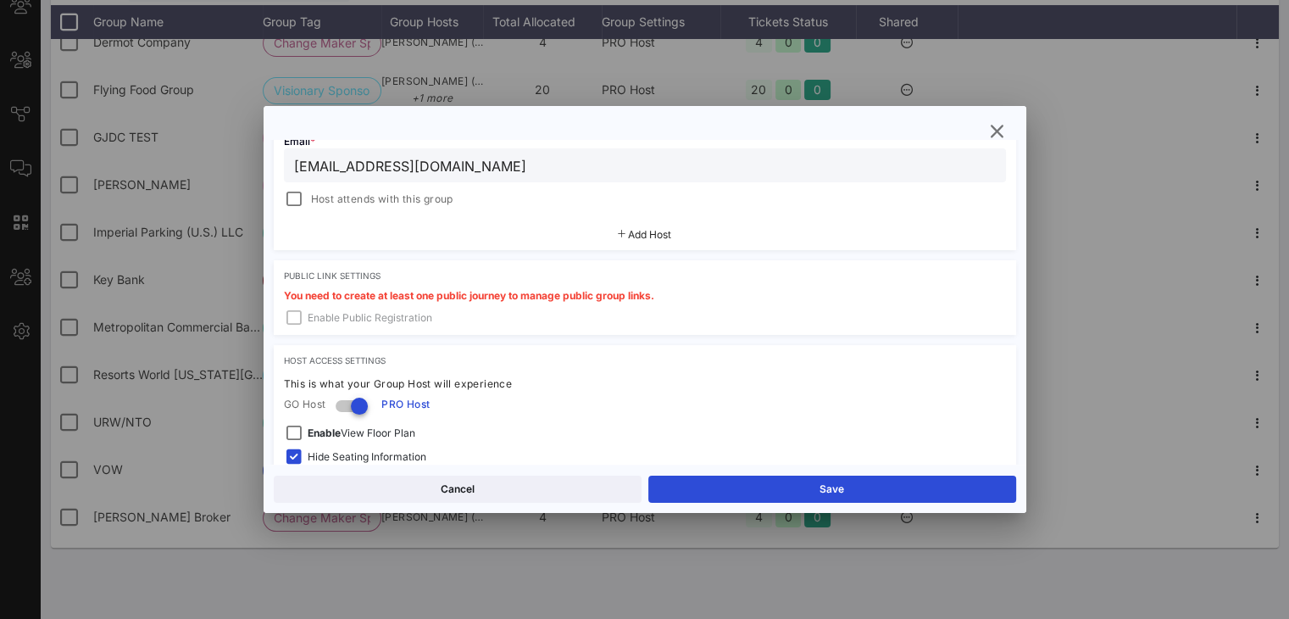
scroll to position [548, 0]
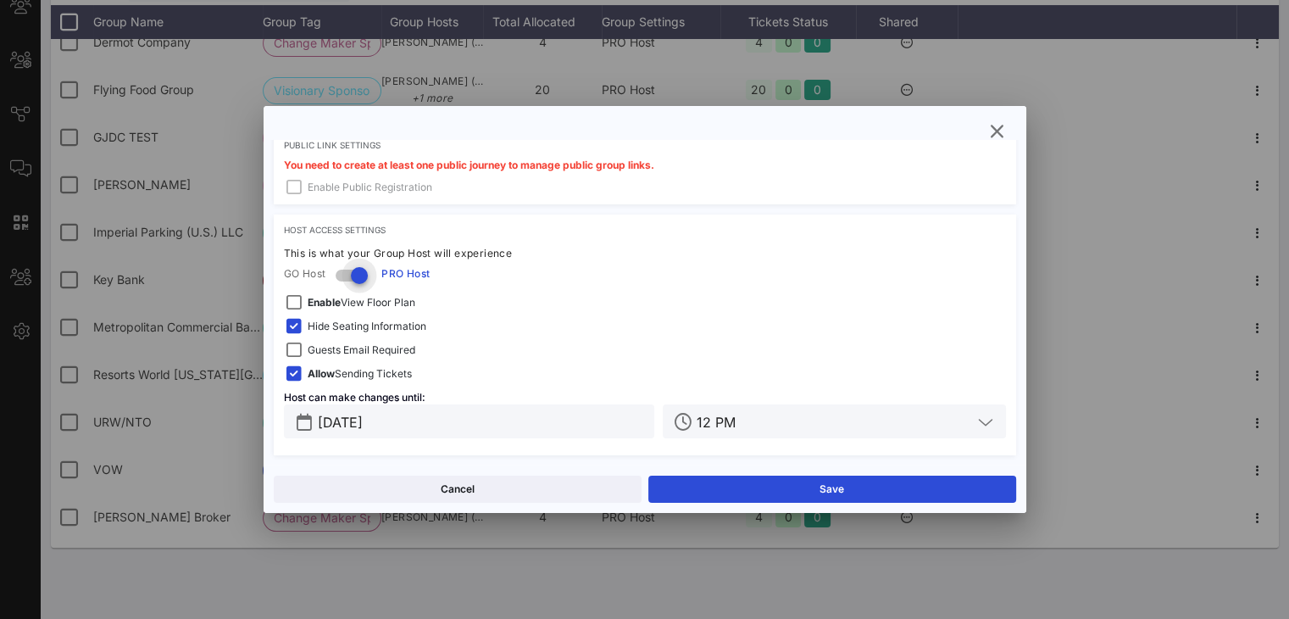
click at [347, 275] on div at bounding box center [359, 275] width 29 height 29
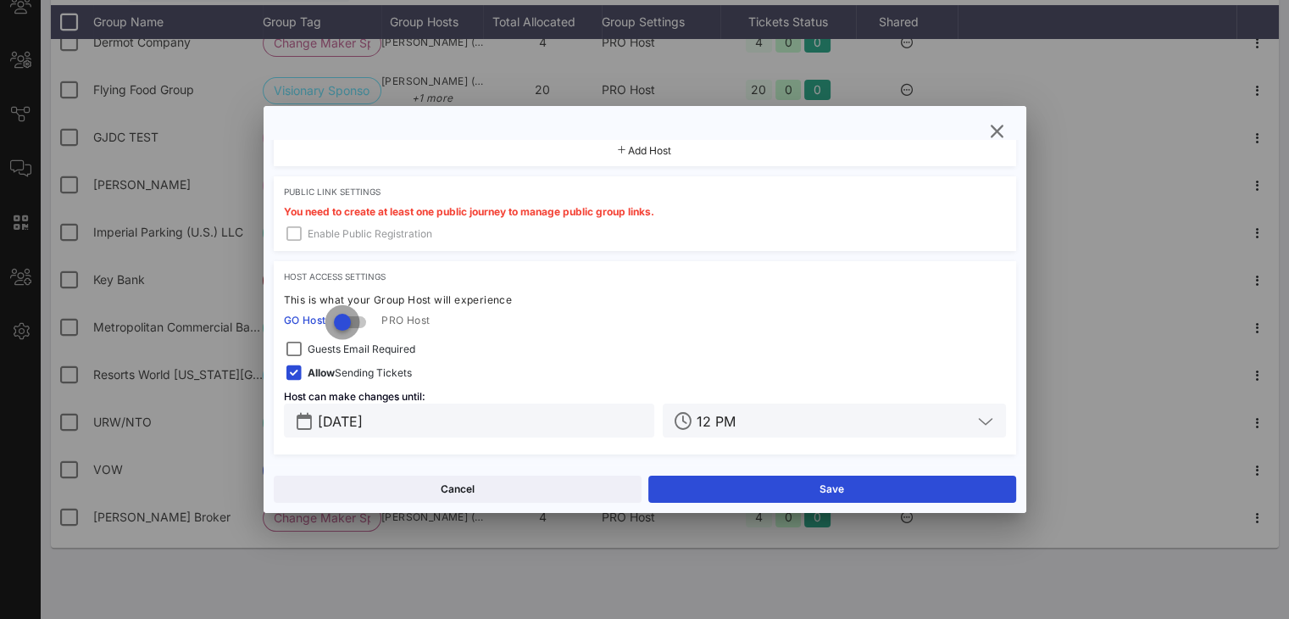
scroll to position [500, 0]
click at [389, 372] on span "Allow Sending Tickets" at bounding box center [360, 373] width 104 height 17
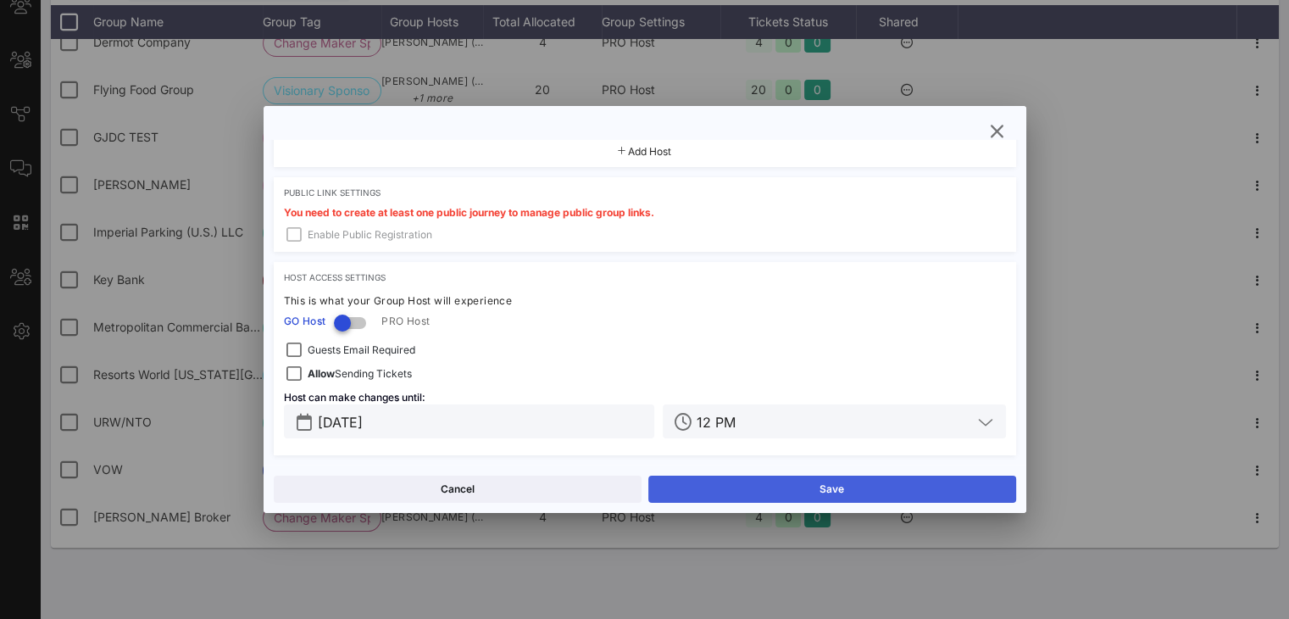
click at [919, 484] on button "Save" at bounding box center [832, 489] width 368 height 27
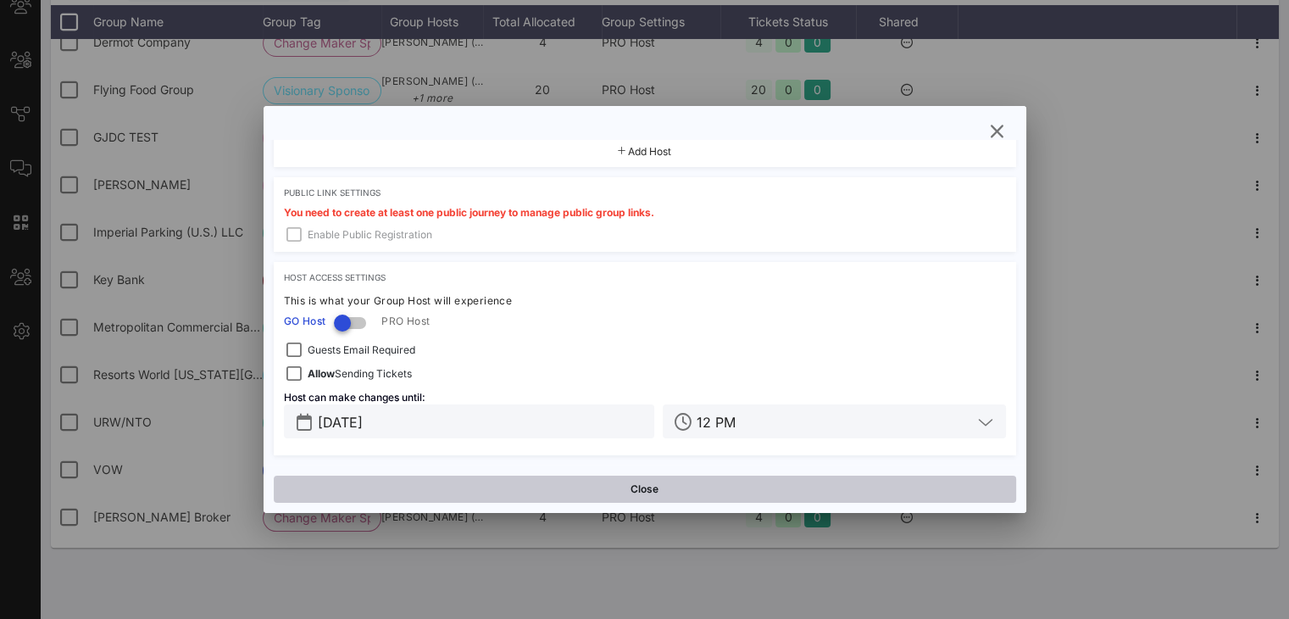
click at [762, 481] on button "Close" at bounding box center [645, 489] width 743 height 27
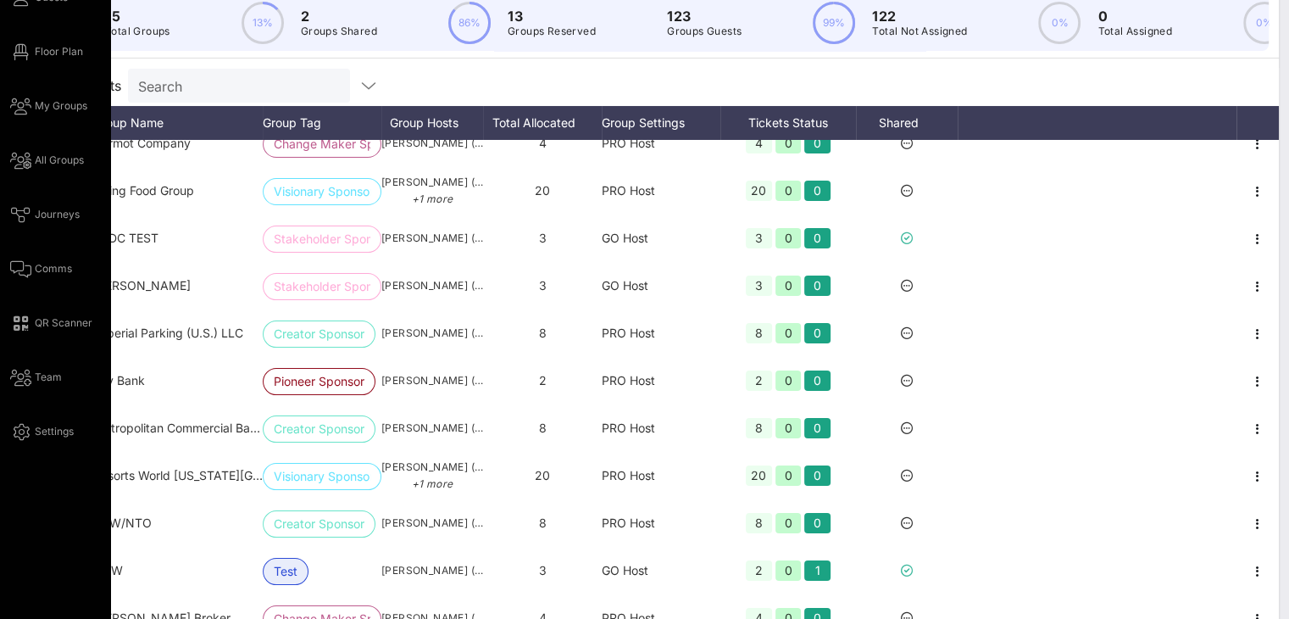
scroll to position [125, 0]
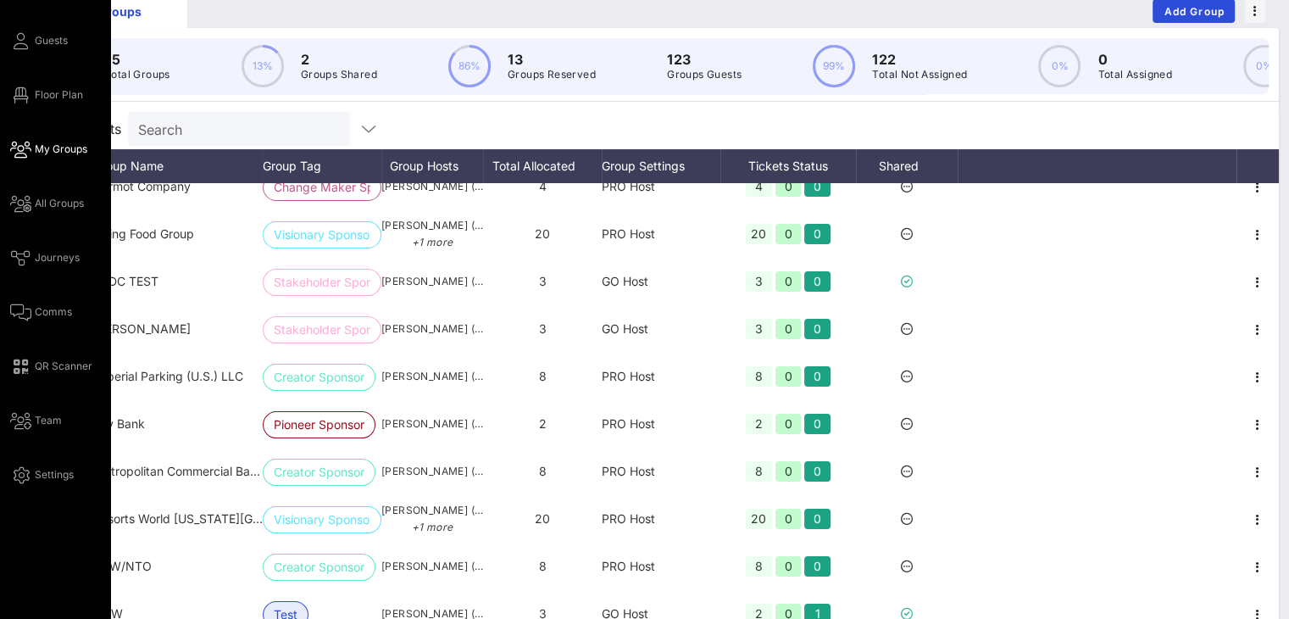
click at [60, 147] on span "My Groups" at bounding box center [61, 149] width 53 height 15
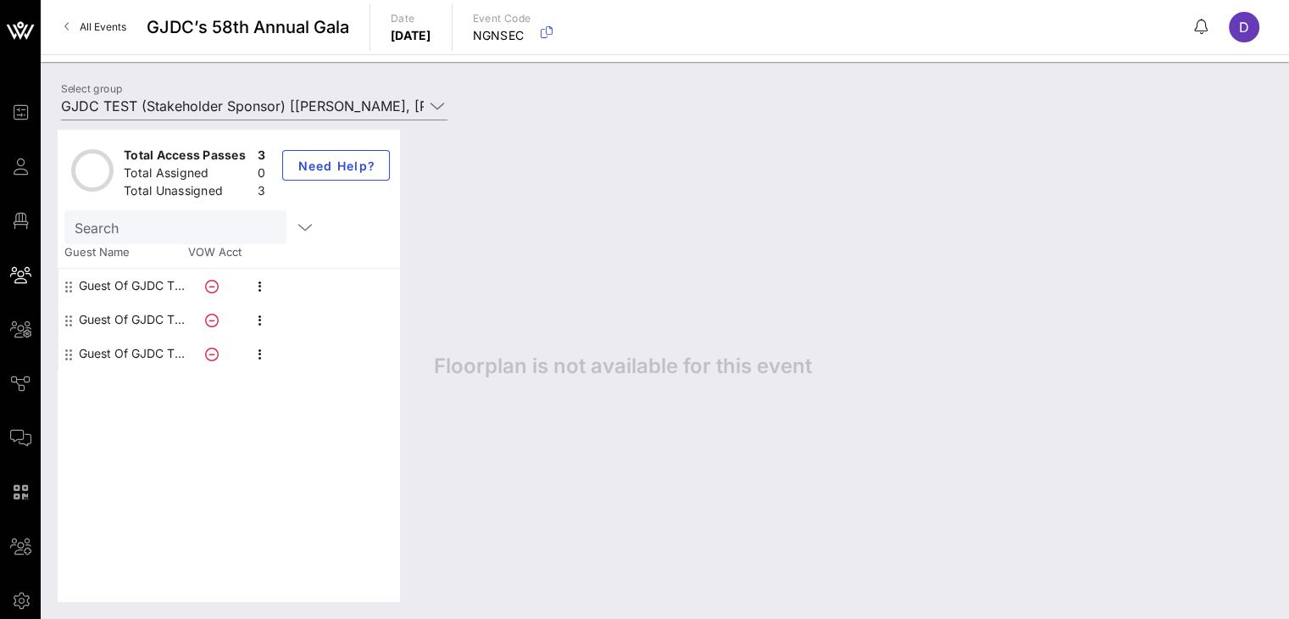
click at [211, 283] on icon at bounding box center [212, 287] width 14 height 14
click at [258, 292] on icon "button" at bounding box center [260, 286] width 20 height 20
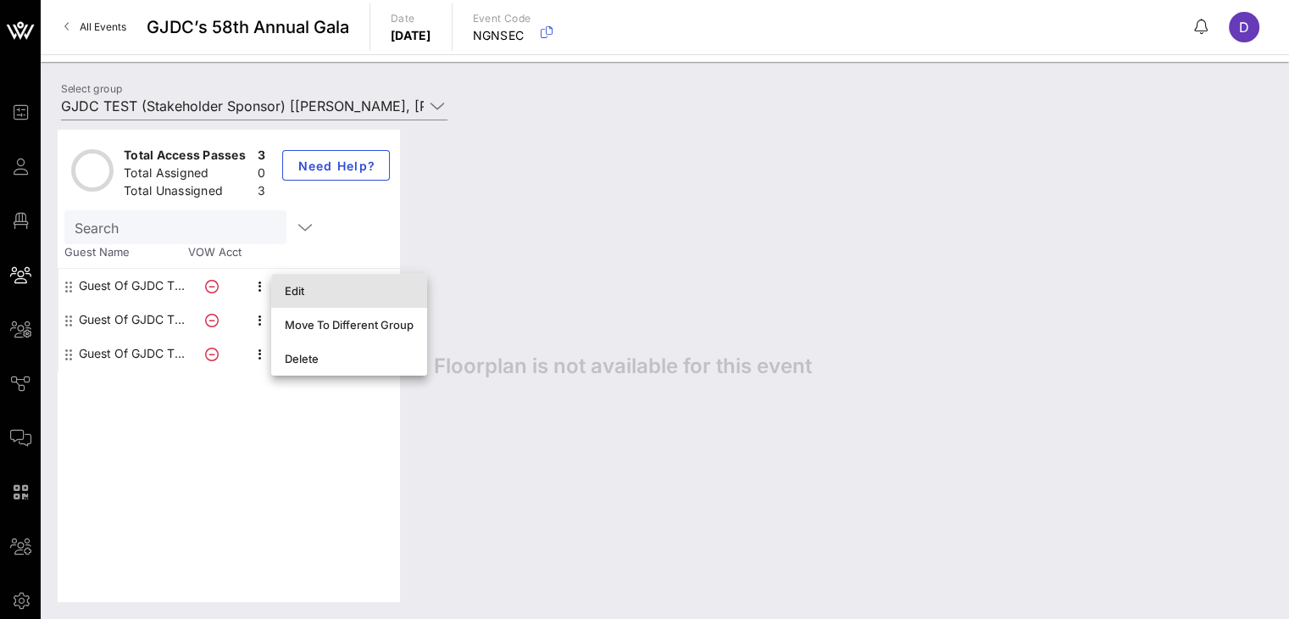
click at [324, 291] on div "Edit" at bounding box center [349, 291] width 129 height 14
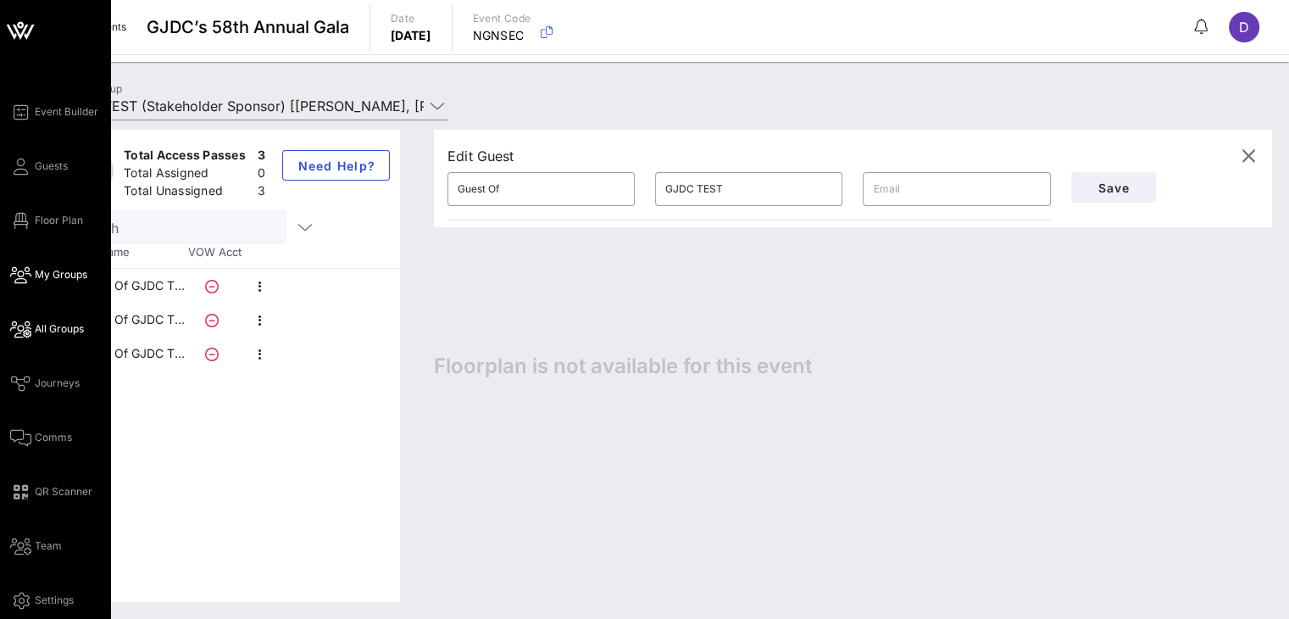
click at [58, 321] on span "All Groups" at bounding box center [59, 328] width 49 height 15
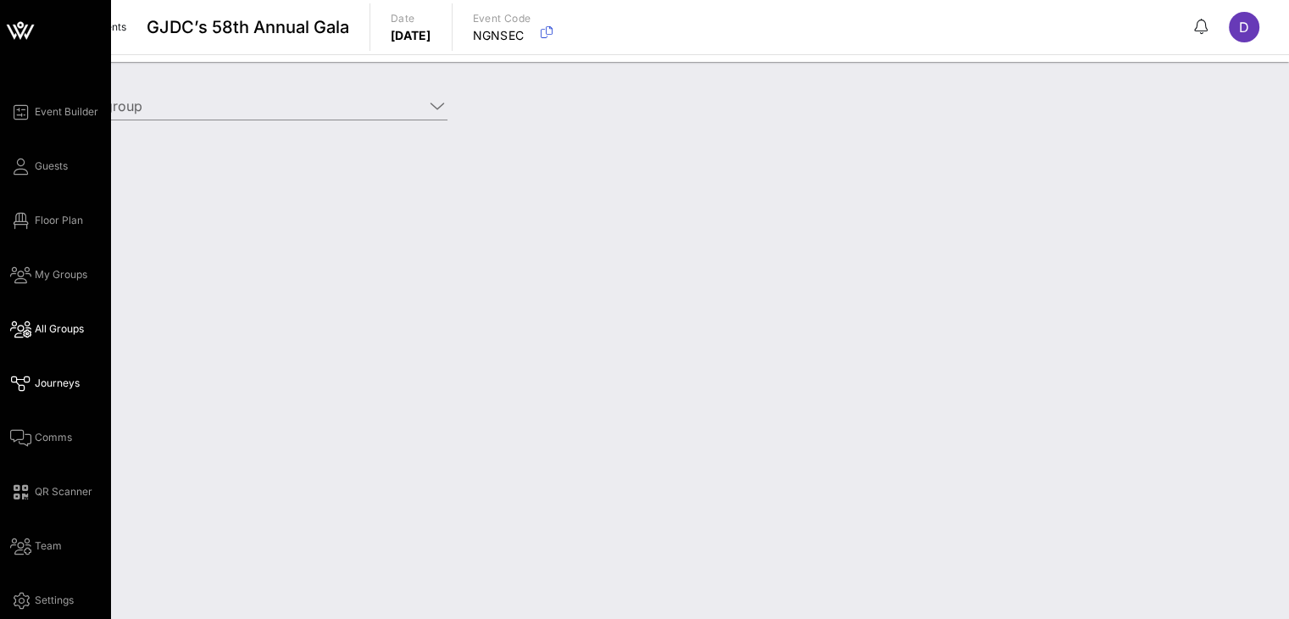
click at [64, 380] on span "Journeys" at bounding box center [57, 382] width 45 height 15
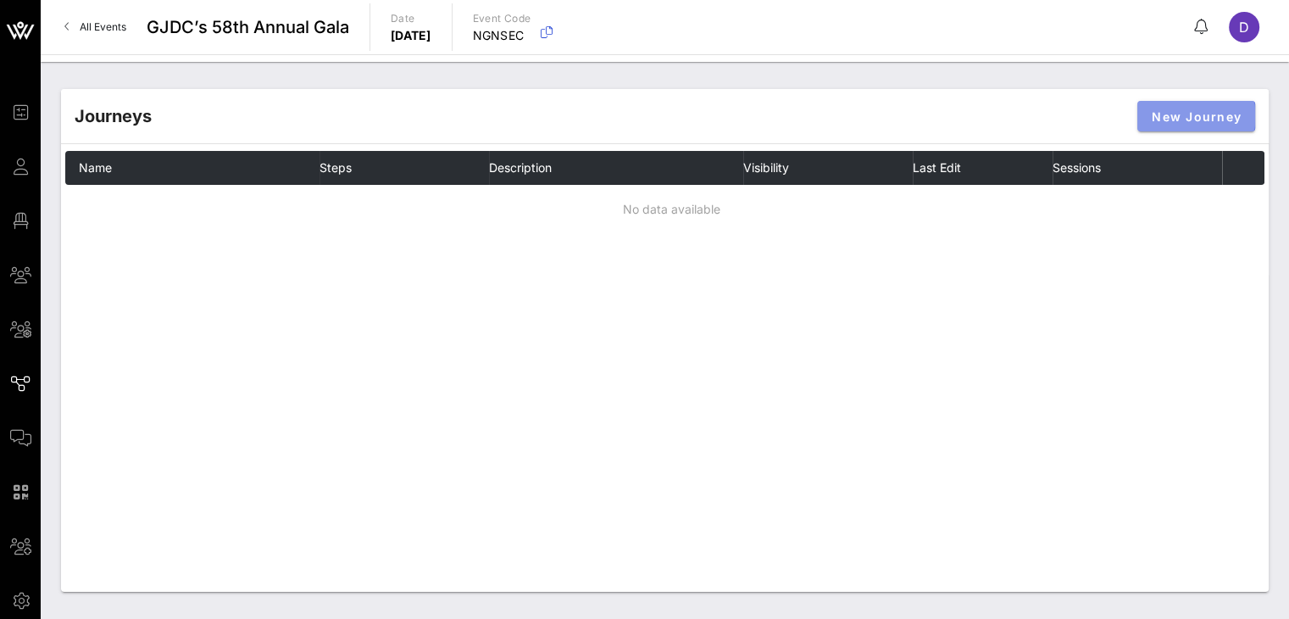
click at [1174, 130] on button "New Journey" at bounding box center [1197, 116] width 118 height 31
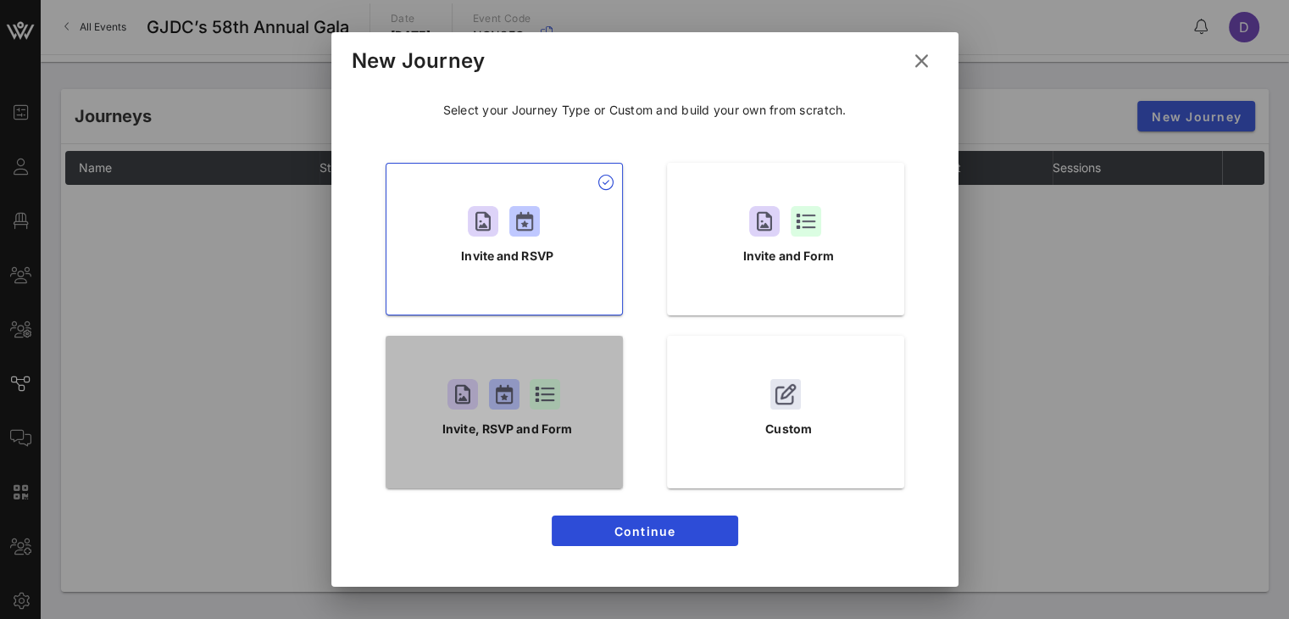
click at [578, 445] on div "Invite, RSVP and Form" at bounding box center [504, 412] width 237 height 153
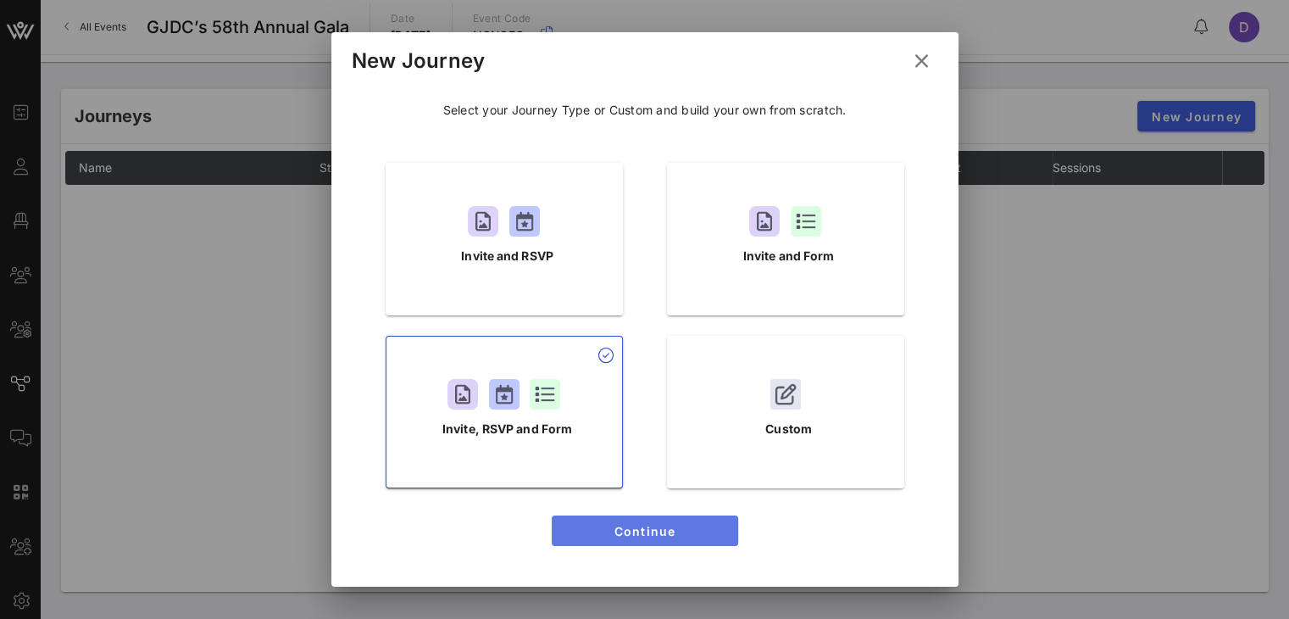
click at [638, 516] on button "Continue" at bounding box center [645, 530] width 186 height 31
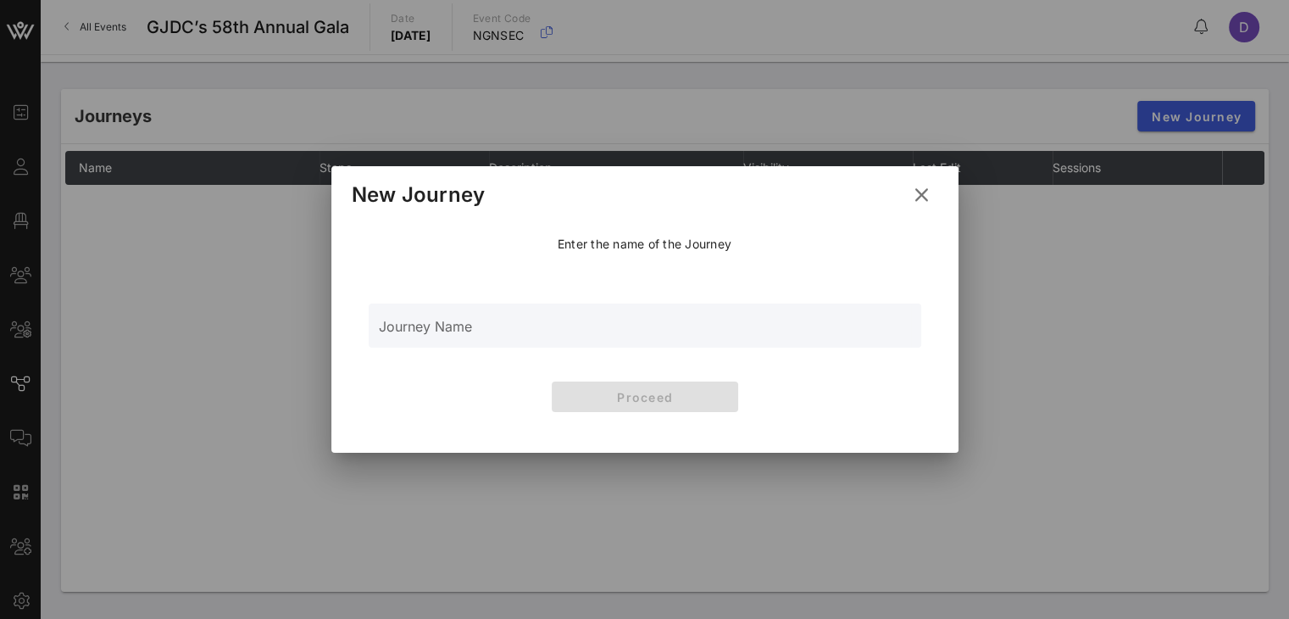
click at [580, 316] on div "Journey Name" at bounding box center [645, 325] width 532 height 44
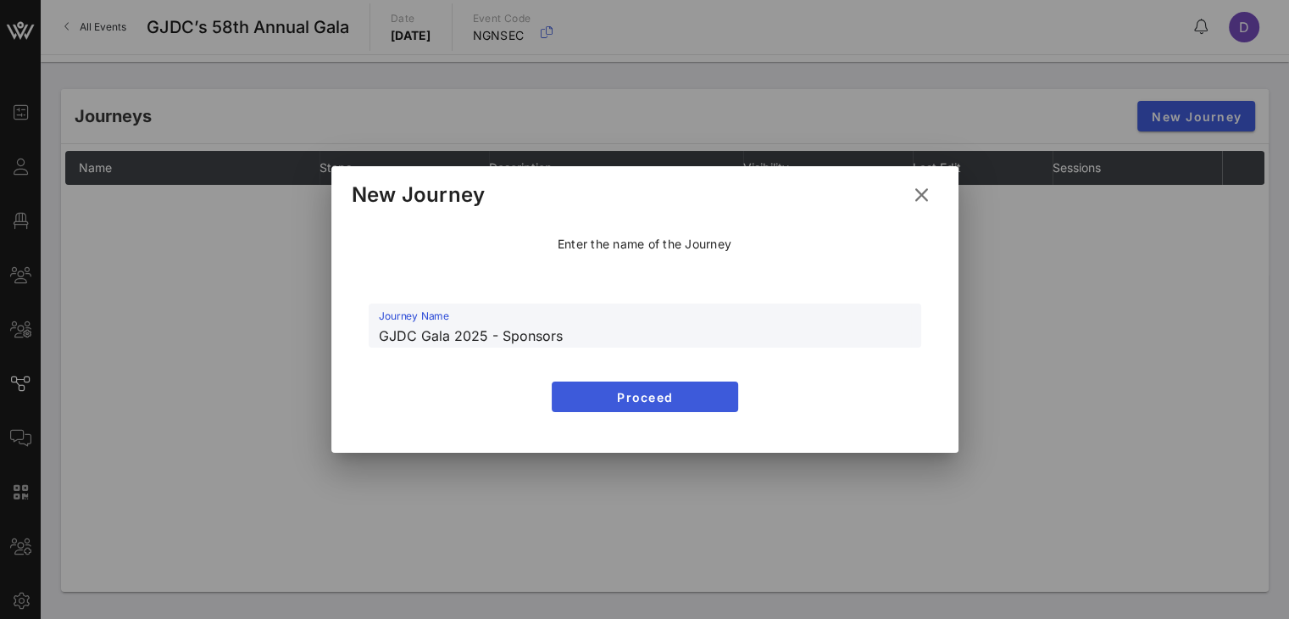
type input "GJDC Gala 2025 - Sponsors"
click at [615, 391] on span "Proceed" at bounding box center [644, 397] width 159 height 14
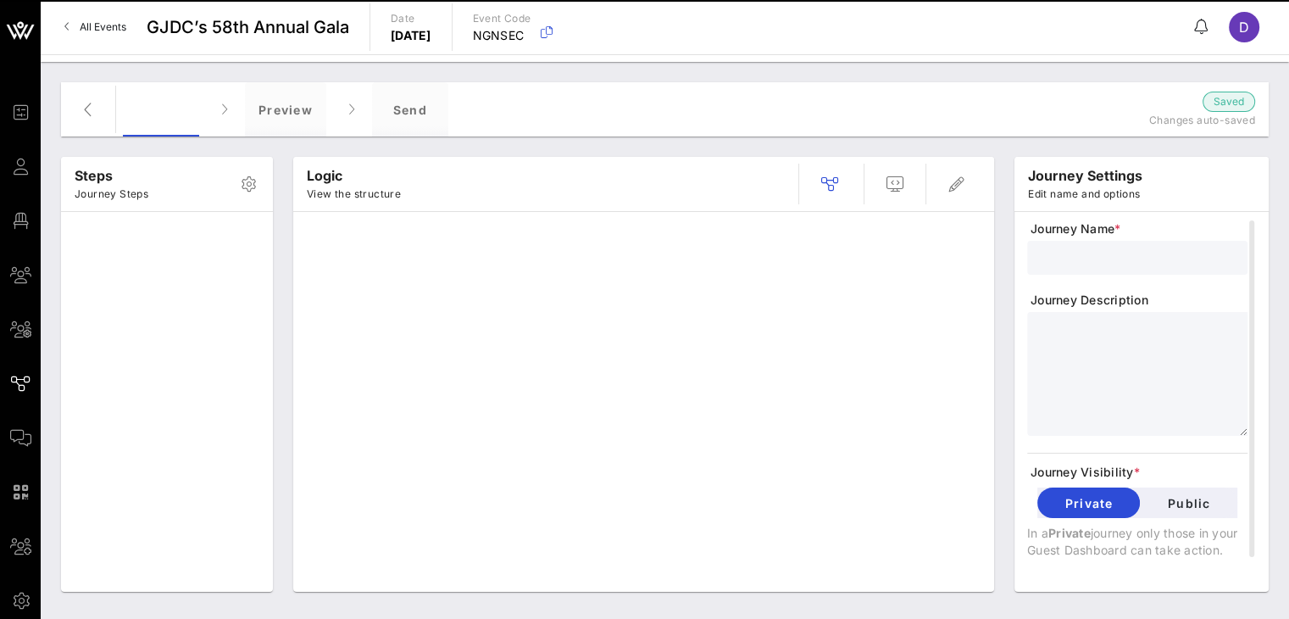
type input "GJDC Gala 2025 - Sponsors"
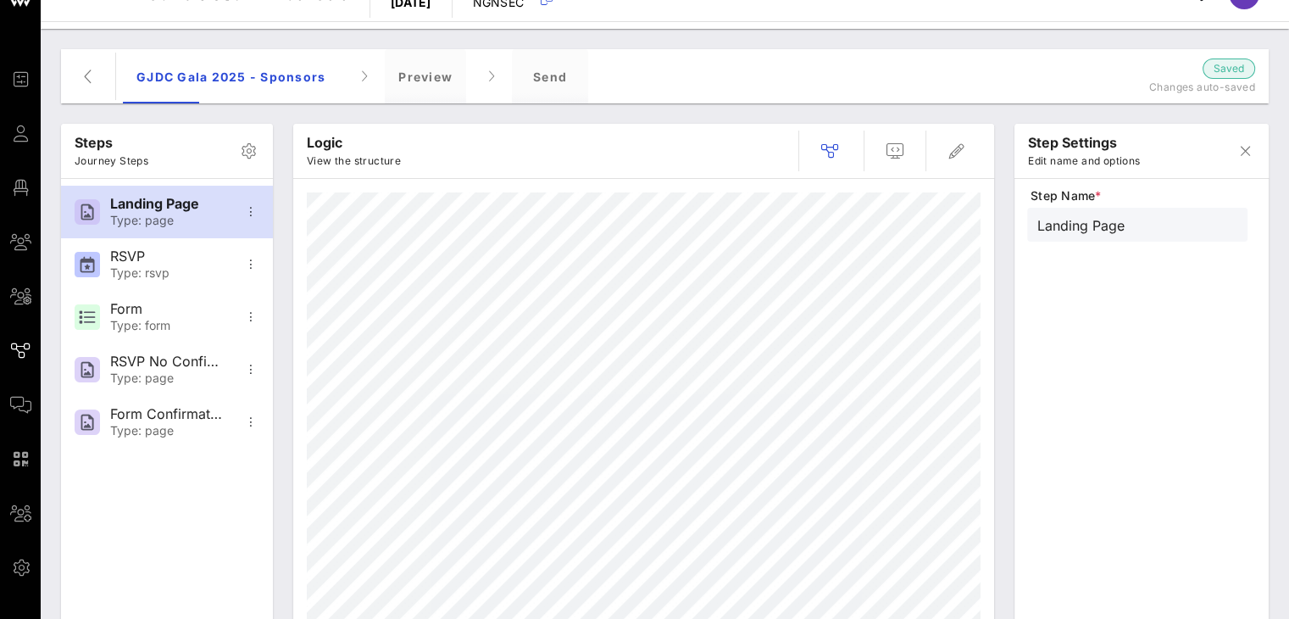
scroll to position [37, 0]
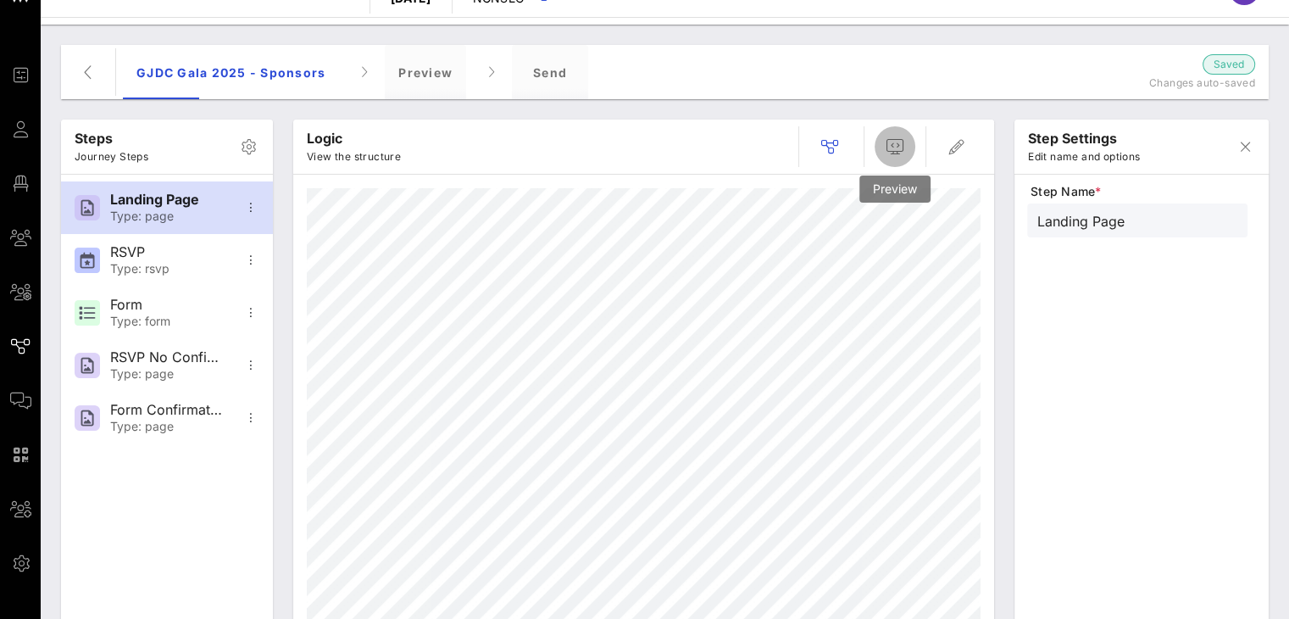
click at [897, 146] on icon "button" at bounding box center [895, 146] width 20 height 20
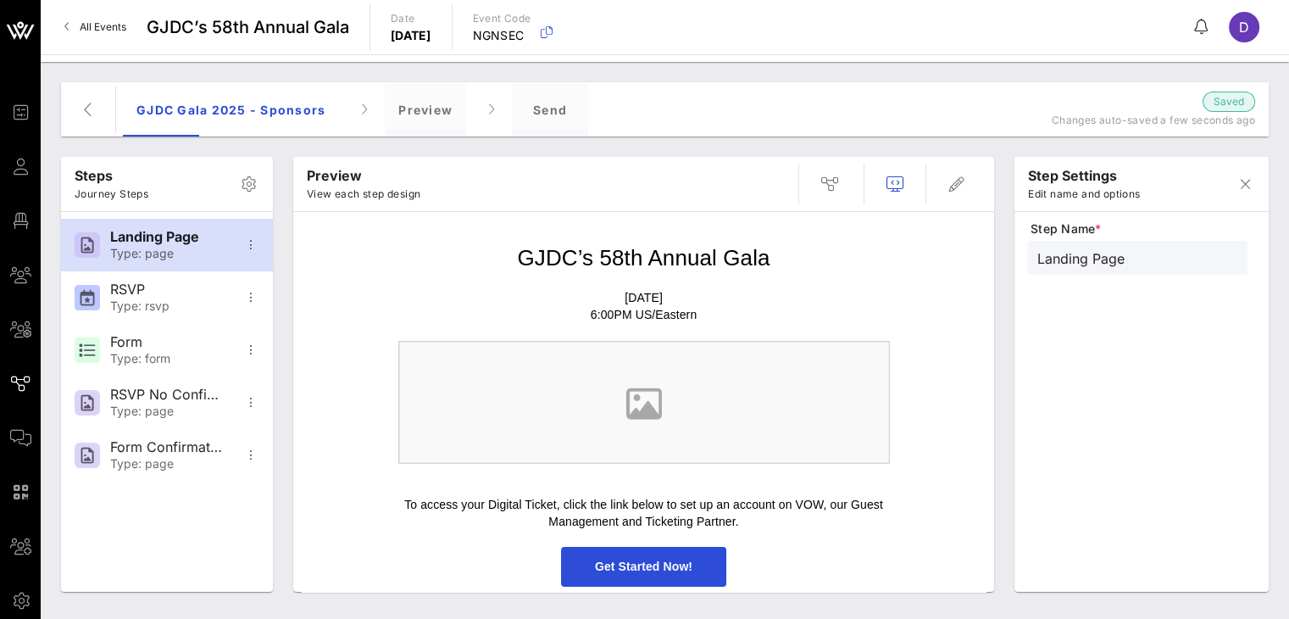
scroll to position [83, 0]
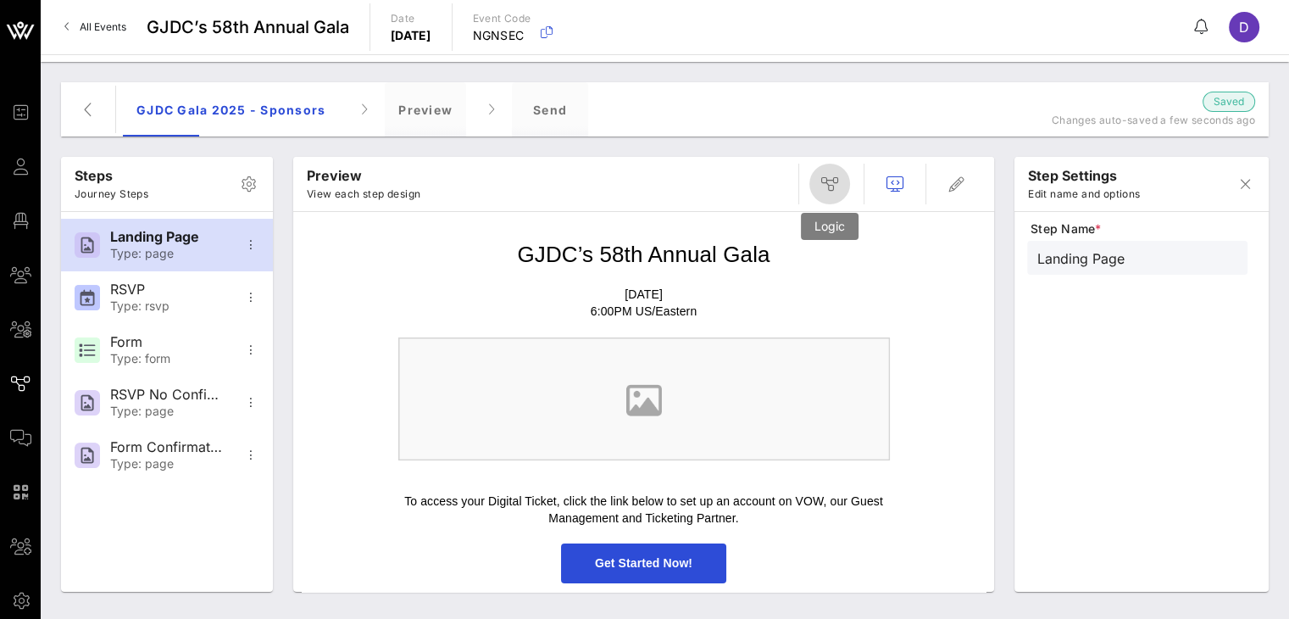
click at [841, 174] on span "button" at bounding box center [829, 184] width 41 height 20
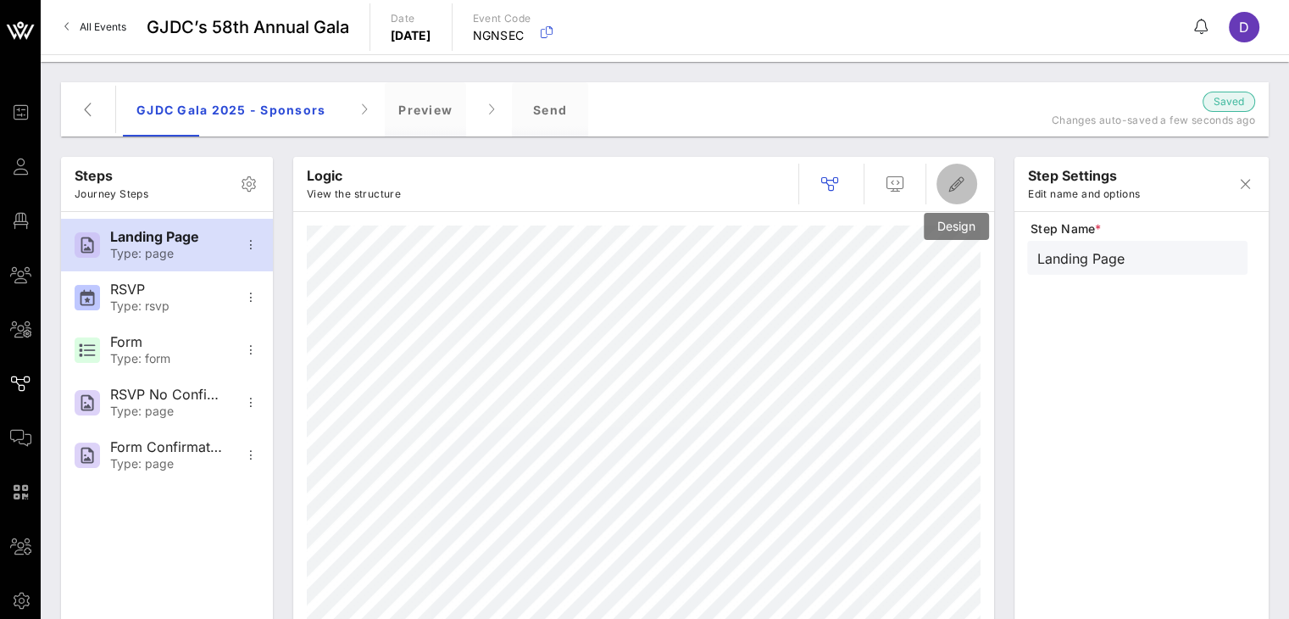
click at [954, 185] on icon "button" at bounding box center [957, 184] width 20 height 20
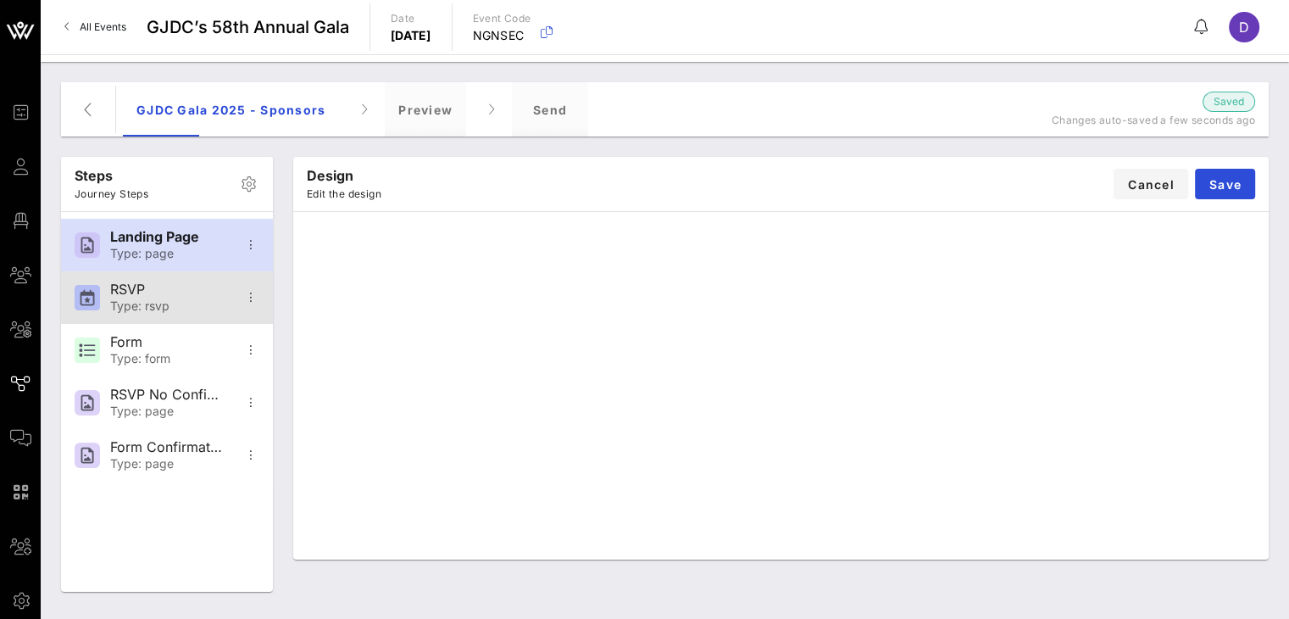
click at [173, 305] on div "Type: rsvp" at bounding box center [166, 306] width 112 height 14
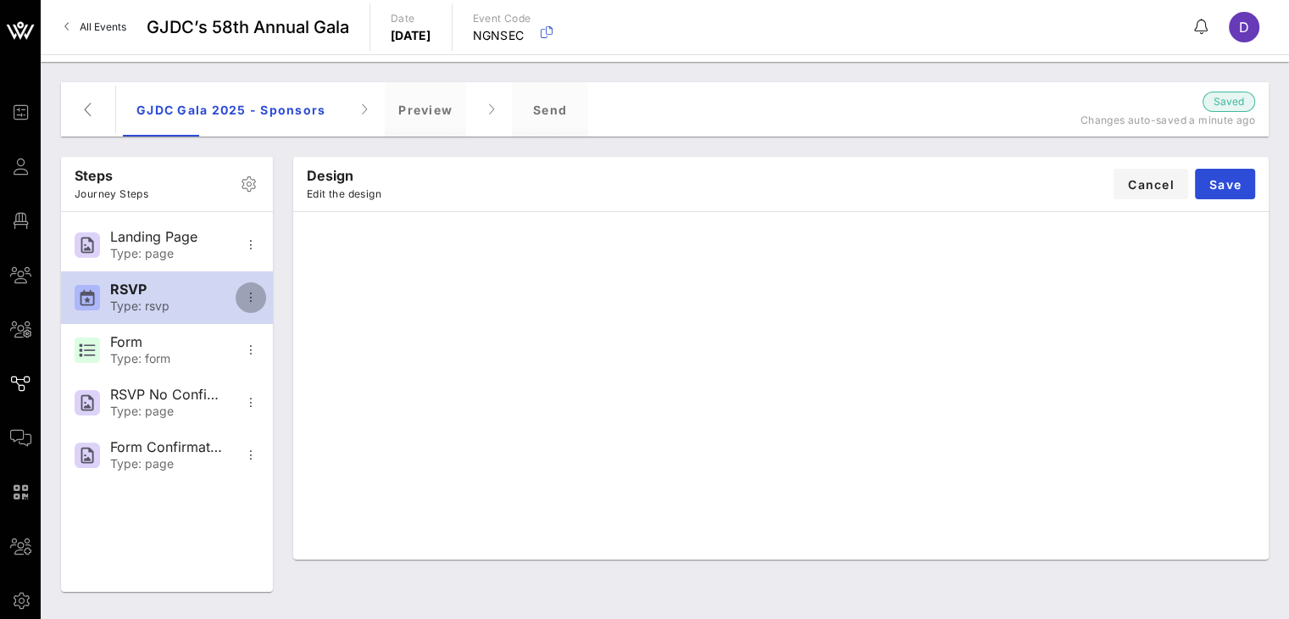
click at [252, 301] on icon "button" at bounding box center [251, 297] width 20 height 20
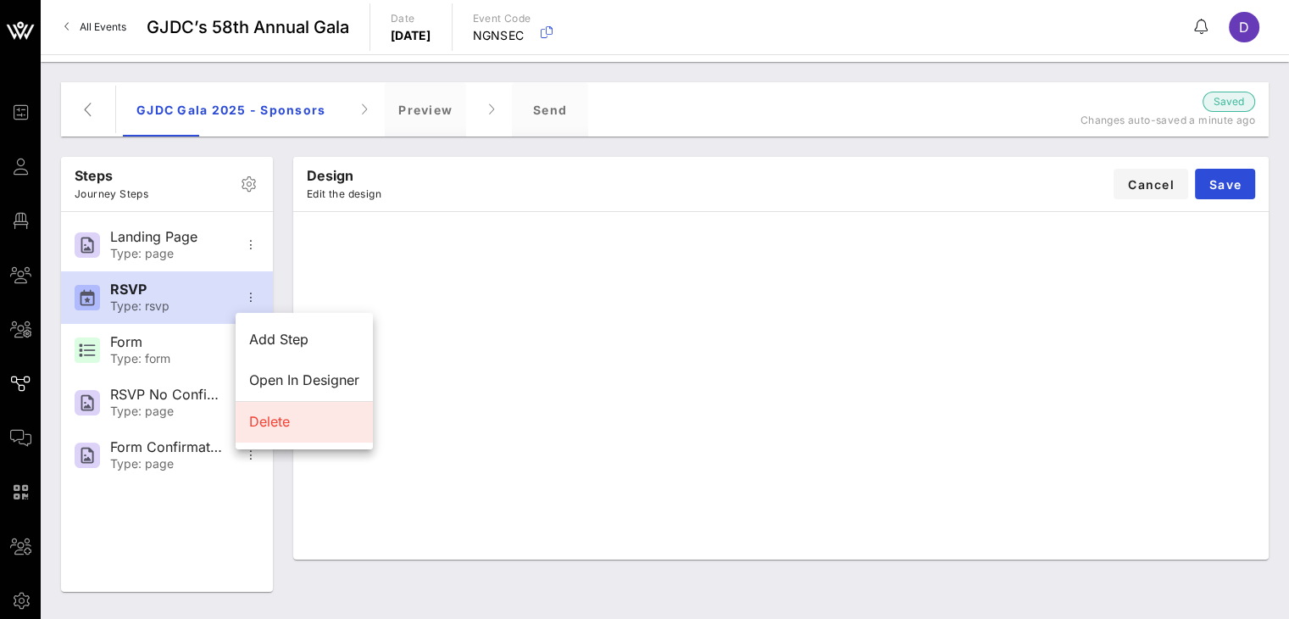
click at [302, 423] on div "Delete" at bounding box center [304, 422] width 110 height 16
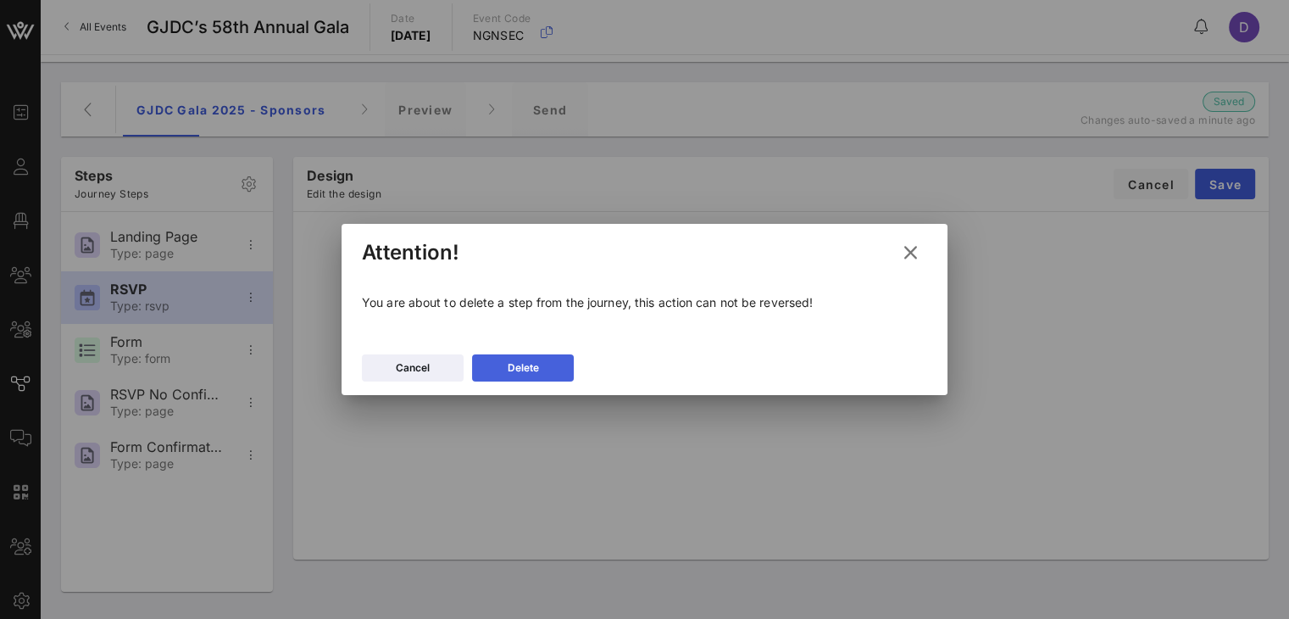
click at [535, 381] on button "Delete" at bounding box center [523, 367] width 102 height 27
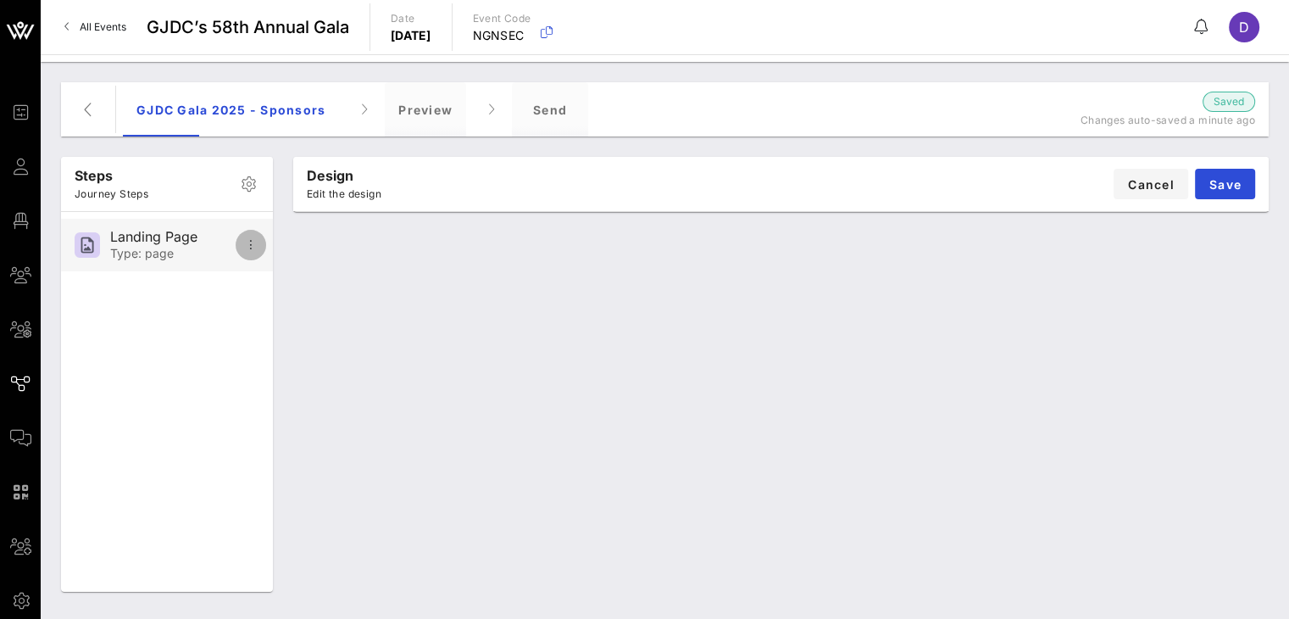
click at [255, 246] on icon "button" at bounding box center [251, 245] width 20 height 20
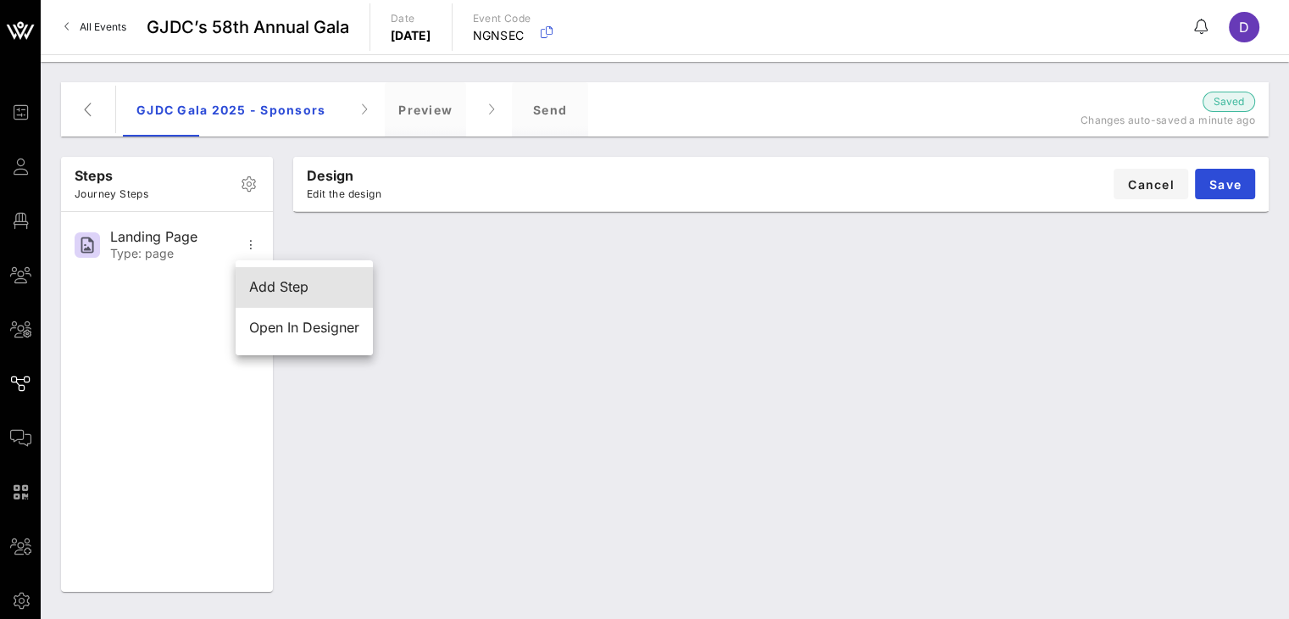
click at [275, 302] on div "Add Step" at bounding box center [304, 287] width 137 height 41
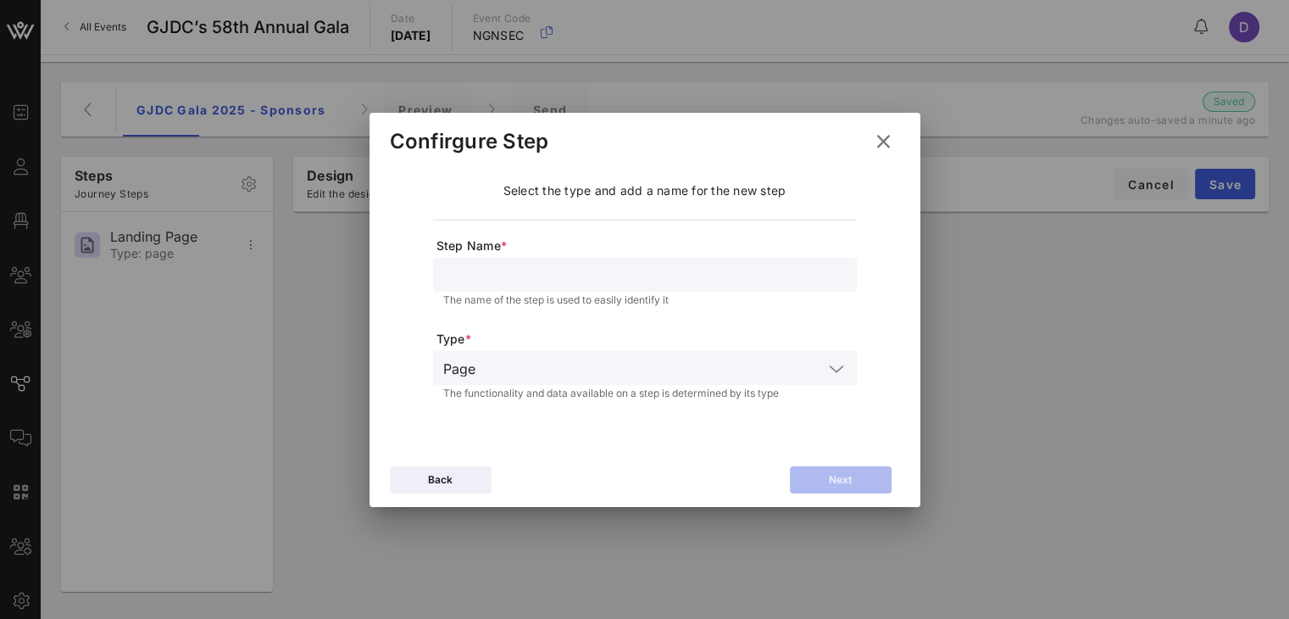
click at [541, 271] on input "text" at bounding box center [644, 275] width 403 height 22
type input "Guest of Names"
click at [519, 366] on input "text" at bounding box center [652, 368] width 341 height 22
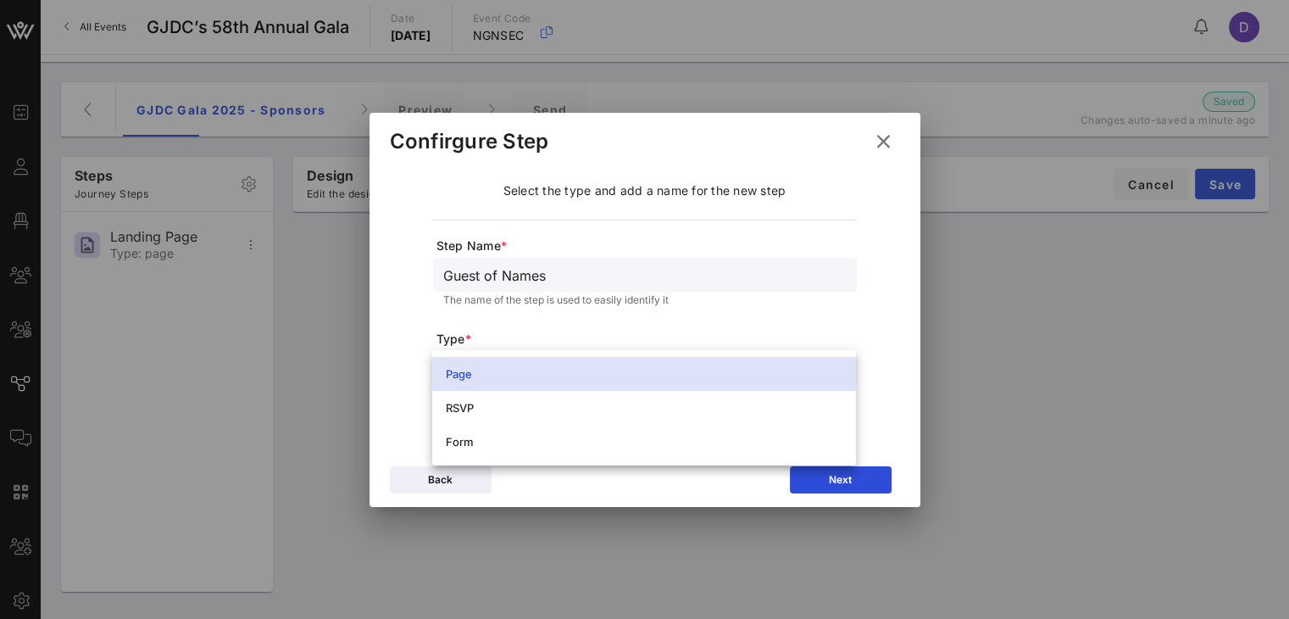
click at [877, 147] on icon at bounding box center [883, 141] width 24 height 21
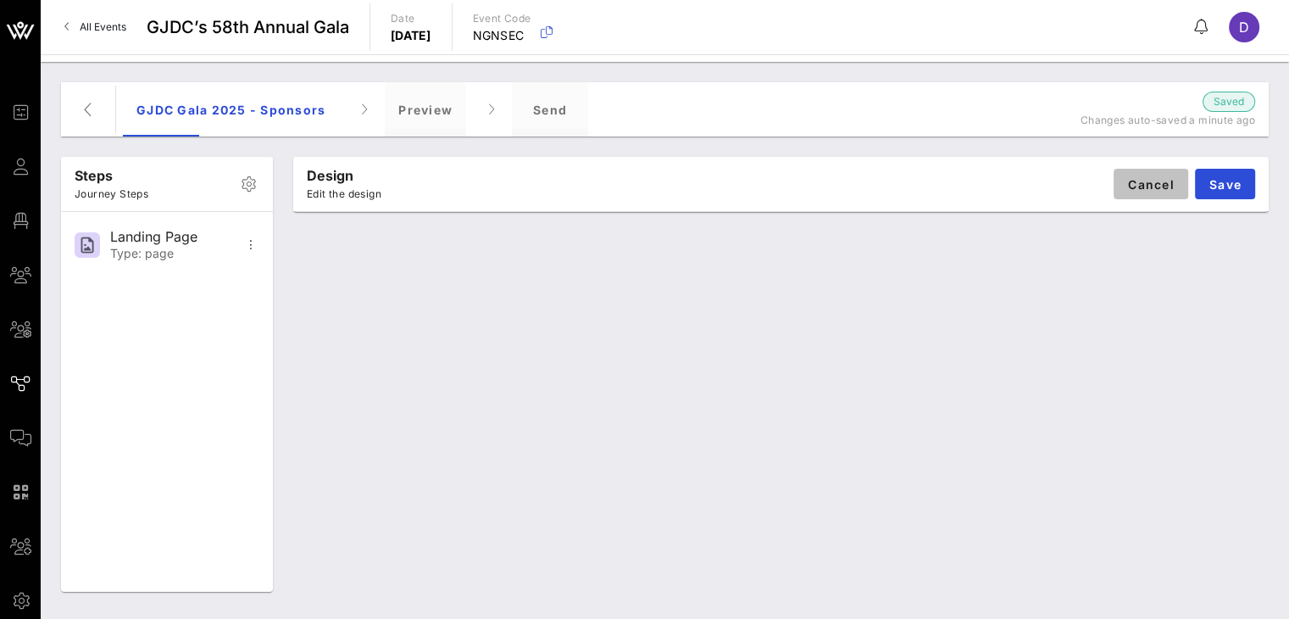
click at [1162, 178] on span "Cancel" at bounding box center [1150, 184] width 47 height 14
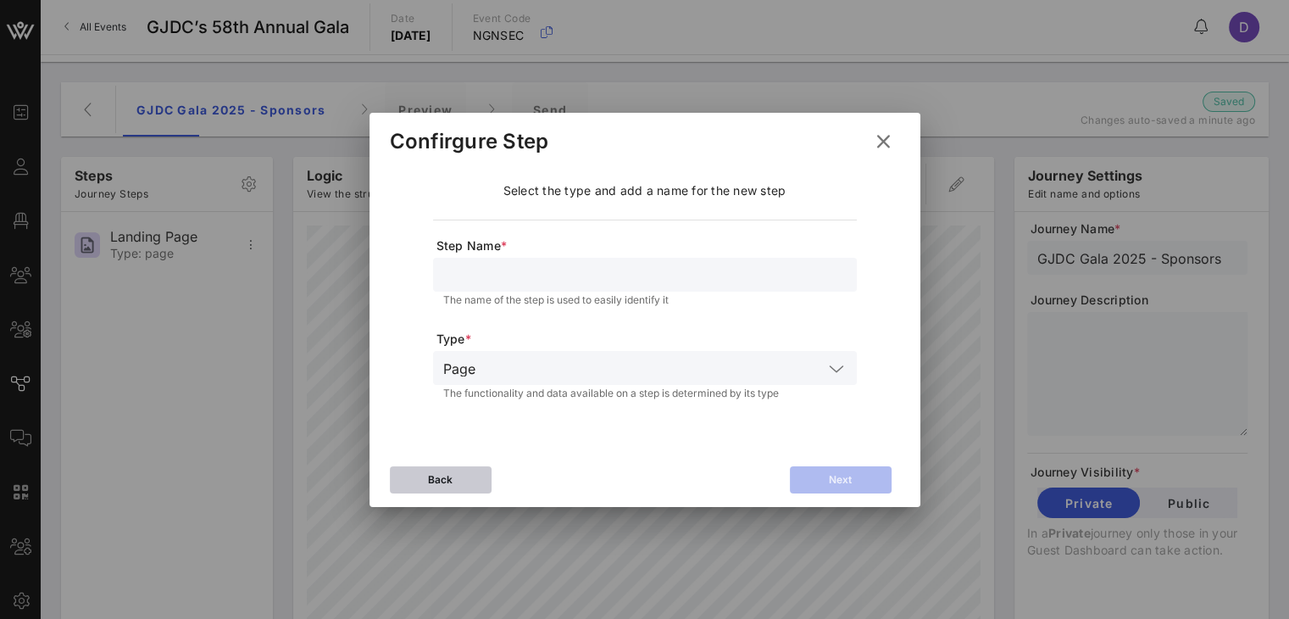
click at [475, 479] on button "Back" at bounding box center [441, 479] width 102 height 27
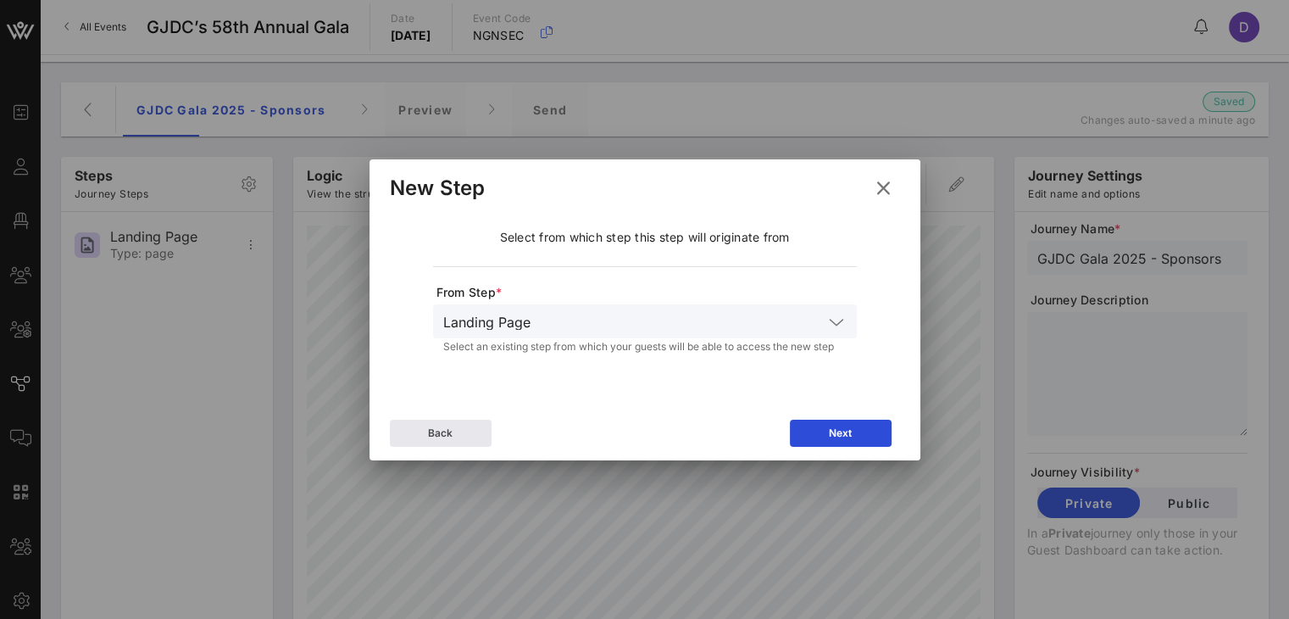
click at [871, 176] on button at bounding box center [883, 188] width 33 height 31
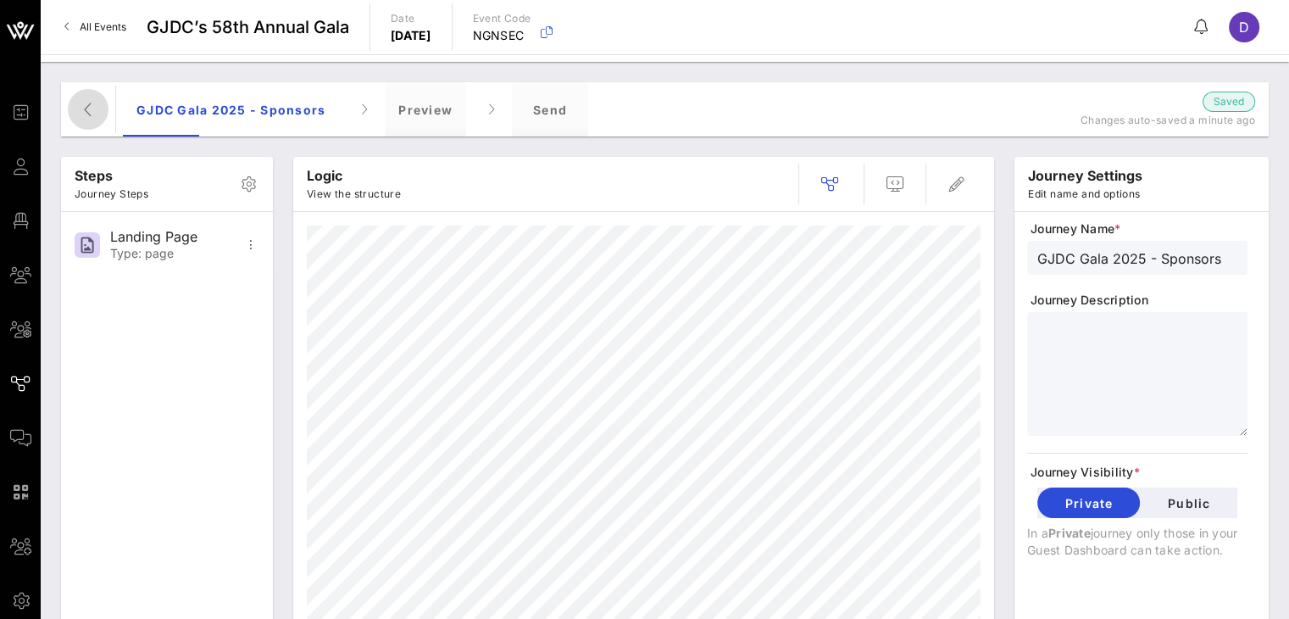
click at [100, 113] on span "button" at bounding box center [88, 109] width 41 height 20
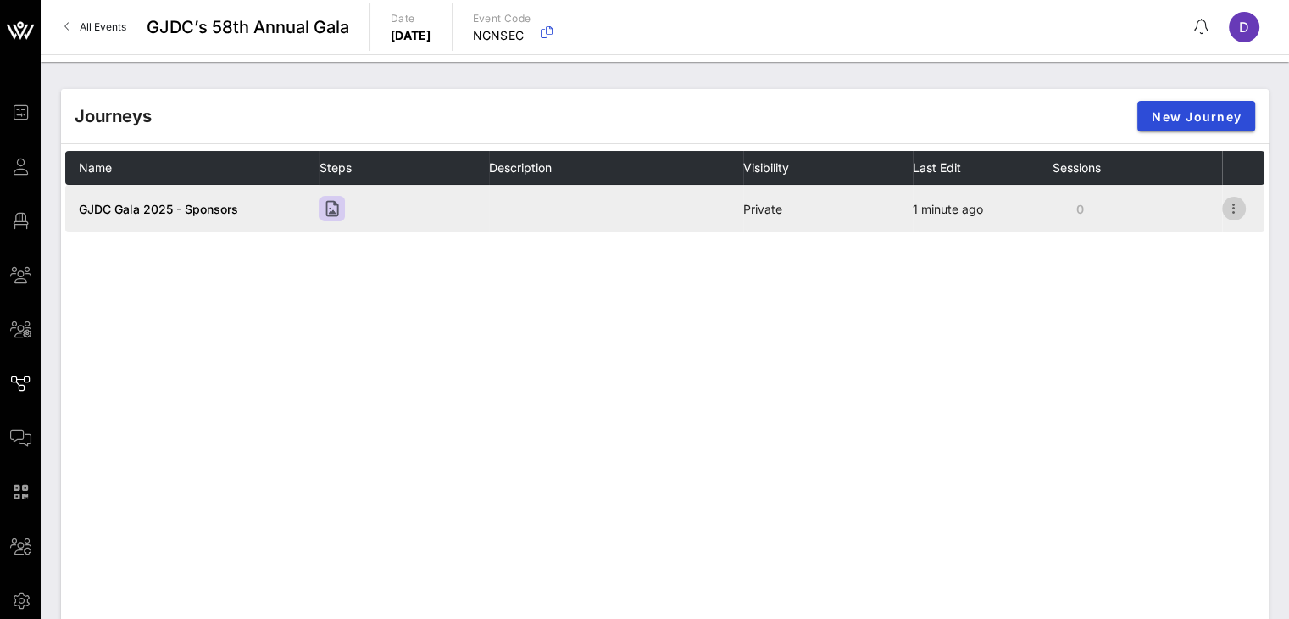
click at [1238, 204] on icon "button" at bounding box center [1234, 208] width 20 height 20
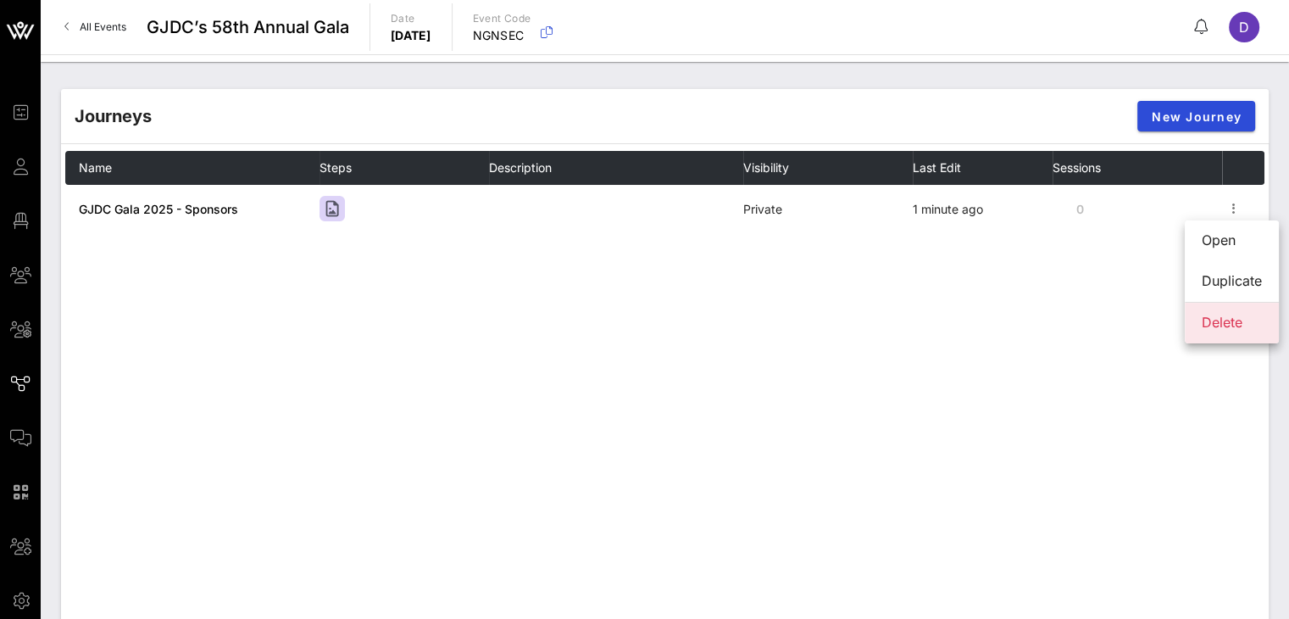
click at [1236, 325] on div "Delete" at bounding box center [1232, 322] width 60 height 16
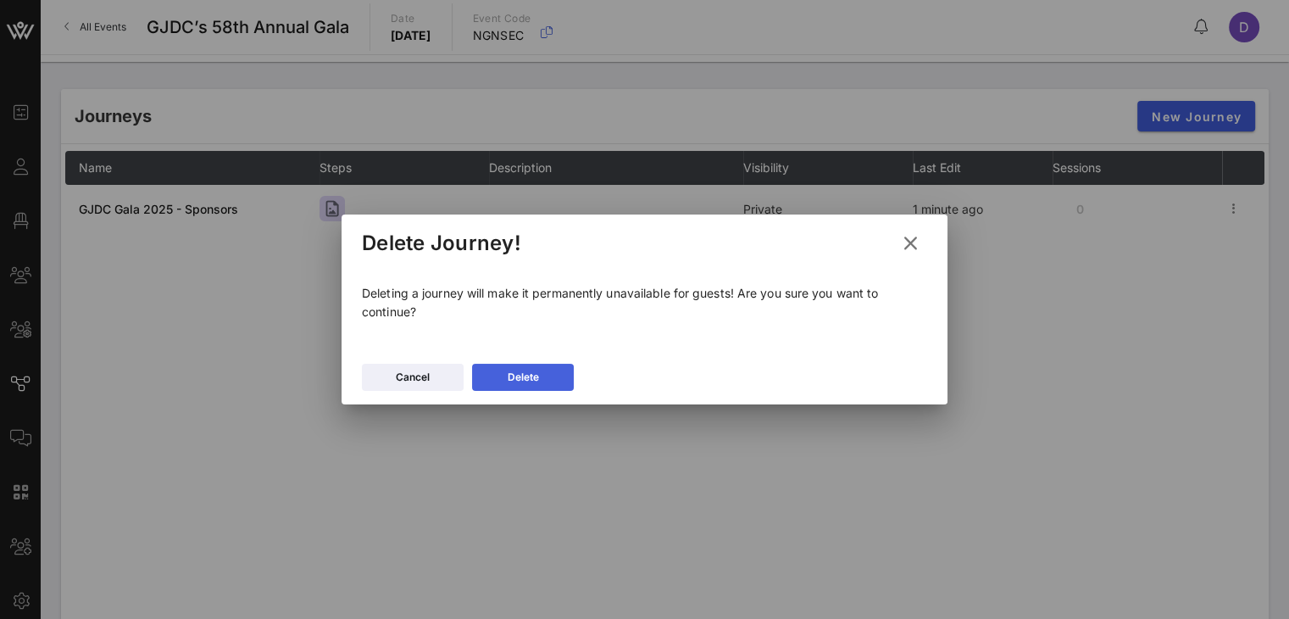
click at [566, 387] on button "Delete" at bounding box center [523, 377] width 102 height 27
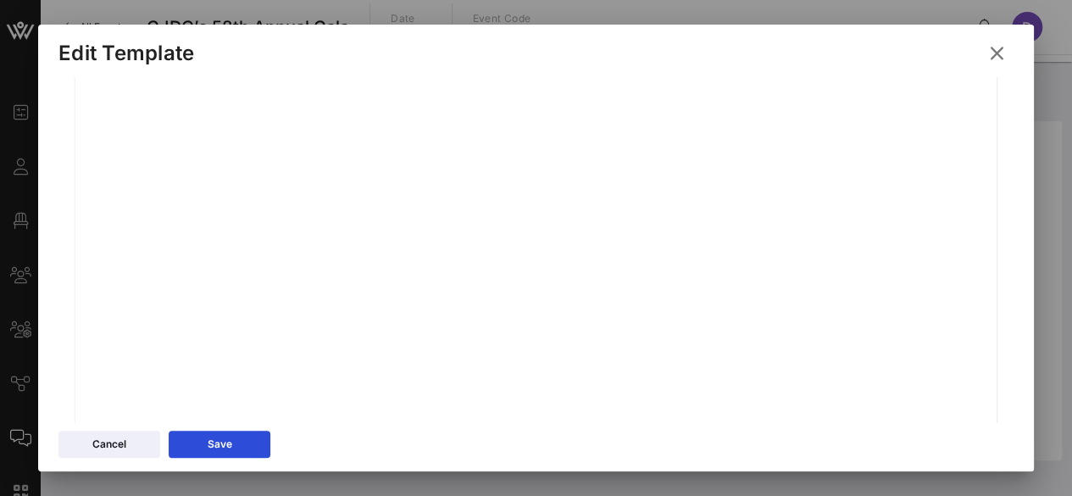
scroll to position [381, 0]
click at [228, 444] on div "Save" at bounding box center [220, 444] width 25 height 17
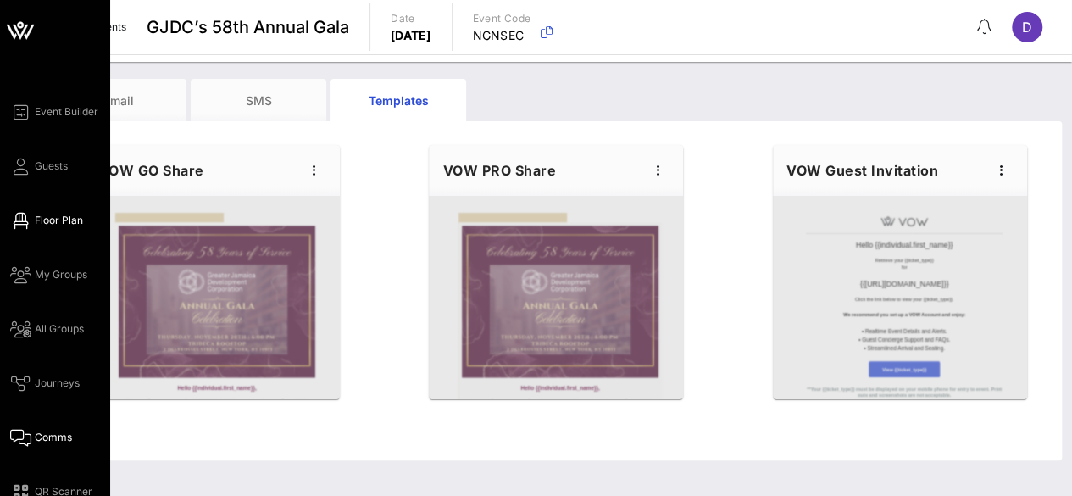
click at [65, 212] on link "Floor Plan" at bounding box center [46, 220] width 73 height 20
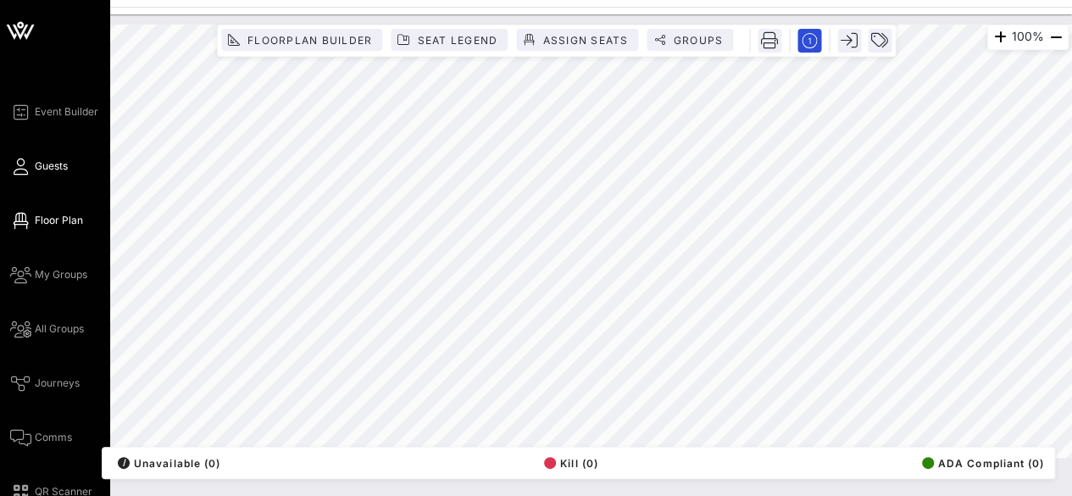
click at [49, 157] on link "Guests" at bounding box center [39, 166] width 58 height 20
